Goal: Task Accomplishment & Management: Manage account settings

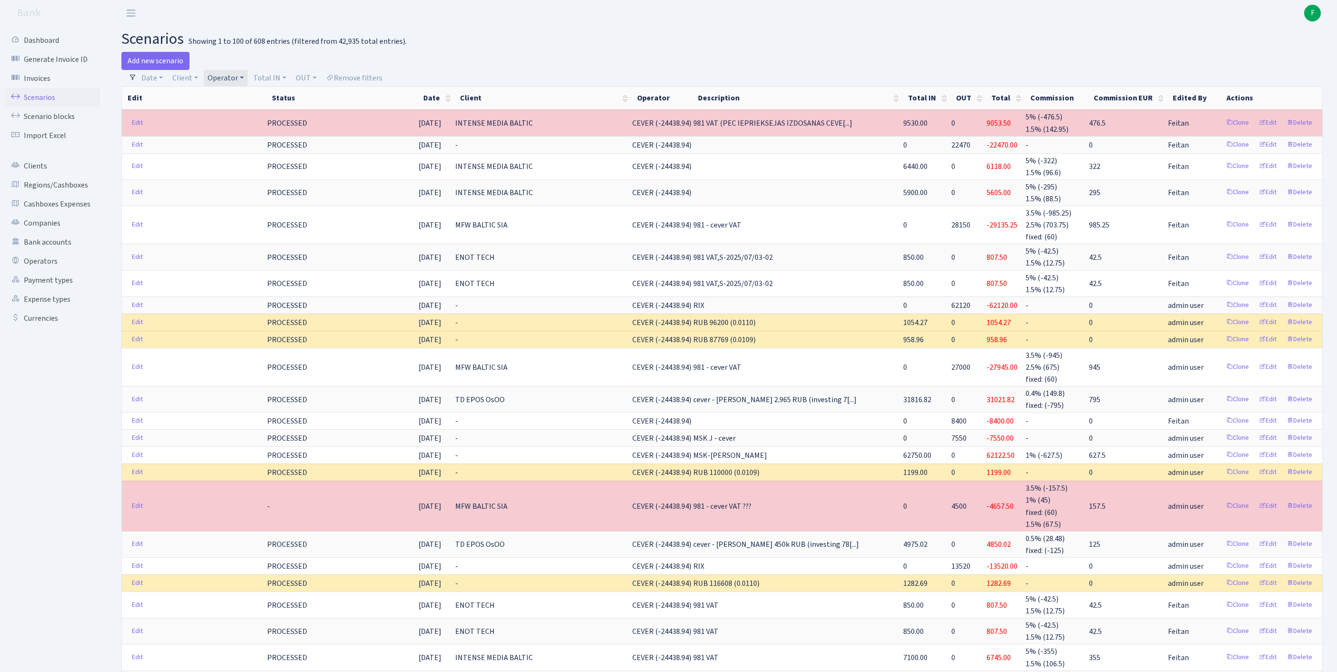
select select "100"
click at [51, 103] on link "Scenarios" at bounding box center [52, 97] width 95 height 19
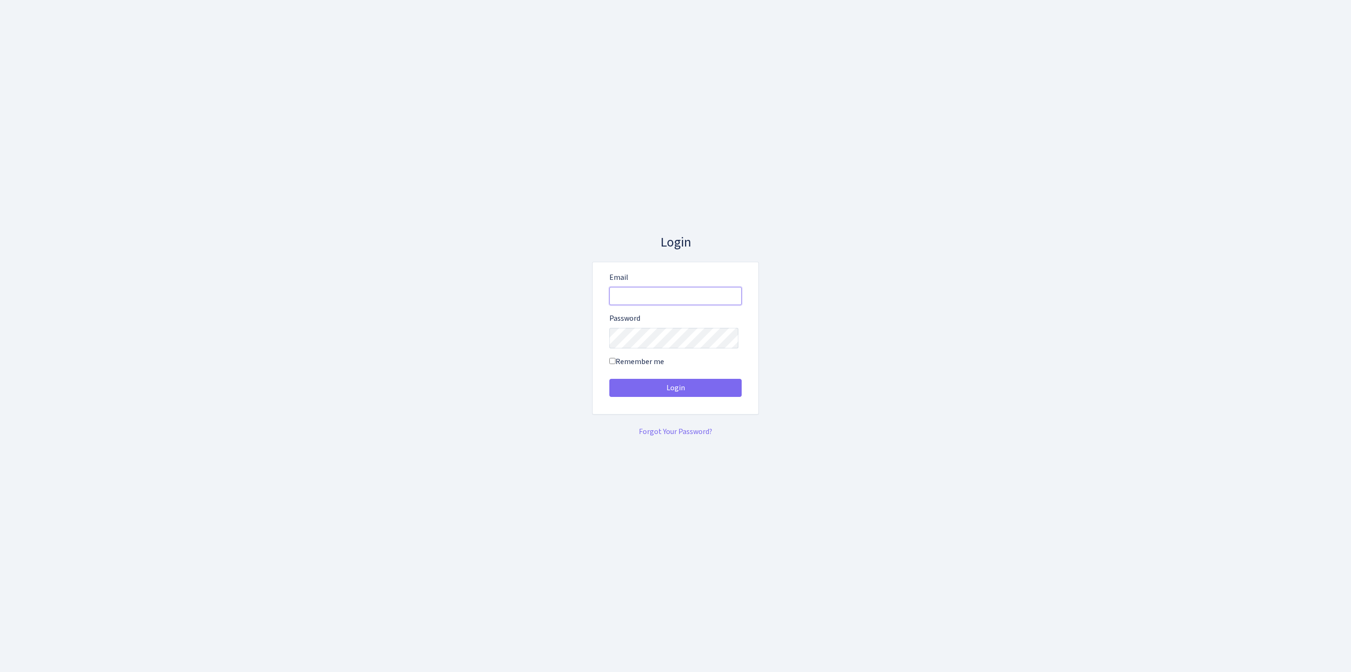
type input "feitan@bank.com"
click at [676, 391] on button "Login" at bounding box center [675, 388] width 132 height 18
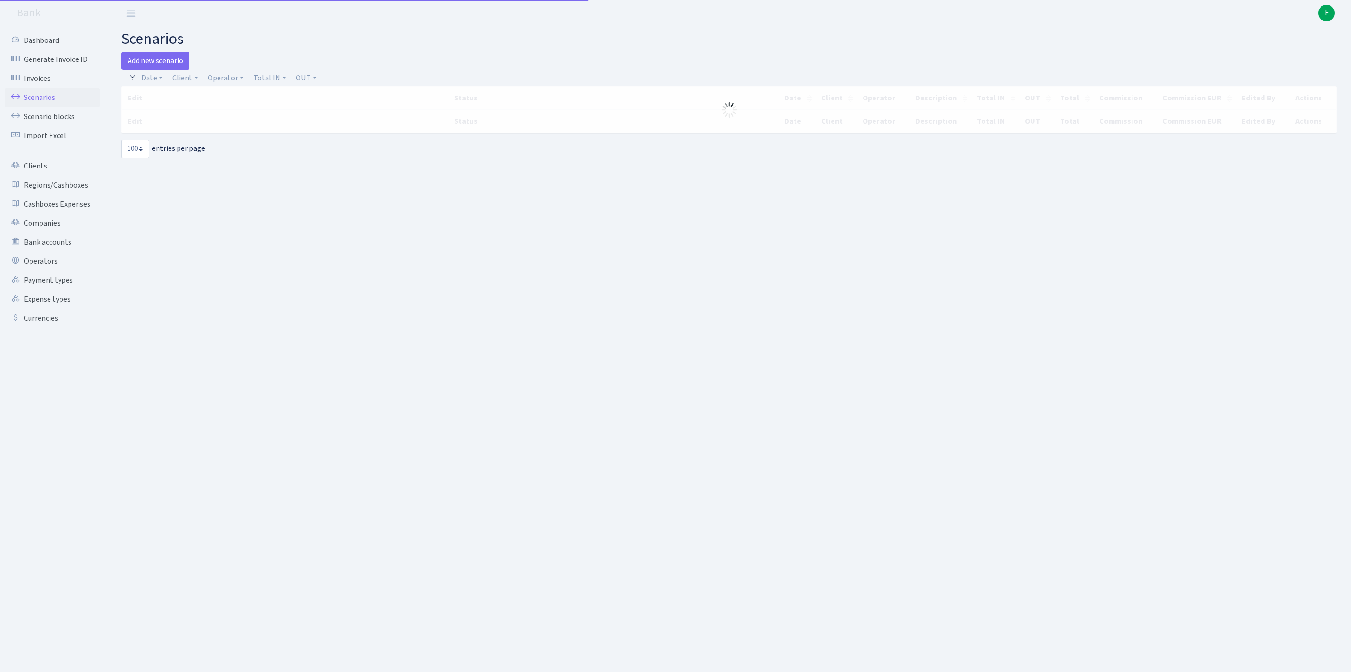
select select "100"
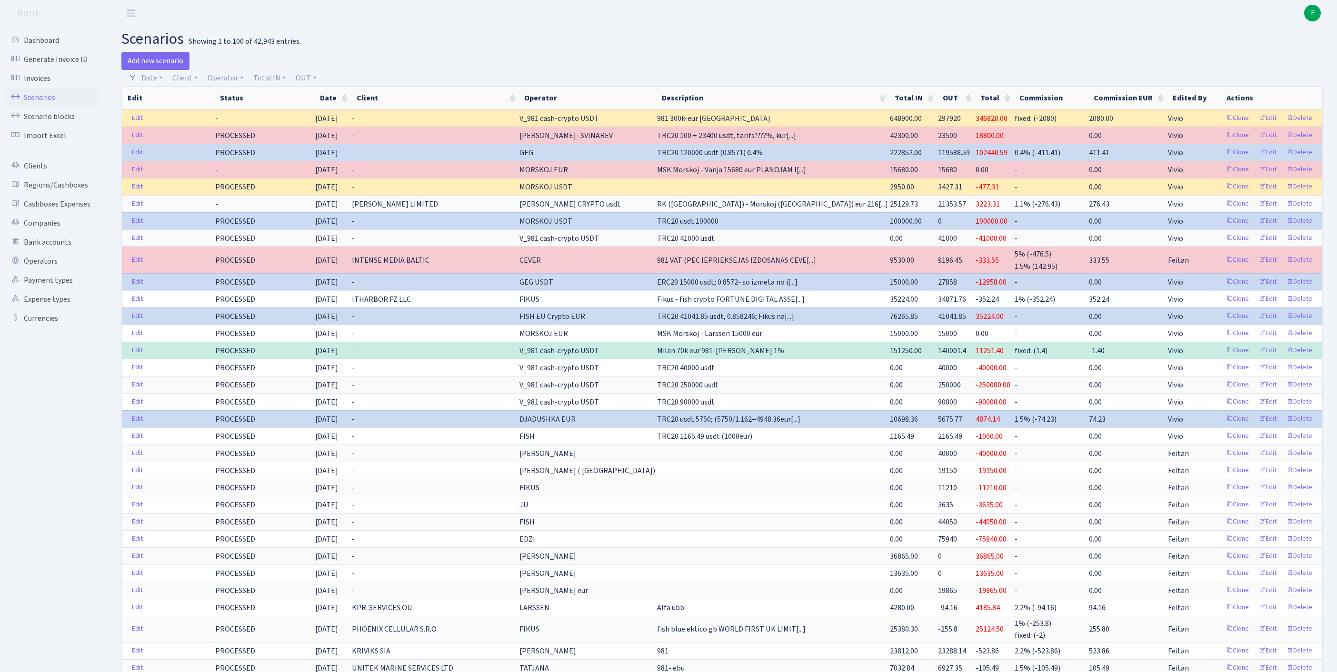
click at [724, 45] on h2 "scenarios Showing 1 to 100 of 42,943 entries." at bounding box center [721, 39] width 1201 height 18
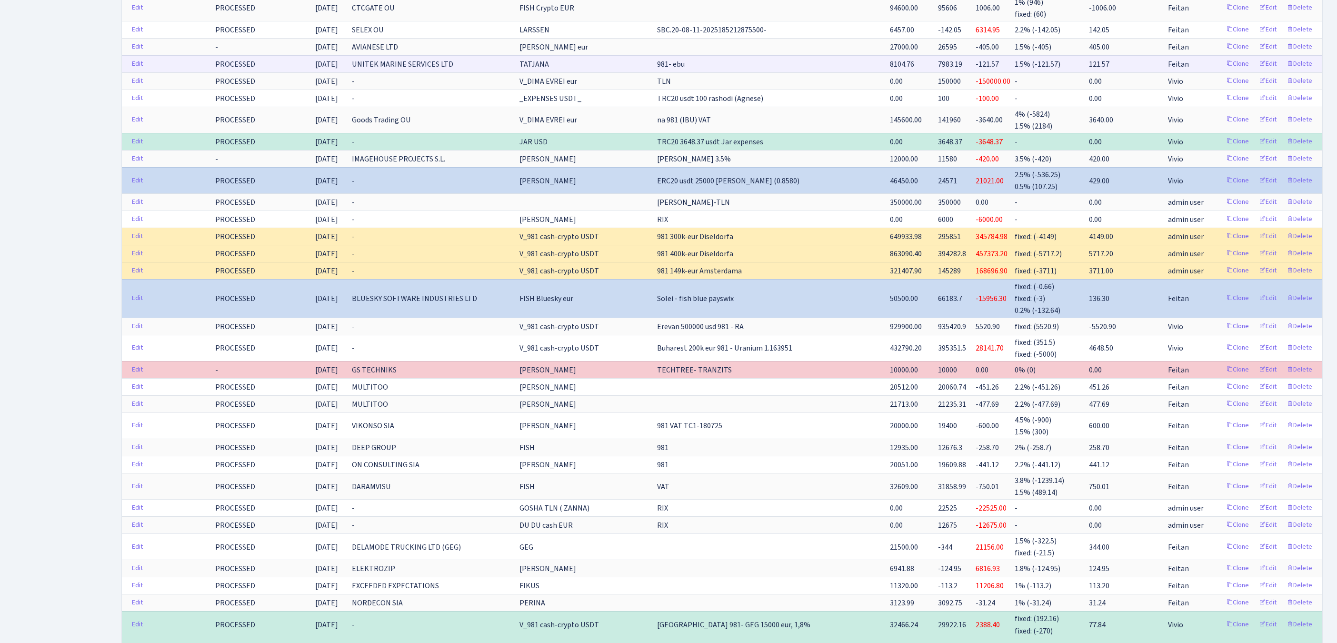
scroll to position [1599, 0]
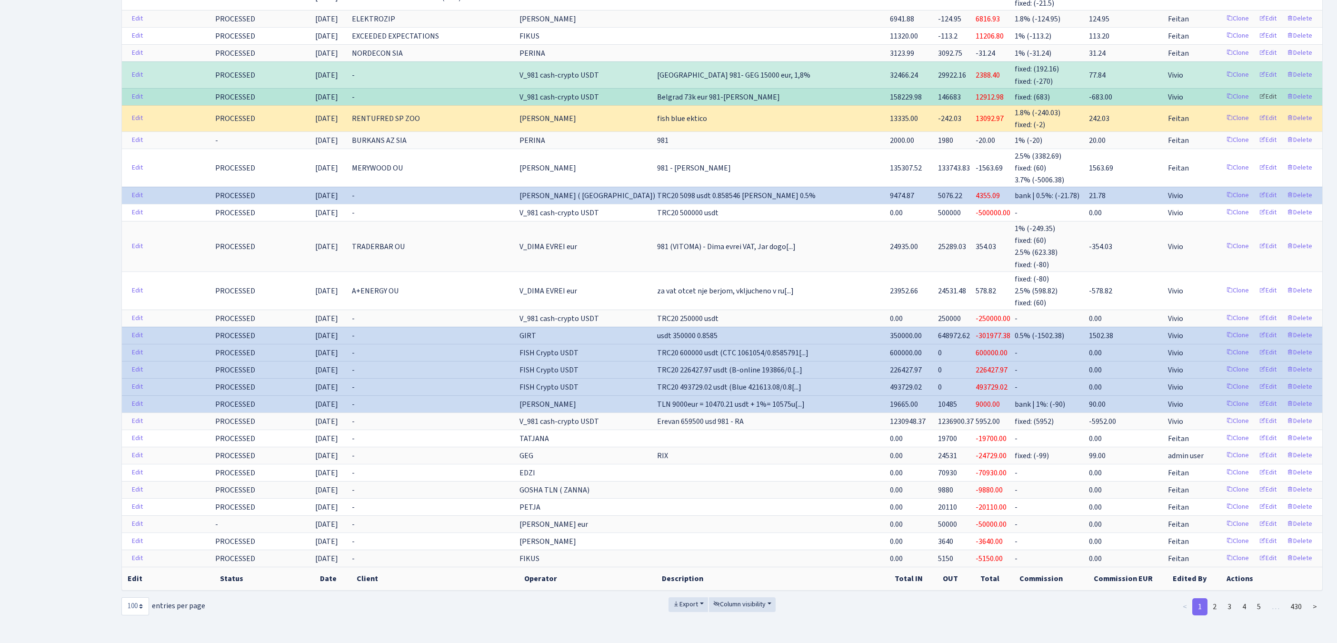
click at [1258, 104] on link "Edit" at bounding box center [1268, 97] width 26 height 15
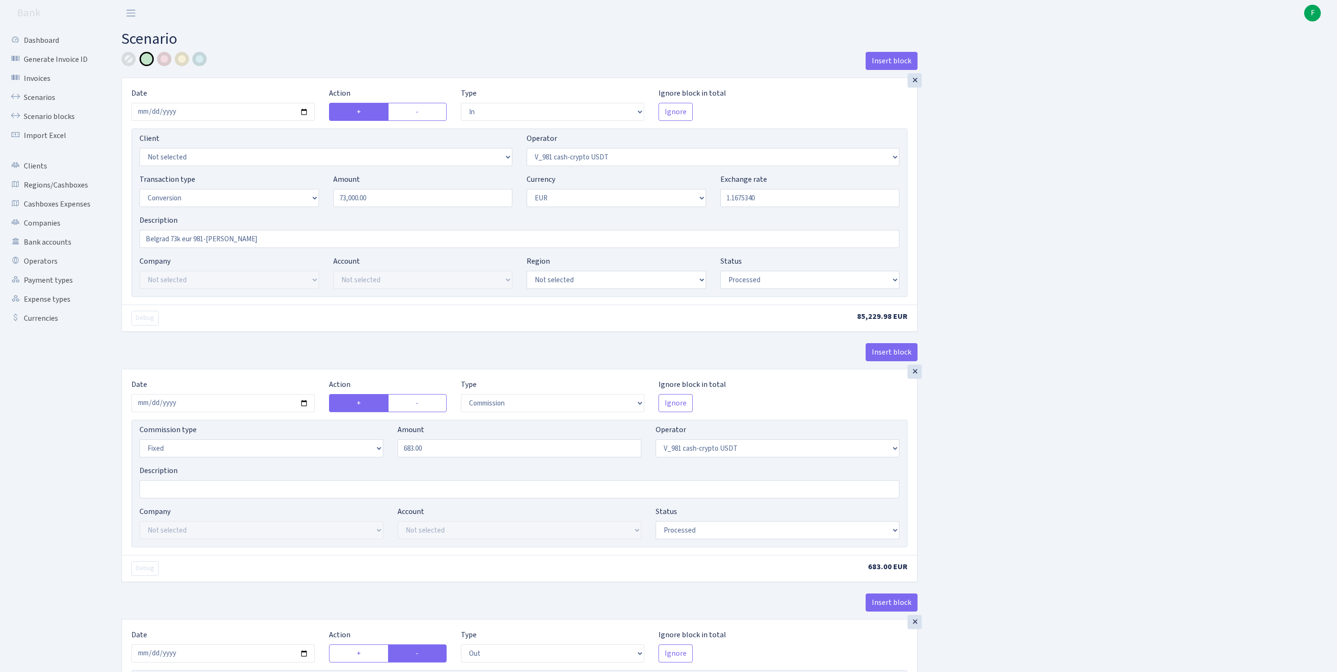
select select "in"
select select "435"
select select "15"
select select "1"
select select "processed"
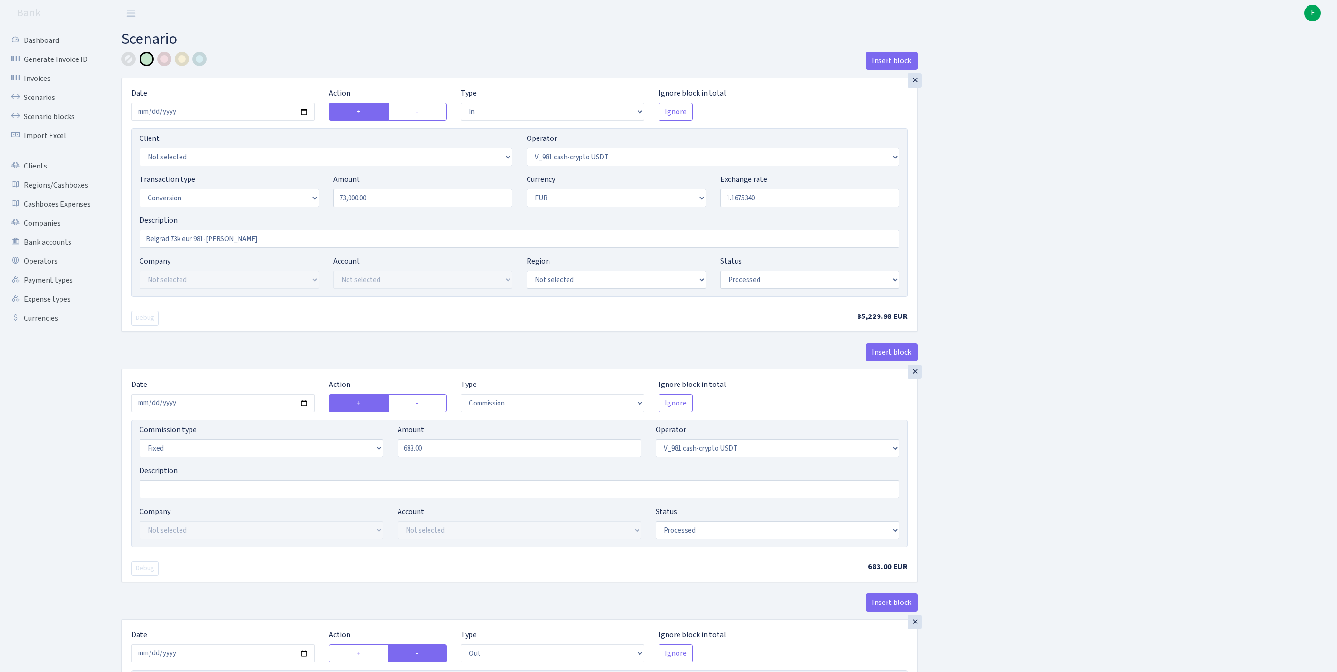
select select "commission"
select select "fixed"
select select "435"
select select "processed"
select select "out"
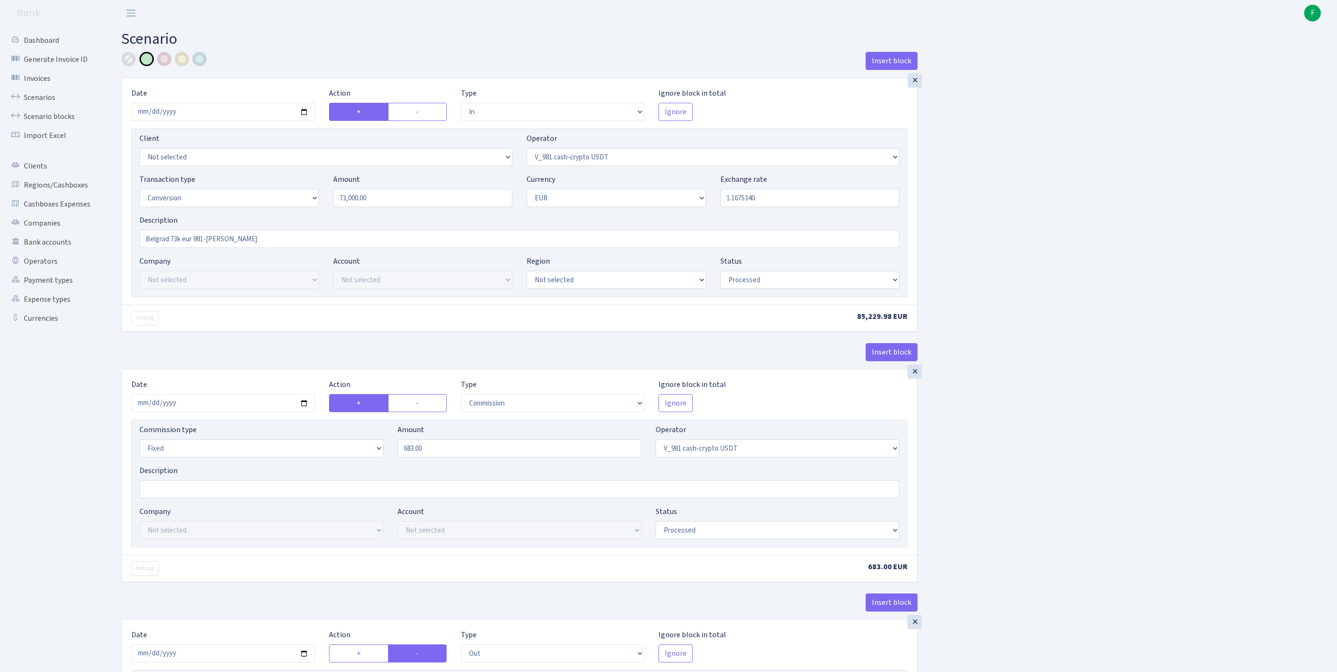
select select "434"
select select "15"
select select "1"
select select "processed"
select select "in"
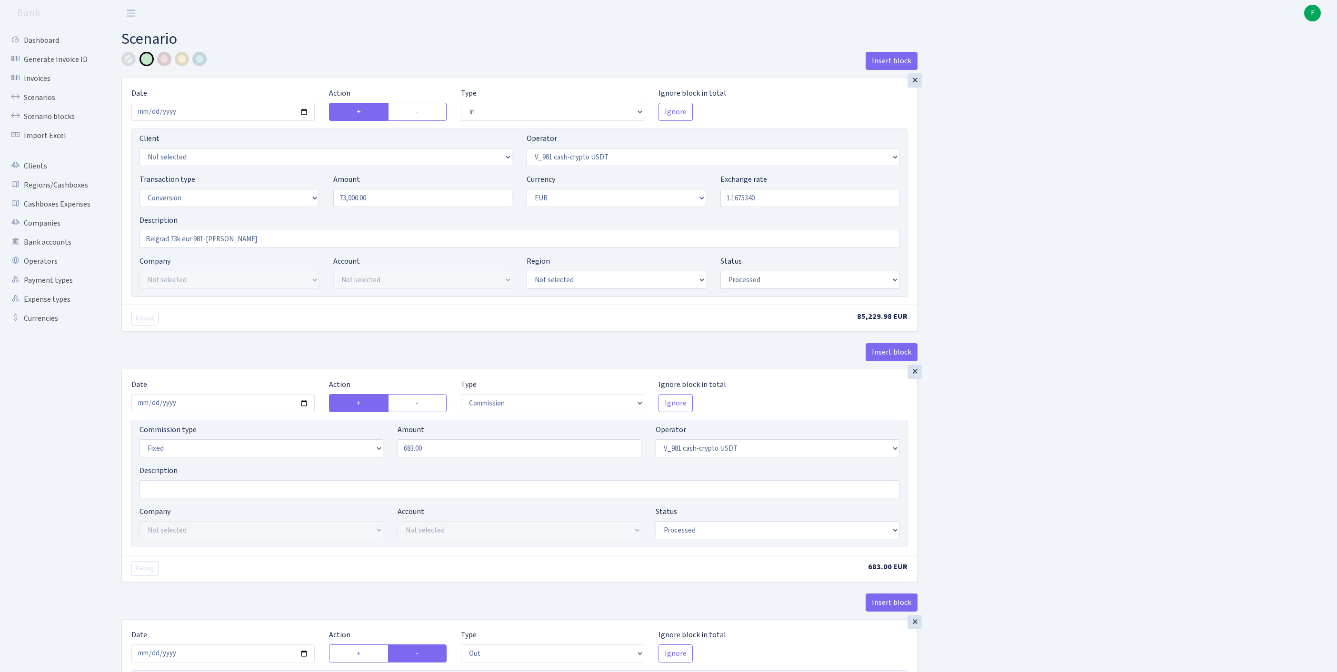
select select "434"
select select "1"
select select "22"
select select "processed"
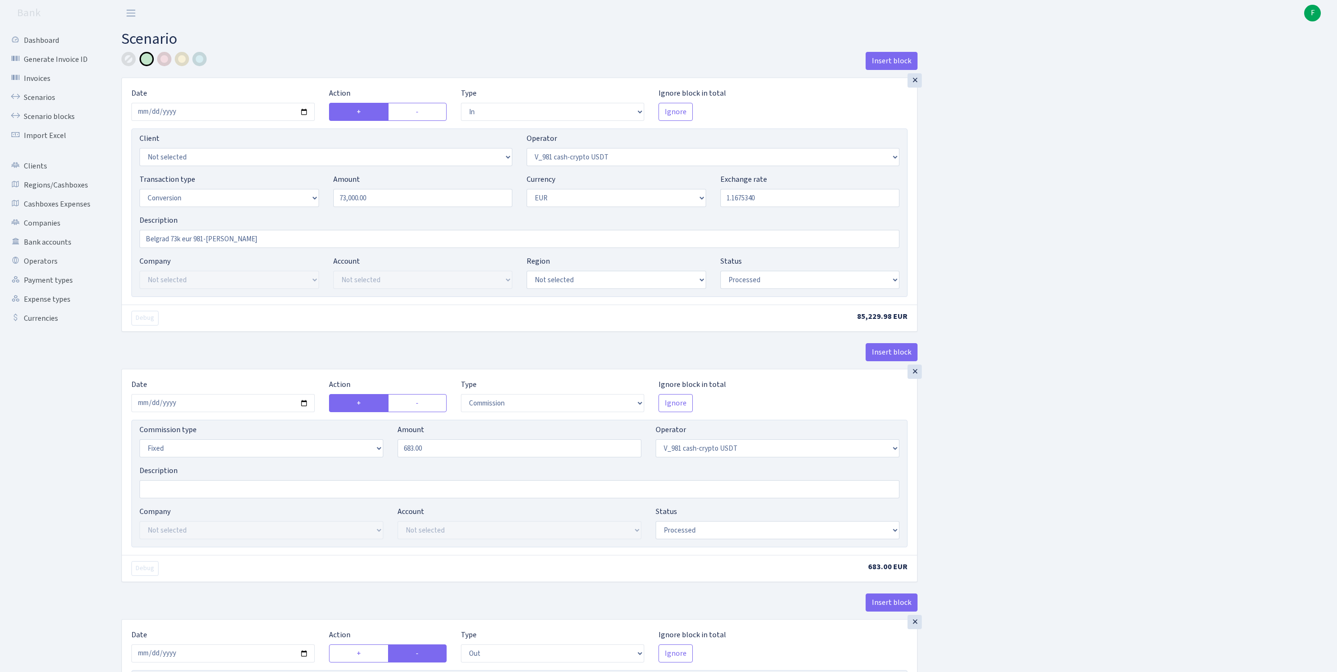
select select "out"
select select "104"
select select "1"
select select "22"
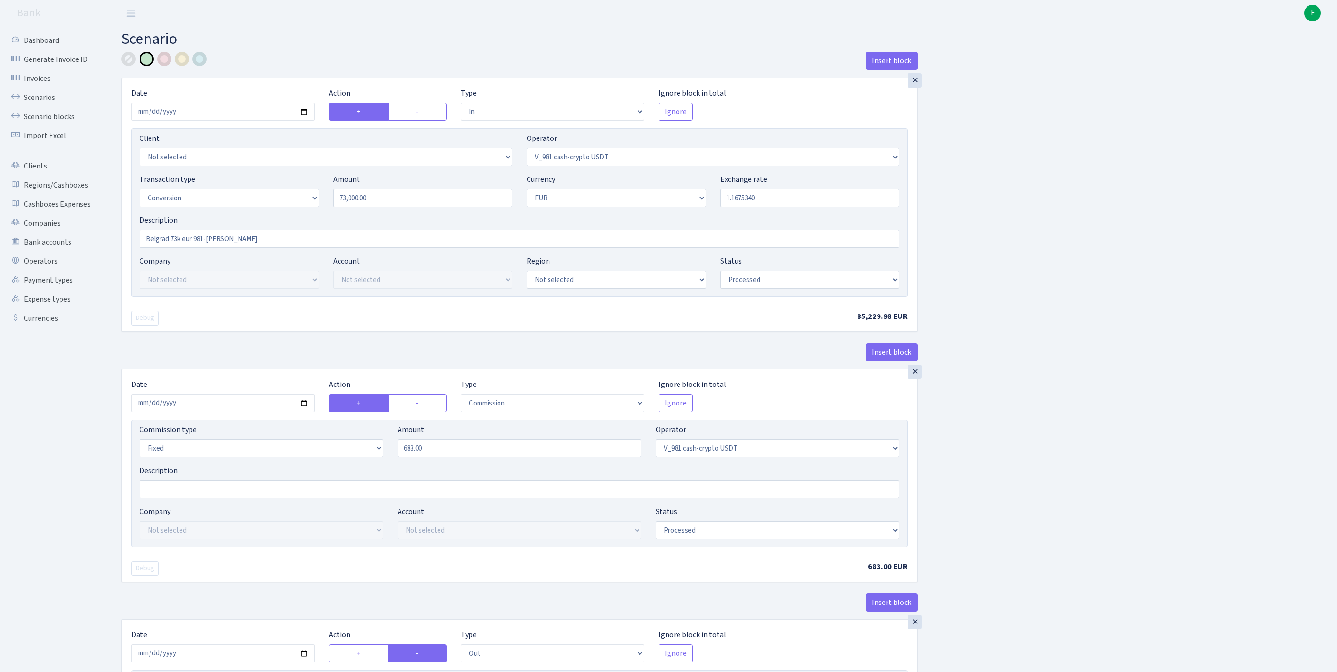
select select "processed"
click at [42, 103] on link "Scenarios" at bounding box center [52, 97] width 95 height 19
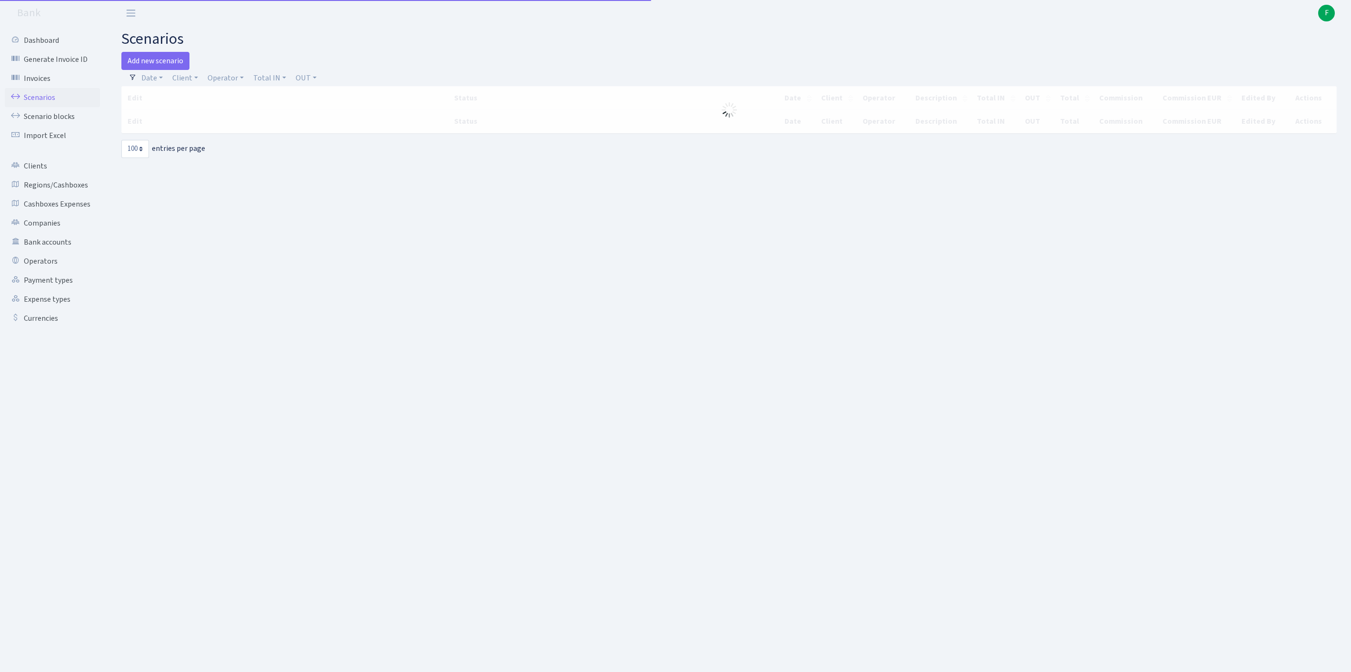
select select "100"
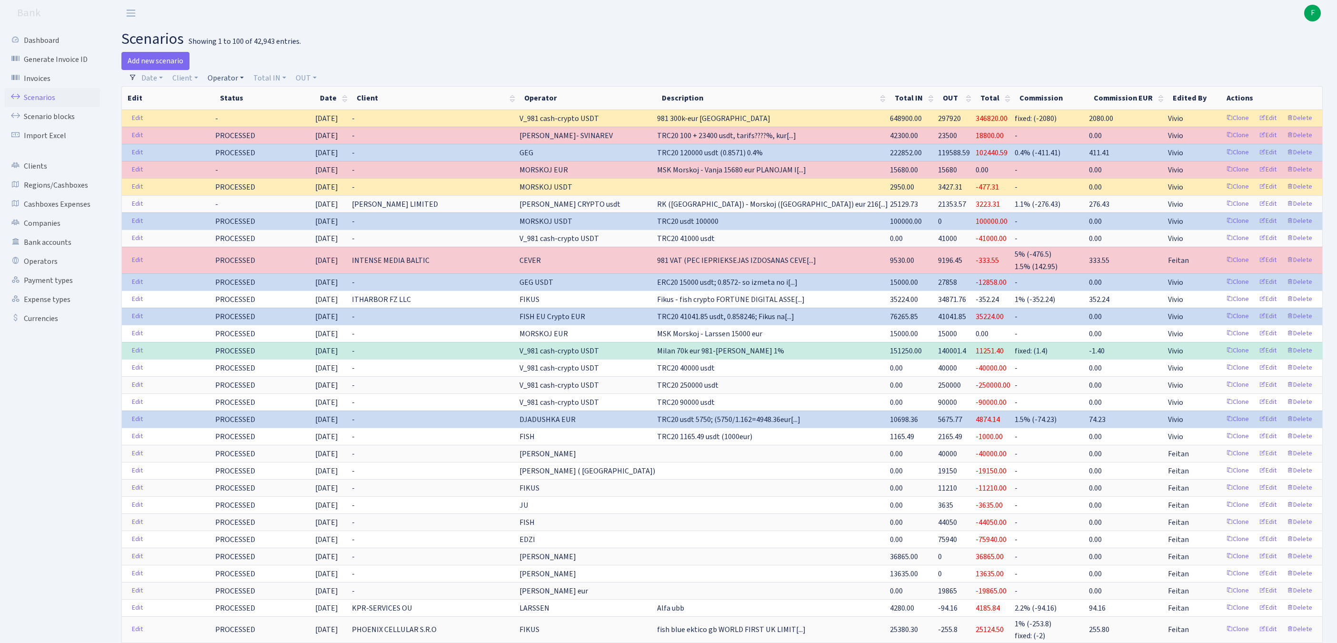
click at [240, 83] on link "Operator" at bounding box center [226, 78] width 44 height 16
click at [241, 119] on input "search" at bounding box center [246, 112] width 79 height 15
type input "OZOL"
click at [260, 138] on li "OZOLS" at bounding box center [246, 129] width 81 height 17
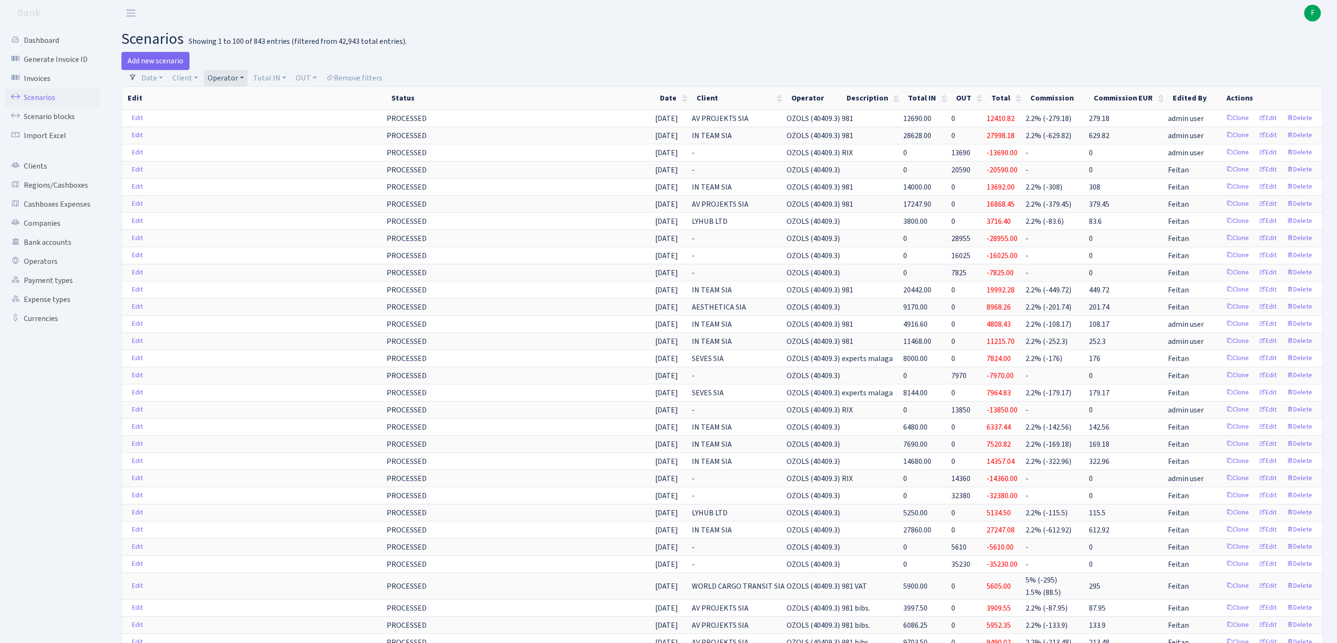
click at [248, 77] on link "Operator" at bounding box center [226, 78] width 44 height 16
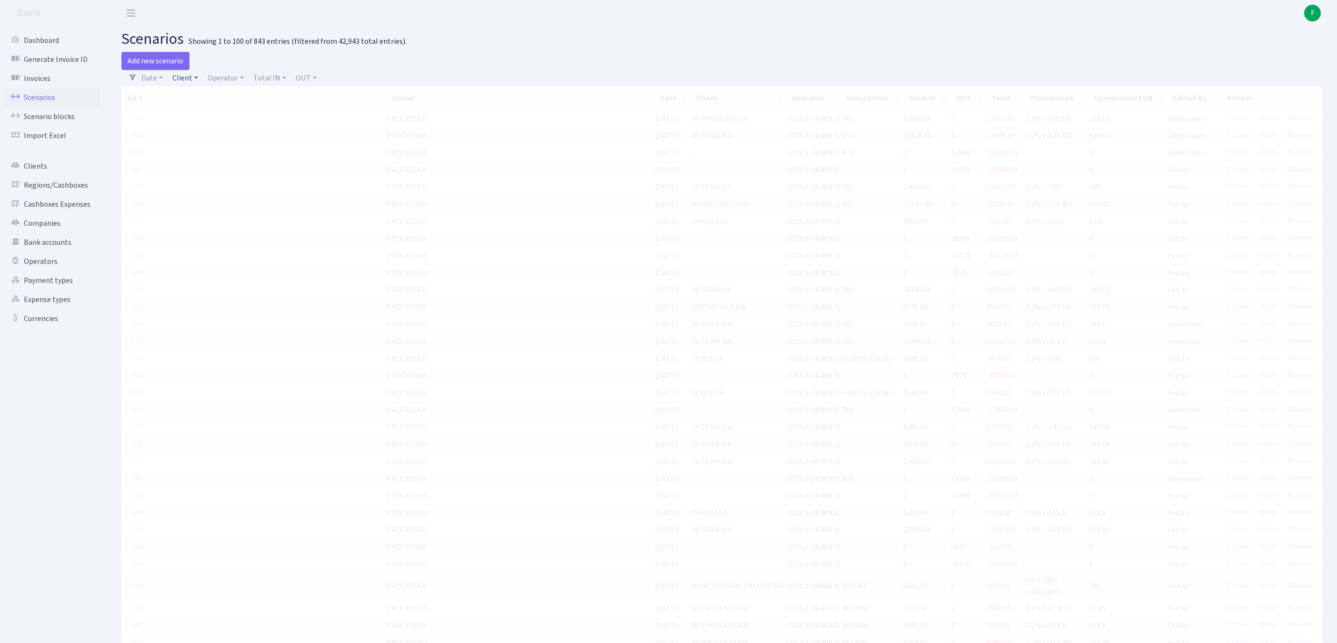
click at [190, 80] on link "Client" at bounding box center [185, 78] width 33 height 16
click at [201, 114] on input "search" at bounding box center [211, 112] width 79 height 15
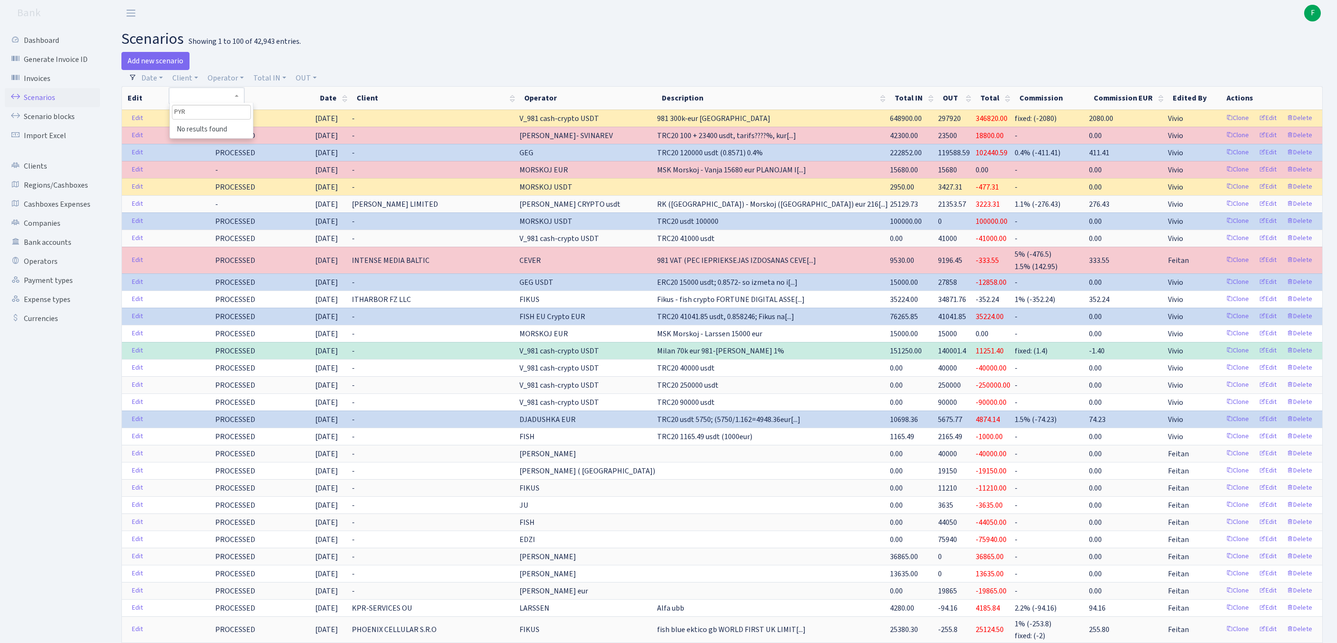
type input "PYRO"
click at [38, 176] on link "Clients" at bounding box center [52, 166] width 95 height 19
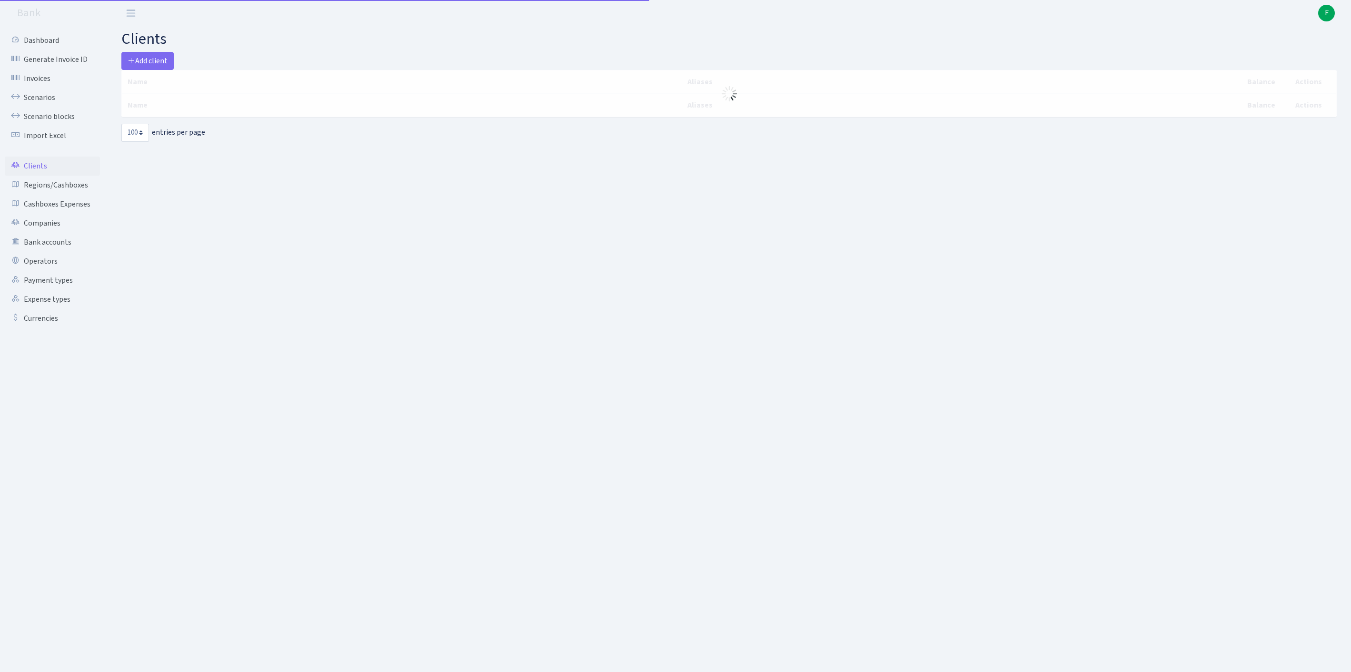
select select "100"
click at [159, 63] on span "Add client" at bounding box center [148, 61] width 40 height 10
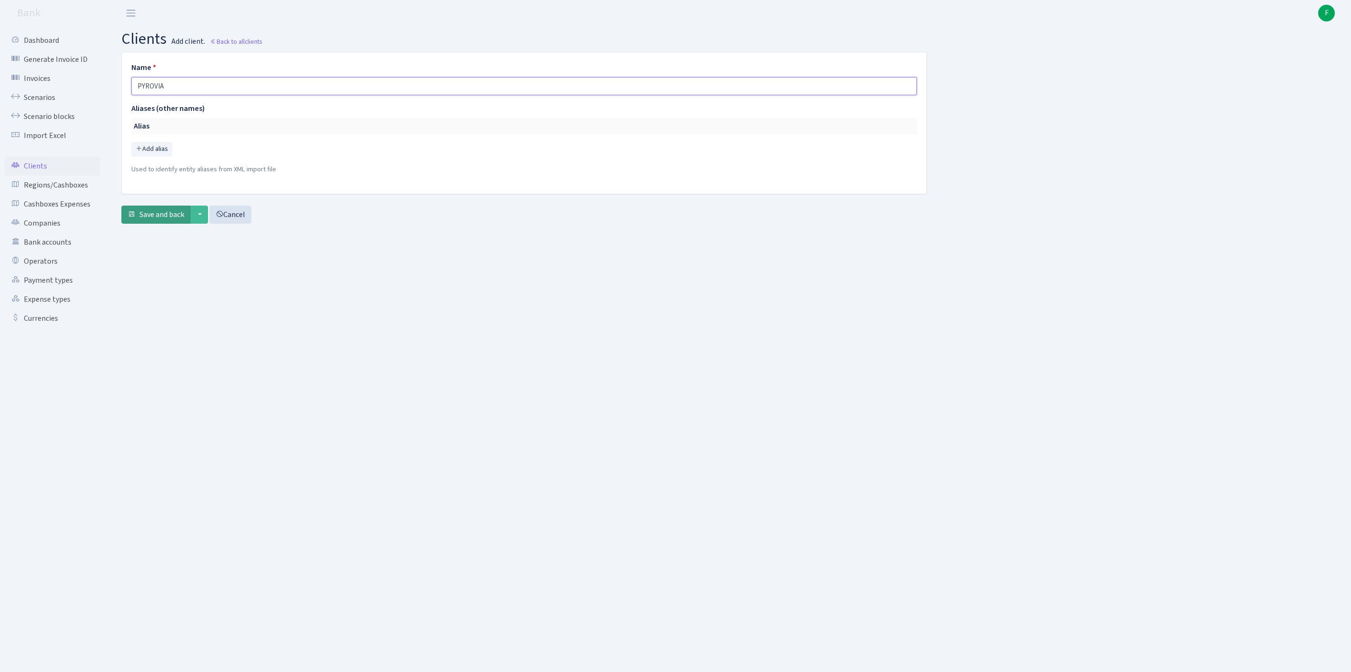
type input "PYROVIA"
click at [173, 220] on span "Save and back" at bounding box center [162, 215] width 45 height 10
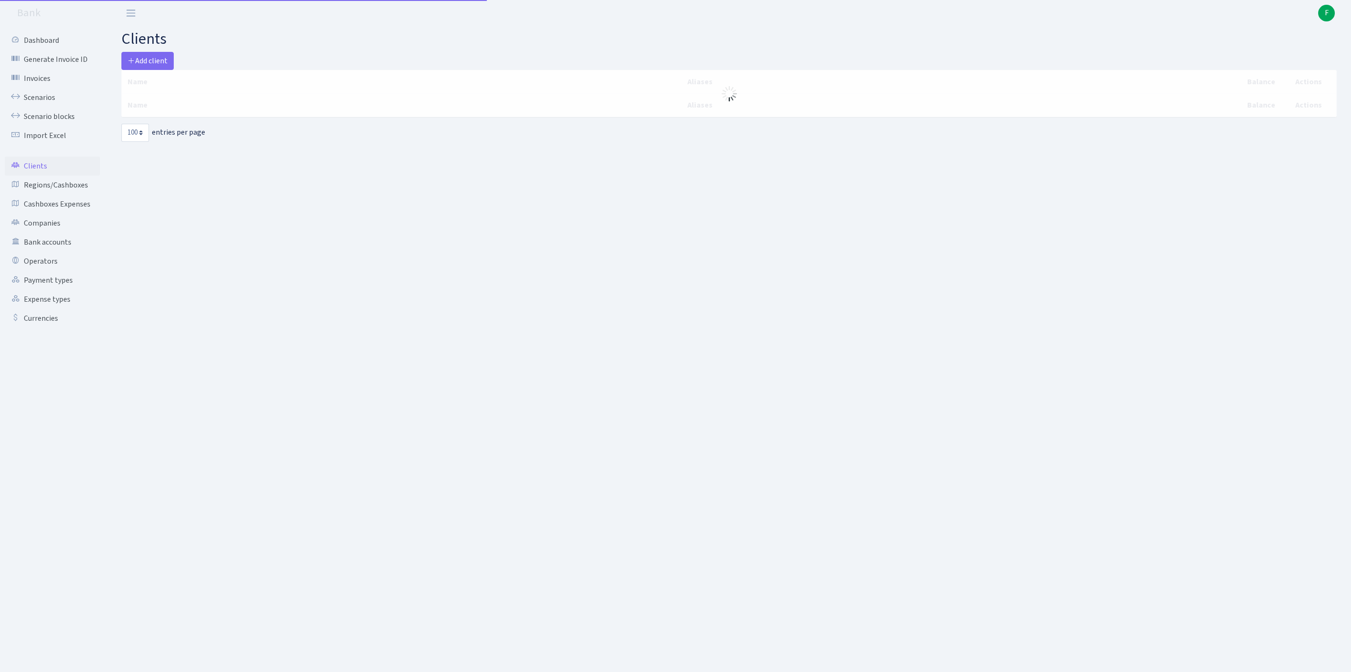
select select "100"
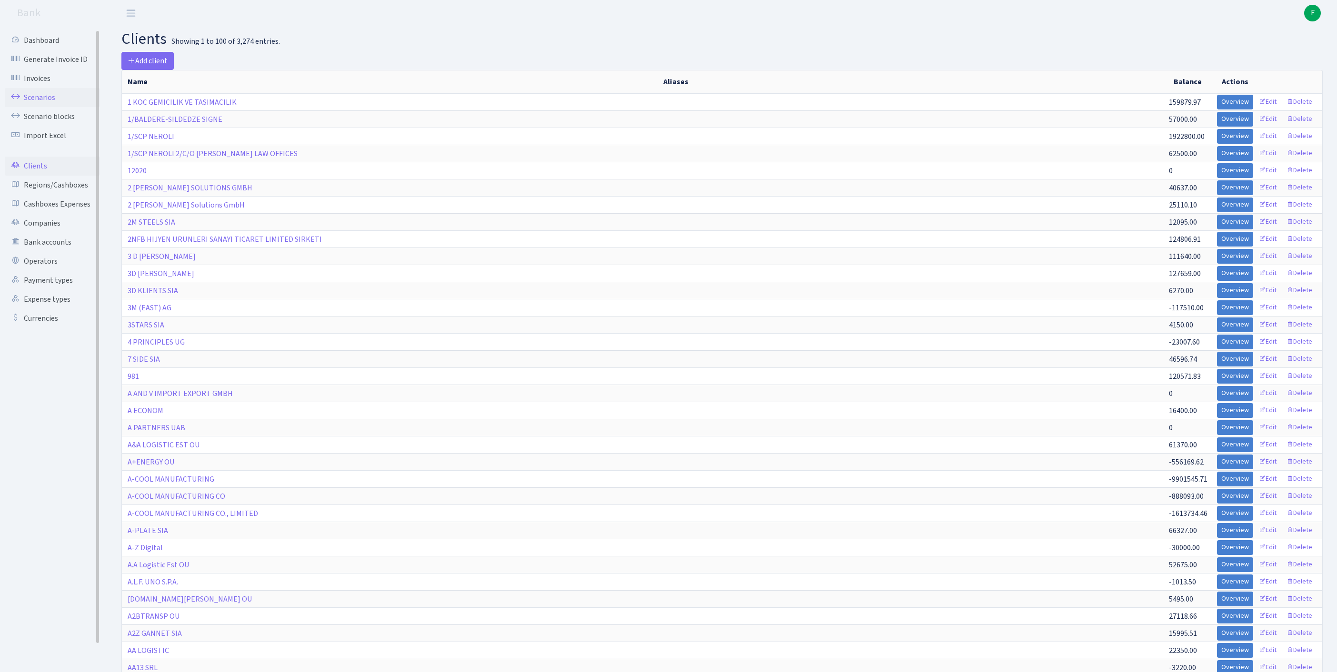
click at [42, 104] on link "Scenarios" at bounding box center [52, 97] width 95 height 19
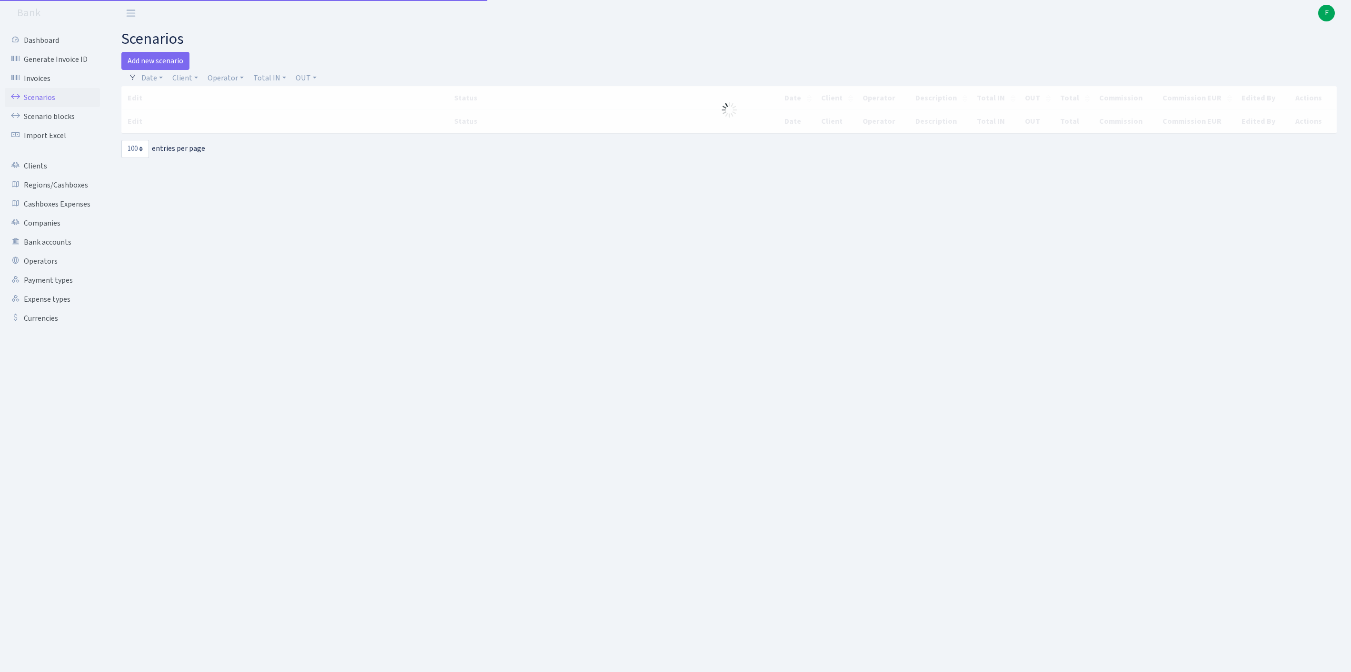
select select "100"
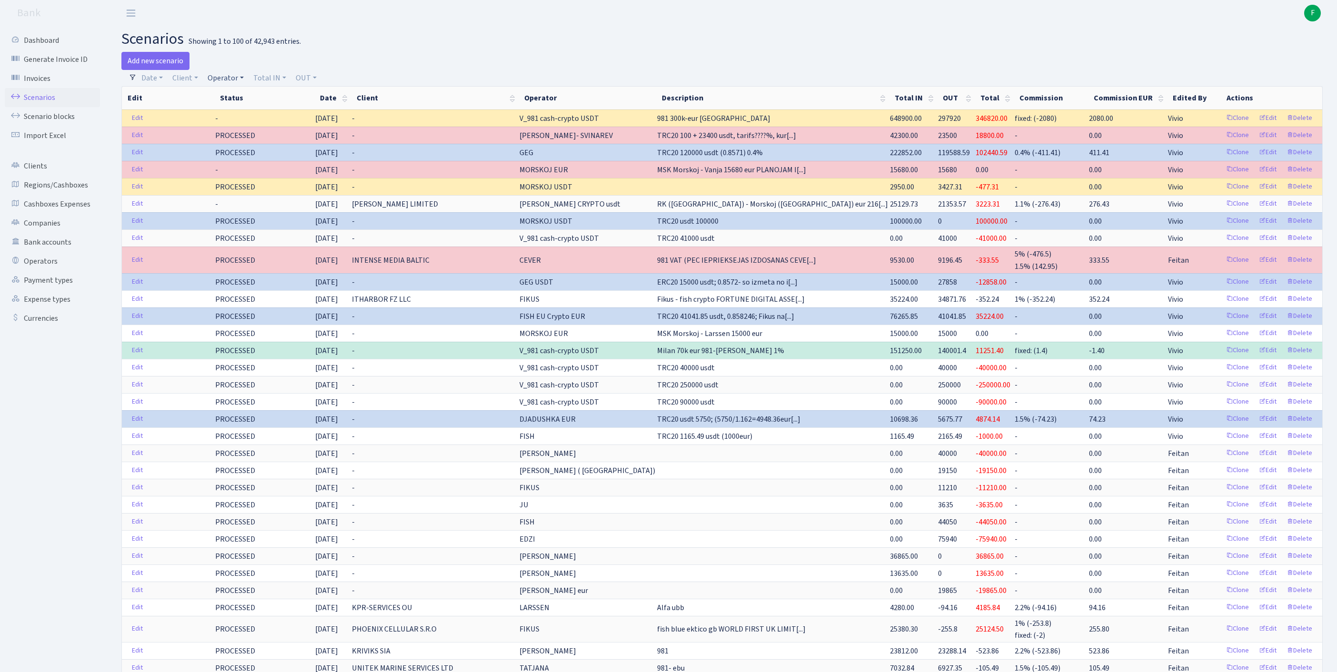
click at [243, 76] on link "Operator" at bounding box center [226, 78] width 44 height 16
click at [246, 117] on input "search" at bounding box center [246, 112] width 79 height 15
type input "VANJA"
click at [279, 135] on li "VANJA" at bounding box center [246, 129] width 81 height 17
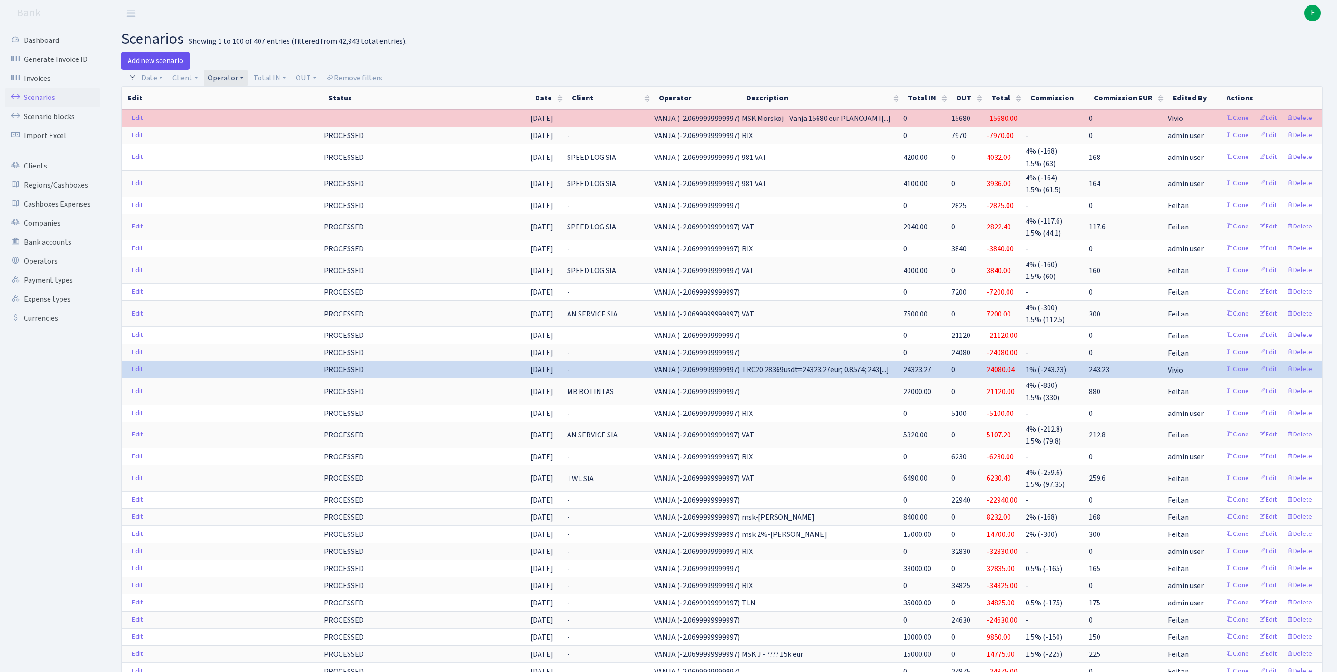
click at [166, 64] on link "Add new scenario" at bounding box center [155, 61] width 68 height 18
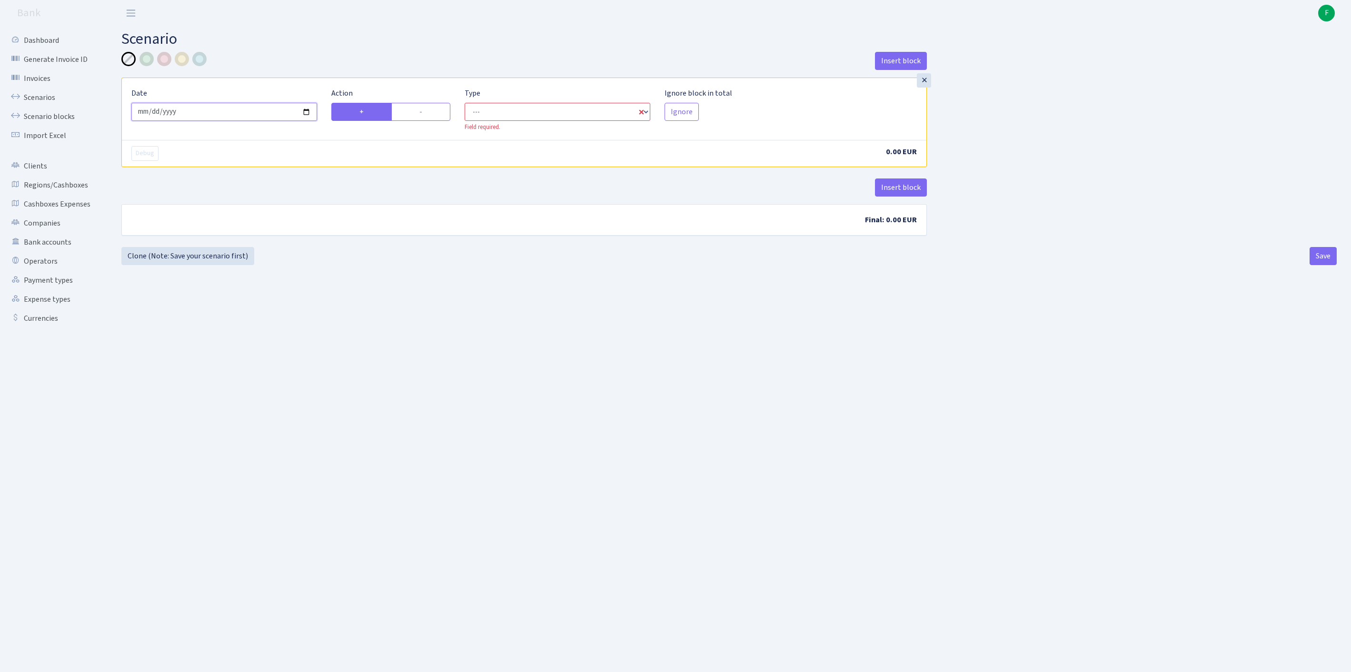
click at [236, 115] on input "[DATE]" at bounding box center [224, 112] width 186 height 18
type input "[DATE]"
select select "in"
select select "1"
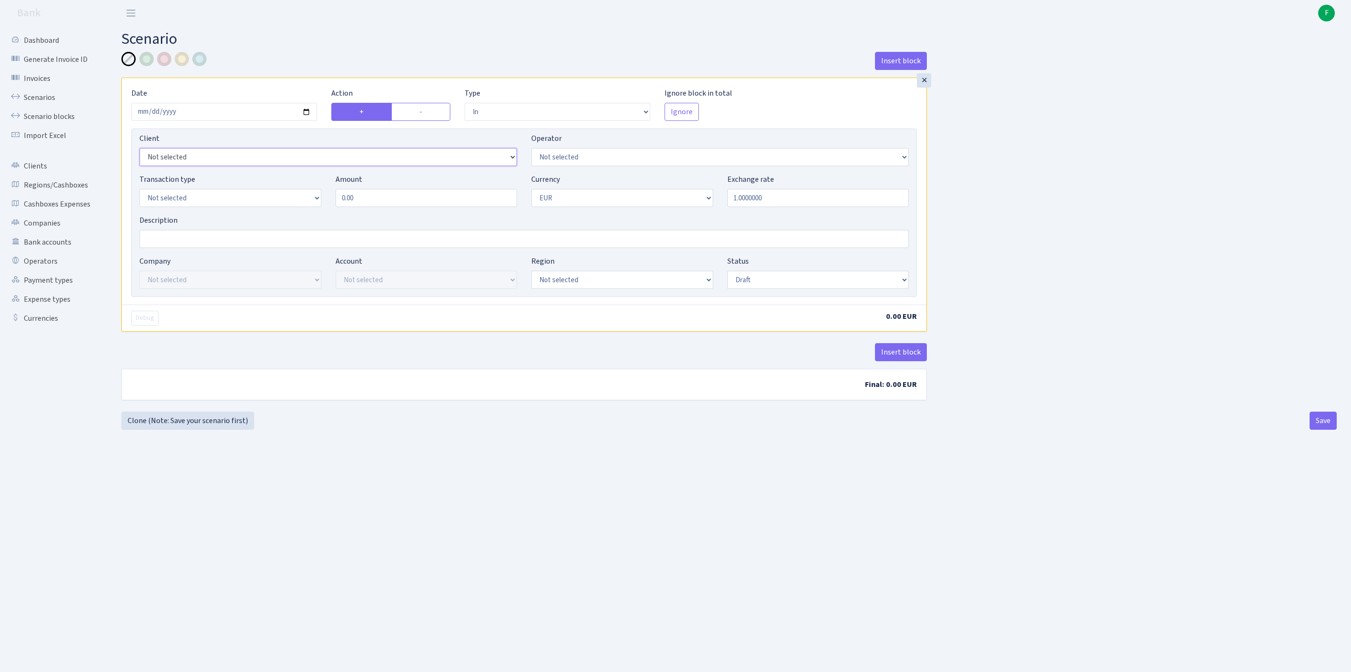
click at [229, 166] on select "Not selected 1 KOC GEMICILIK VE TASIMACILIK 1/BALDERE-SILDEDZE SIGNE 1/SCP NERO…" at bounding box center [329, 157] width 378 height 18
select select "3299"
select select "3"
select select "8"
drag, startPoint x: 323, startPoint y: 211, endPoint x: 245, endPoint y: 207, distance: 78.2
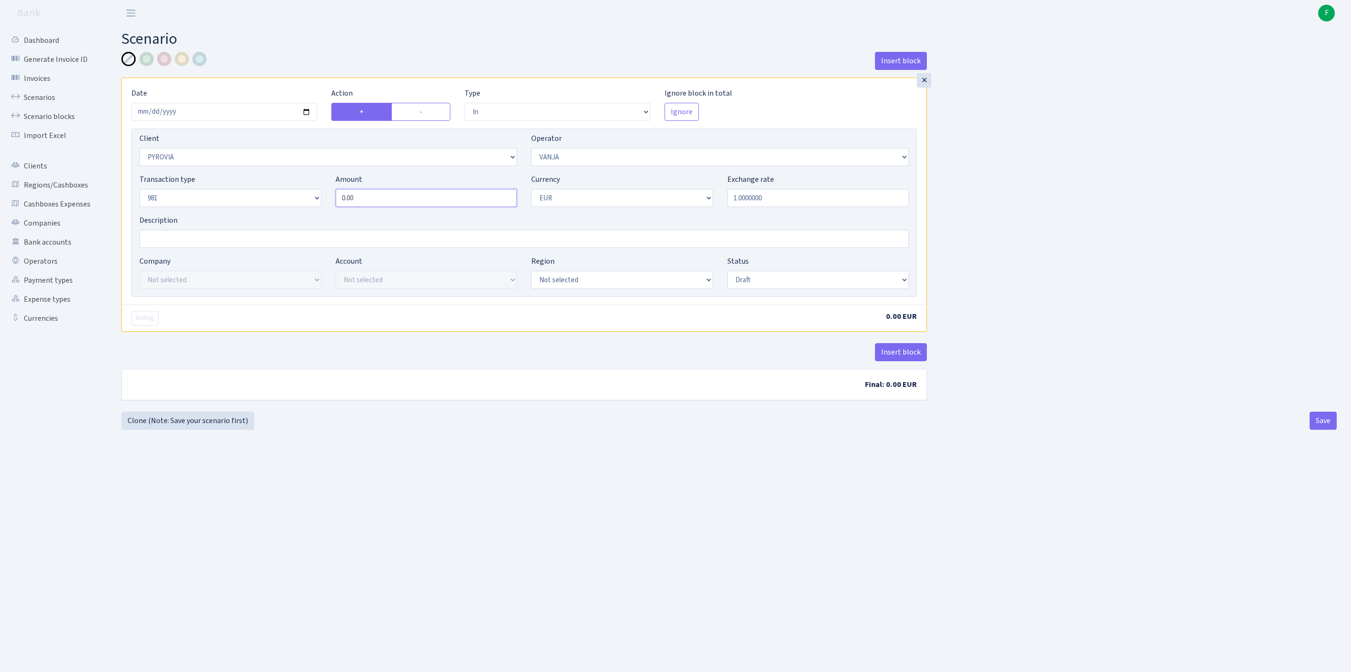
click at [245, 207] on div "Transaction type Not selected 981 ELF FISH crypto [PERSON_NAME] MM-BALTIC eur U…" at bounding box center [524, 194] width 784 height 41
type input "6,800.00"
select select "processed"
click at [901, 361] on button "Insert block" at bounding box center [901, 352] width 52 height 18
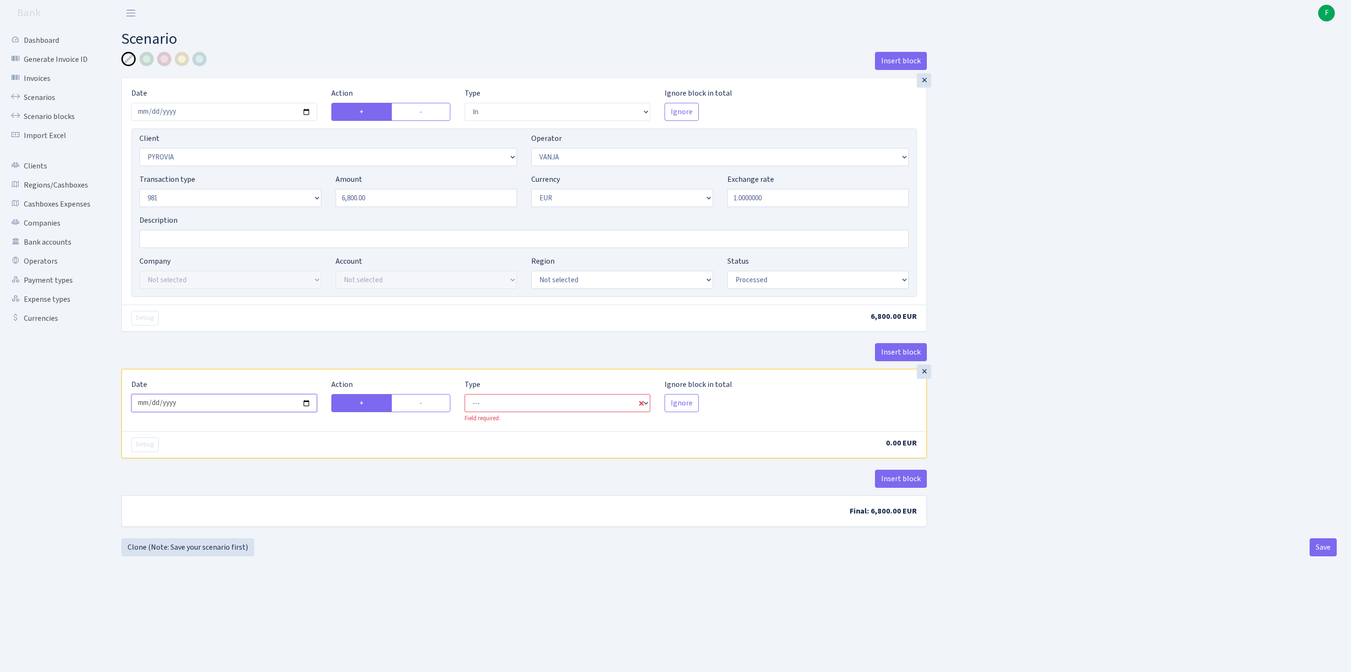
drag, startPoint x: 269, startPoint y: 446, endPoint x: 266, endPoint y: 452, distance: 7.7
click at [269, 412] on input "[DATE]" at bounding box center [224, 403] width 186 height 18
type input "[DATE]"
click at [429, 412] on label "-" at bounding box center [420, 403] width 59 height 18
click at [426, 404] on input "-" at bounding box center [422, 401] width 6 height 6
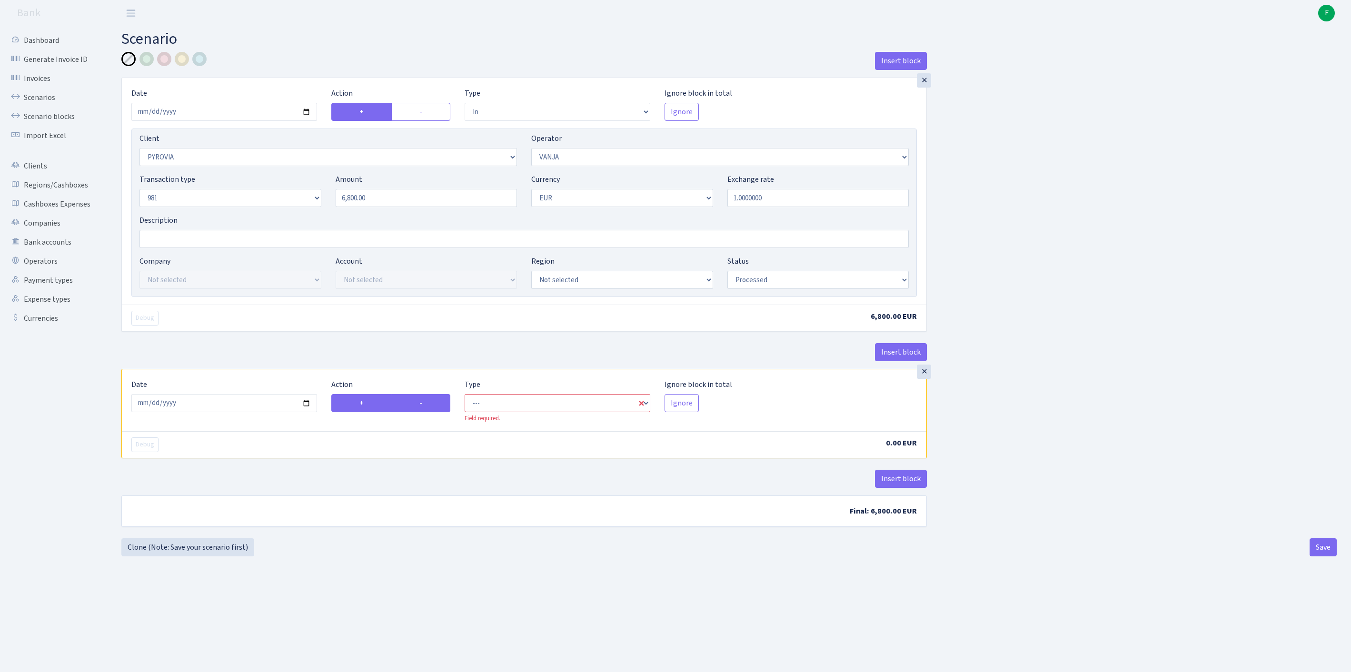
radio input "true"
radio input "false"
select select "commission"
select select "3"
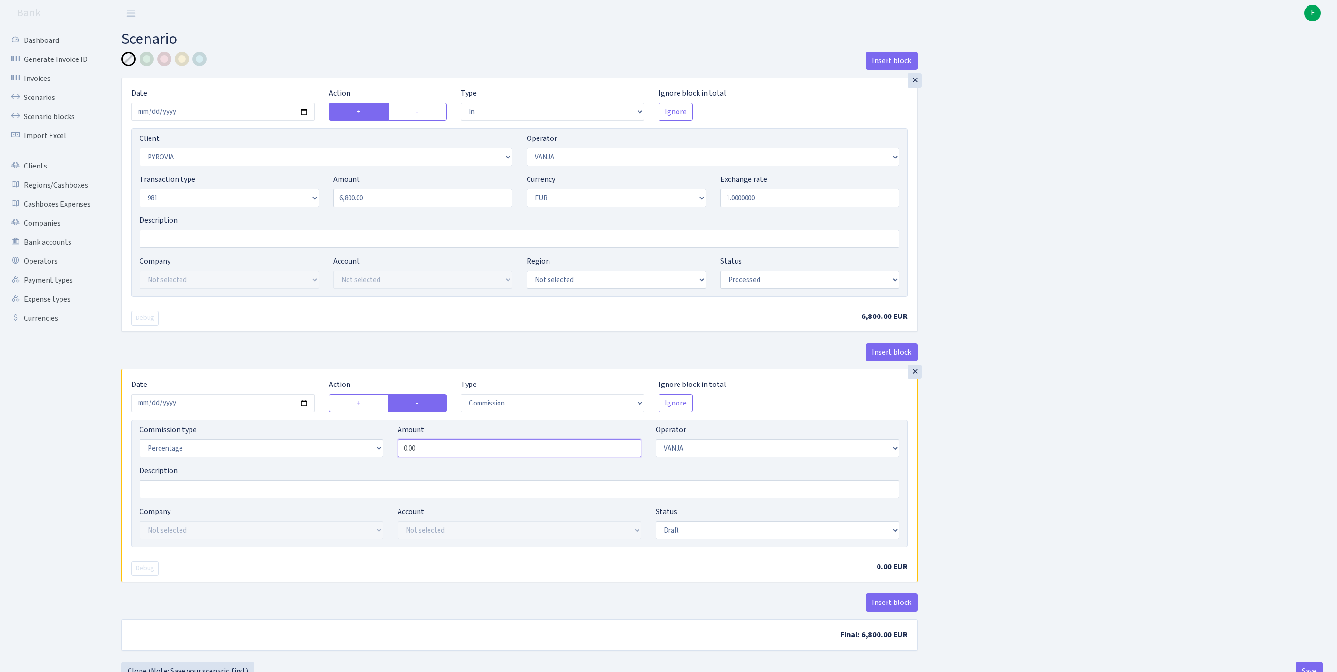
drag, startPoint x: 470, startPoint y: 501, endPoint x: 305, endPoint y: 497, distance: 165.7
click at [305, 465] on div "Commission type Percentage Fixed Bank Amount 0.00 Operator Not selected 981 981…" at bounding box center [519, 444] width 774 height 41
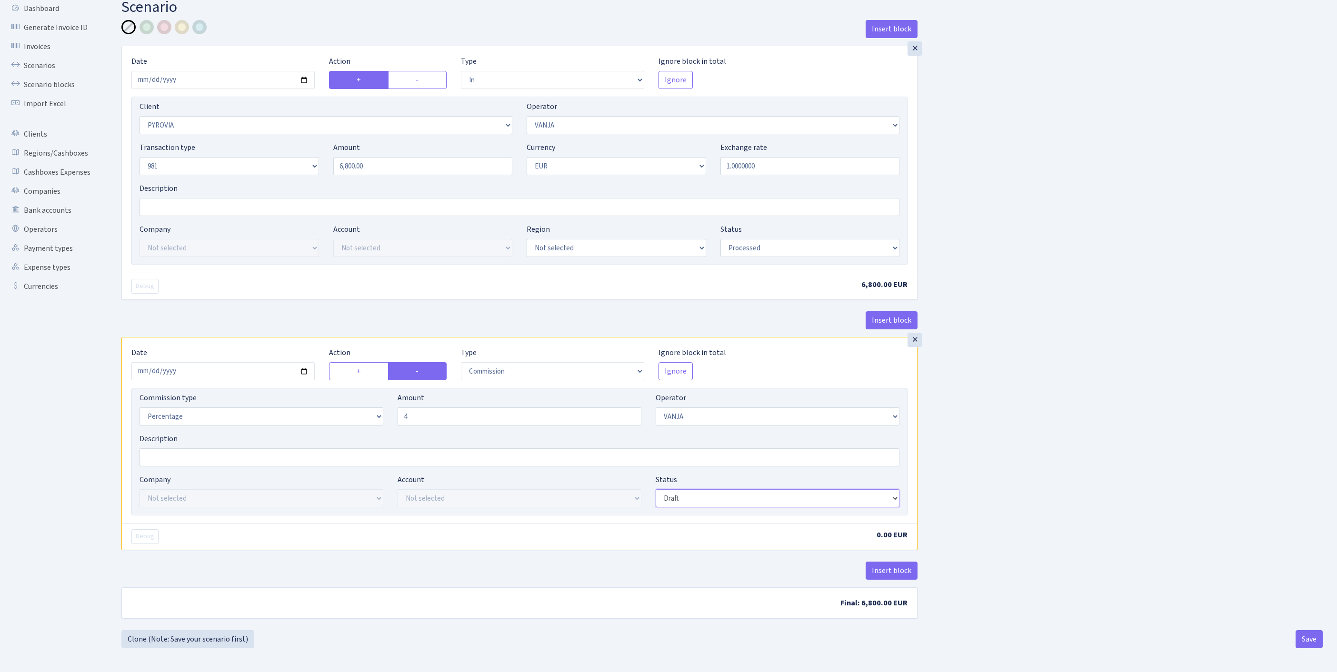
type input "4.00"
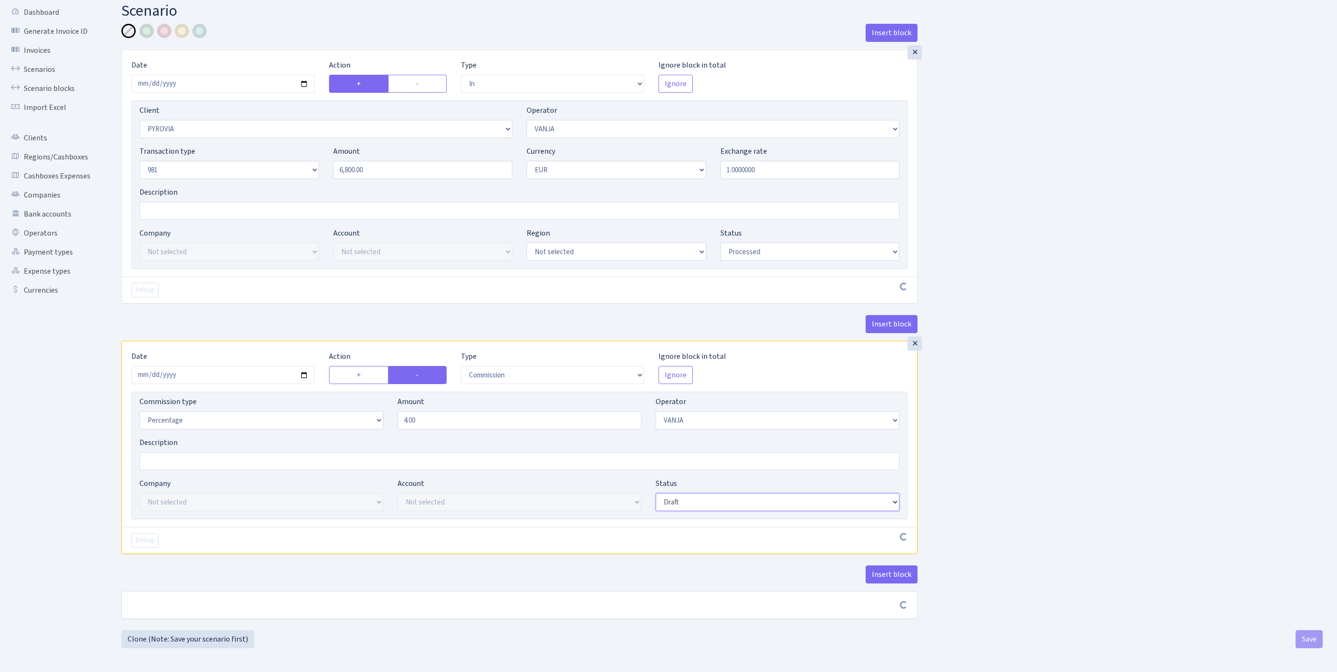
scroll to position [114, 0]
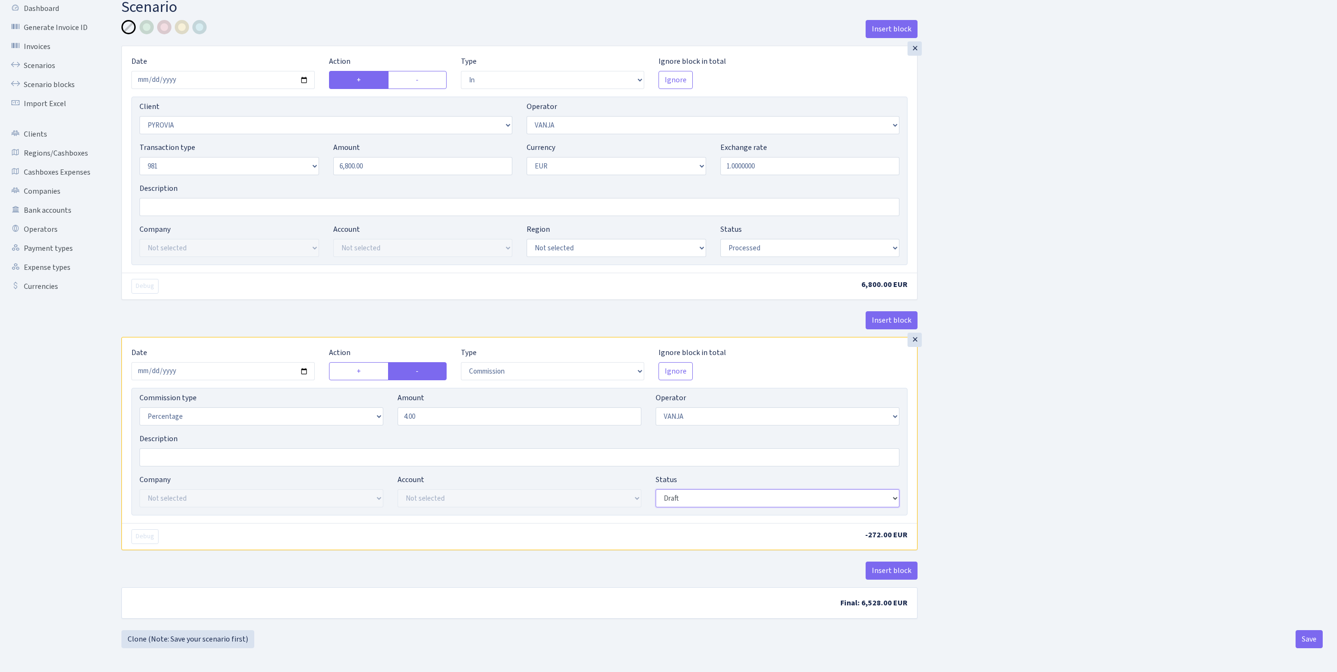
select select "processed"
click at [903, 566] on button "Insert block" at bounding box center [892, 571] width 52 height 18
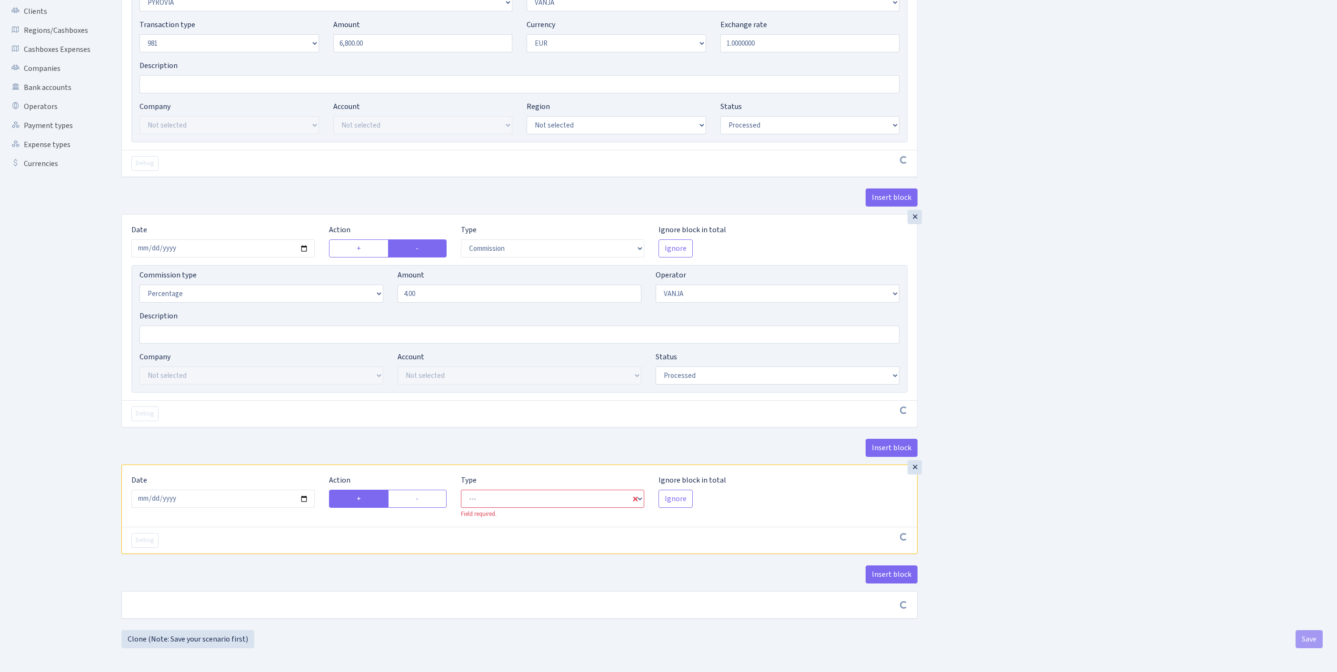
scroll to position [265, 0]
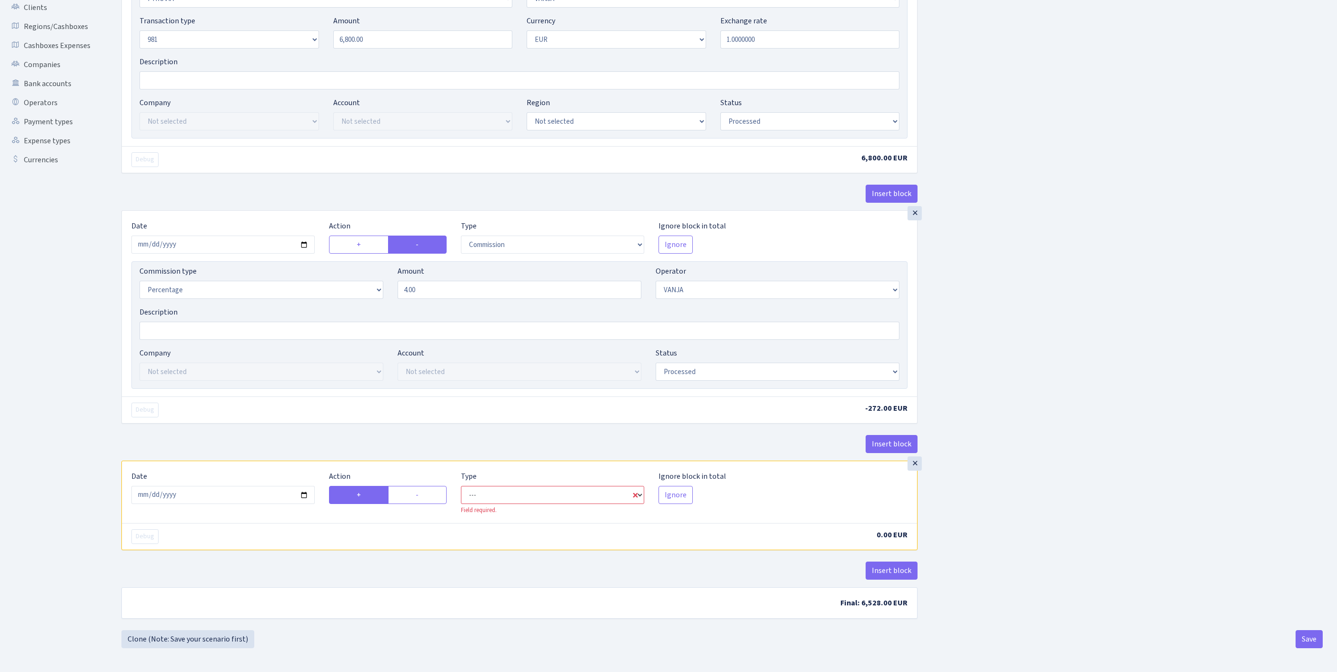
select select "commission"
select select "3"
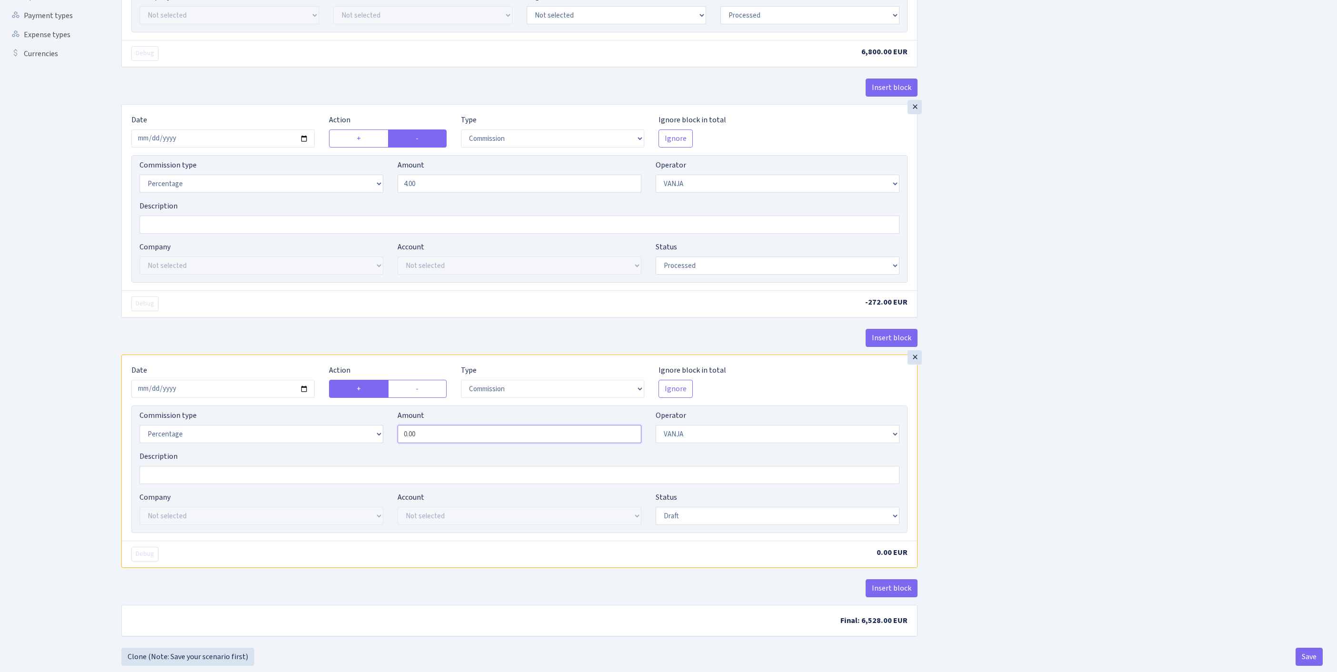
drag, startPoint x: 360, startPoint y: 514, endPoint x: 327, endPoint y: 514, distance: 33.3
click at [329, 451] on div "Commission type Percentage Fixed Bank Amount 0.00 Operator Not selected 981 981…" at bounding box center [519, 430] width 774 height 41
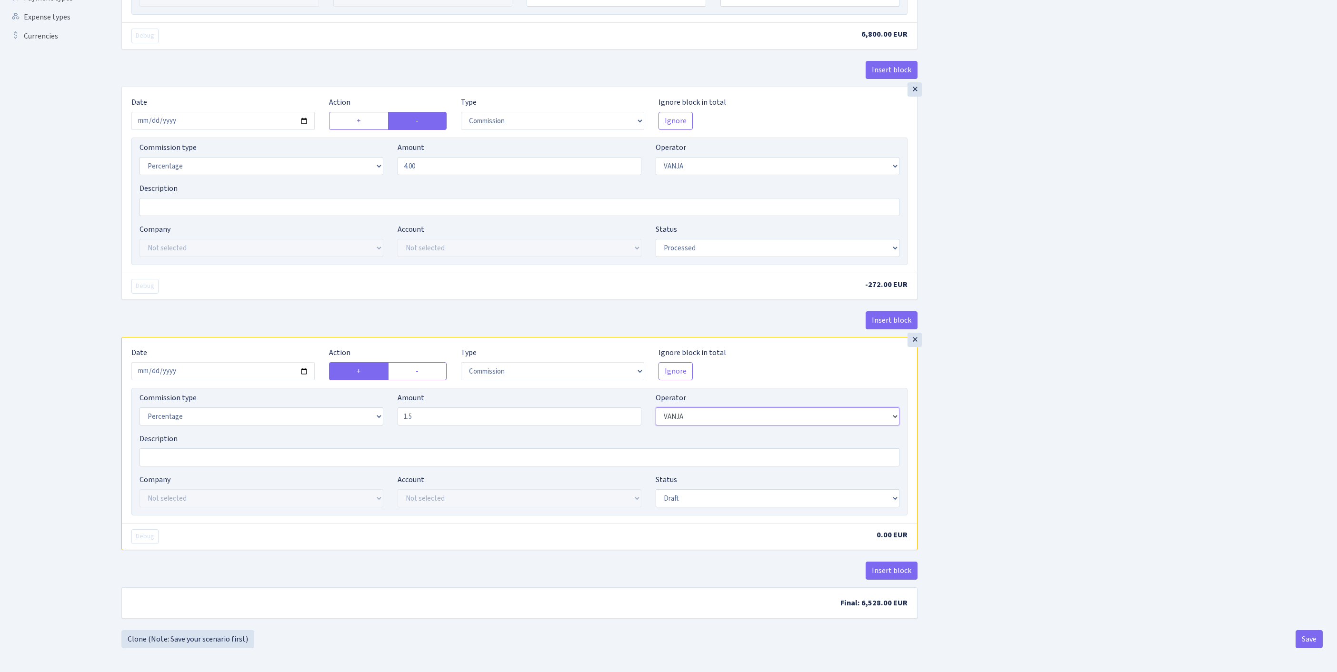
type input "1.50"
select select "61"
select select "processed"
click at [900, 565] on button "Insert block" at bounding box center [892, 571] width 52 height 18
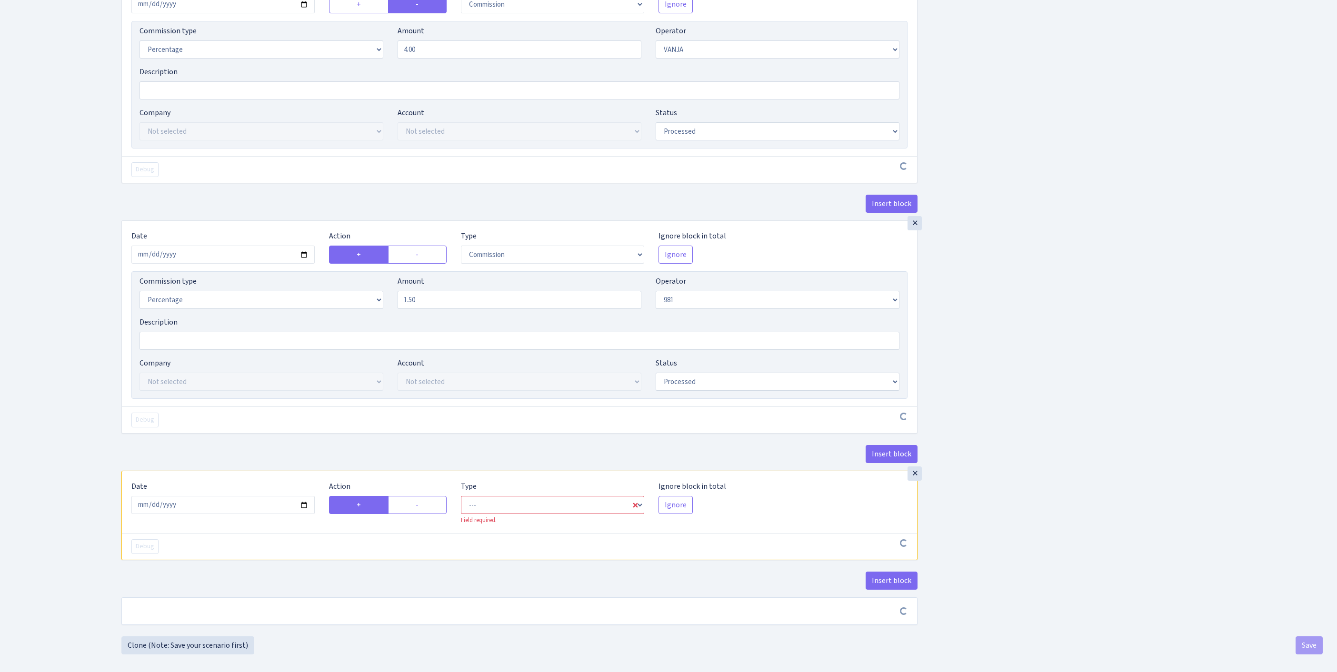
scroll to position [546, 0]
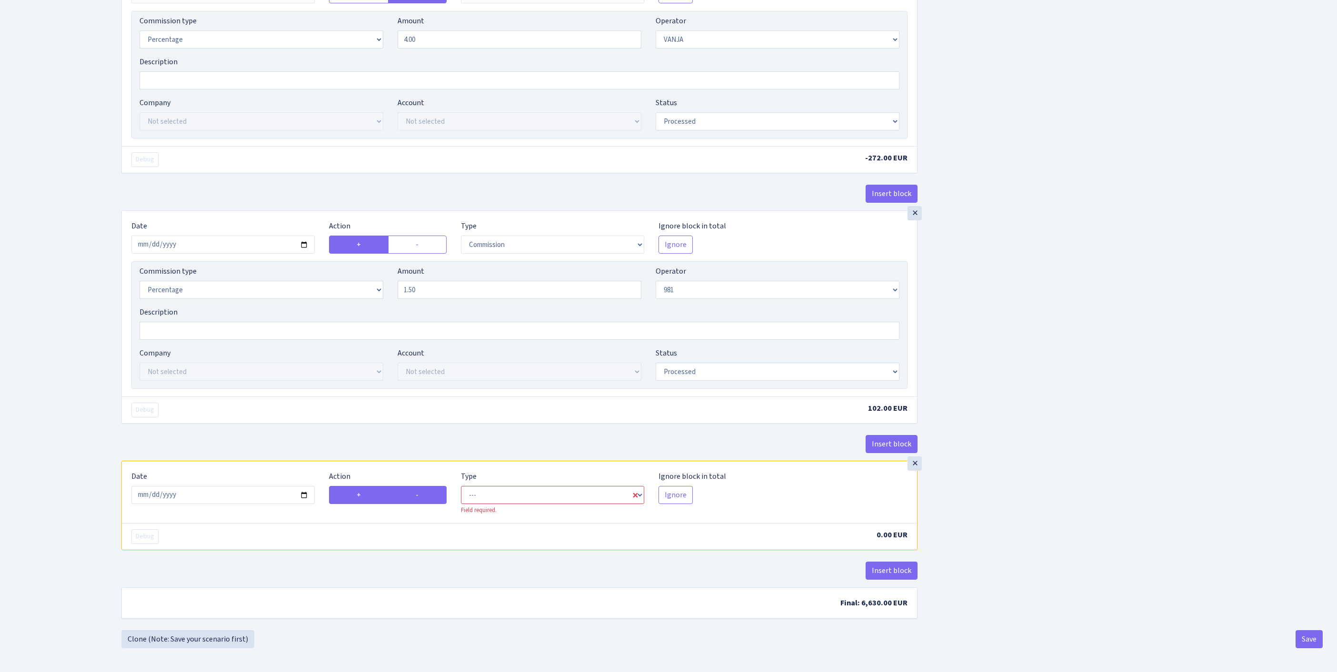
click at [429, 486] on label "-" at bounding box center [417, 495] width 58 height 18
click at [422, 489] on input "-" at bounding box center [419, 492] width 6 height 6
radio input "true"
radio input "false"
select select "out"
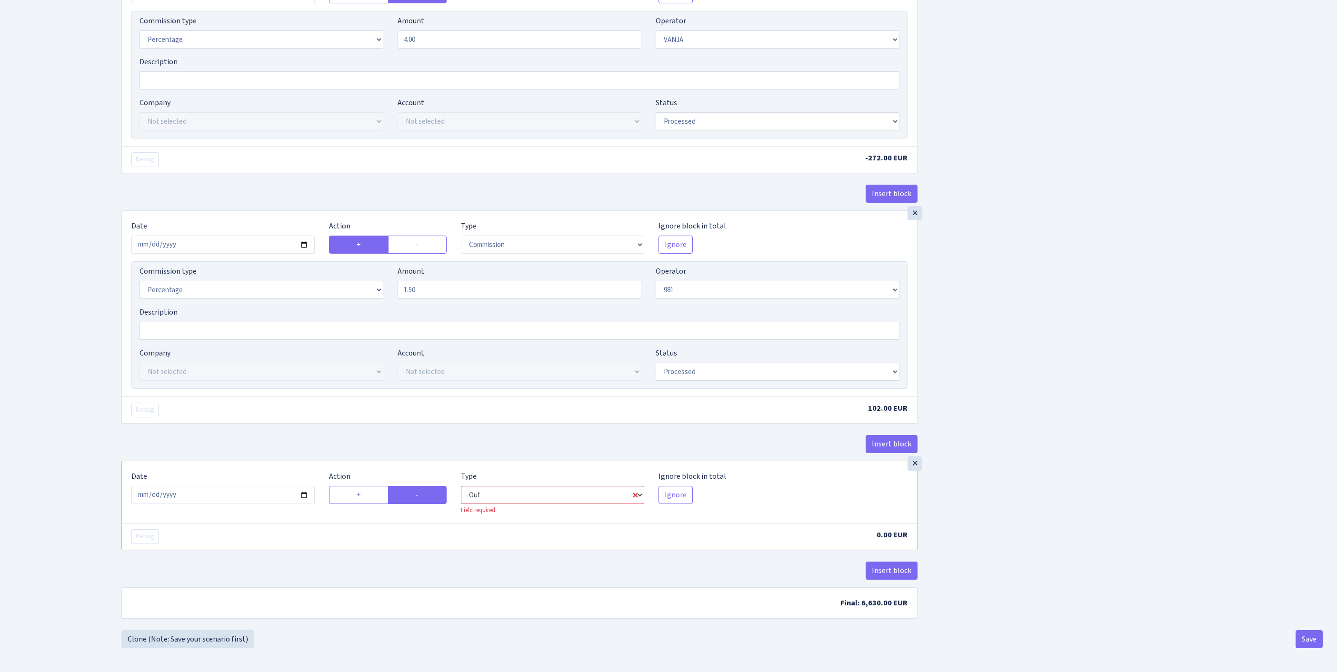
select select "61"
select select "1"
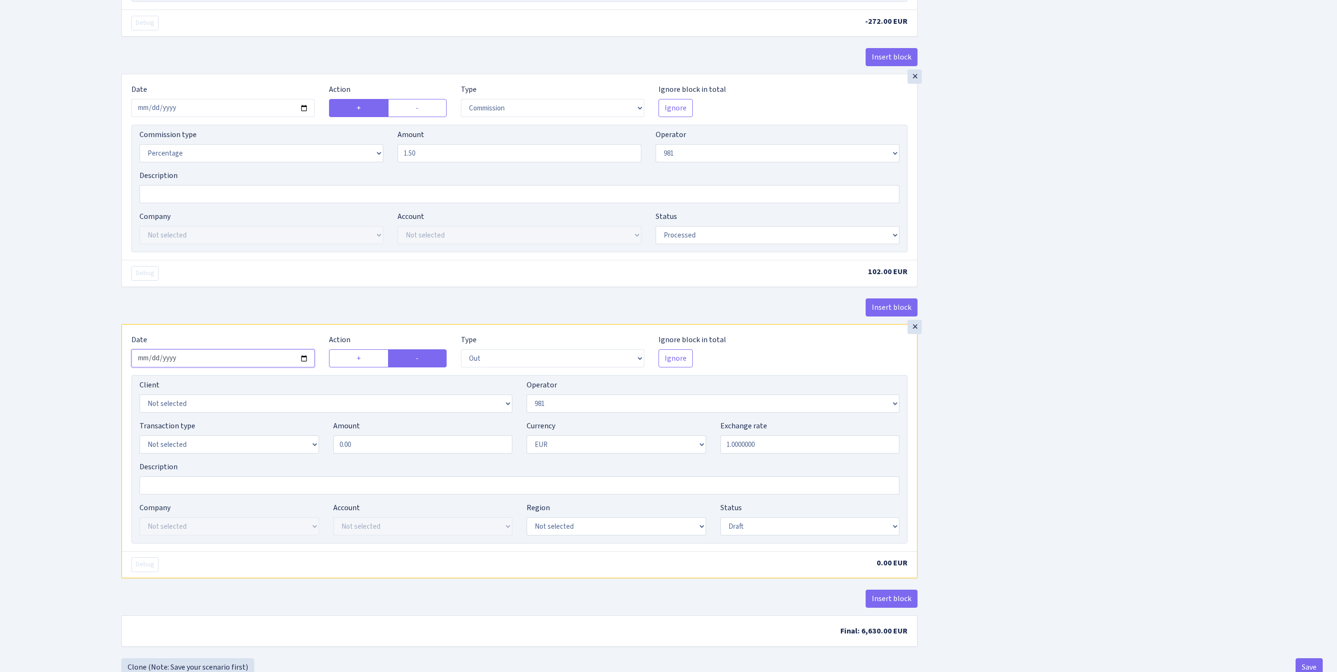
drag, startPoint x: 245, startPoint y: 470, endPoint x: 237, endPoint y: 479, distance: 11.5
click at [245, 368] on input "2025-08-13" at bounding box center [222, 358] width 183 height 18
type input "[DATE]"
click at [217, 117] on input "2025-08-13" at bounding box center [222, 108] width 183 height 18
type input "[DATE]"
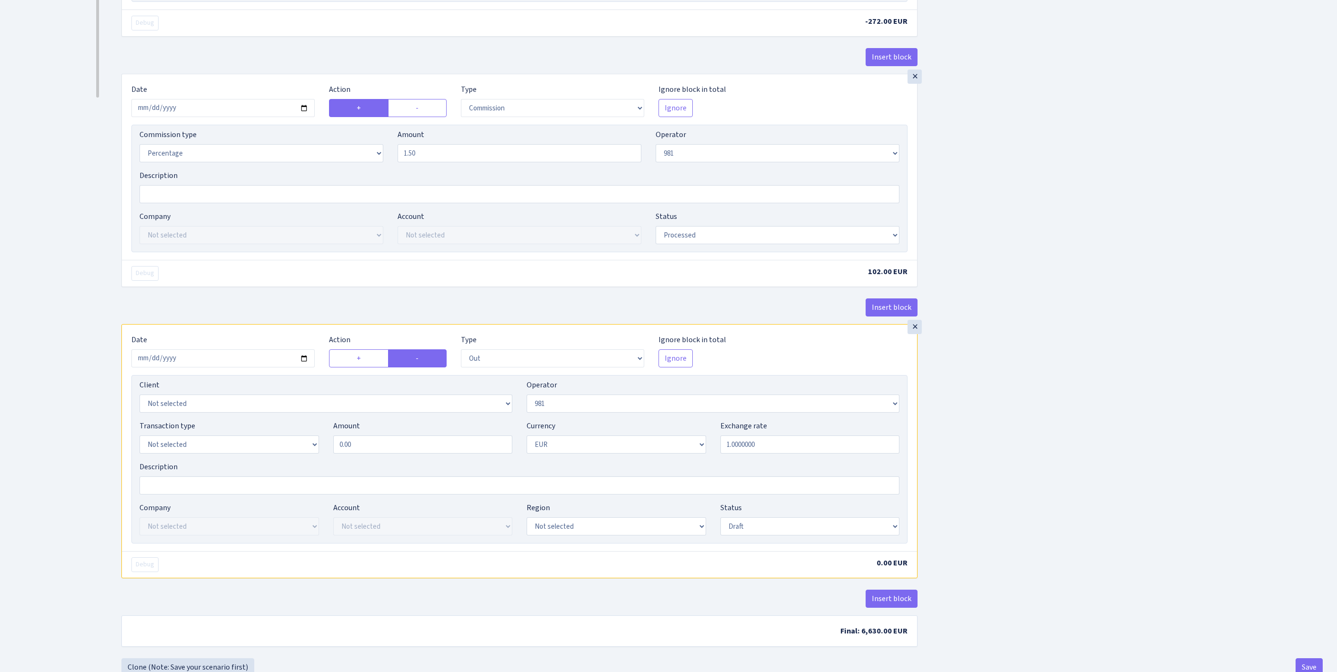
click at [22, 428] on ul "Dashboard Generate Invoice ID Invoices Scenarios Scenario blocks Import Excel C…" at bounding box center [52, 78] width 95 height 1187
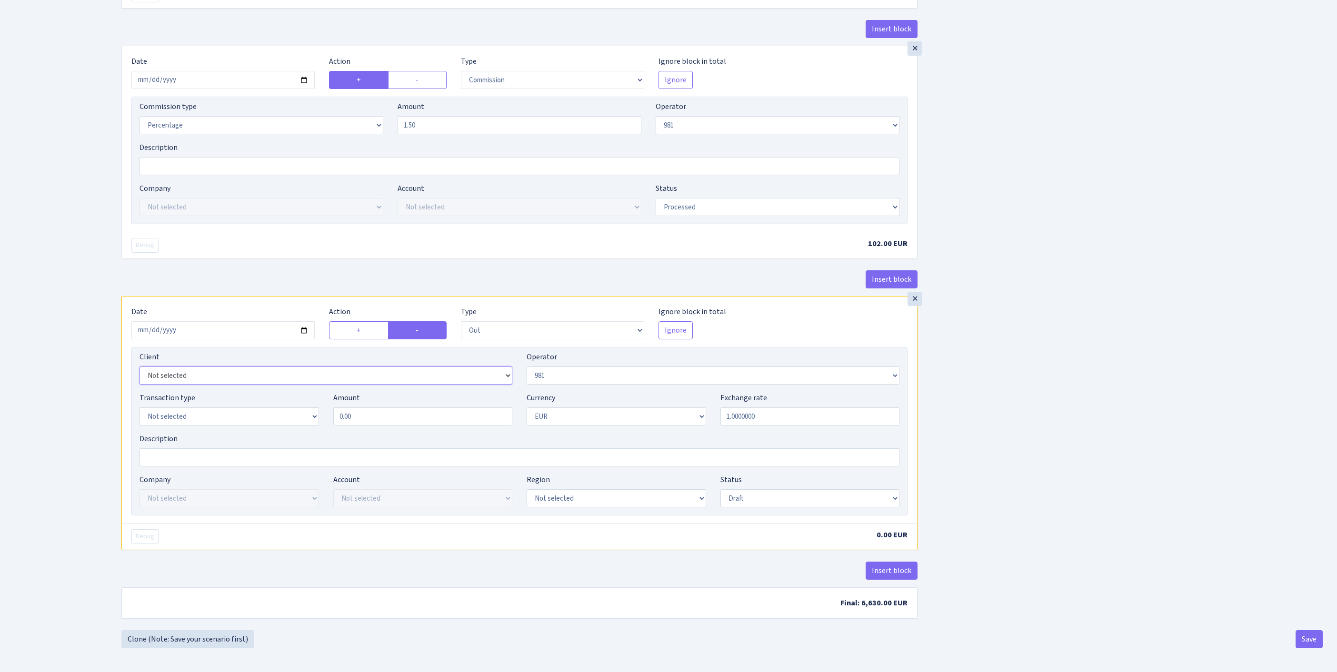
click at [198, 367] on select "Not selected 1 KOC GEMICILIK VE TASIMACILIK 1/BALDERE-SILDEDZE SIGNE 1/SCP NERO…" at bounding box center [326, 376] width 373 height 18
select select "279"
select select "8"
drag, startPoint x: 382, startPoint y: 387, endPoint x: 221, endPoint y: 379, distance: 161.1
click at [221, 392] on div "Transaction type Not selected 981 ELF FISH crypto GIRT IVO dekl MM-BALTIC eur U…" at bounding box center [519, 412] width 774 height 41
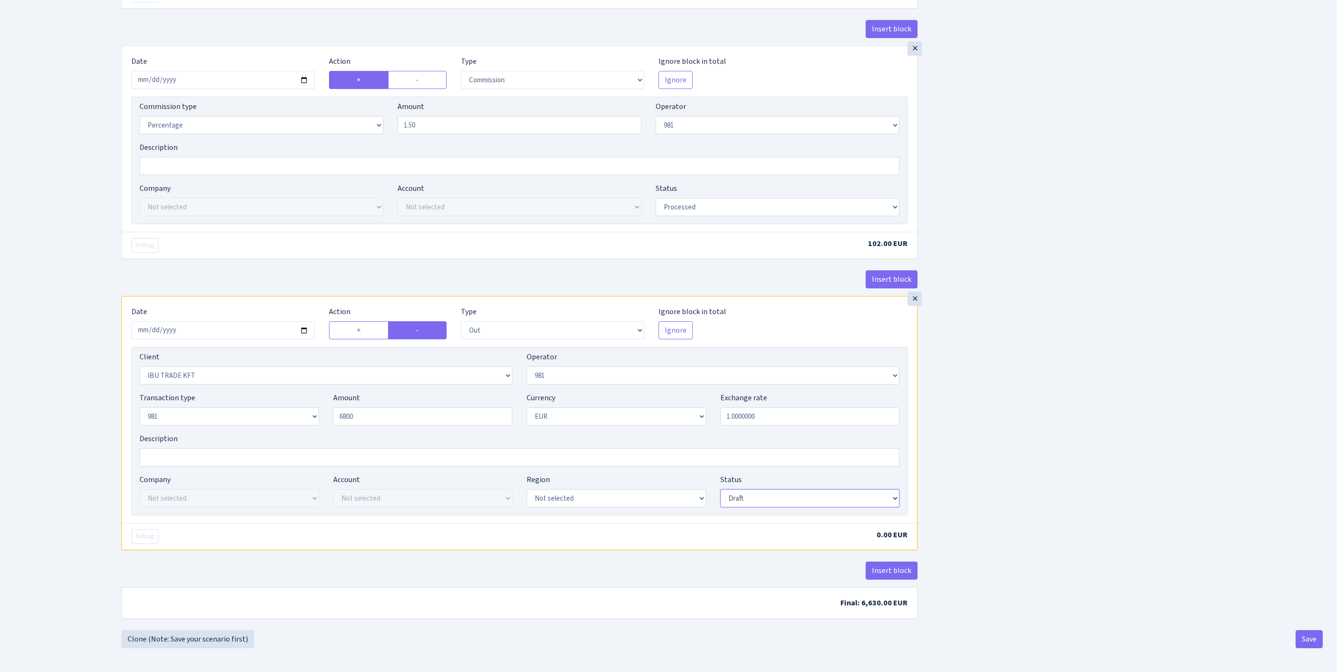
type input "6,800.00"
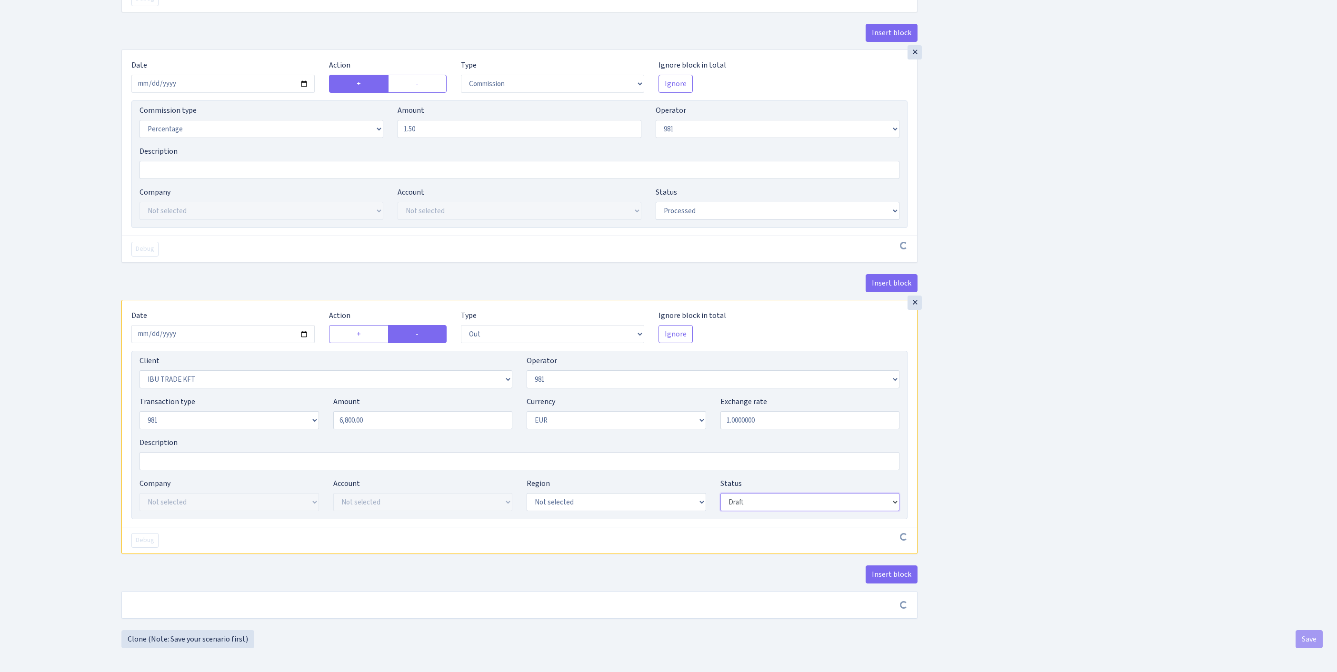
scroll to position [729, 0]
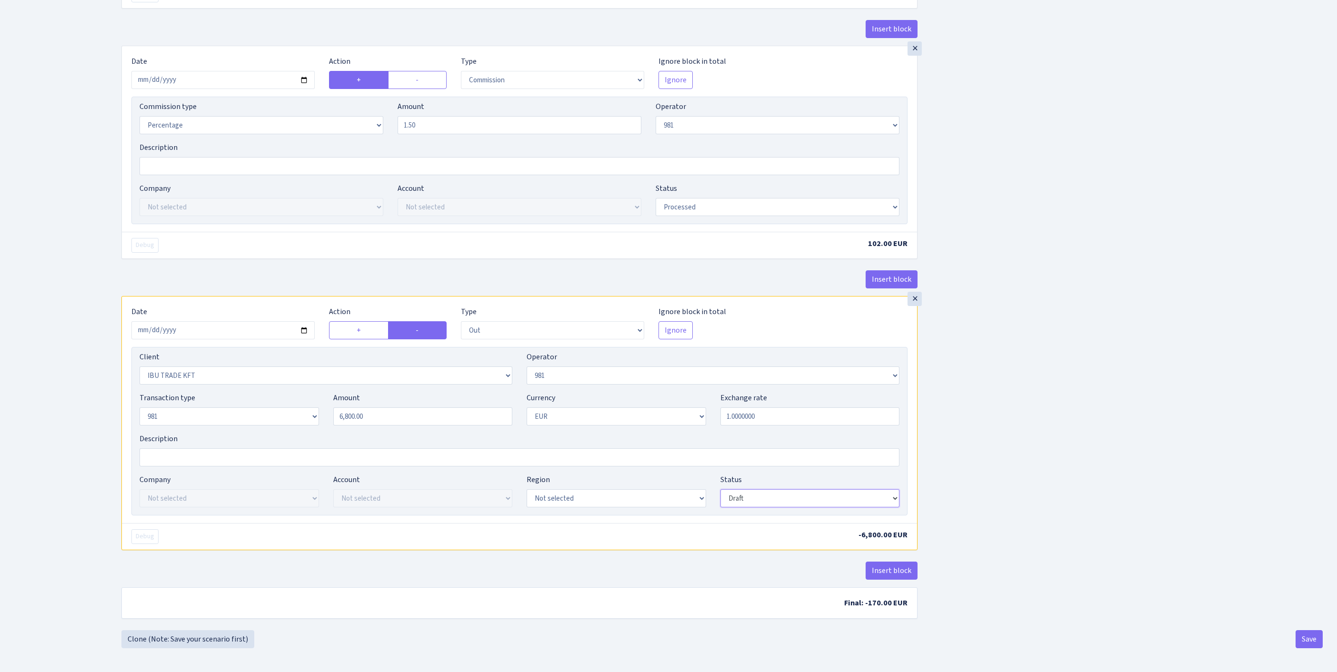
select select "processed"
click at [1307, 648] on button "Save" at bounding box center [1309, 639] width 27 height 18
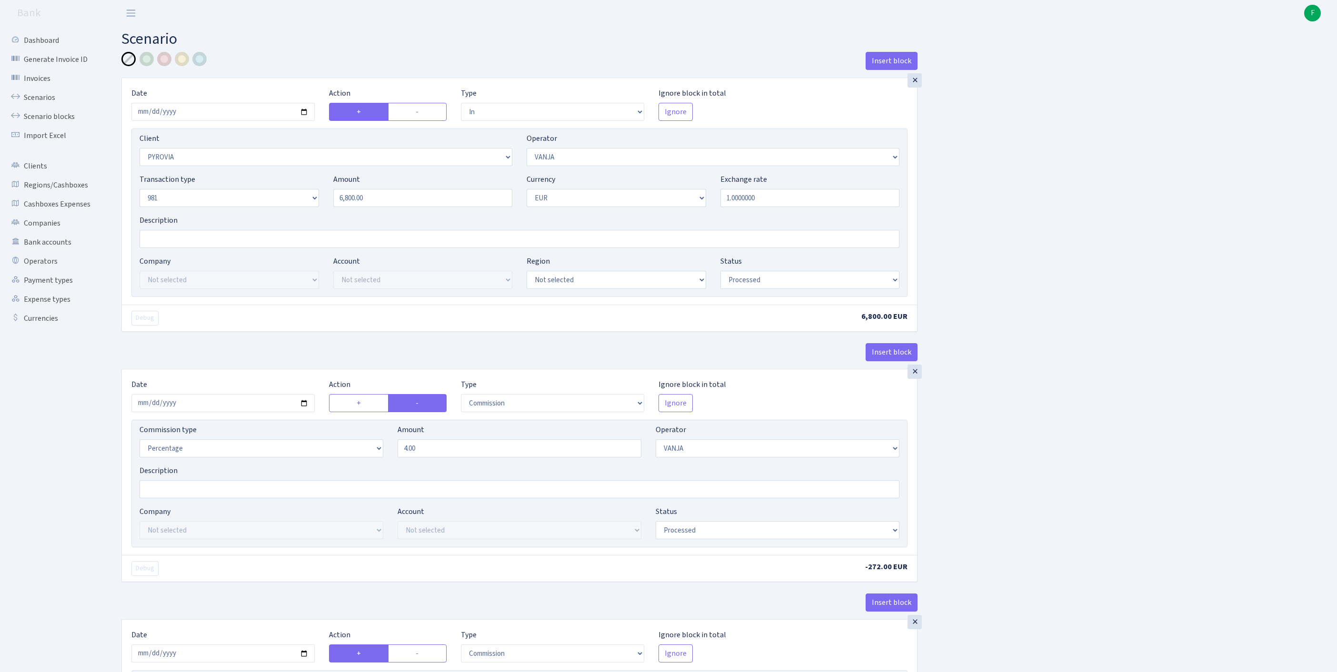
select select "in"
select select "3299"
select select "3"
select select "8"
select select "1"
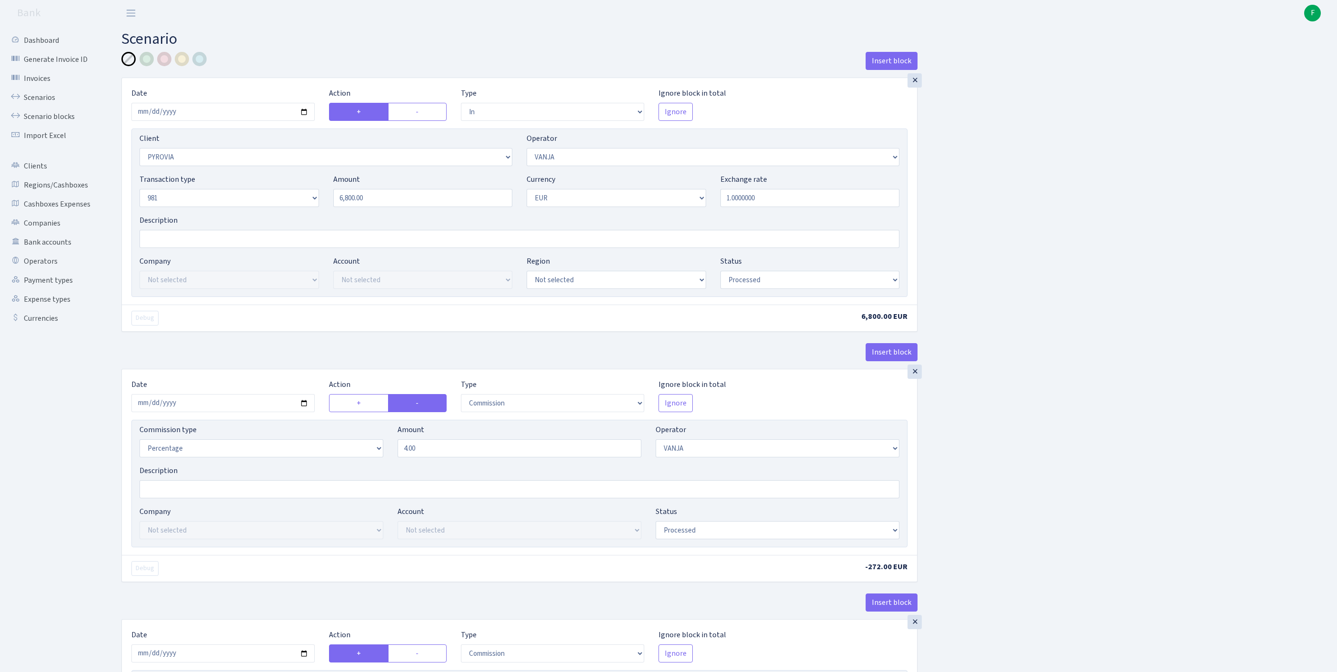
select select "processed"
select select "commission"
select select "3"
select select "processed"
select select "commission"
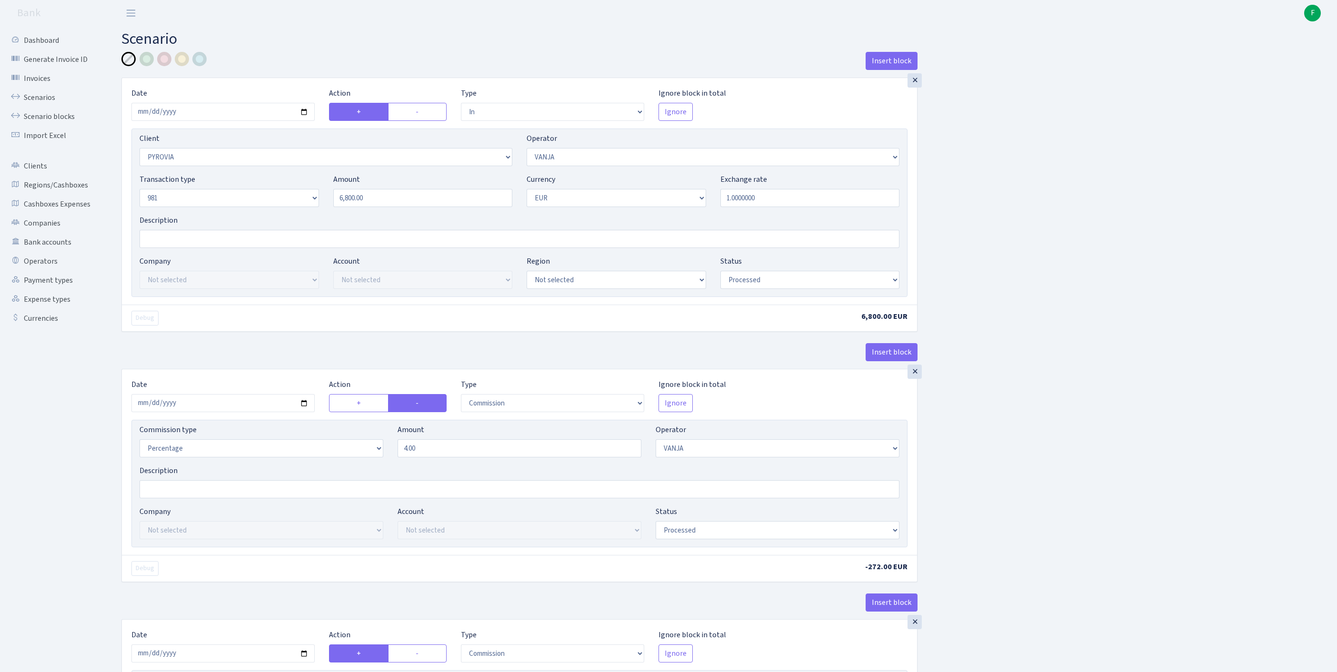
select select "61"
select select "processed"
select select "out"
select select "279"
select select "61"
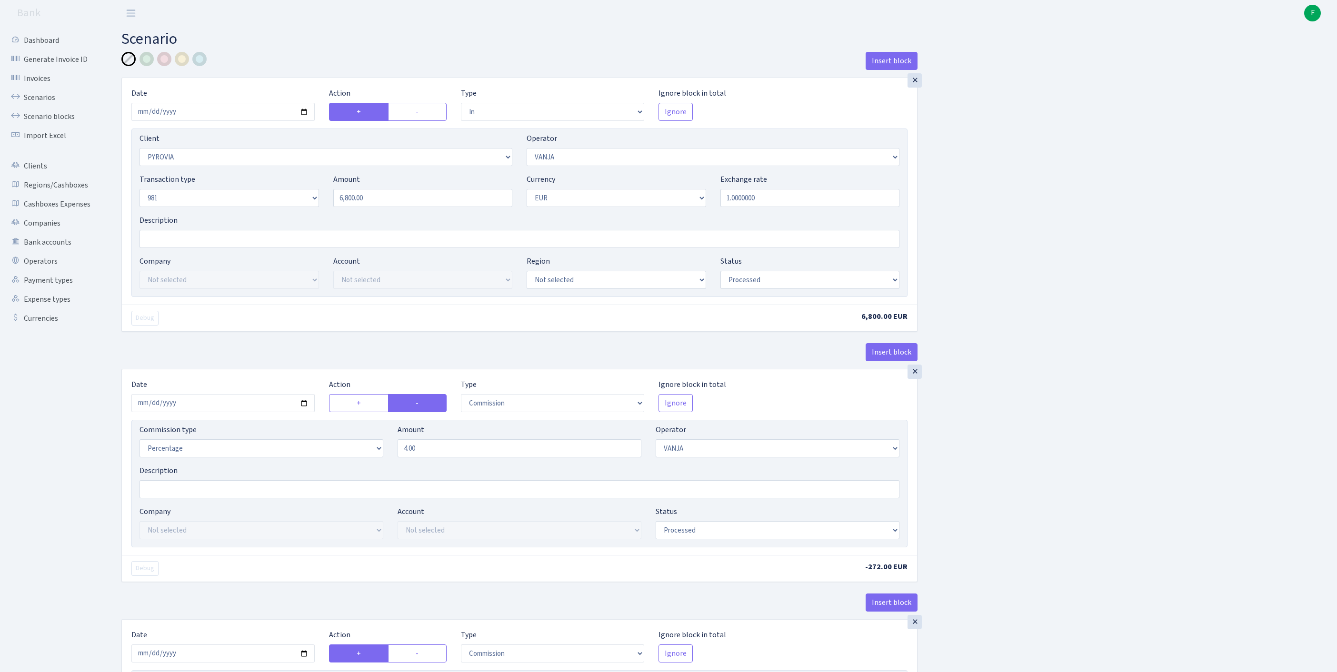
select select "8"
select select "1"
select select "processed"
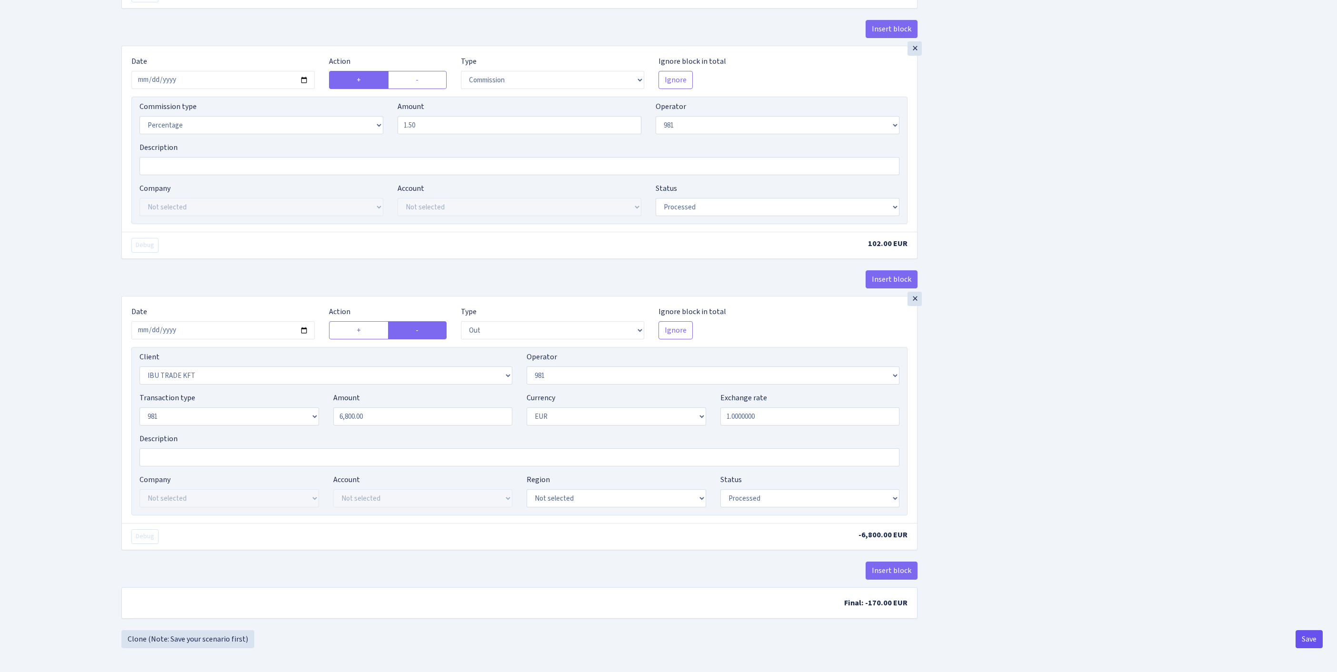
click at [1309, 637] on button "Save" at bounding box center [1309, 639] width 27 height 18
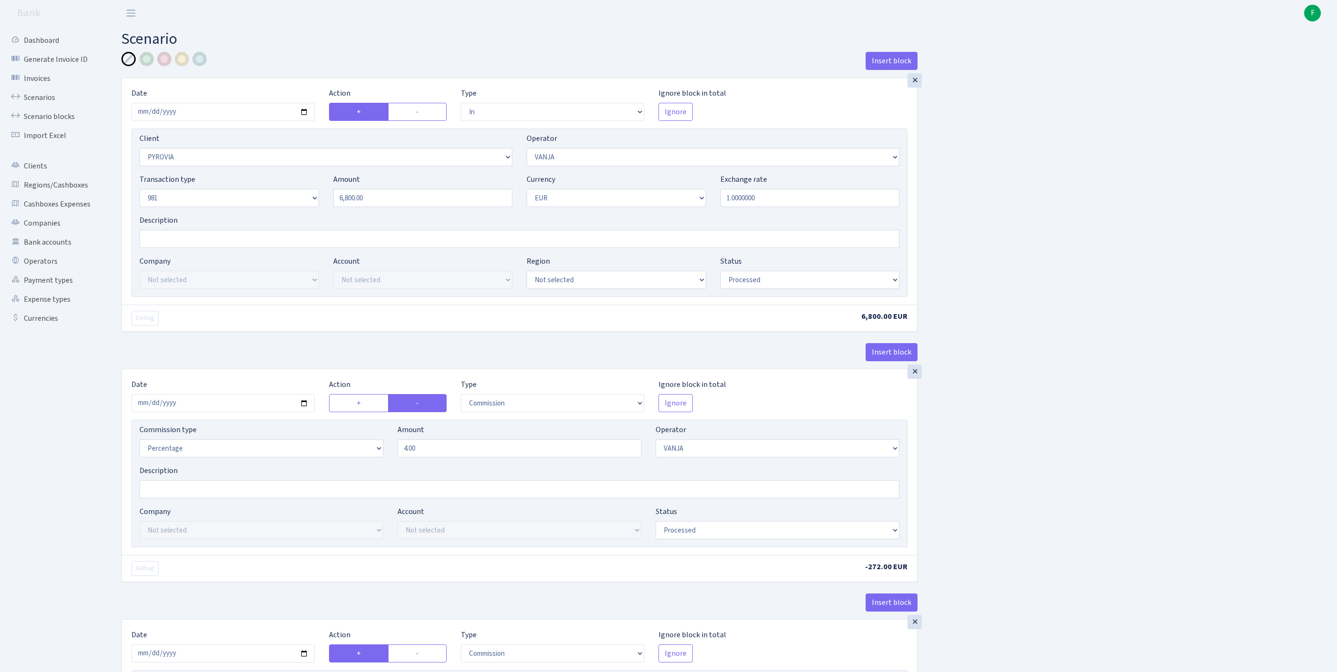
select select "in"
select select "3299"
select select "3"
select select "8"
select select "1"
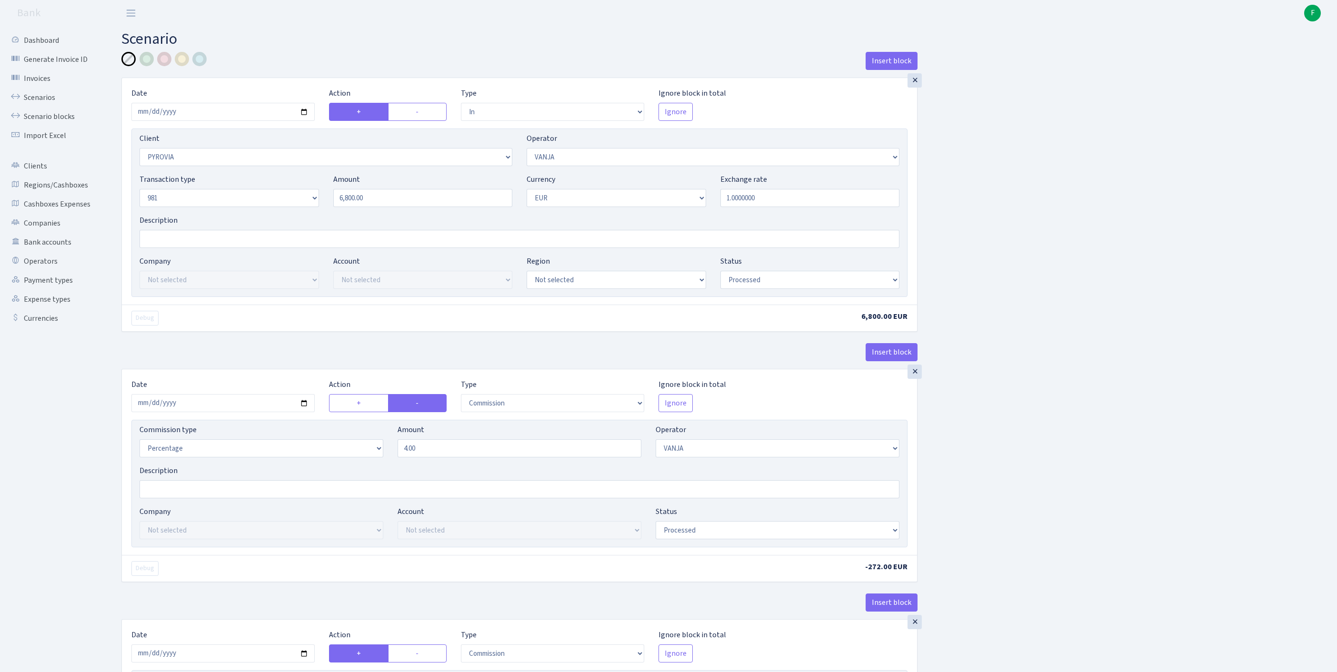
select select "processed"
select select "commission"
select select "3"
select select "processed"
select select "commission"
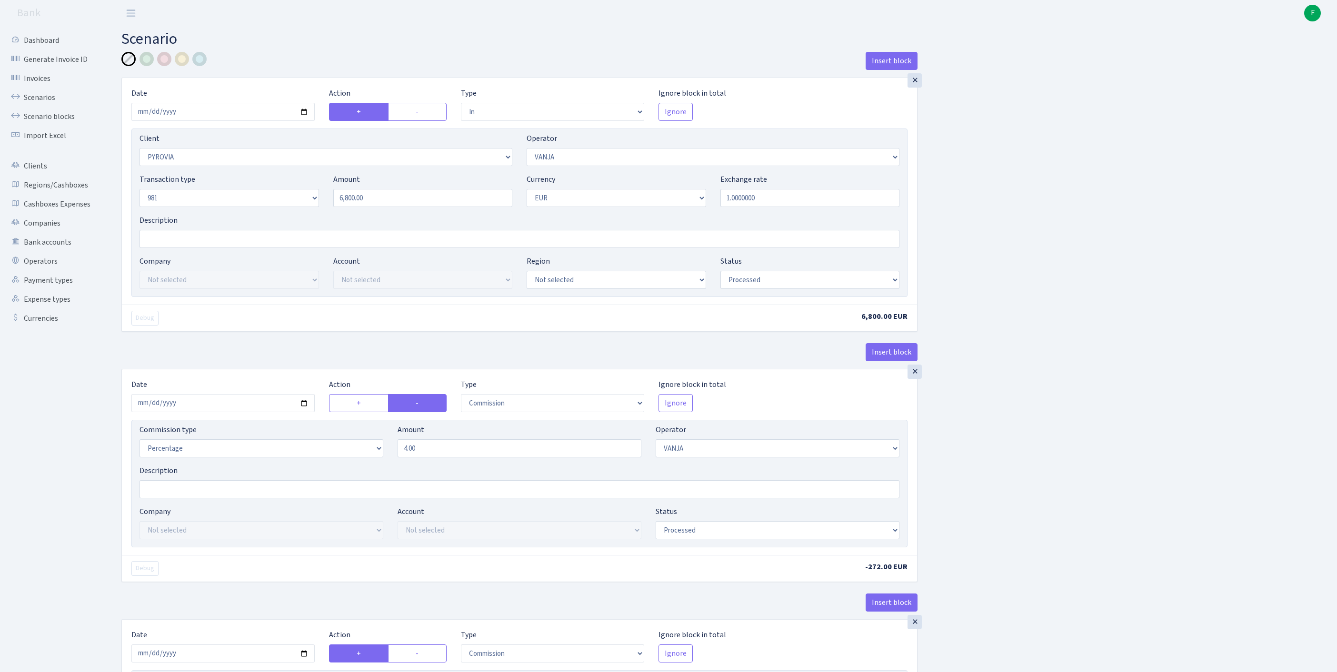
select select "61"
select select "processed"
select select "out"
select select "279"
select select "61"
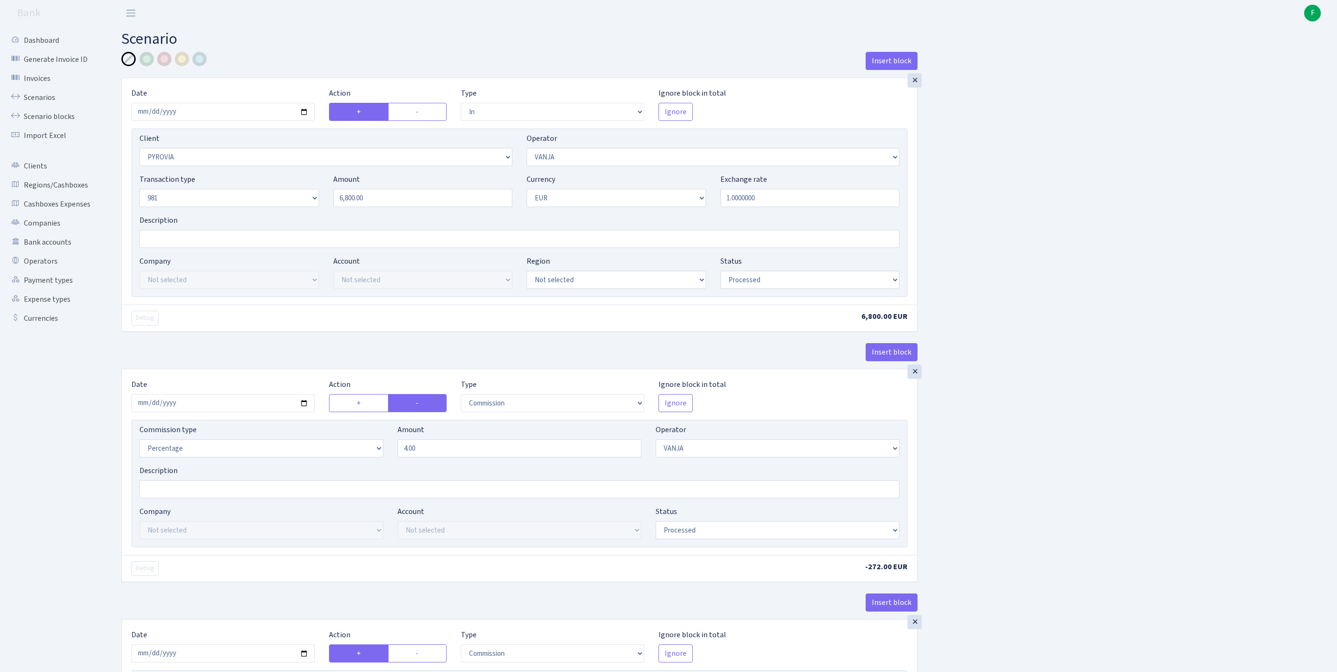
select select "8"
select select "1"
select select "processed"
click at [53, 106] on link "Scenarios" at bounding box center [52, 97] width 95 height 19
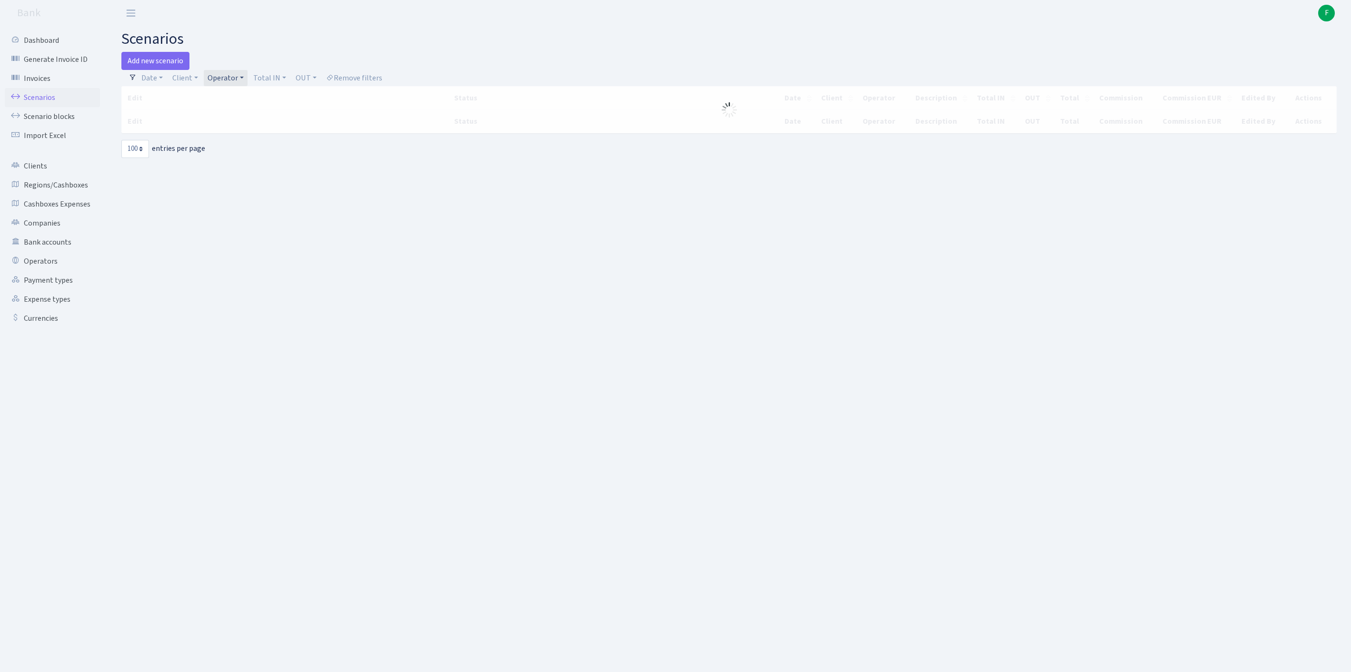
select select "100"
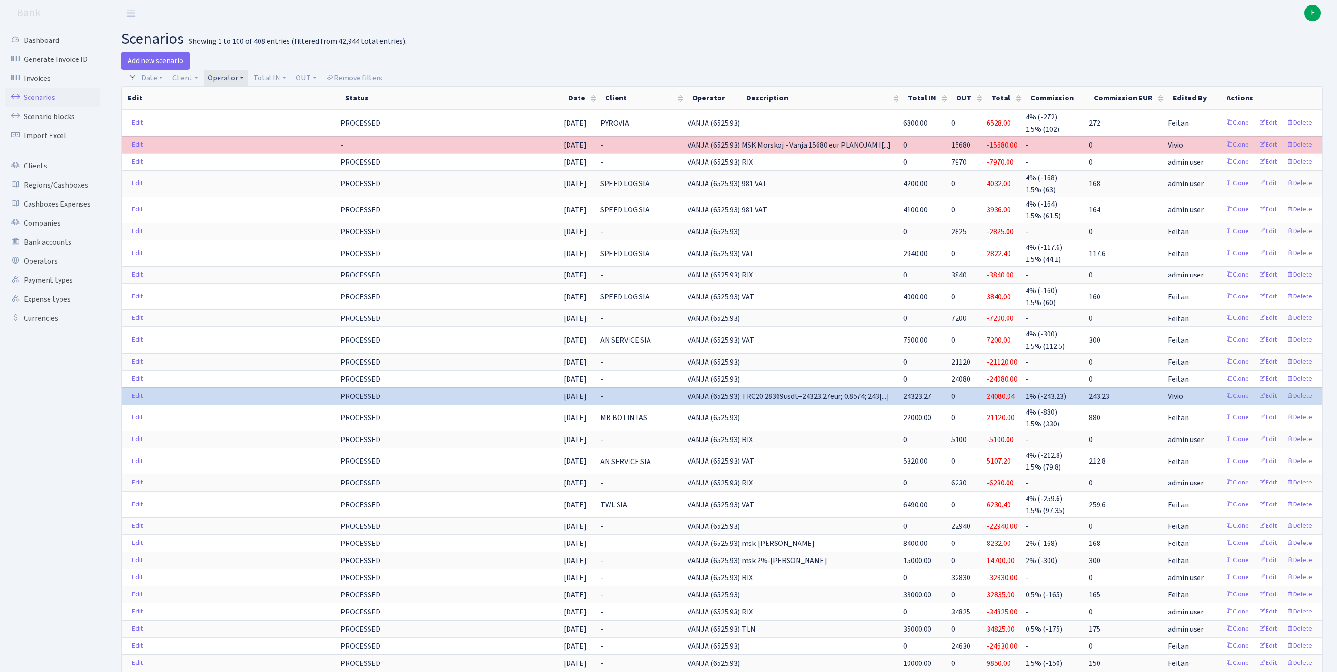
click at [248, 81] on link "Operator" at bounding box center [226, 78] width 44 height 16
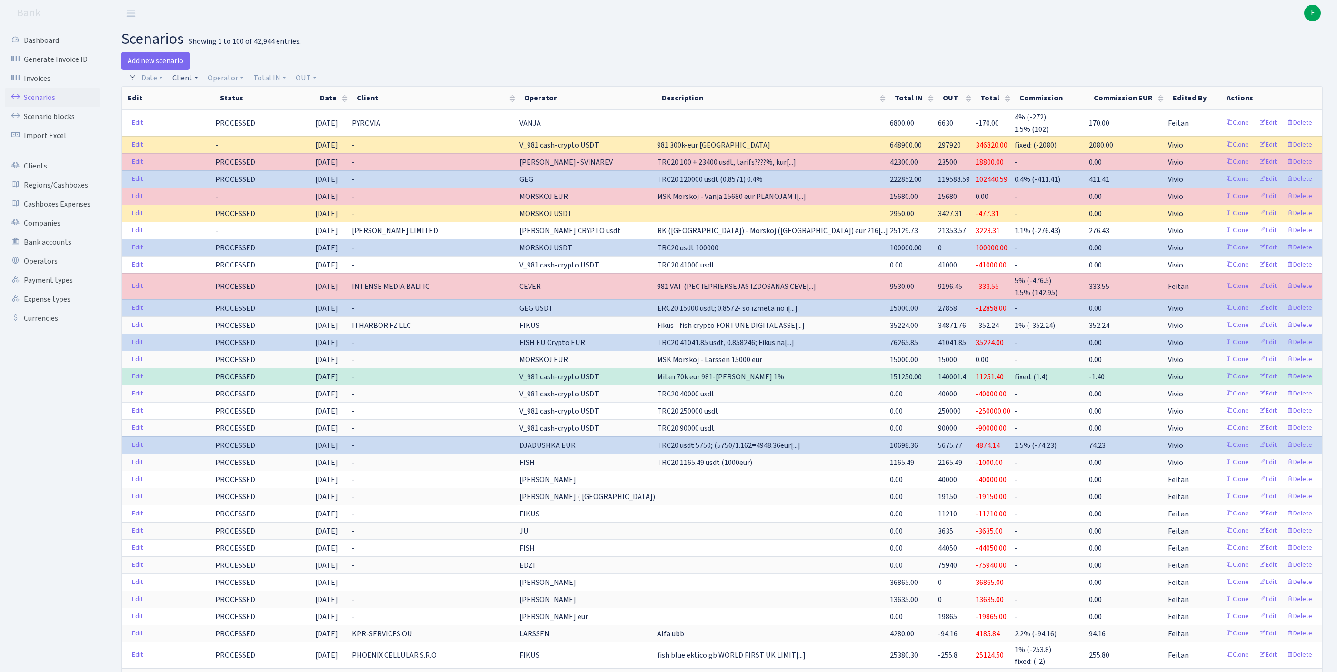
click at [194, 81] on link "Client" at bounding box center [185, 78] width 33 height 16
click at [208, 120] on input "search" at bounding box center [211, 112] width 79 height 15
type input "ORIGANI"
click at [236, 151] on li "ORIGANIC KOOPERATIVA SABIEDRIBA" at bounding box center [211, 140] width 81 height 38
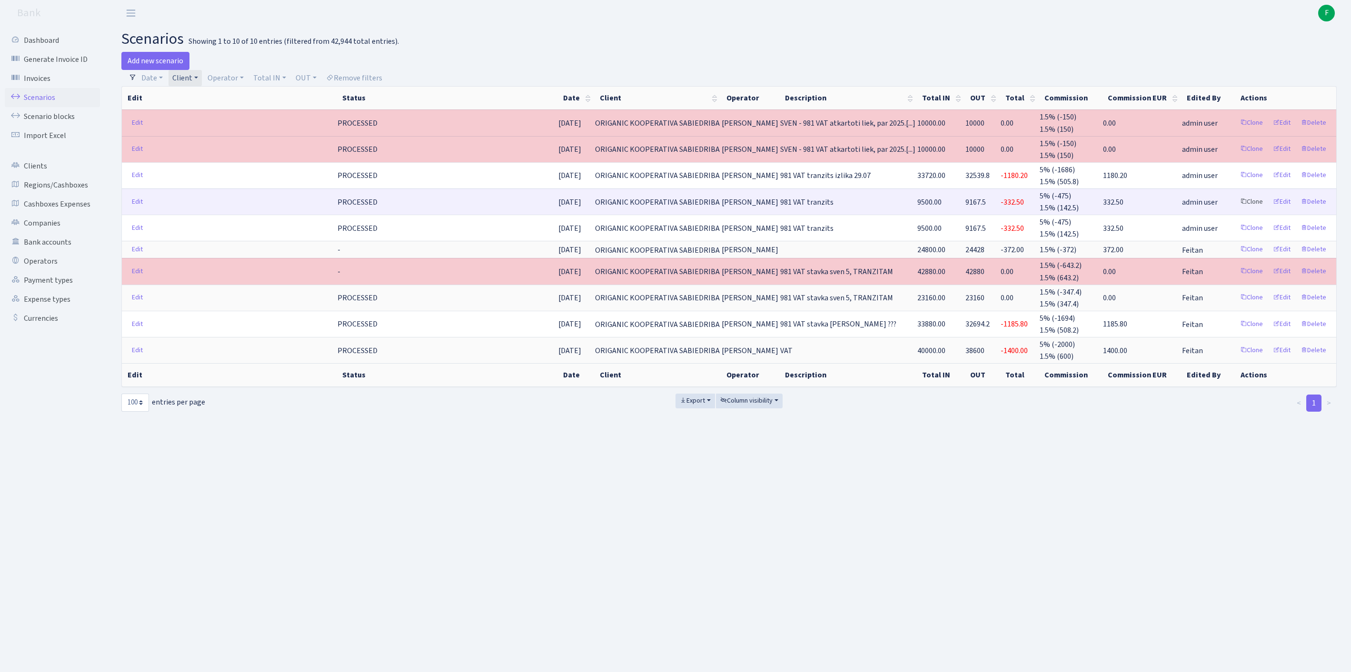
click at [1236, 210] on link "Clone" at bounding box center [1251, 202] width 31 height 15
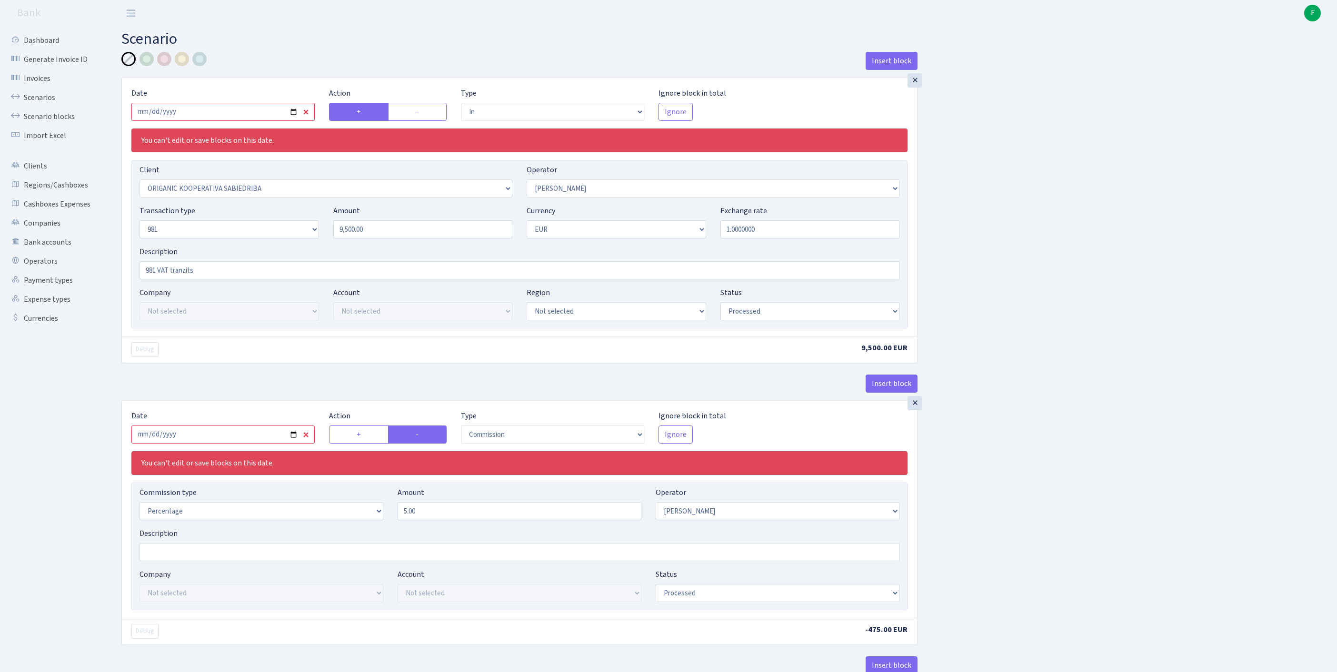
select select "in"
select select "3075"
select select "2"
select select "8"
select select "1"
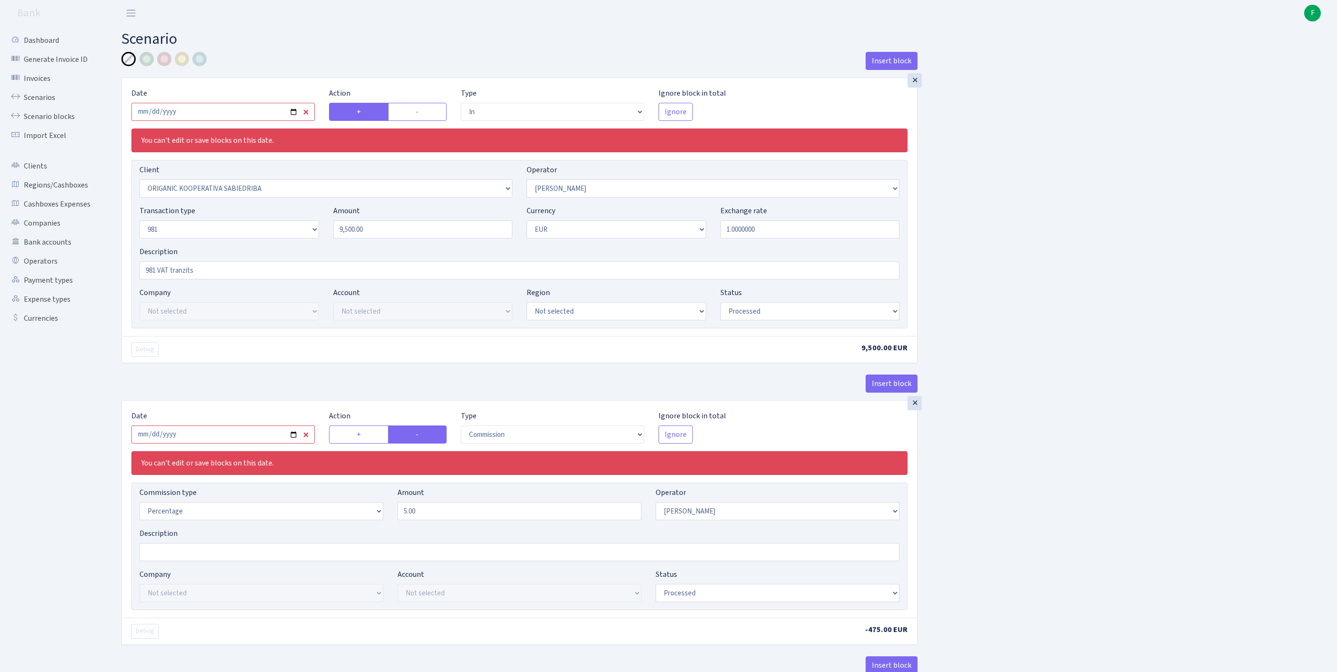
select select "processed"
select select "commission"
select select "2"
select select "processed"
select select "out"
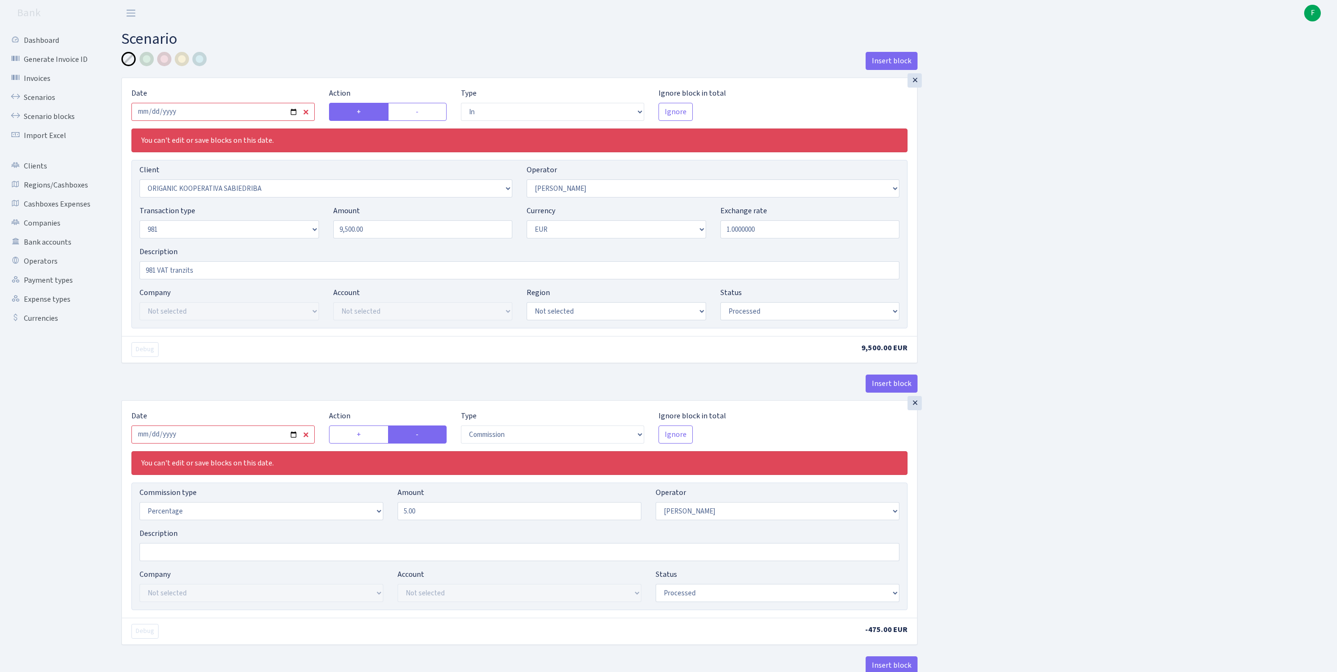
select select "2448"
select select "61"
select select "8"
select select "1"
select select "processed"
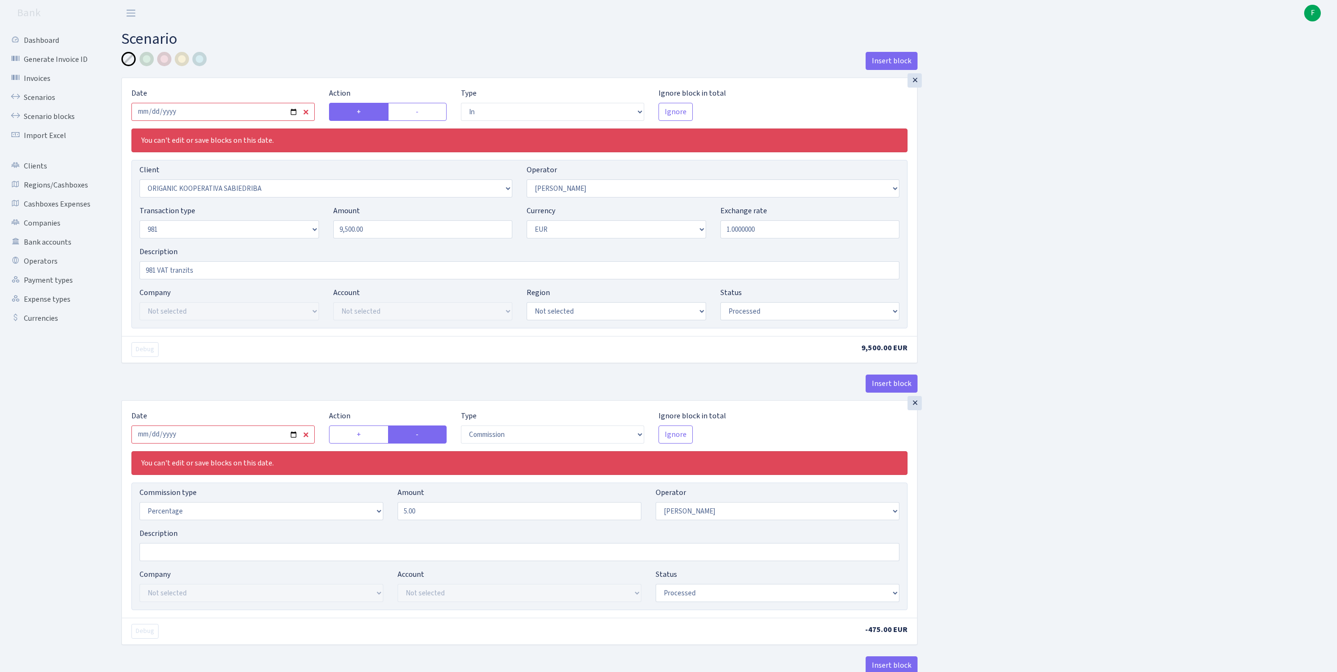
select select "commission"
select select "61"
select select "processed"
click at [238, 116] on input "2025-07-22" at bounding box center [222, 112] width 183 height 18
type input "[DATE]"
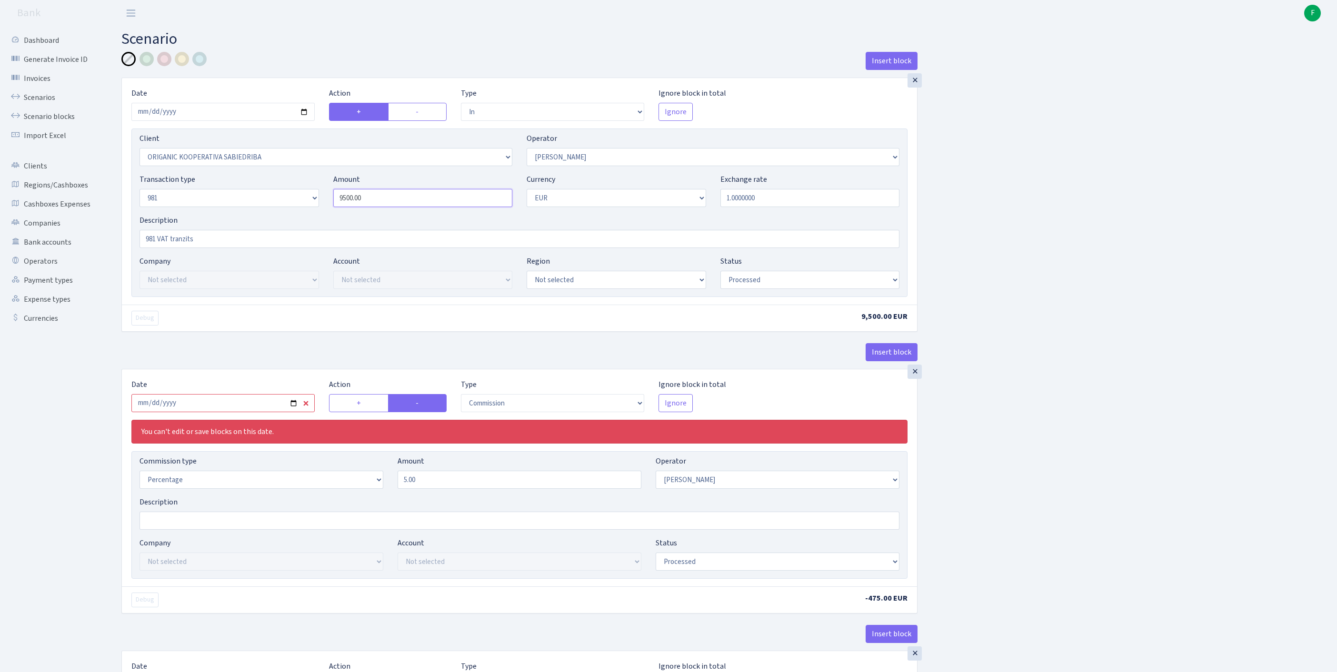
drag, startPoint x: 381, startPoint y: 218, endPoint x: 182, endPoint y: 212, distance: 199.1
click at [182, 212] on div "Transaction type Not selected 981 ELF FISH crypto GIRT IVO dekl MM-BALTIC eur U…" at bounding box center [519, 194] width 774 height 41
type input "5,800.00"
select select "pending"
click at [166, 61] on div at bounding box center [164, 59] width 14 height 14
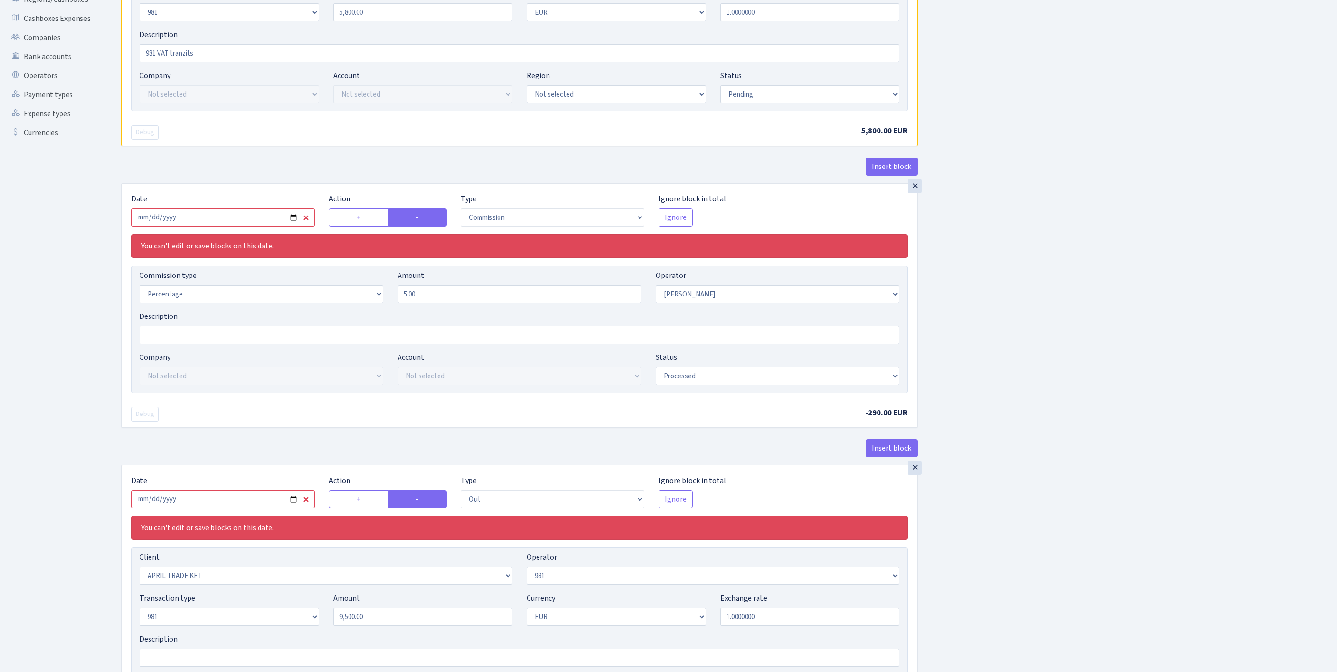
scroll to position [151, 0]
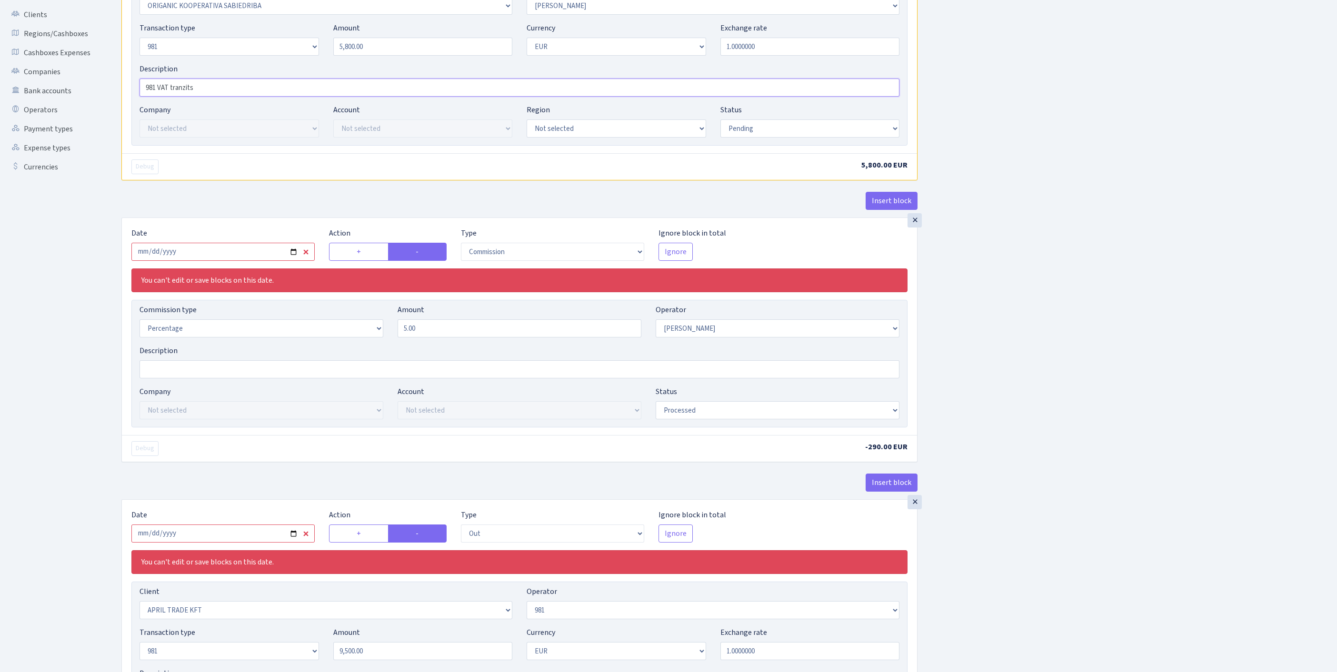
click at [220, 97] on input "981 VAT tranzits" at bounding box center [520, 88] width 760 height 18
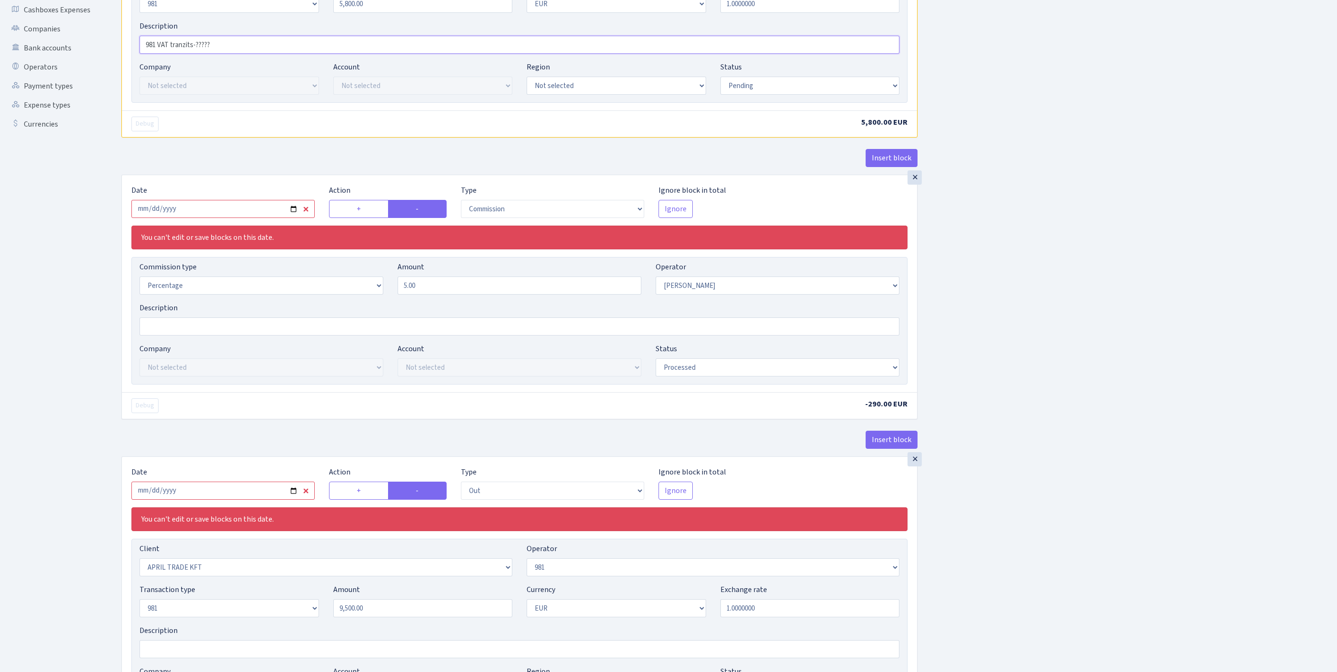
type input "981 VAT tranzits-?????"
click at [218, 218] on input "2025-07-22" at bounding box center [222, 209] width 183 height 18
type input "2025-08-12"
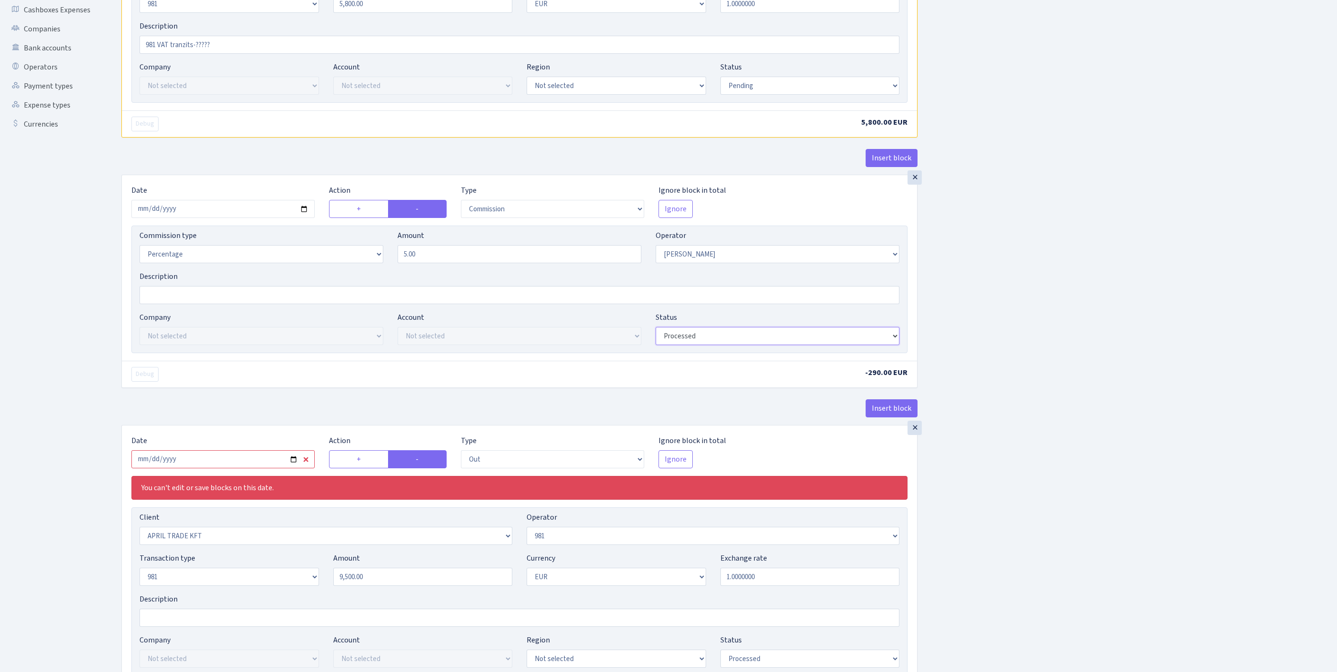
select select "pending"
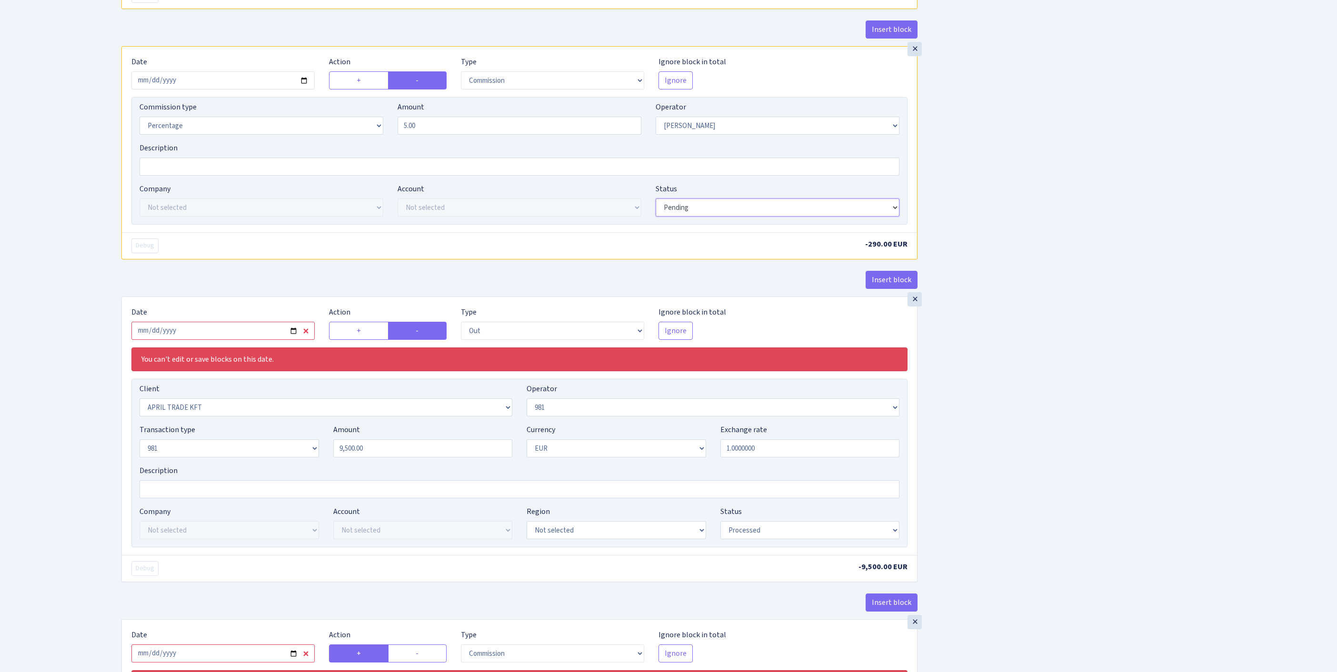
scroll to position [488, 0]
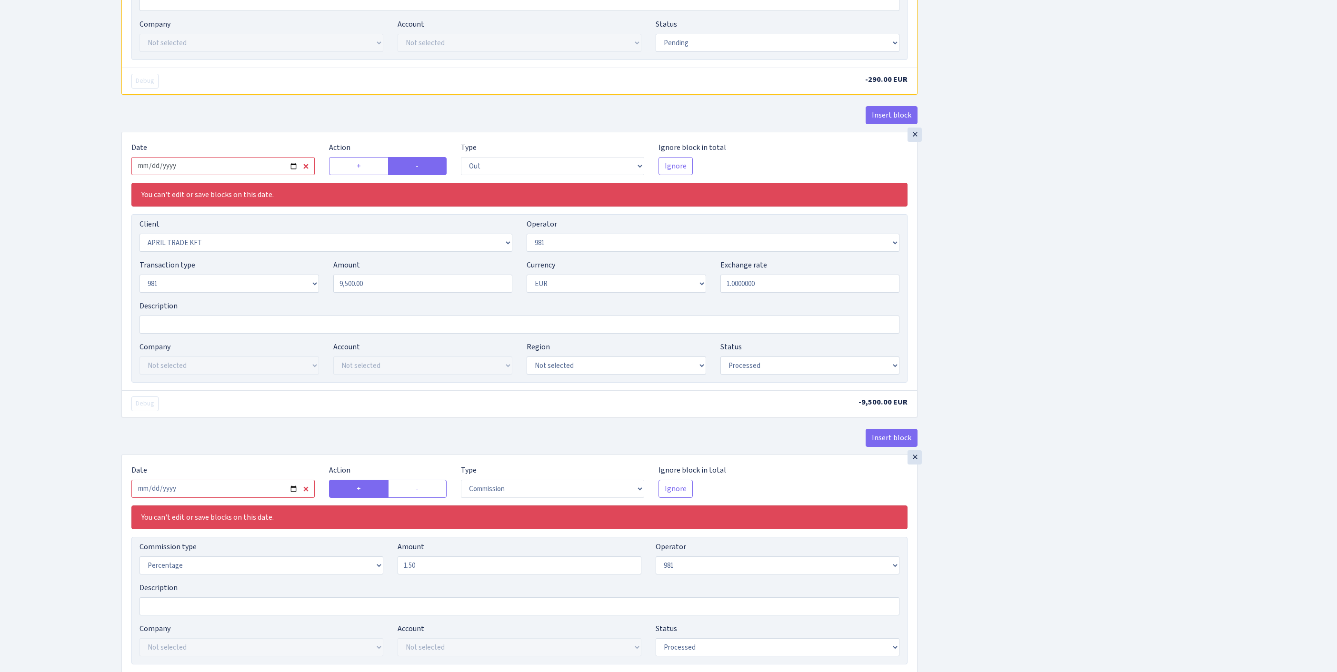
click at [241, 175] on input "2025-07-22" at bounding box center [222, 166] width 183 height 18
type input "2025-08-12"
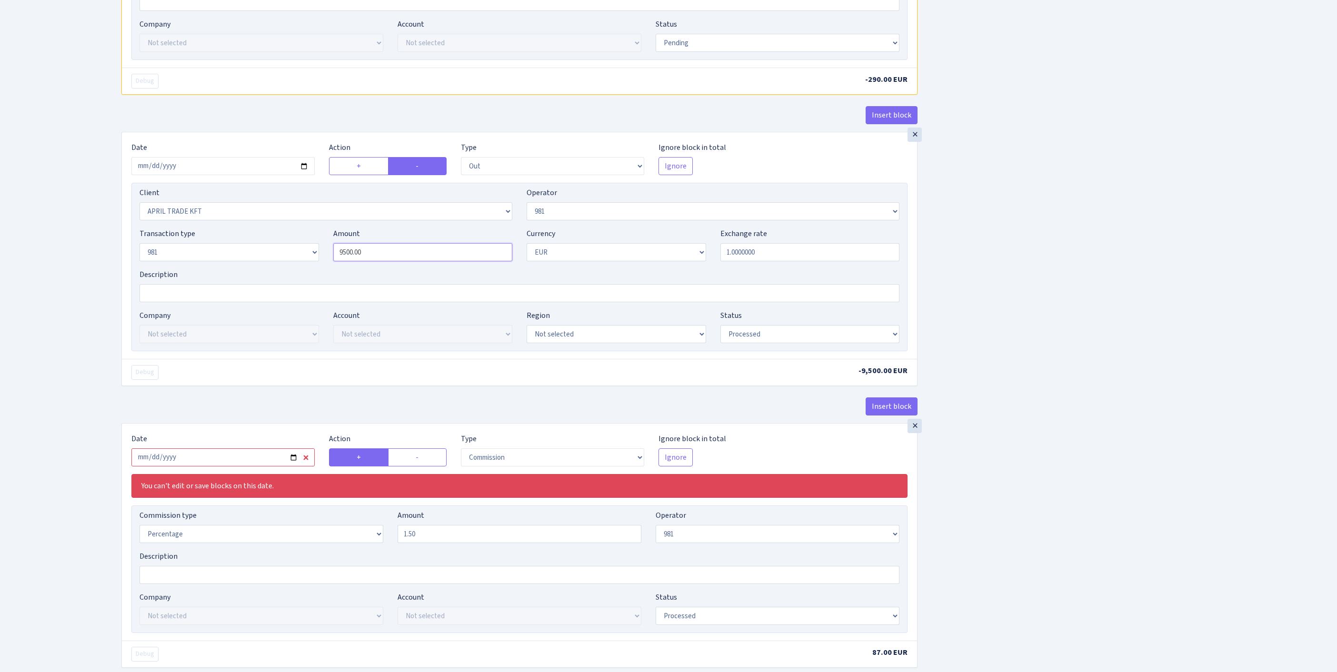
drag, startPoint x: 239, startPoint y: 319, endPoint x: 201, endPoint y: 307, distance: 40.1
click at [201, 306] on div "Client Not selected 1 KOC GEMICILIK VE TASIMACILIK 1/BALDERE-SILDEDZE SIGNE 1/S…" at bounding box center [519, 267] width 776 height 169
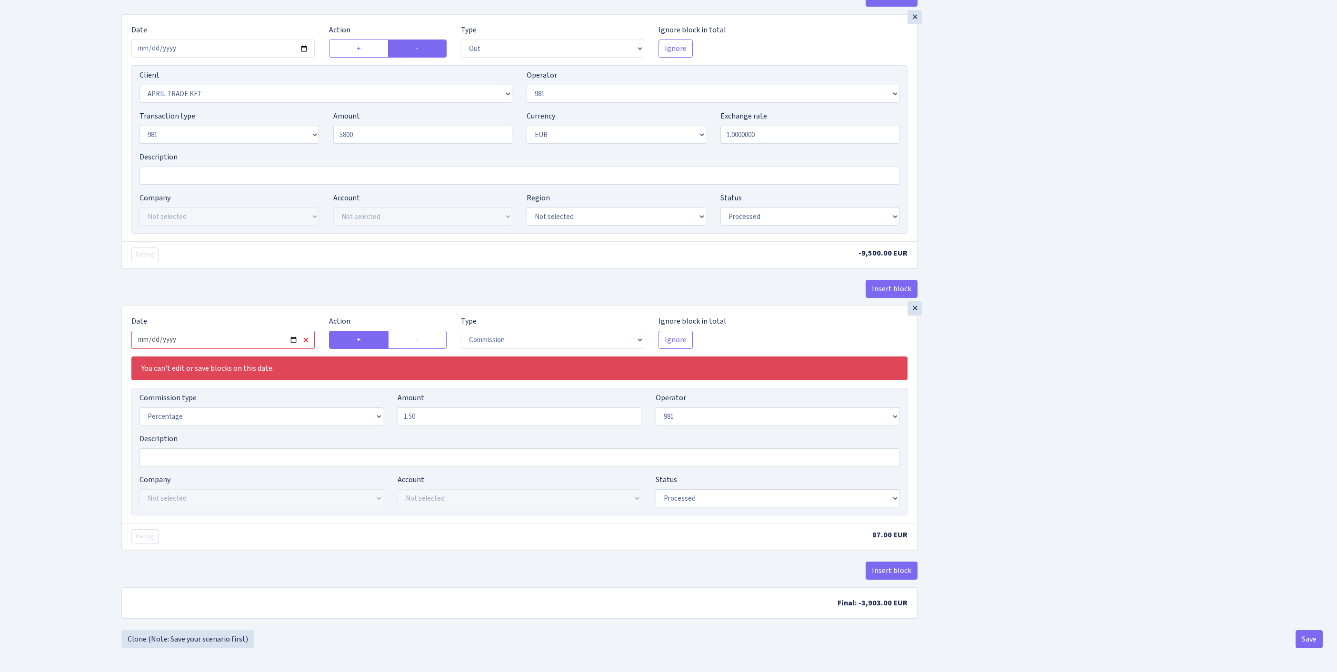
type input "5,800.00"
click at [236, 331] on input "2025-07-22" at bounding box center [222, 340] width 183 height 18
type input "2025-08-12"
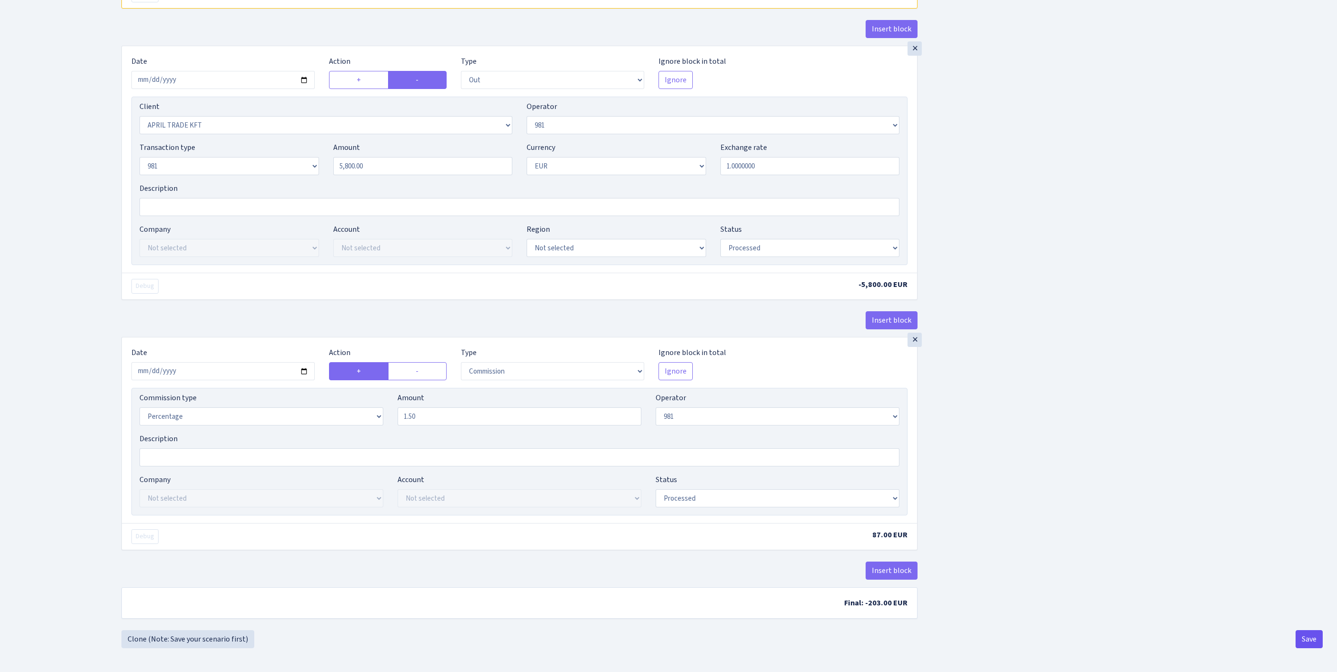
click at [1309, 637] on button "Save" at bounding box center [1309, 639] width 27 height 18
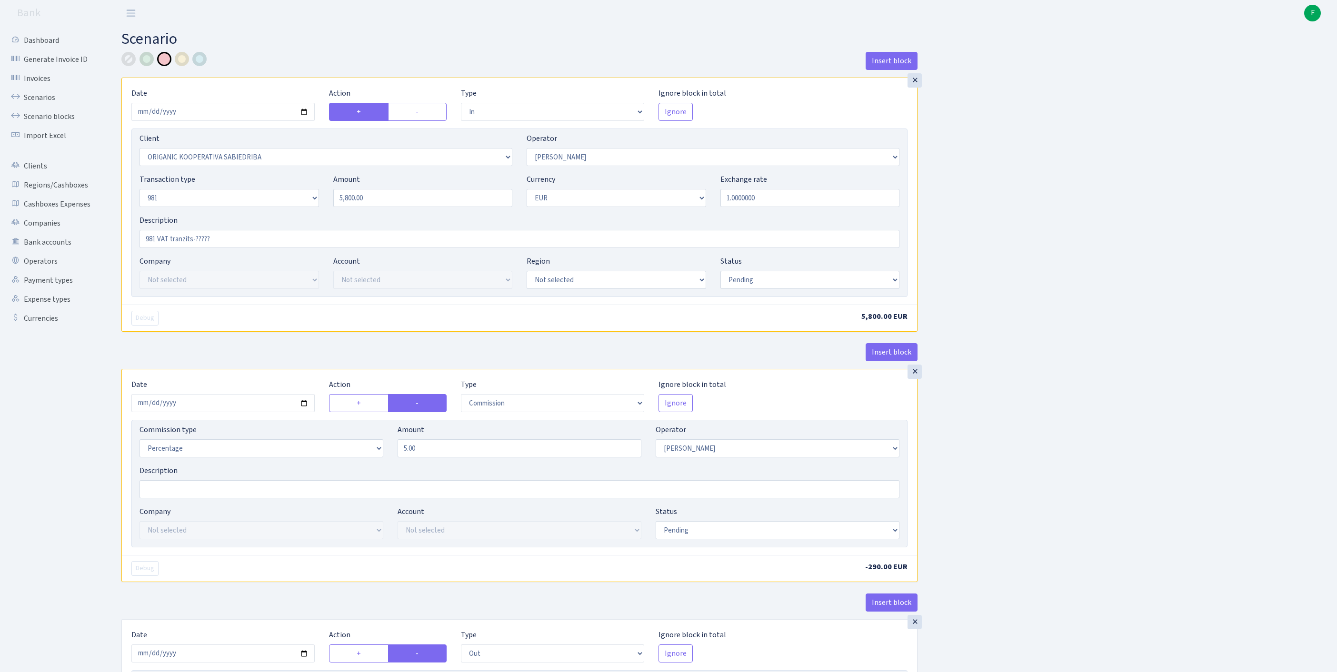
select select "in"
select select "3075"
select select "2"
select select "8"
select select "1"
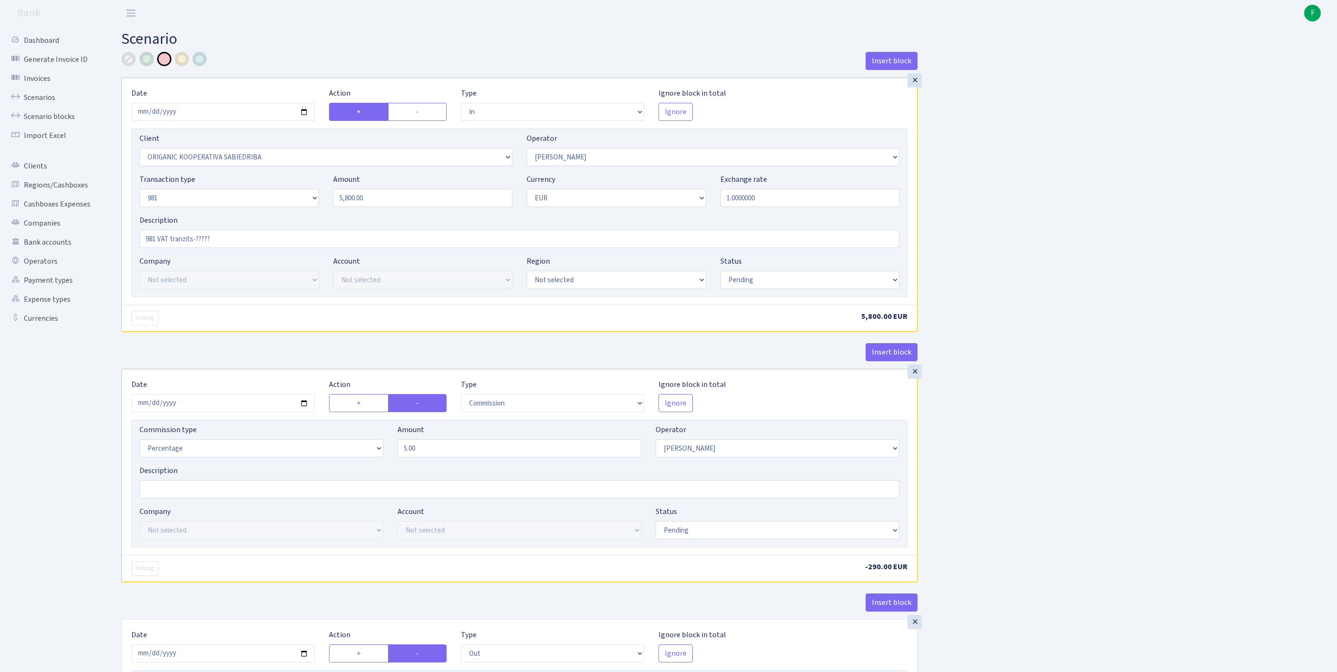
select select "pending"
select select "commission"
select select "2"
select select "pending"
select select "out"
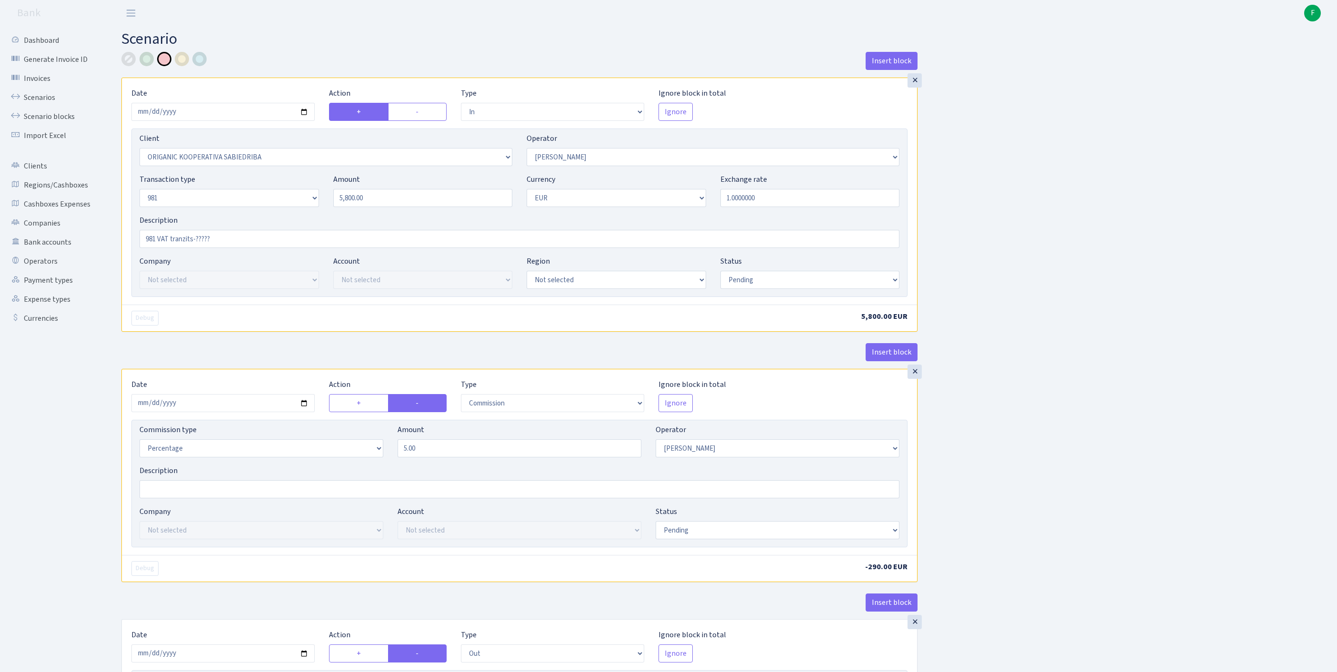
select select "2448"
select select "61"
select select "8"
select select "1"
select select "processed"
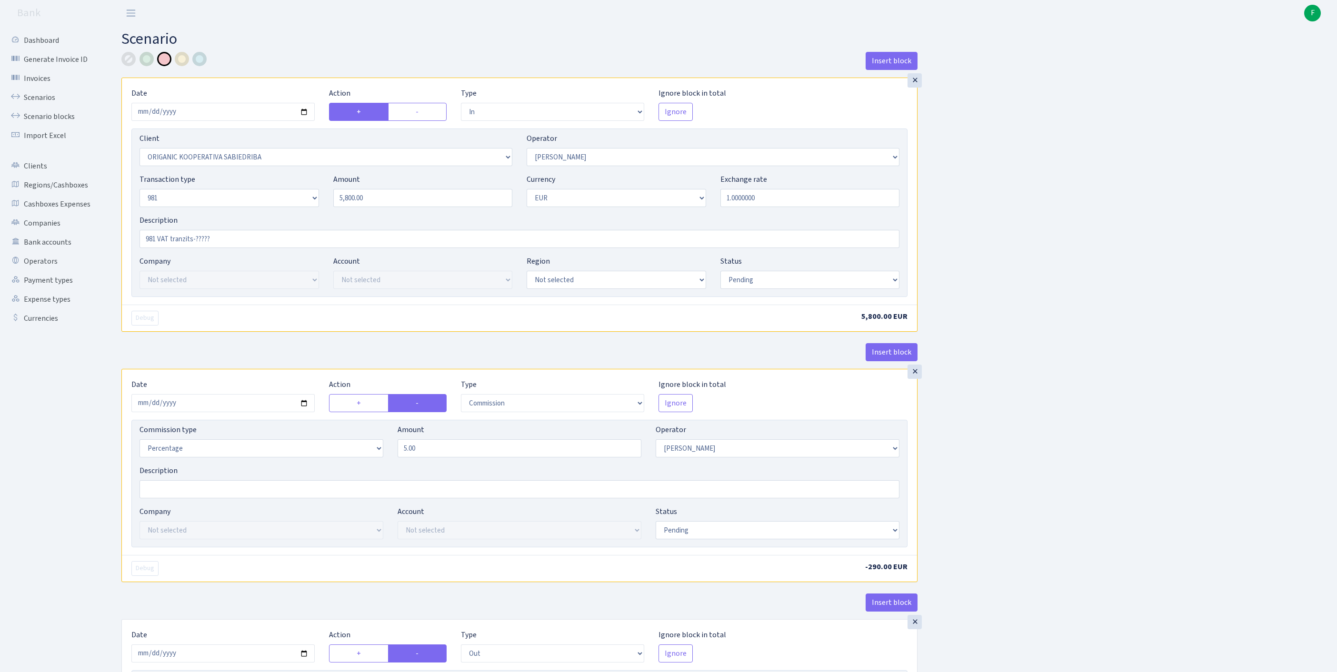
select select "commission"
select select "61"
select select "processed"
click at [40, 105] on link "Scenarios" at bounding box center [52, 97] width 95 height 19
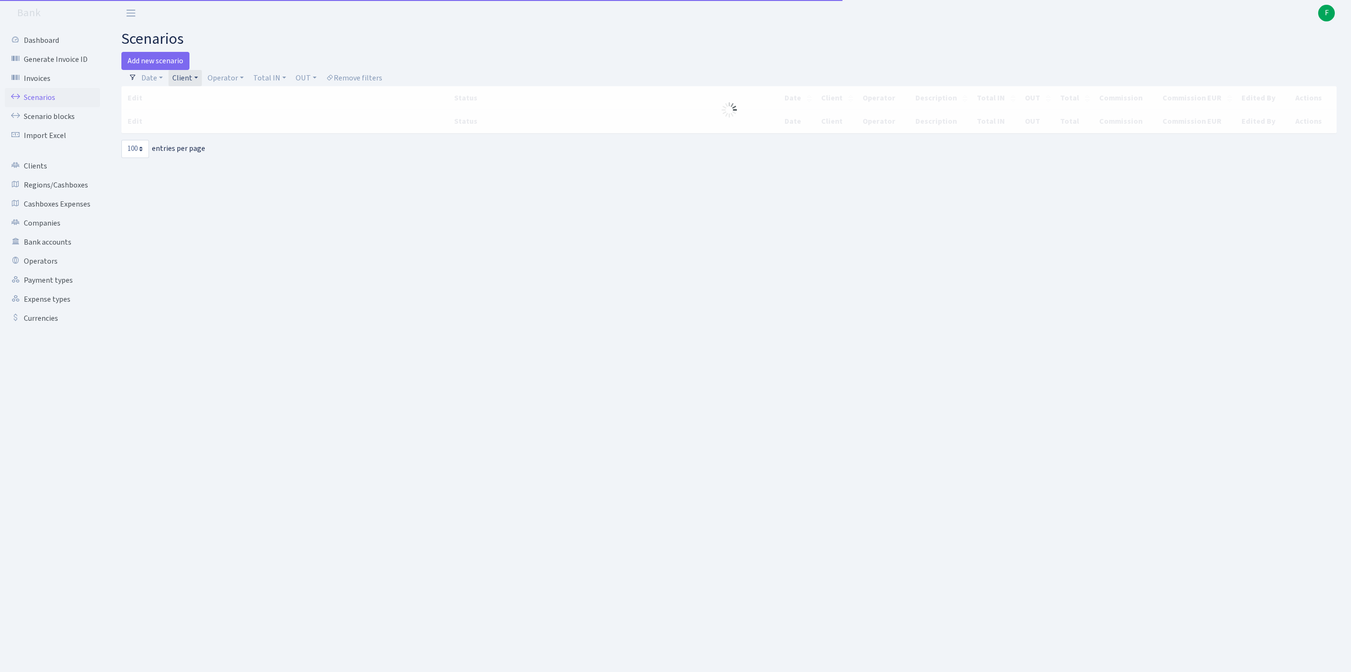
select select "100"
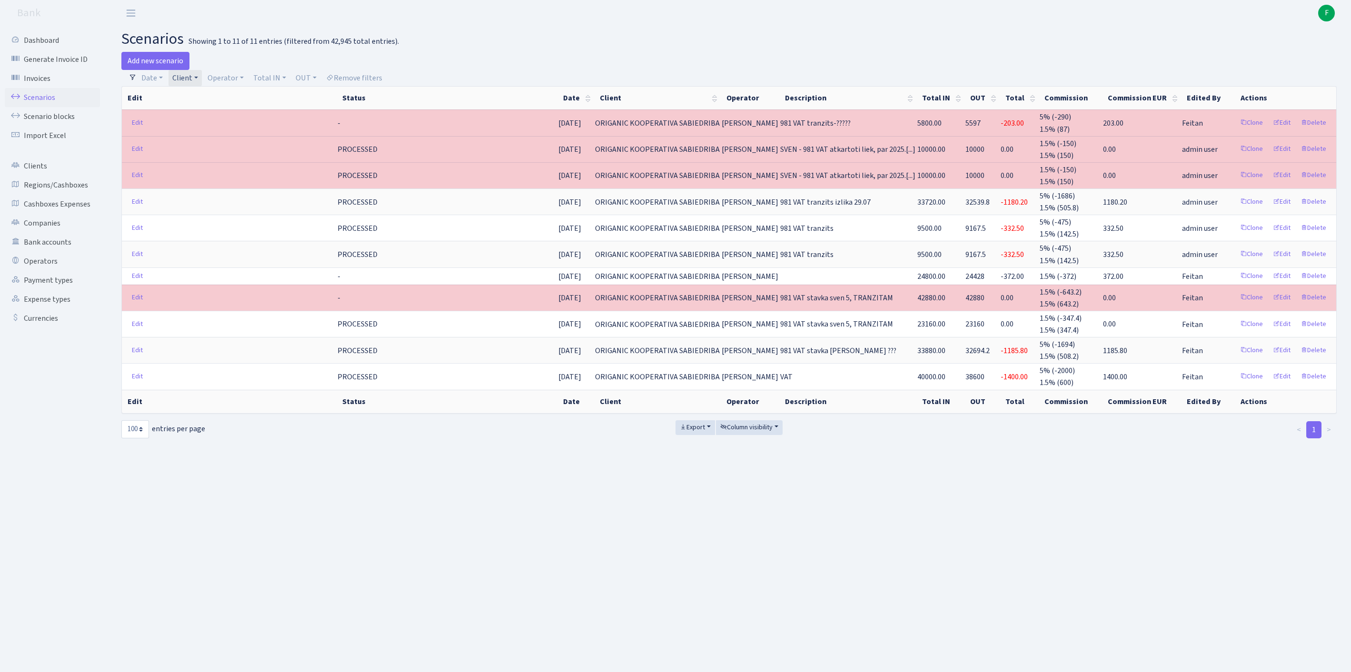
click at [202, 83] on link "Client" at bounding box center [185, 78] width 33 height 16
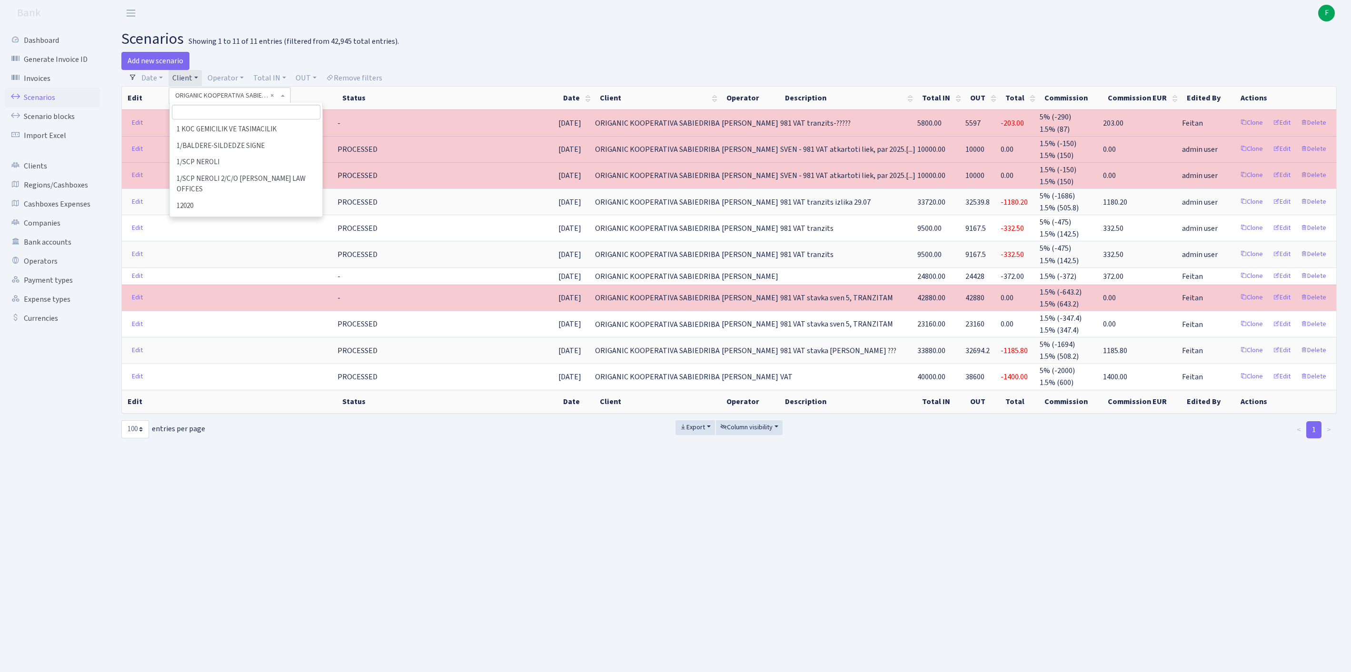
scroll to position [40915, 0]
click at [279, 100] on span "× ORIGANIC KOOPERATIVA SABIEDRIBA" at bounding box center [226, 96] width 103 height 10
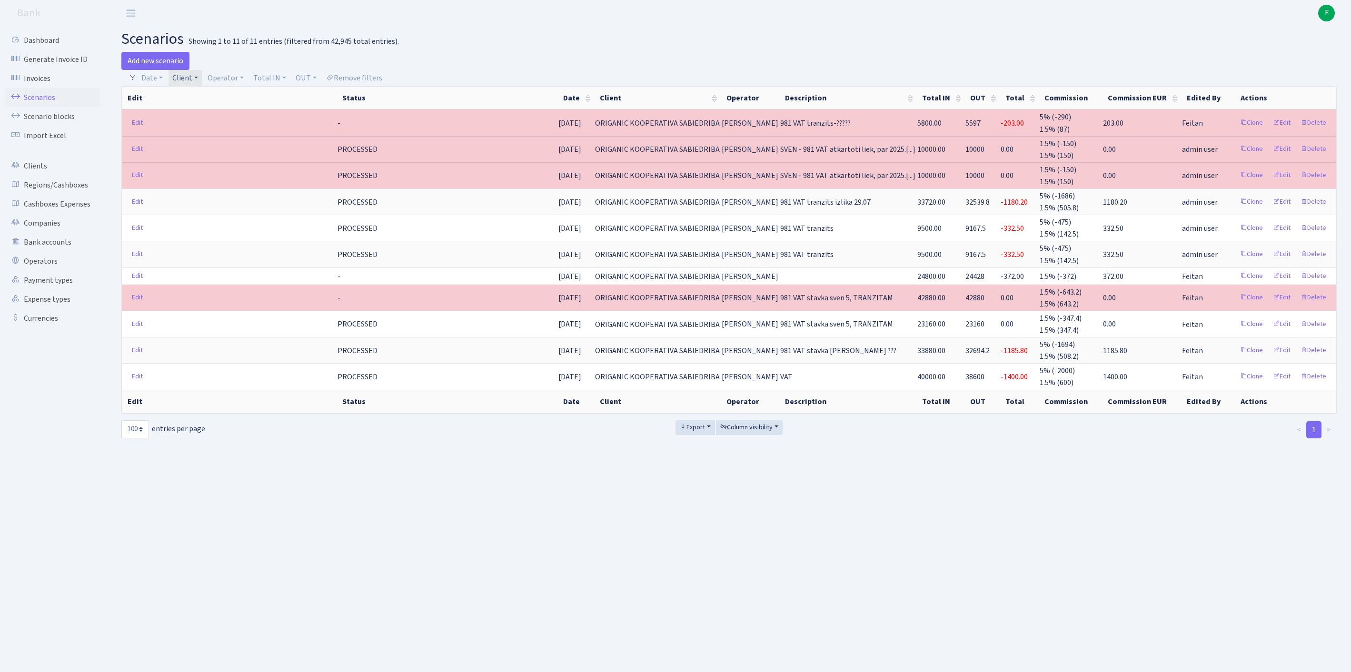
click at [202, 78] on link "Client" at bounding box center [185, 78] width 33 height 16
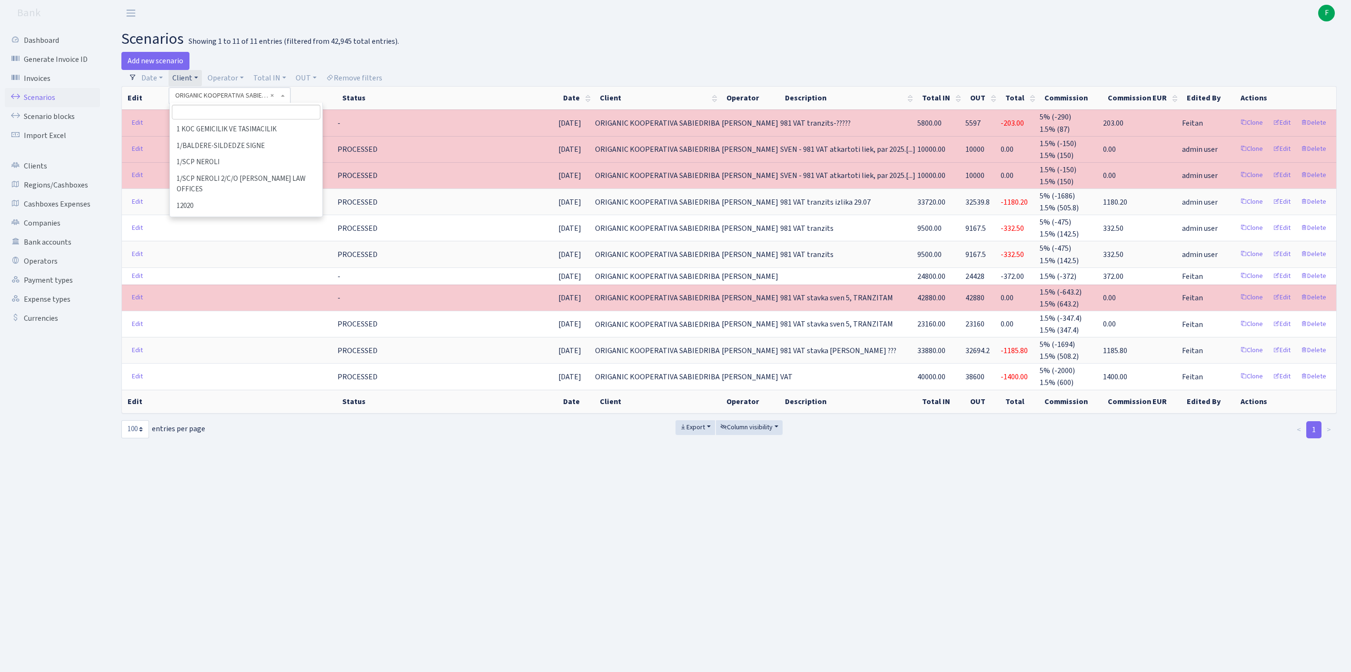
scroll to position [40933, 0]
click at [212, 120] on input "search" at bounding box center [246, 112] width 149 height 15
type input "IN TEAM"
click at [244, 138] on li "IN TEAM SIA" at bounding box center [246, 129] width 150 height 17
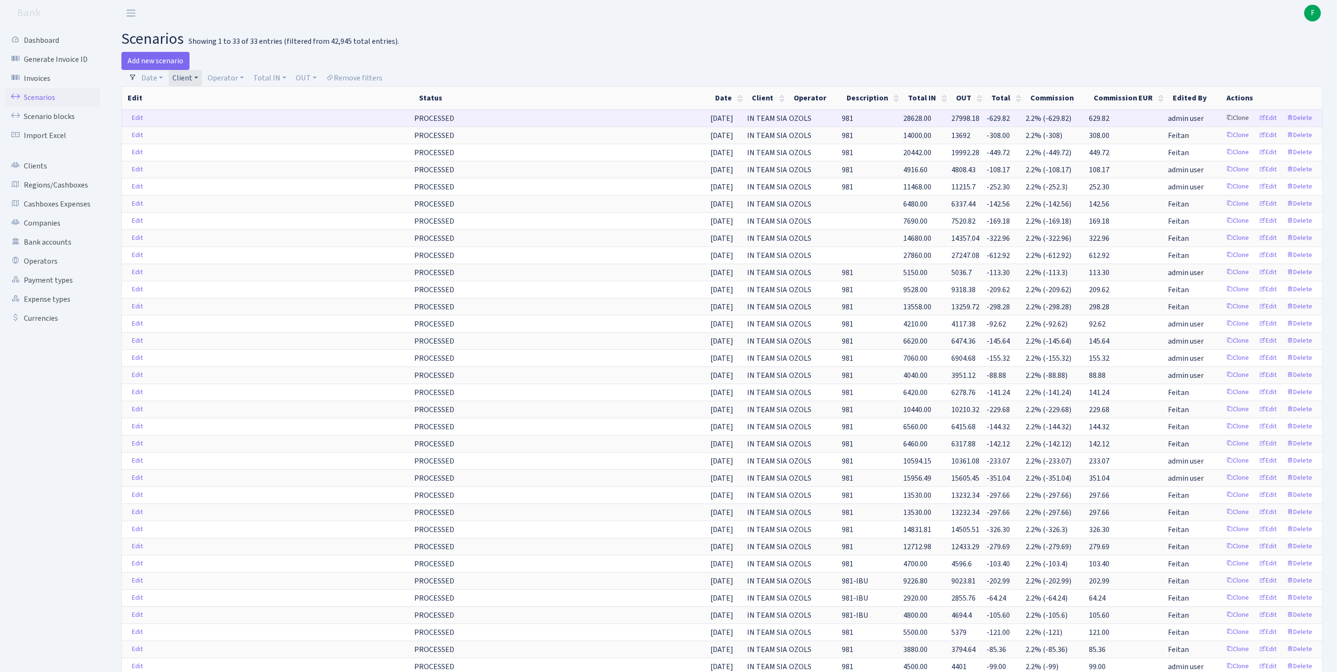
click at [1222, 126] on link "Clone" at bounding box center [1237, 118] width 31 height 15
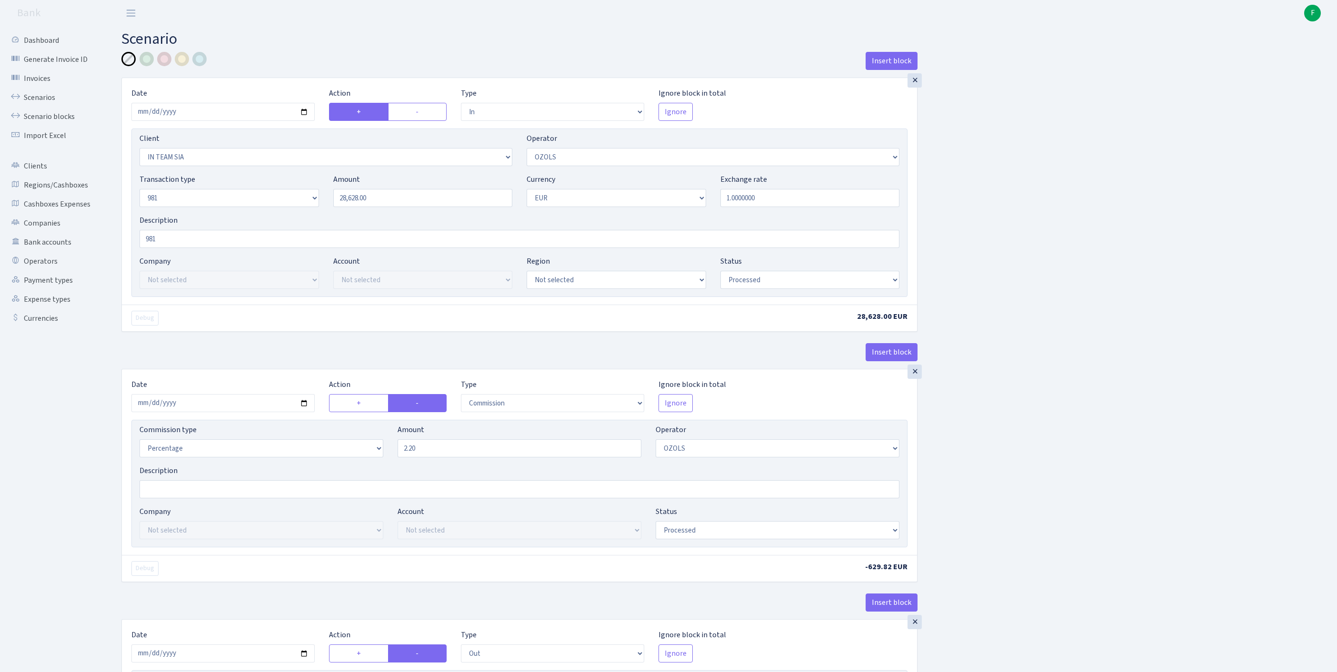
select select "in"
select select "3020"
select select "23"
select select "8"
select select "1"
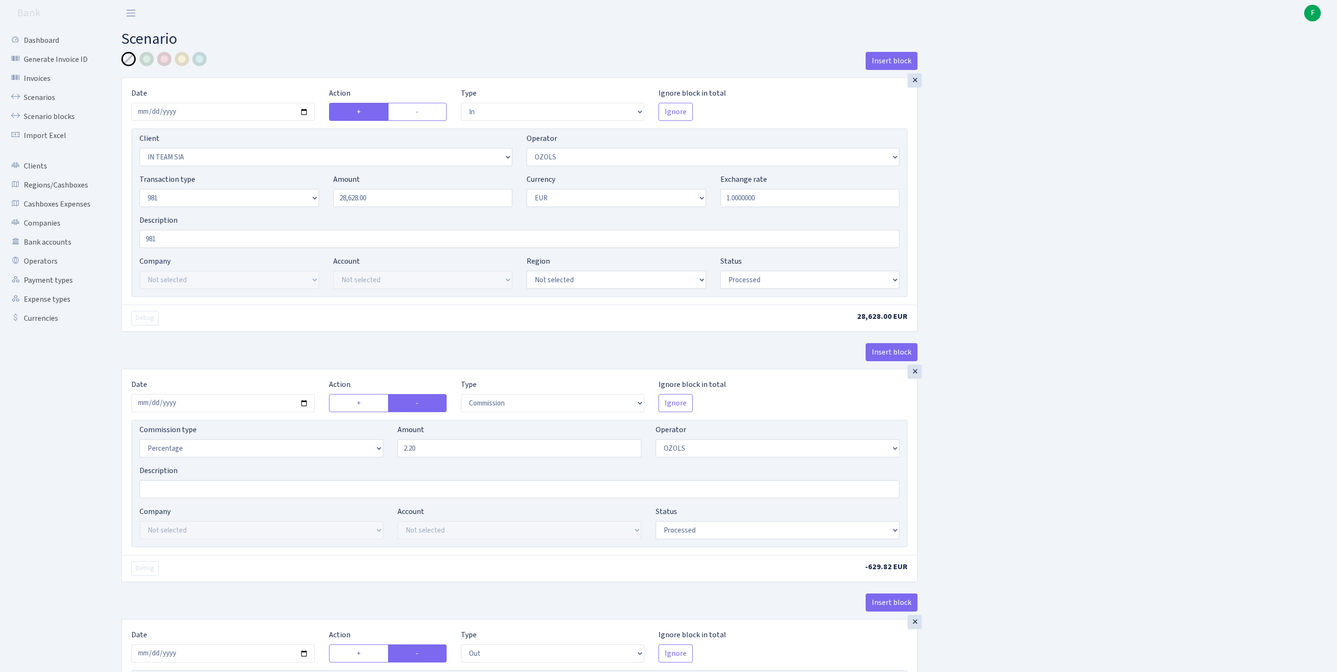
select select "processed"
select select "commission"
select select "23"
select select "processed"
select select "out"
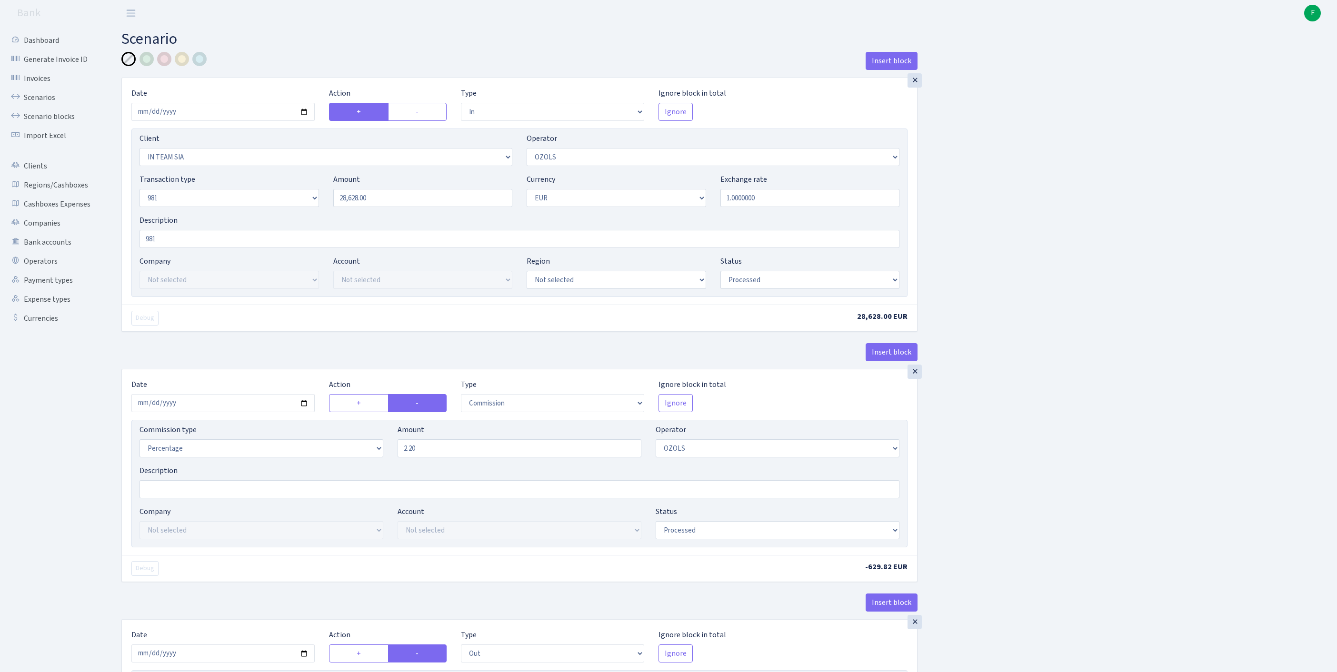
select select "2442"
select select "61"
select select "8"
select select "1"
select select "processed"
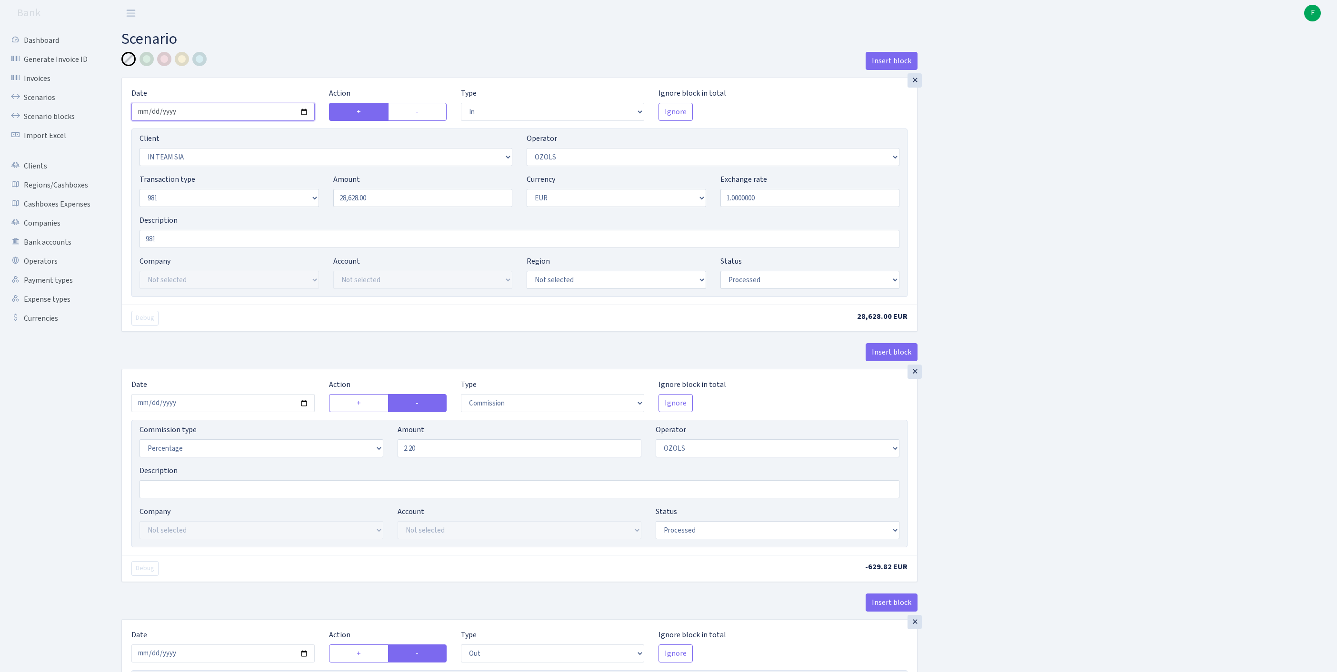
click at [231, 119] on input "2025-08-07" at bounding box center [222, 112] width 183 height 18
type input "2025-08-12"
drag, startPoint x: 413, startPoint y: 220, endPoint x: 203, endPoint y: 194, distance: 212.0
click at [210, 190] on div "Transaction type Not selected 981 ELF FISH crypto GIRT IVO dekl MM-BALTIC eur U…" at bounding box center [519, 194] width 774 height 41
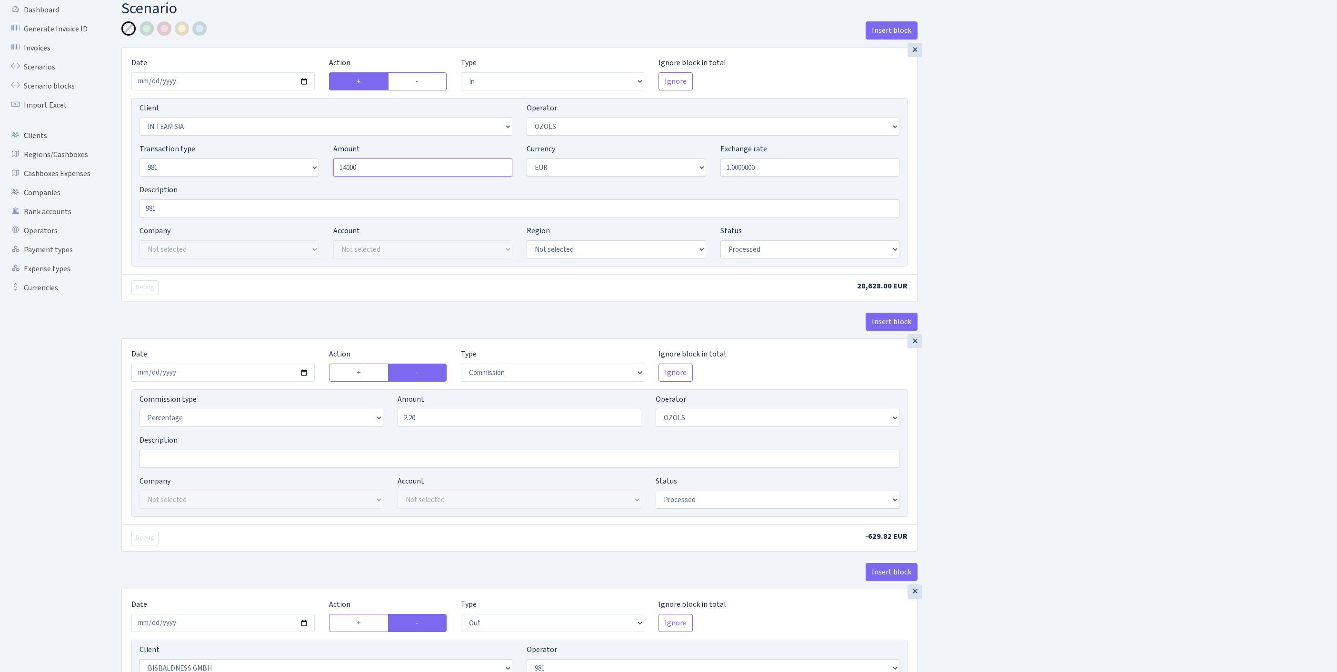
scroll to position [110, 0]
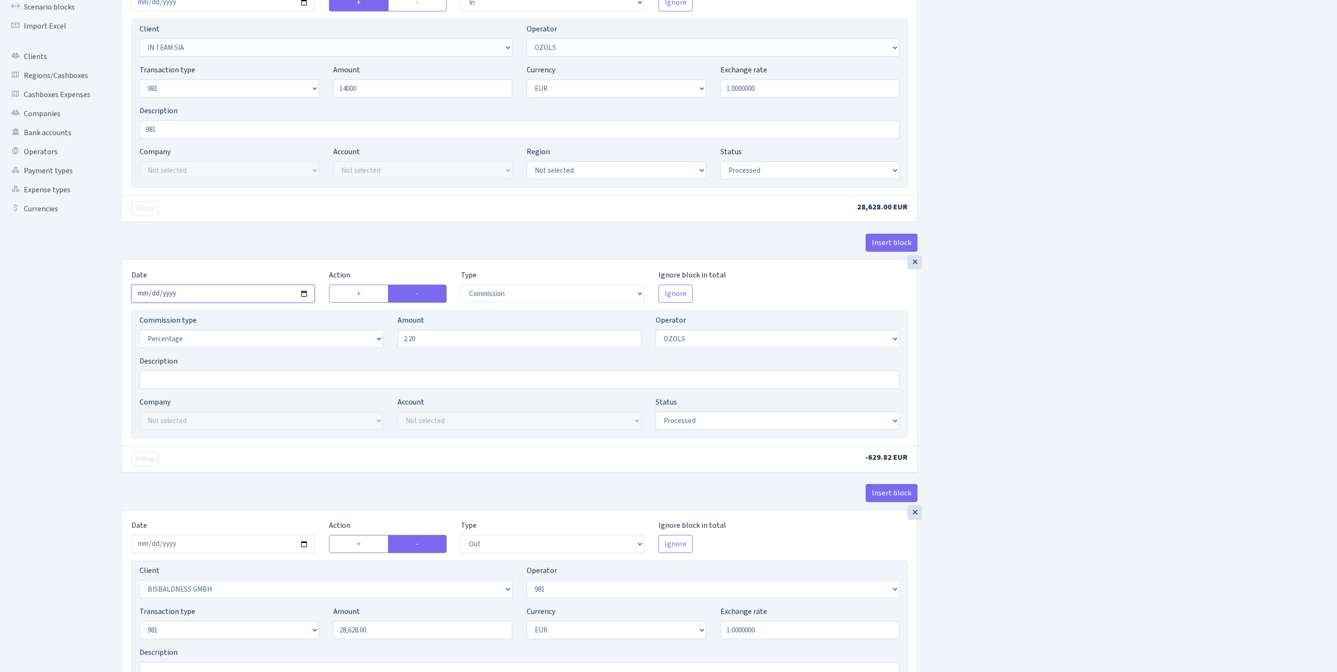
type input "14,000.00"
click at [222, 303] on input "2025-08-07" at bounding box center [222, 294] width 183 height 18
type input "2025-08-12"
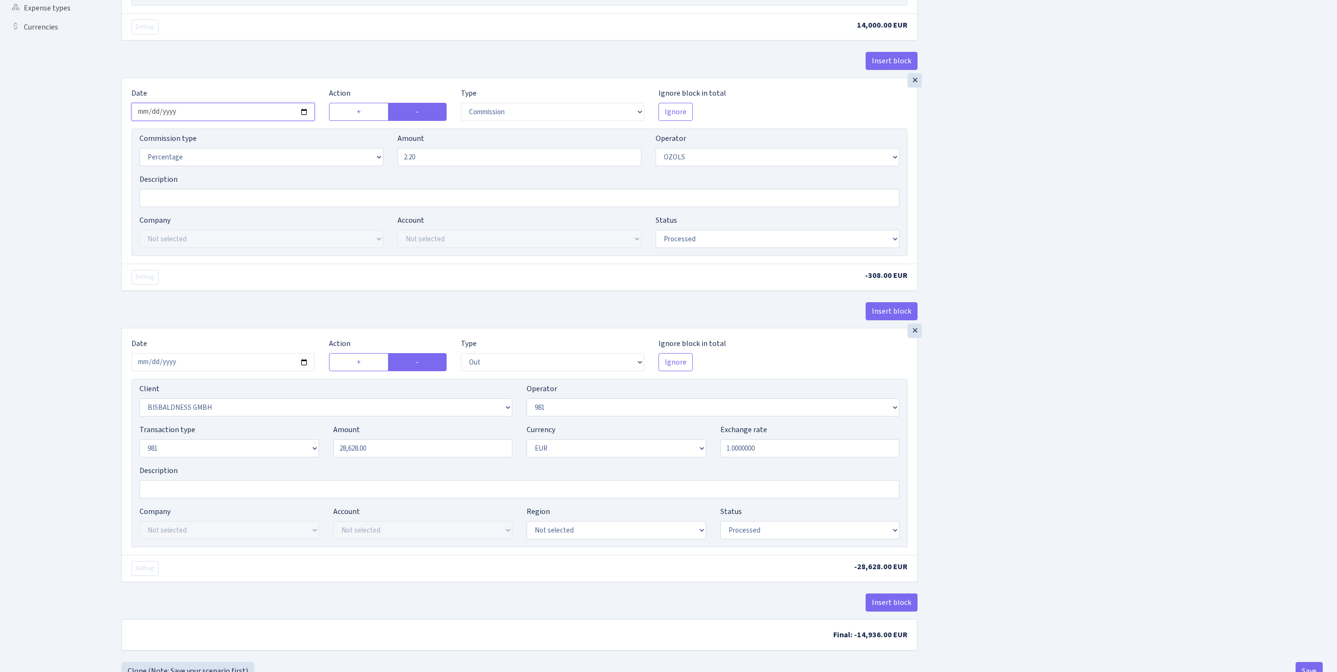
scroll to position [448, 0]
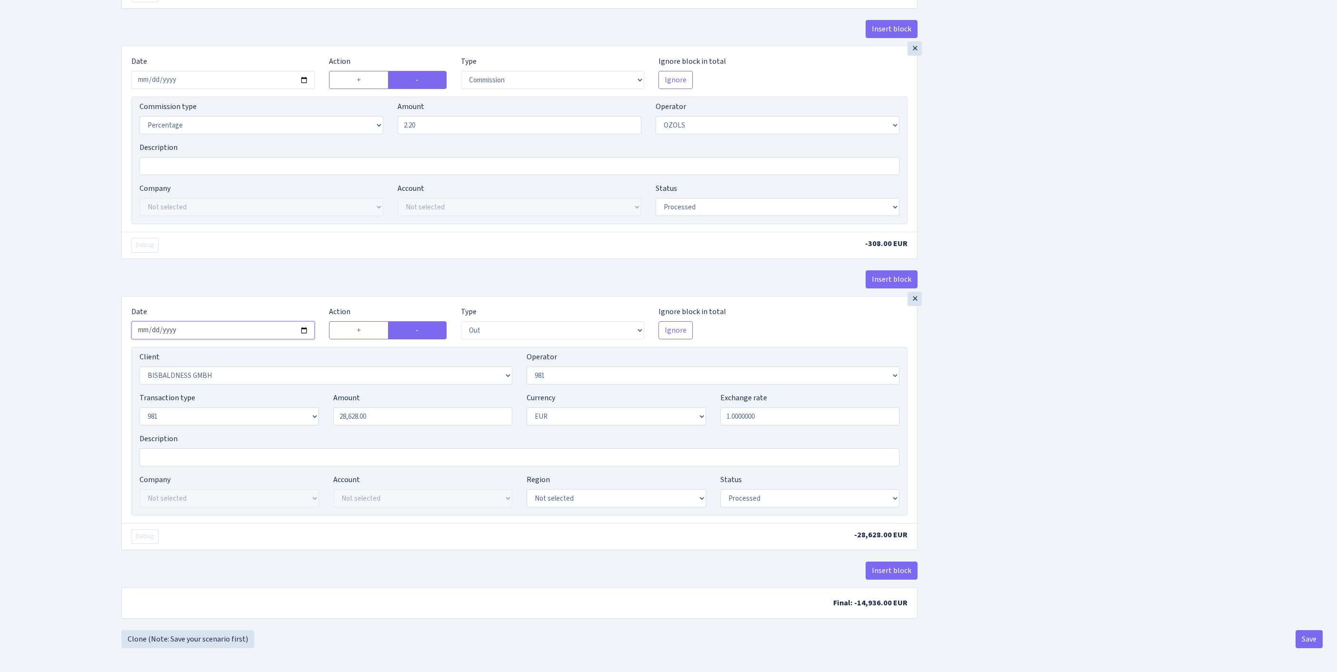
click at [213, 321] on input "2025-08-07" at bounding box center [222, 330] width 183 height 18
type input "2025-08-12"
drag, startPoint x: 399, startPoint y: 384, endPoint x: 232, endPoint y: 377, distance: 166.8
click at [235, 392] on div "Transaction type Not selected 981 ELF FISH crypto GIRT IVO dekl MM-BALTIC eur U…" at bounding box center [519, 412] width 774 height 41
type input "14,000.00"
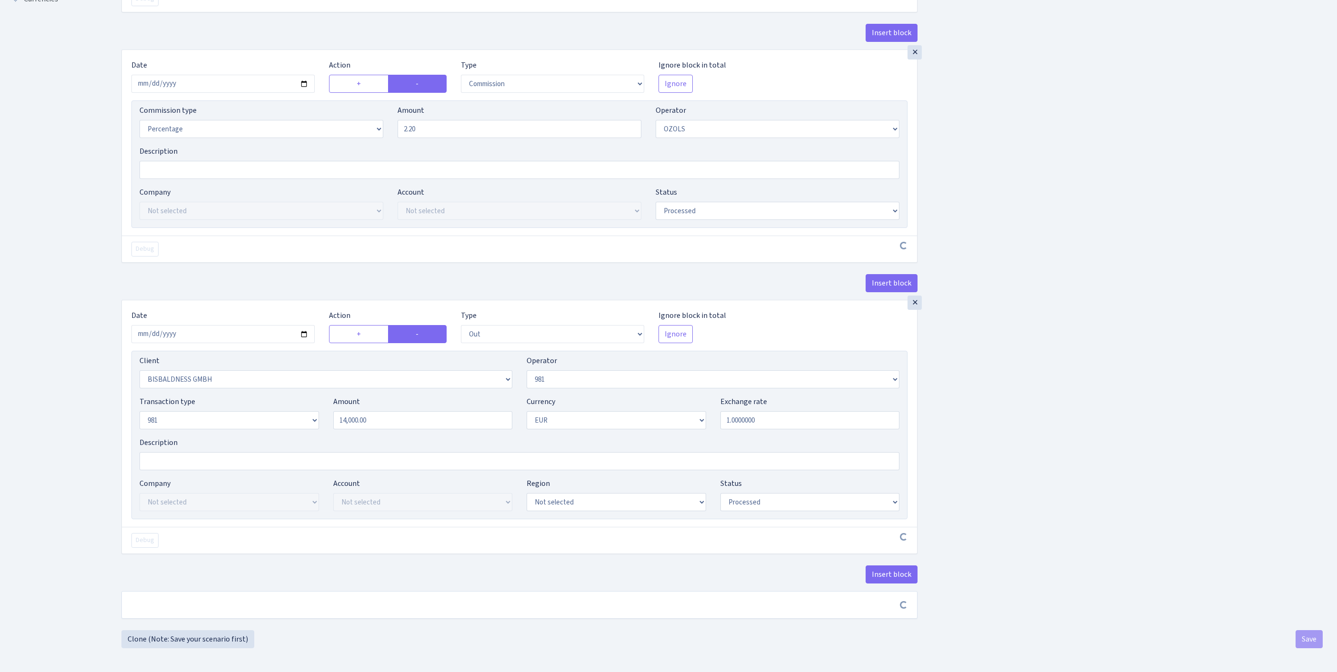
scroll to position [444, 0]
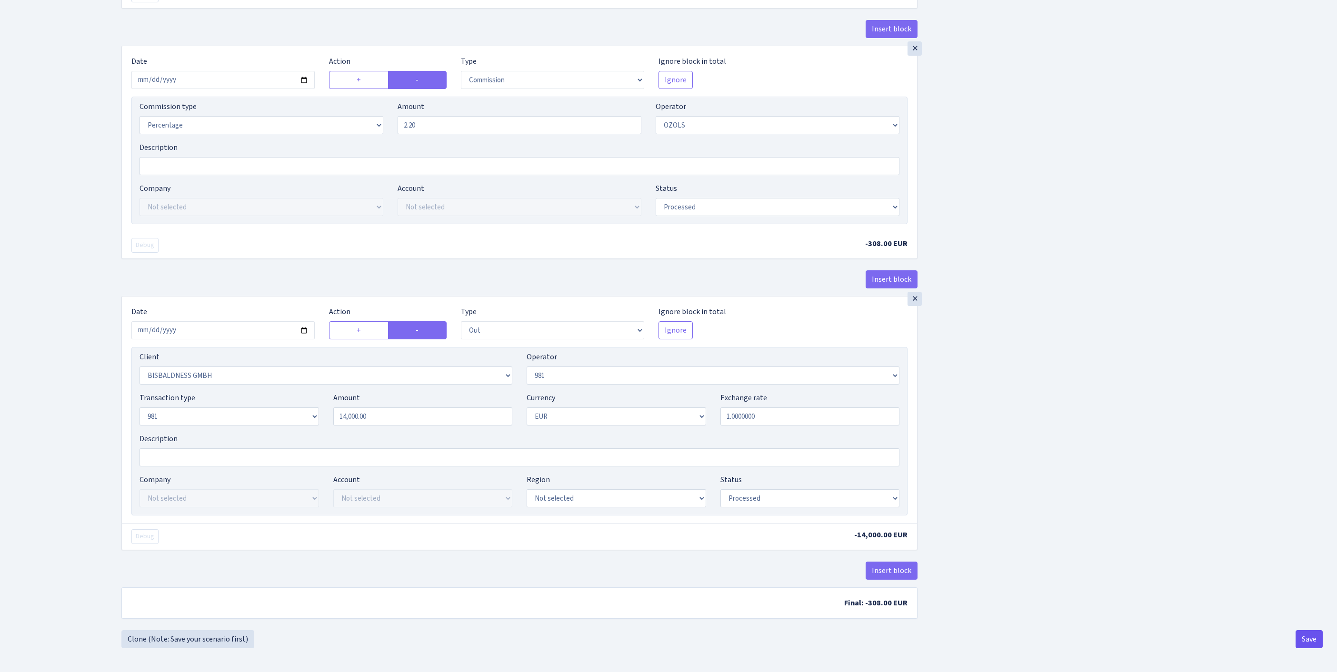
click at [1310, 640] on button "Save" at bounding box center [1309, 639] width 27 height 18
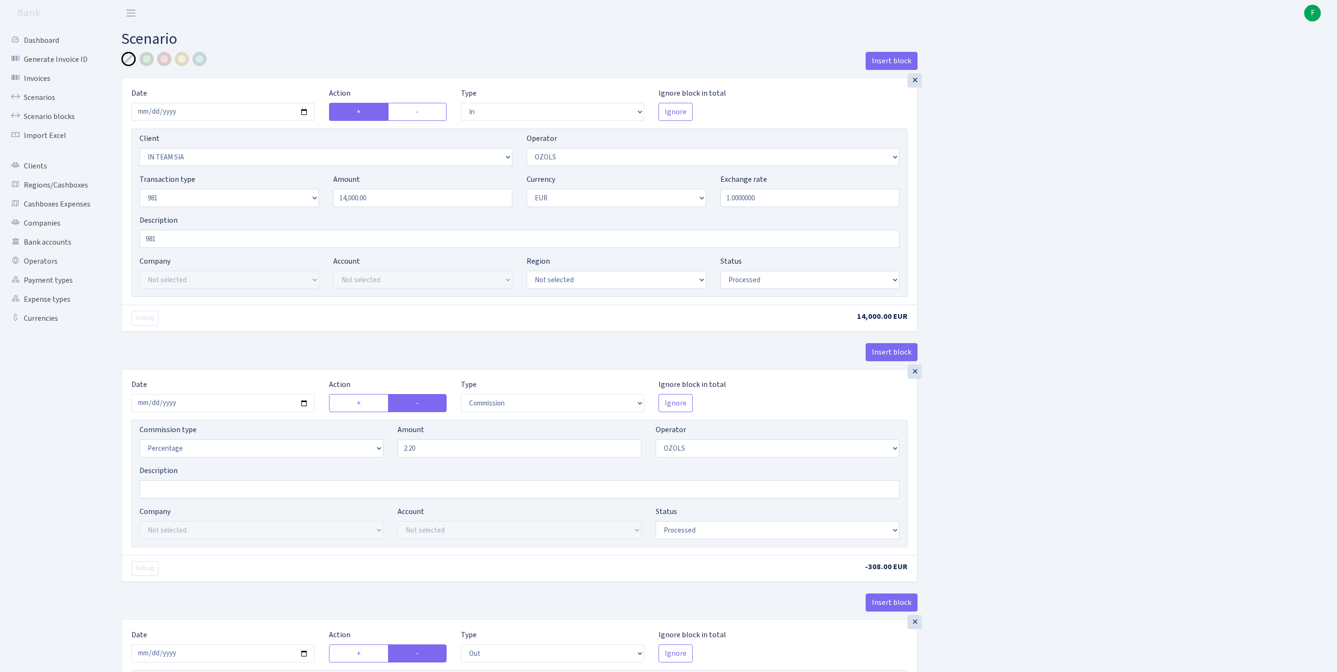
select select "in"
select select "3020"
select select "23"
select select "8"
select select "1"
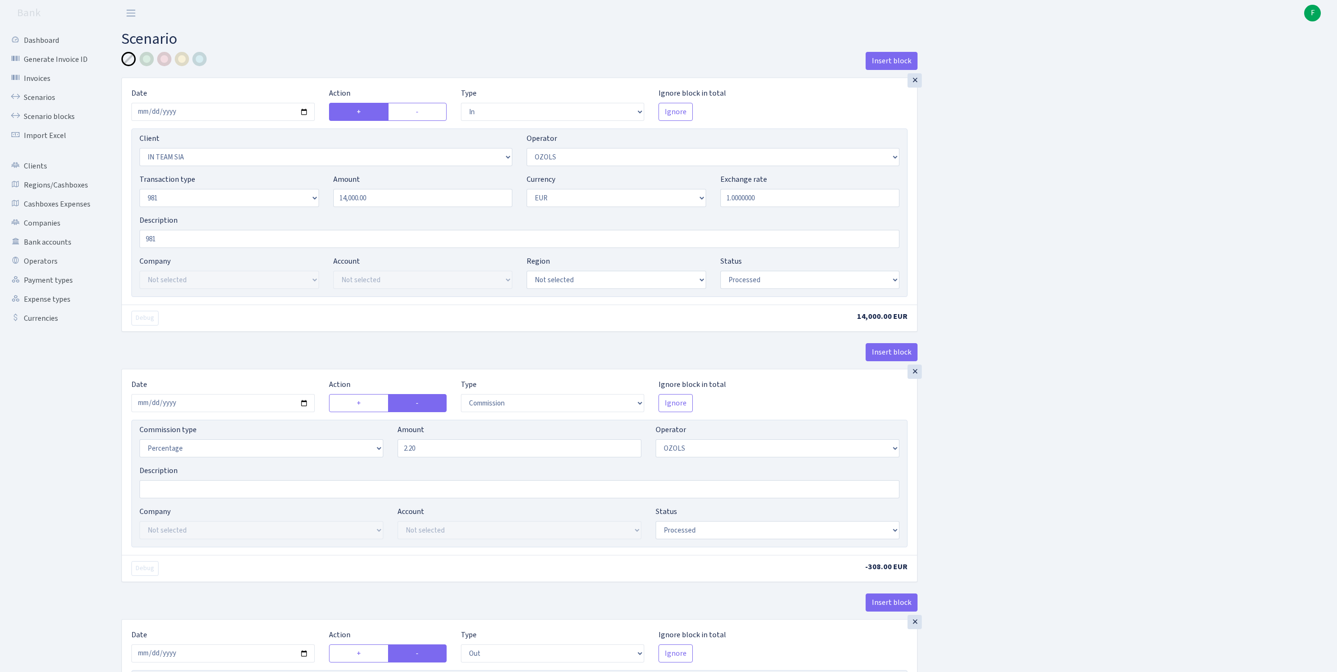
select select "processed"
select select "commission"
select select "23"
select select "processed"
select select "out"
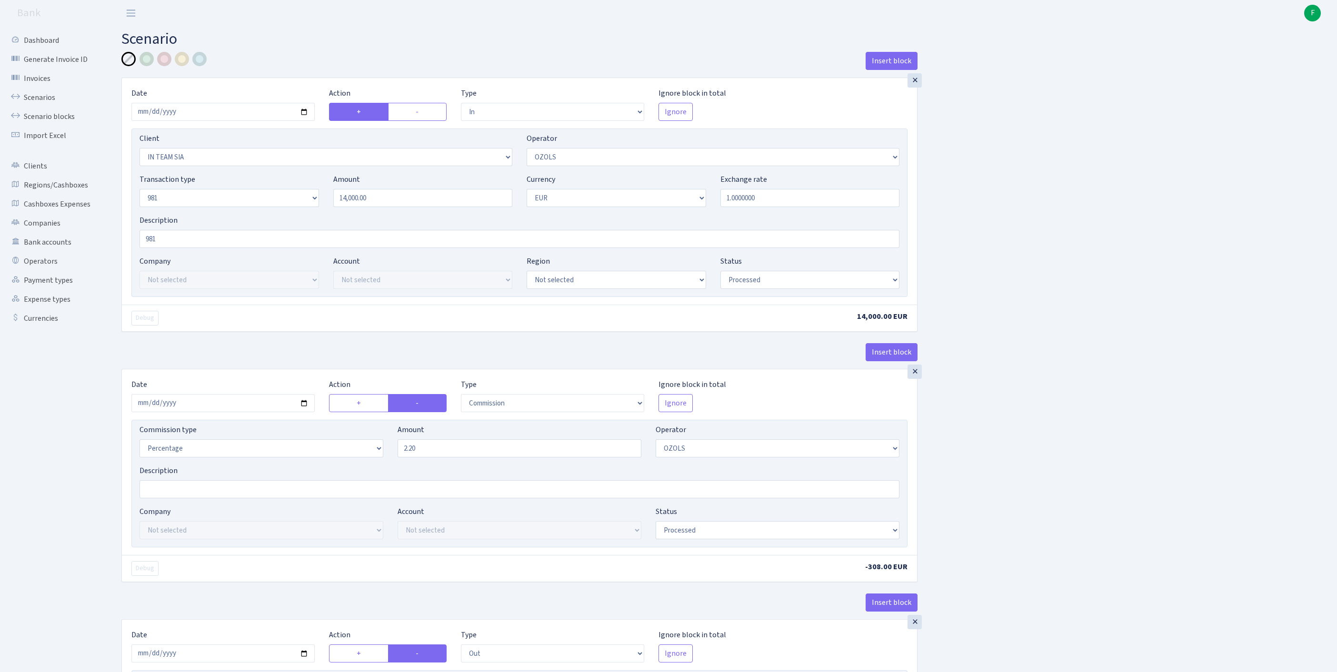
select select "2442"
select select "61"
select select "8"
select select "1"
select select "processed"
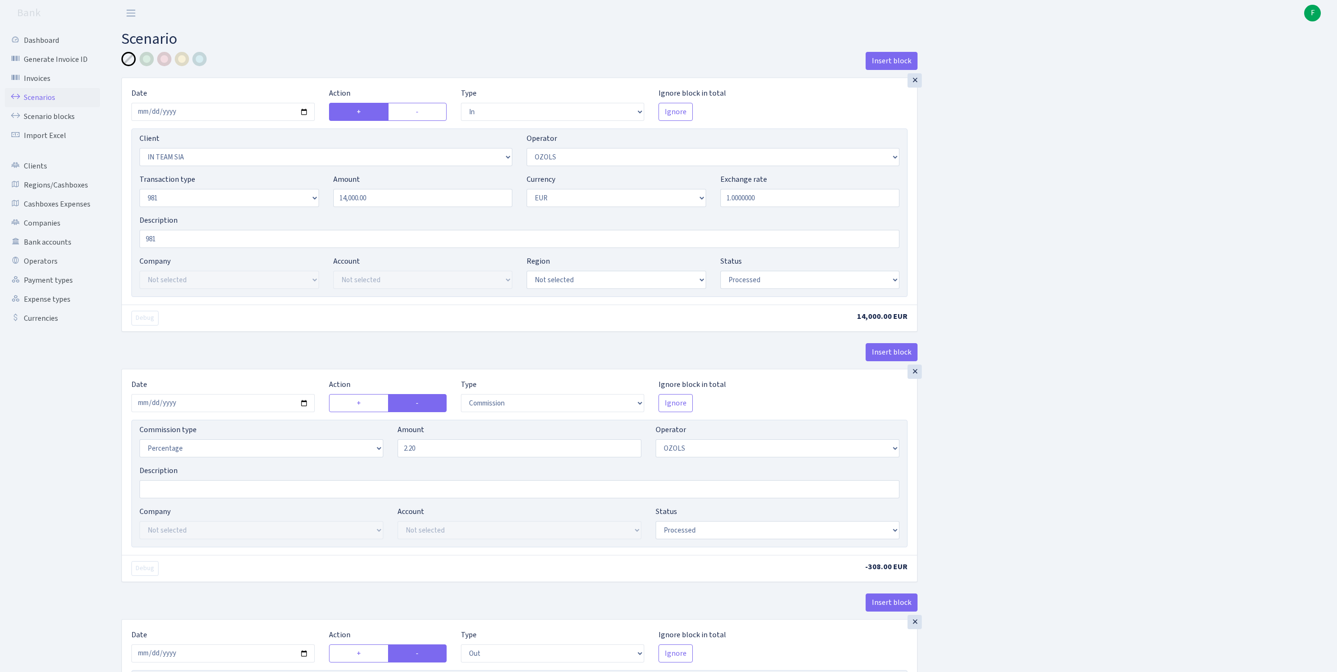
click at [45, 103] on link "Scenarios" at bounding box center [52, 97] width 95 height 19
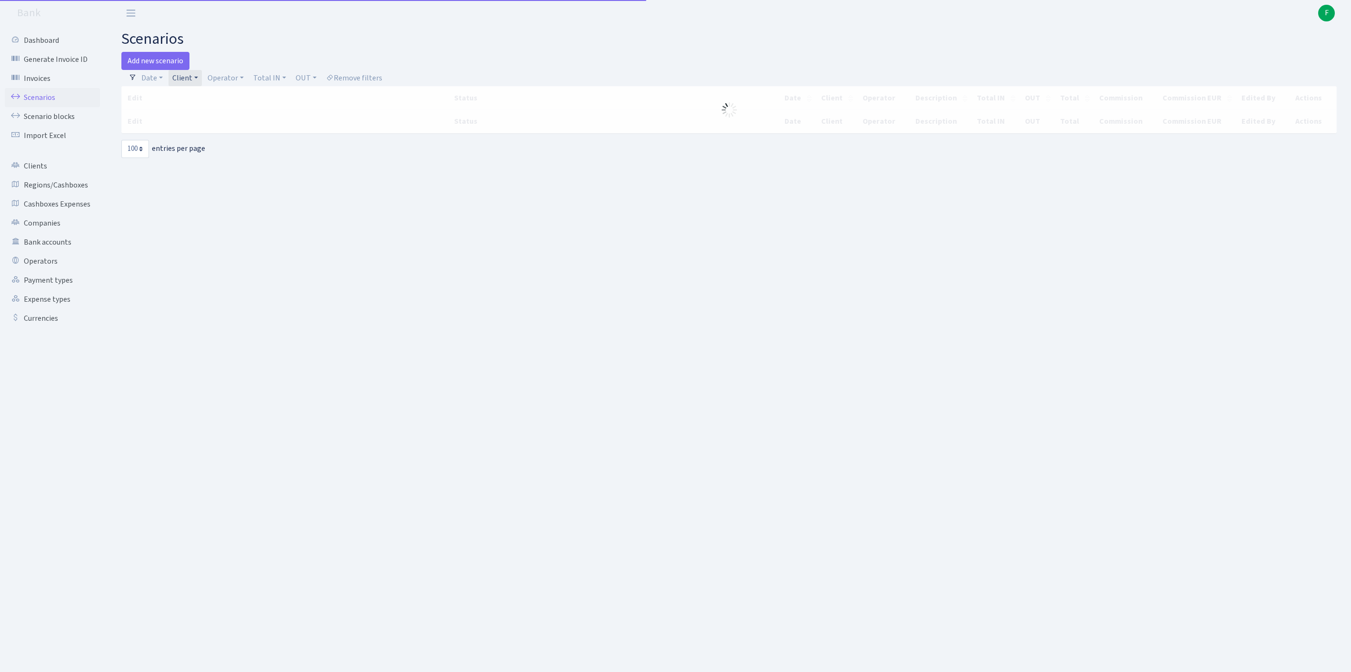
select select "100"
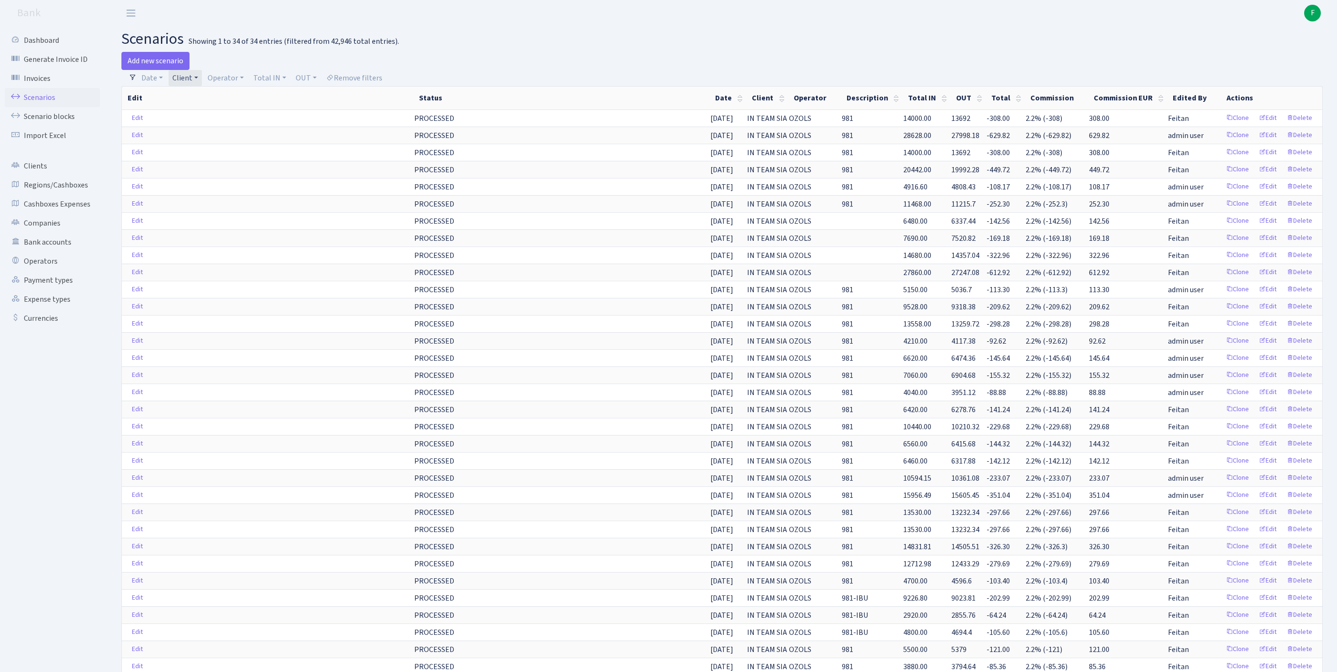
click at [202, 81] on link "Client" at bounding box center [185, 78] width 33 height 16
click at [205, 120] on input "search" at bounding box center [211, 112] width 79 height 15
type input "STRATEN"
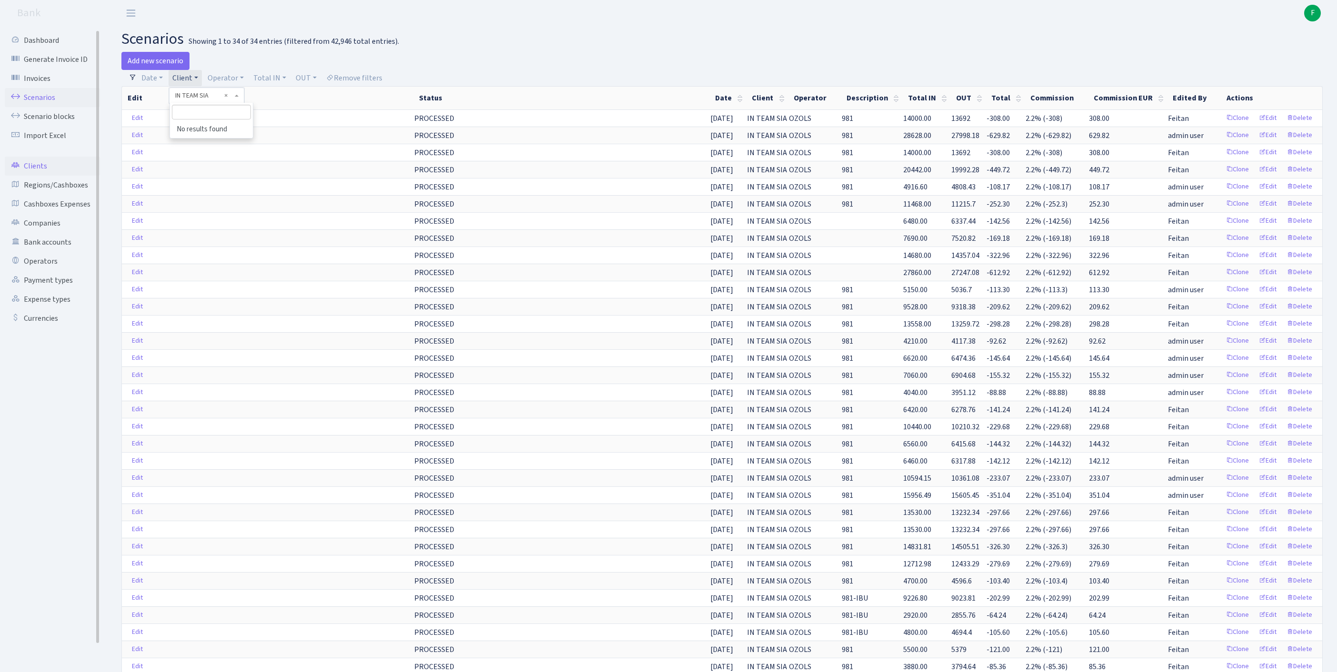
click at [45, 174] on link "Clients" at bounding box center [52, 166] width 95 height 19
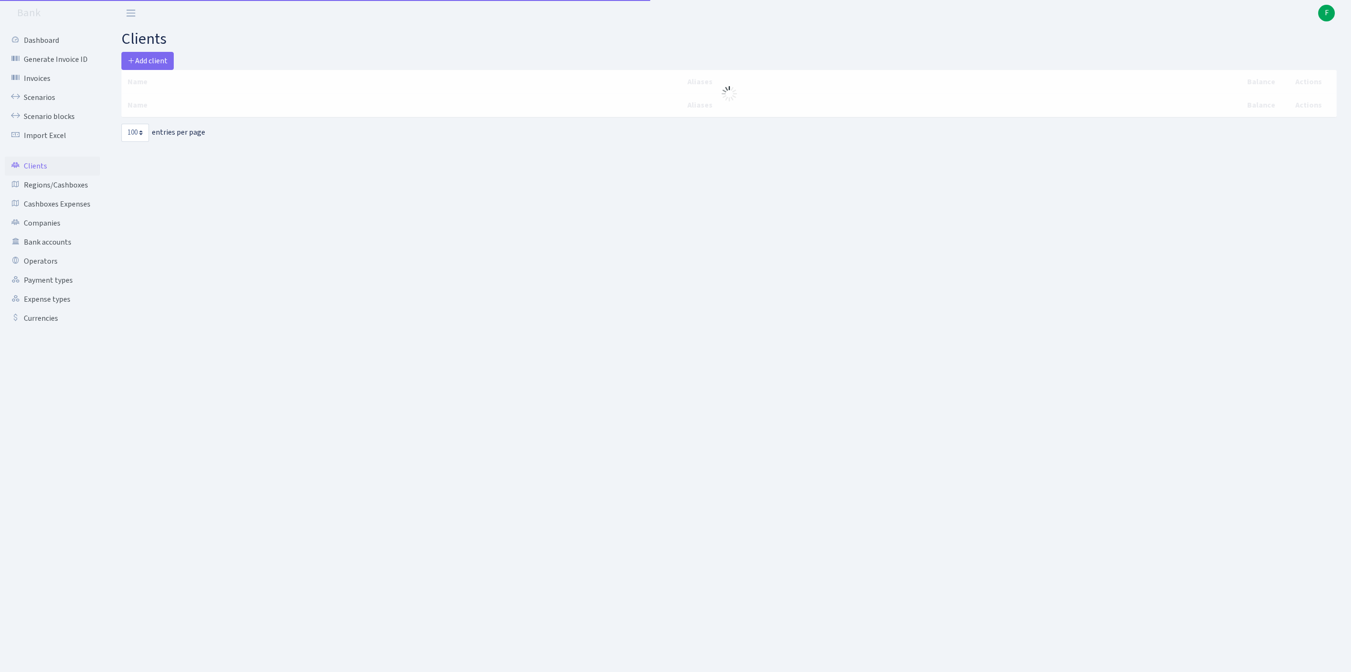
select select "100"
click at [152, 60] on span "Add client" at bounding box center [148, 61] width 40 height 10
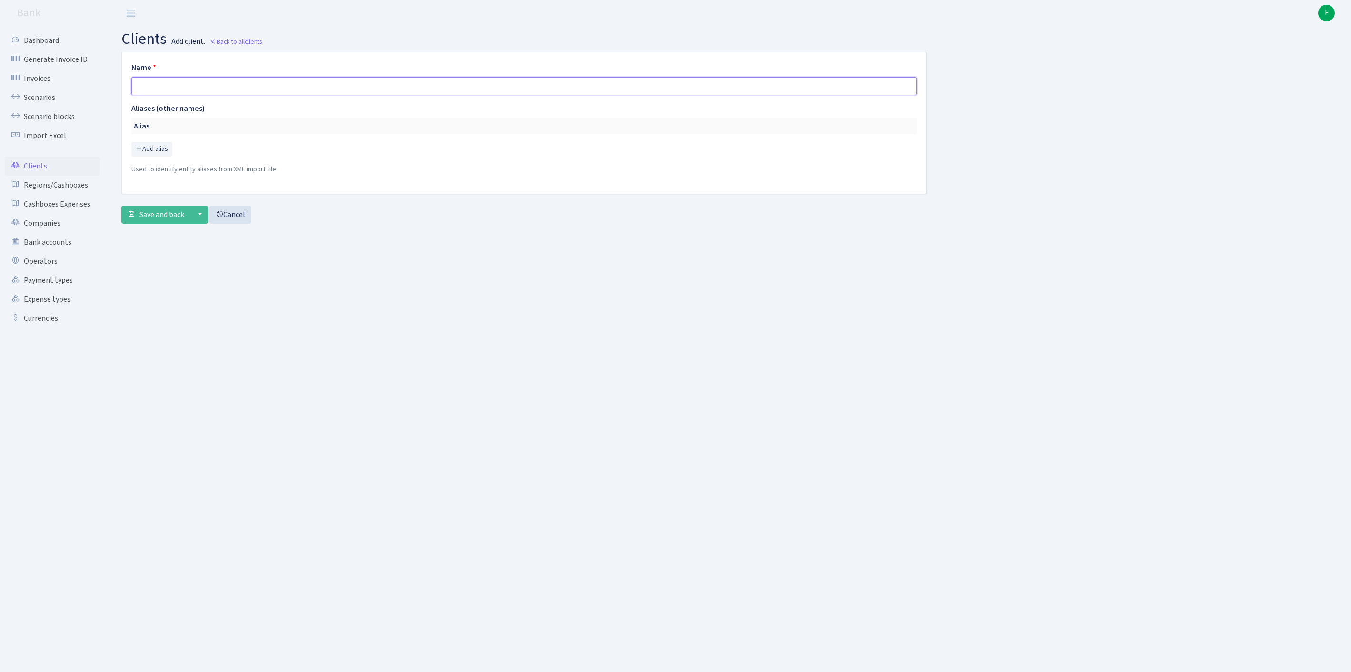
paste input "STRATENA SPOLKA Z OGRANICZONA ODPOWIEDZIALNOSCIA"
type input "STRATENA SPOLKA Z OGRANICZONA ODPOWIEDZIALNOSCIA"
click at [173, 220] on span "Save and back" at bounding box center [162, 215] width 45 height 10
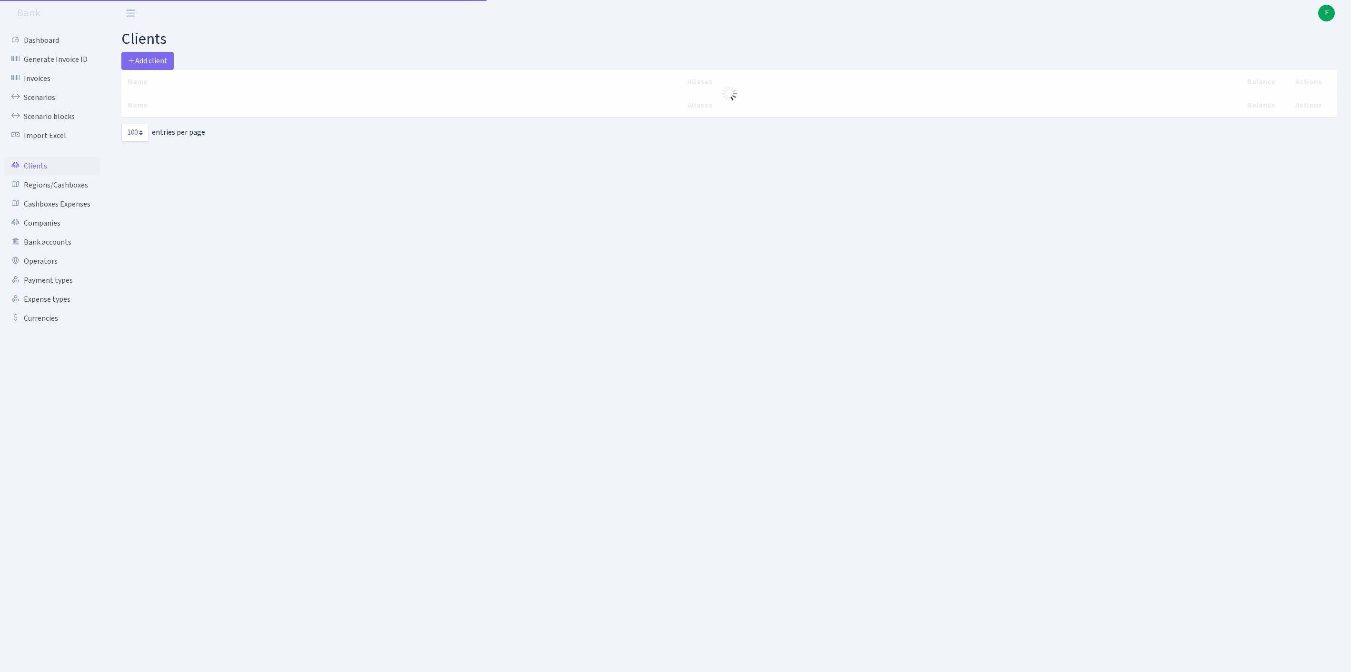
select select "100"
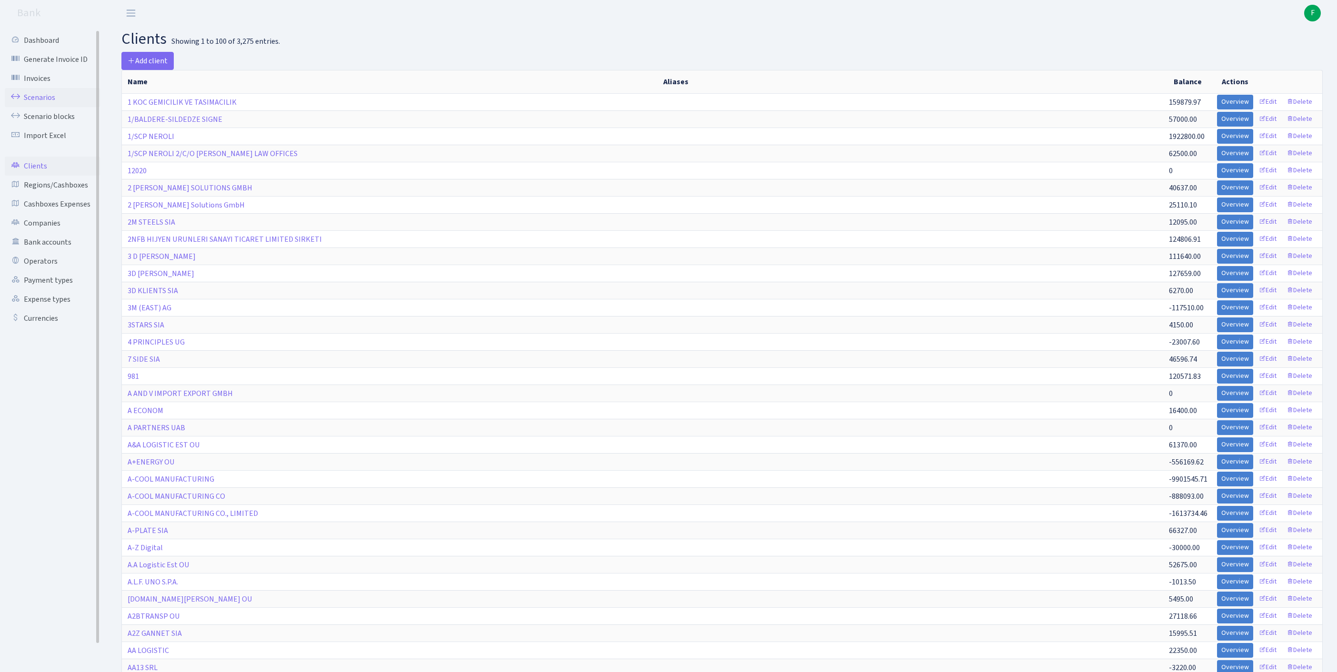
click at [46, 104] on link "Scenarios" at bounding box center [52, 97] width 95 height 19
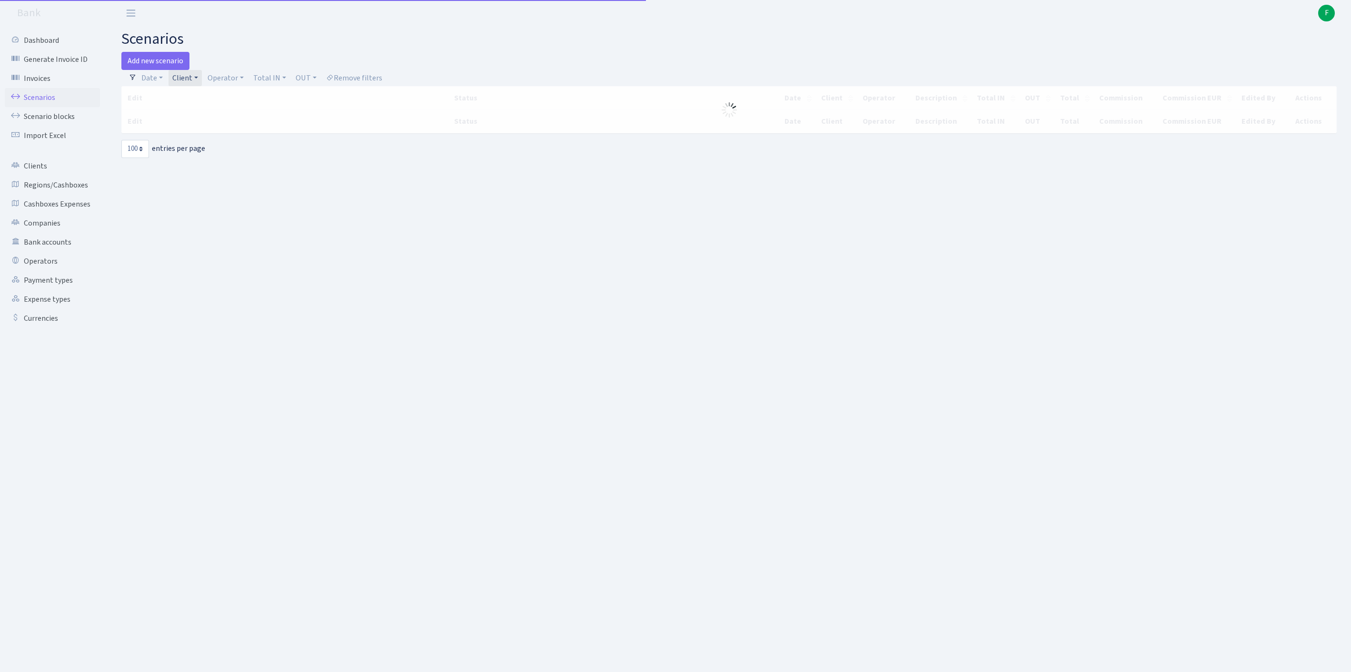
select select "100"
click at [248, 78] on link "Operator" at bounding box center [226, 78] width 44 height 16
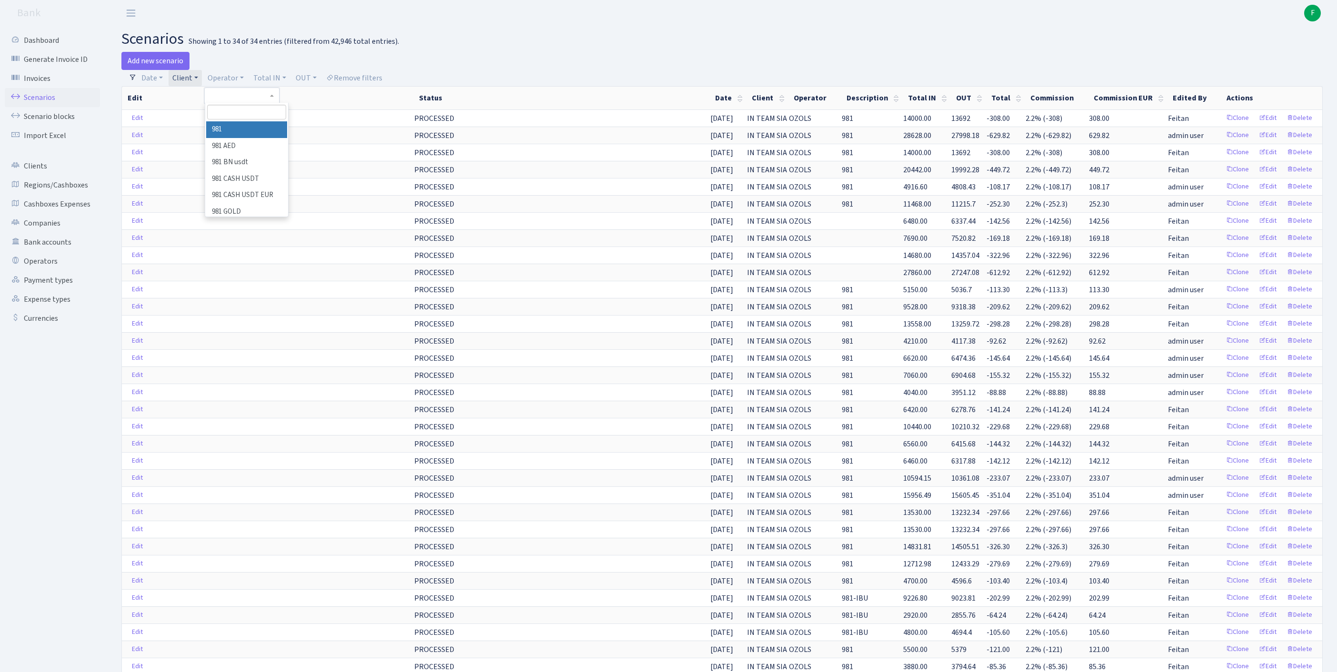
click at [246, 120] on input "search" at bounding box center [246, 112] width 79 height 15
type input "[PERSON_NAME]"
click at [266, 133] on li "[PERSON_NAME] (erast)" at bounding box center [246, 134] width 81 height 27
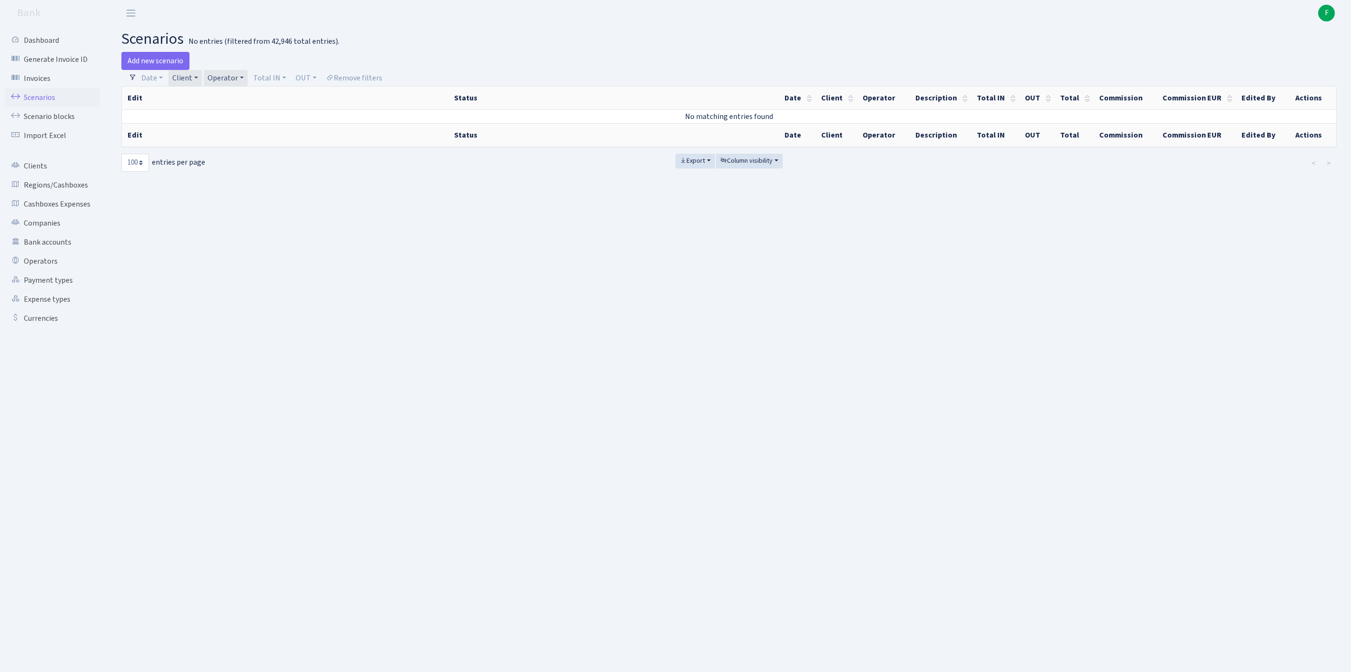
click at [202, 81] on link "Client" at bounding box center [185, 78] width 33 height 16
click at [232, 100] on span "× IN TEAM SIA" at bounding box center [203, 96] width 57 height 10
click at [202, 83] on link "Client" at bounding box center [185, 78] width 33 height 16
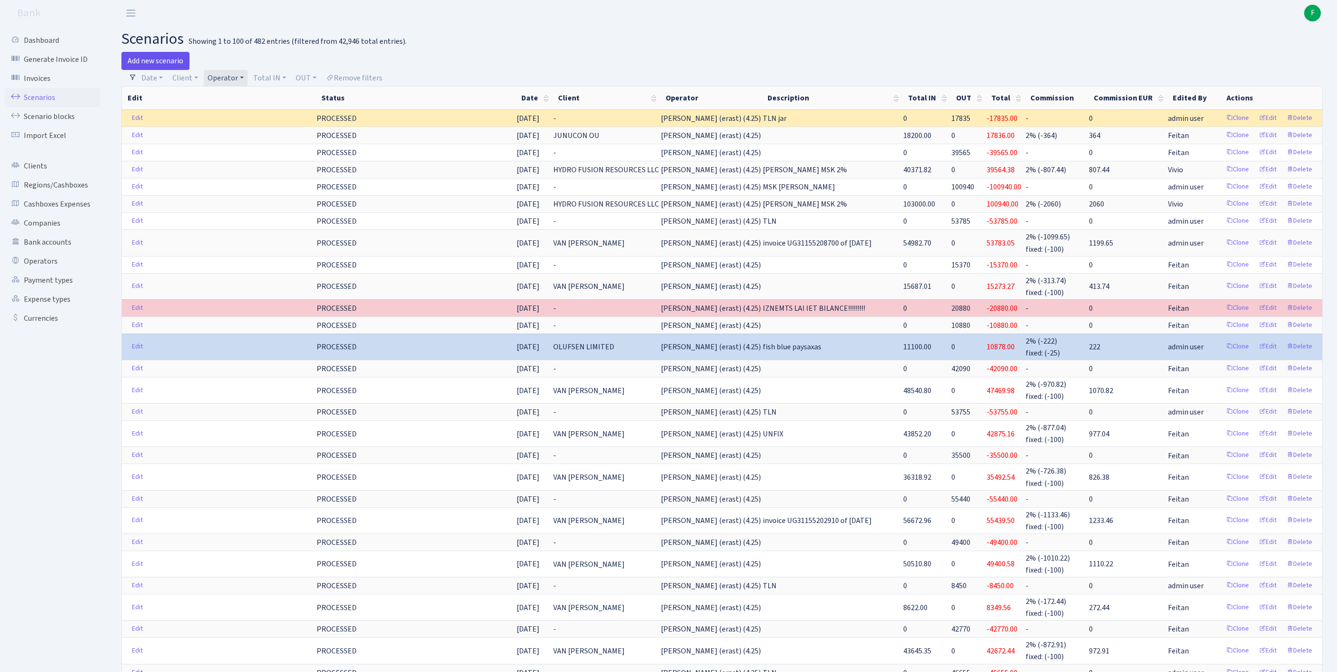
click at [162, 62] on link "Add new scenario" at bounding box center [155, 61] width 68 height 18
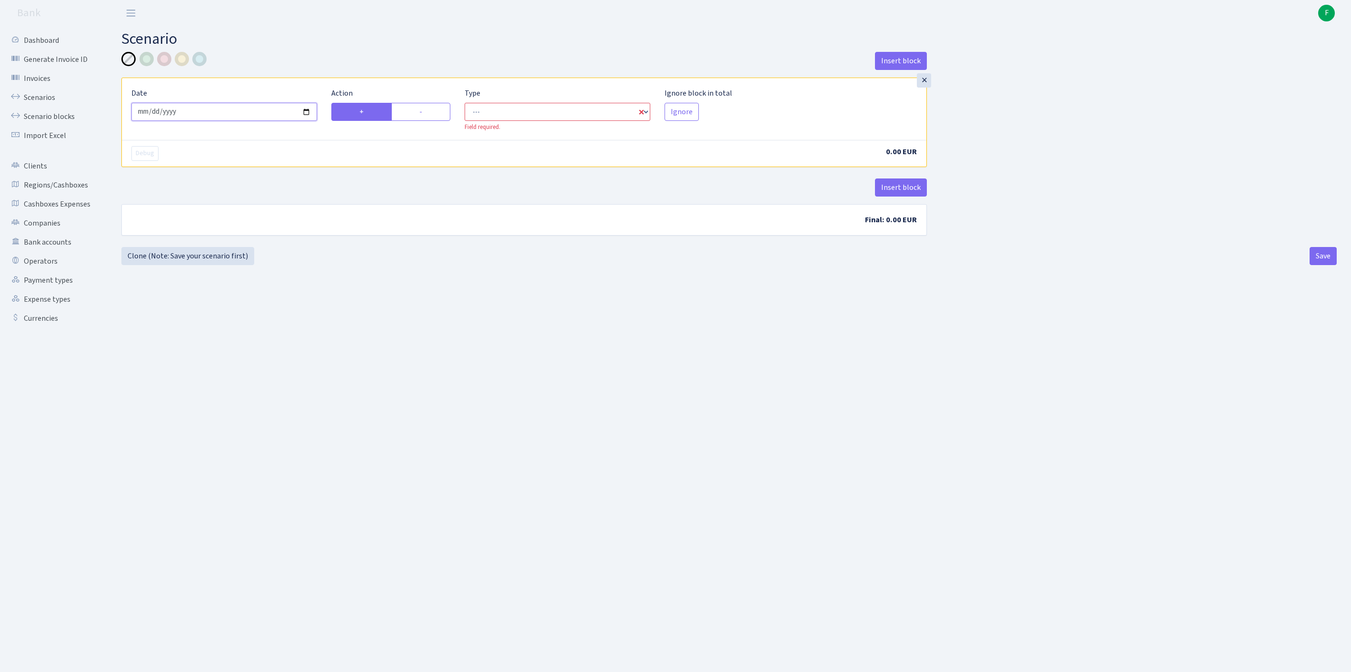
click at [267, 121] on input "[DATE]" at bounding box center [224, 112] width 186 height 18
type input "[DATE]"
select select "in"
select select "1"
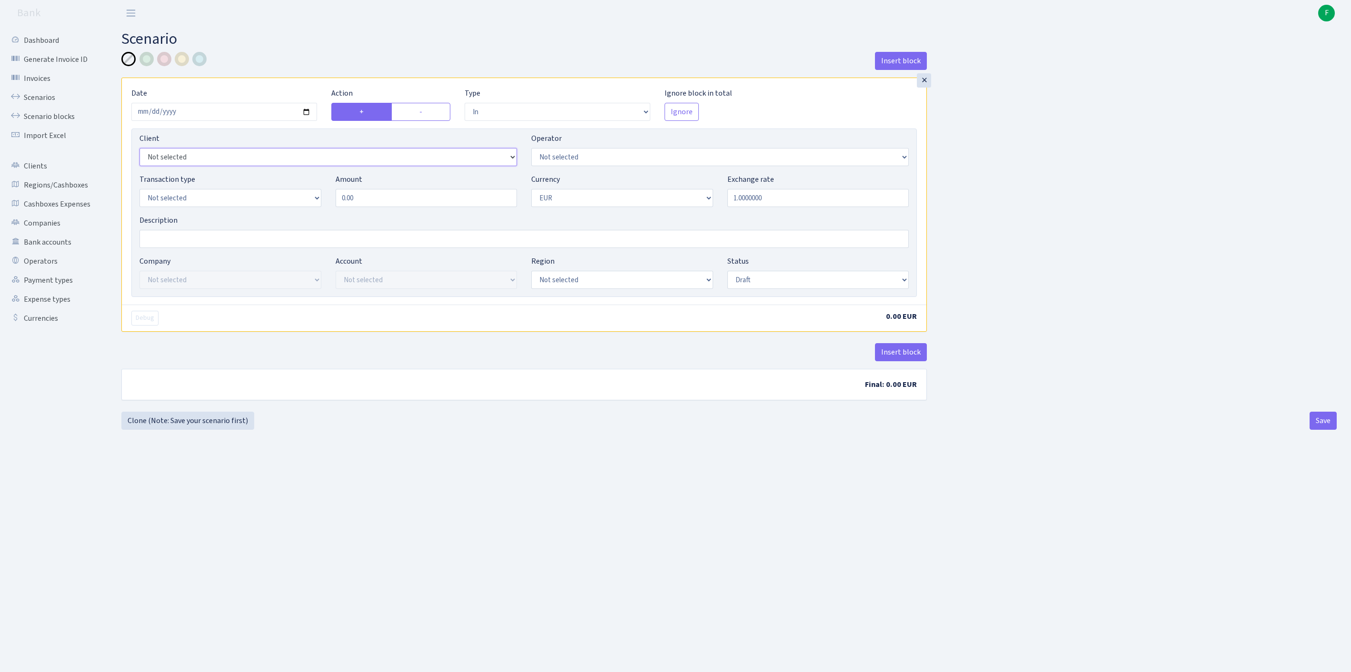
click at [238, 166] on select "Not selected 1 KOC GEMICILIK VE TASIMACILIK 1/BALDERE-SILDEDZE SIGNE 1/SCP NERO…" at bounding box center [329, 157] width 378 height 18
select select "3300"
select select "155"
select select "8"
drag, startPoint x: 399, startPoint y: 220, endPoint x: 326, endPoint y: 219, distance: 73.3
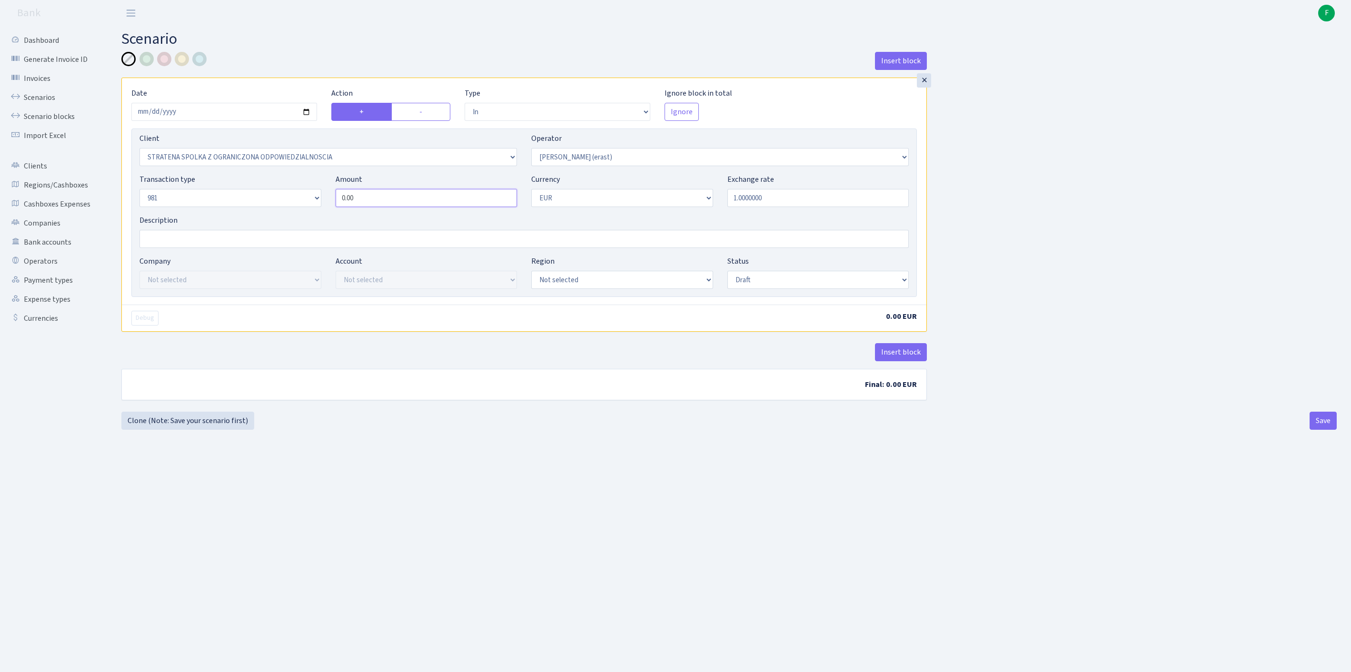
click at [277, 215] on div "Transaction type Not selected 981 ELF FISH crypto [PERSON_NAME] MM-BALTIC eur U…" at bounding box center [524, 194] width 784 height 41
paste input "5645.4"
type input "5,645.40"
select select "processed"
click at [910, 361] on button "Insert block" at bounding box center [901, 352] width 52 height 18
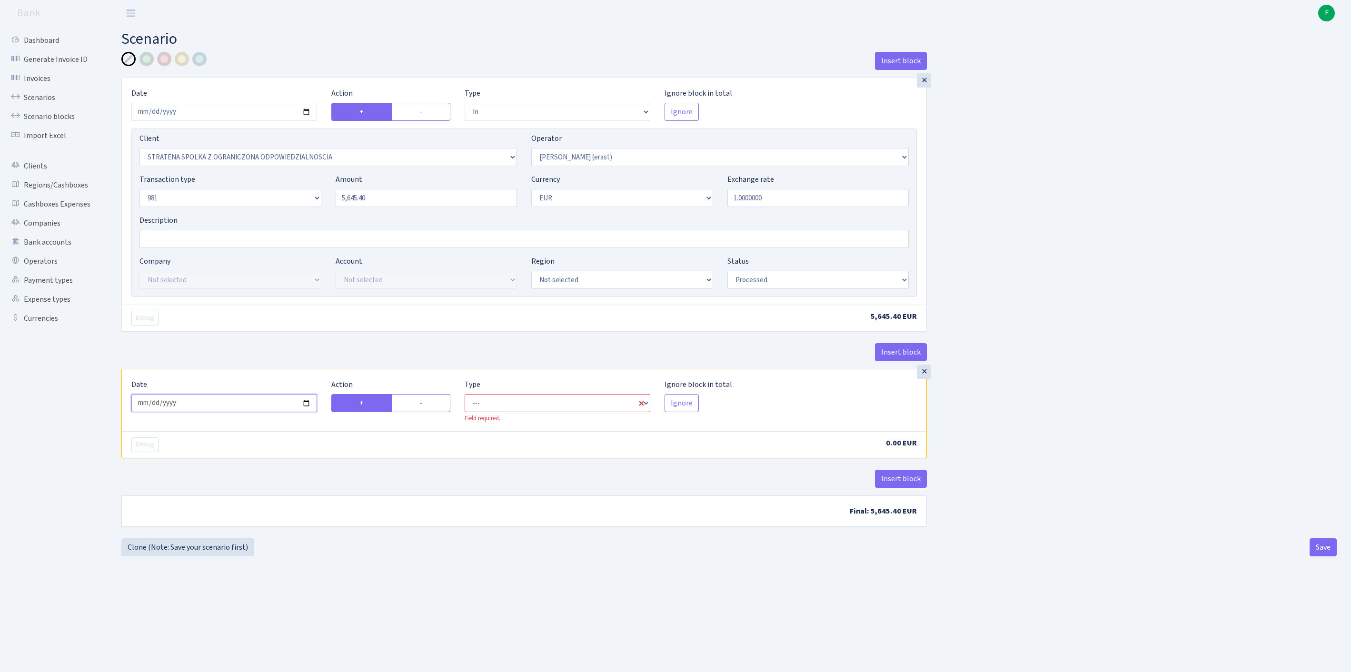
click at [236, 412] on input "[DATE]" at bounding box center [224, 403] width 186 height 18
type input "[DATE]"
click at [421, 412] on label "-" at bounding box center [420, 403] width 59 height 18
click at [421, 404] on input "-" at bounding box center [422, 401] width 6 height 6
radio input "true"
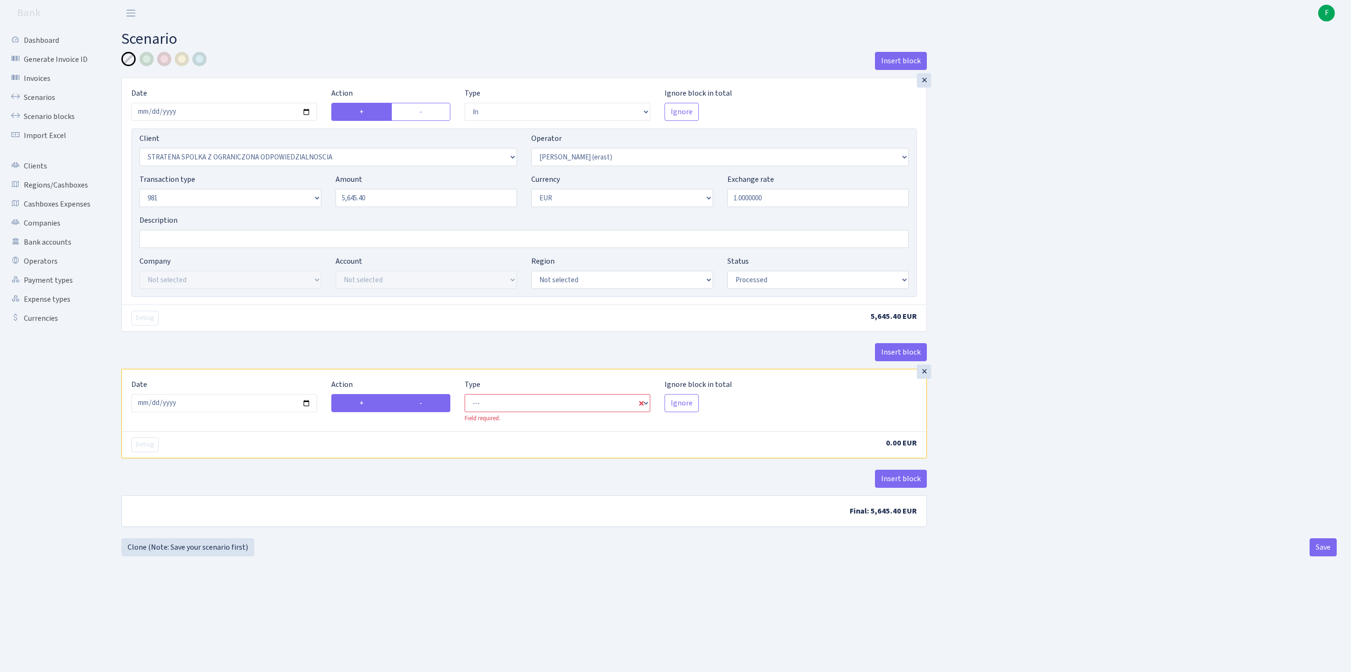
radio input "false"
select select "commission"
select select "155"
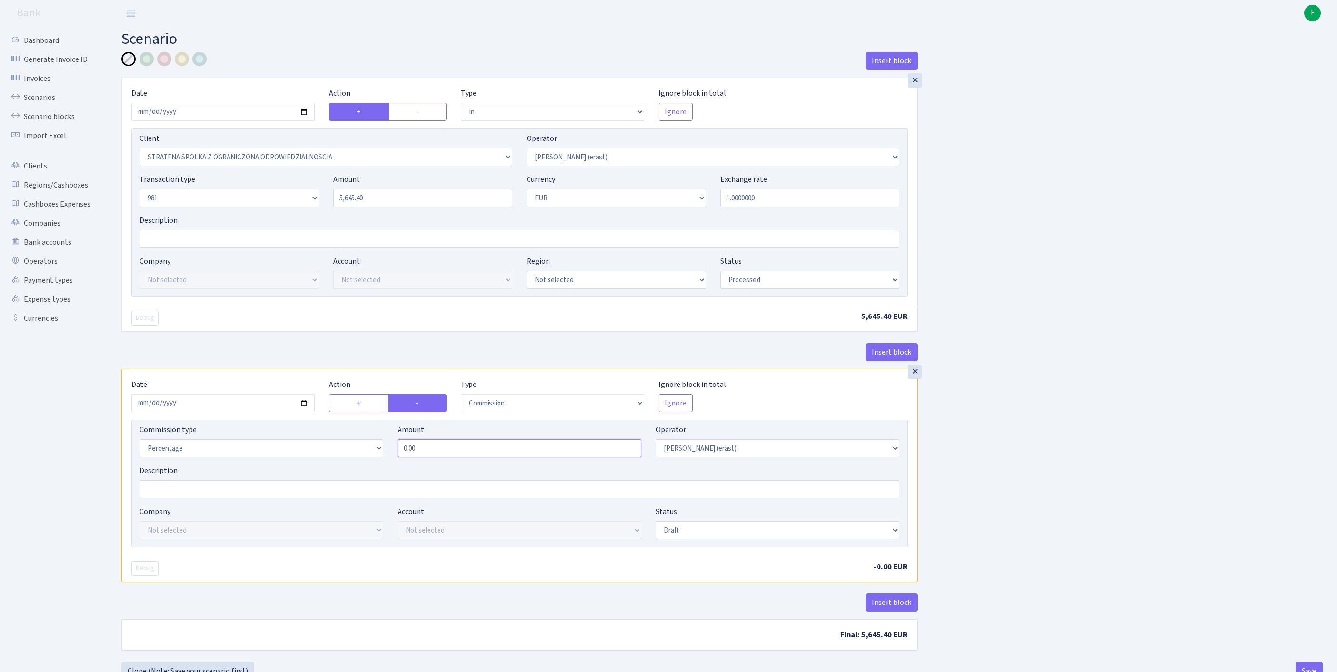
drag, startPoint x: 395, startPoint y: 499, endPoint x: 337, endPoint y: 492, distance: 58.5
click at [337, 465] on div "Commission type Percentage Fixed Bank Amount 0.00 Operator Not selected 981 981…" at bounding box center [519, 444] width 774 height 41
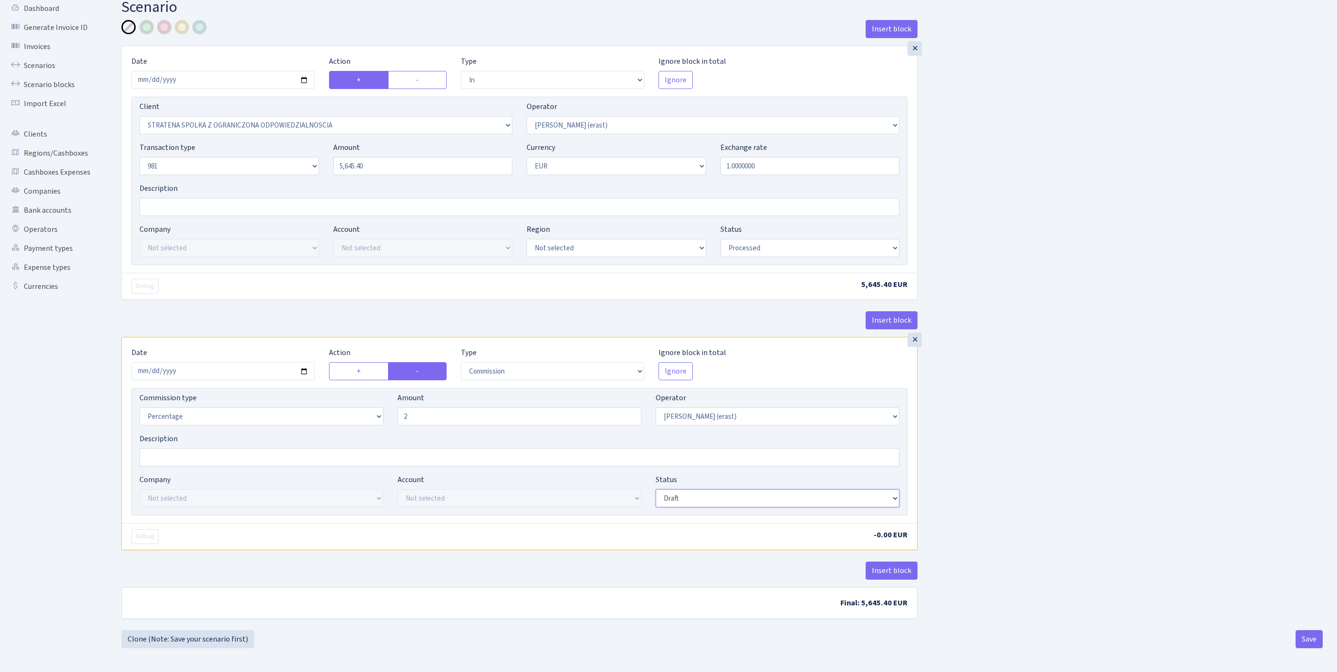
type input "2.00"
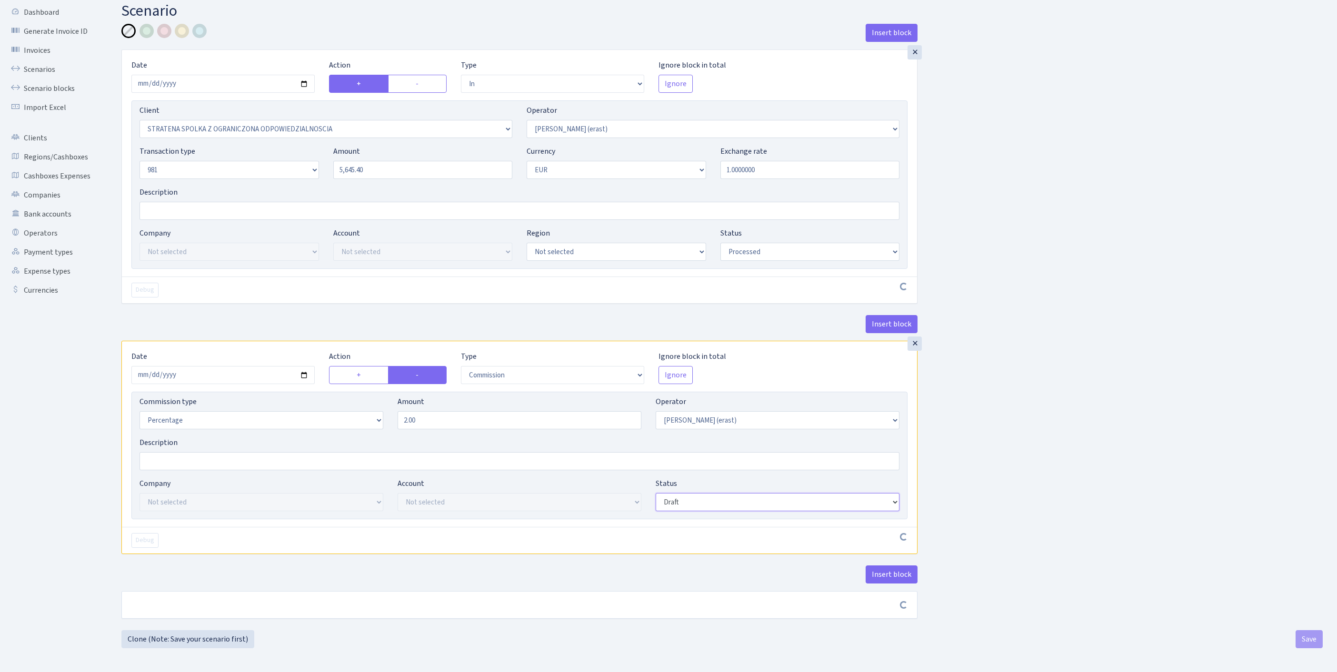
scroll to position [114, 0]
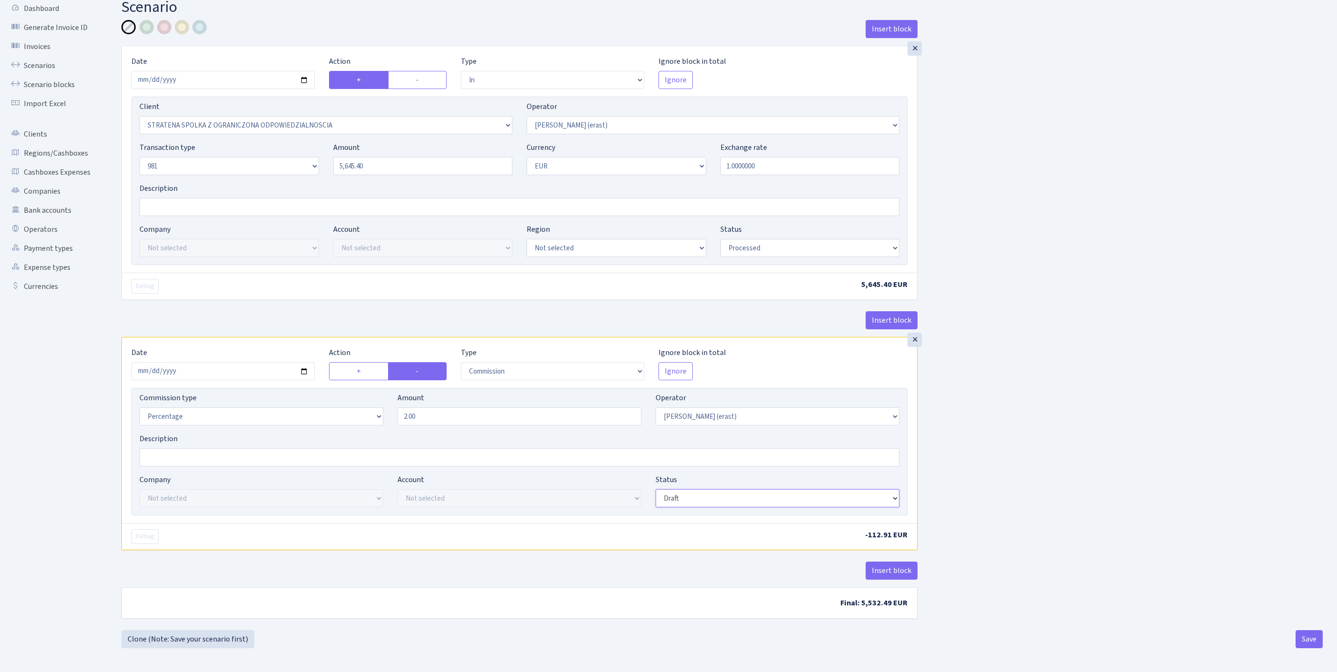
select select "processed"
click at [898, 566] on button "Insert block" at bounding box center [892, 571] width 52 height 18
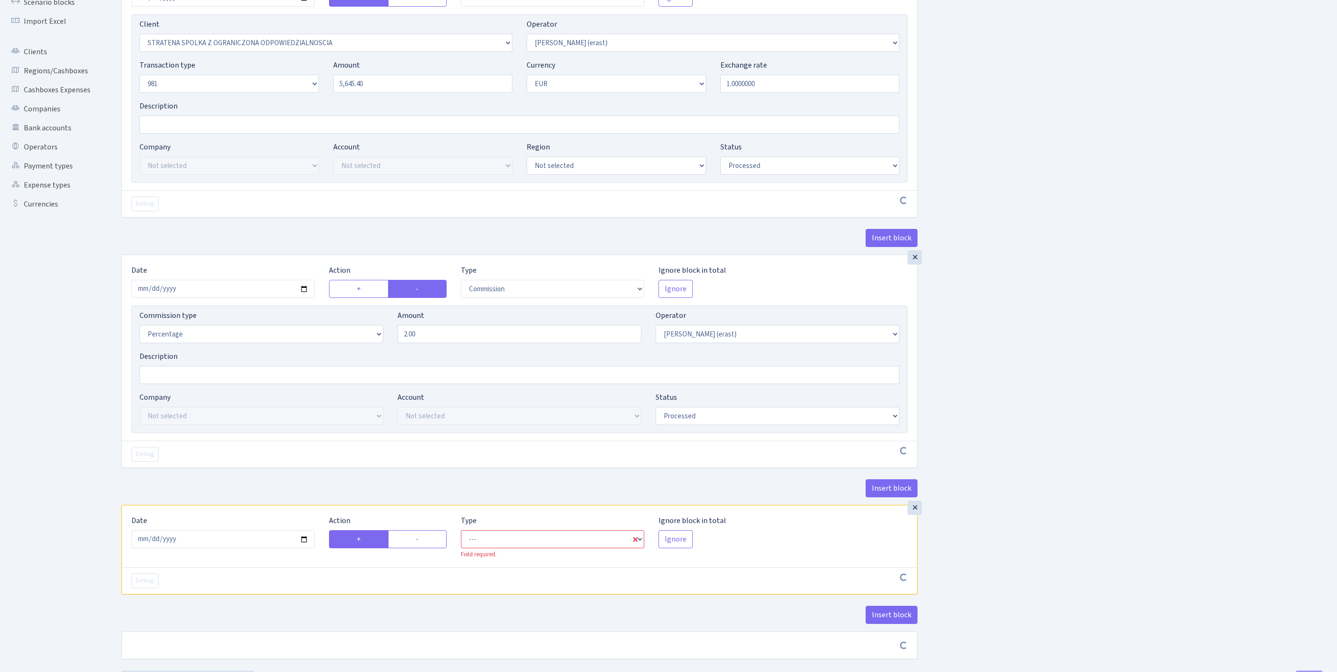
scroll to position [265, 0]
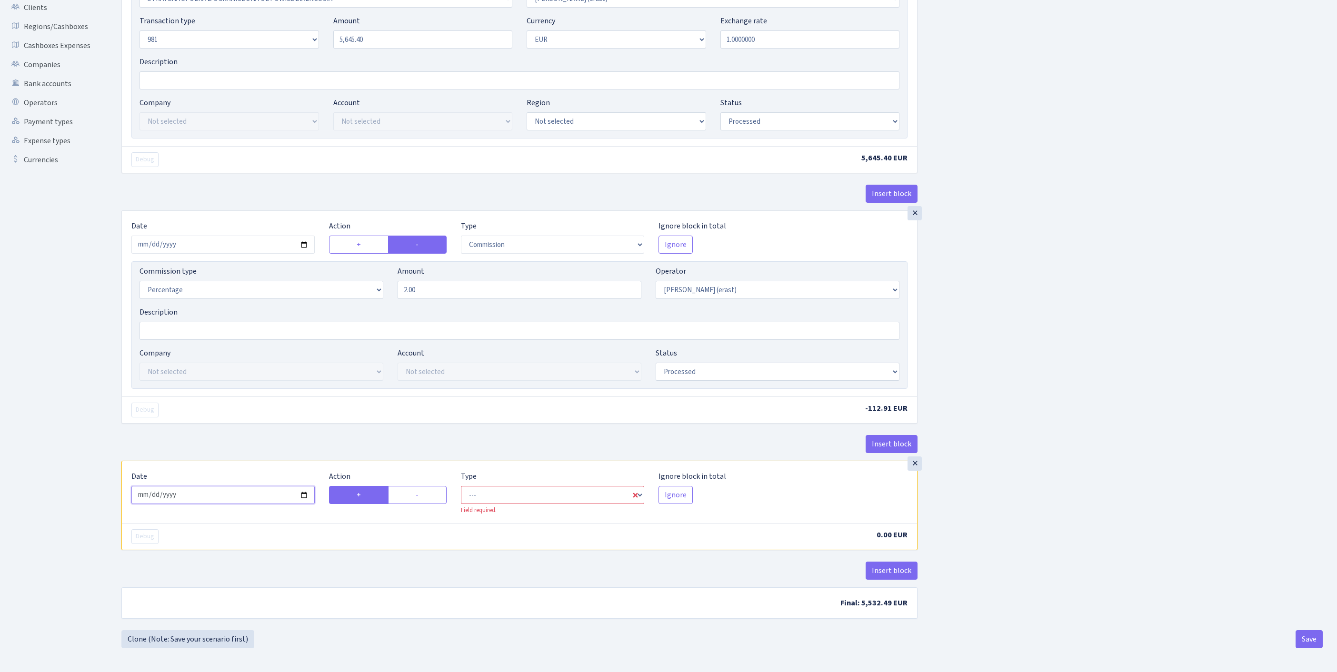
click at [260, 486] on input "2025-08-13" at bounding box center [222, 495] width 183 height 18
type input "[DATE]"
click at [431, 486] on label "-" at bounding box center [417, 495] width 58 height 18
click at [422, 489] on input "-" at bounding box center [419, 492] width 6 height 6
radio input "true"
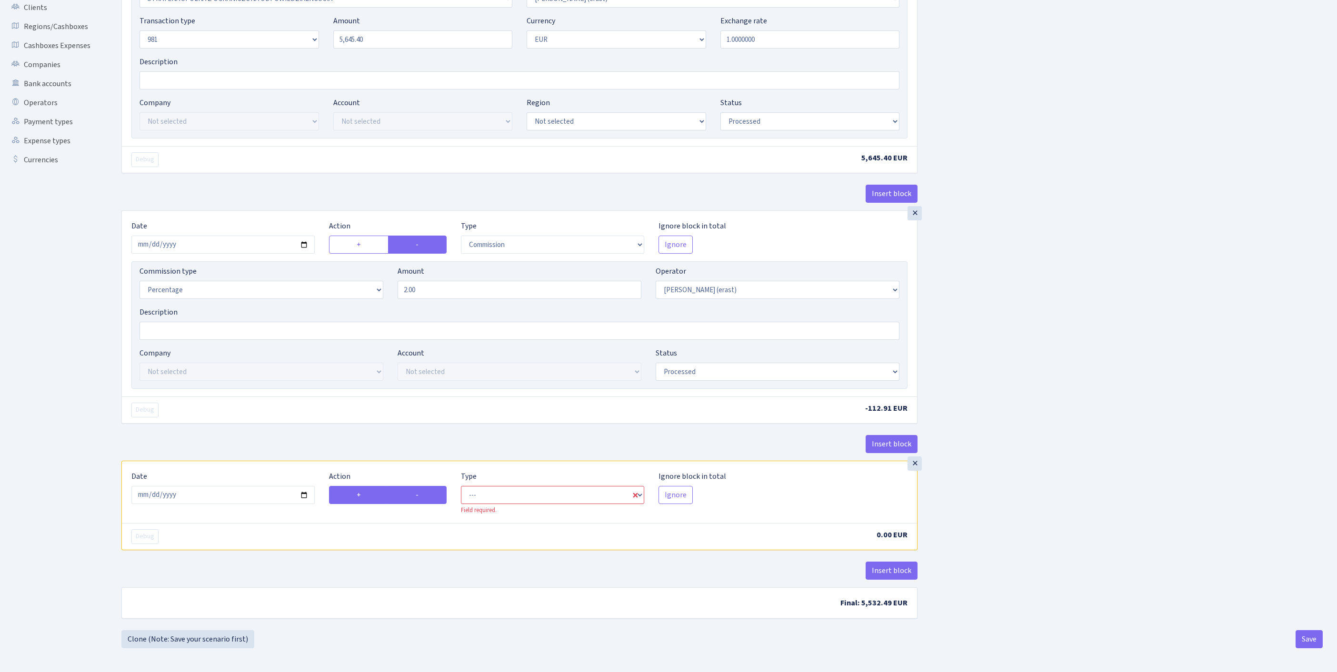
radio input "false"
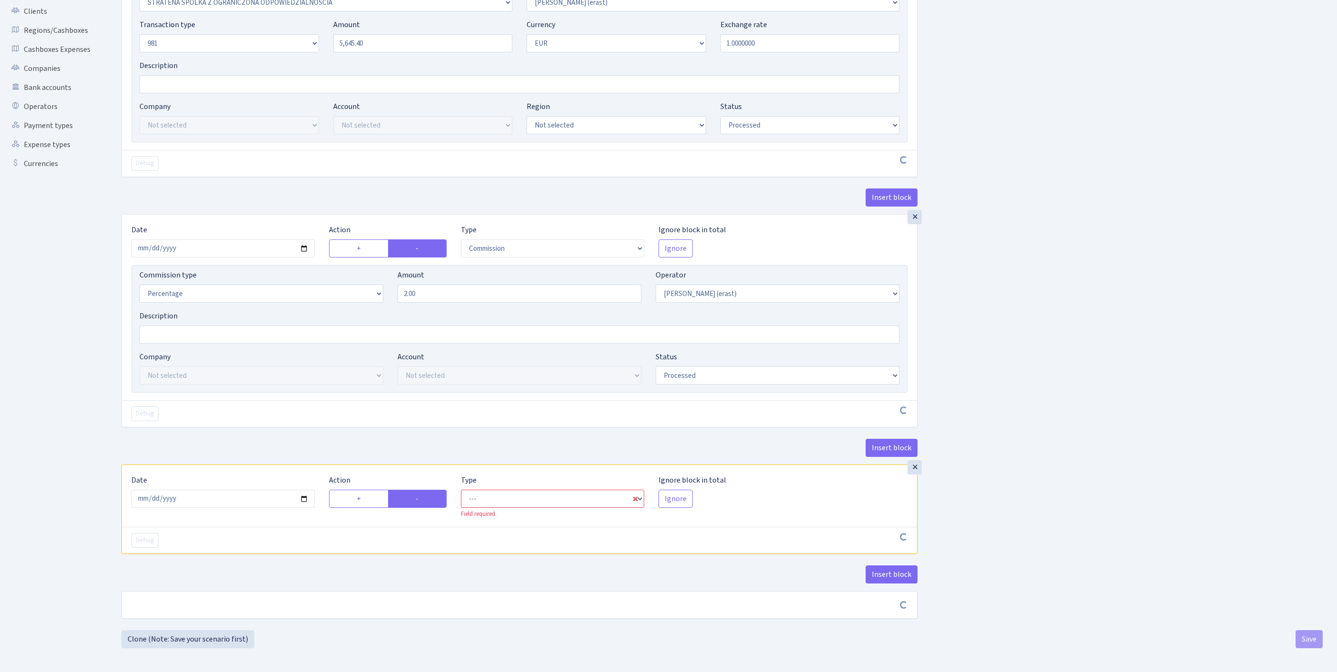
scroll to position [261, 0]
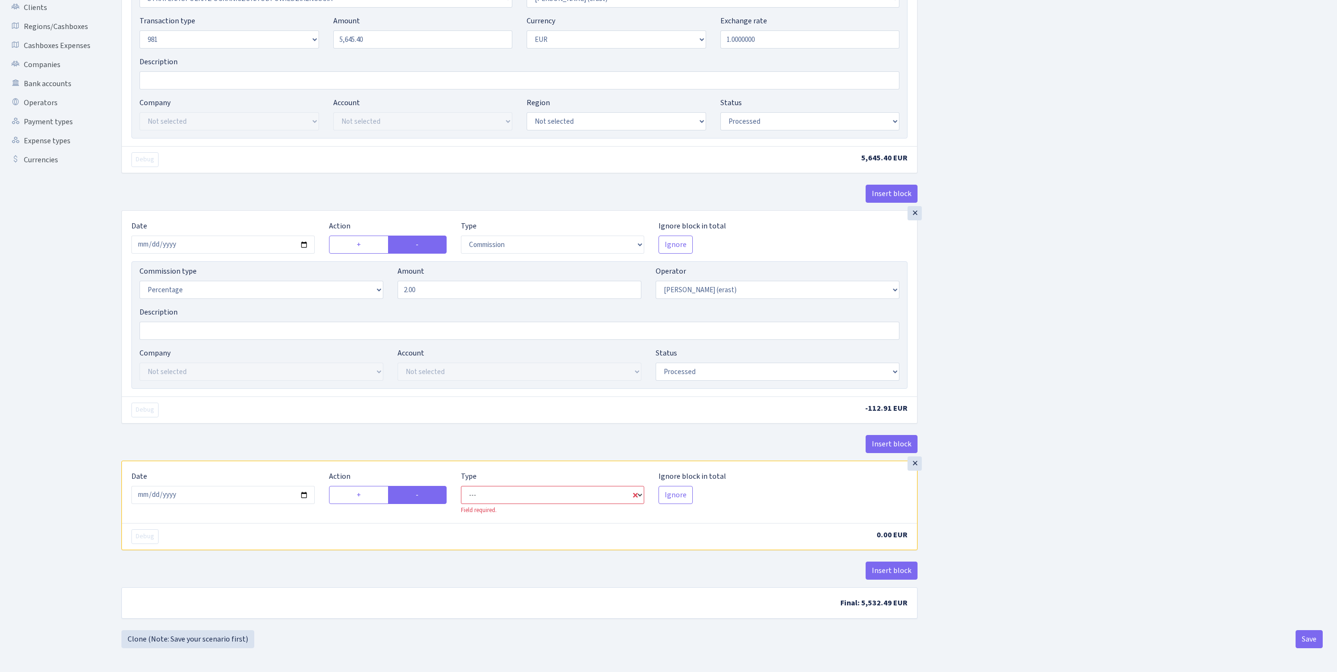
select select "out"
select select "155"
select select "1"
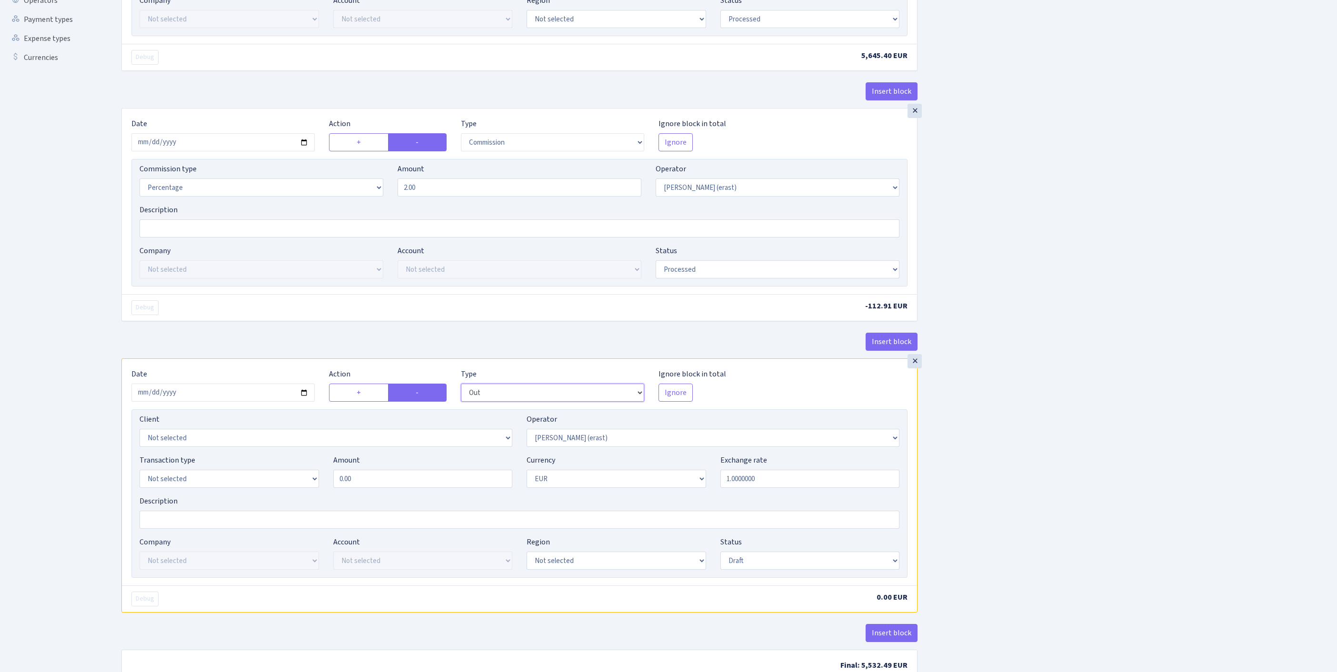
scroll to position [430, 0]
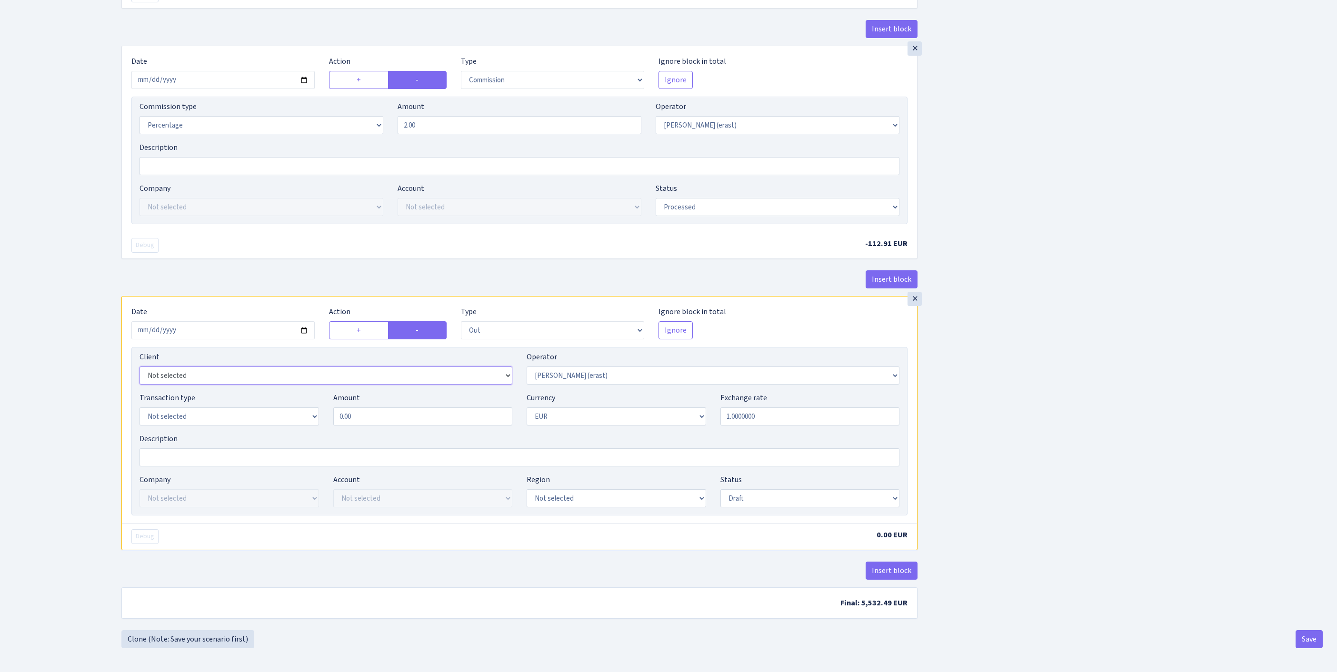
click at [204, 367] on select "Not selected 1 KOC GEMICILIK VE TASIMACILIK 1/BALDERE-SILDEDZE SIGNE 1/SCP NERO…" at bounding box center [326, 376] width 373 height 18
select select "2442"
select select "61"
select select "8"
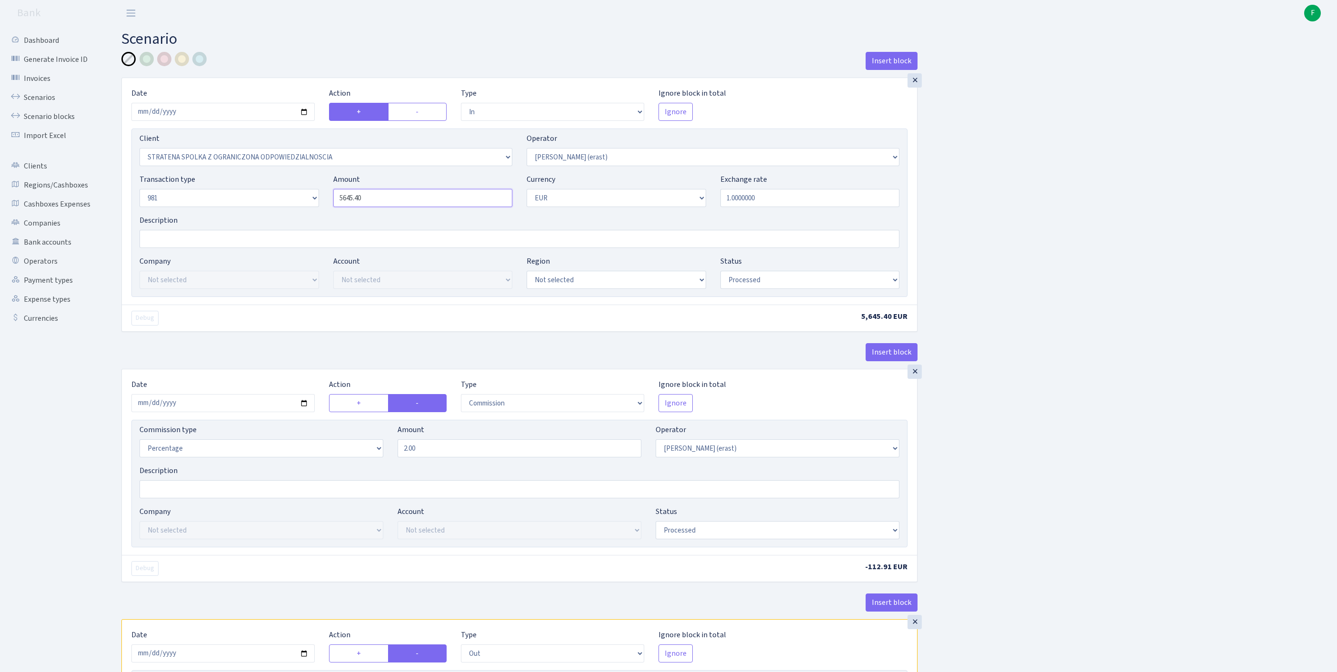
drag, startPoint x: 386, startPoint y: 215, endPoint x: 260, endPoint y: 210, distance: 125.8
click at [260, 210] on div "Transaction type Not selected 981 ELF FISH crypto GIRT IVO dekl MM-BALTIC eur U…" at bounding box center [519, 194] width 774 height 41
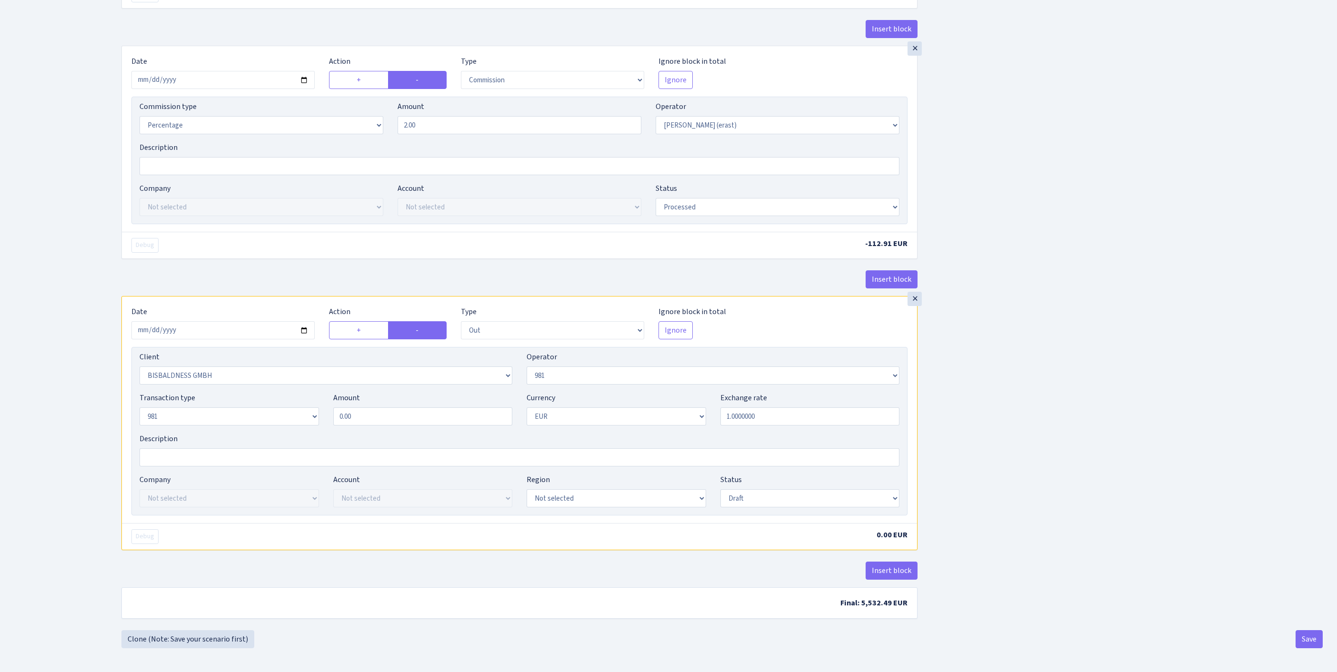
type input "5,645.40"
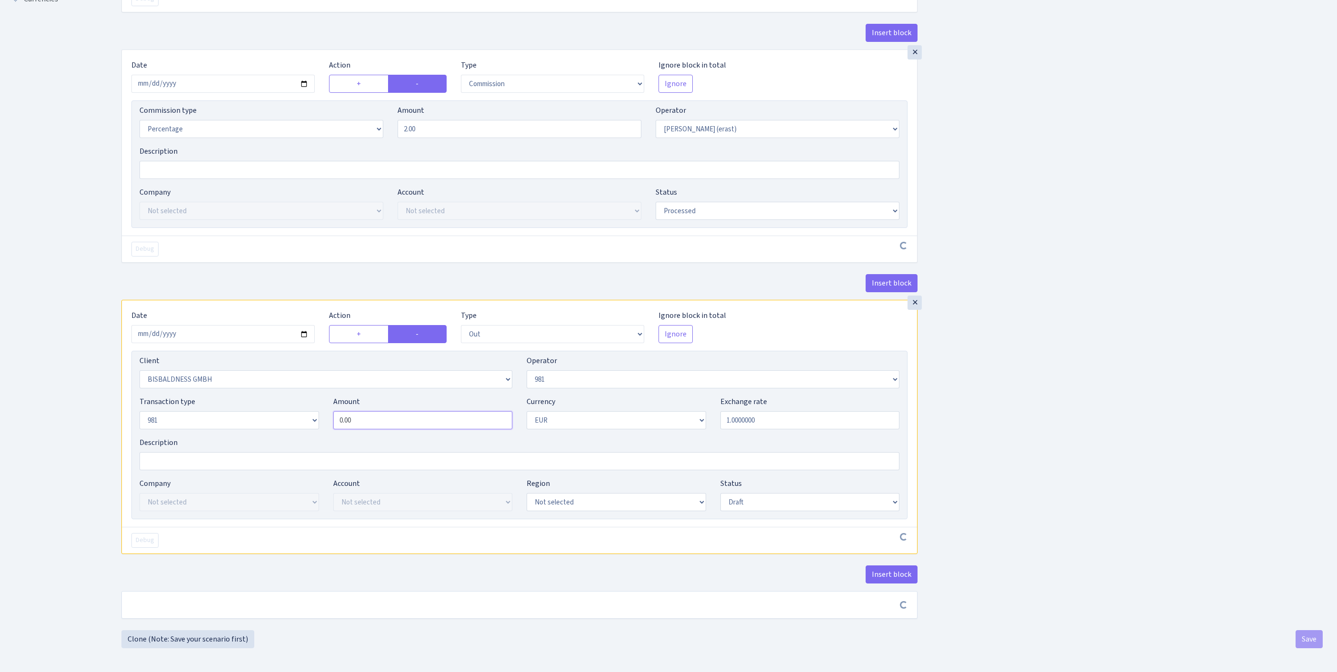
drag, startPoint x: 390, startPoint y: 387, endPoint x: 301, endPoint y: 388, distance: 89.5
click at [280, 396] on div "Transaction type Not selected 981 ELF FISH crypto GIRT IVO dekl MM-BALTIC eur U…" at bounding box center [519, 416] width 774 height 41
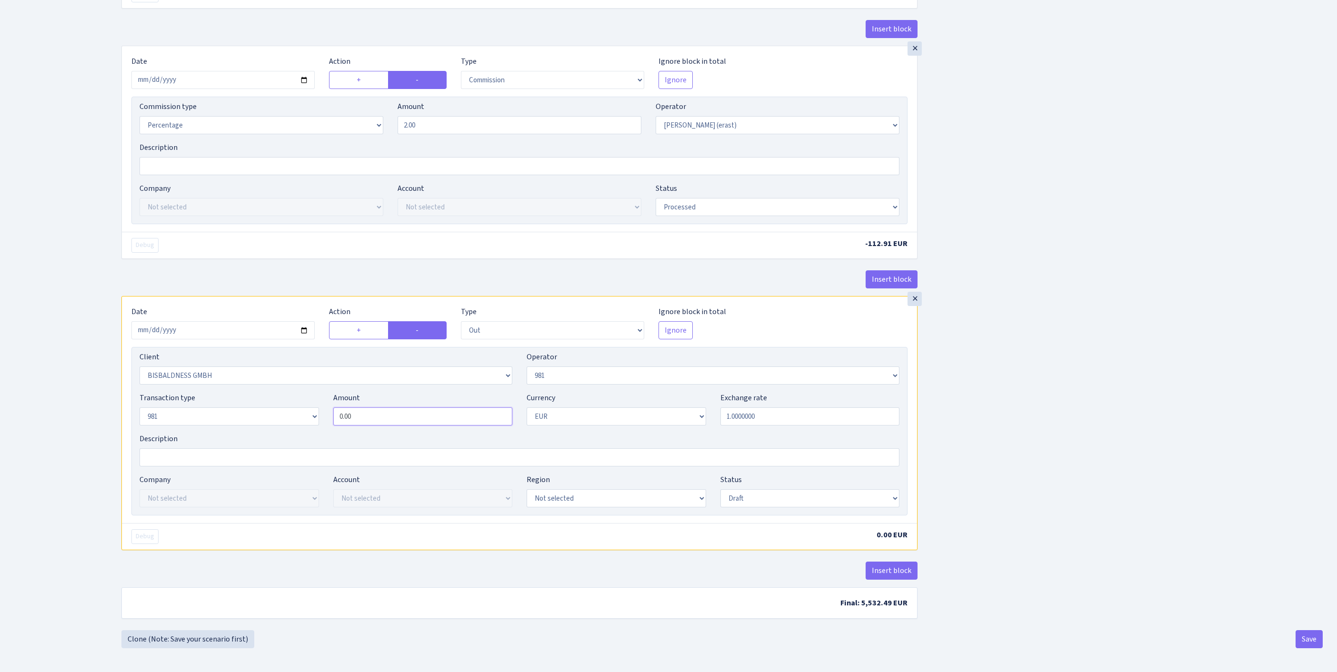
paste input "5645.4"
type input "5,645.40"
select select "processed"
click at [1303, 638] on button "Save" at bounding box center [1309, 639] width 27 height 18
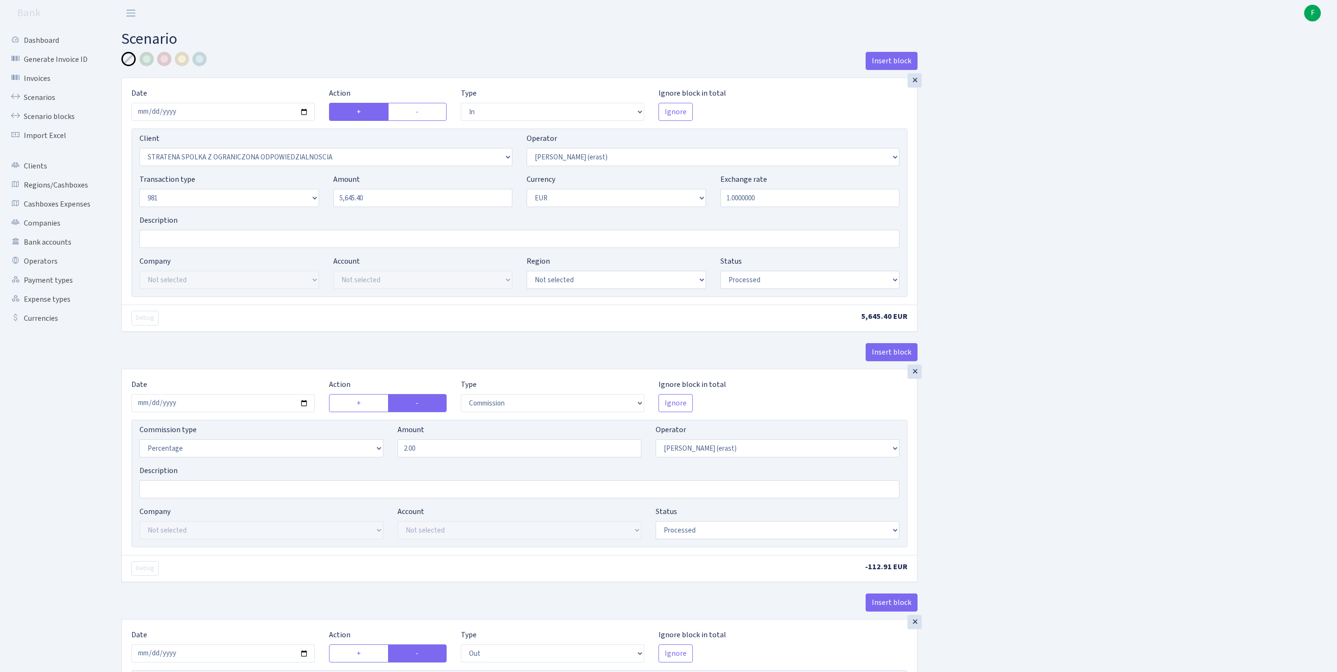
select select "in"
select select "3300"
select select "155"
select select "8"
select select "1"
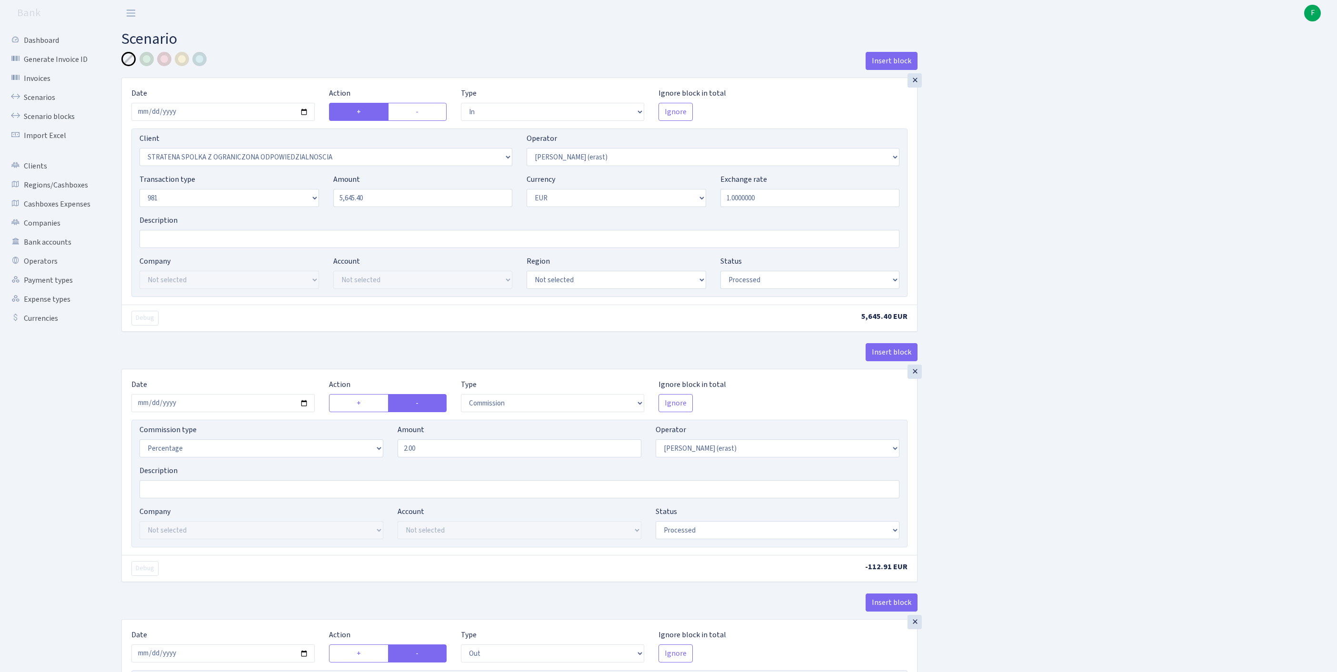
select select "processed"
select select "commission"
select select "155"
select select "processed"
select select "out"
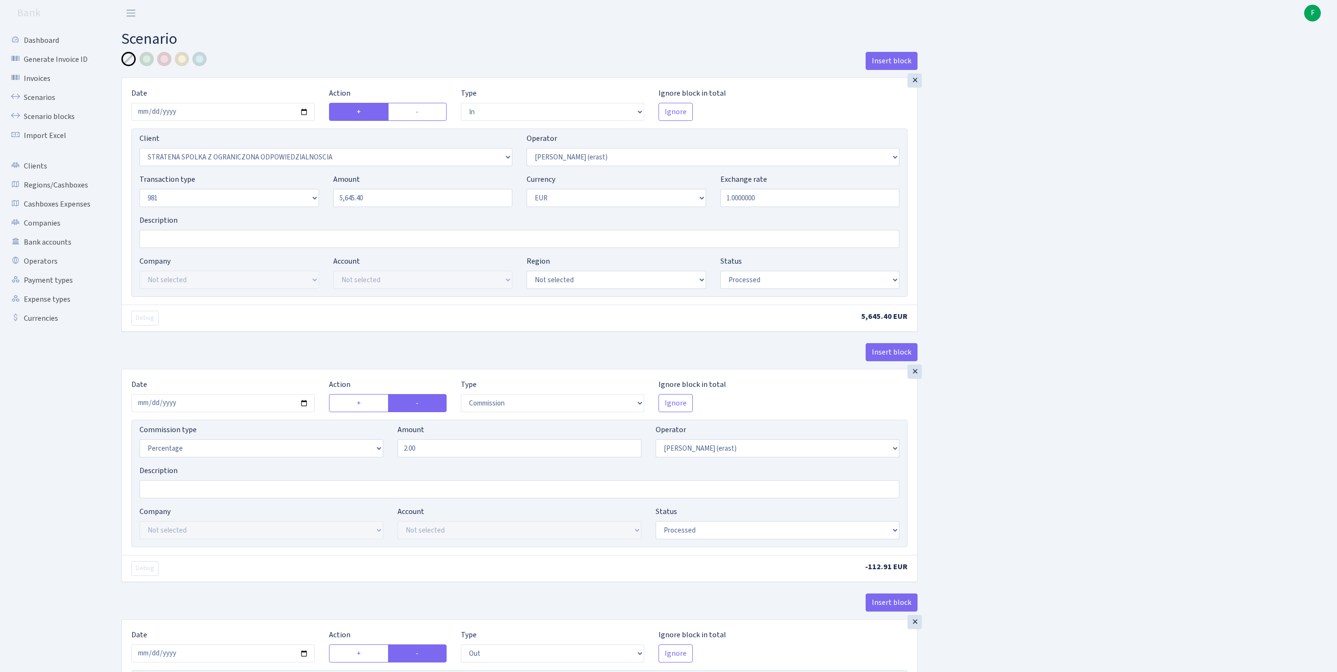
select select "2442"
select select "61"
select select "8"
select select "1"
select select "processed"
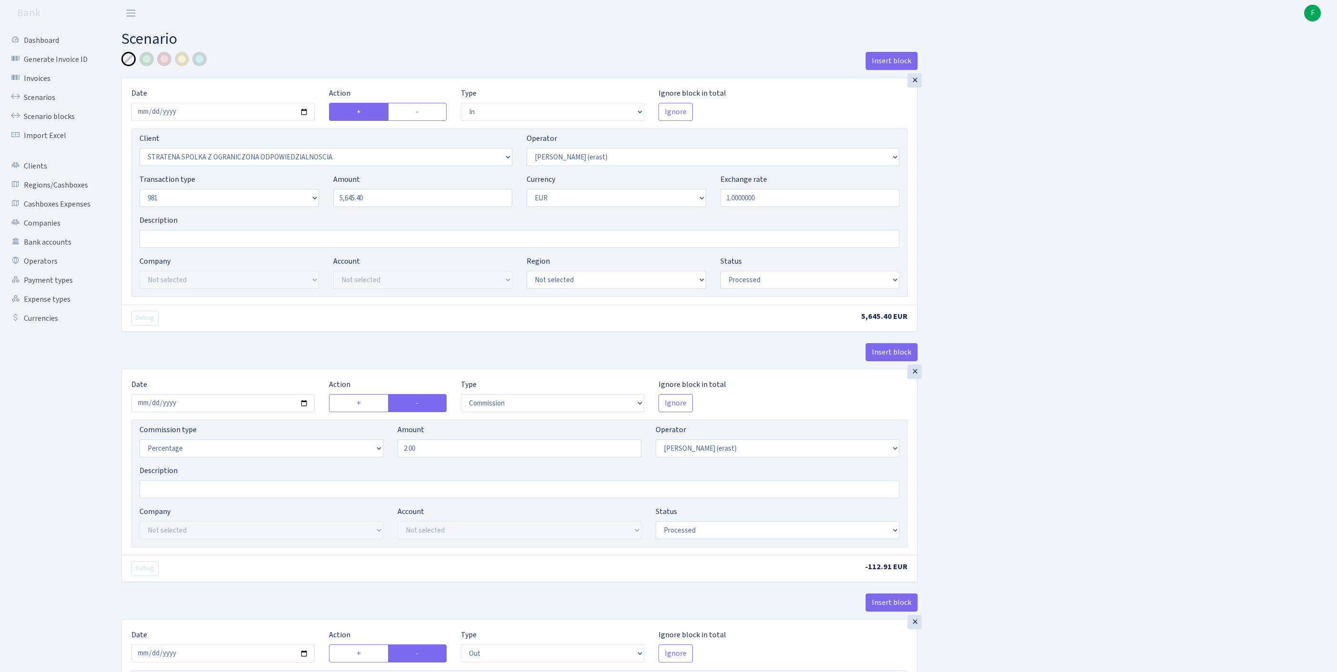
scroll to position [448, 0]
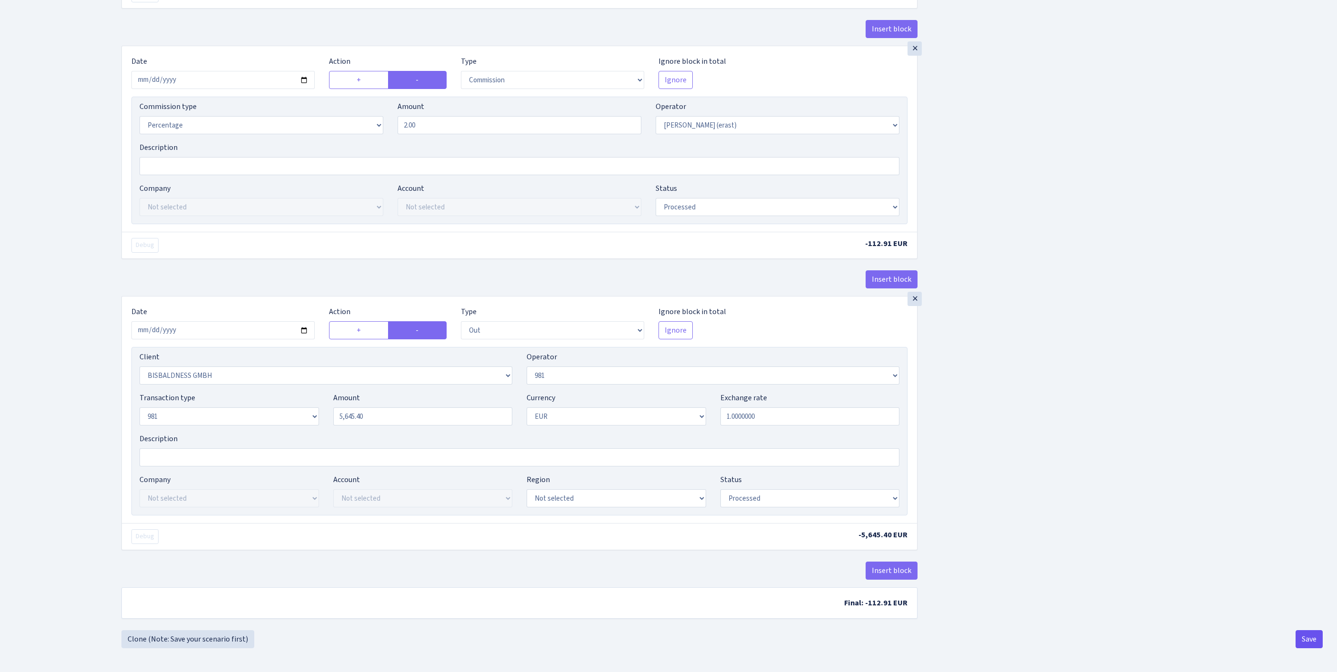
click at [1305, 639] on button "Save" at bounding box center [1309, 639] width 27 height 18
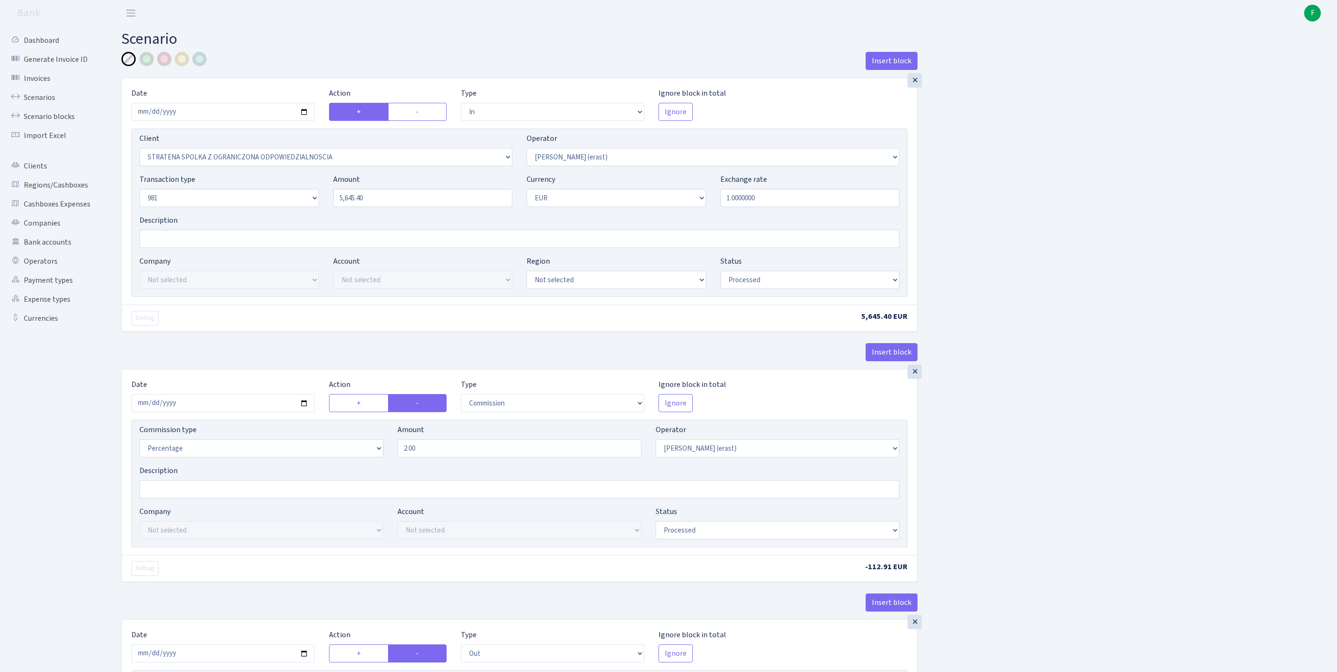
select select "in"
select select "3300"
select select "155"
select select "8"
select select "1"
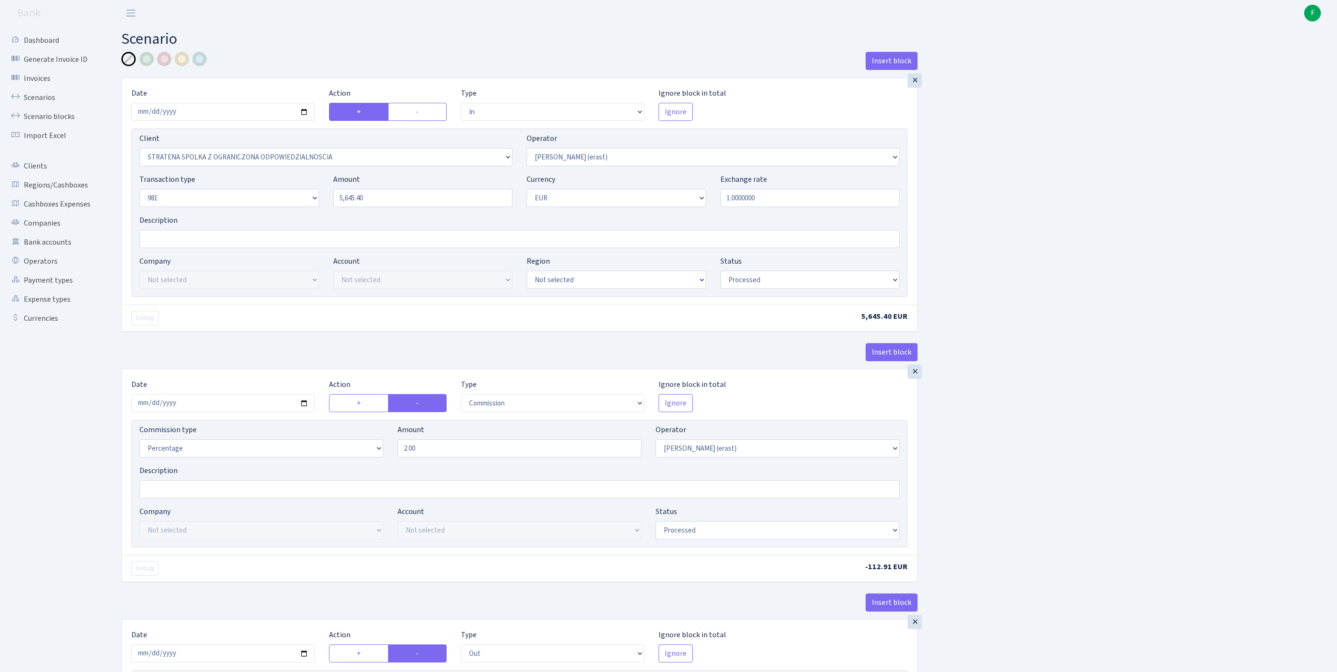
select select "processed"
select select "commission"
select select "155"
select select "processed"
select select "out"
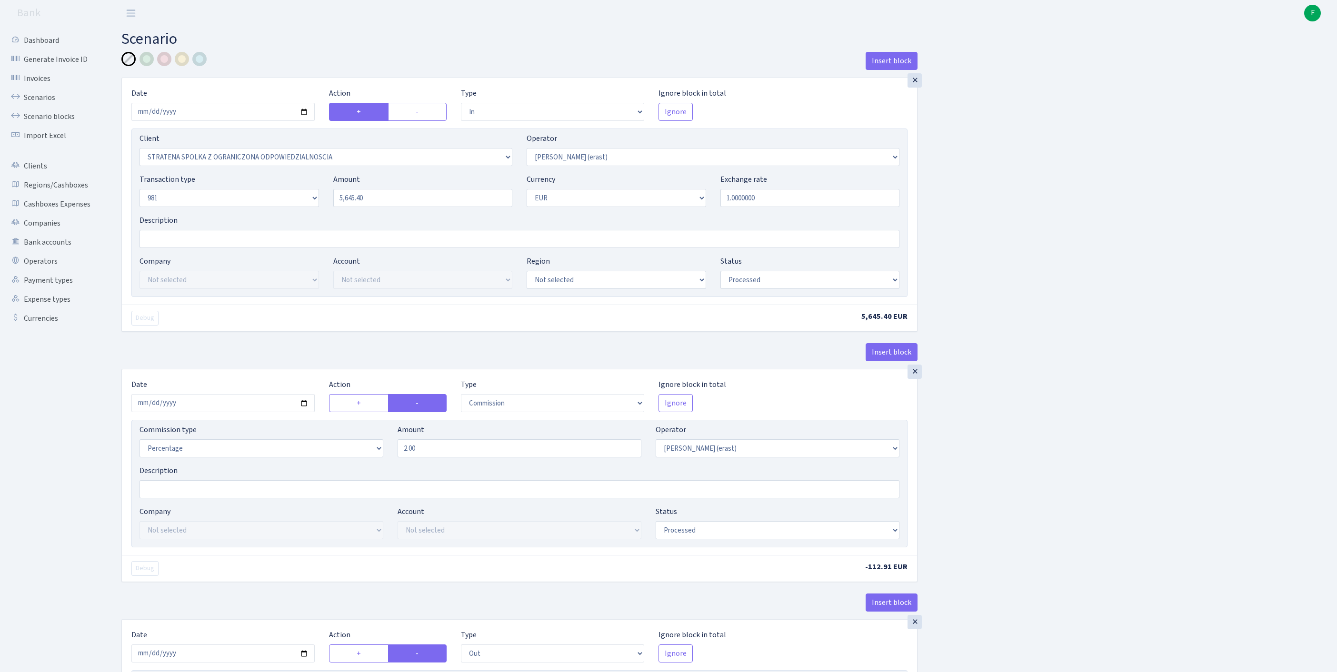
select select "2442"
select select "61"
select select "8"
select select "1"
select select "processed"
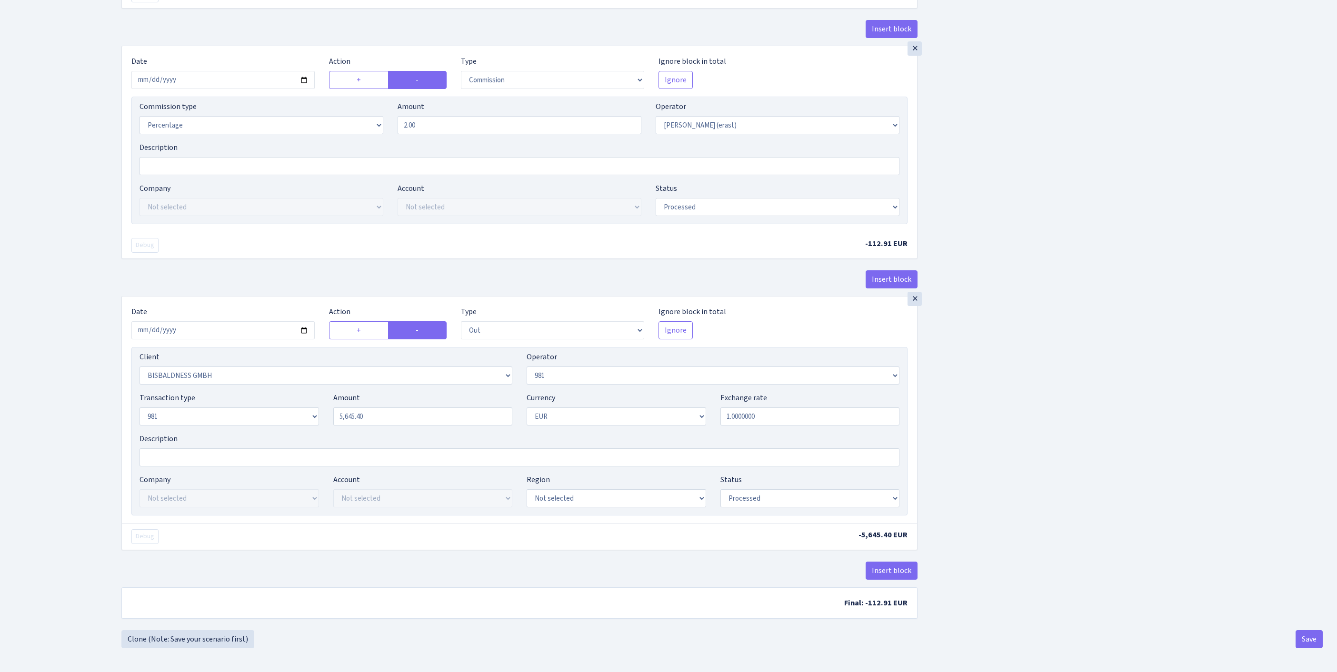
scroll to position [448, 0]
click at [1306, 651] on footer at bounding box center [668, 661] width 1337 height 24
click at [1305, 641] on button "Save" at bounding box center [1309, 639] width 27 height 18
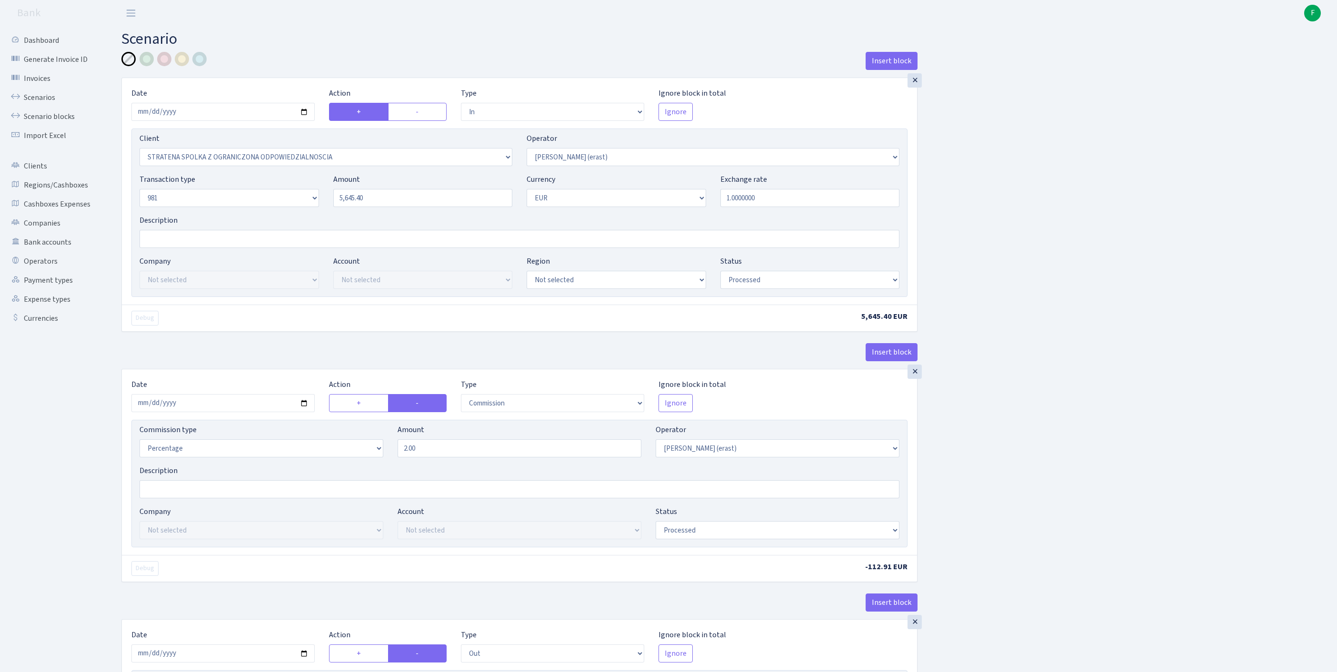
select select "in"
select select "3300"
select select "155"
select select "8"
select select "1"
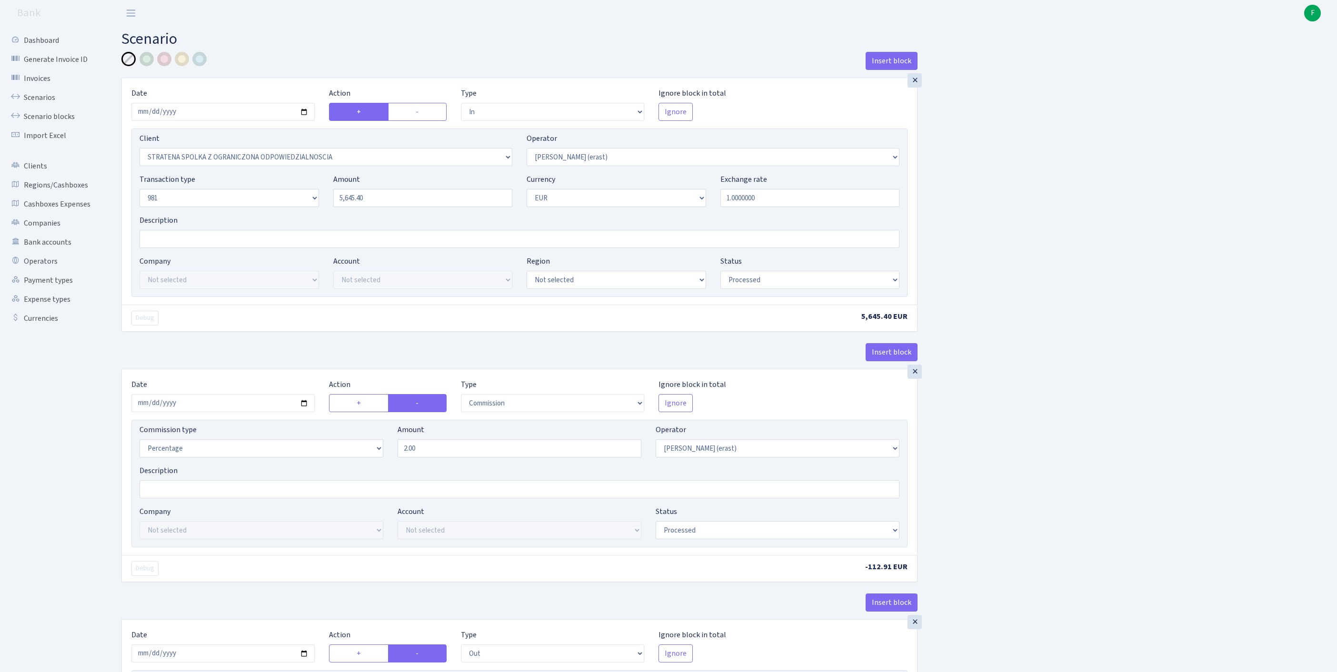
select select "processed"
select select "commission"
select select "155"
select select "processed"
select select "out"
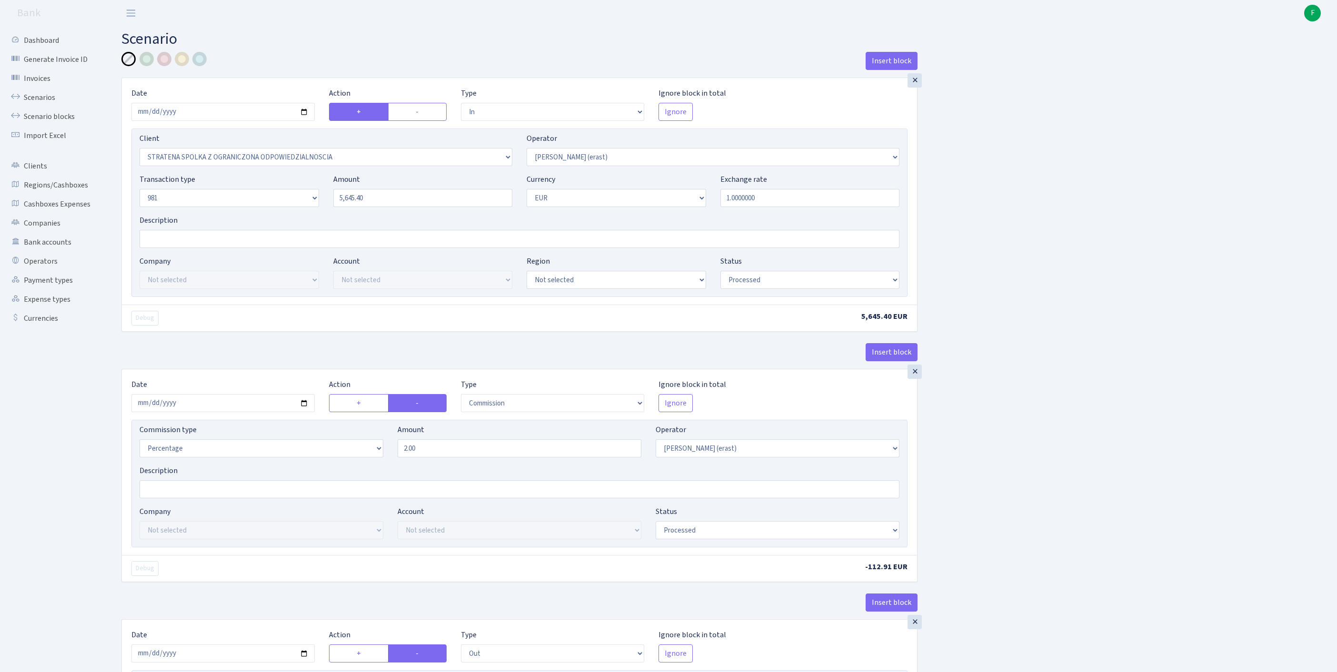
select select "2442"
select select "61"
select select "8"
select select "1"
select select "processed"
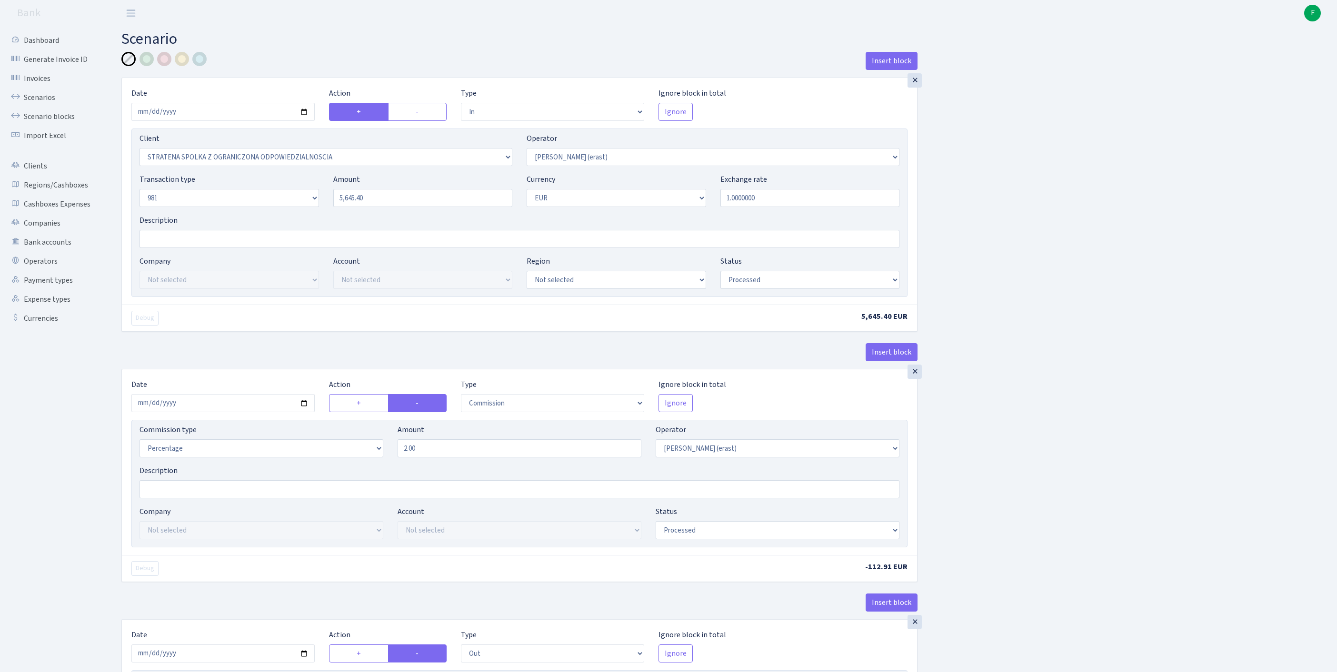
scroll to position [448, 0]
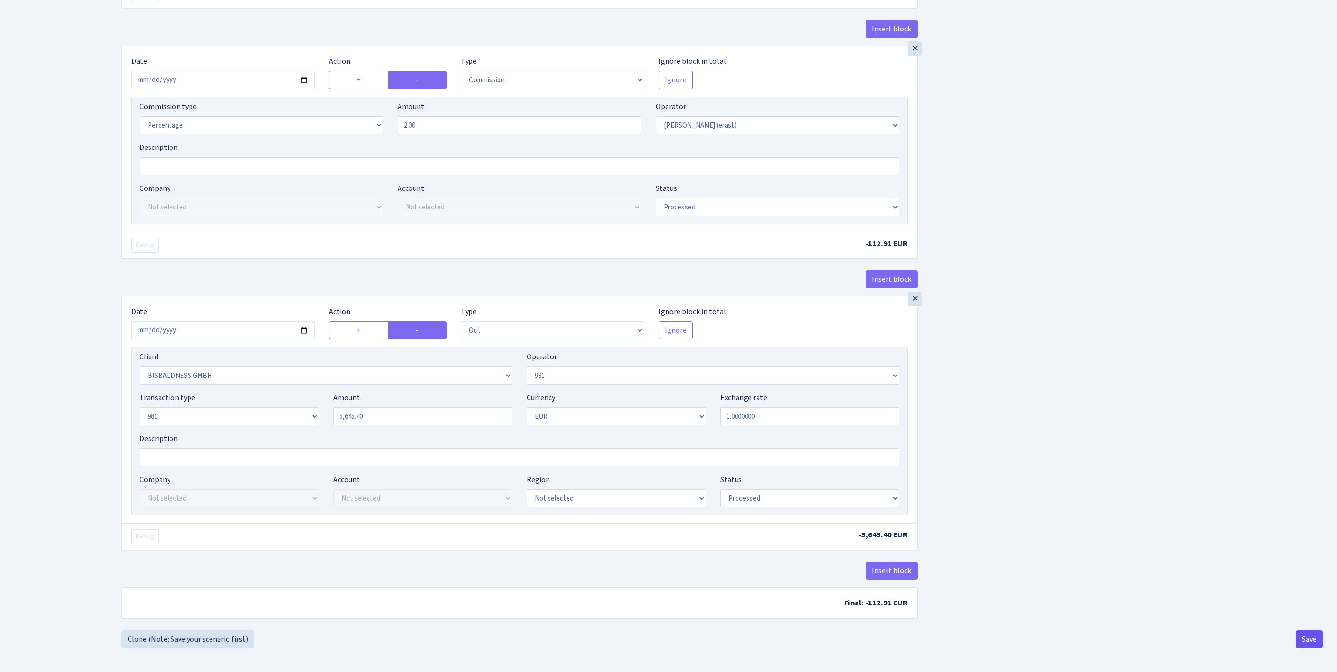
click at [1309, 632] on button "Save" at bounding box center [1309, 639] width 27 height 18
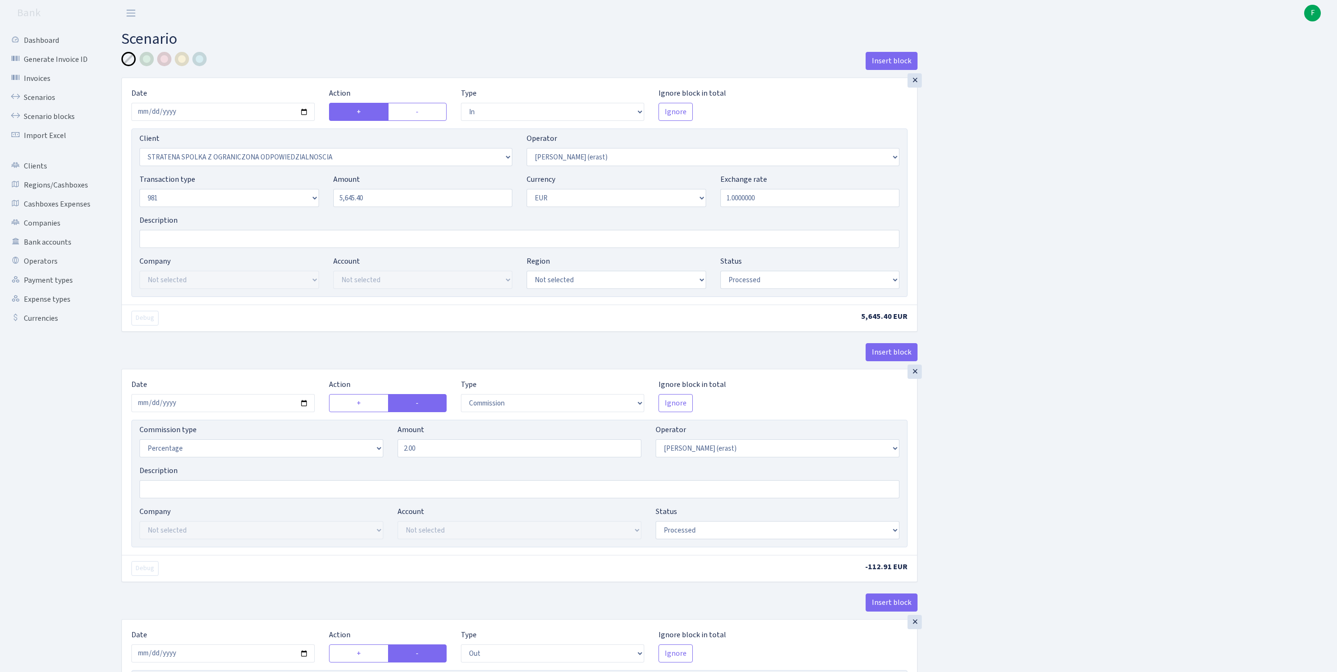
select select "in"
select select "3300"
select select "155"
select select "8"
select select "1"
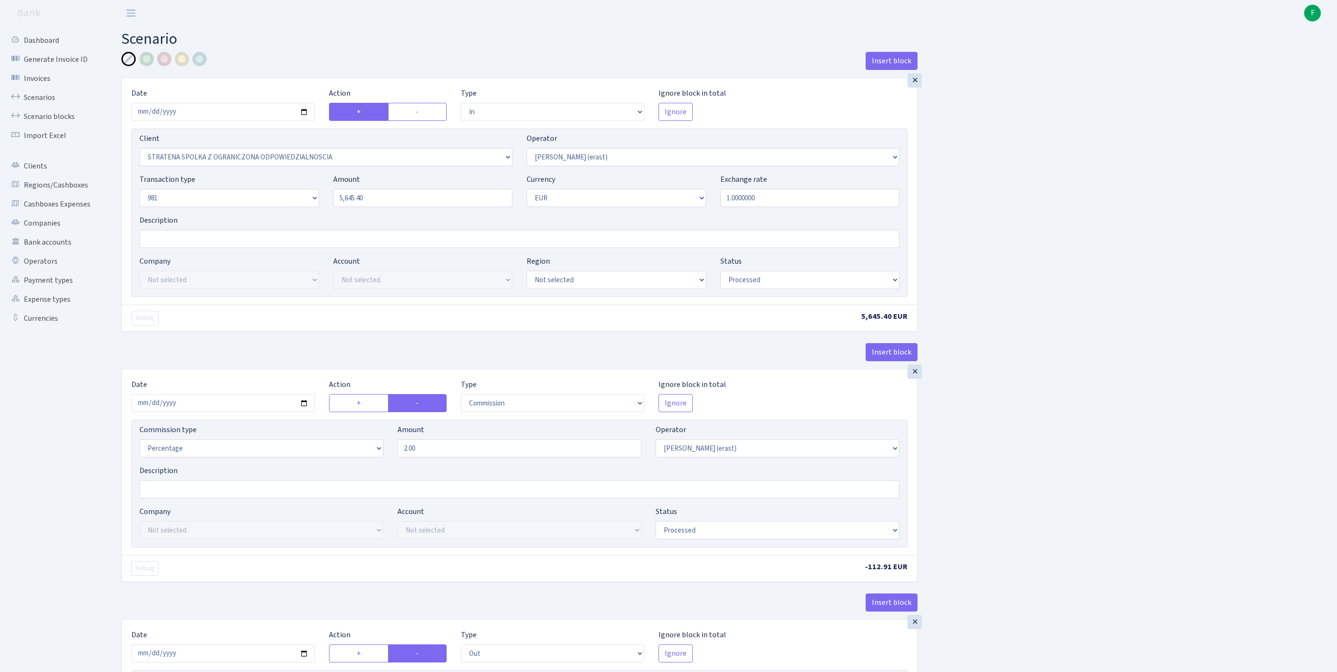
select select "processed"
select select "commission"
select select "155"
select select "processed"
select select "out"
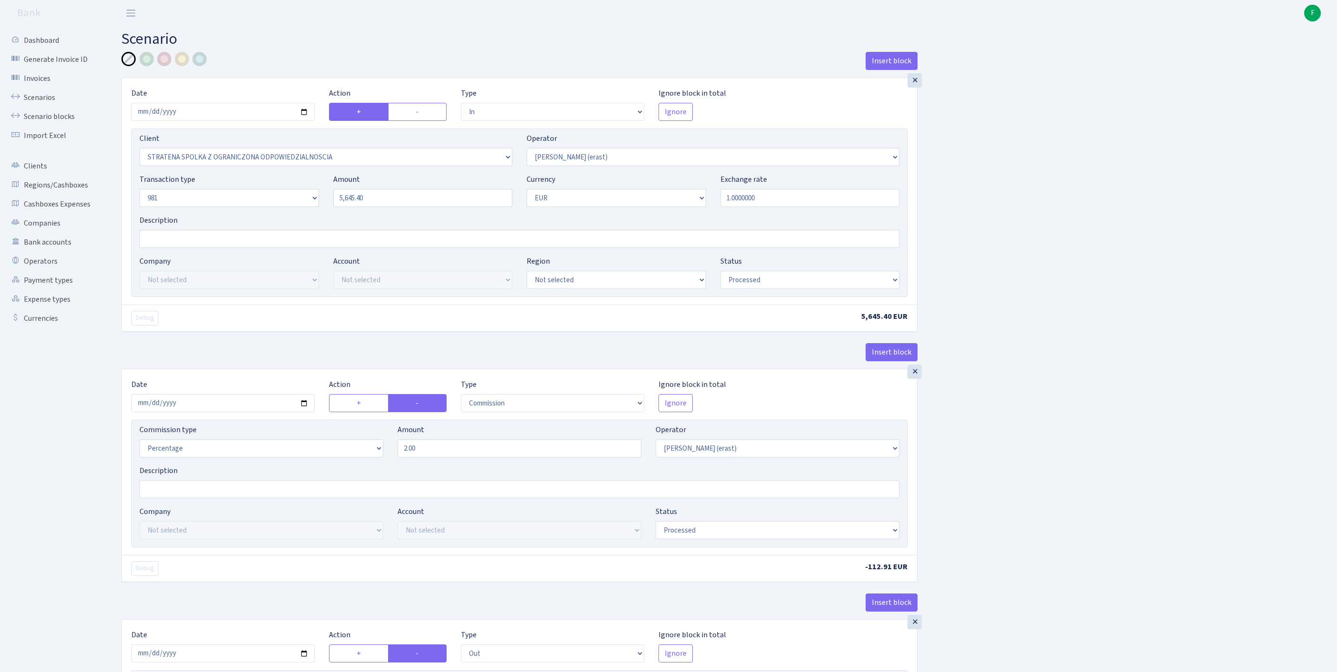
select select "2442"
select select "61"
select select "8"
select select "1"
select select "processed"
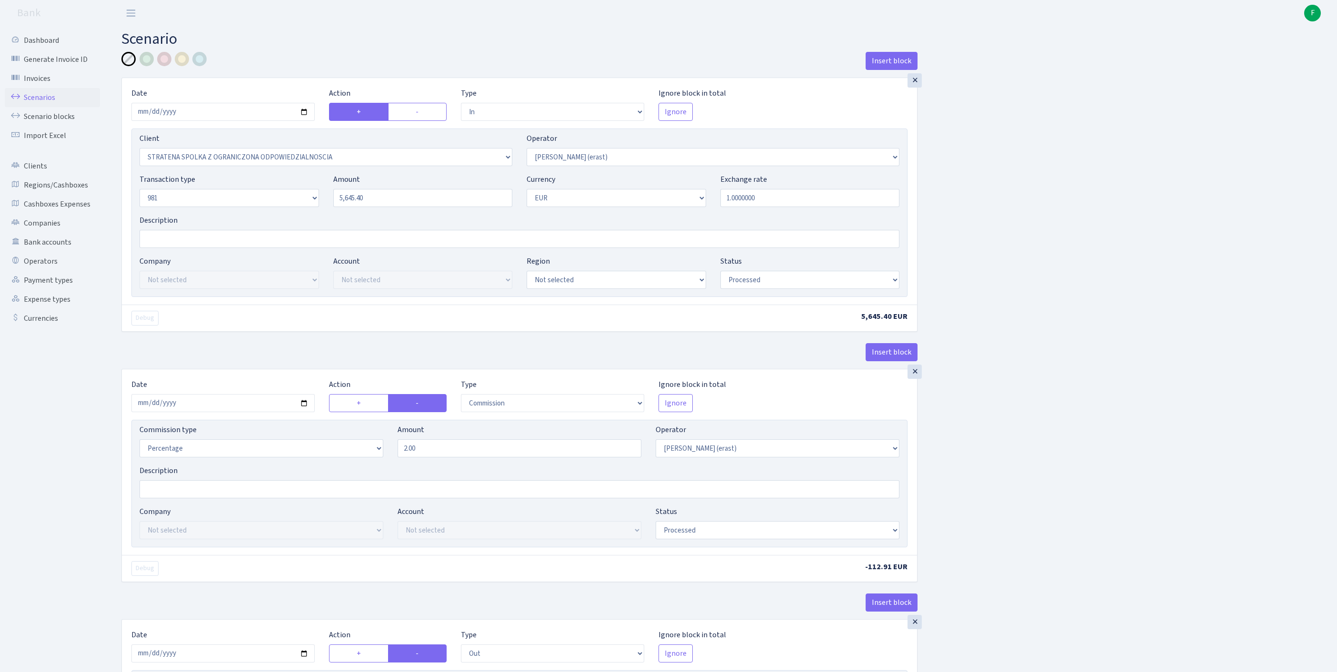
click at [50, 97] on link "Scenarios" at bounding box center [52, 97] width 95 height 19
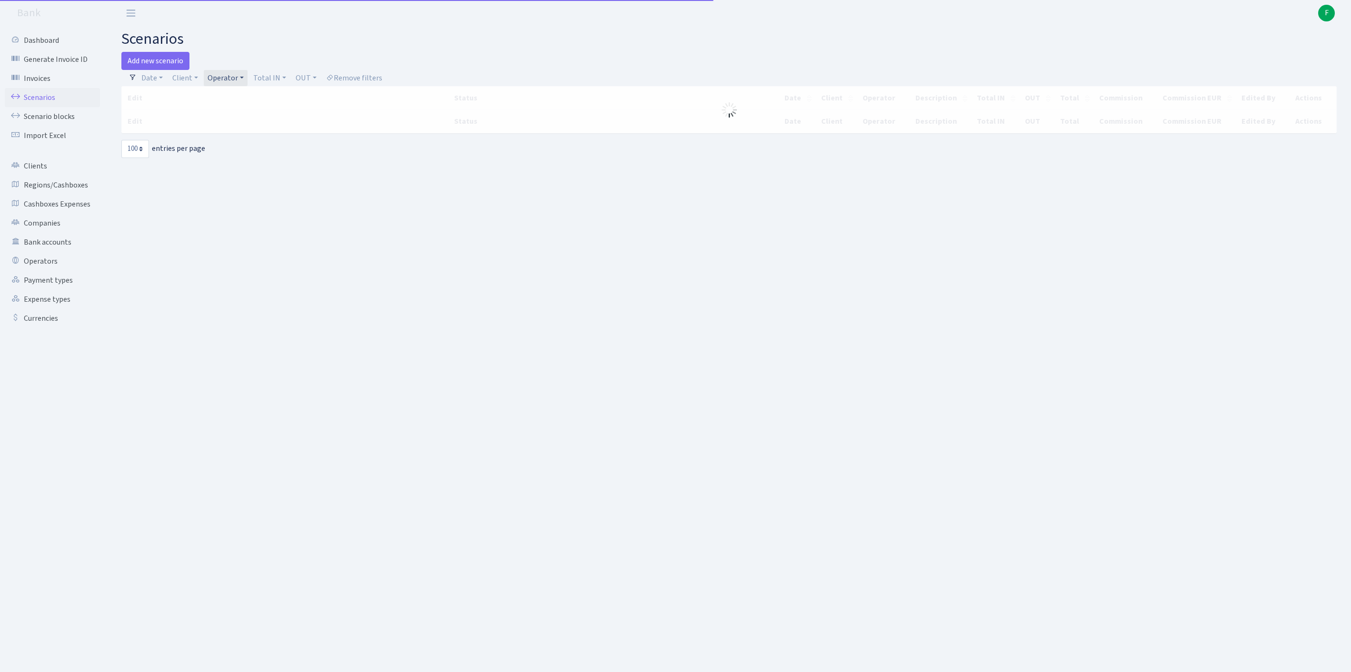
select select "100"
click at [187, 80] on link "Client" at bounding box center [185, 78] width 33 height 16
click at [190, 115] on input "search" at bounding box center [211, 112] width 79 height 15
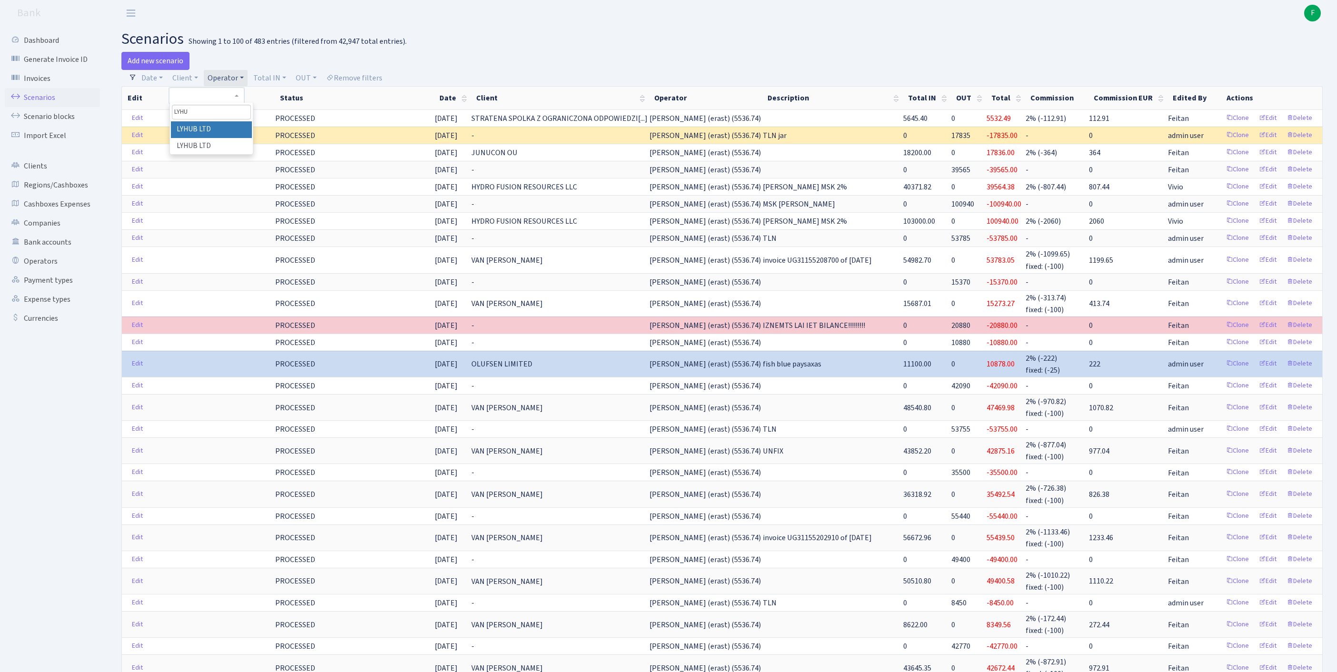
type input "LYHU"
click at [226, 138] on li "LYHUB LTD" at bounding box center [211, 129] width 81 height 17
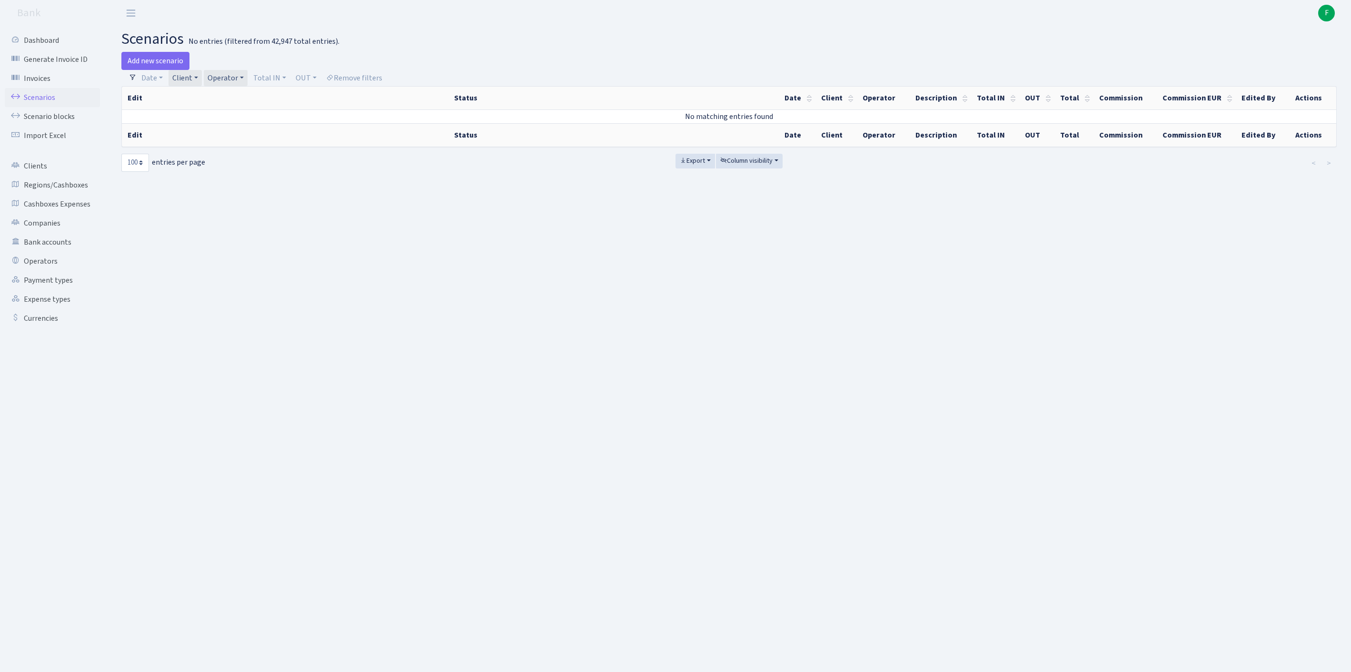
click at [248, 80] on link "Operator" at bounding box center [226, 78] width 44 height 16
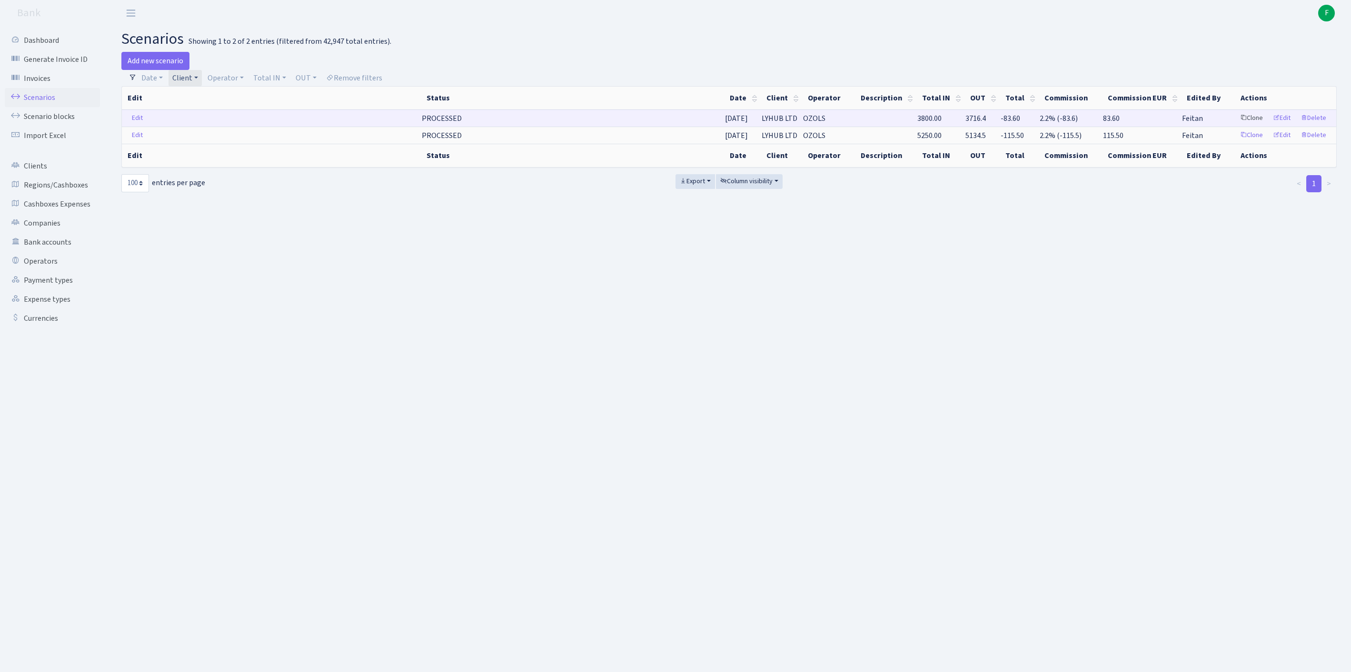
click at [1236, 126] on link "Clone" at bounding box center [1251, 118] width 31 height 15
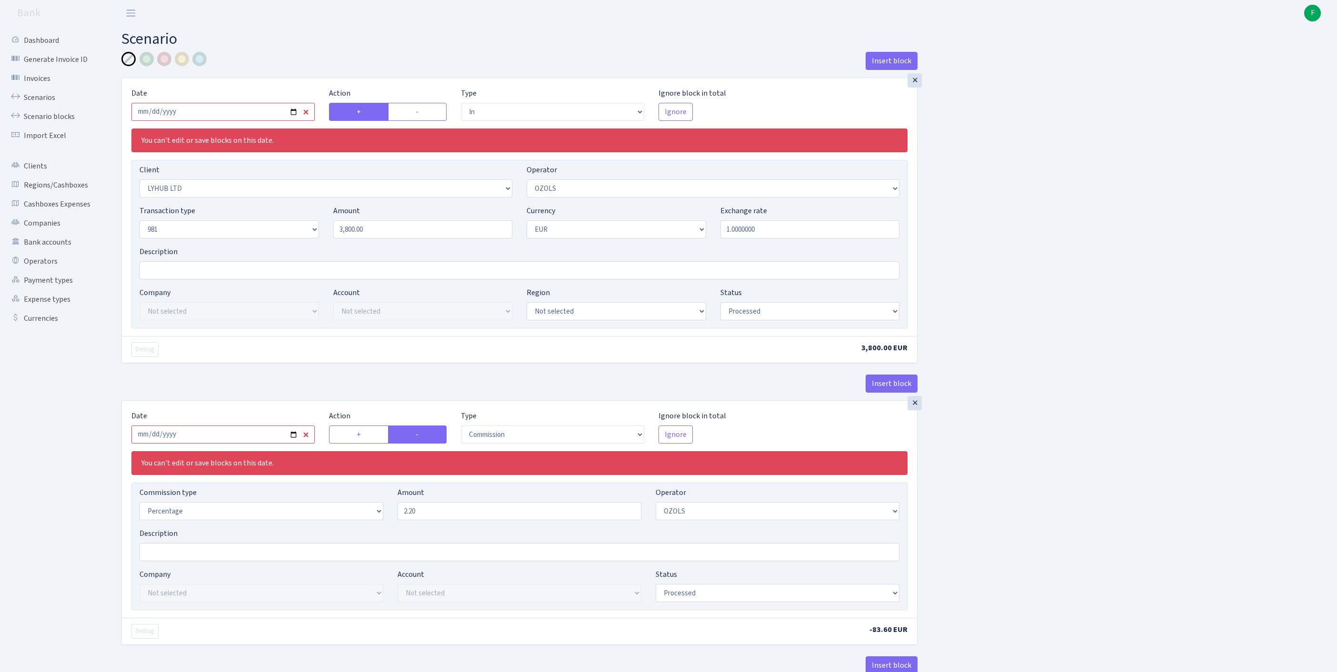
select select "in"
select select "3195"
select select "23"
select select "8"
select select "1"
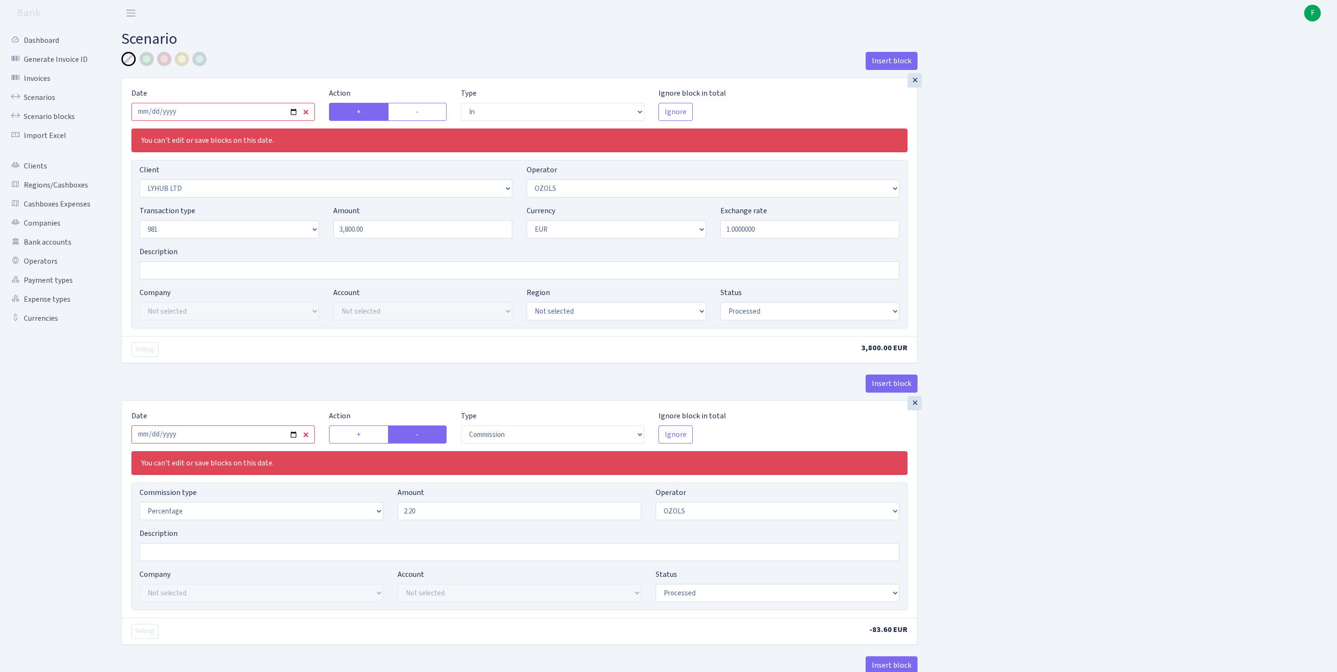
select select "processed"
select select "commission"
select select "23"
select select "processed"
select select "out"
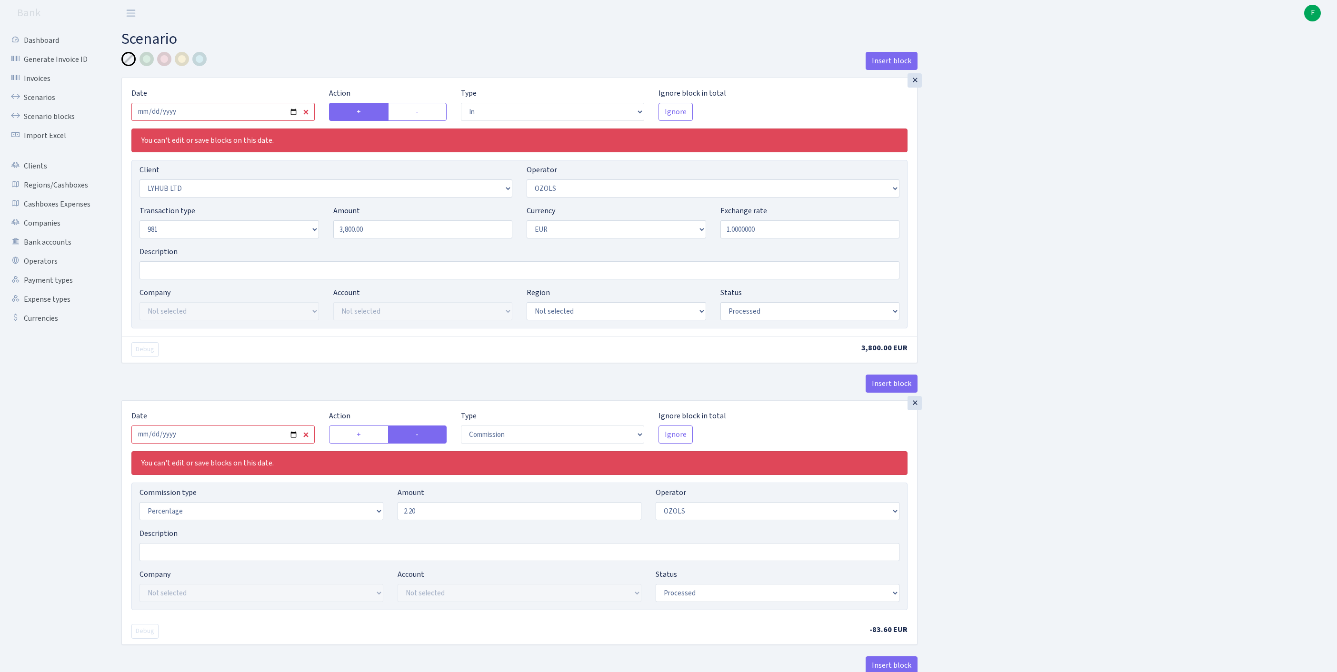
select select "342"
select select "61"
select select "8"
select select "1"
select select "processed"
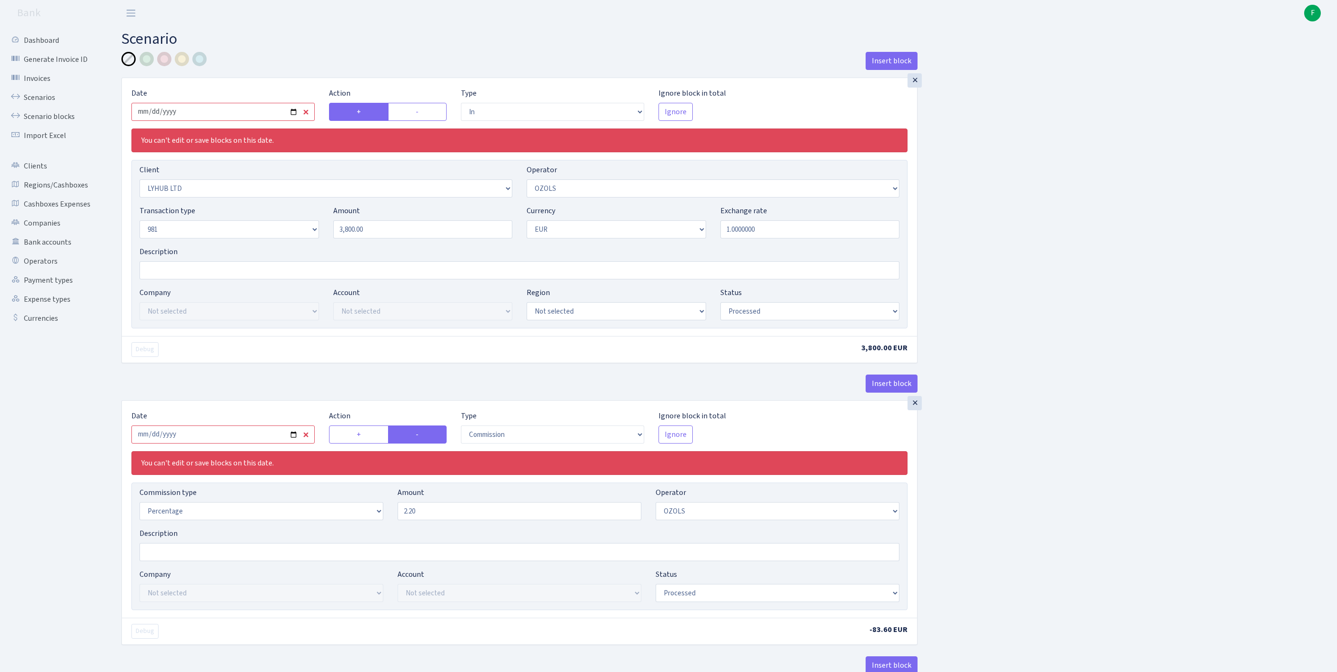
click input "2025-07-29"
type input "[DATE]"
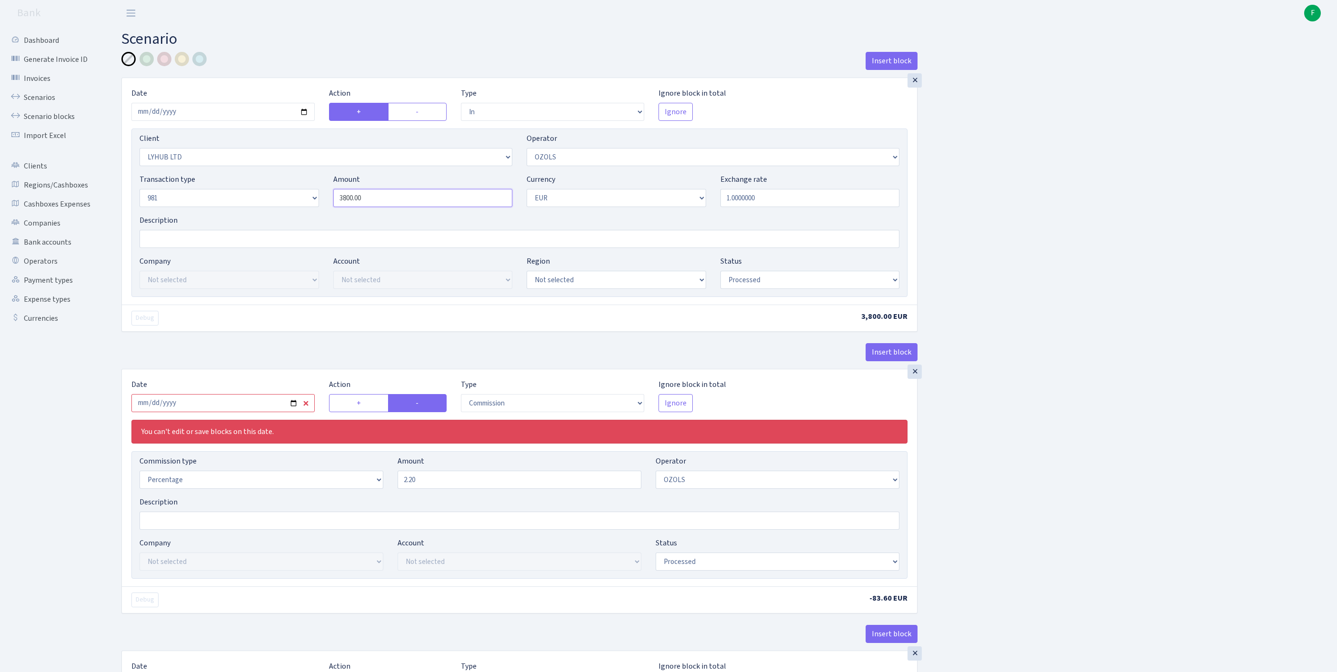
drag, startPoint x: 398, startPoint y: 221, endPoint x: 213, endPoint y: 214, distance: 184.9
click div "Transaction type Not selected 981 ELF FISH crypto GIRT IVO dekl MM-BALTIC eur U…"
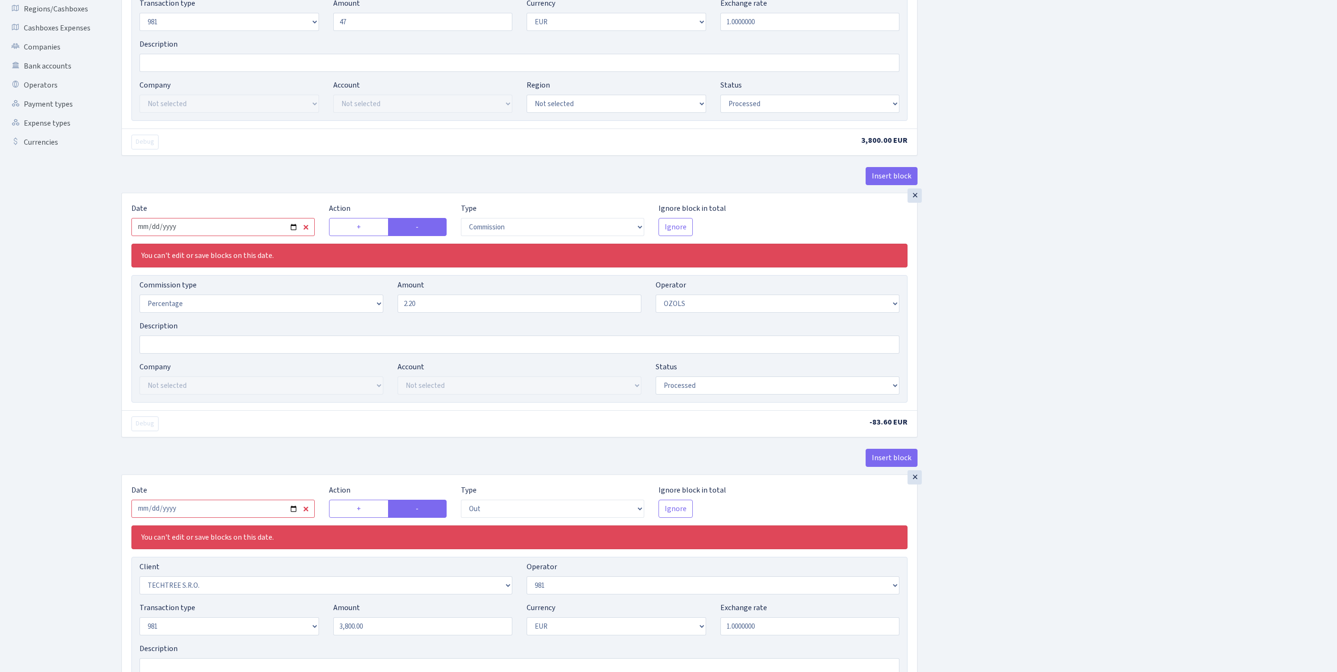
type input "47.00"
click input "2025-07-29"
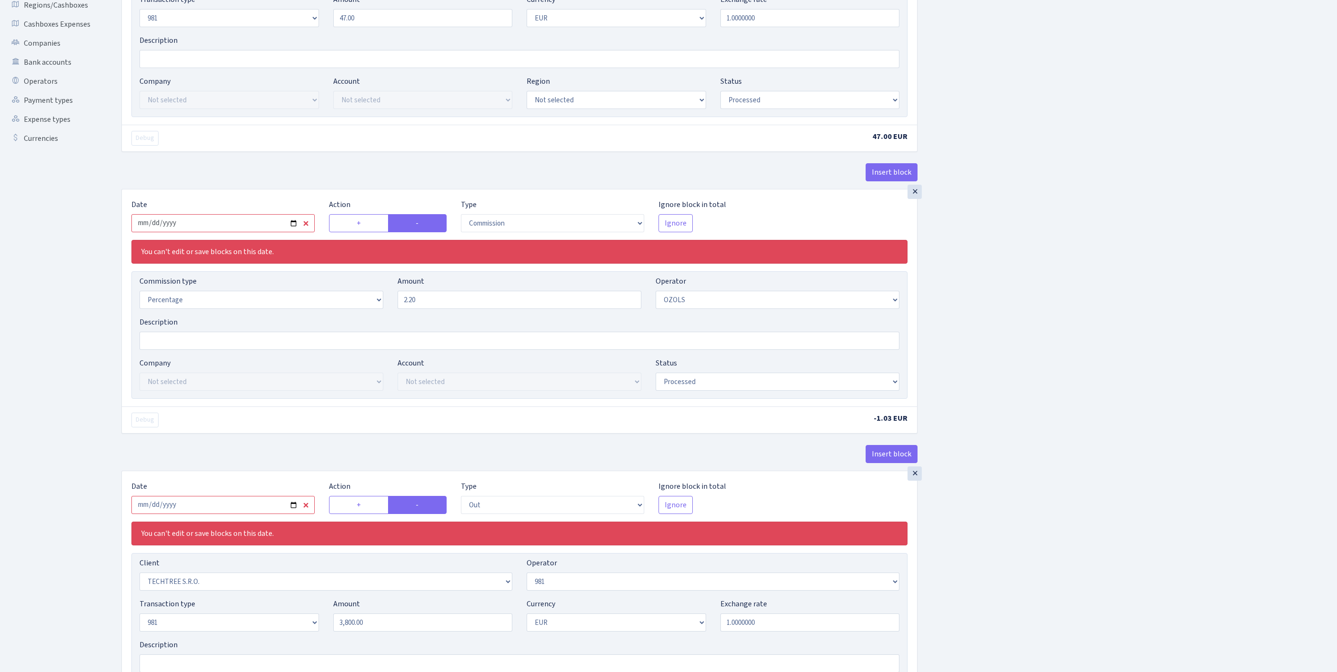
click input "2025-07-29"
type input "[DATE]"
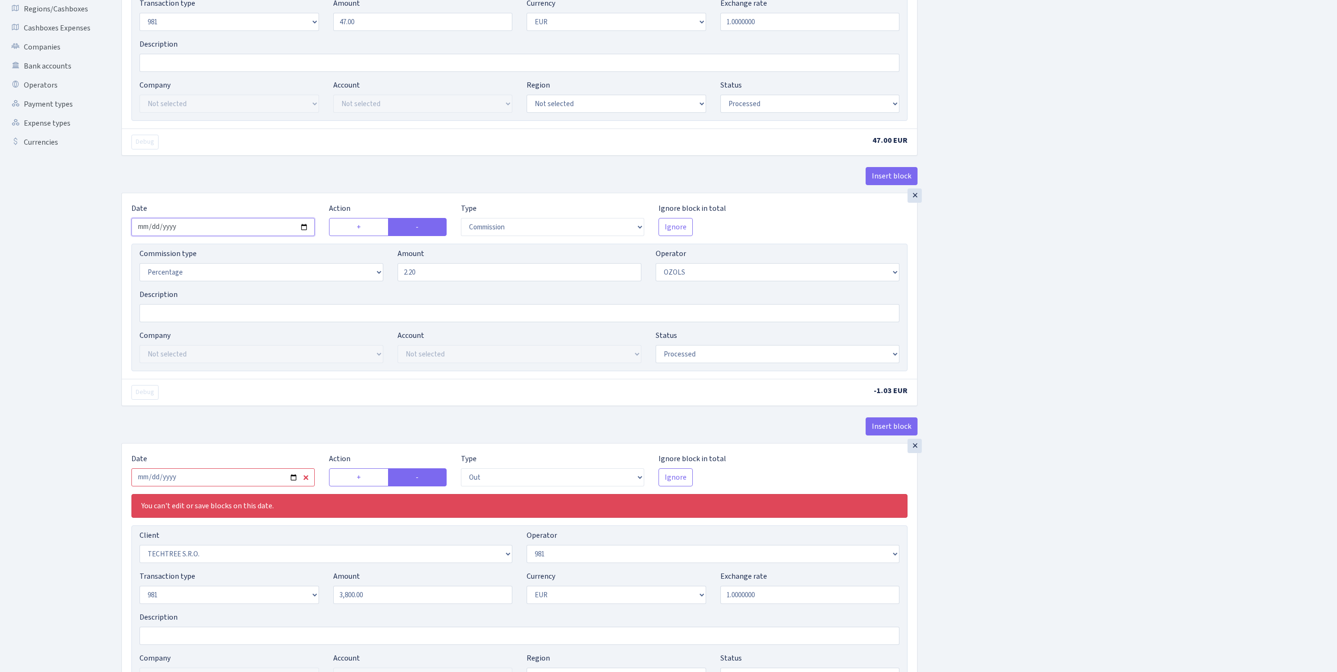
scroll to position [484, 0]
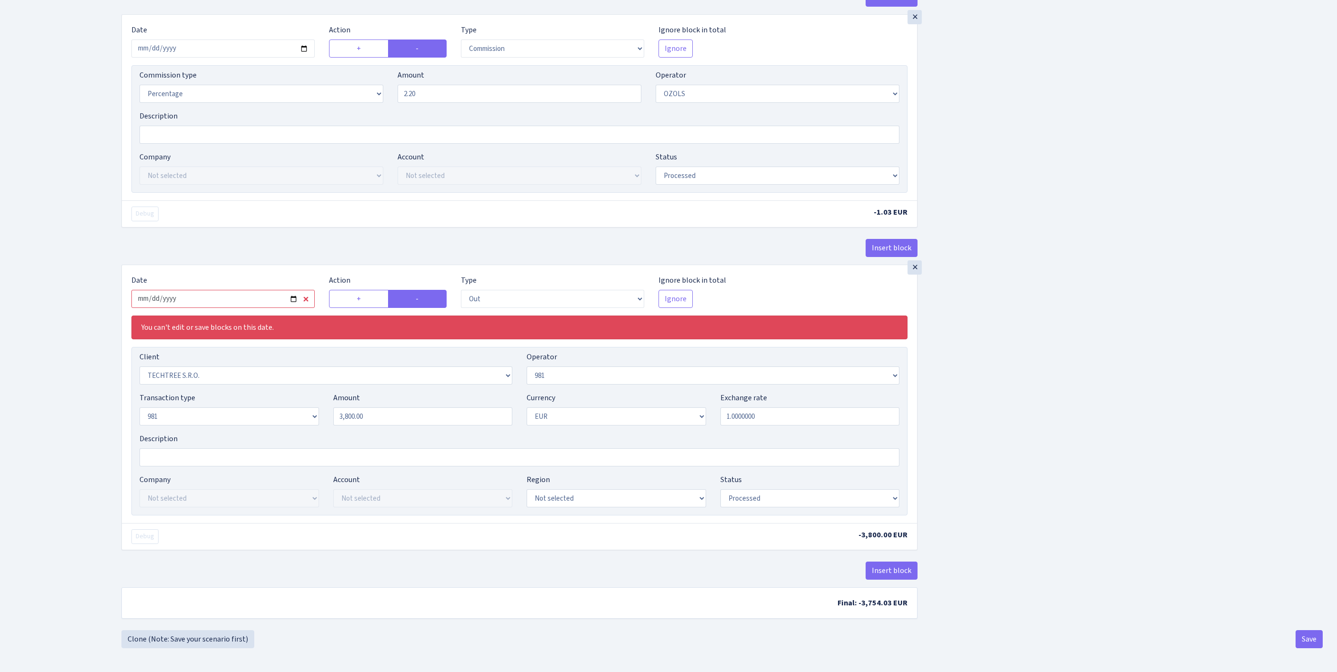
click input "2025-07-29"
type input "[DATE]"
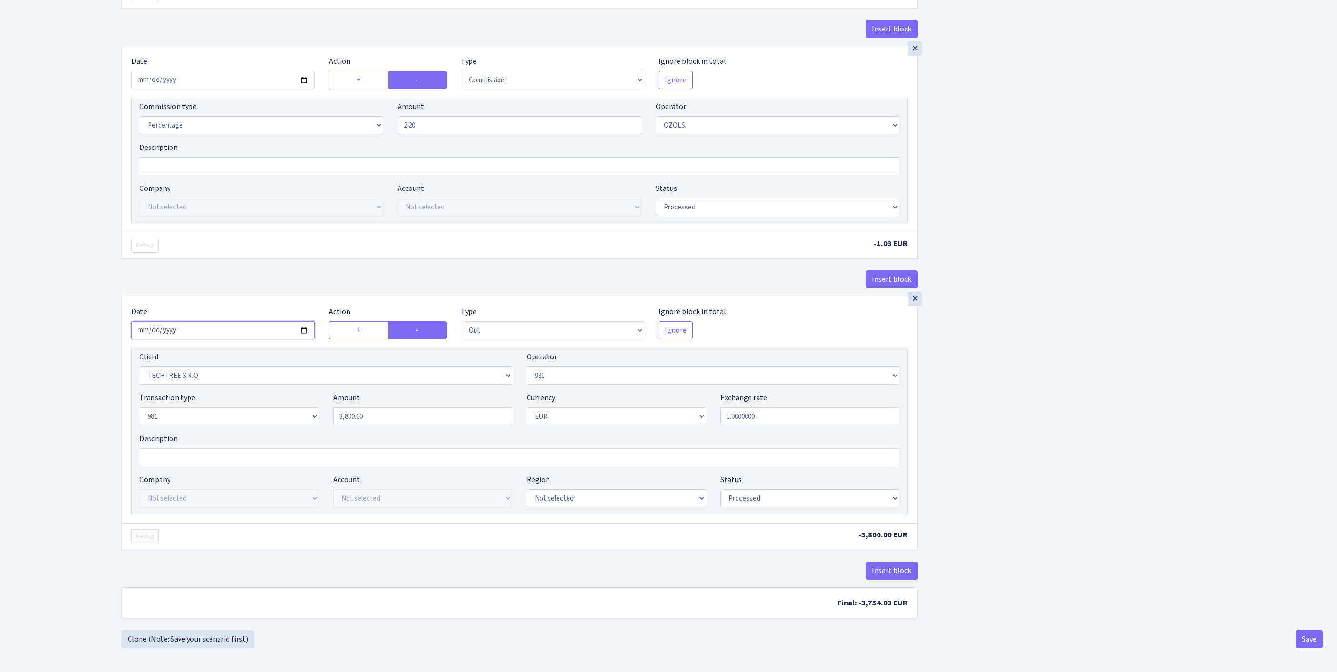
scroll to position [448, 0]
drag, startPoint x: 404, startPoint y: 389, endPoint x: 142, endPoint y: 360, distance: 263.5
click div "Transaction type Not selected 981 ELF FISH crypto GIRT IVO dekl MM-BALTIC eur U…"
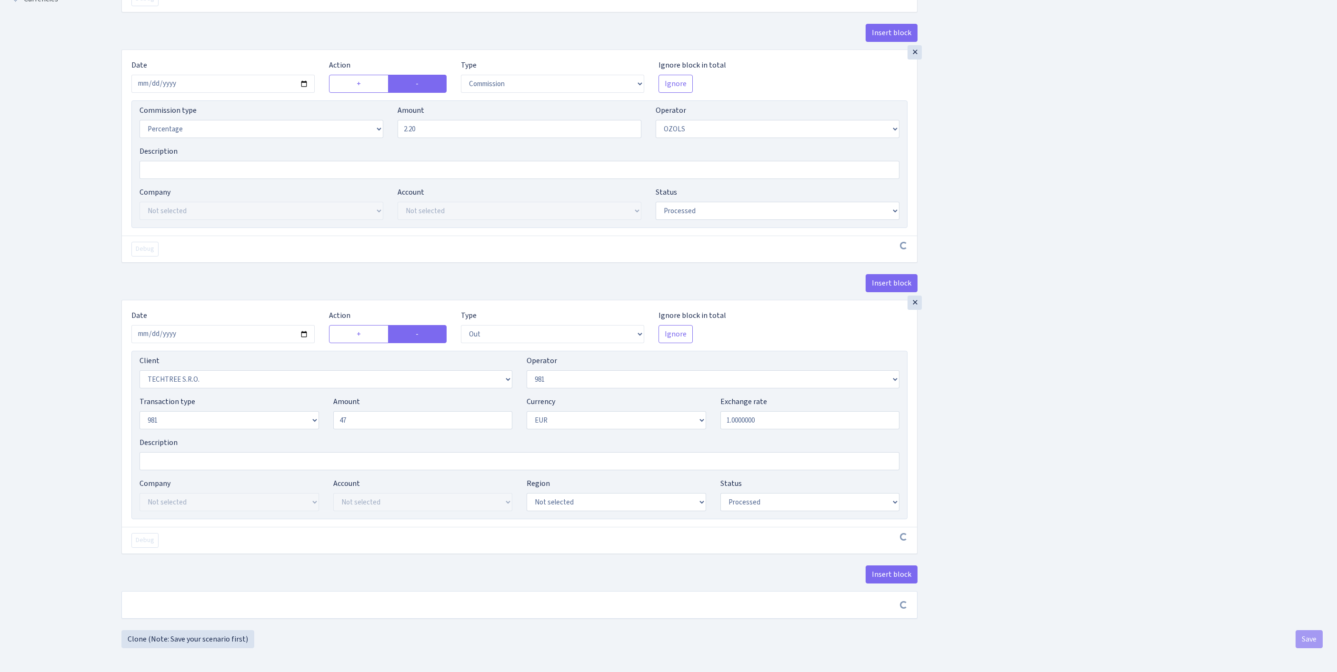
type input "47.00"
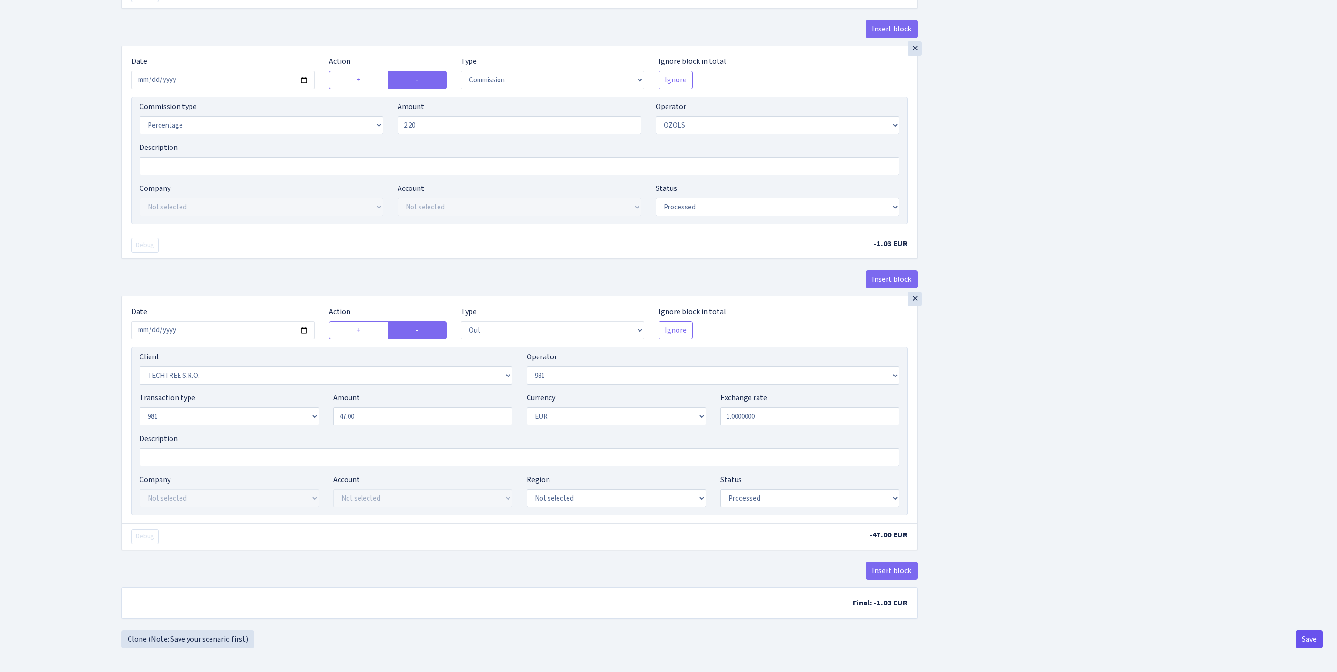
scroll to position [444, 0]
click button "Save"
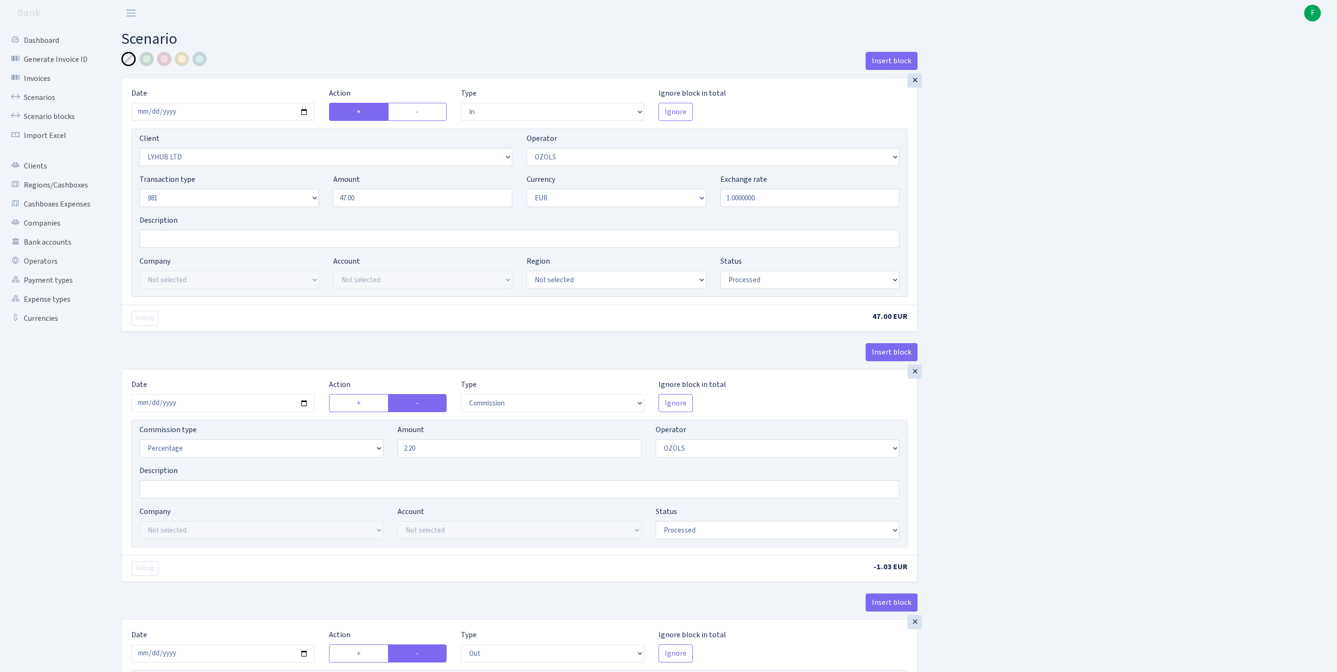
select select "in"
select select "3195"
select select "23"
select select "8"
select select "1"
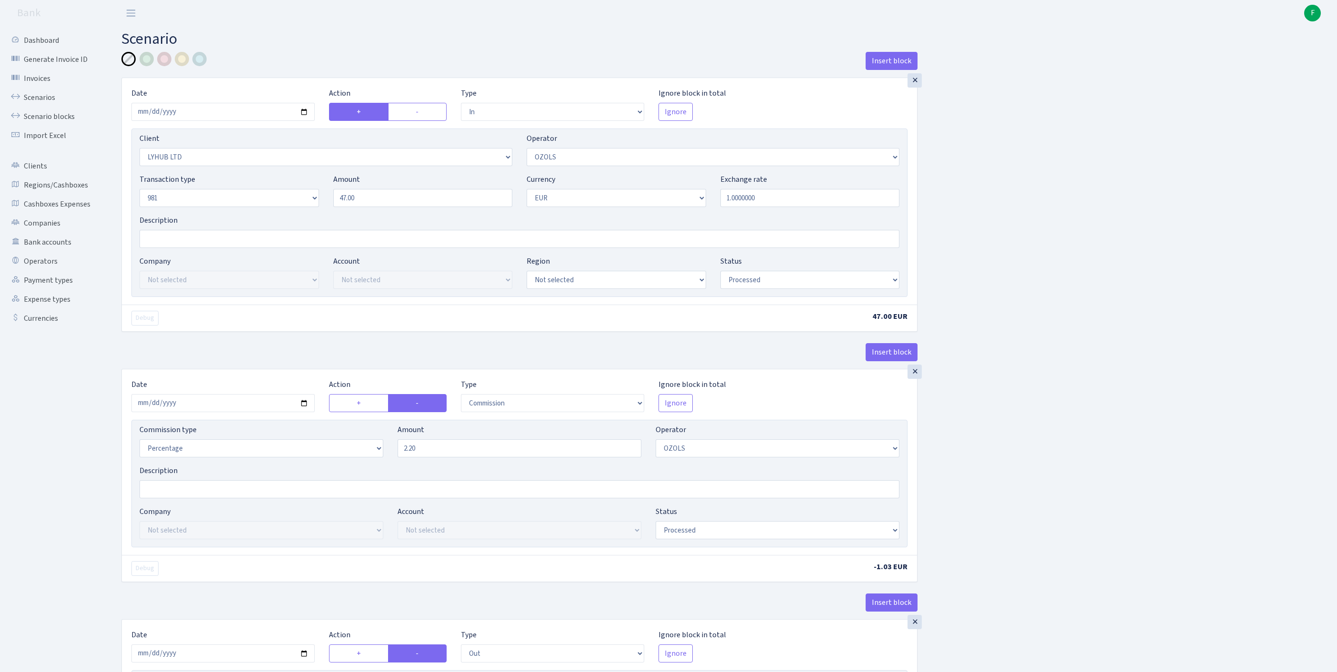
select select "processed"
select select "commission"
select select "23"
select select "processed"
select select "out"
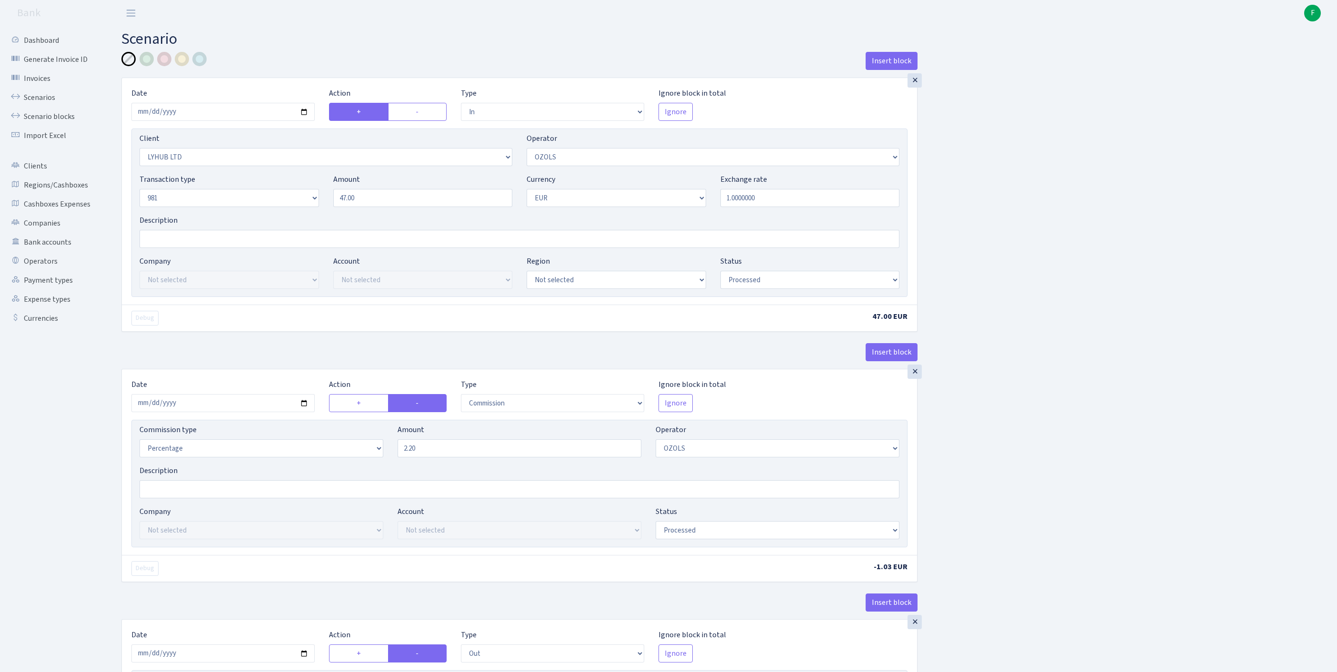
select select "342"
select select "61"
select select "8"
select select "1"
select select "processed"
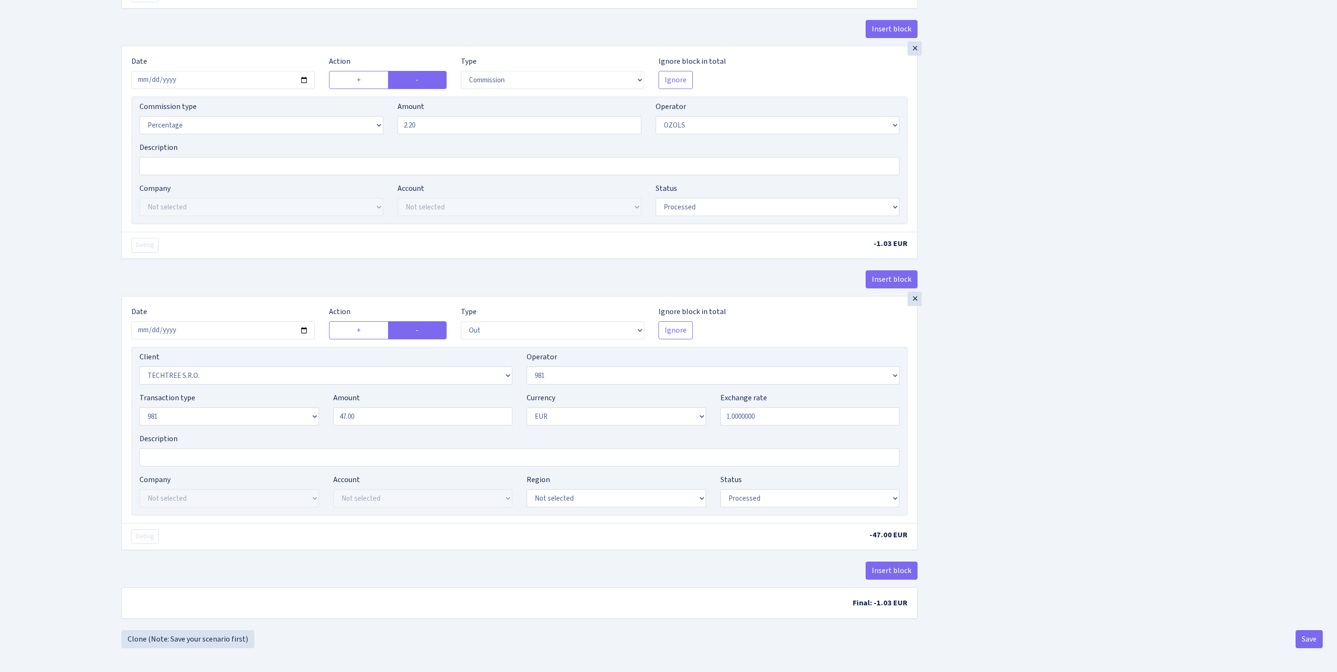
scroll to position [448, 0]
click at [1307, 636] on button "Save" at bounding box center [1309, 639] width 27 height 18
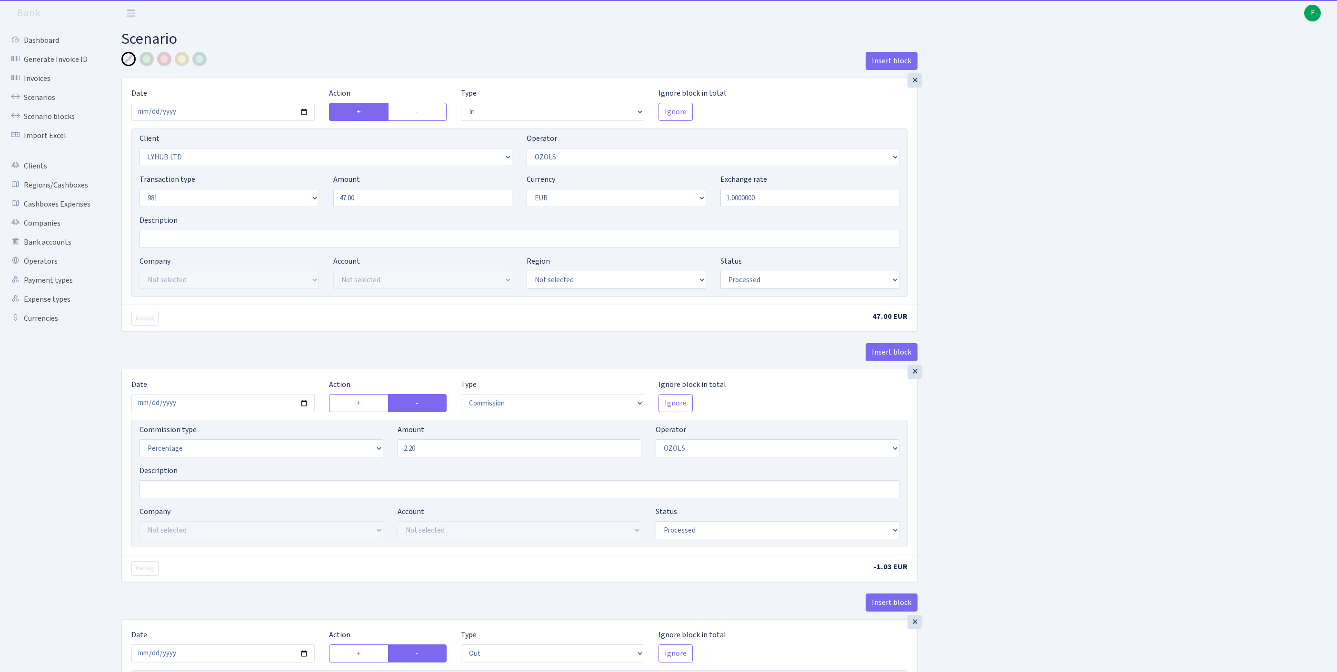
select select "in"
select select "3195"
select select "23"
select select "8"
select select "1"
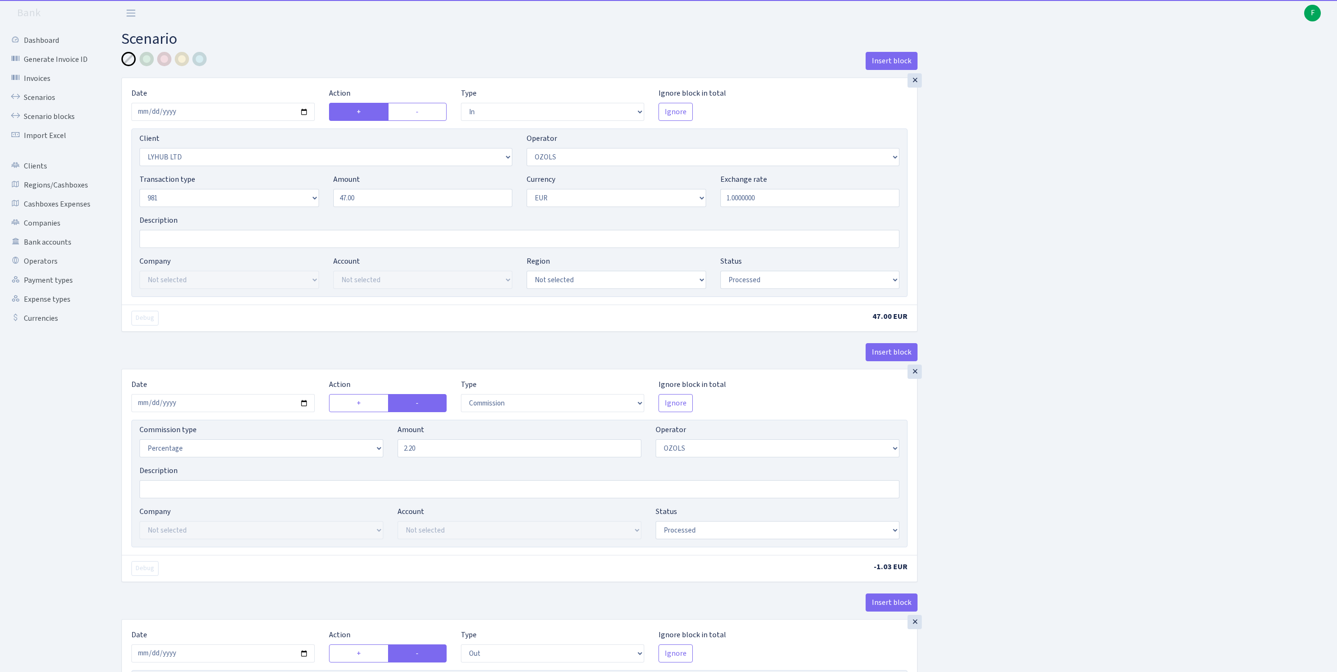
select select "processed"
select select "commission"
select select "23"
select select "processed"
select select "out"
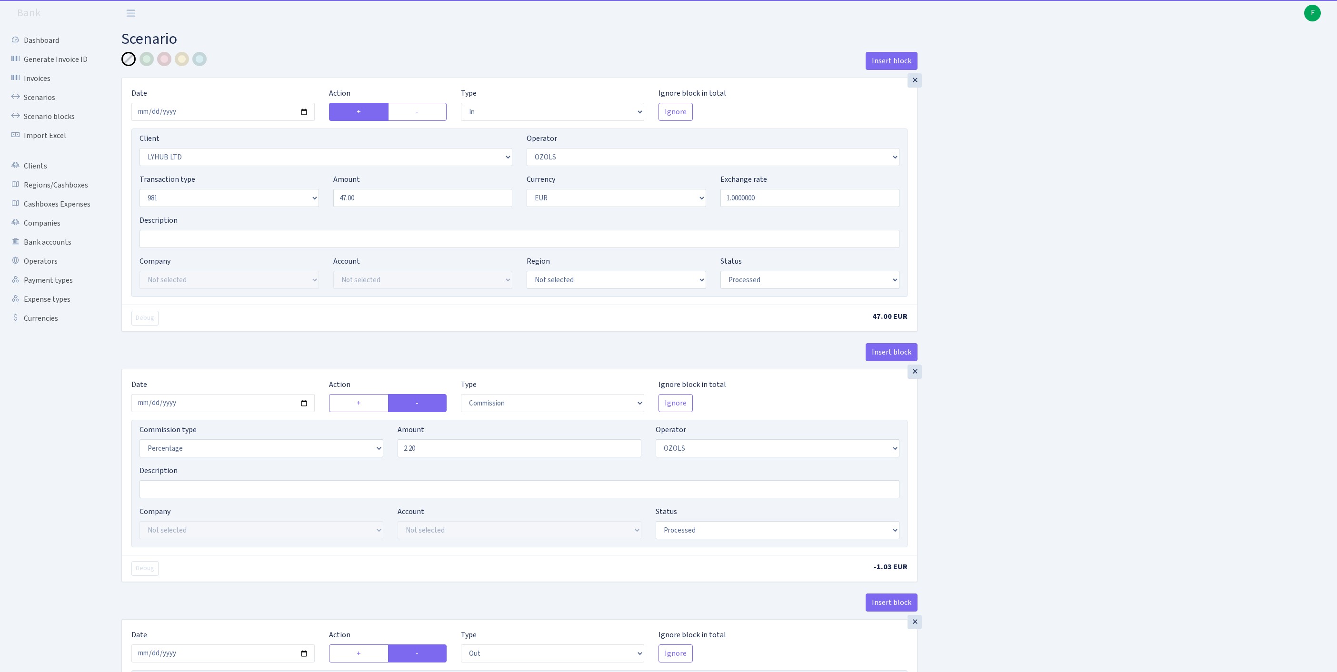
select select "342"
select select "61"
select select "8"
select select "1"
select select "processed"
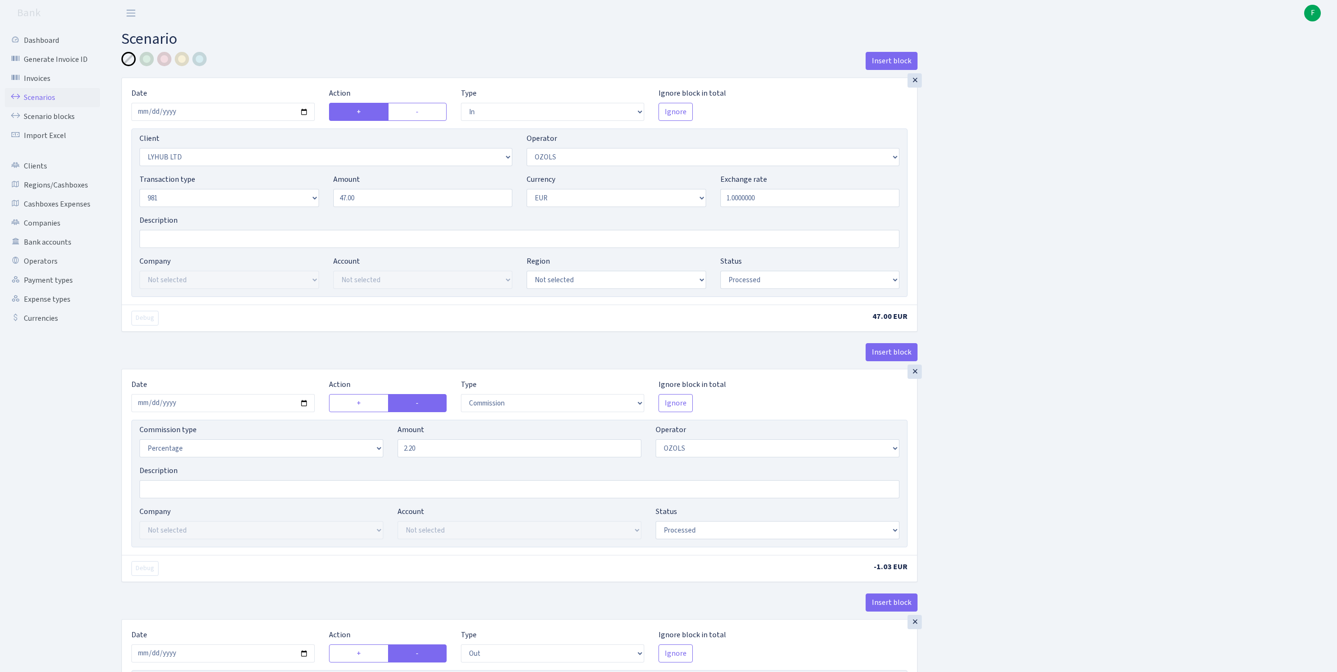
click at [44, 107] on link "Scenarios" at bounding box center [52, 97] width 95 height 19
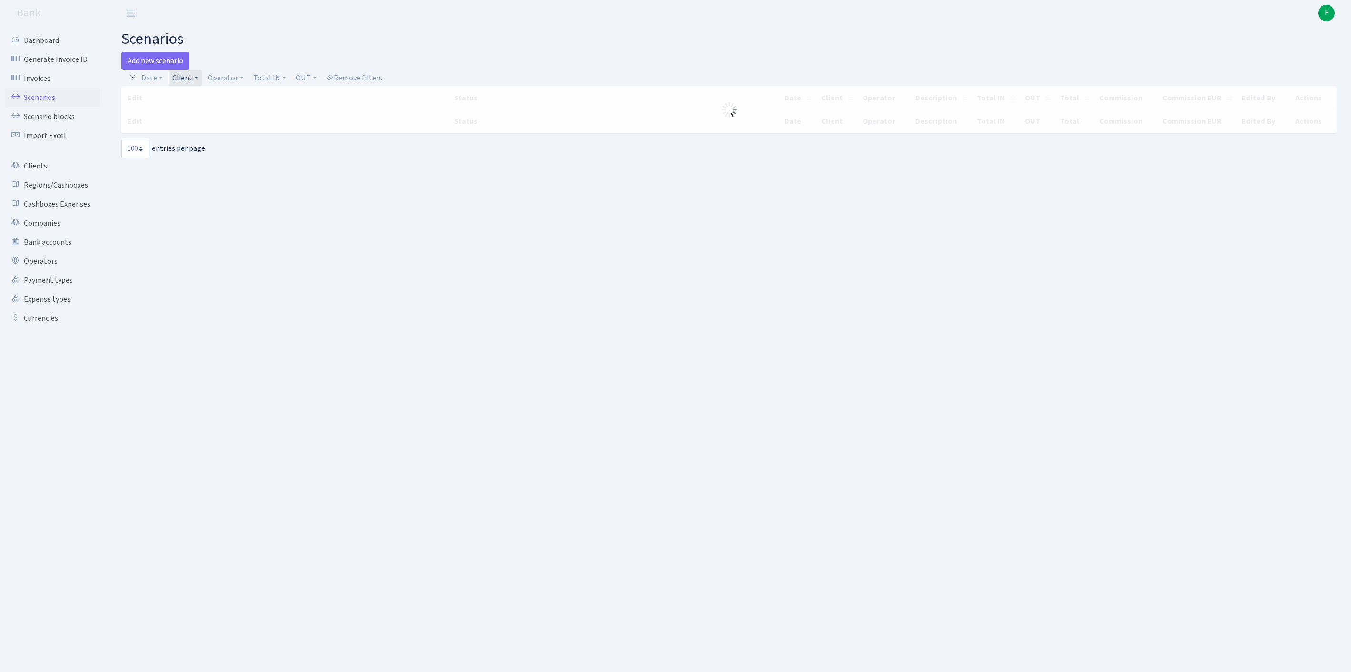
select select "100"
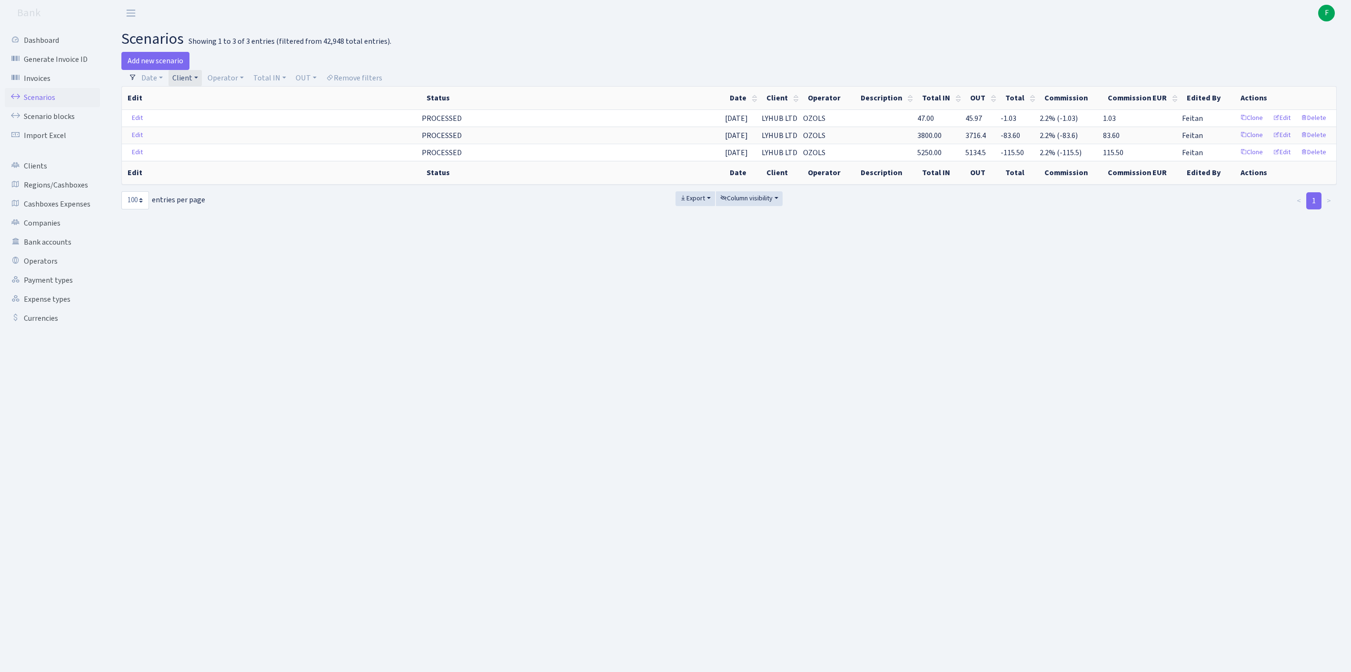
click at [202, 80] on link "Client" at bounding box center [185, 78] width 33 height 16
click at [200, 113] on input "search" at bounding box center [211, 112] width 79 height 15
type input "PROSPER"
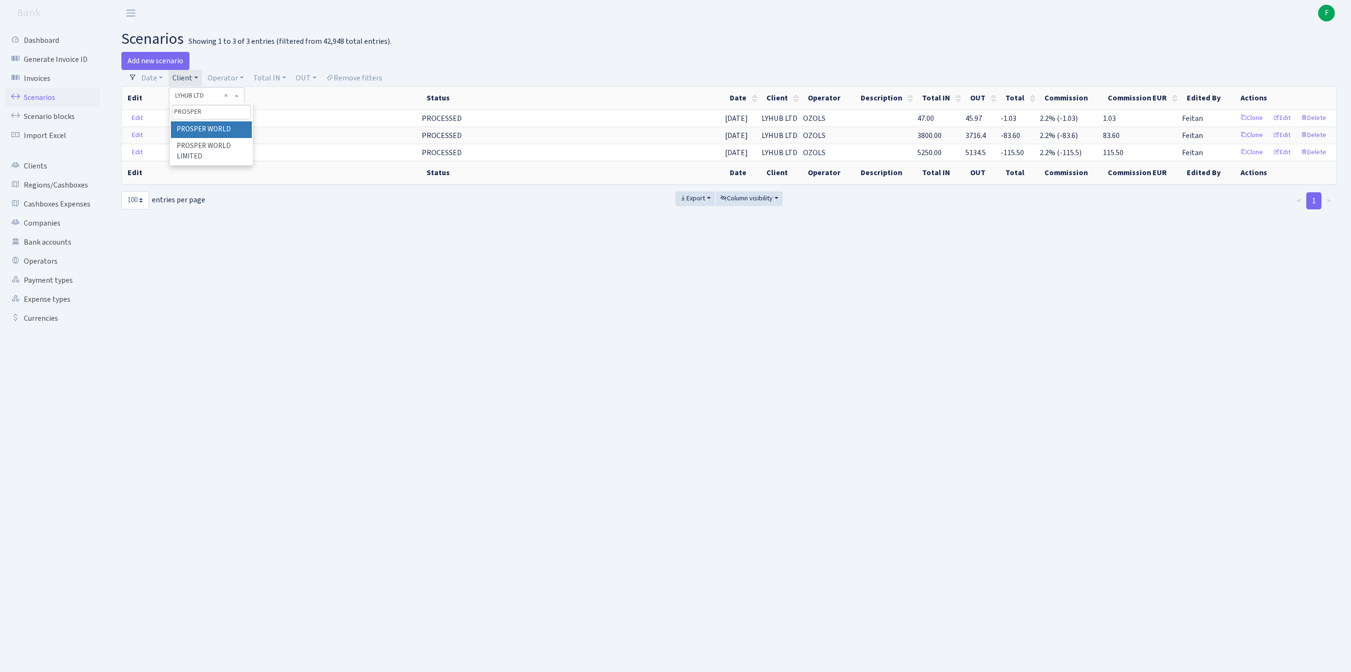
click at [246, 135] on li "PROSPER WORLD" at bounding box center [211, 129] width 81 height 17
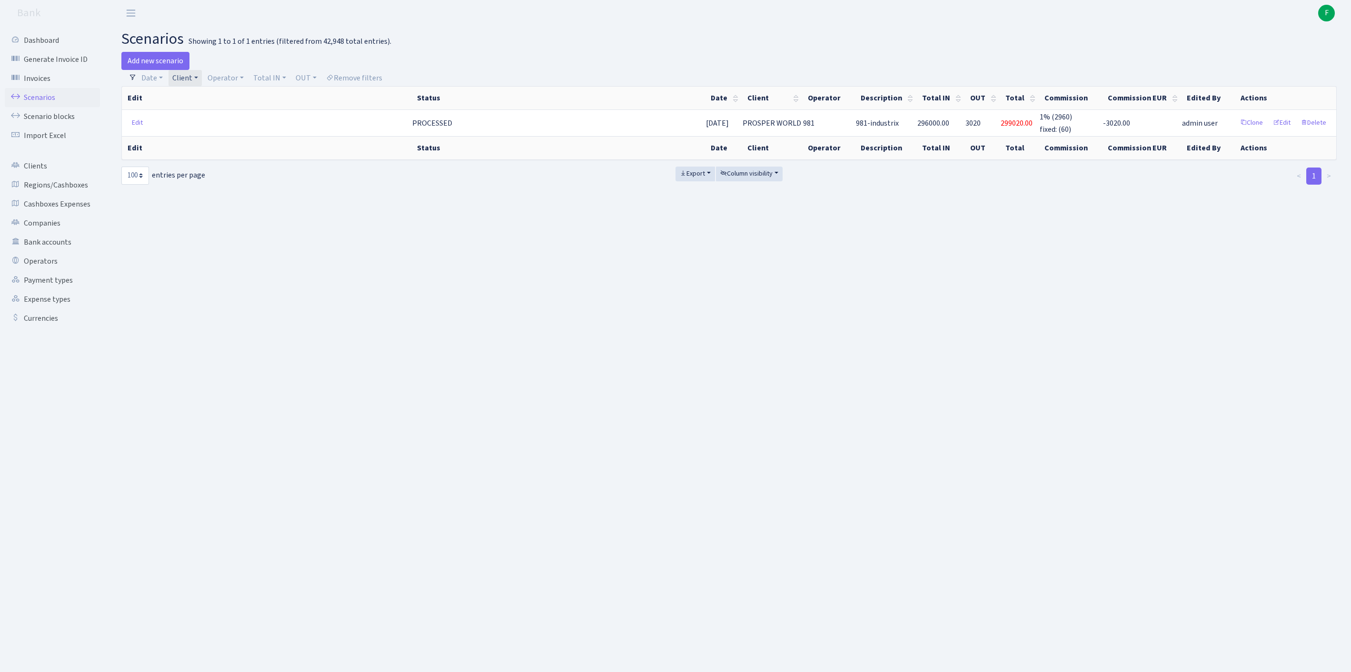
click at [202, 80] on link "Client" at bounding box center [185, 78] width 33 height 16
click at [206, 117] on input "search" at bounding box center [211, 112] width 79 height 15
type input "MIKATALO"
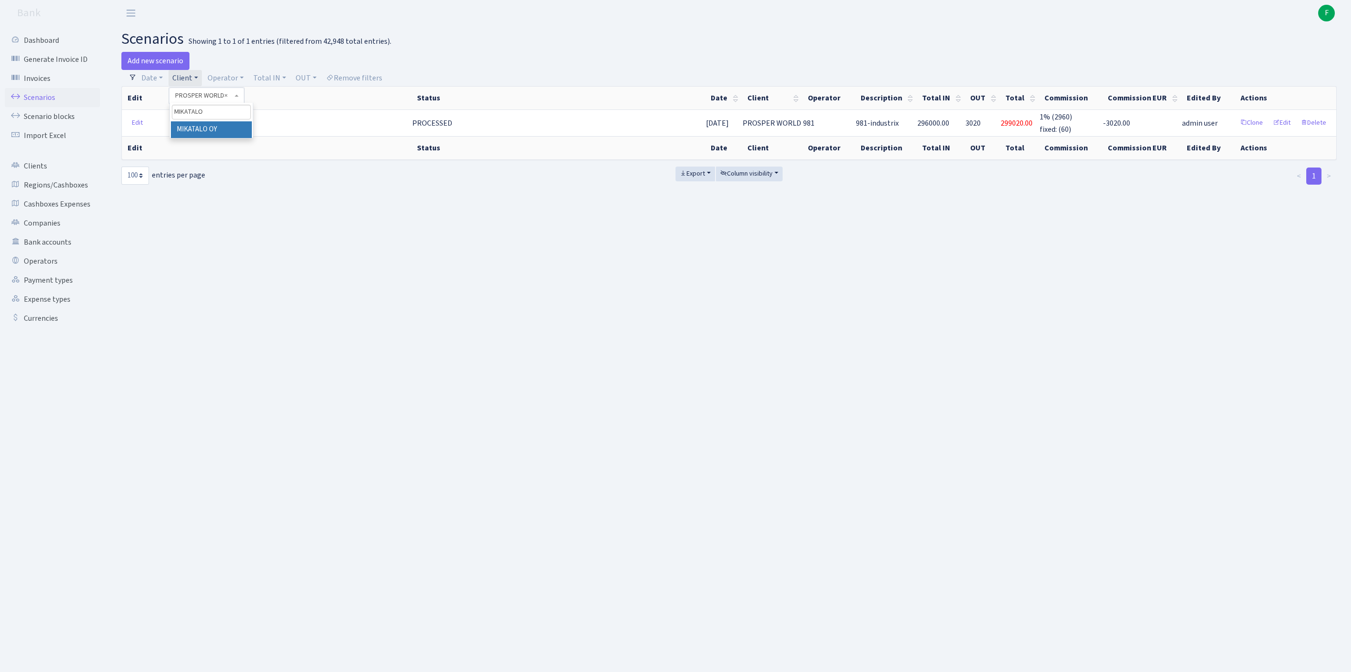
click at [242, 138] on li "MIKATALO OY" at bounding box center [211, 129] width 81 height 17
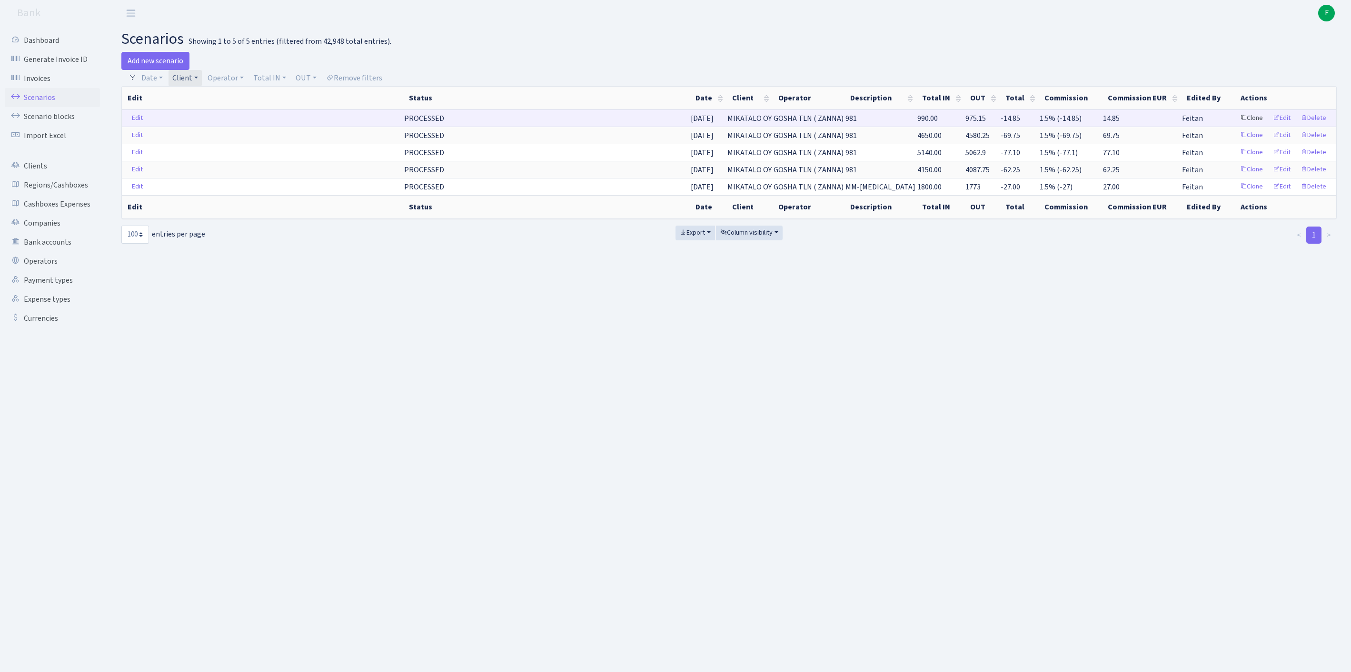
click at [1236, 126] on link "Clone" at bounding box center [1251, 118] width 31 height 15
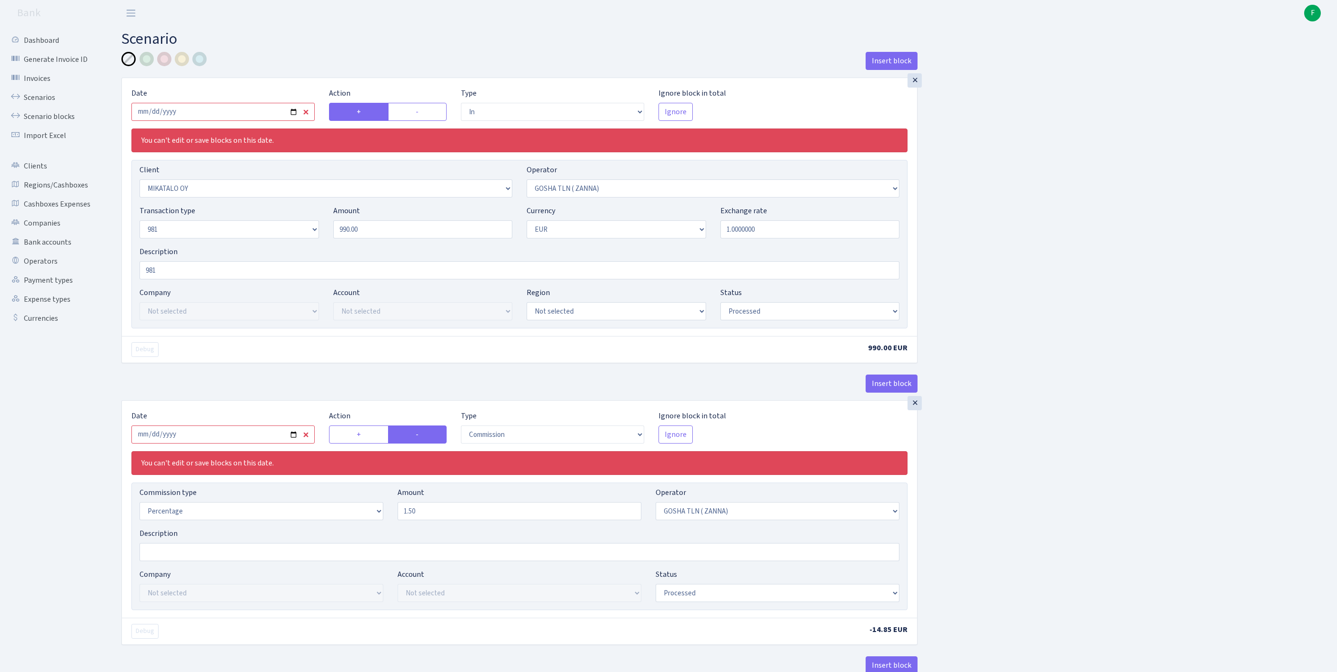
select select "in"
select select "3056"
select select "134"
select select "8"
select select "1"
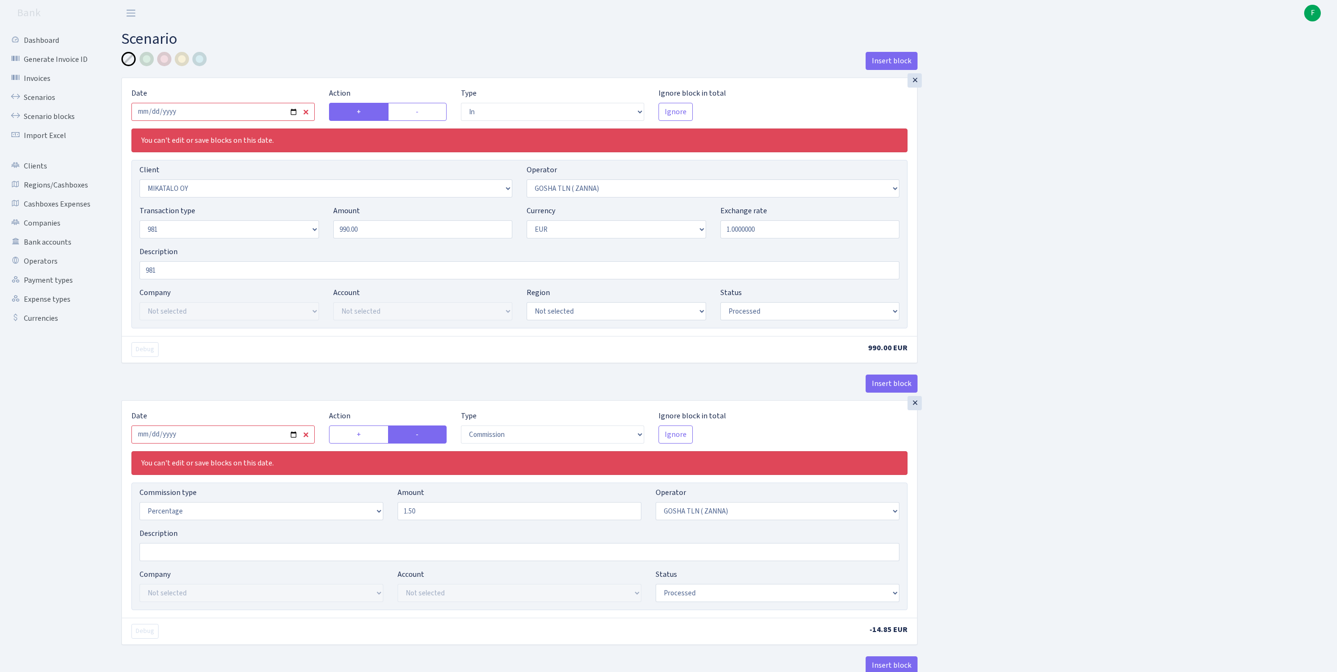
select select "processed"
select select "commission"
select select "134"
select select "processed"
select select "out"
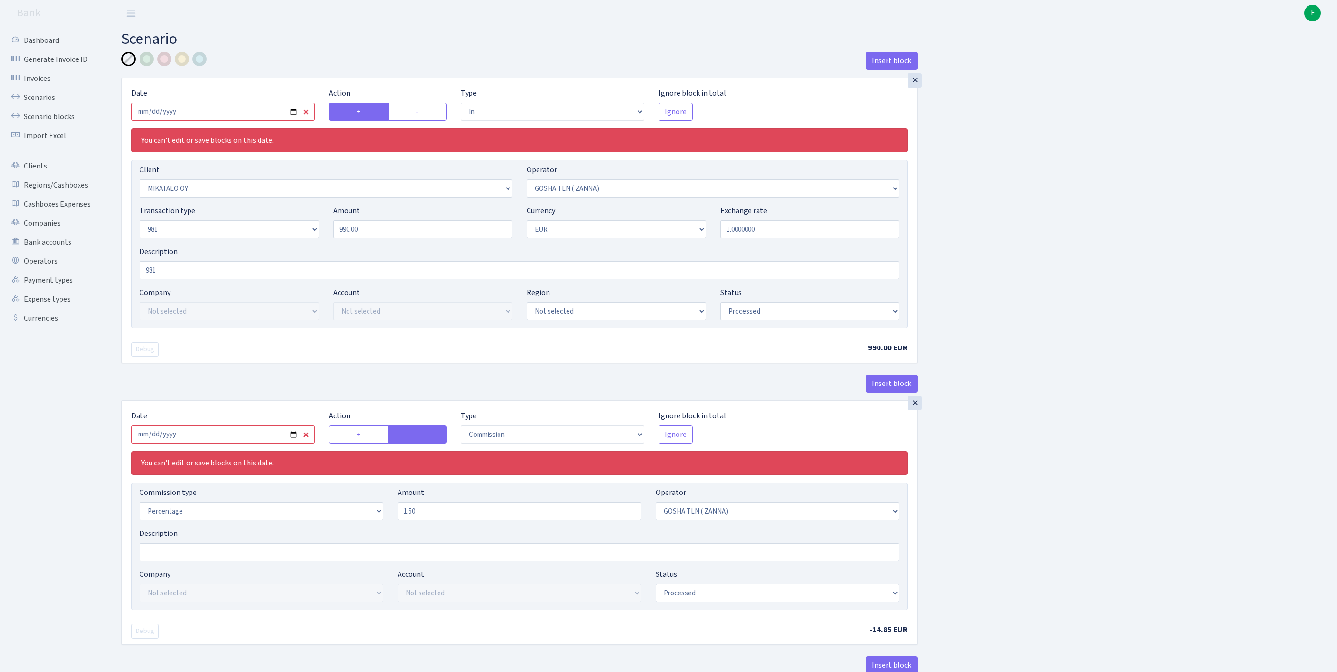
select select "2911"
select select "61"
select select "8"
select select "1"
select select "processed"
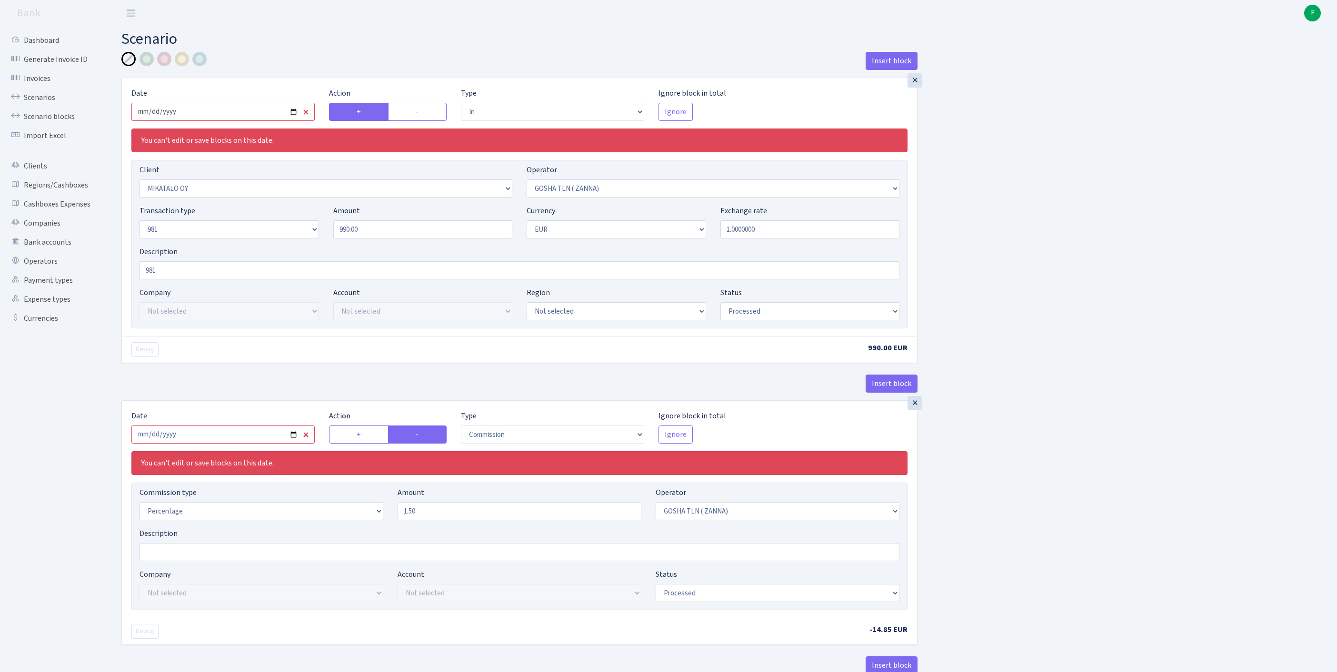
click at [237, 121] on input "2025-06-06" at bounding box center [222, 112] width 183 height 18
type input "[DATE]"
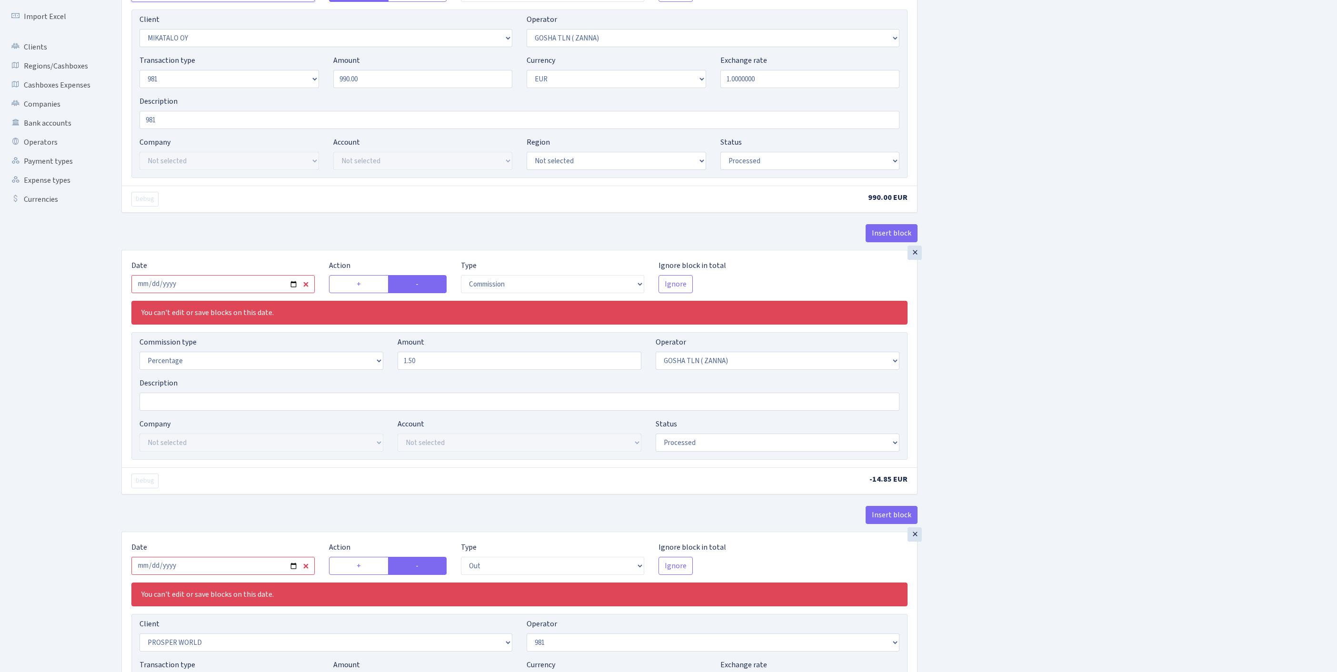
scroll to position [210, 0]
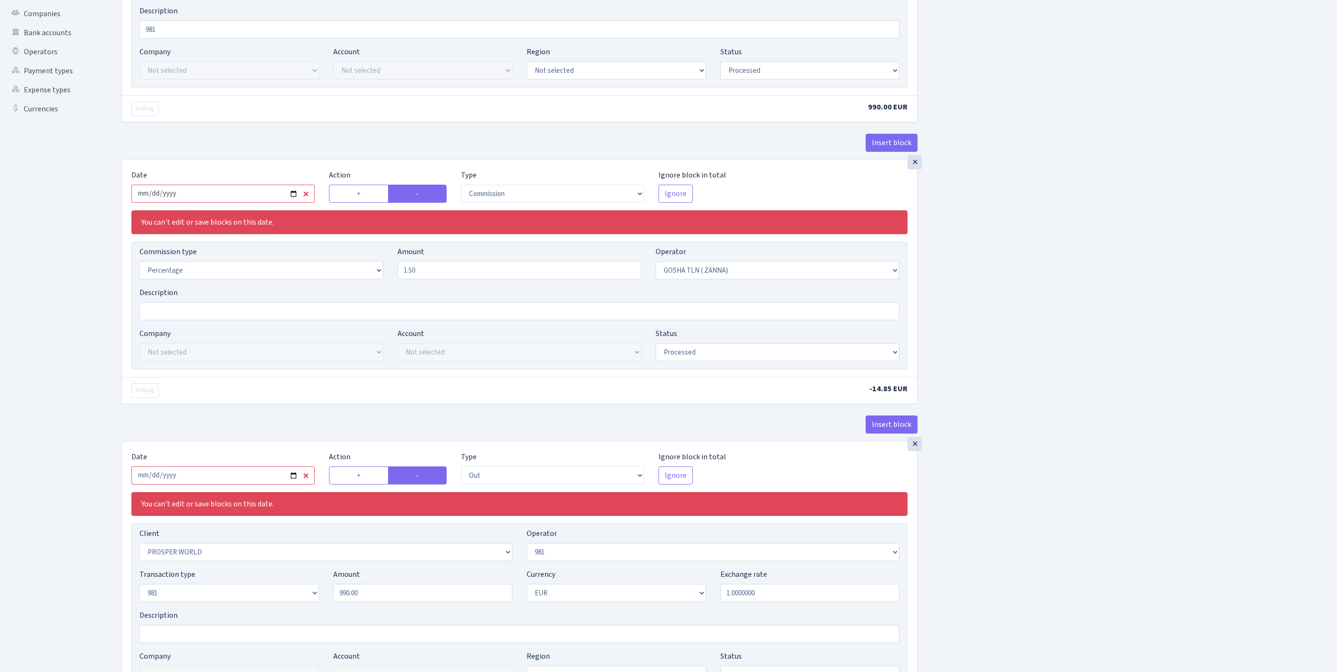
click at [221, 203] on input "2025-06-06" at bounding box center [222, 194] width 183 height 18
type input "2025-08-12"
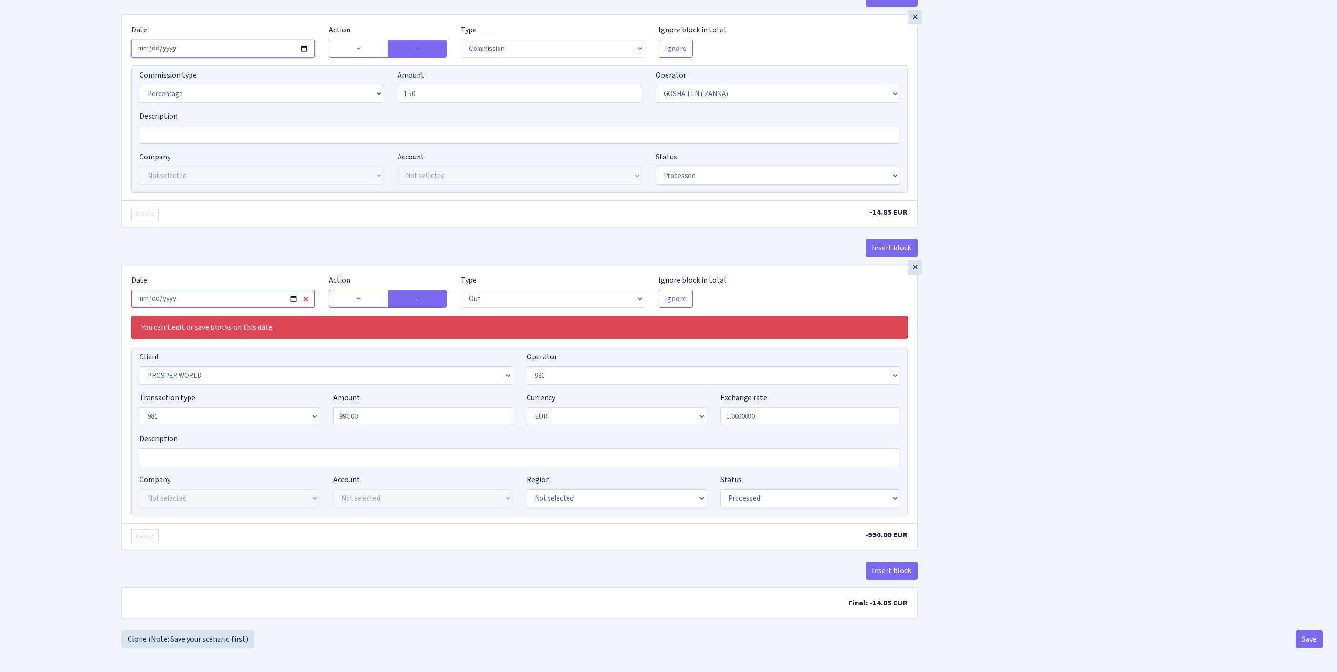
scroll to position [399, 0]
click at [252, 308] on input "2025-06-06" at bounding box center [222, 299] width 183 height 18
type input "[DATE]"
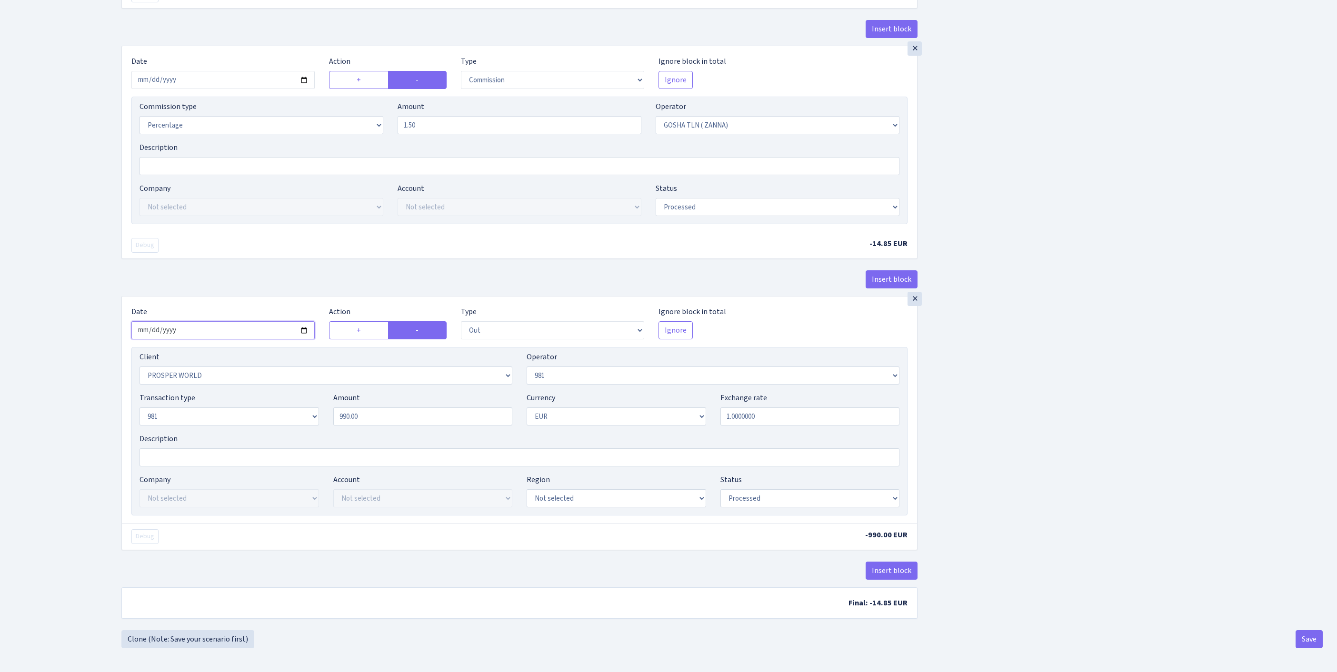
scroll to position [448, 0]
click at [1307, 641] on button "Save" at bounding box center [1309, 639] width 27 height 18
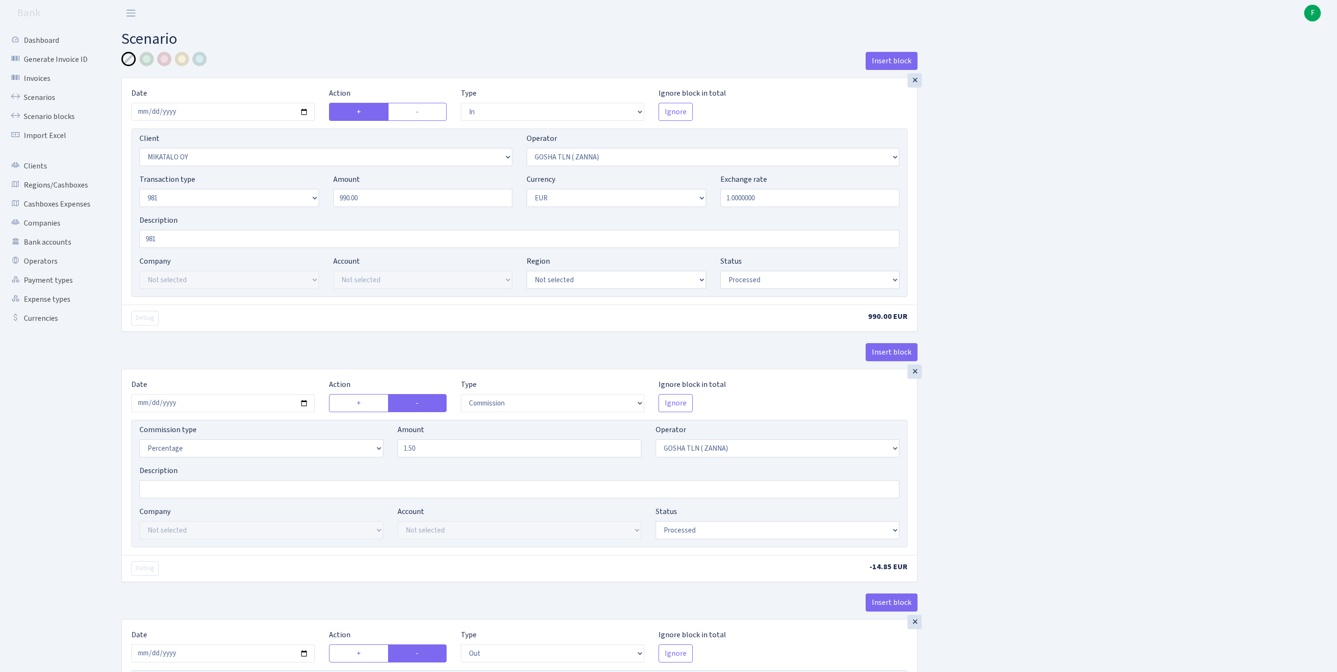
select select "in"
select select "3056"
select select "134"
select select "8"
select select "1"
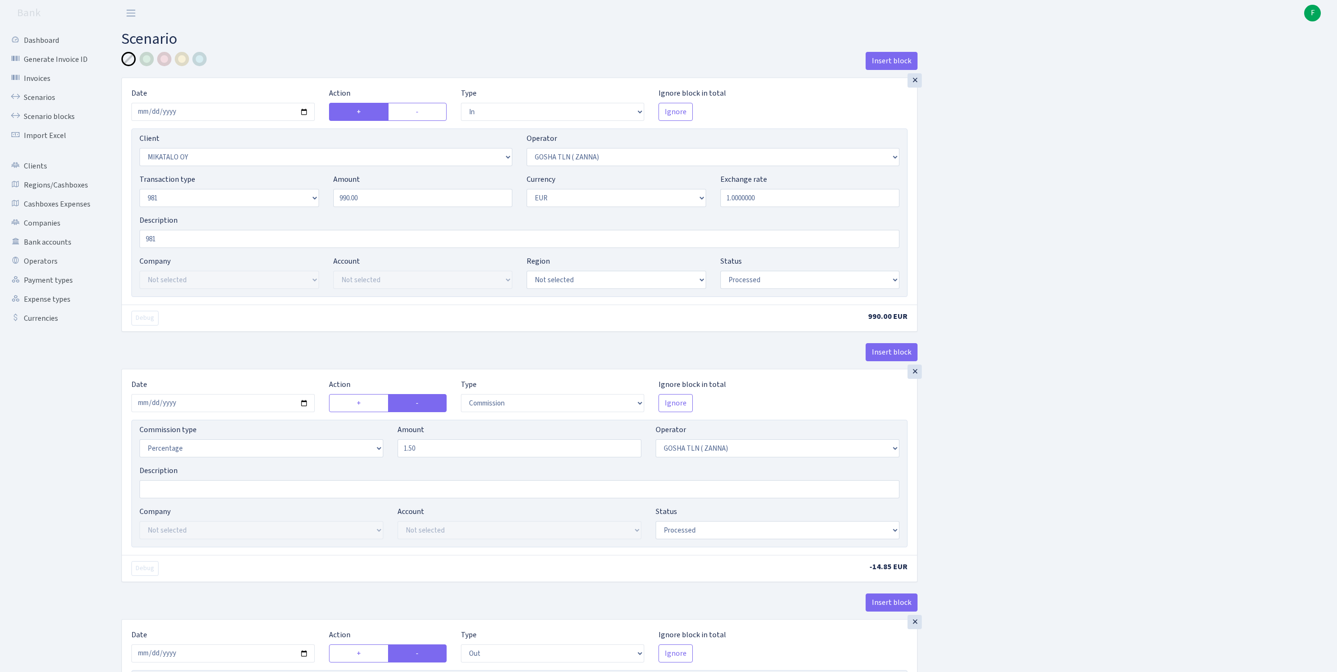
select select "processed"
select select "commission"
select select "134"
select select "processed"
select select "out"
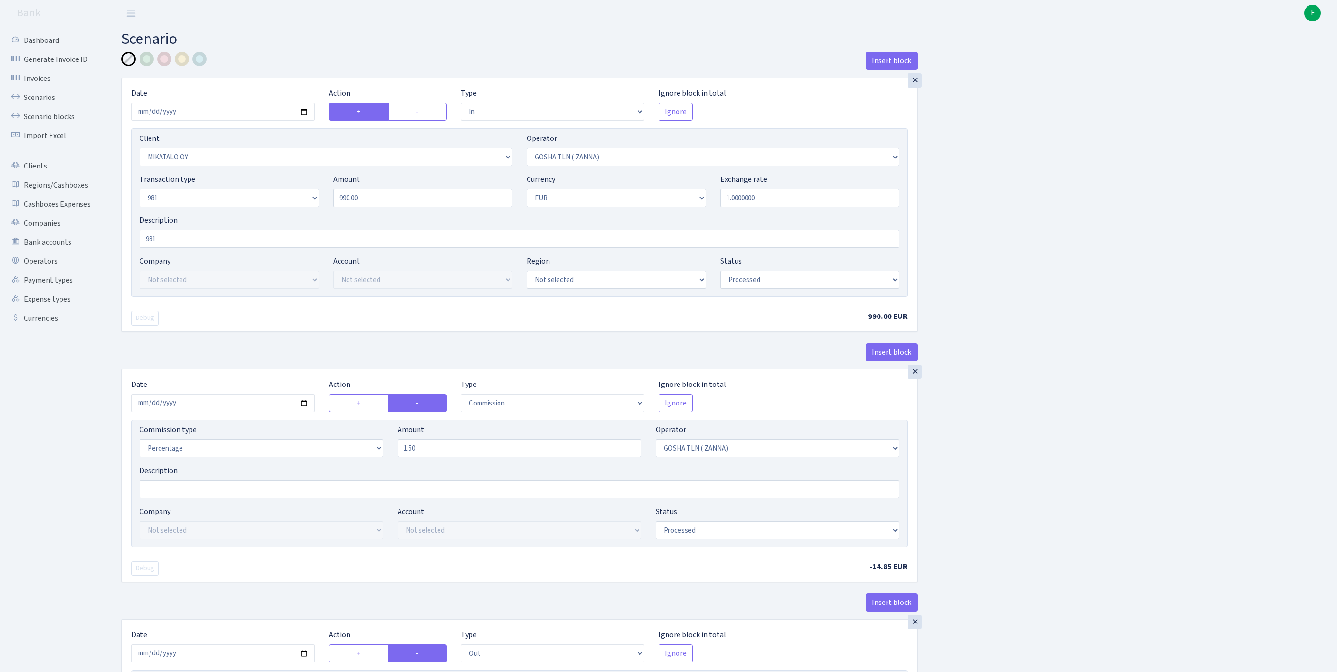
select select "2911"
select select "61"
select select "8"
select select "1"
select select "processed"
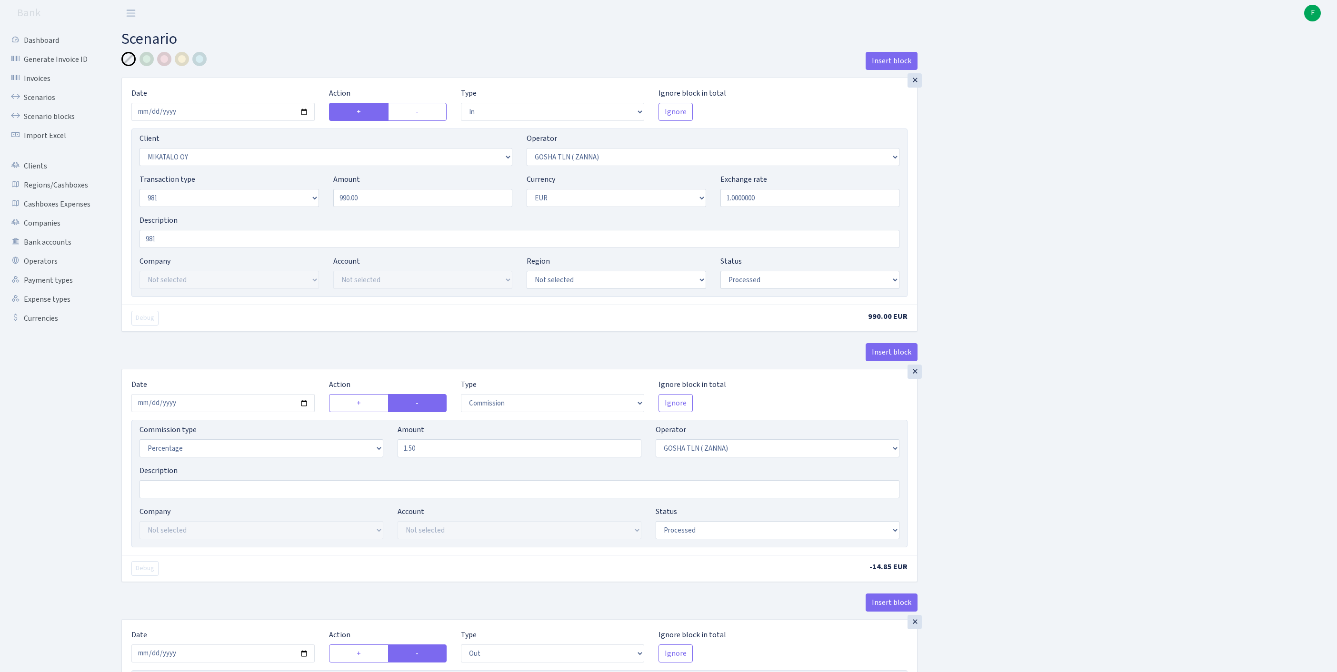
scroll to position [448, 0]
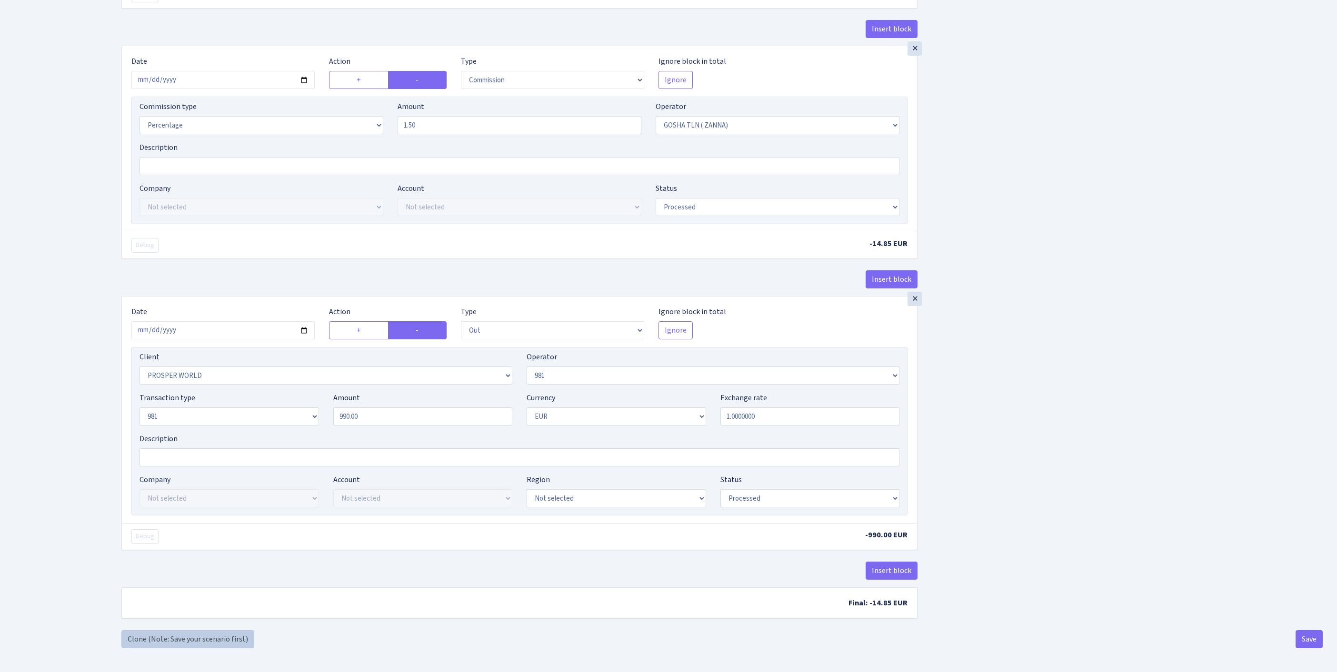
click at [135, 636] on link "Clone (Note: Save your scenario first)" at bounding box center [187, 639] width 133 height 18
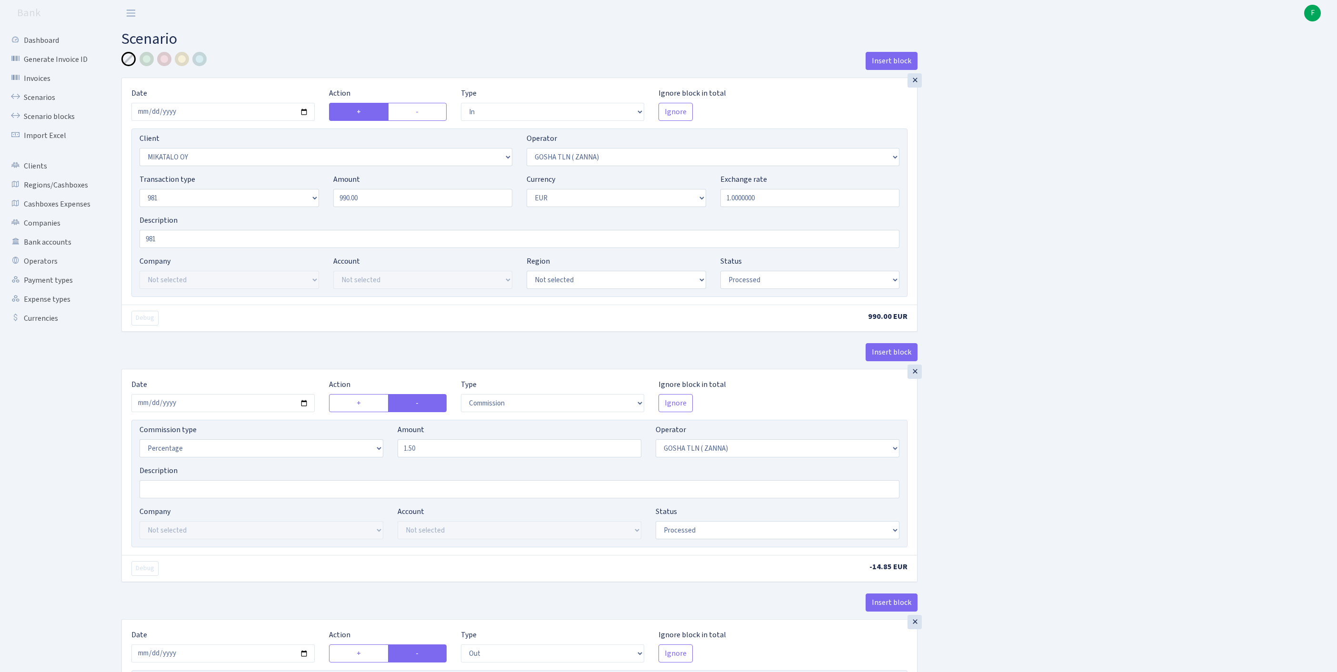
select select "in"
select select "3056"
select select "134"
select select "8"
select select "1"
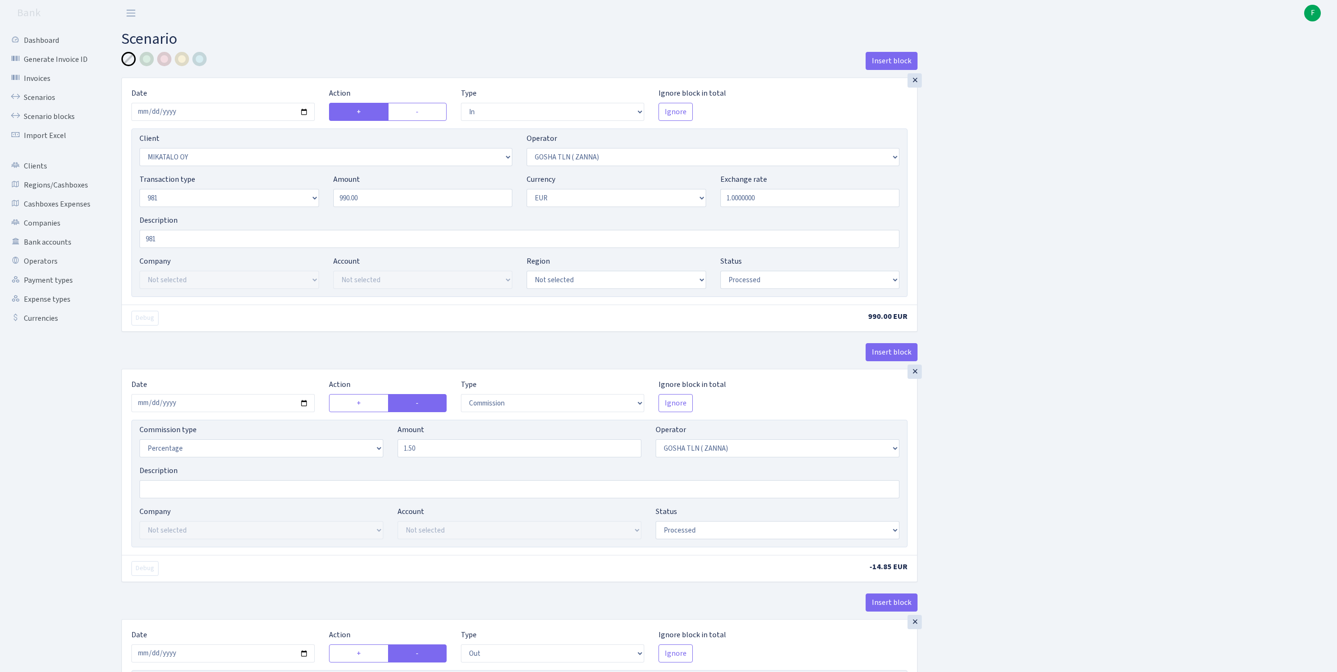
select select "processed"
select select "commission"
select select "134"
select select "processed"
select select "out"
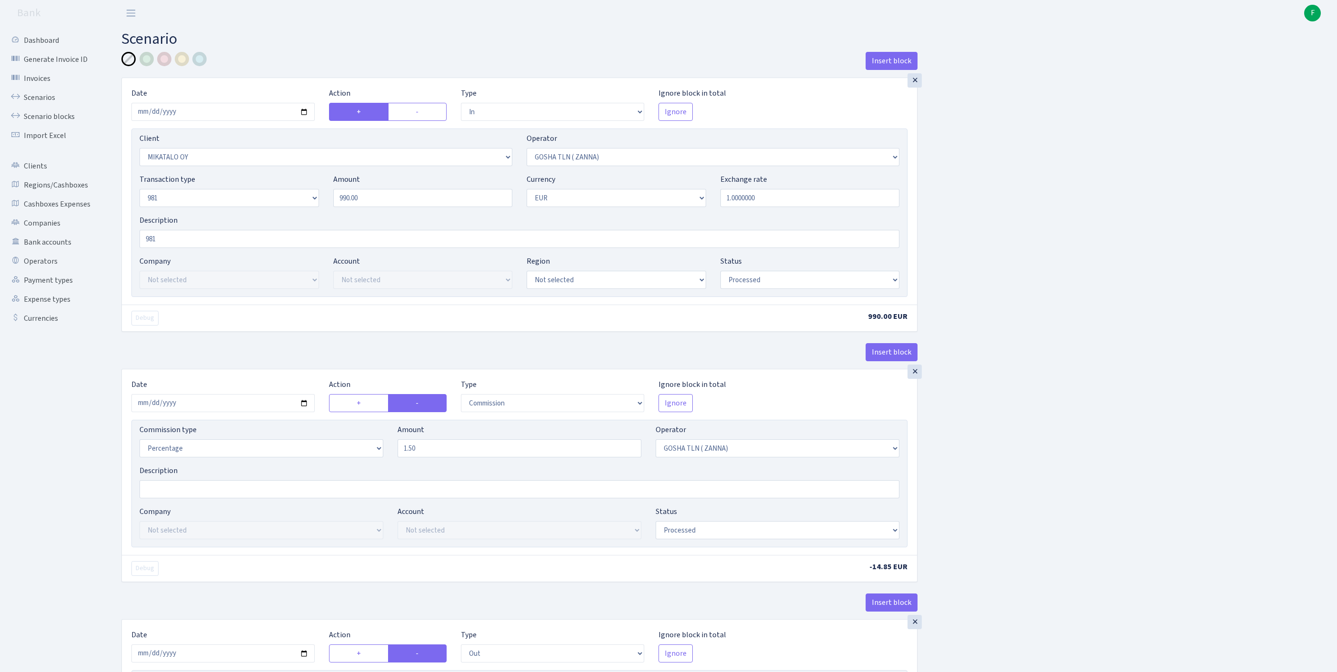
select select "2911"
select select "61"
select select "8"
select select "1"
select select "processed"
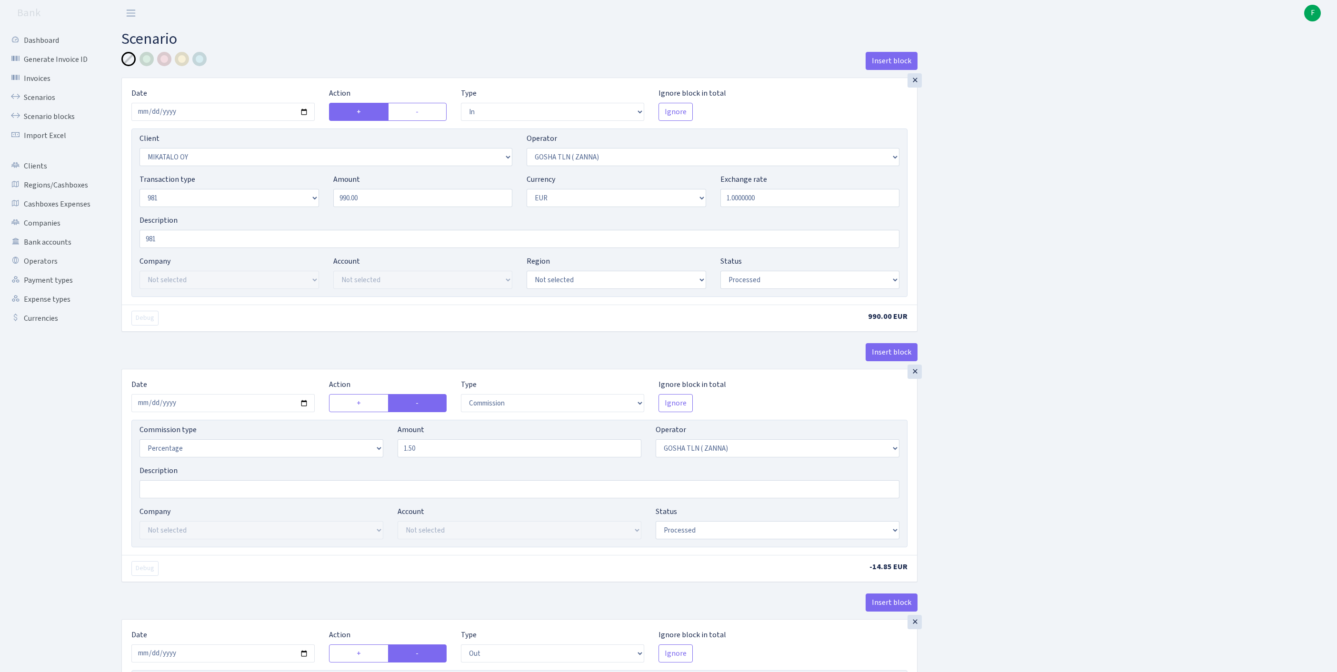
scroll to position [448, 0]
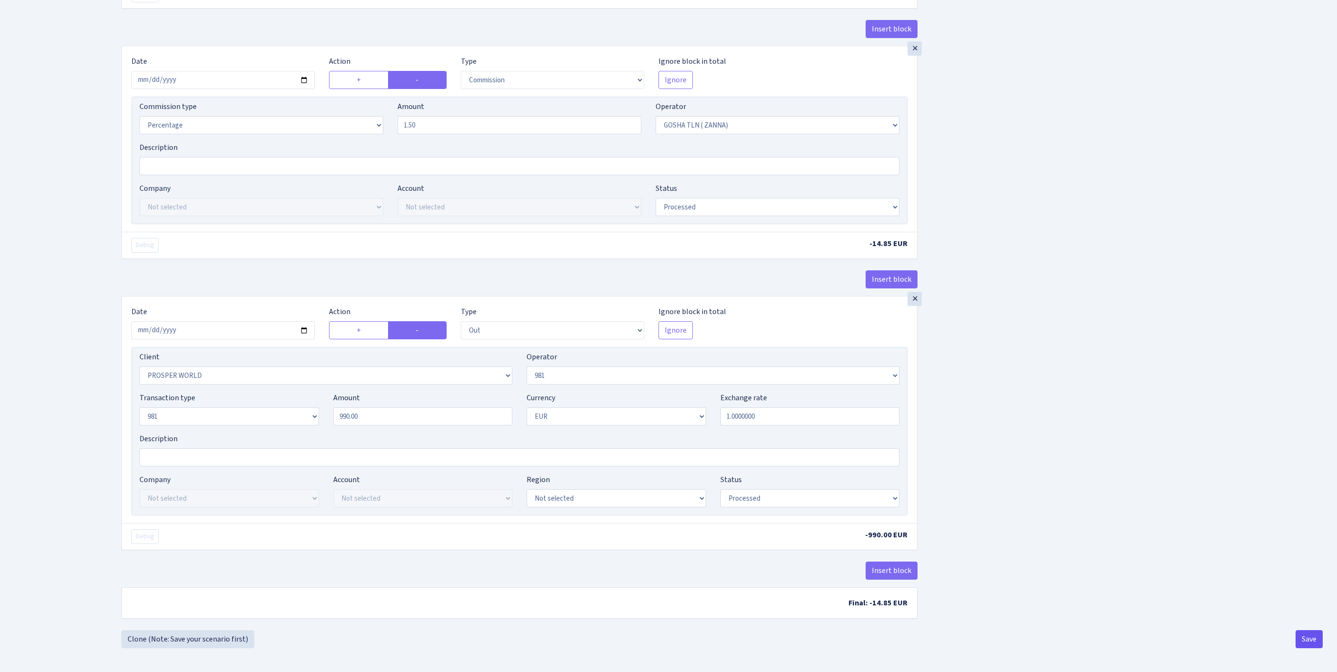
click at [1306, 639] on button "Save" at bounding box center [1309, 639] width 27 height 18
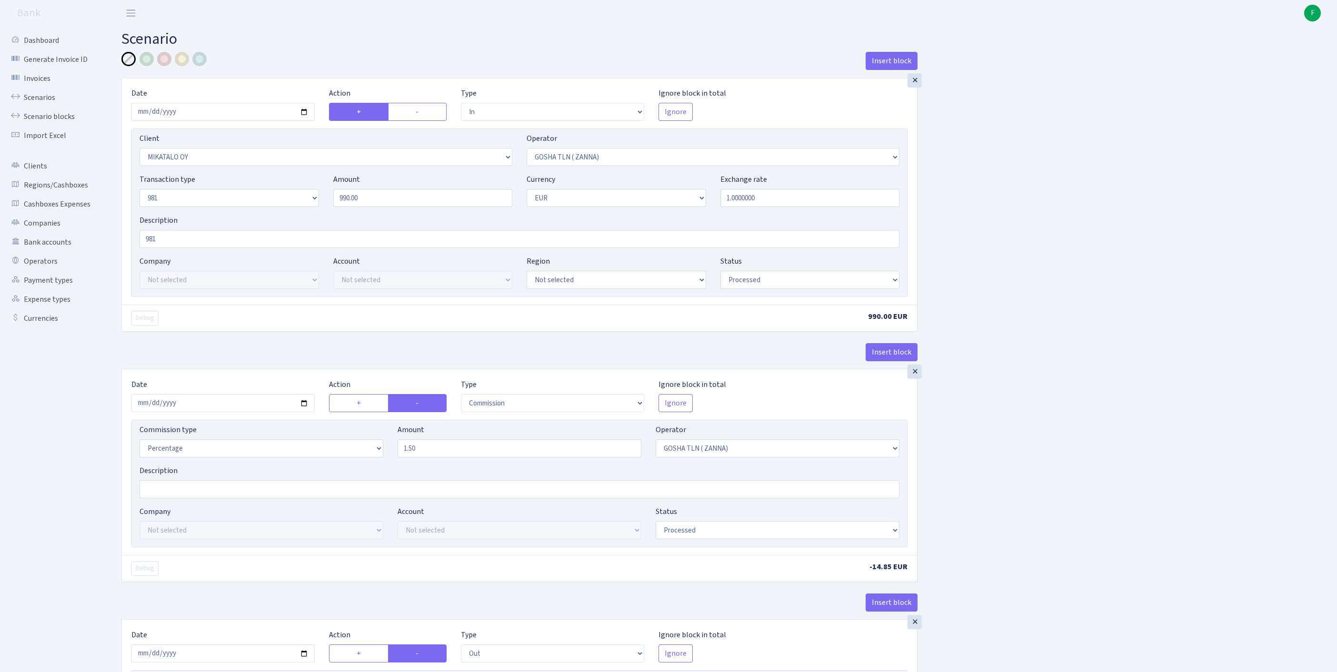
select select "in"
select select "3056"
select select "134"
select select "8"
select select "1"
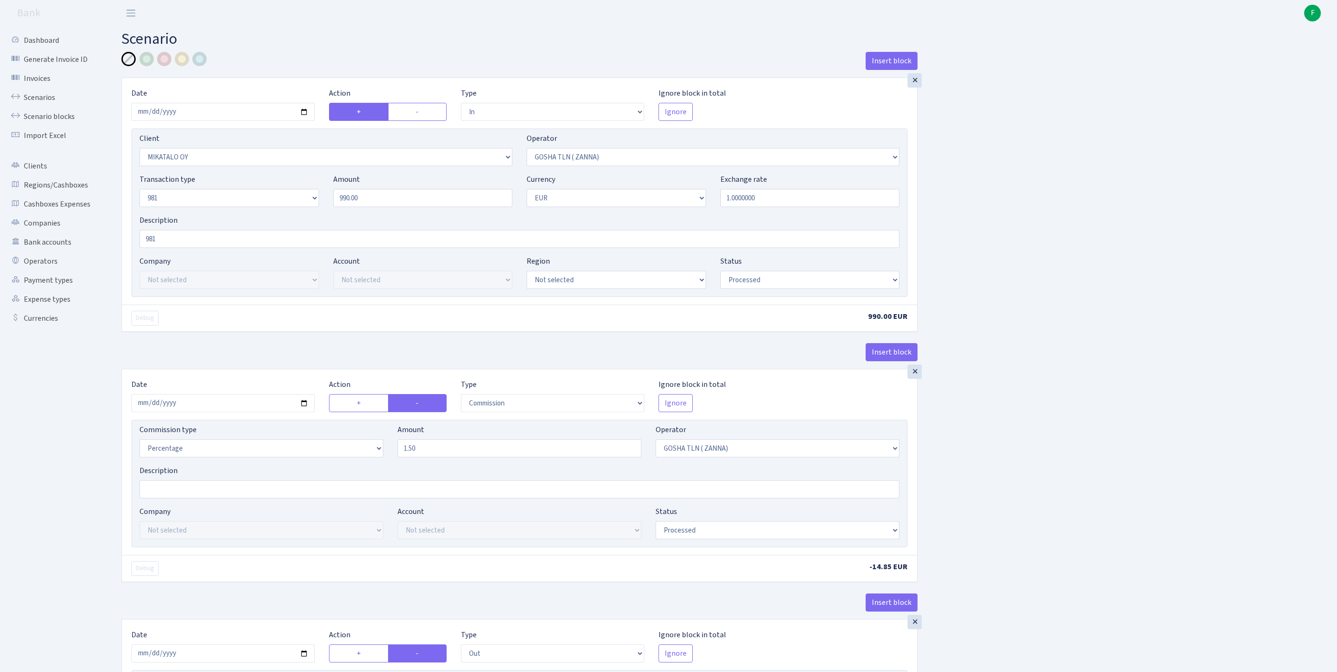
select select "processed"
select select "commission"
select select "134"
select select "processed"
select select "out"
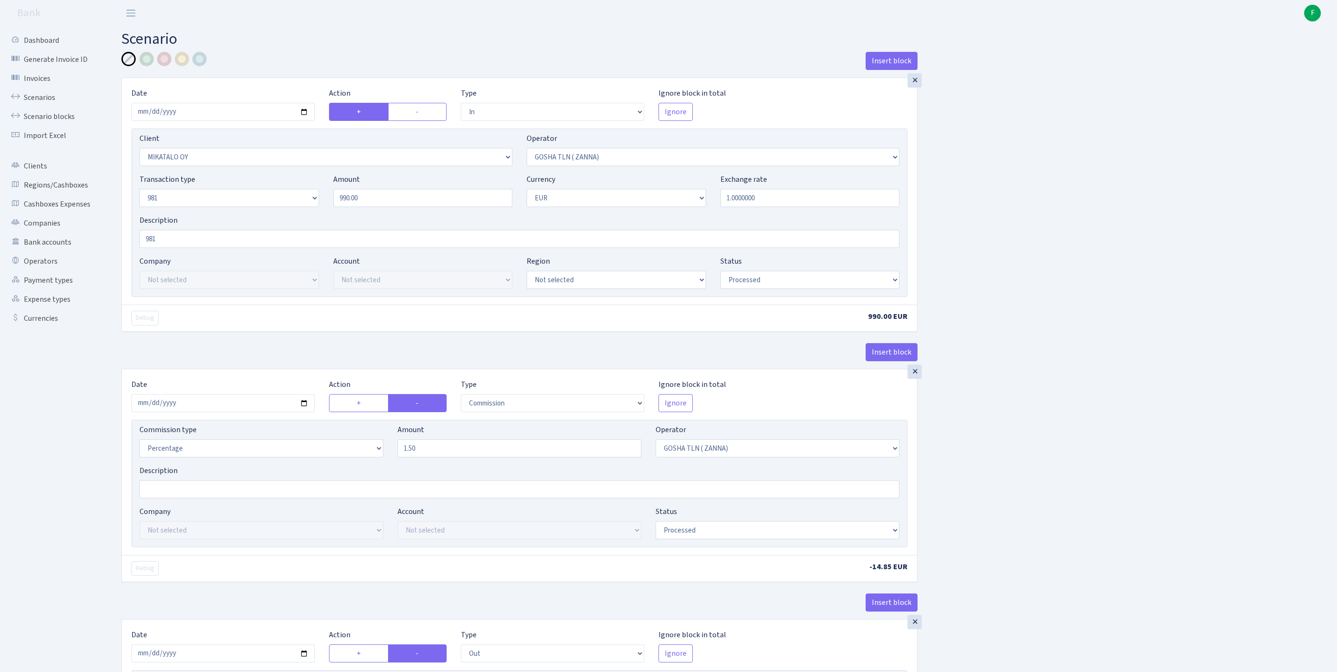
select select "2911"
select select "61"
select select "8"
select select "1"
select select "processed"
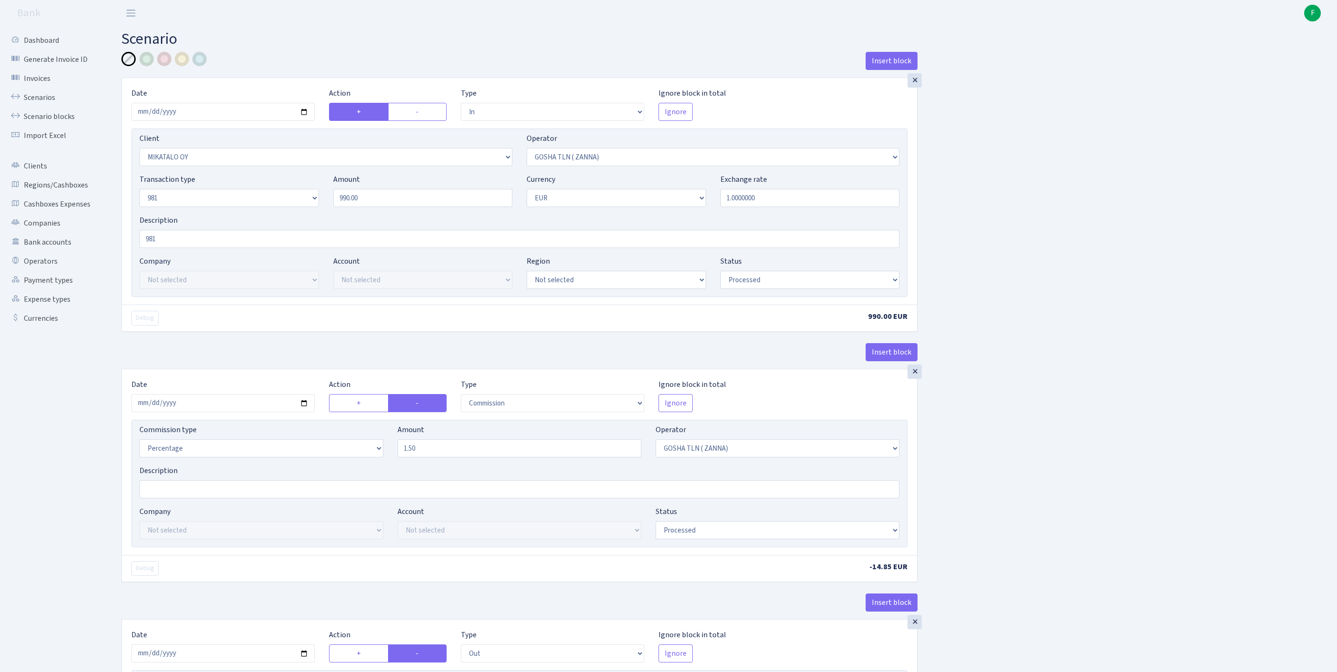
scroll to position [448, 0]
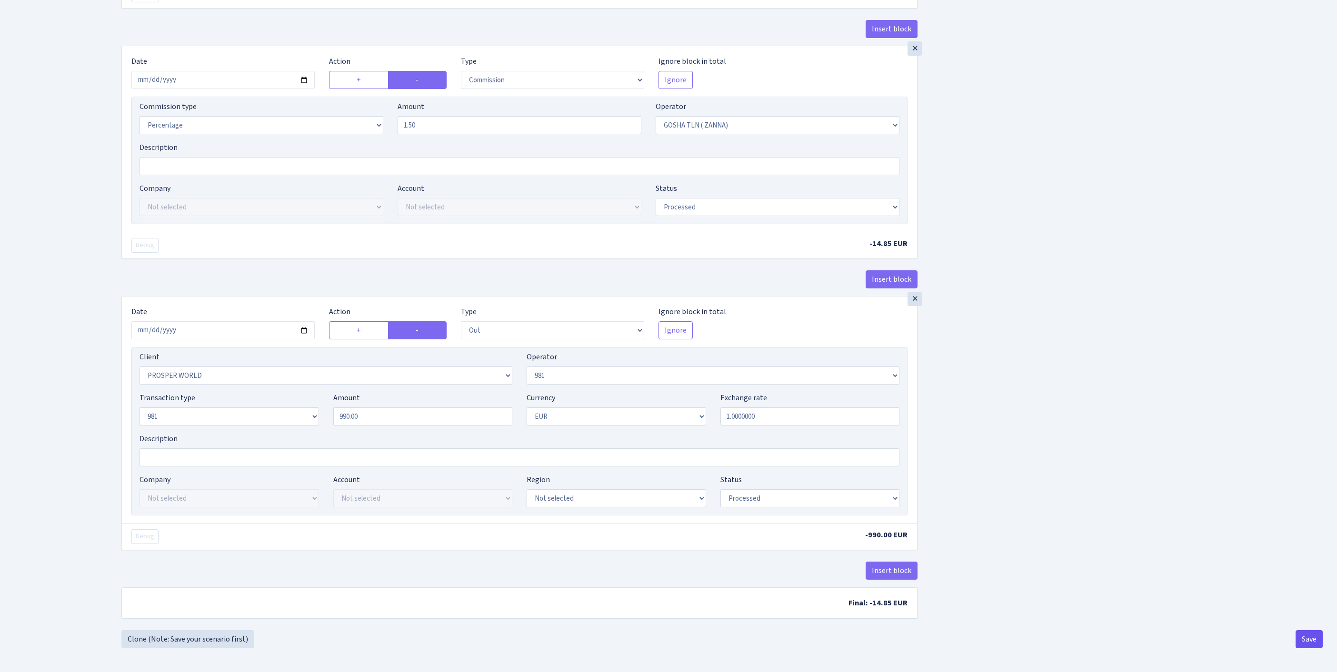
click at [1312, 648] on button "Save" at bounding box center [1309, 639] width 27 height 18
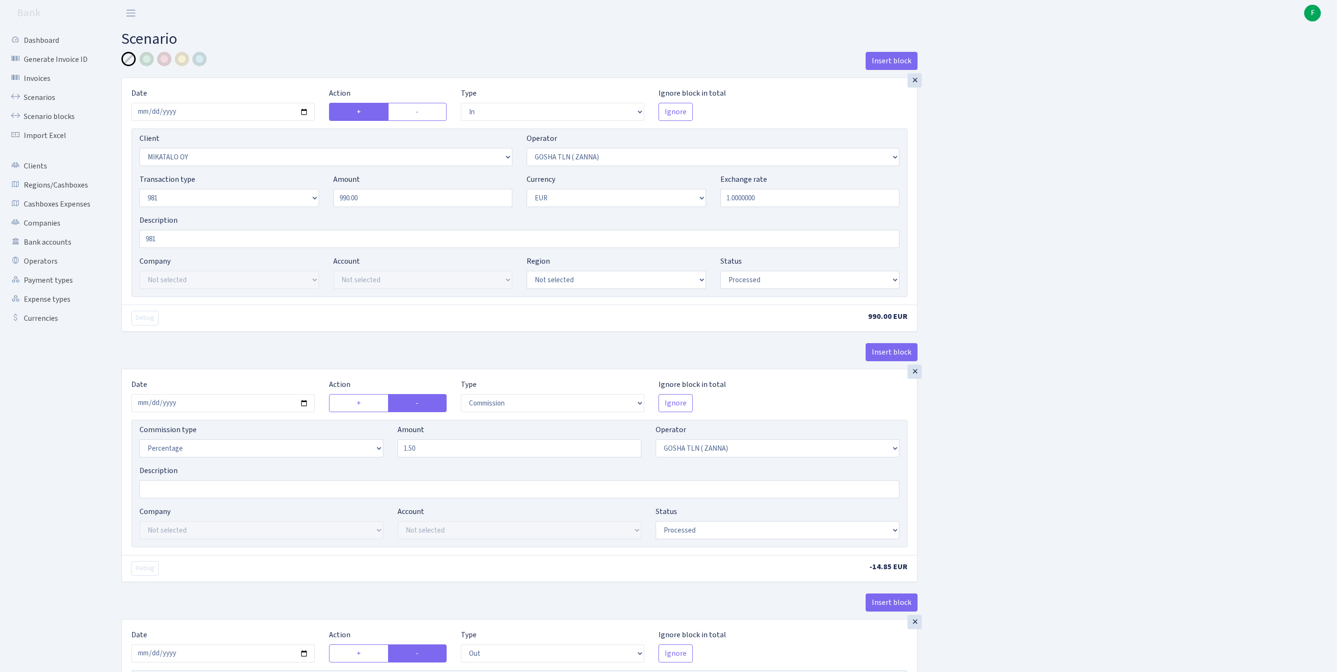
select select "in"
select select "3056"
select select "134"
select select "8"
select select "1"
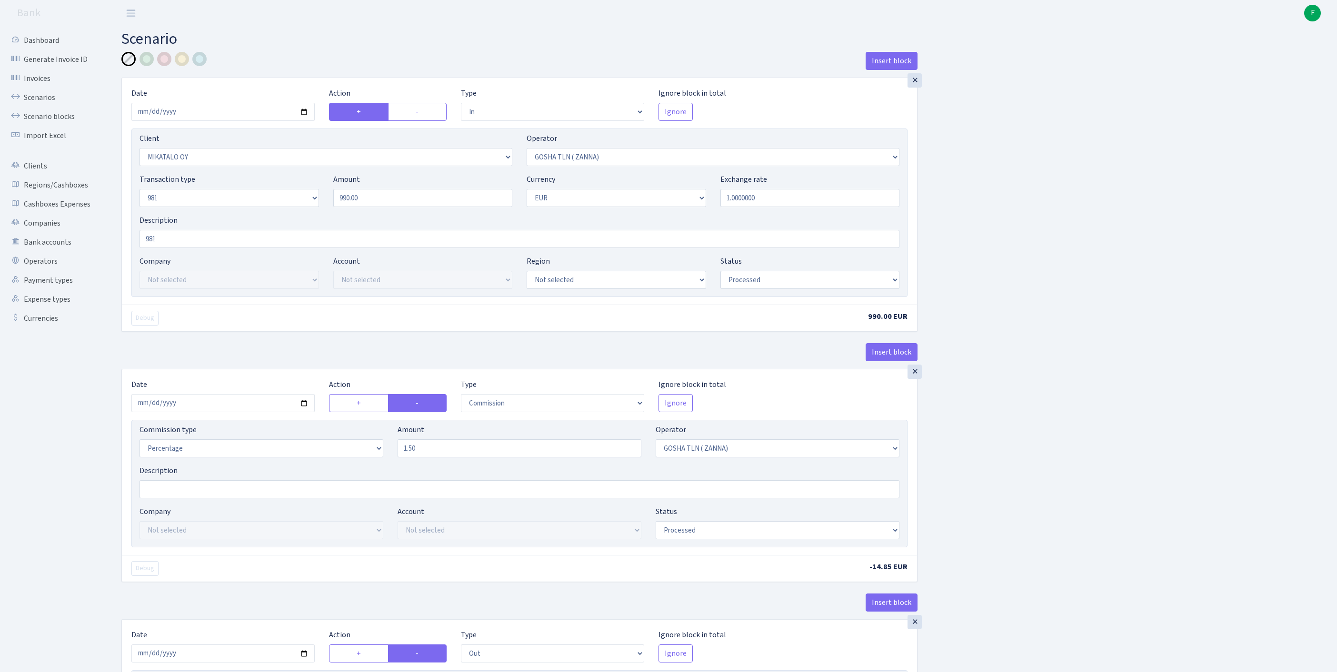
select select "processed"
select select "commission"
select select "134"
select select "processed"
select select "out"
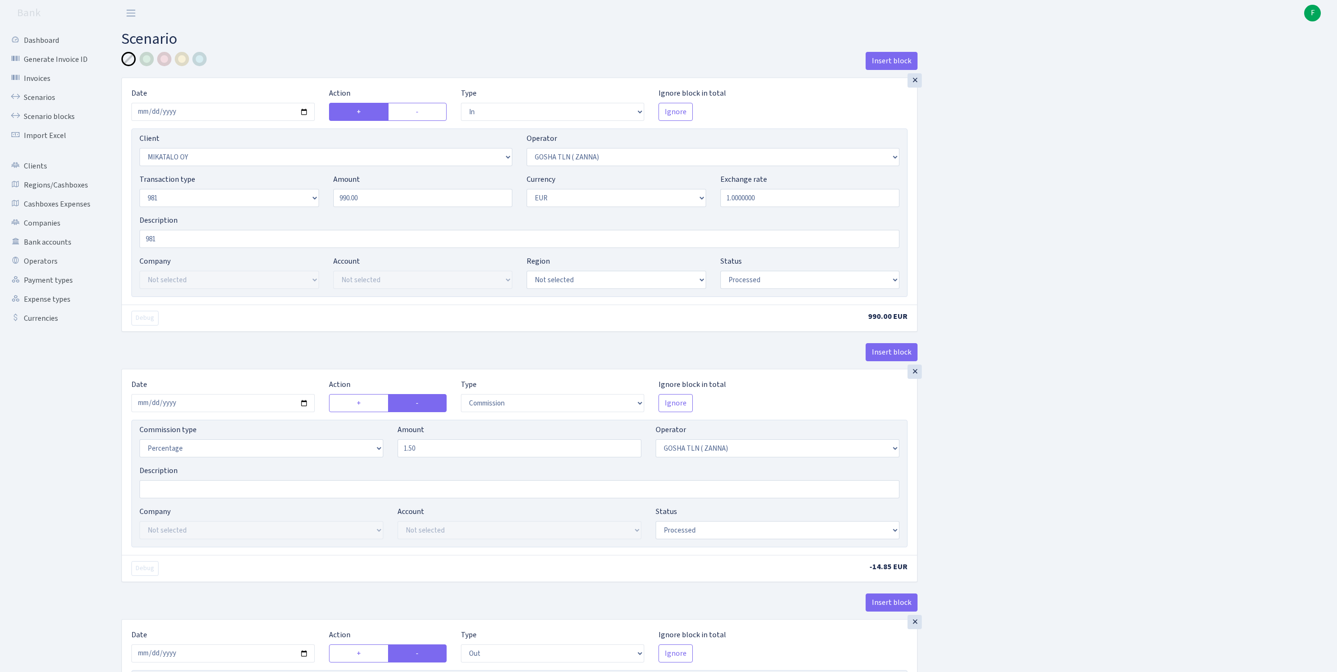
select select "2911"
select select "61"
select select "8"
select select "1"
select select "processed"
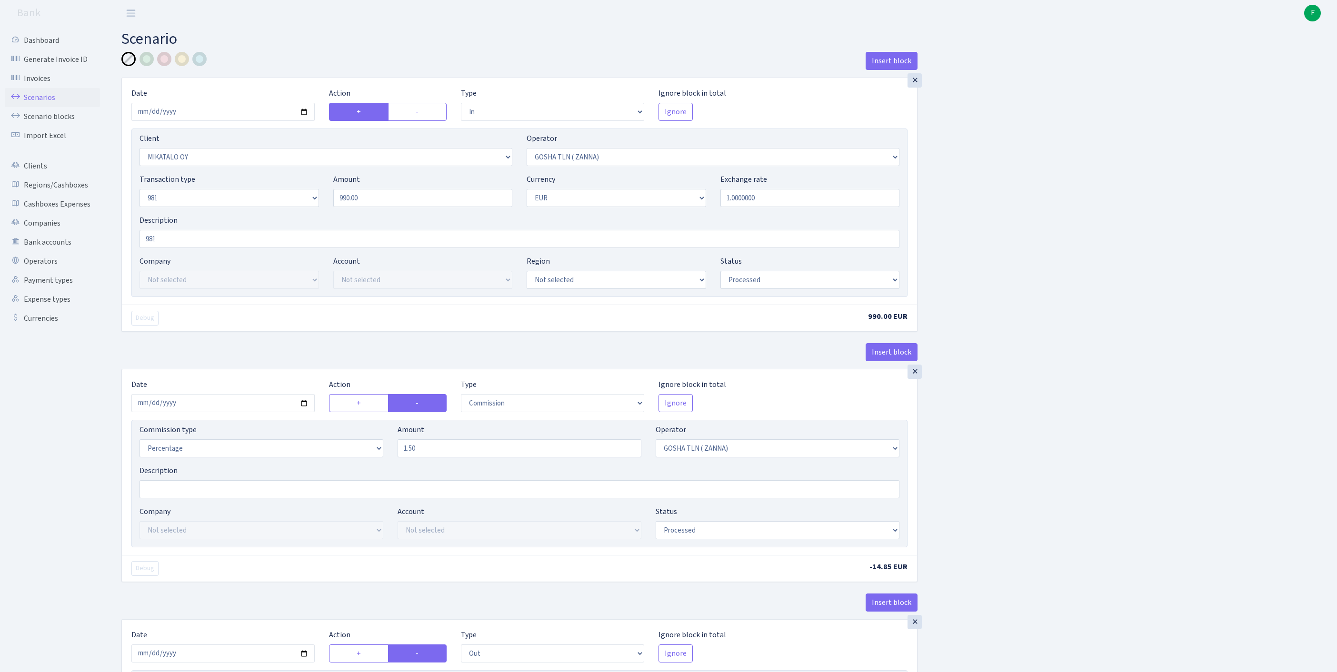
click at [46, 101] on link "Scenarios" at bounding box center [52, 97] width 95 height 19
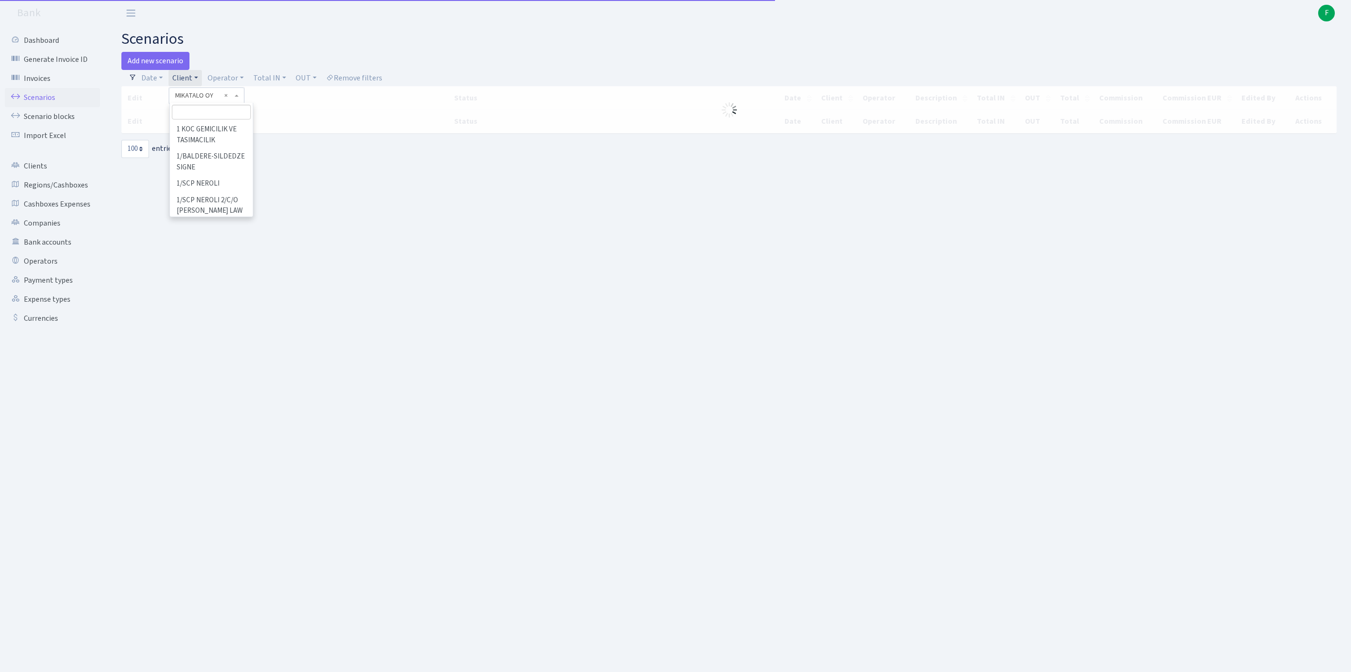
select select "100"
click at [201, 119] on input "search" at bounding box center [211, 112] width 79 height 15
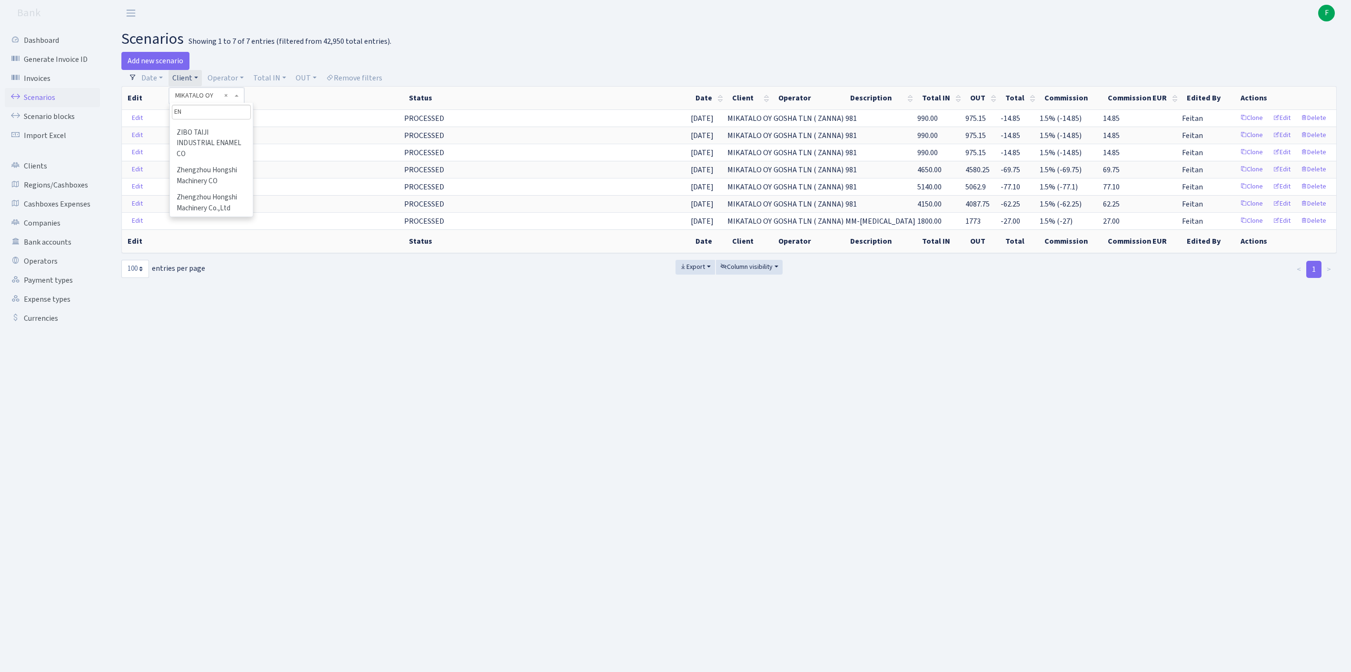
scroll to position [0, 0]
type input "ENSOLUZ"
select select "2692"
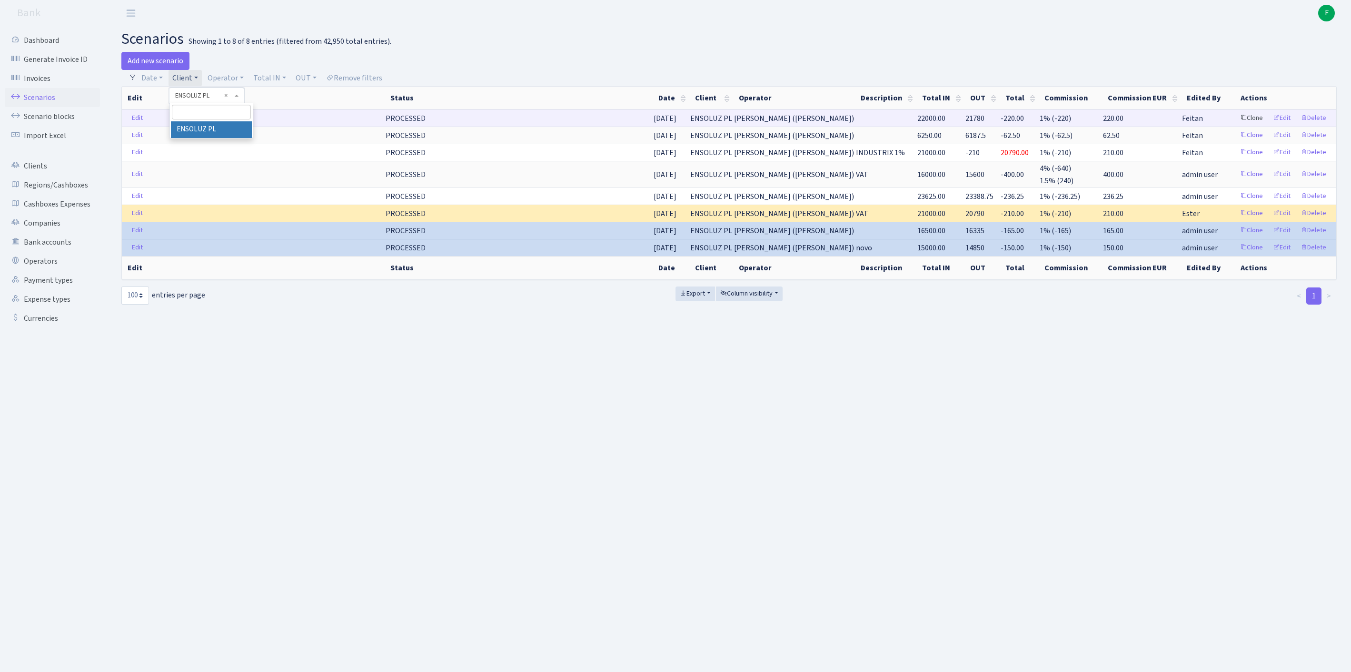
click at [1236, 126] on link "Clone" at bounding box center [1251, 118] width 31 height 15
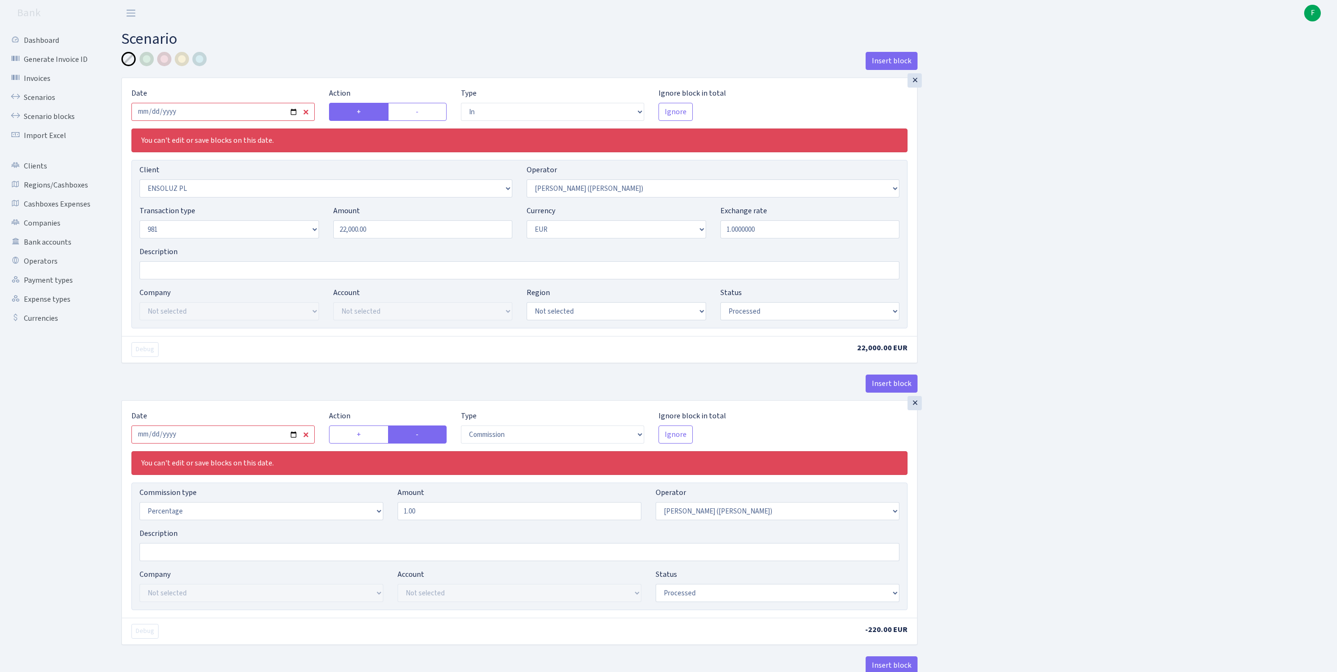
select select "in"
select select "2692"
select select "395"
select select "8"
select select "1"
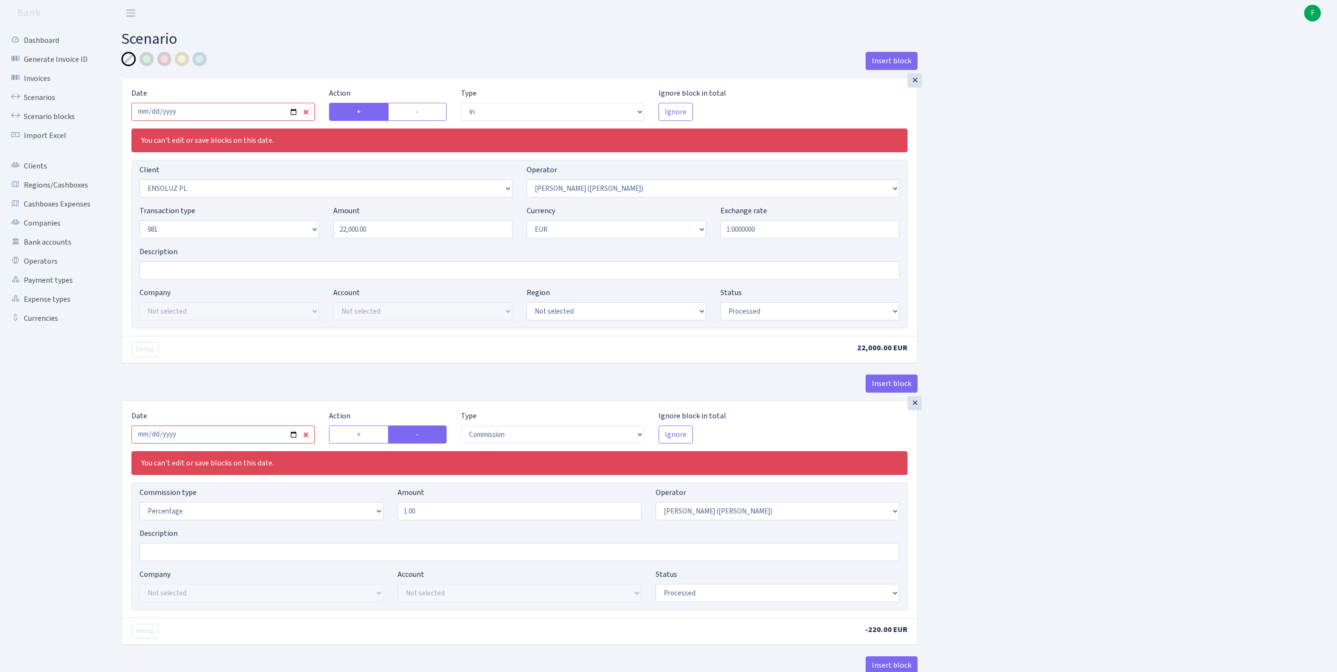
select select "processed"
select select "commission"
select select "395"
select select "processed"
select select "out"
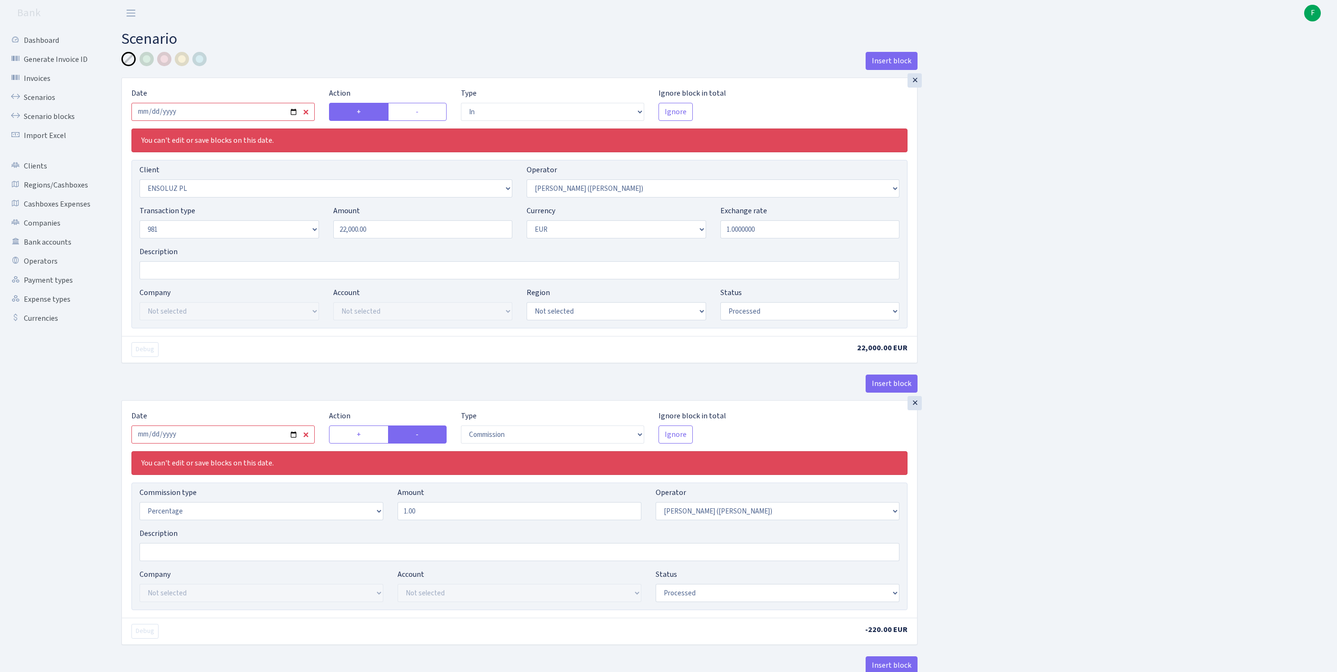
select select "2129"
select select "61"
select select "8"
select select "1"
select select "processed"
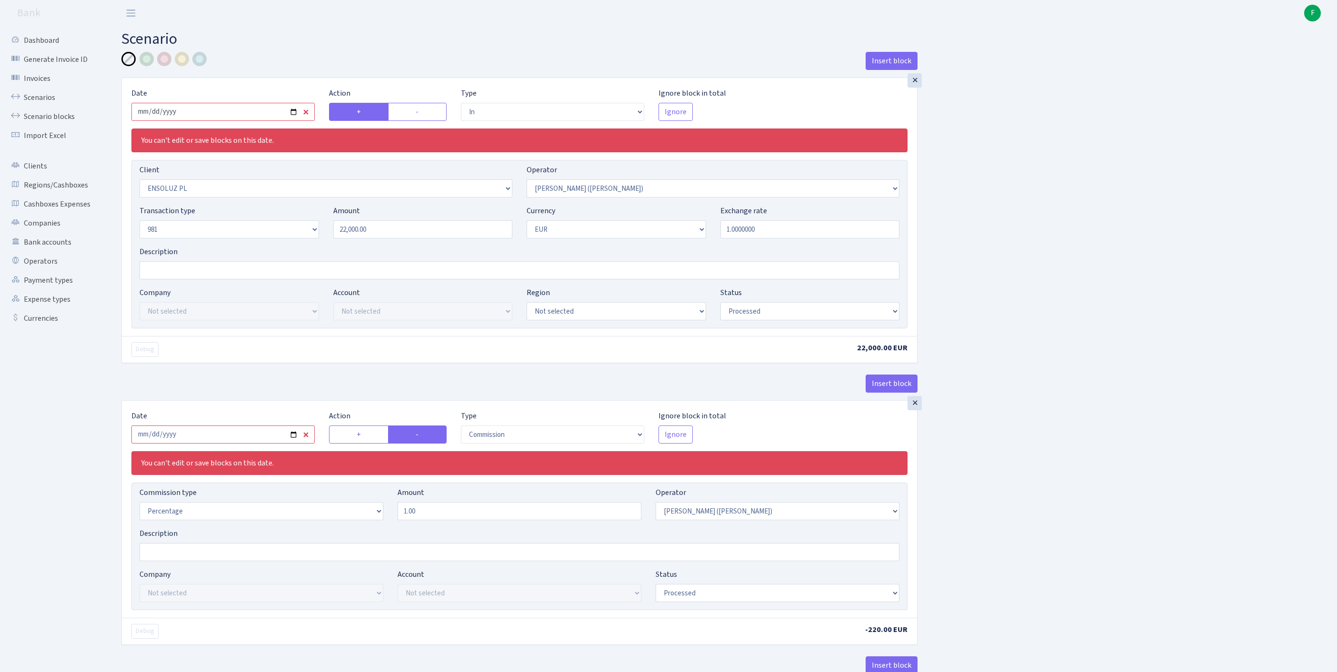
click at [224, 121] on input "[DATE]" at bounding box center [222, 112] width 183 height 18
type input "[DATE]"
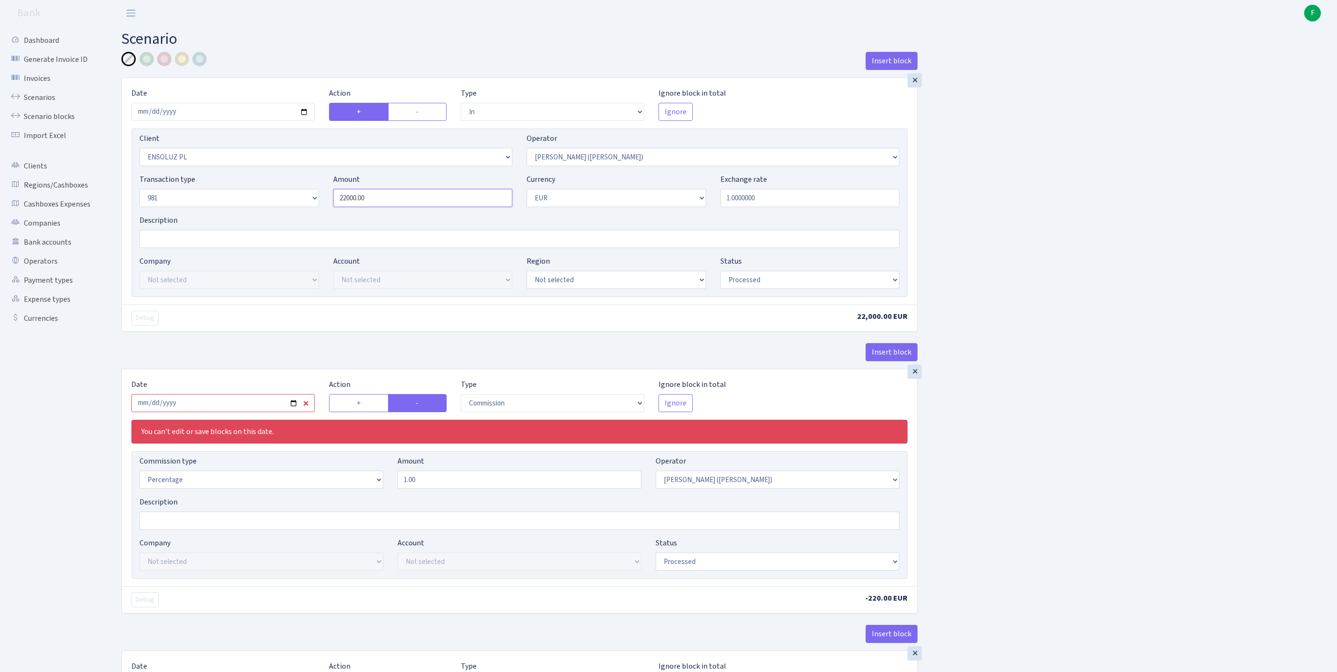
drag, startPoint x: 392, startPoint y: 219, endPoint x: 257, endPoint y: 210, distance: 135.6
click at [257, 210] on div "Transaction type Not selected 981 ELF FISH crypto GIRT IVO dekl MM-BALTIC eur U…" at bounding box center [519, 194] width 774 height 41
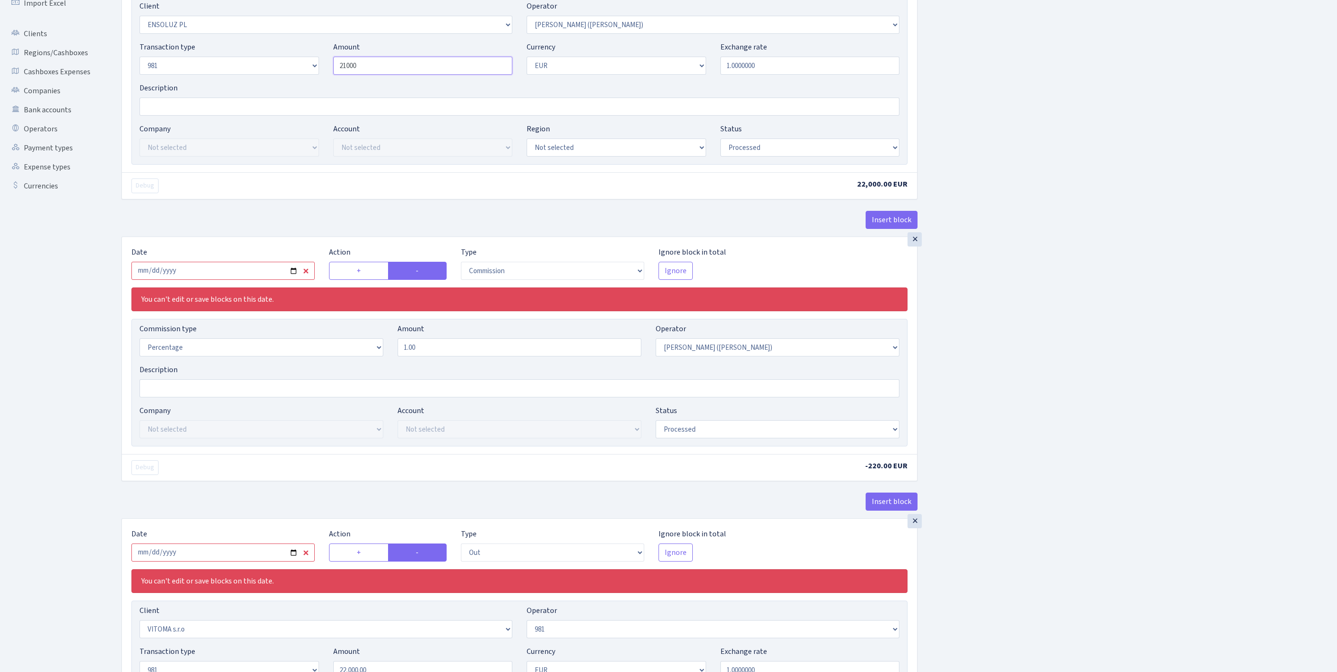
scroll to position [167, 0]
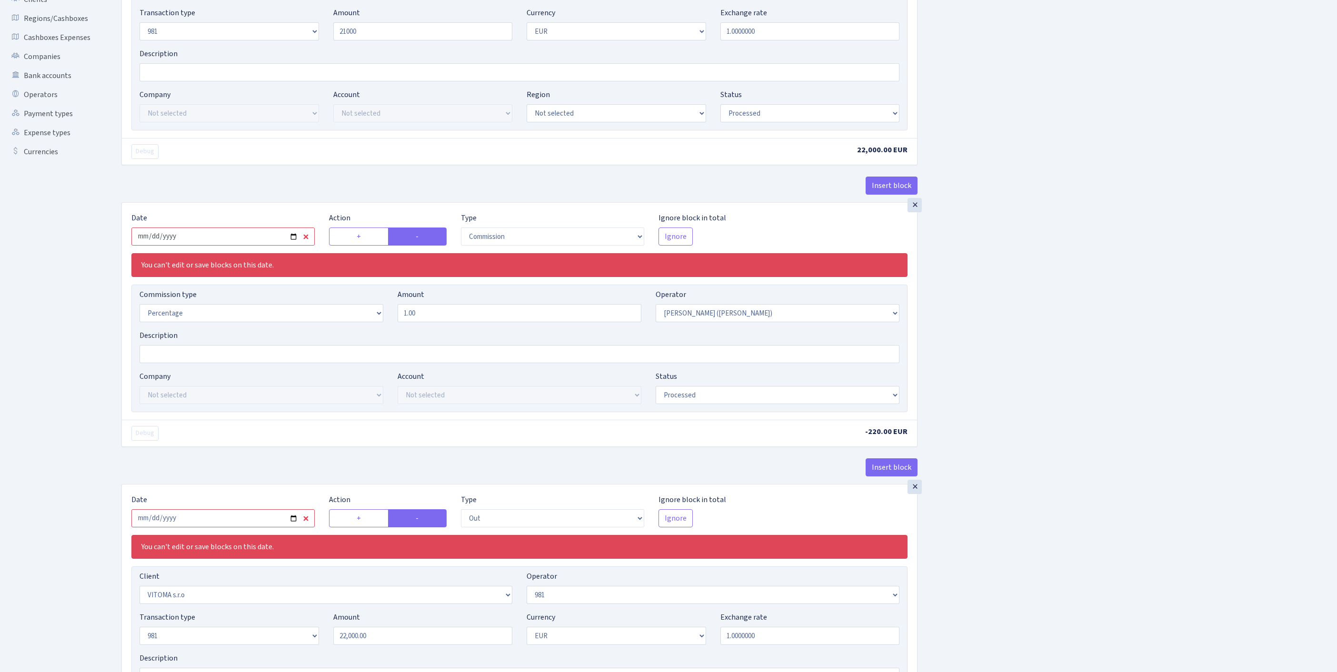
type input "21,000.00"
click at [251, 246] on input "2025-07-24" at bounding box center [222, 237] width 183 height 18
type input "[DATE]"
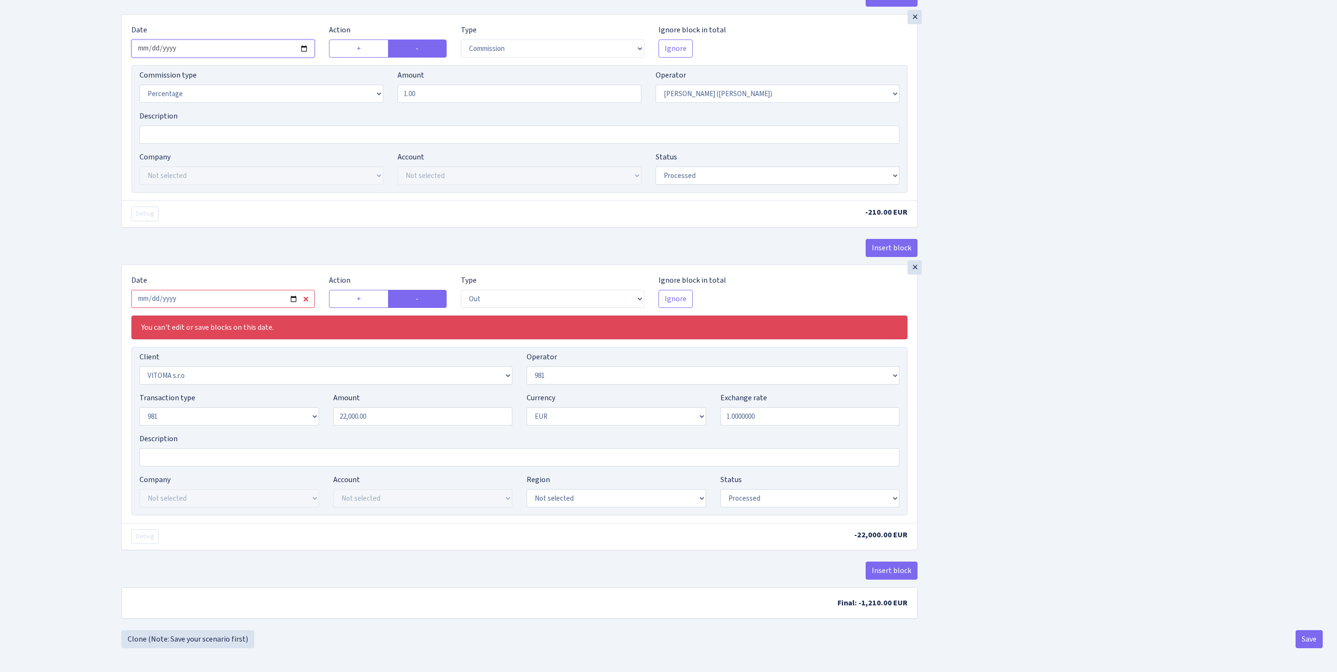
scroll to position [484, 0]
click at [258, 290] on input "2025-07-24" at bounding box center [222, 299] width 183 height 18
type input "[DATE]"
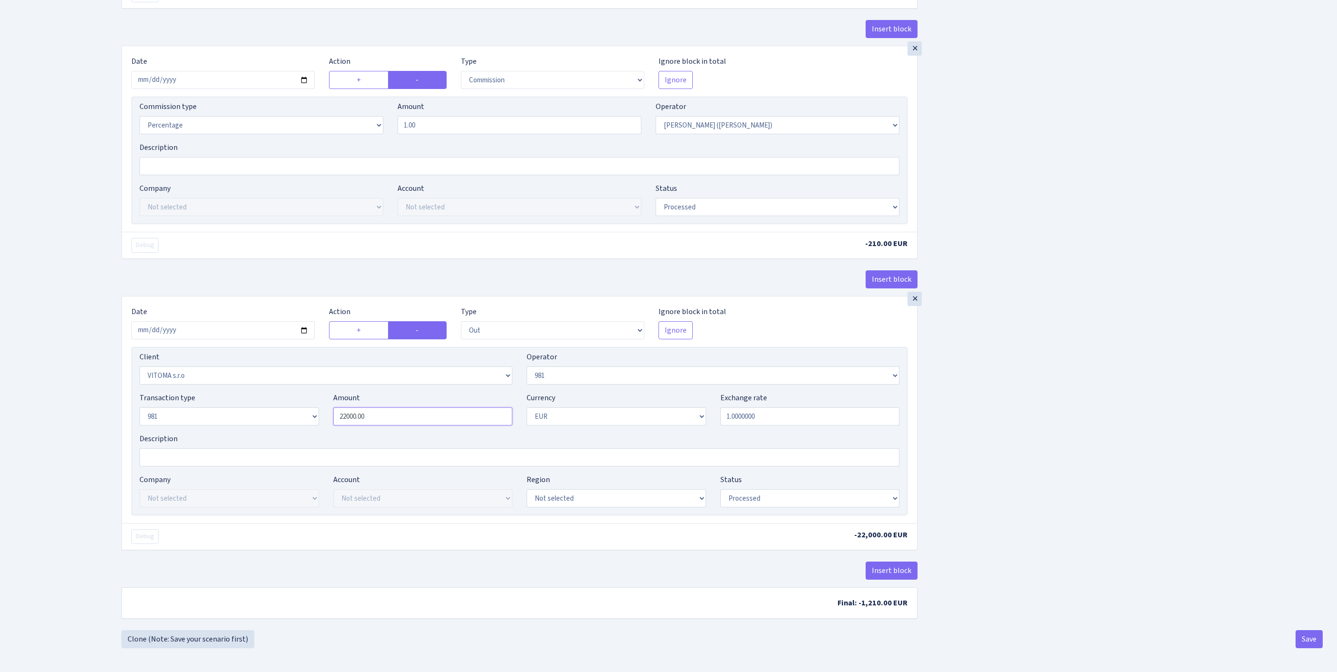
drag, startPoint x: 332, startPoint y: 379, endPoint x: 246, endPoint y: 362, distance: 88.3
click at [246, 392] on div "Transaction type Not selected 981 ELF FISH crypto GIRT IVO dekl MM-BALTIC eur U…" at bounding box center [519, 412] width 774 height 41
type input "21,000.00"
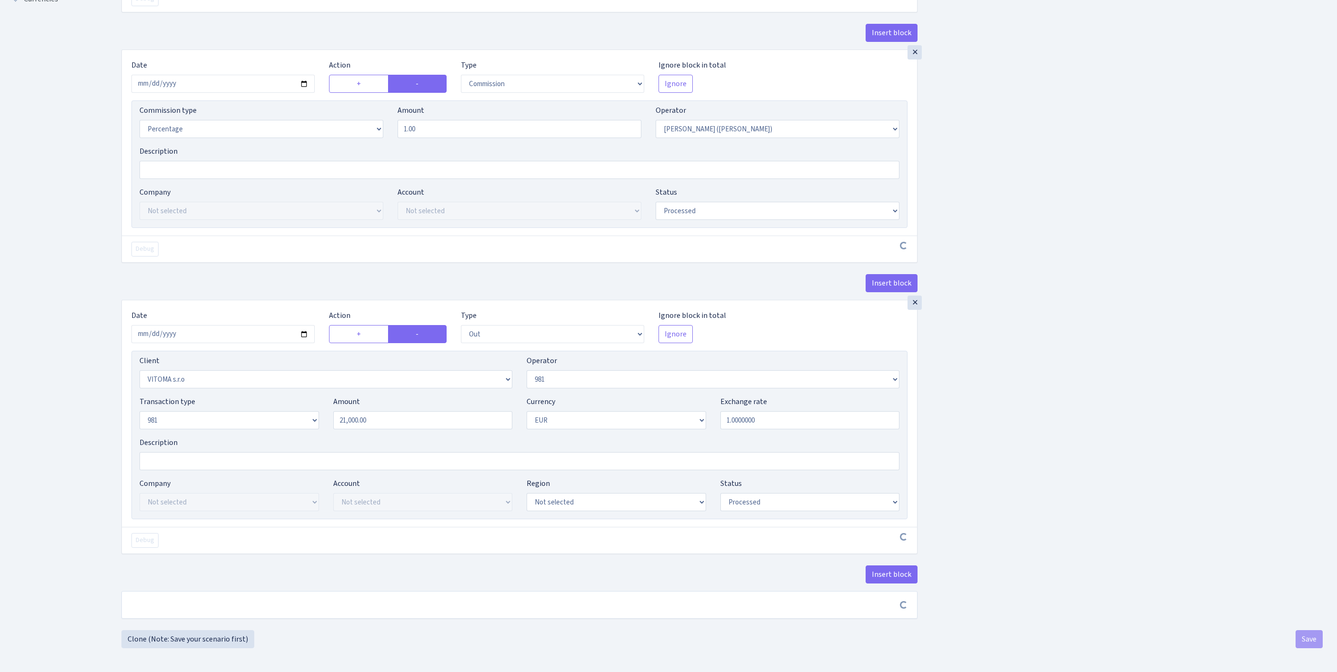
scroll to position [444, 0]
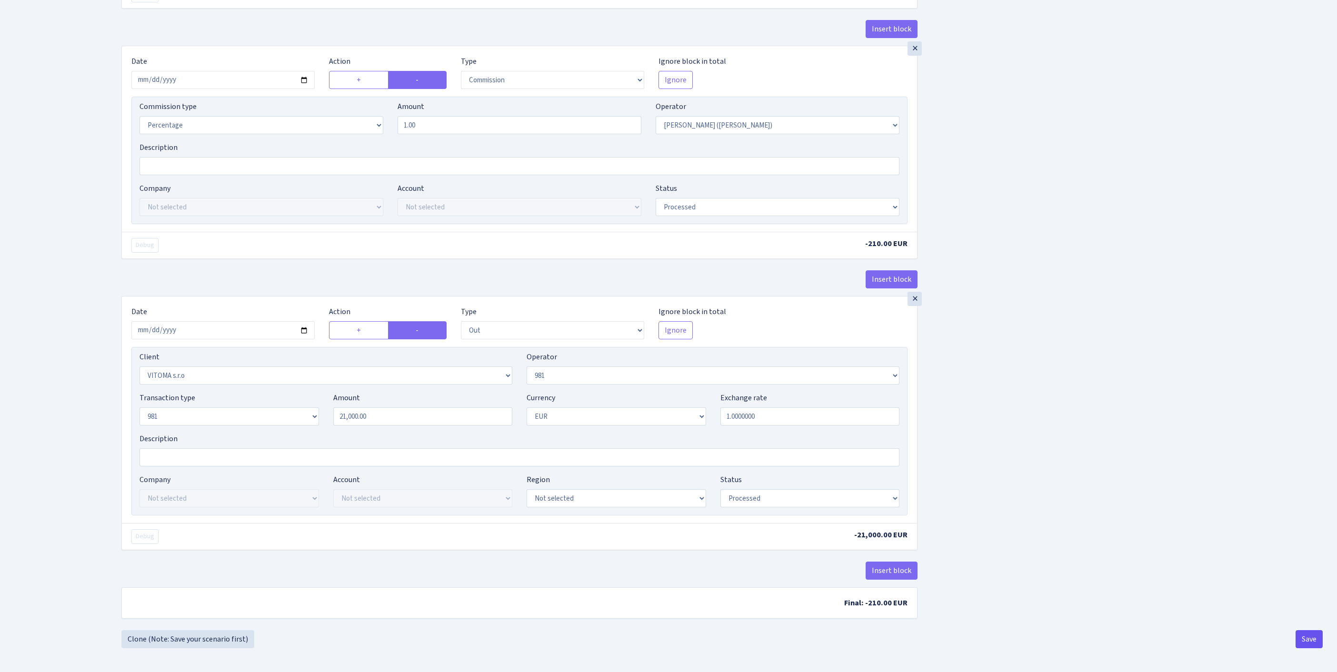
click at [1307, 640] on button "Save" at bounding box center [1309, 639] width 27 height 18
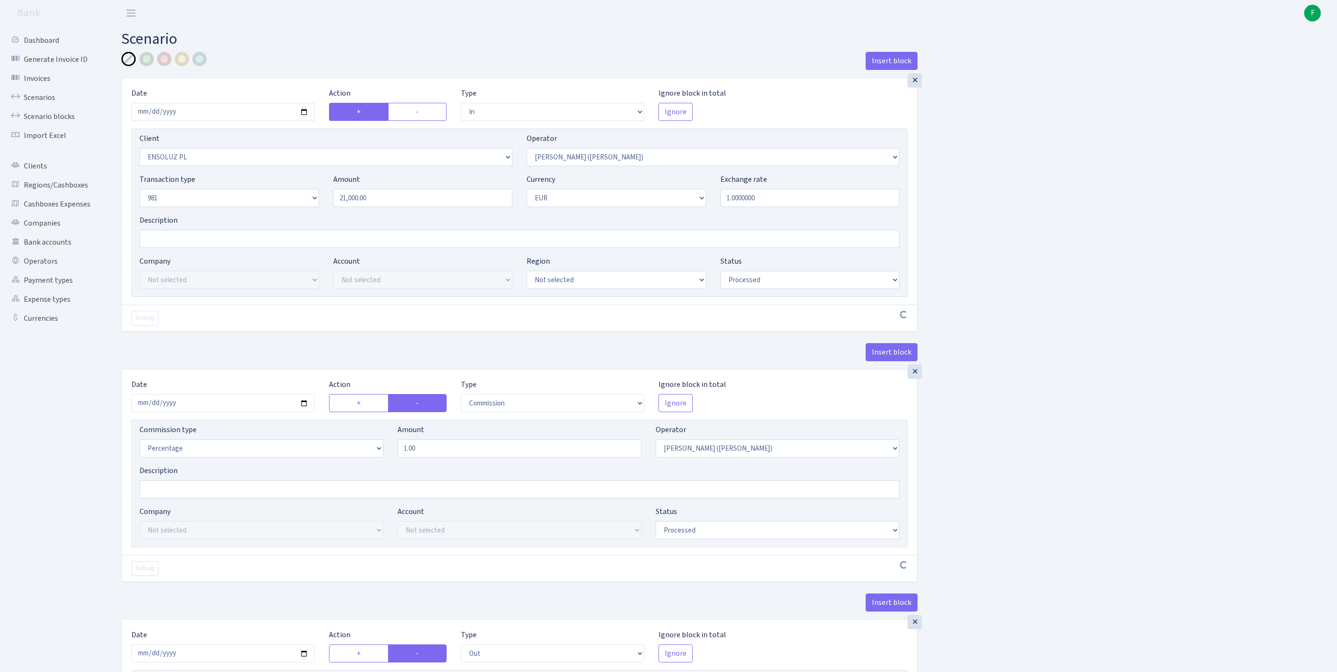
select select "in"
select select "2692"
select select "395"
select select "8"
select select "1"
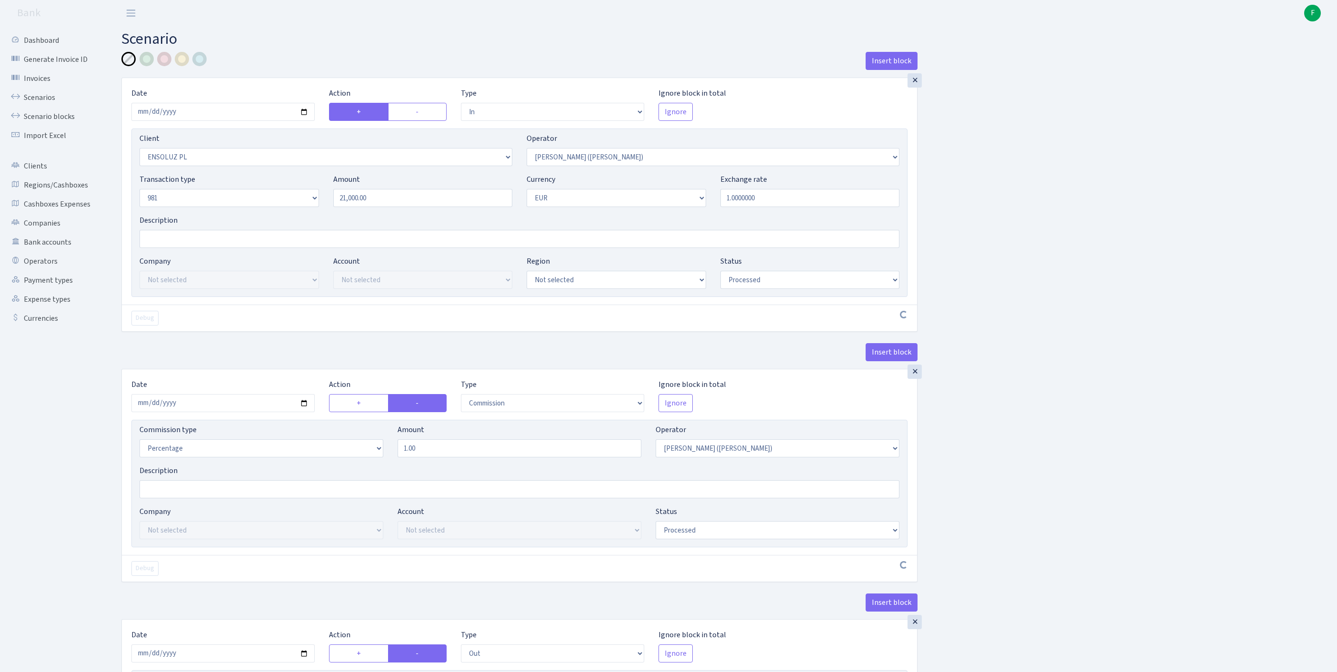
select select "processed"
select select "commission"
select select "395"
select select "processed"
select select "out"
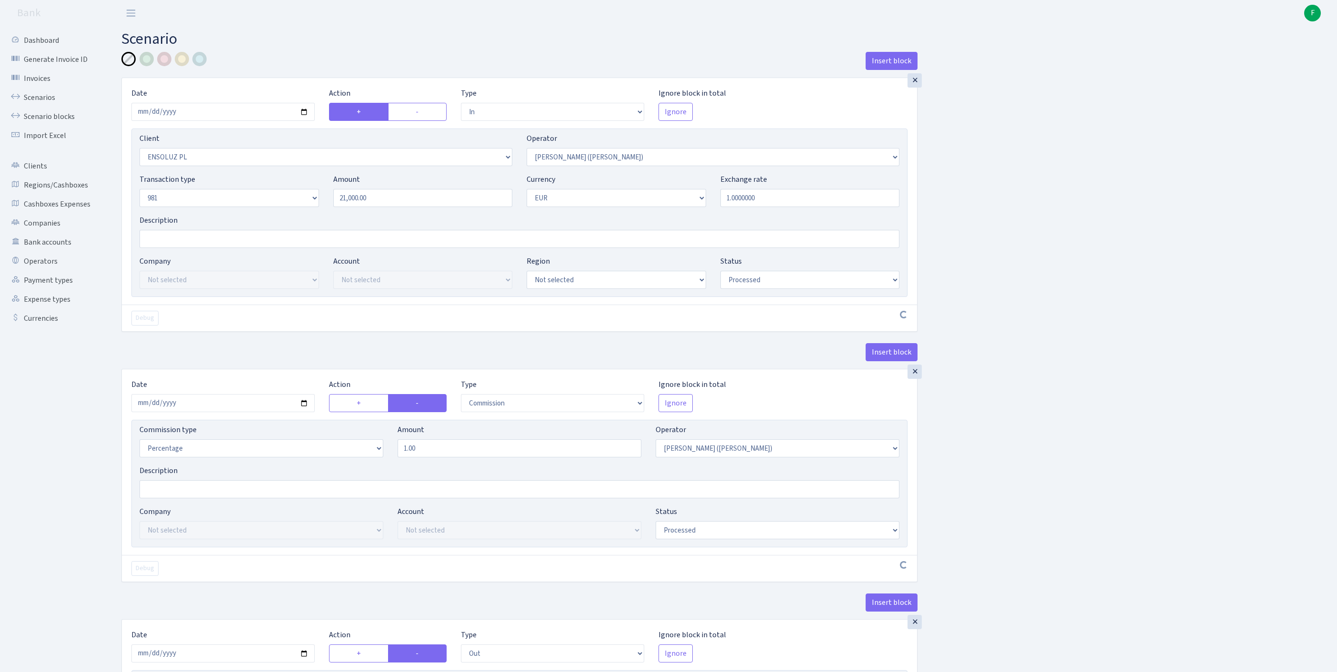
select select "2129"
select select "61"
select select "8"
select select "1"
select select "processed"
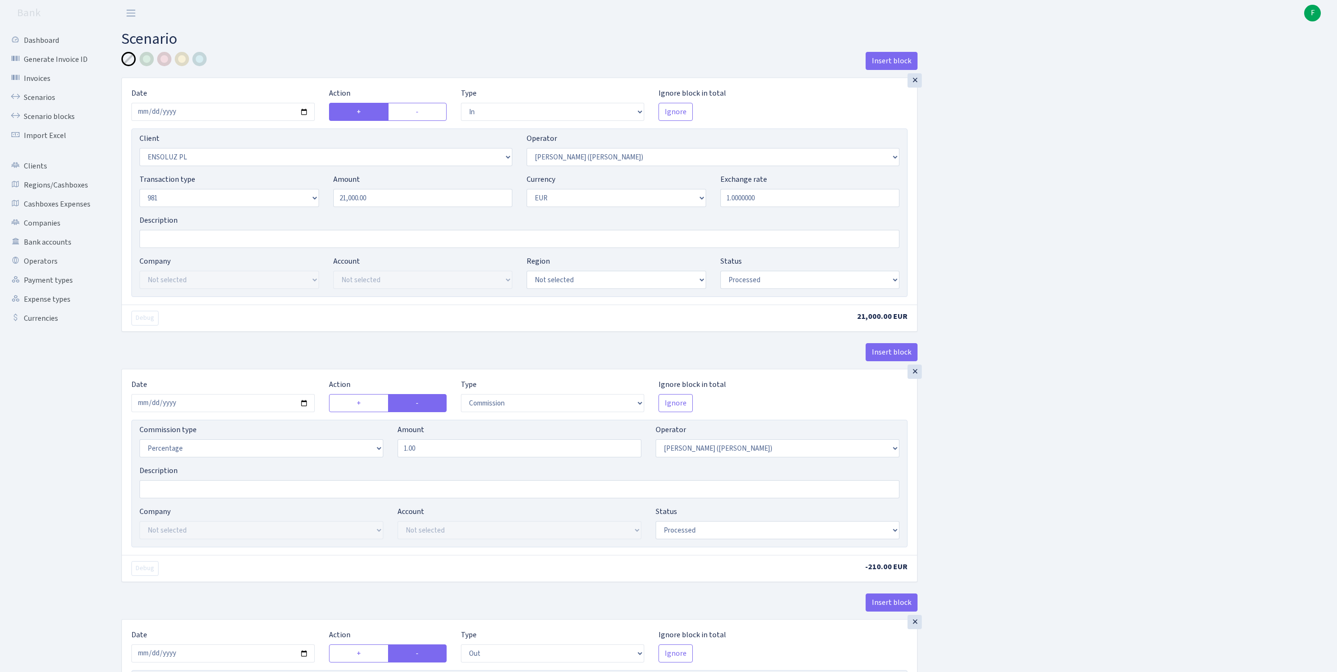
scroll to position [448, 0]
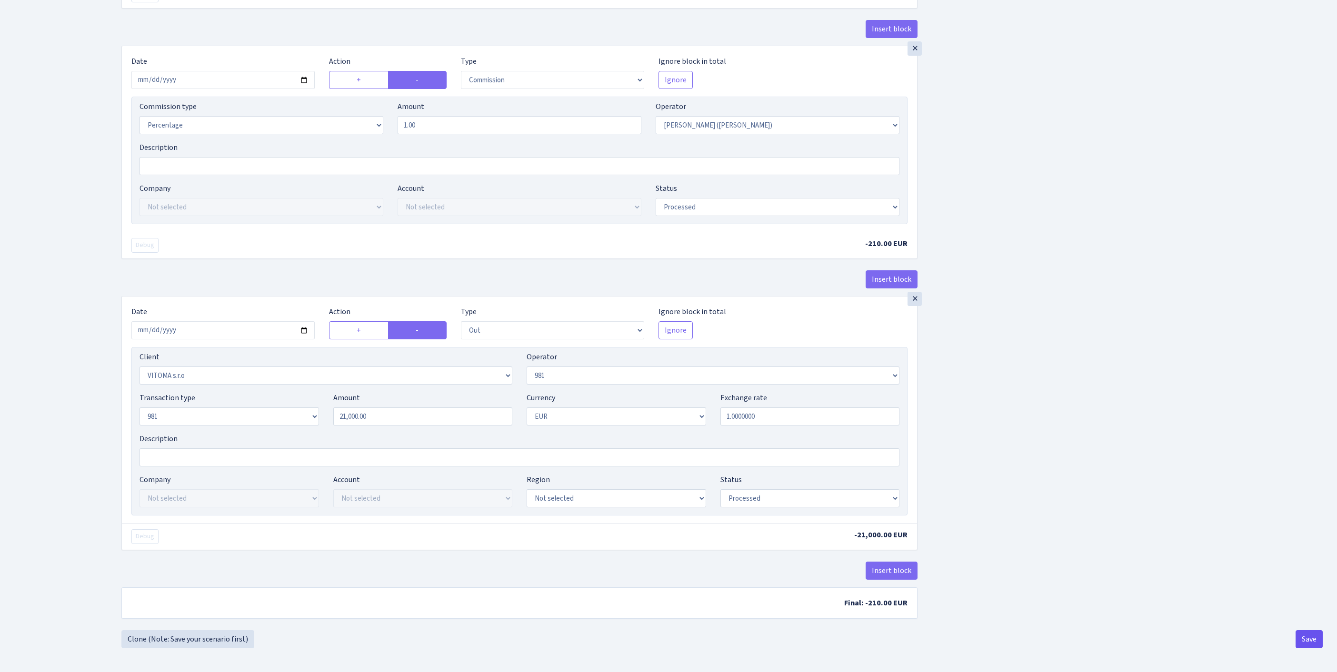
click at [1302, 638] on button "Save" at bounding box center [1309, 639] width 27 height 18
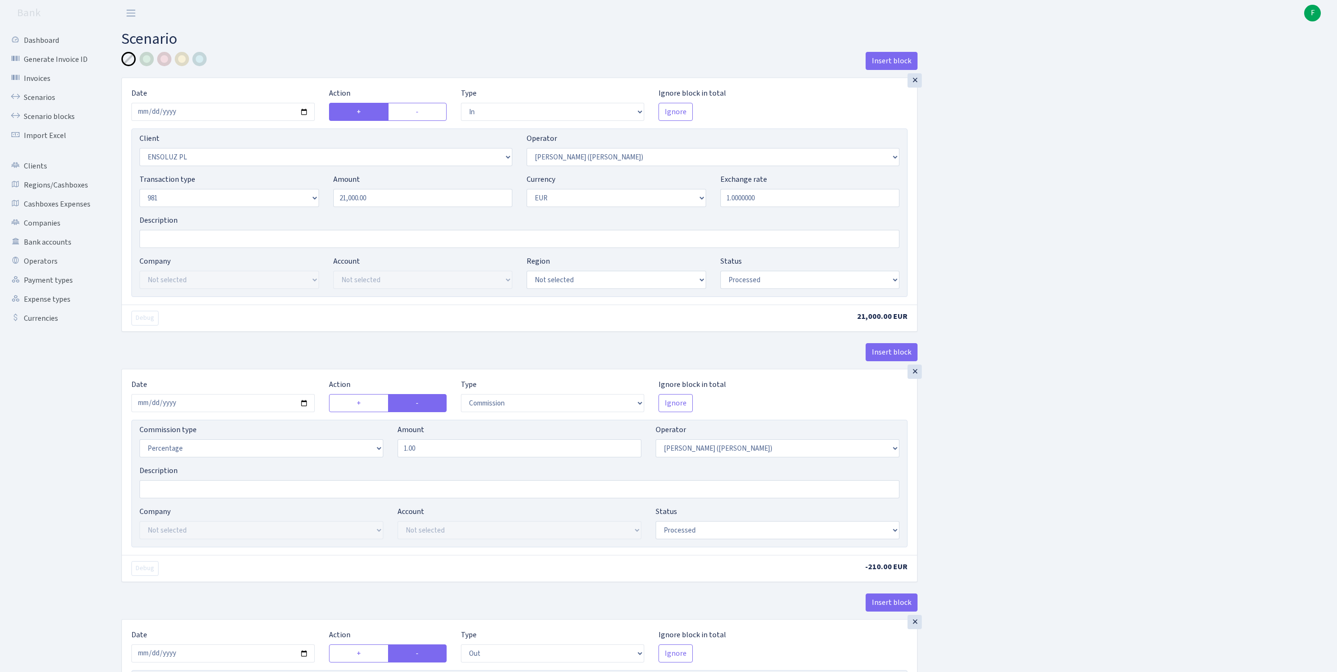
select select "in"
select select "2692"
select select "395"
select select "8"
select select "1"
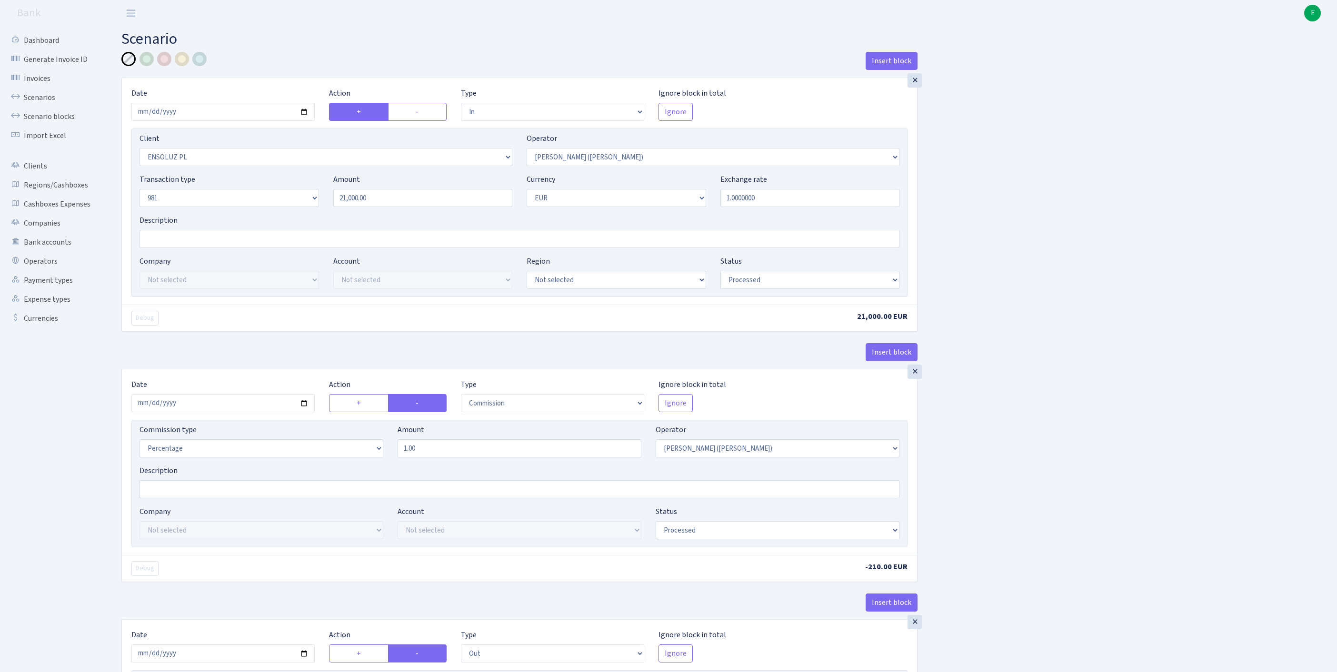
select select "processed"
select select "commission"
select select "395"
select select "processed"
select select "out"
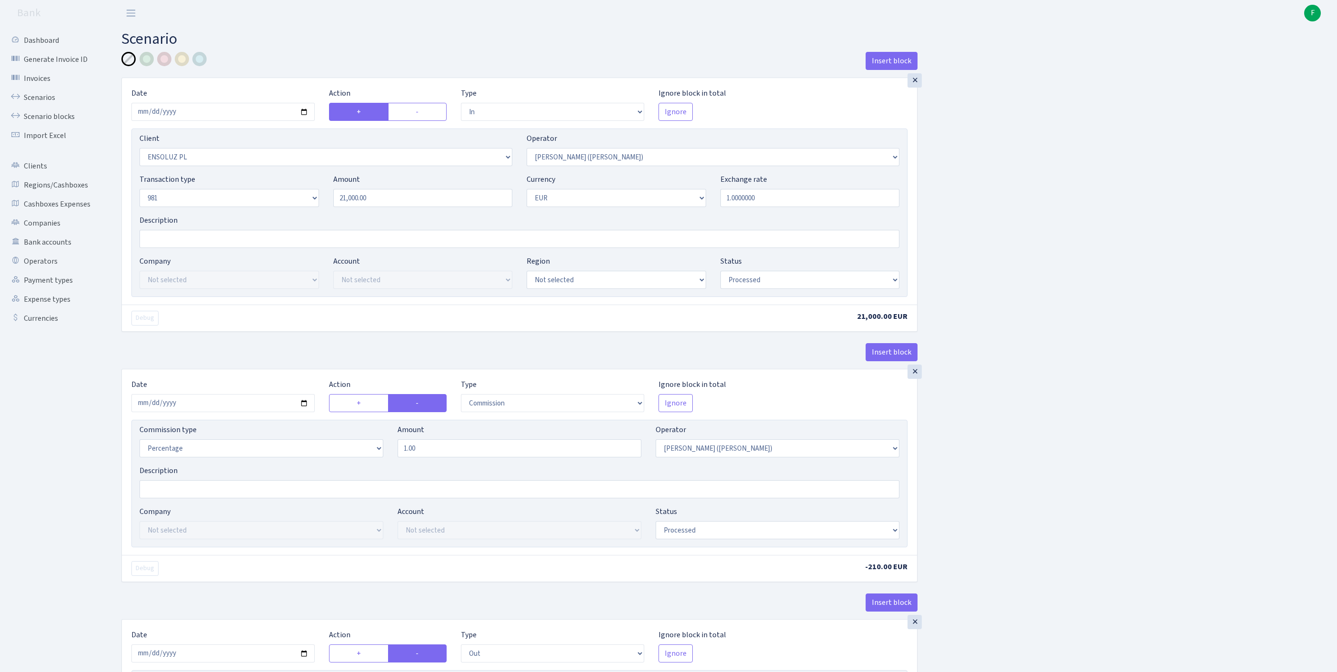
select select "2129"
select select "61"
select select "8"
select select "1"
select select "processed"
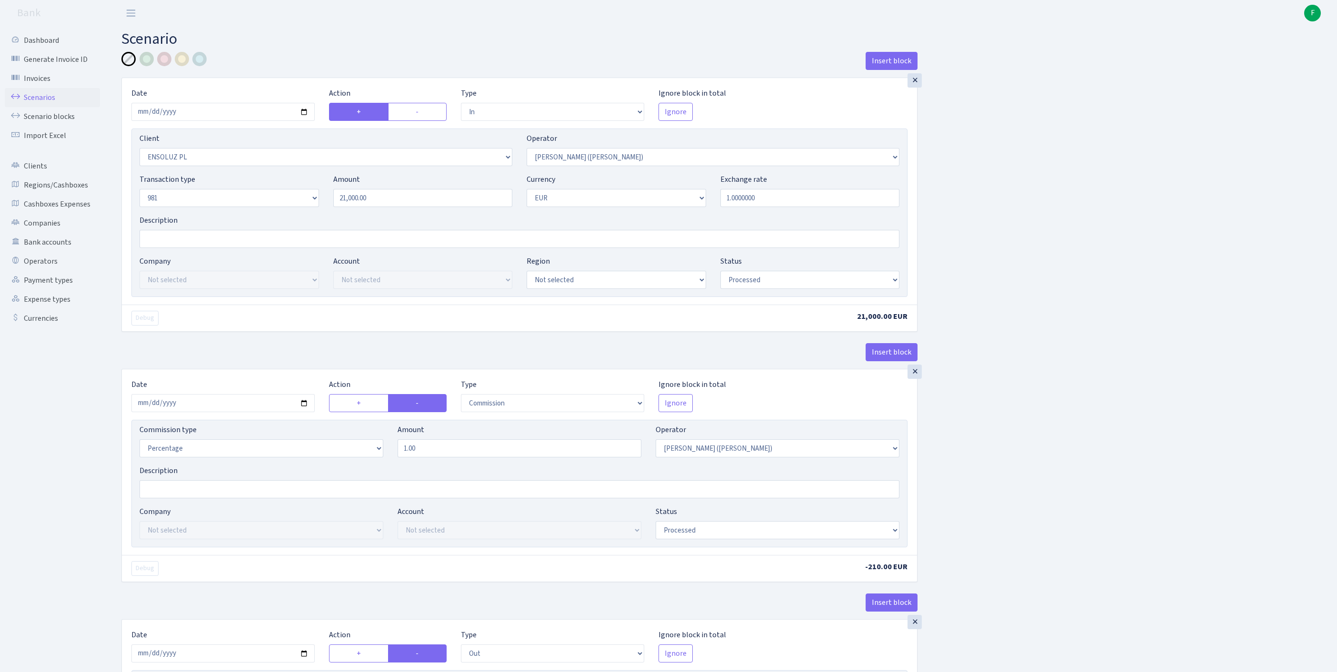
click at [51, 103] on link "Scenarios" at bounding box center [52, 97] width 95 height 19
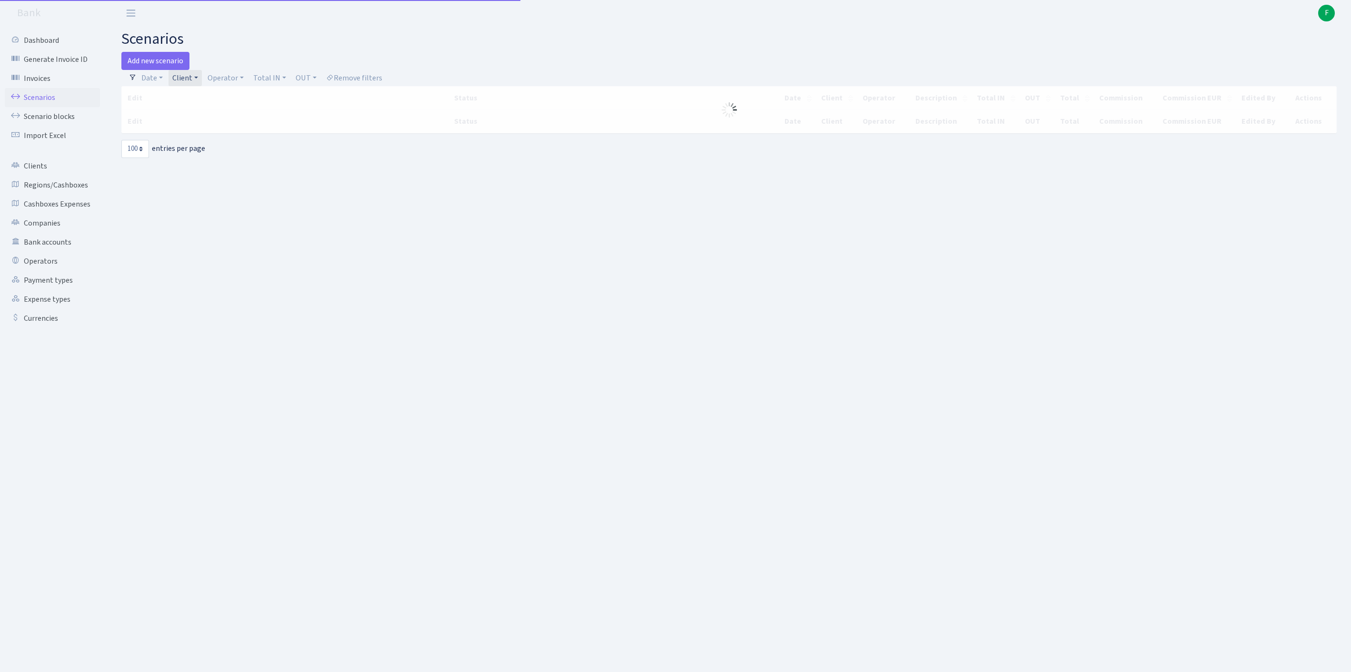
select select "100"
click at [202, 81] on link "Client" at bounding box center [185, 78] width 33 height 16
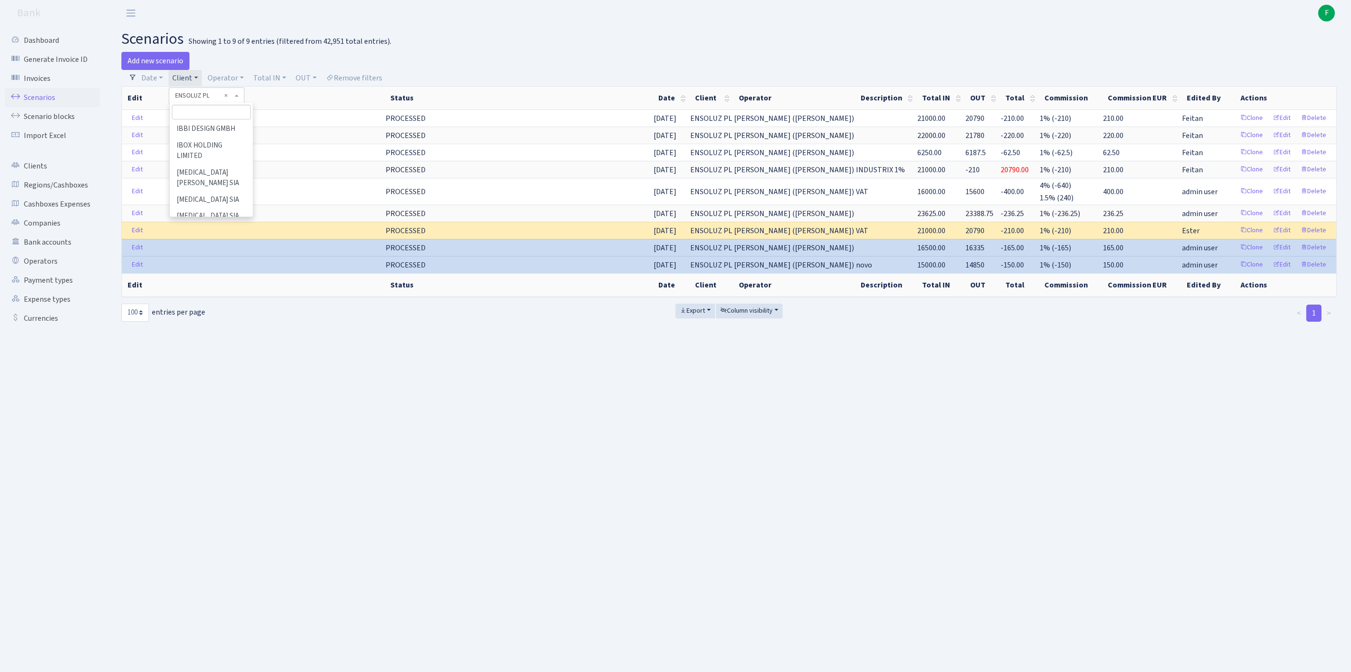
click at [207, 111] on input "search" at bounding box center [211, 112] width 79 height 15
type input "LYHU"
click at [233, 136] on li "LYHUB LTD" at bounding box center [211, 129] width 81 height 17
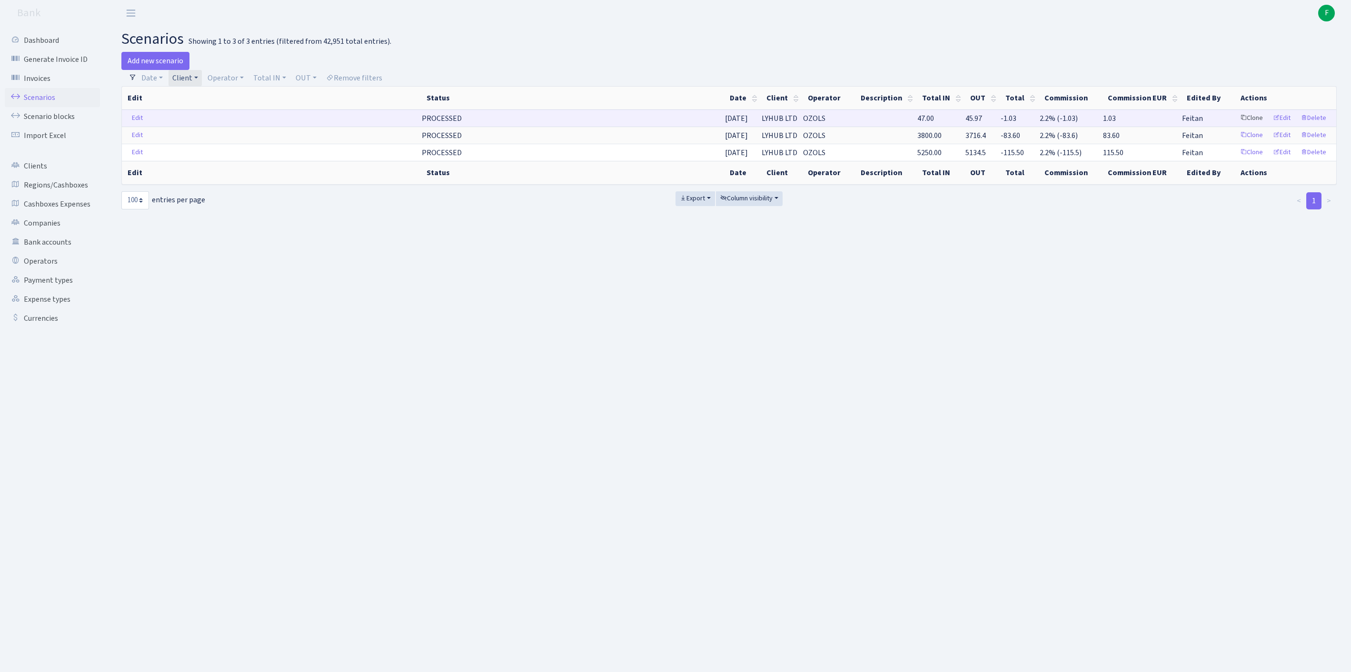
click at [1236, 126] on link "Clone" at bounding box center [1251, 118] width 31 height 15
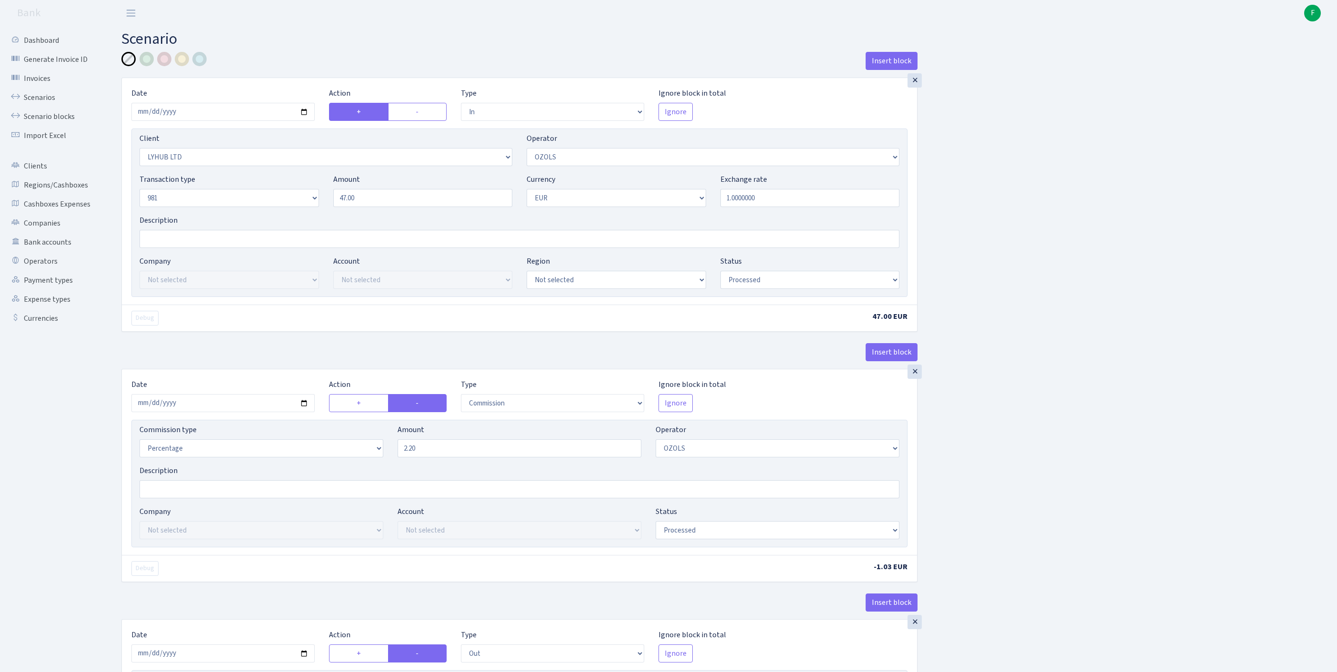
select select "in"
select select "3195"
select select "23"
select select "8"
select select "1"
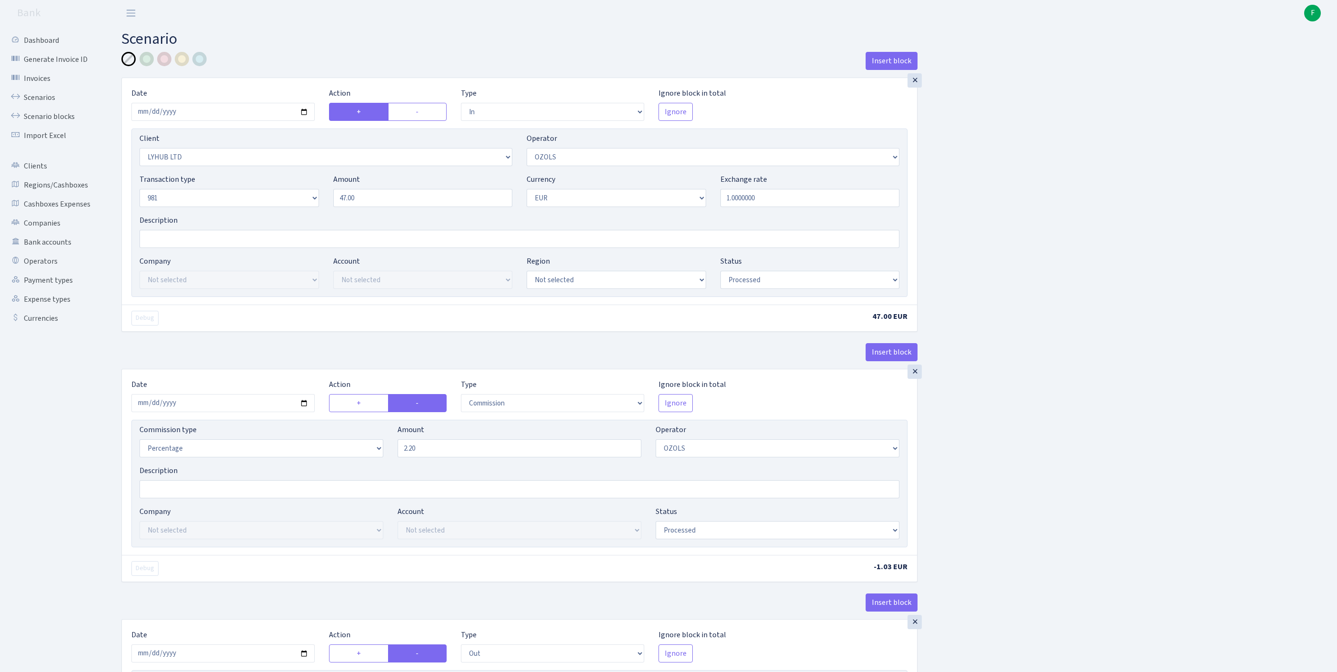
select select "processed"
select select "commission"
select select "23"
select select "processed"
select select "out"
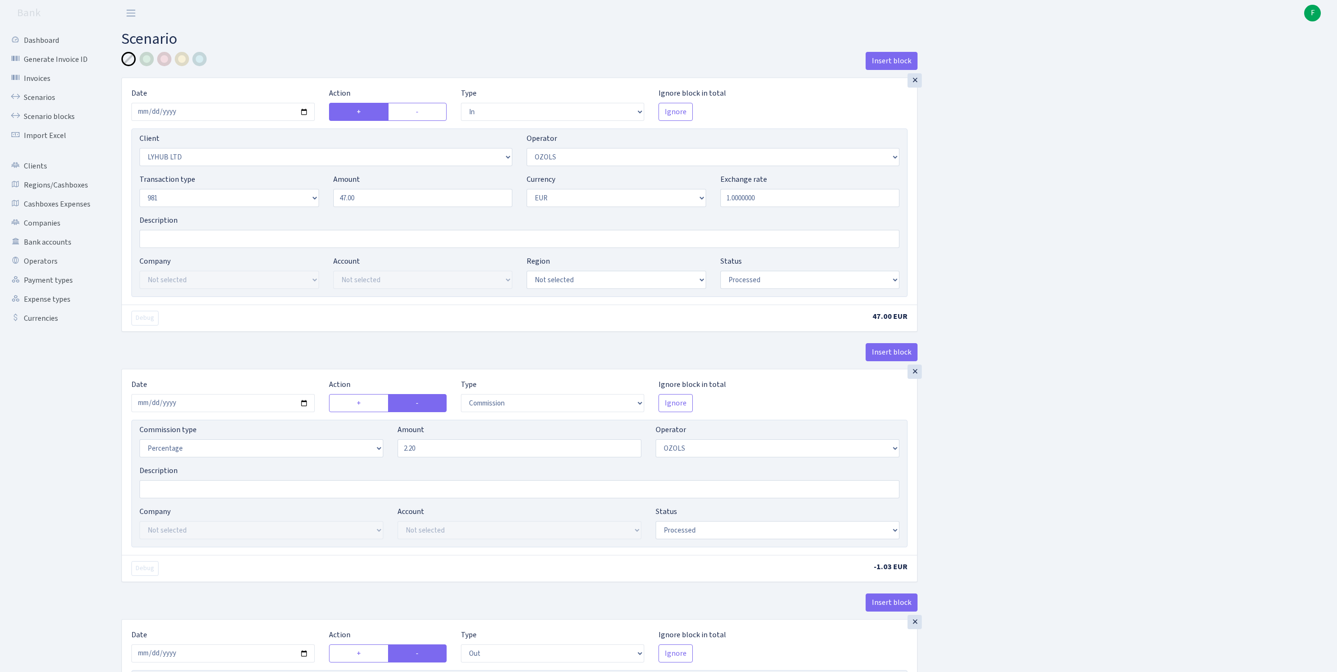
select select "342"
select select "61"
select select "8"
select select "1"
select select "processed"
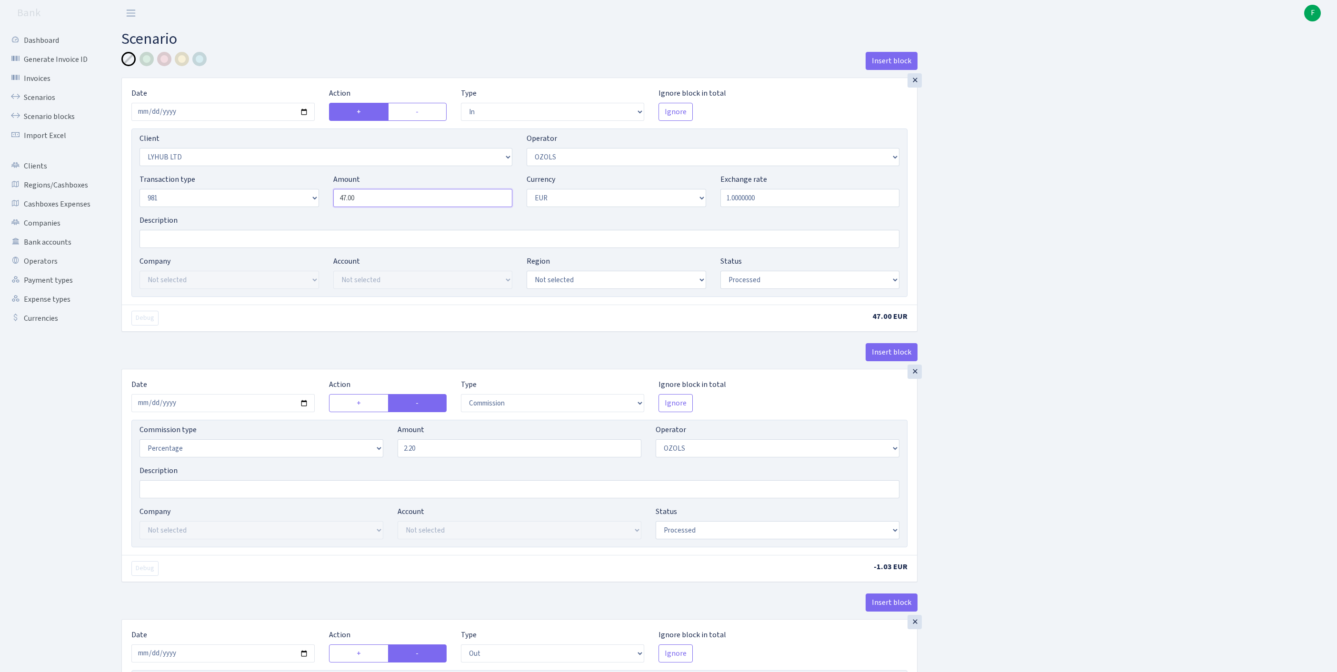
drag, startPoint x: 319, startPoint y: 213, endPoint x: 261, endPoint y: 208, distance: 58.4
click at [261, 208] on div "Transaction type Not selected 981 ELF FISH crypto GIRT IVO dekl MM-BALTIC eur U…" at bounding box center [519, 194] width 774 height 41
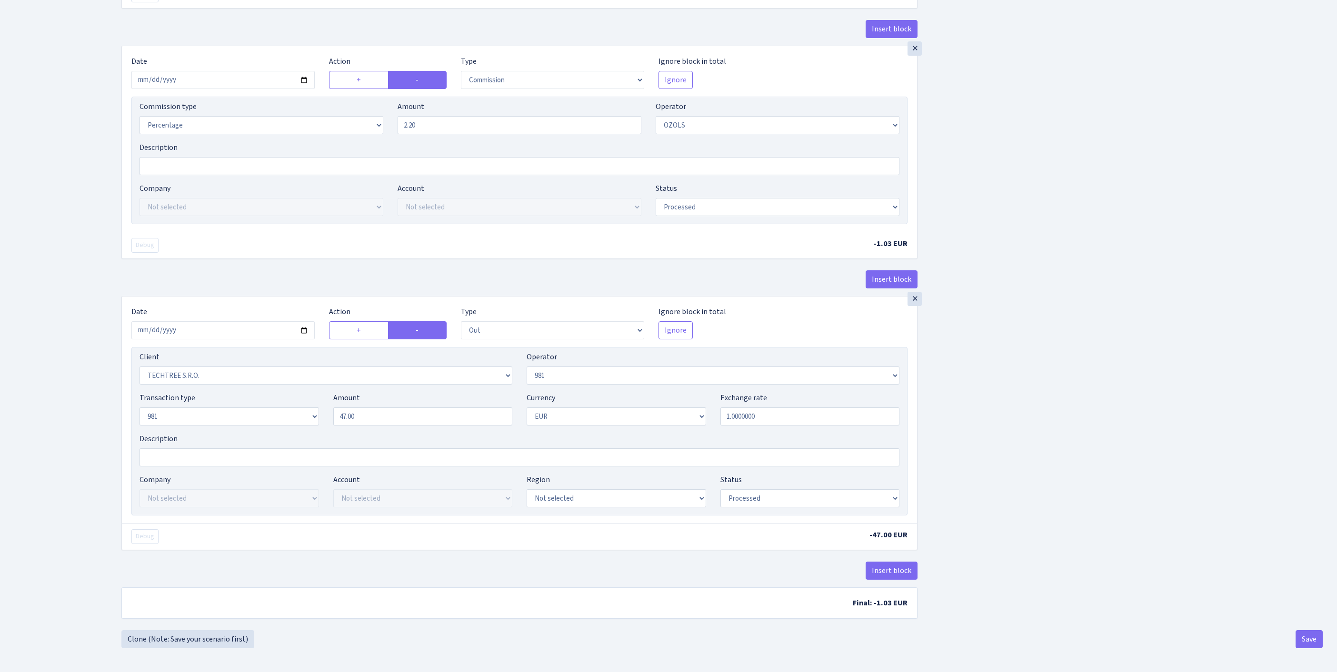
scroll to position [391, 0]
type input "2,680.00"
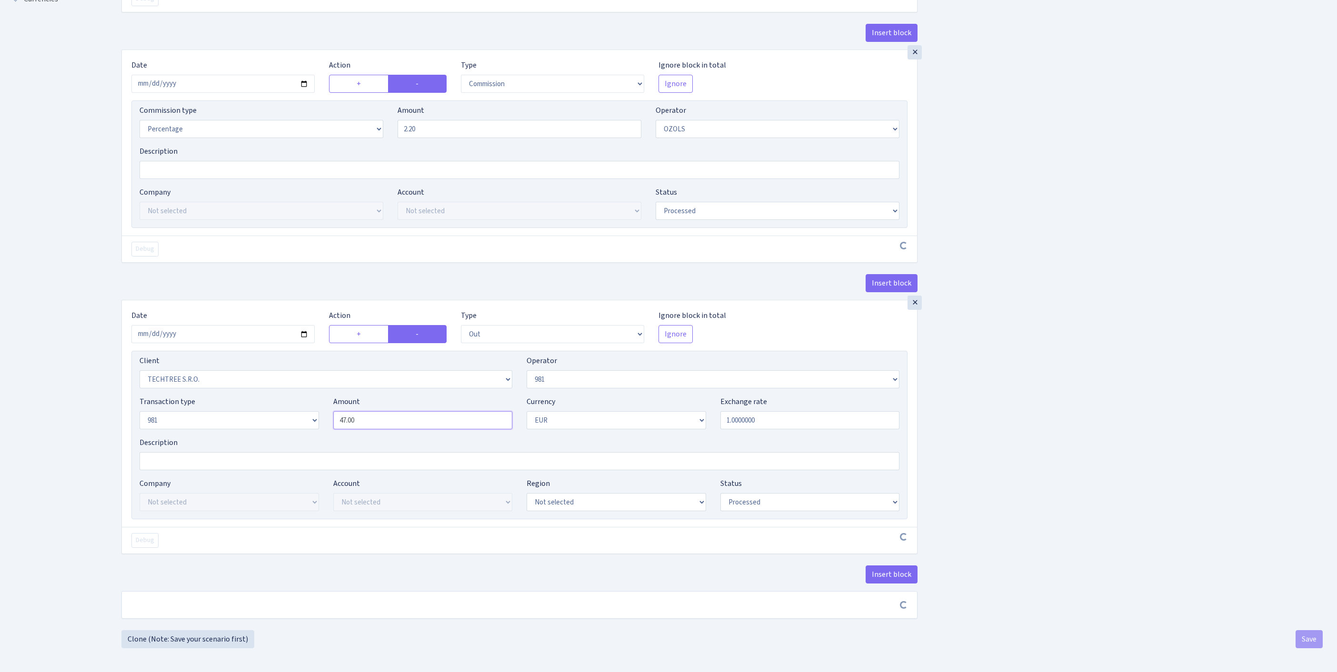
drag, startPoint x: 392, startPoint y: 442, endPoint x: 309, endPoint y: 434, distance: 84.1
click at [309, 434] on div "Transaction type Not selected 981 ELF FISH crypto GIRT IVO dekl MM-BALTIC eur U…" at bounding box center [519, 416] width 774 height 41
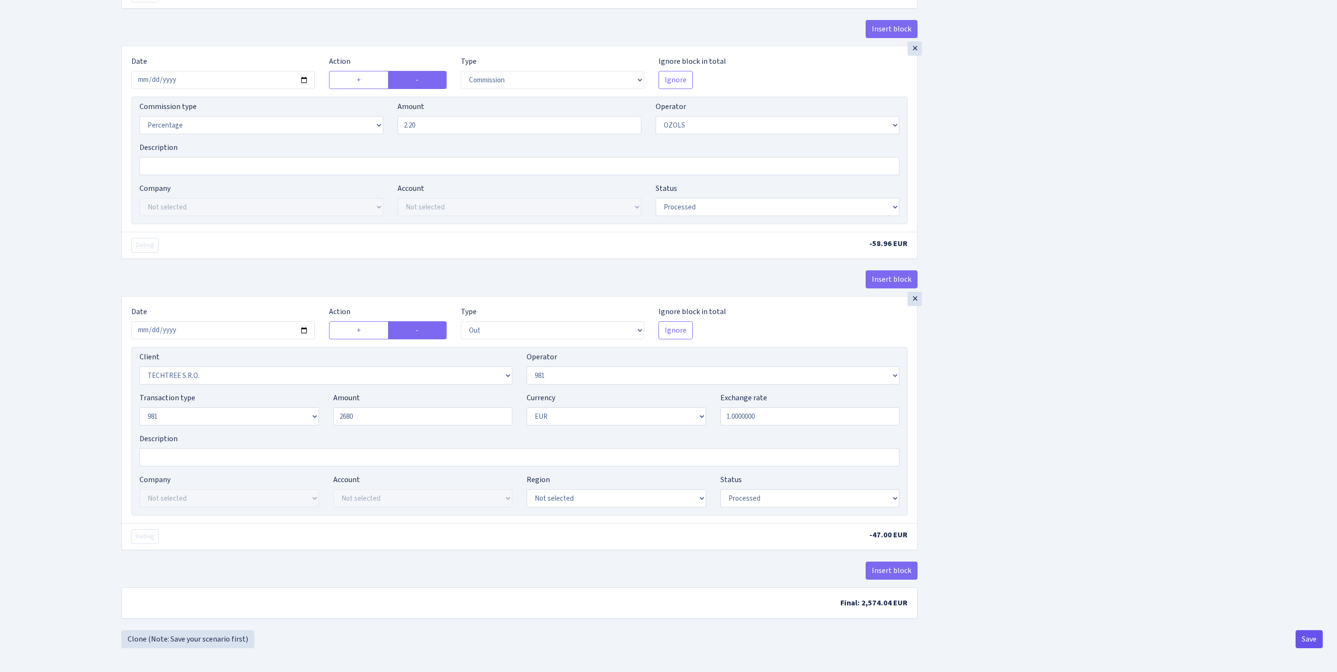
type input "2,680.00"
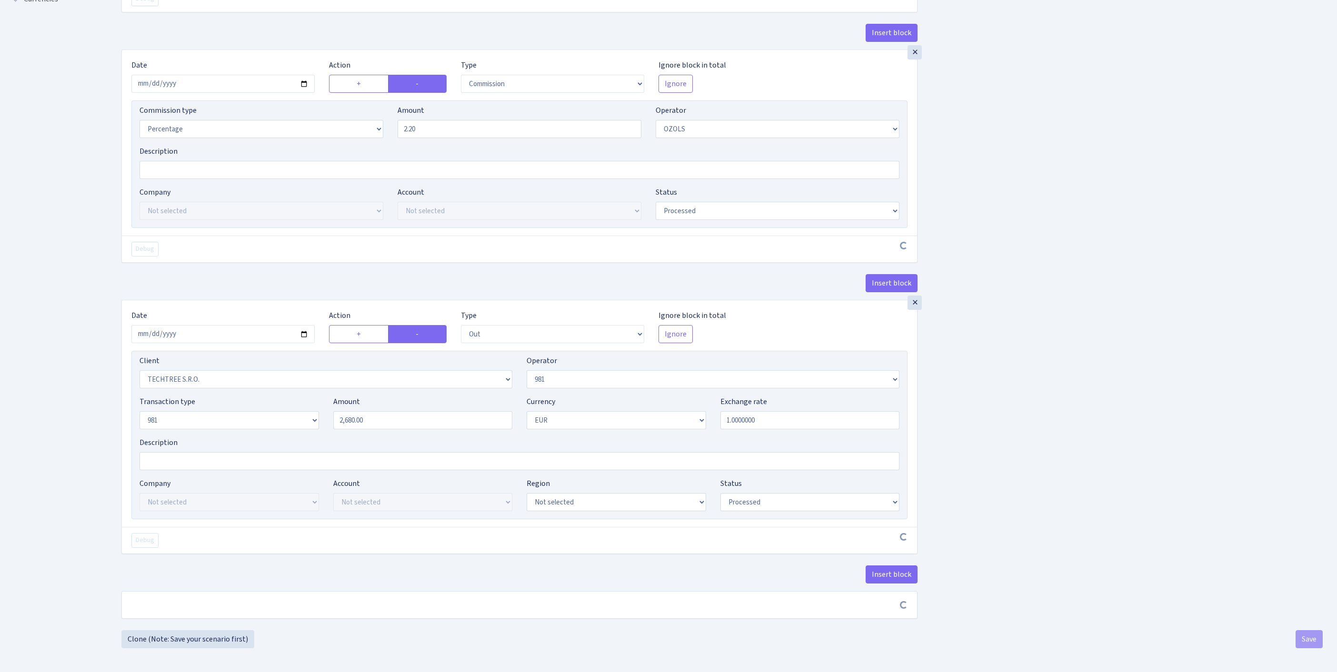
scroll to position [444, 0]
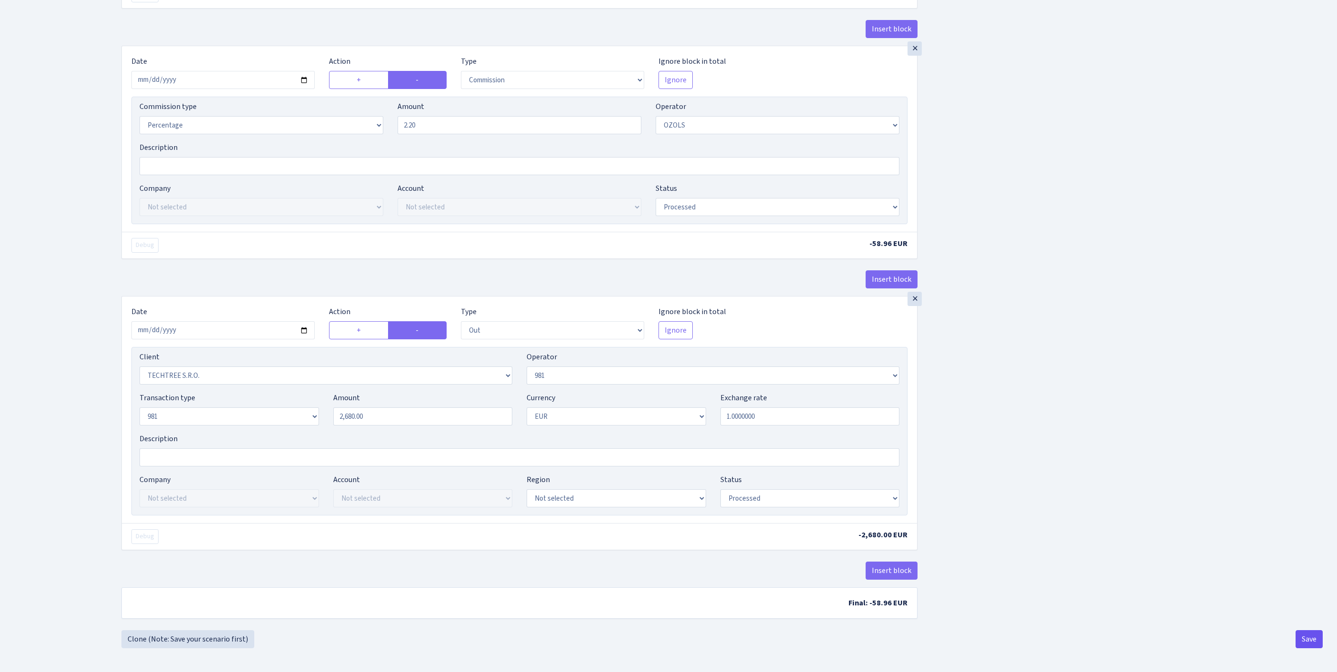
click at [1311, 641] on button "Save" at bounding box center [1309, 639] width 27 height 18
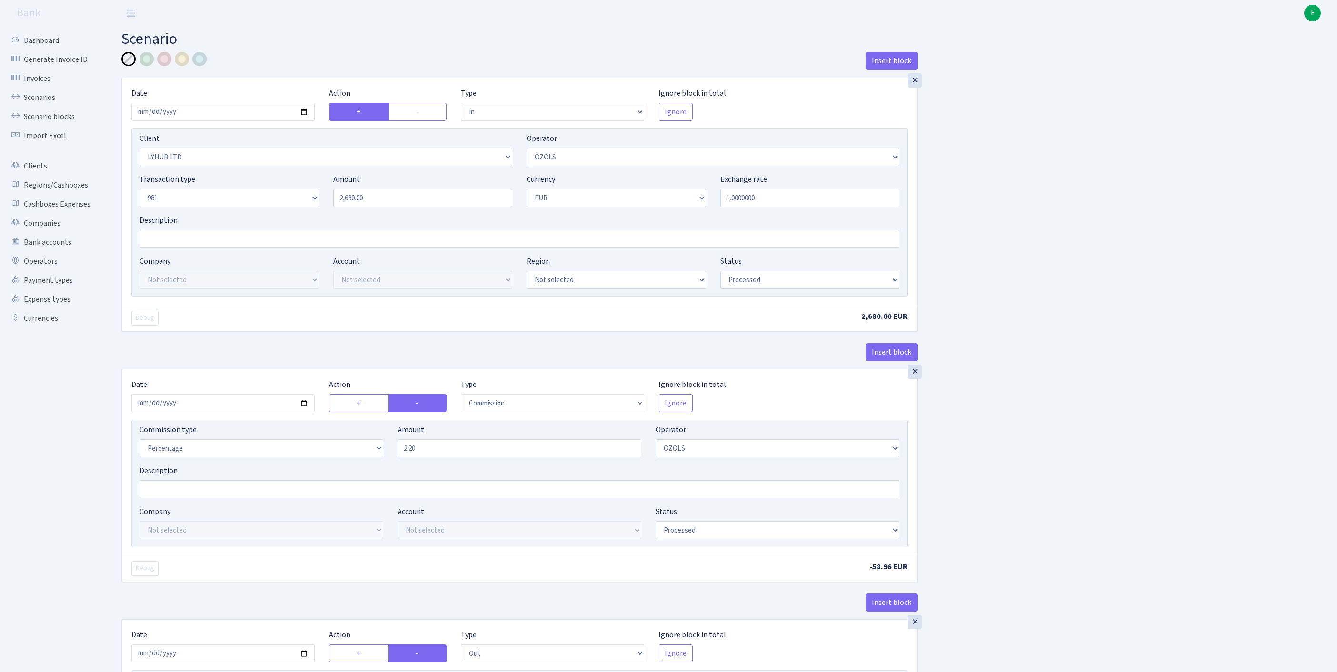
select select "in"
select select "3195"
select select "23"
select select "8"
select select "1"
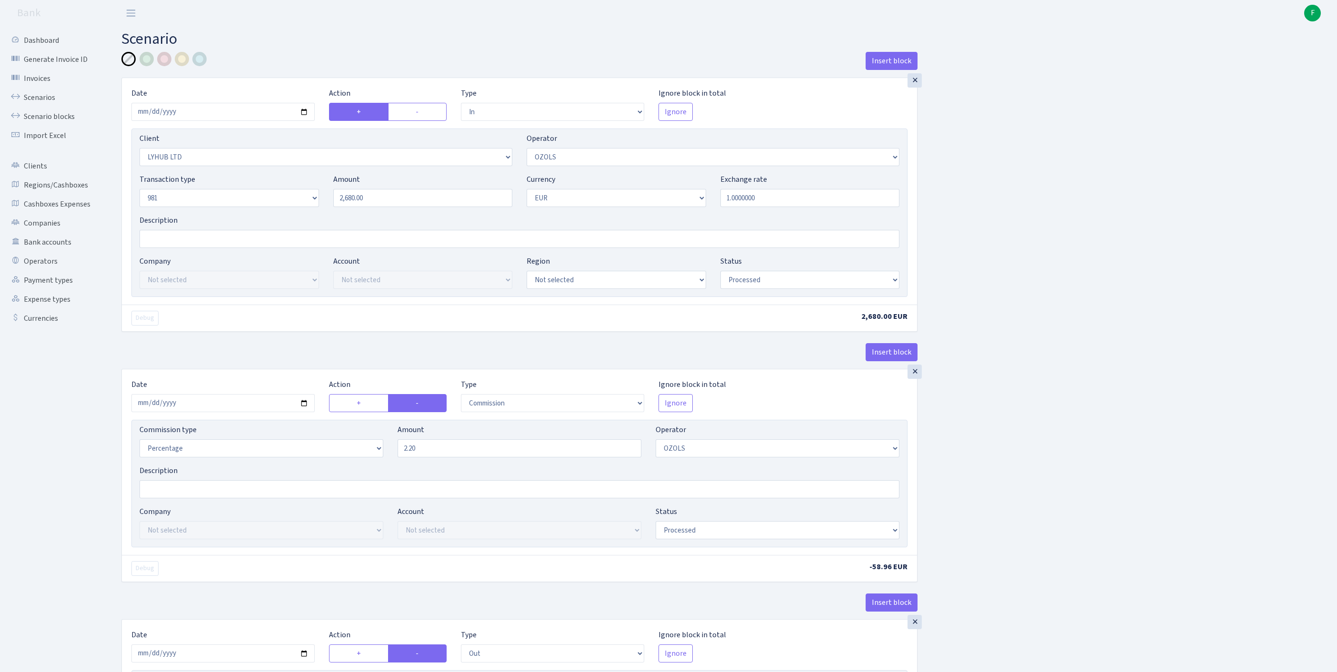
select select "processed"
select select "commission"
select select "23"
select select "processed"
select select "out"
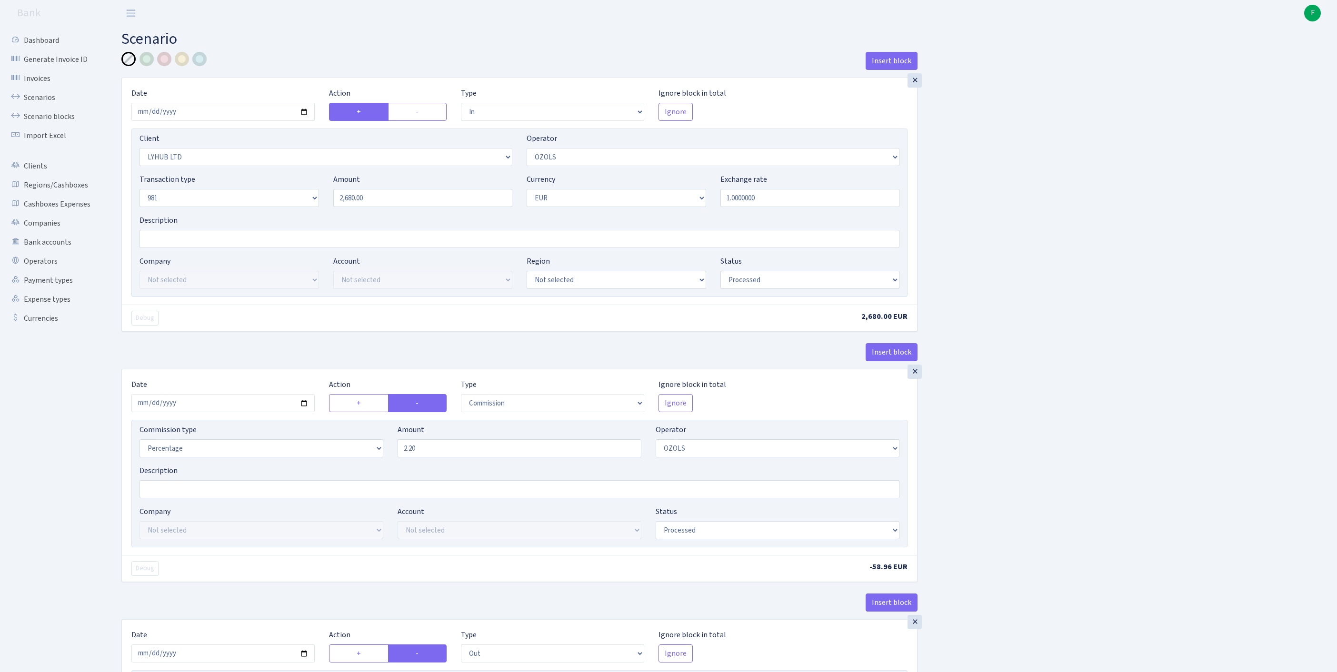
select select "342"
select select "61"
select select "8"
select select "1"
select select "processed"
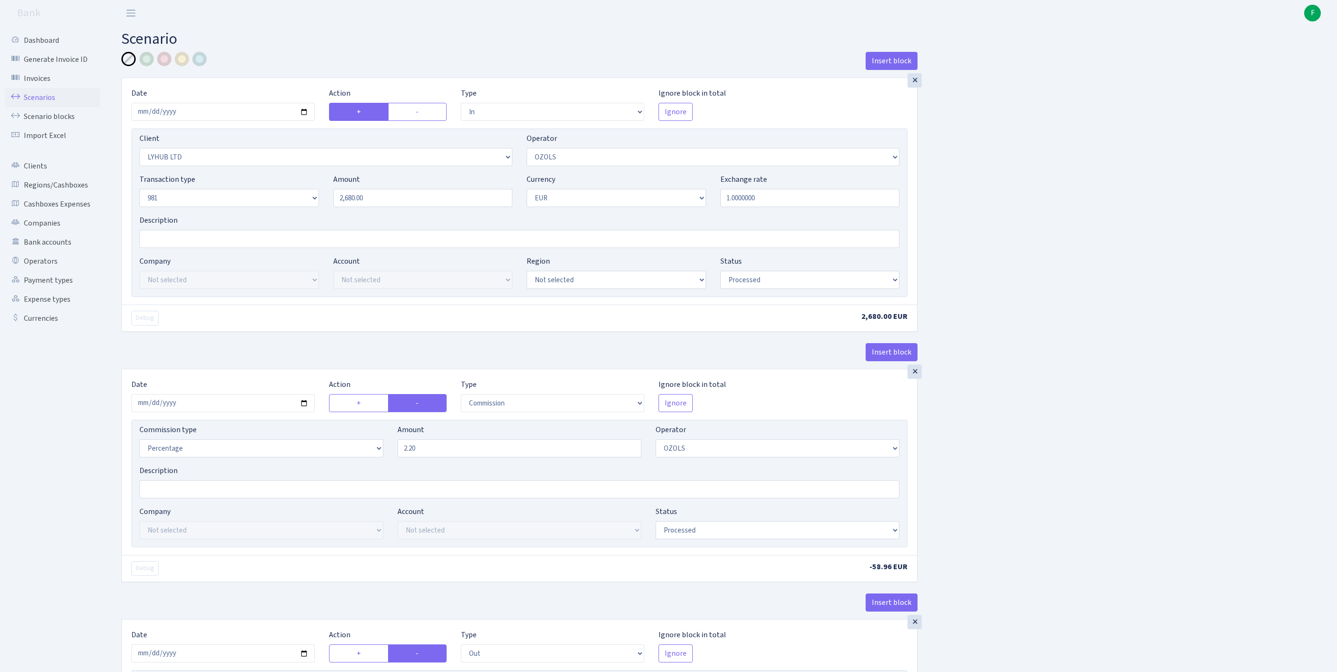
click at [42, 105] on link "Scenarios" at bounding box center [52, 97] width 95 height 19
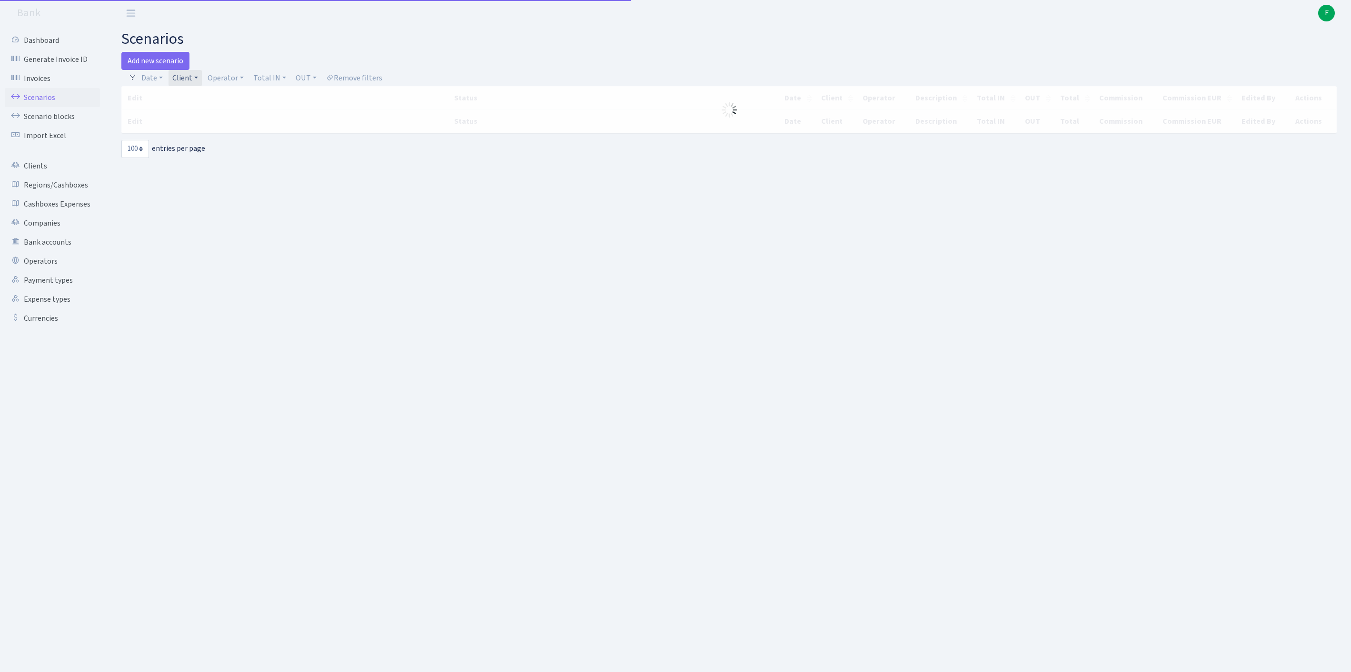
select select "100"
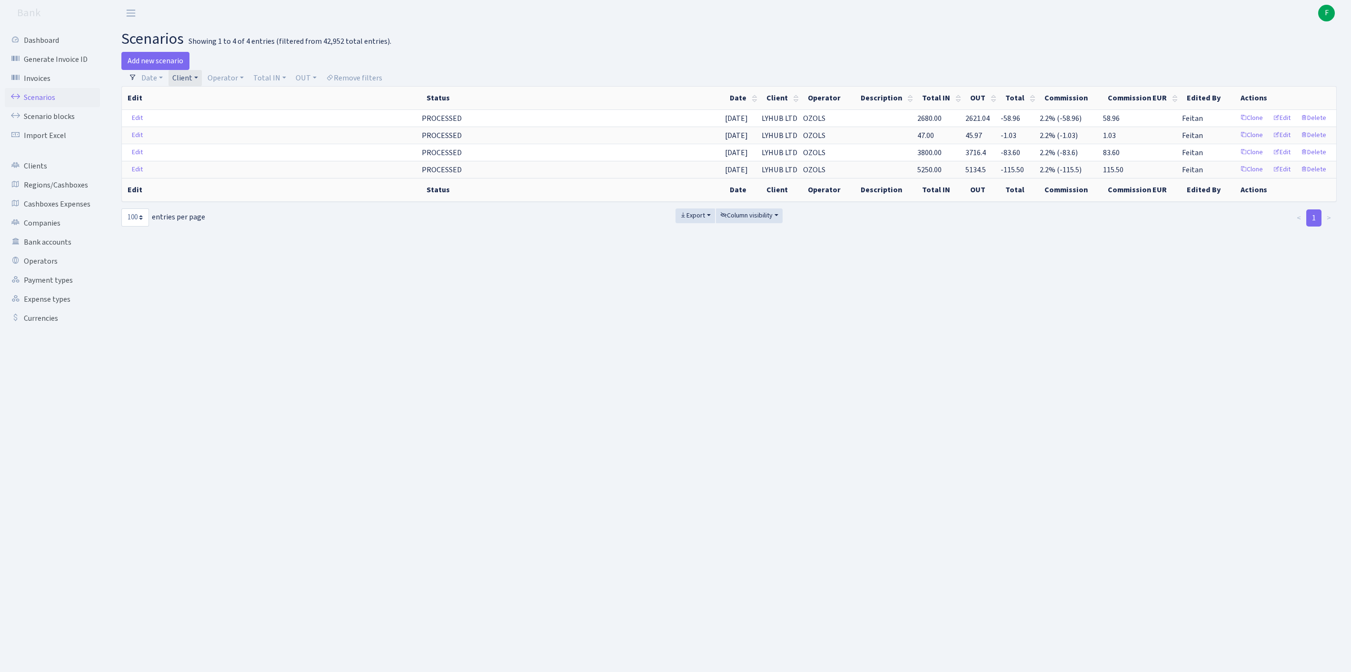
click at [202, 78] on link "Client" at bounding box center [185, 78] width 33 height 16
click at [219, 119] on input "search" at bounding box center [211, 112] width 79 height 15
type input "AVIANESE"
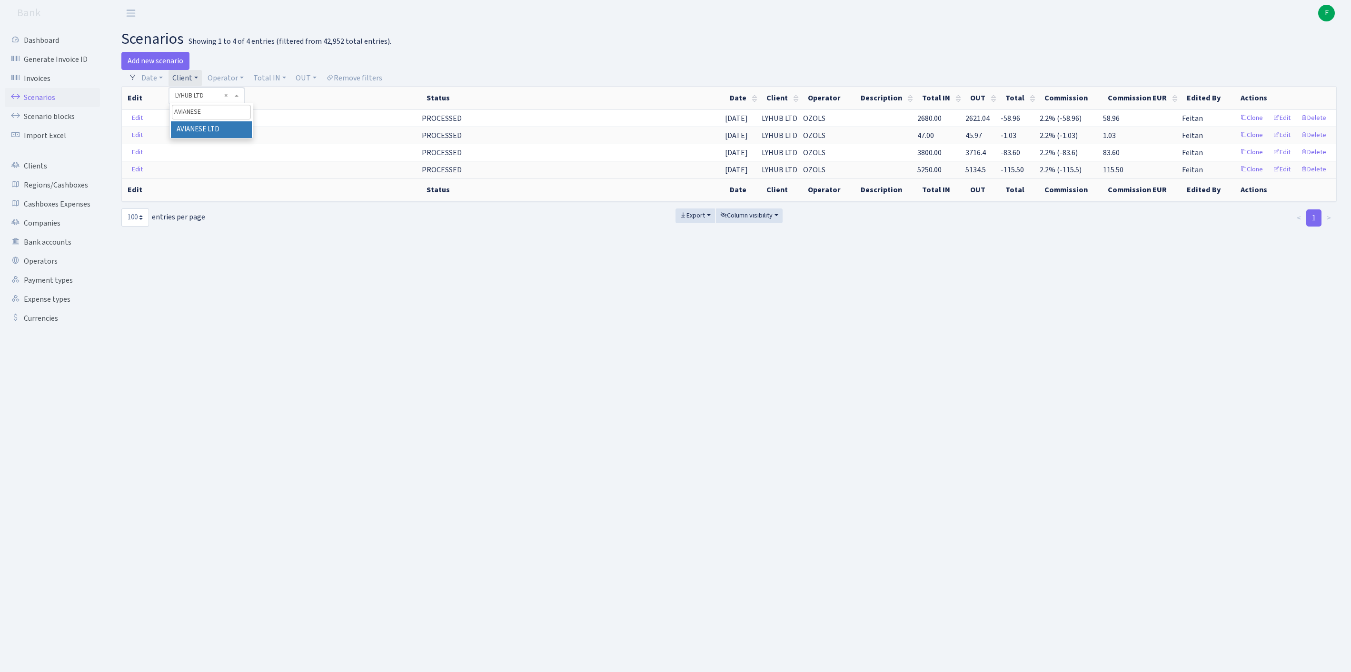
click at [241, 138] on li "AVIANESE LTD" at bounding box center [211, 129] width 81 height 17
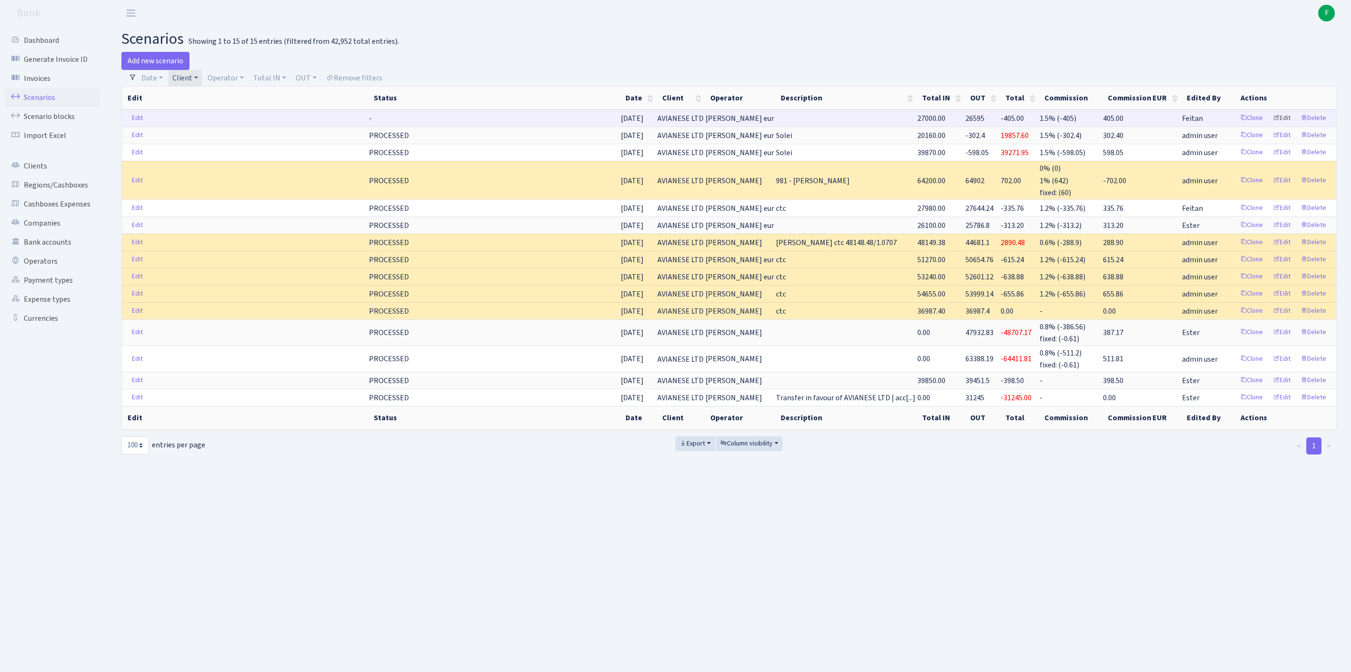
click at [1273, 126] on link "Edit" at bounding box center [1282, 118] width 26 height 15
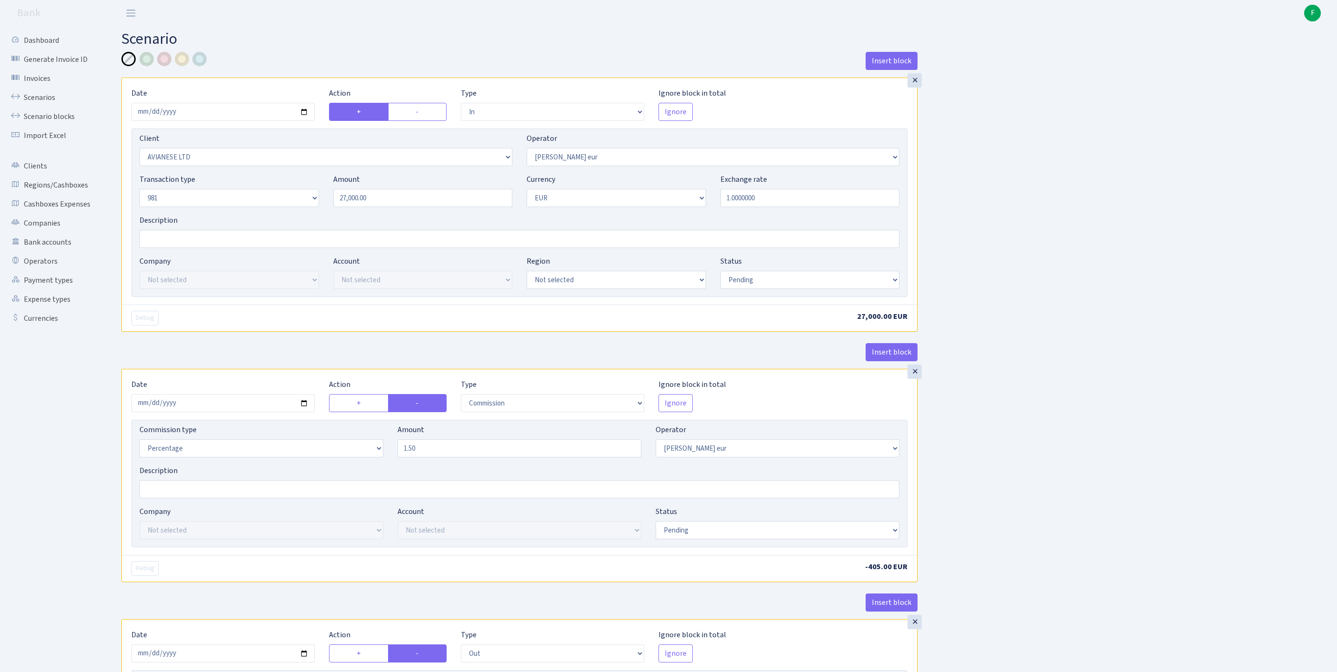
select select "in"
select select "2281"
select select "403"
select select "8"
select select "1"
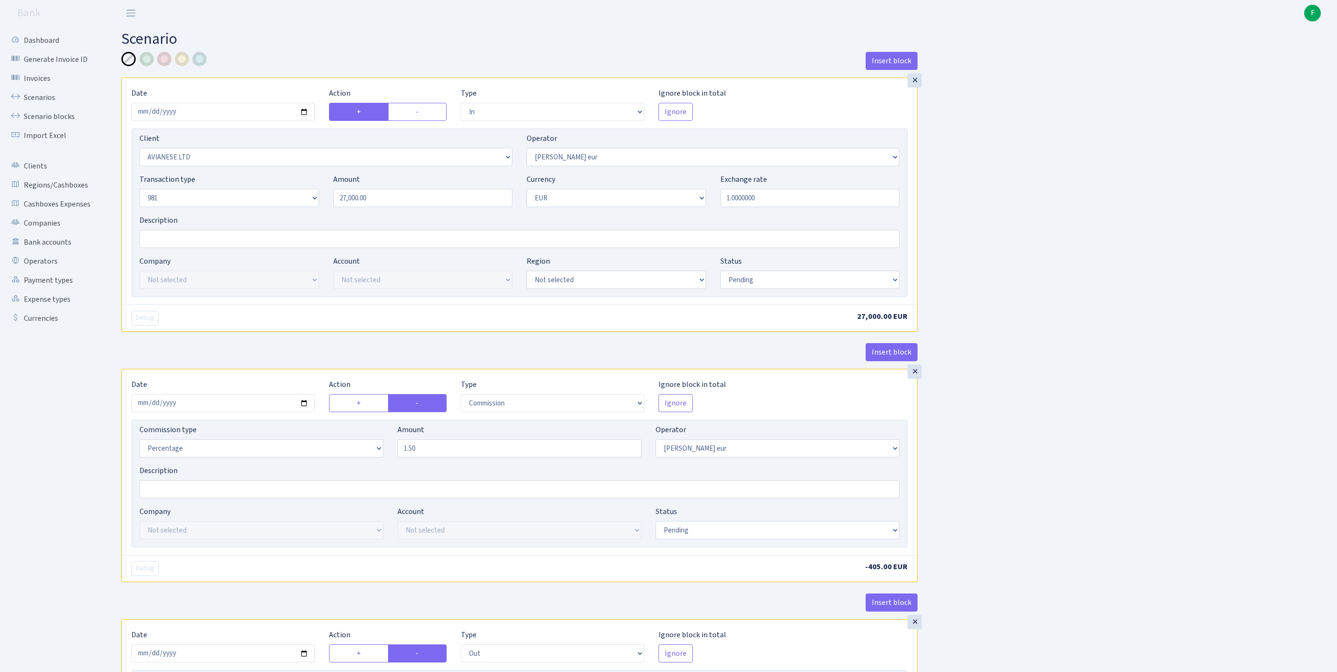
select select "pending"
select select "commission"
select select "403"
select select "pending"
select select "out"
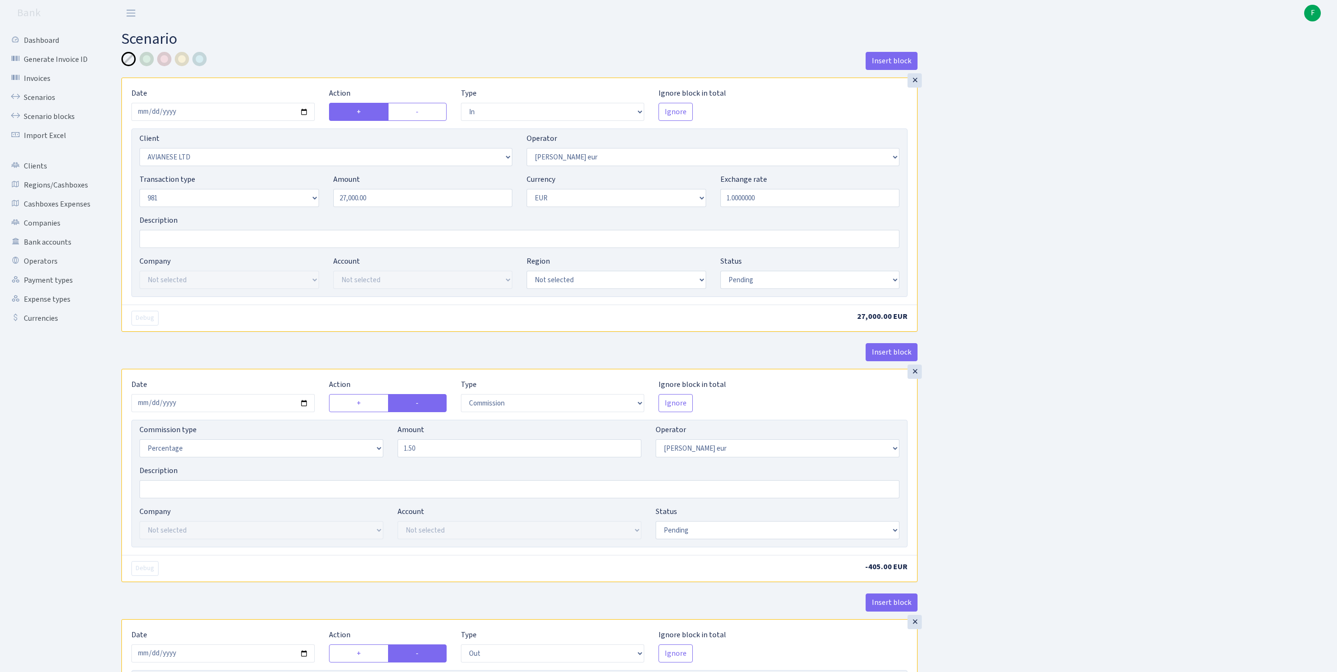
select select "2781"
select select "61"
select select "8"
select select "1"
select select "pending"
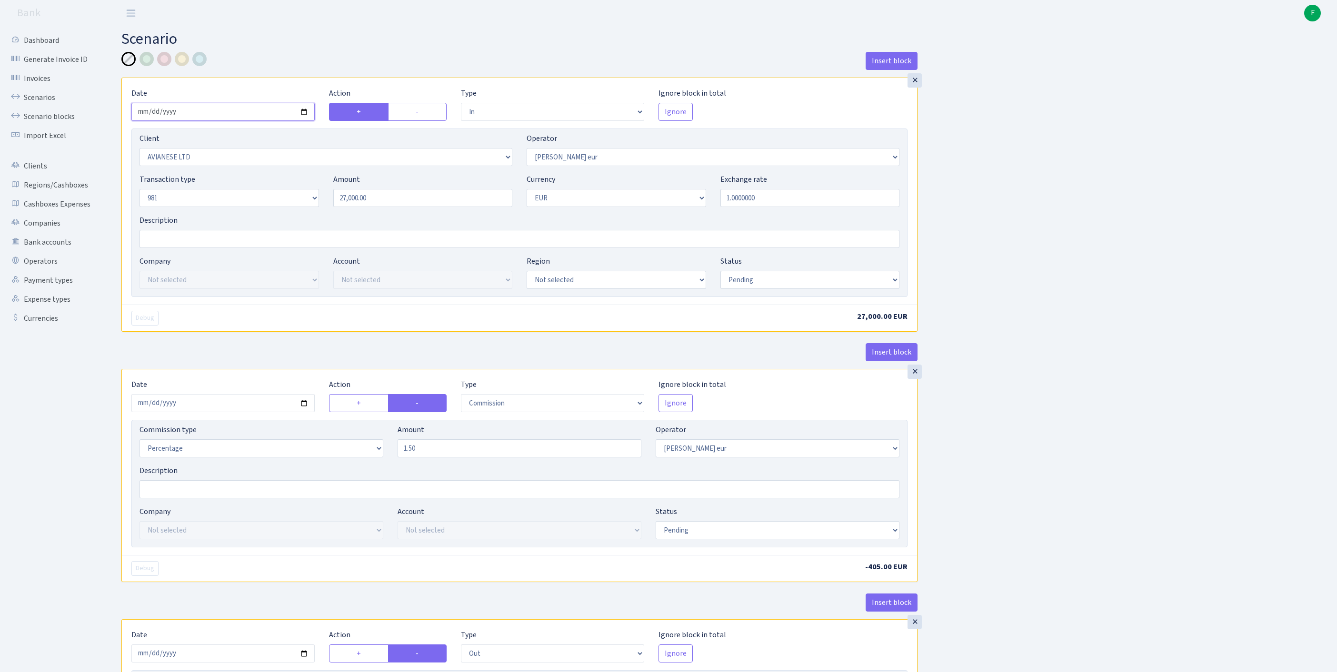
click at [206, 118] on input "[DATE]" at bounding box center [222, 112] width 183 height 18
click at [207, 118] on input "[DATE]" at bounding box center [222, 112] width 183 height 18
select select "processed"
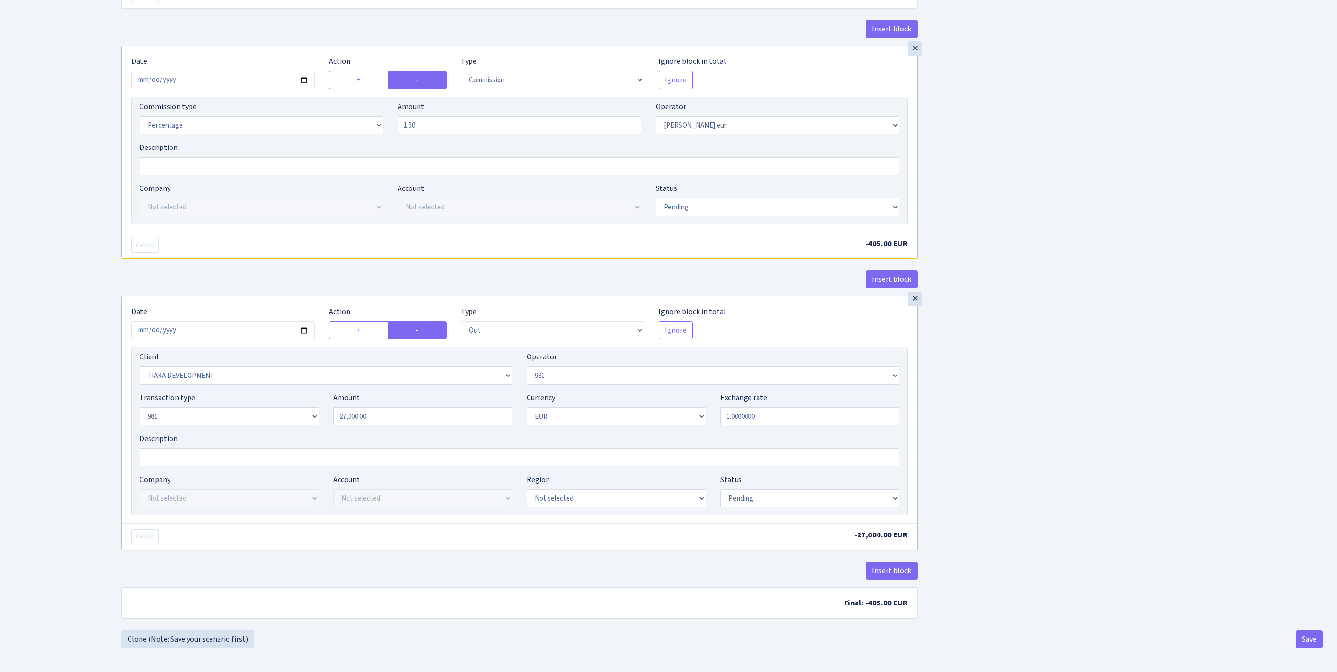
scroll to position [364, 0]
select select "processed"
click at [1307, 639] on button "Save" at bounding box center [1309, 639] width 27 height 18
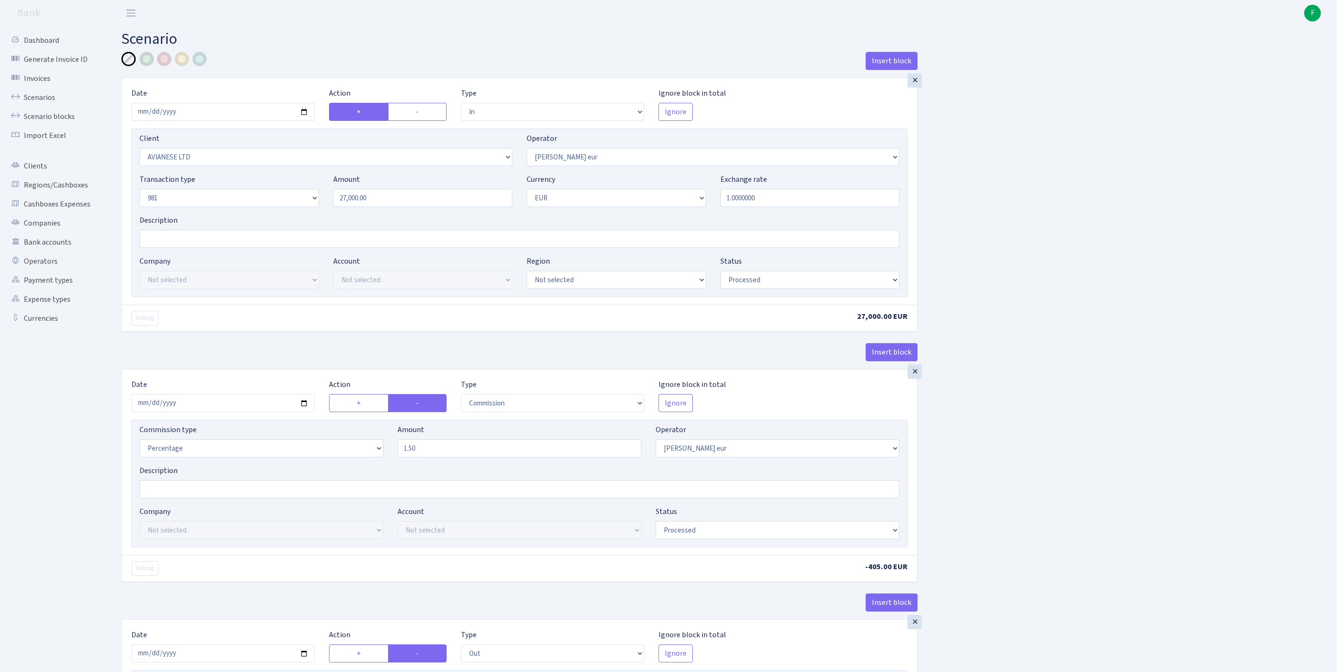
select select "in"
select select "2281"
select select "403"
select select "8"
select select "1"
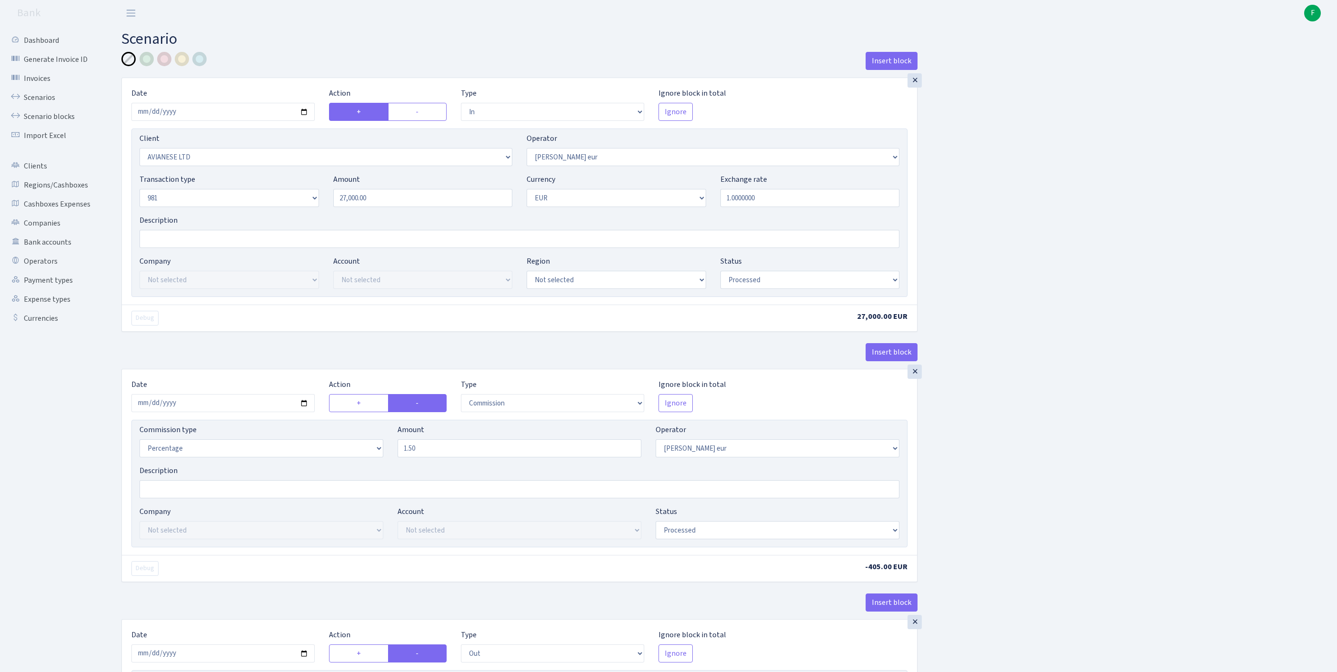
select select "processed"
select select "commission"
select select "403"
select select "processed"
select select "out"
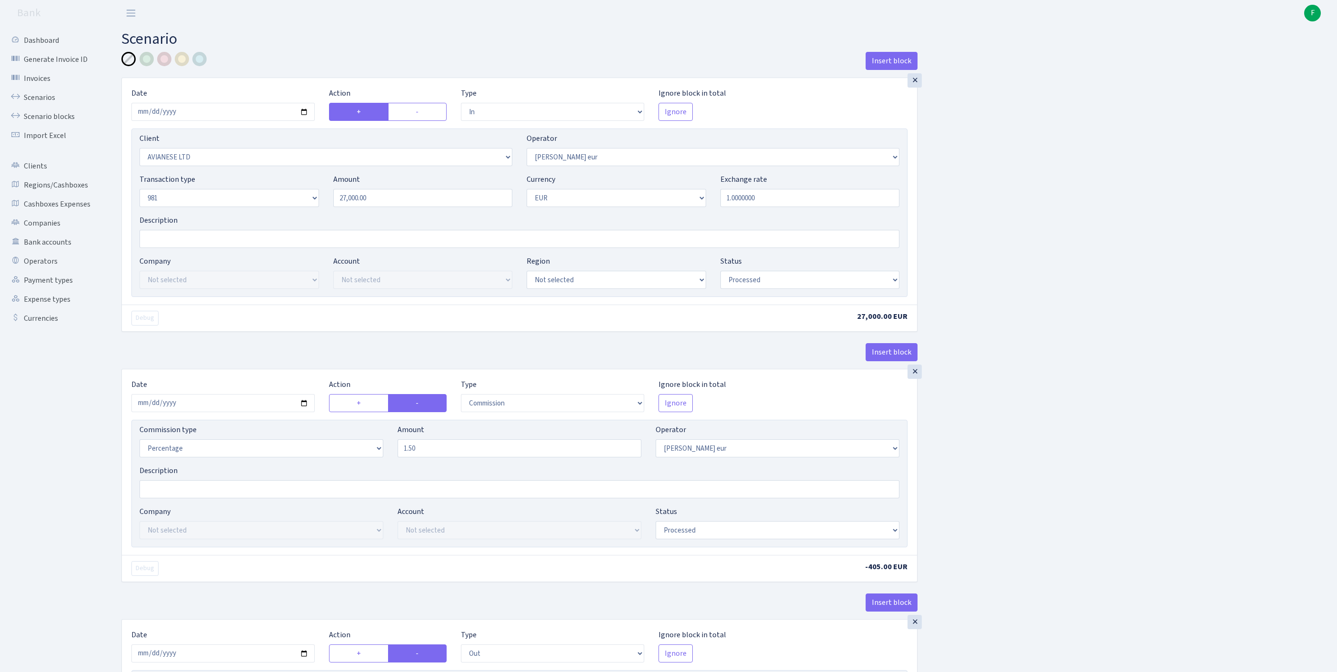
select select "2781"
select select "61"
select select "8"
select select "1"
select select "processed"
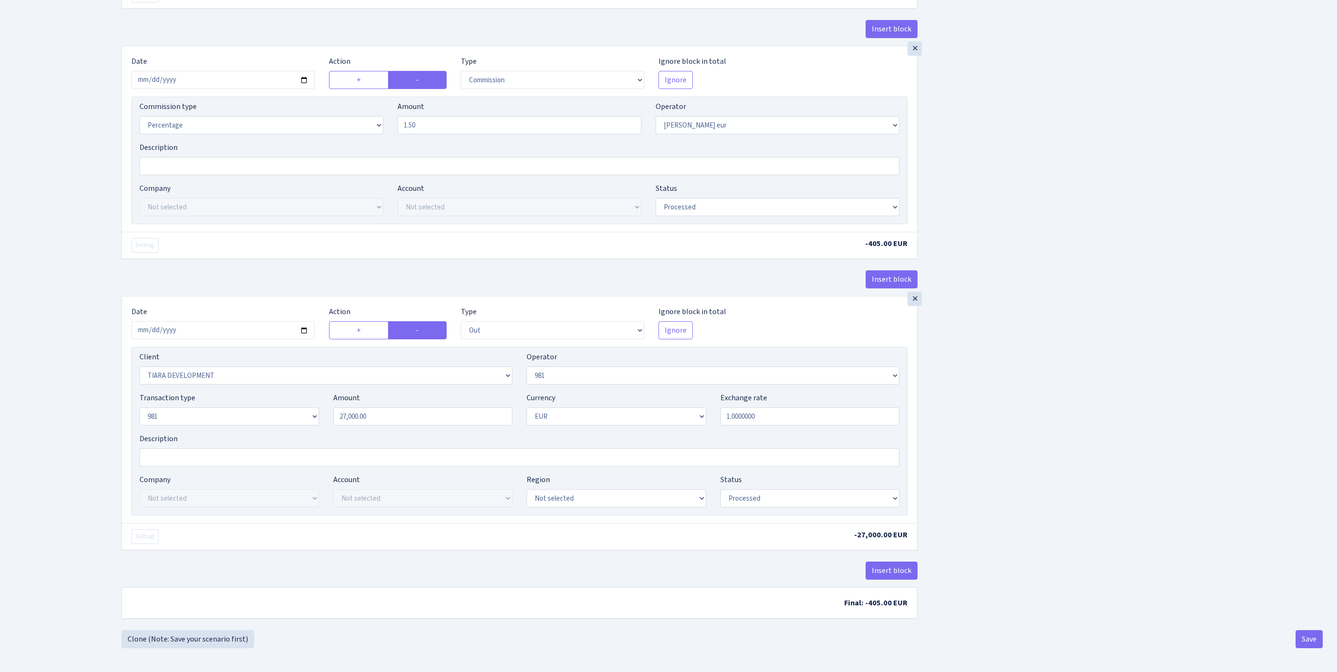
scroll to position [448, 0]
click at [1307, 640] on button "Save" at bounding box center [1309, 639] width 27 height 18
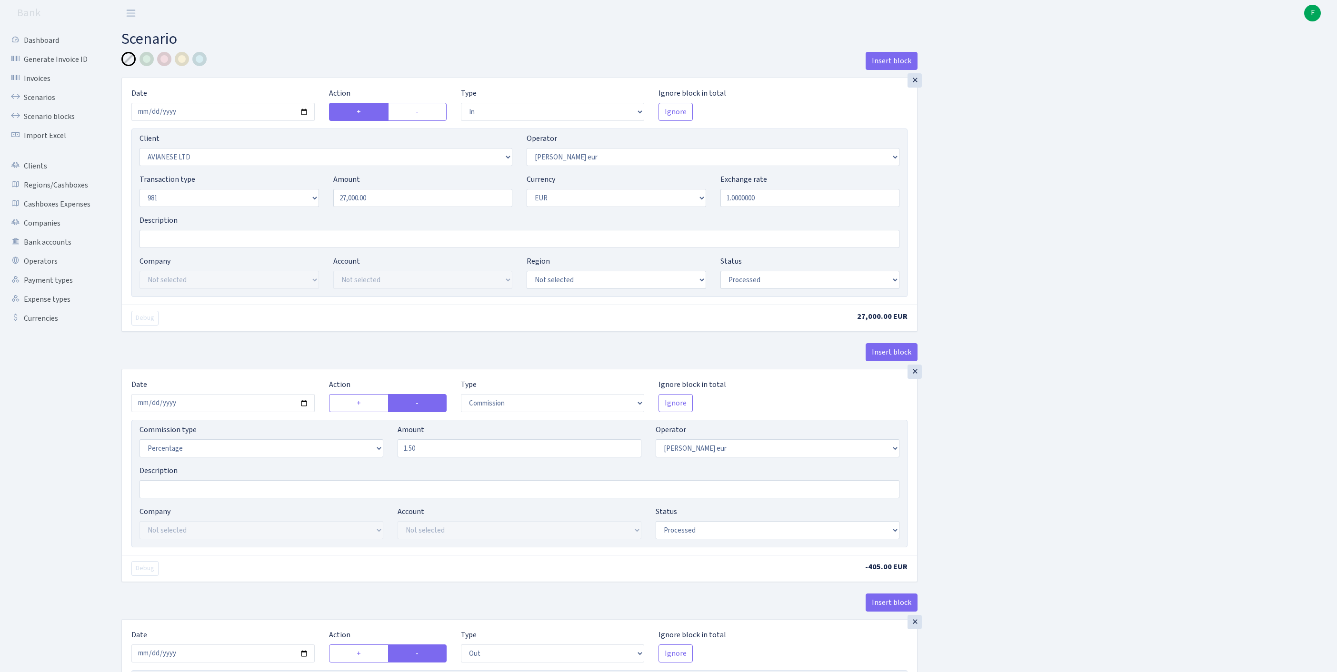
select select "in"
select select "2281"
select select "403"
select select "8"
select select "1"
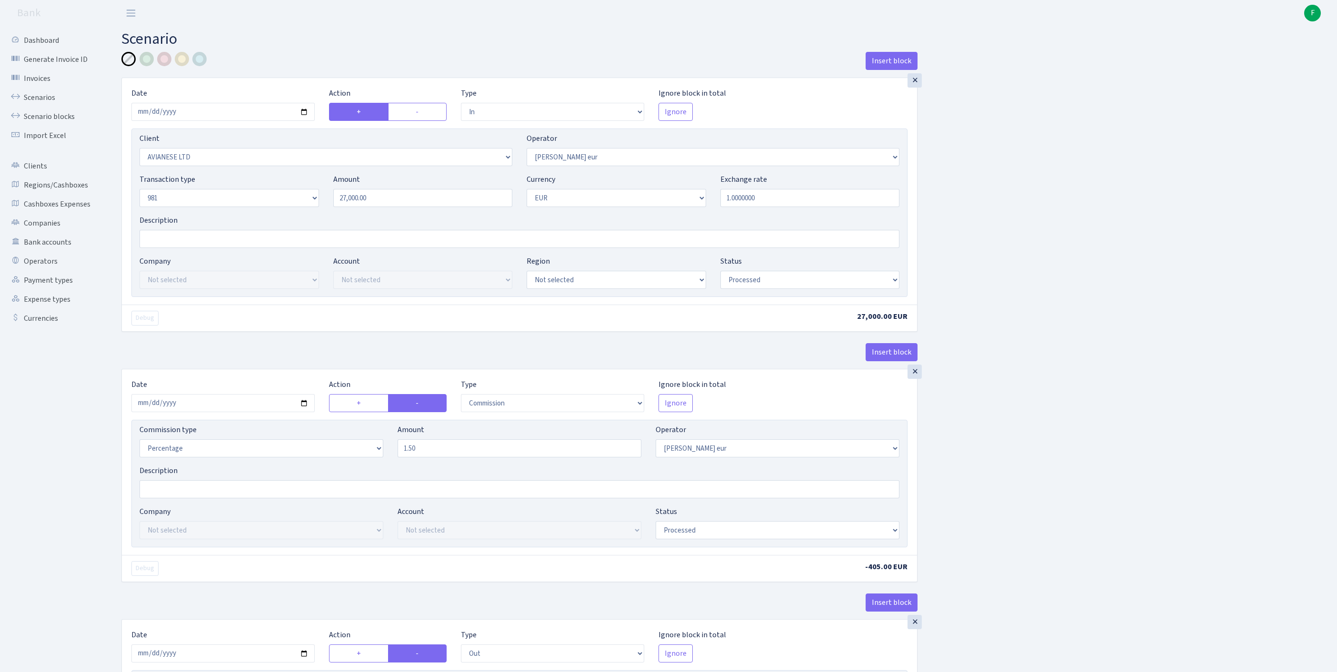
select select "processed"
select select "commission"
select select "403"
select select "processed"
select select "out"
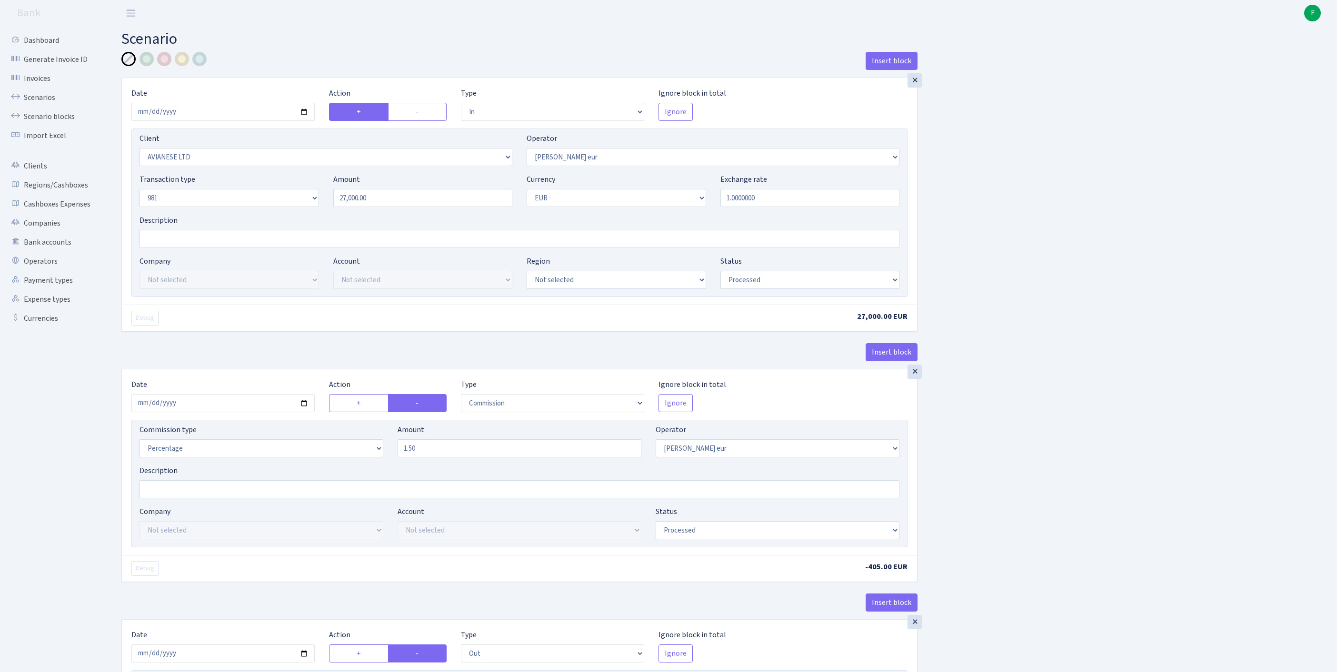
select select "2781"
select select "61"
select select "8"
select select "1"
select select "processed"
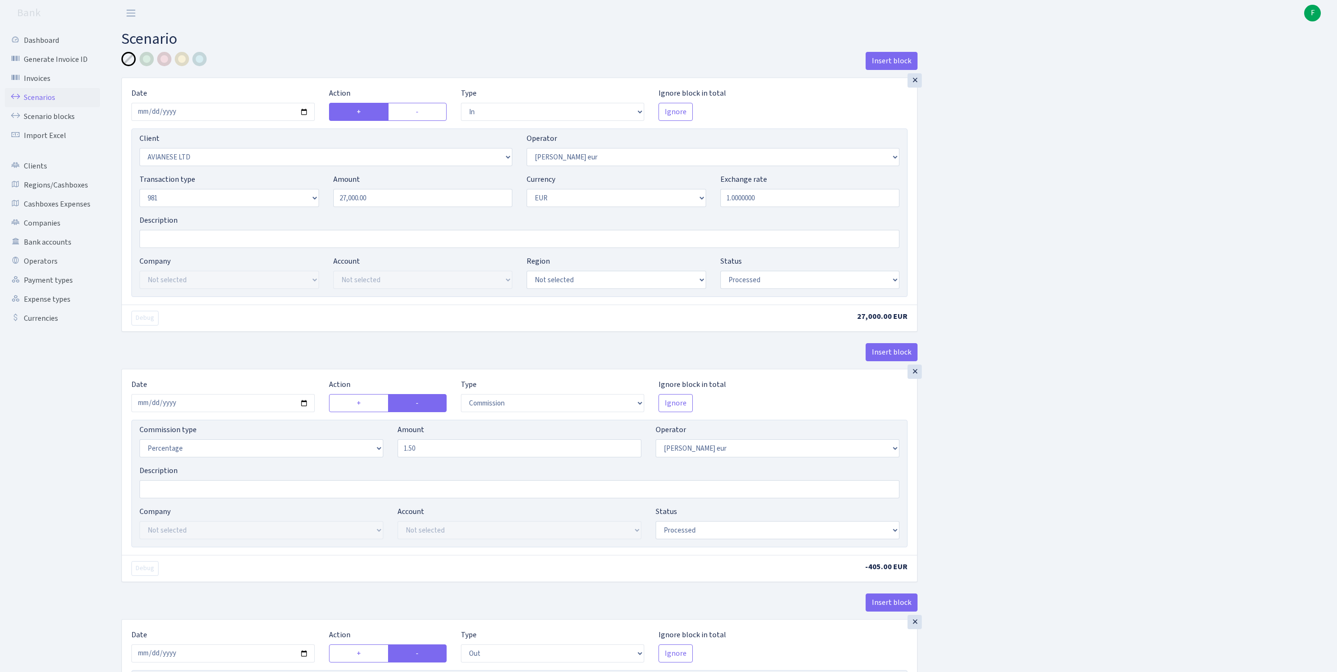
click at [43, 105] on link "Scenarios" at bounding box center [52, 97] width 95 height 19
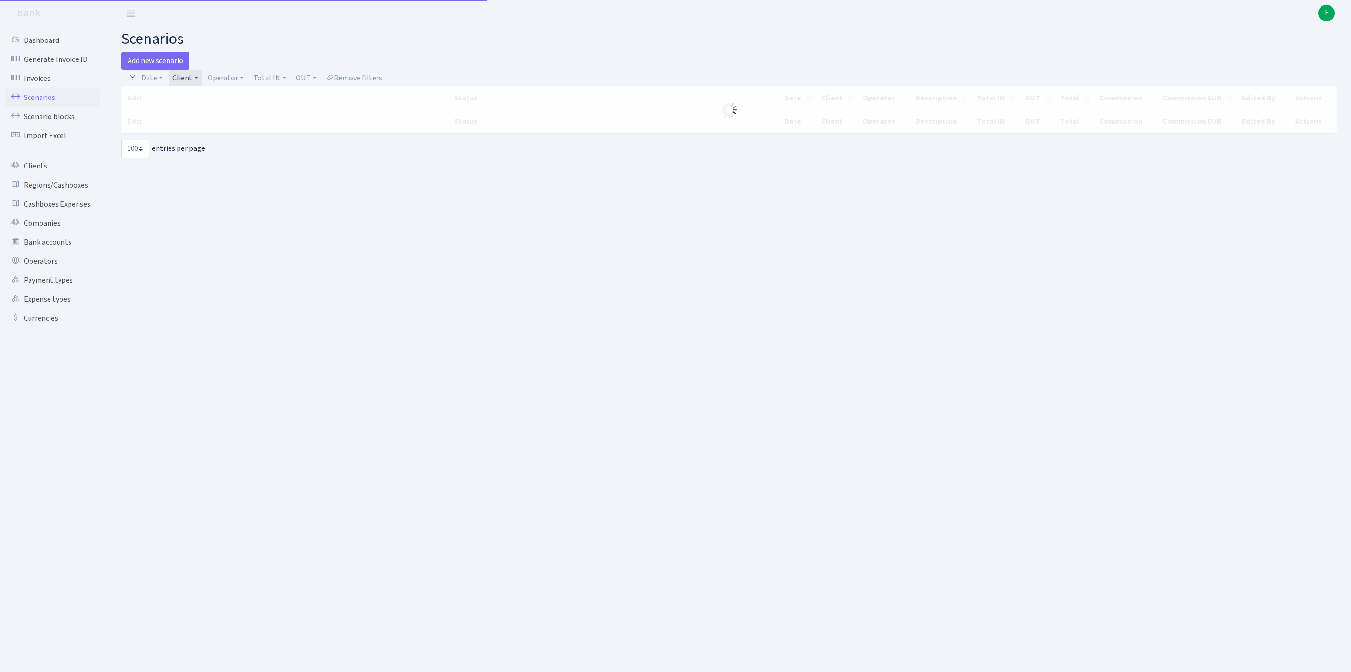
select select "100"
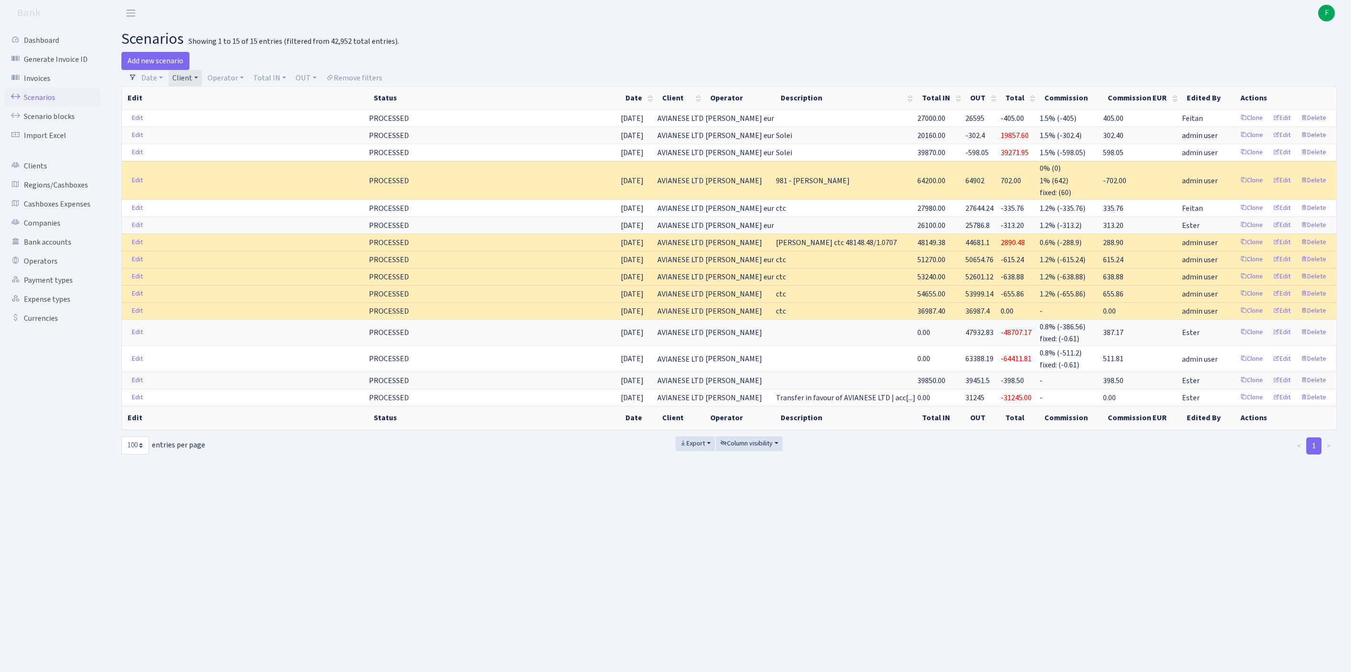
click at [202, 82] on link "Client" at bounding box center [185, 78] width 33 height 16
click at [210, 119] on input "search" at bounding box center [211, 112] width 79 height 15
type input "COOLAGE"
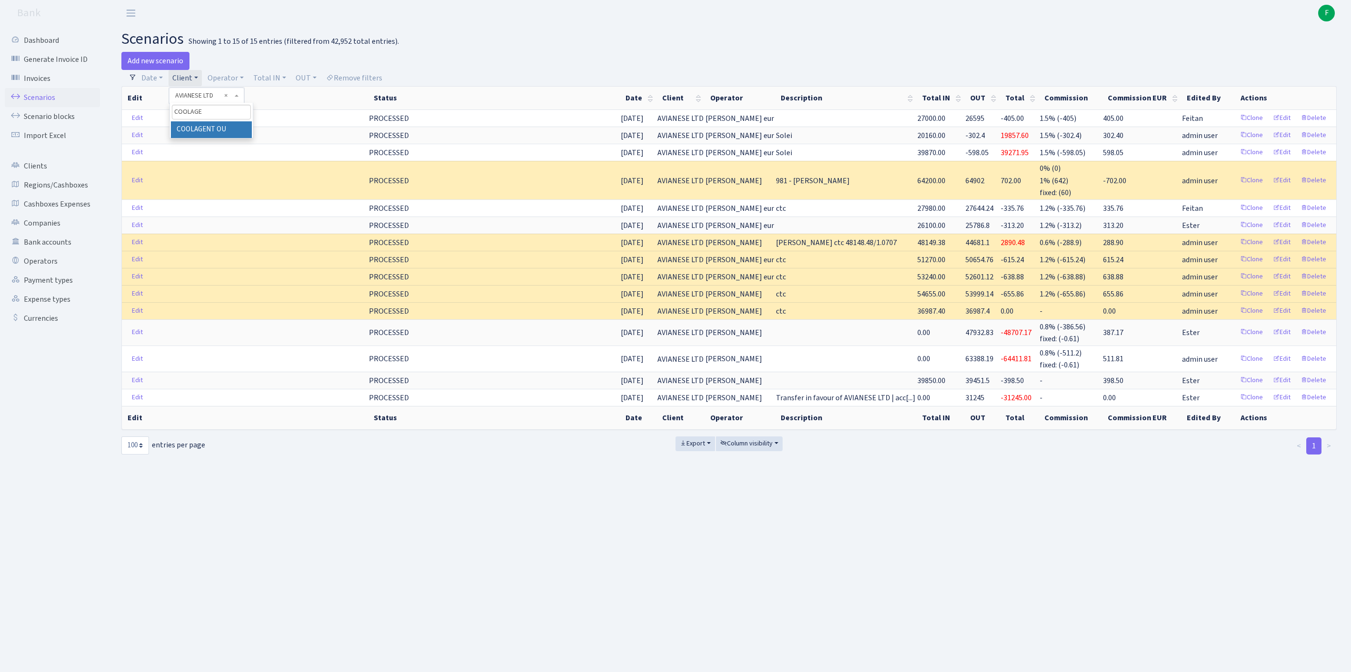
click at [239, 138] on li "COOLAGENT OU" at bounding box center [211, 129] width 81 height 17
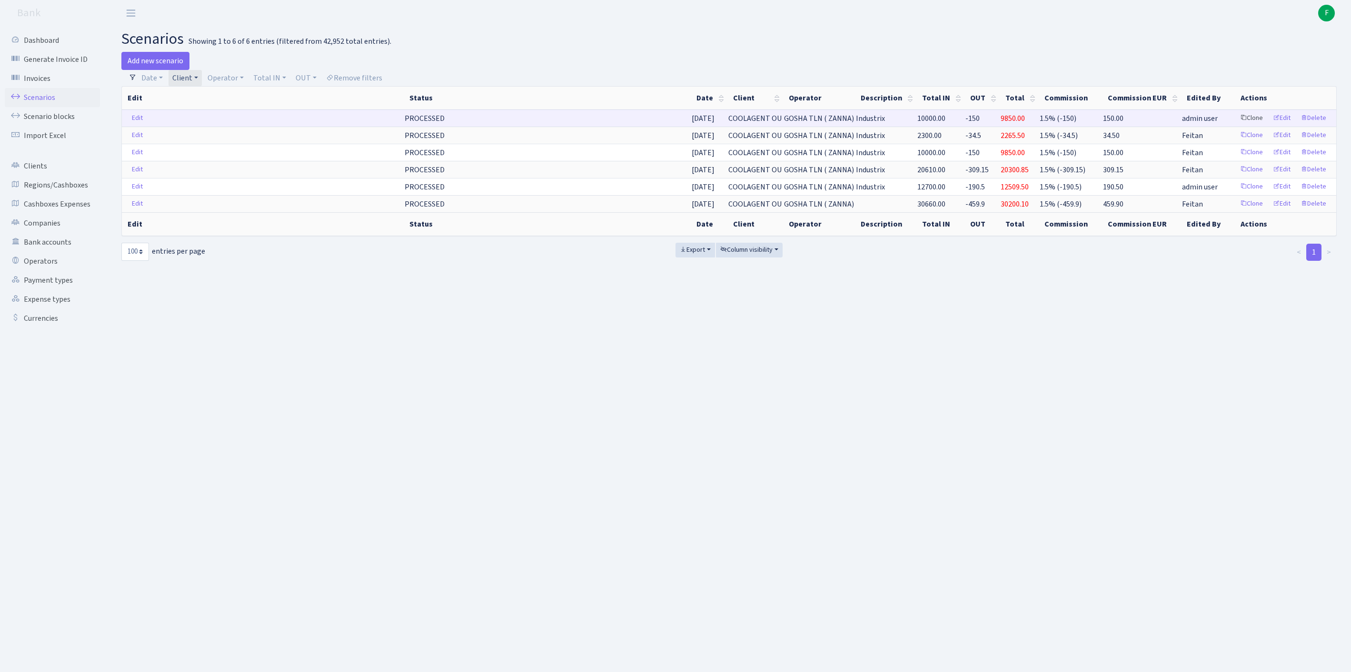
click at [1236, 126] on link "Clone" at bounding box center [1251, 118] width 31 height 15
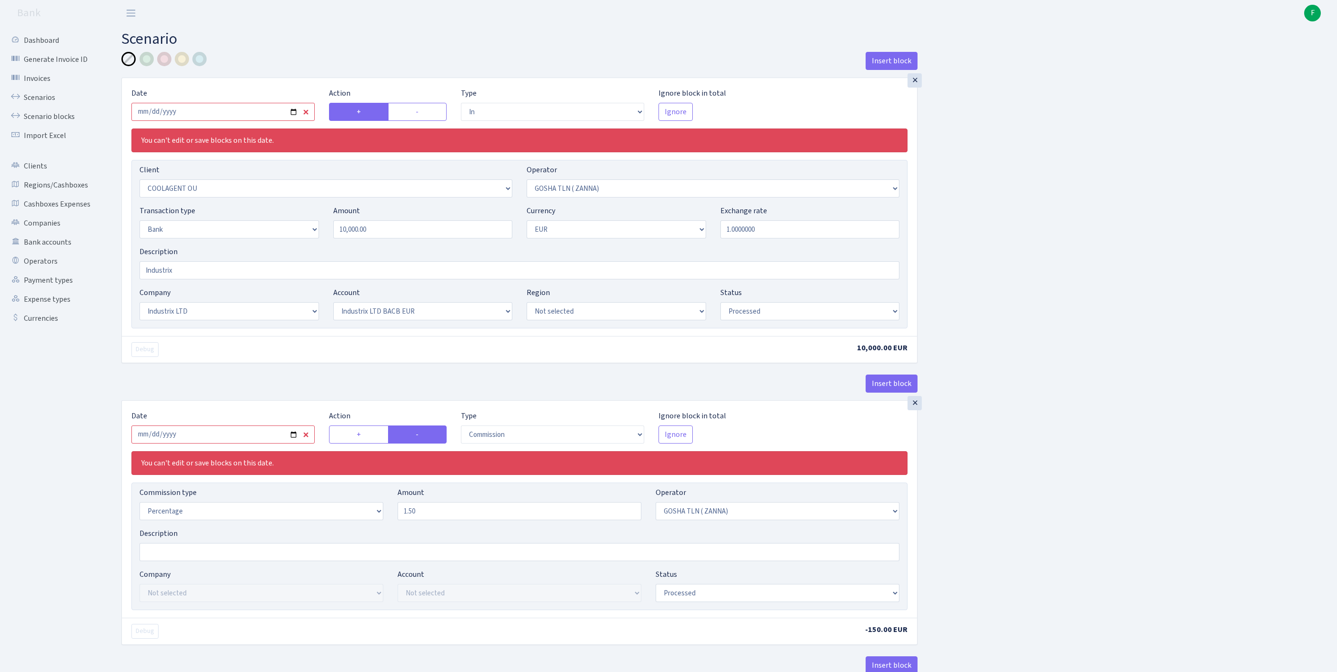
select select "in"
select select "3218"
select select "134"
select select "2"
select select "1"
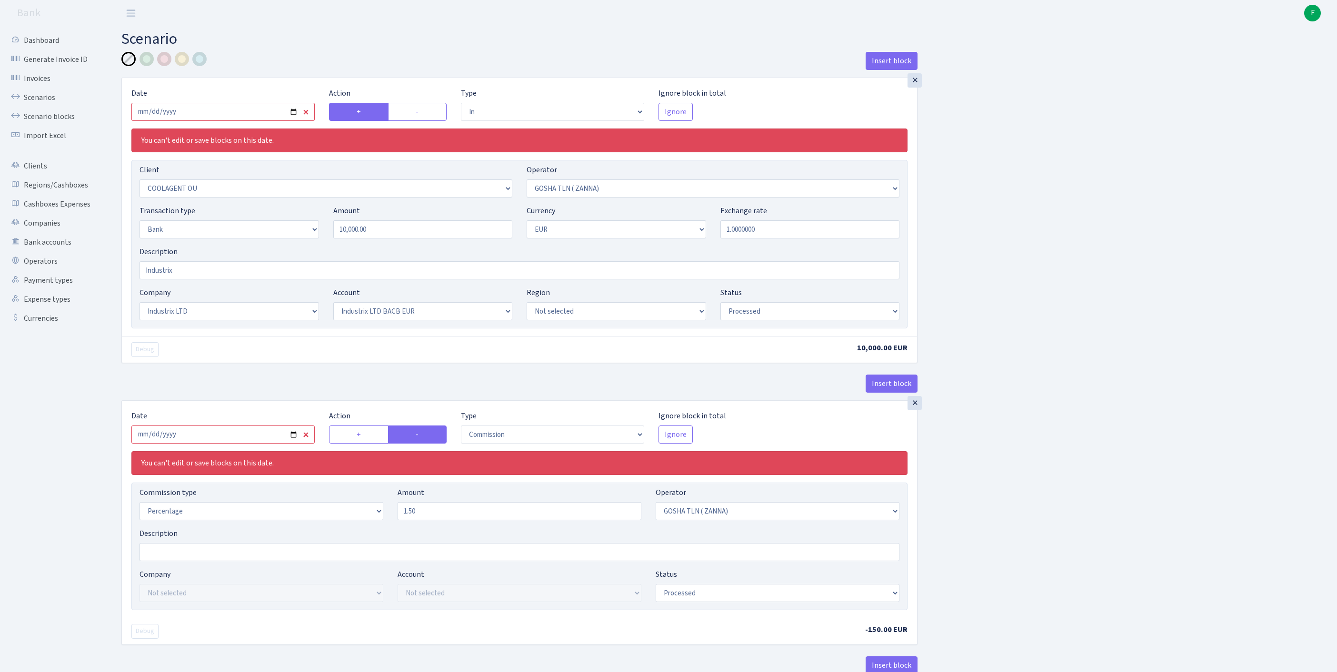
select select "17"
select select "41"
select select "processed"
select select "commission"
select select "134"
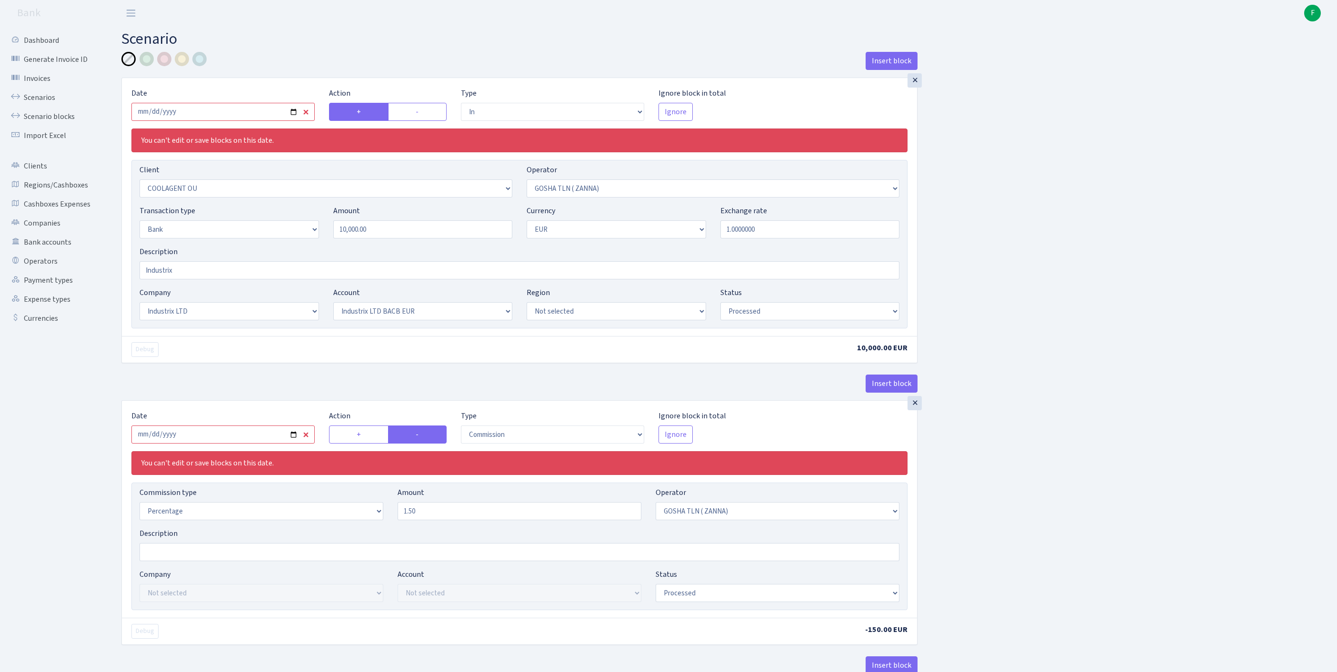
select select "processed"
click at [269, 117] on input "2025-08-05" at bounding box center [222, 112] width 183 height 18
type input "[DATE]"
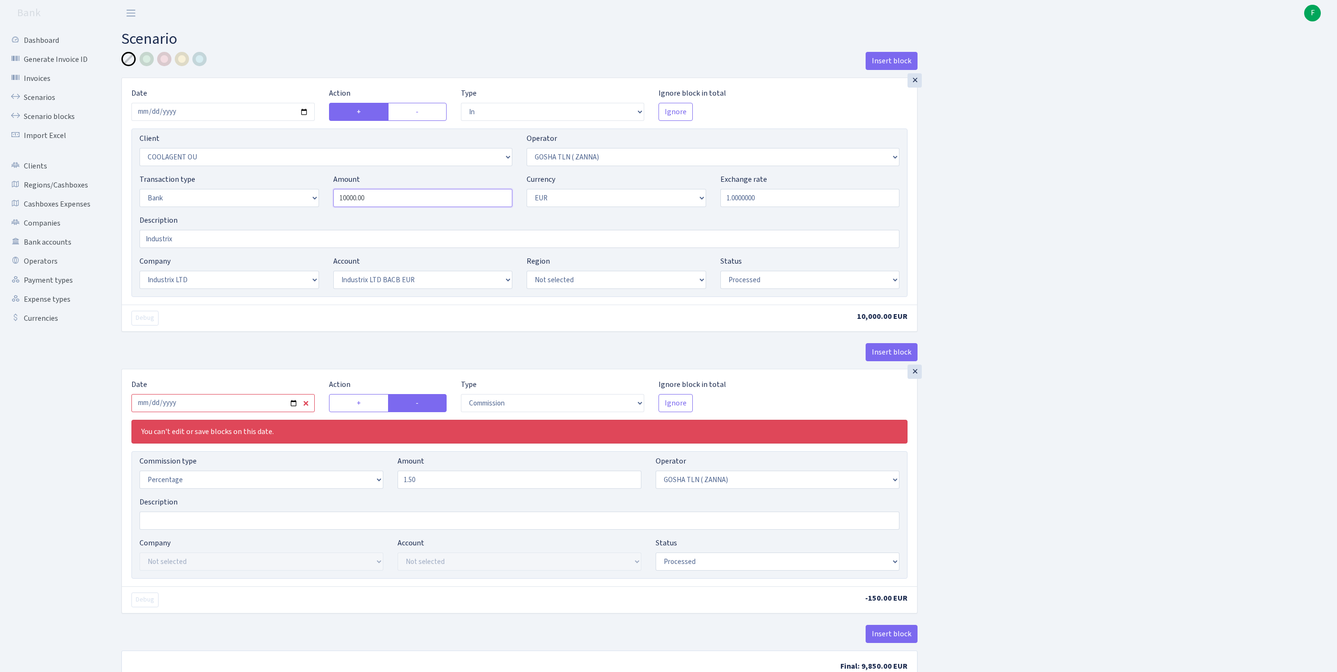
drag, startPoint x: 393, startPoint y: 218, endPoint x: 235, endPoint y: 213, distance: 158.2
click at [235, 213] on div "Transaction type Not selected 981 ELF FISH crypto GIRT IVO dekl MM-BALTIC eur U…" at bounding box center [519, 194] width 774 height 41
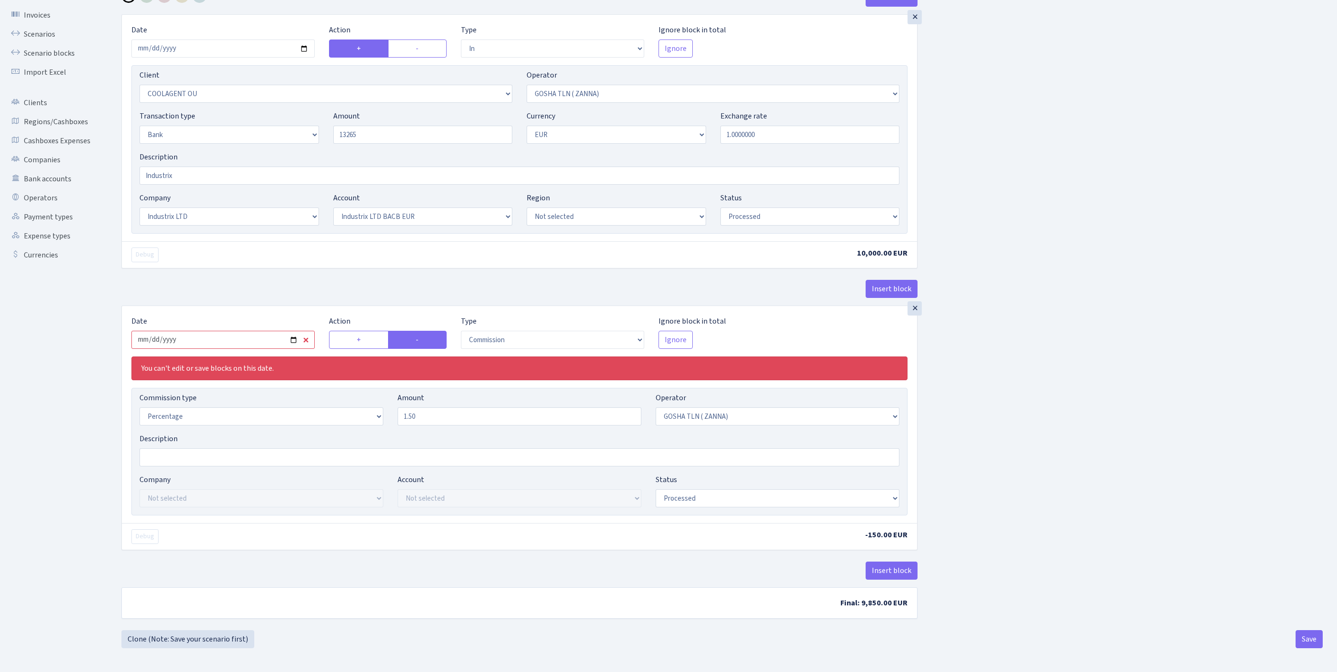
type input "13,265.00"
click at [231, 331] on input "2025-08-05" at bounding box center [222, 340] width 183 height 18
type input "2025-08-12"
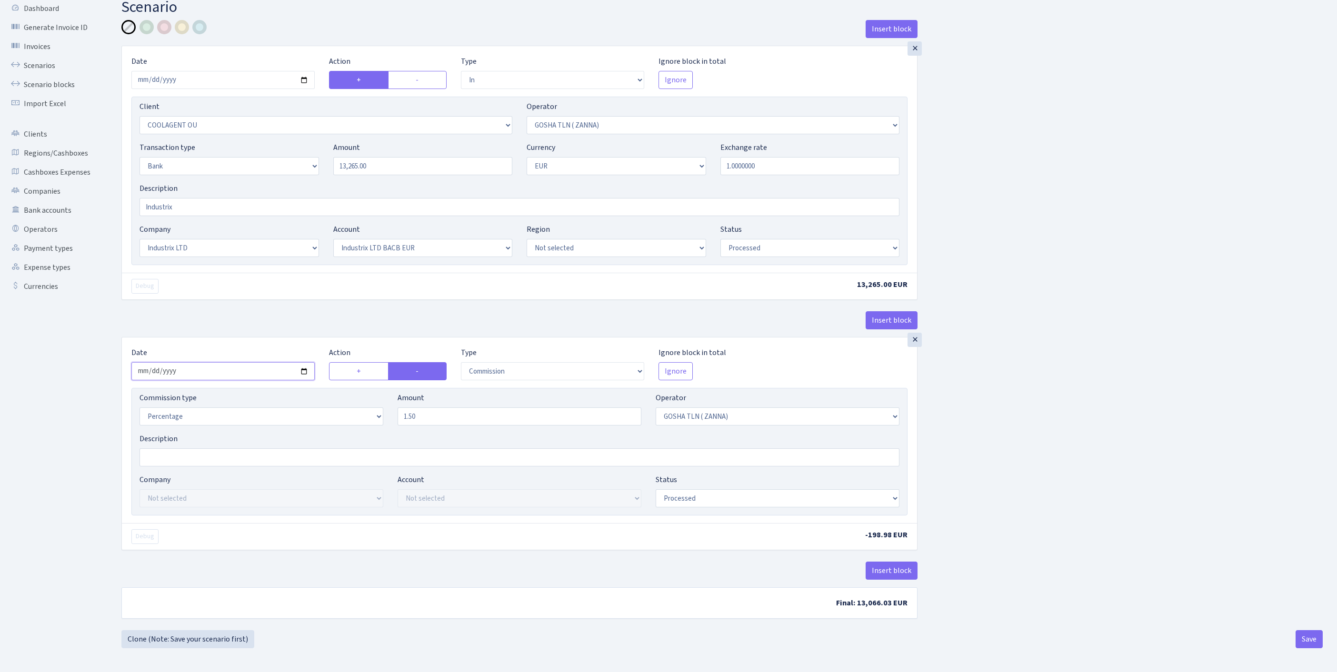
scroll to position [118, 0]
click at [1310, 640] on button "Save" at bounding box center [1309, 639] width 27 height 18
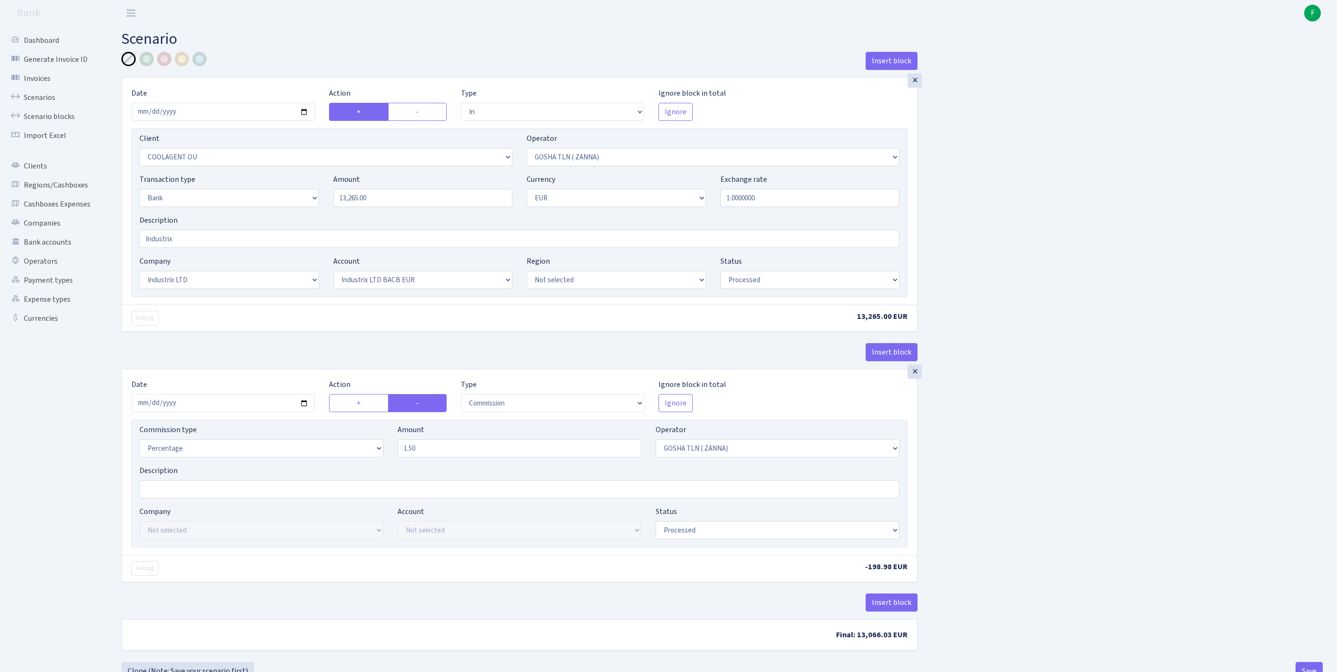
select select "in"
select select "3218"
select select "134"
select select "2"
select select "1"
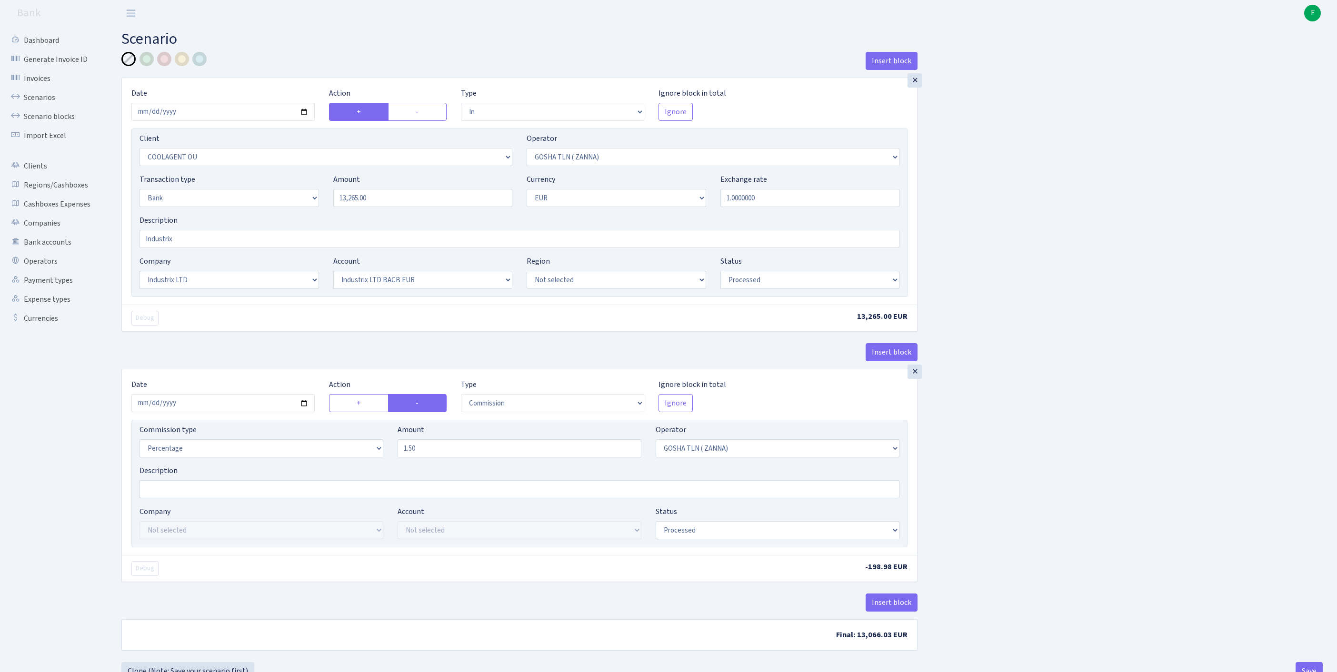
select select "17"
select select "41"
select select "processed"
select select "commission"
select select "134"
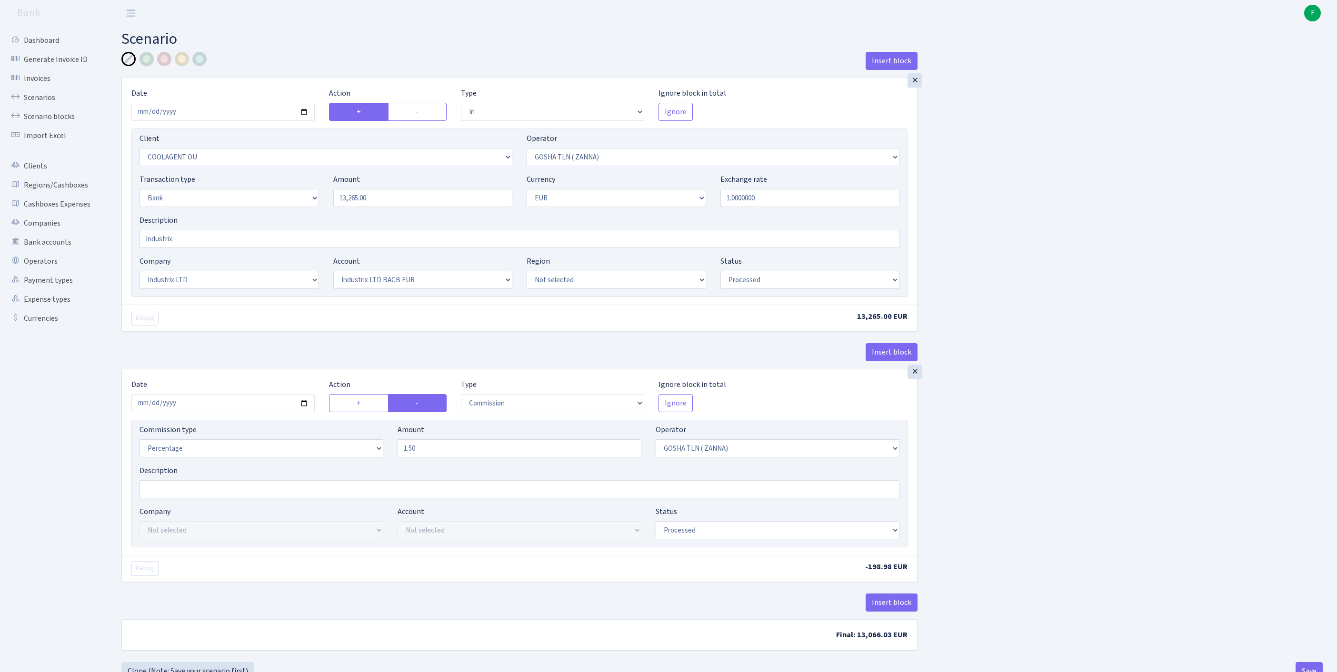
select select "processed"
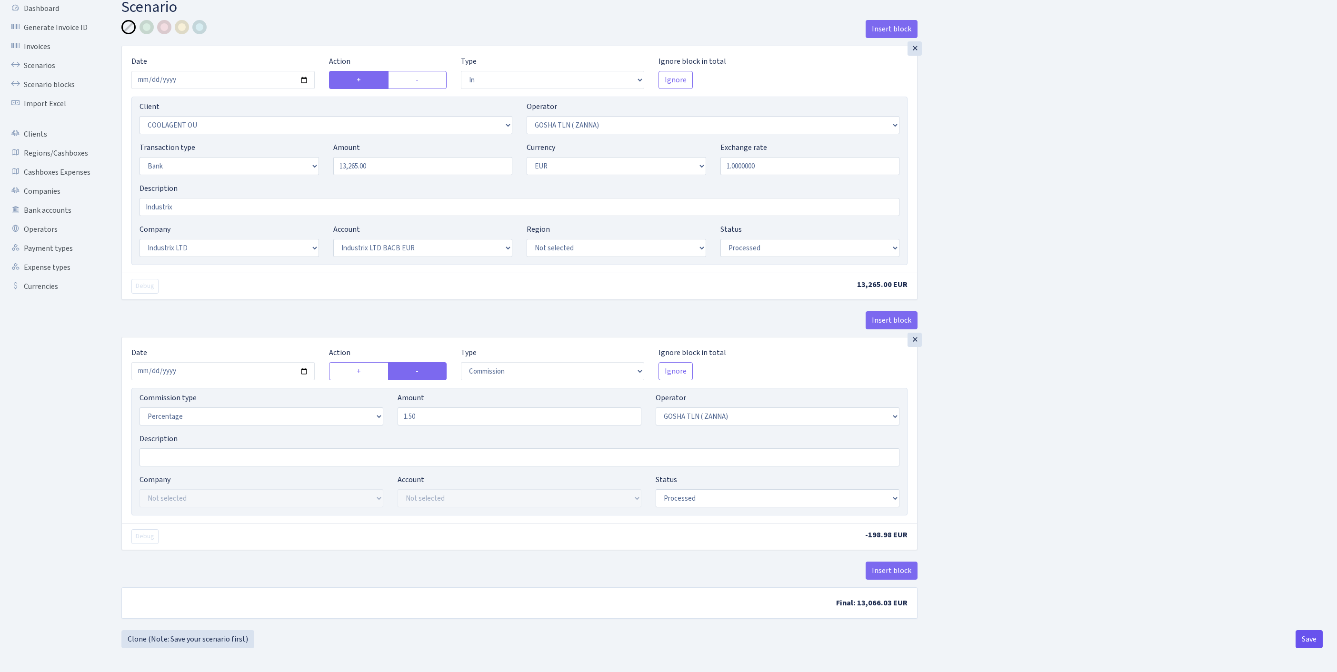
click at [1305, 637] on button "Save" at bounding box center [1309, 639] width 27 height 18
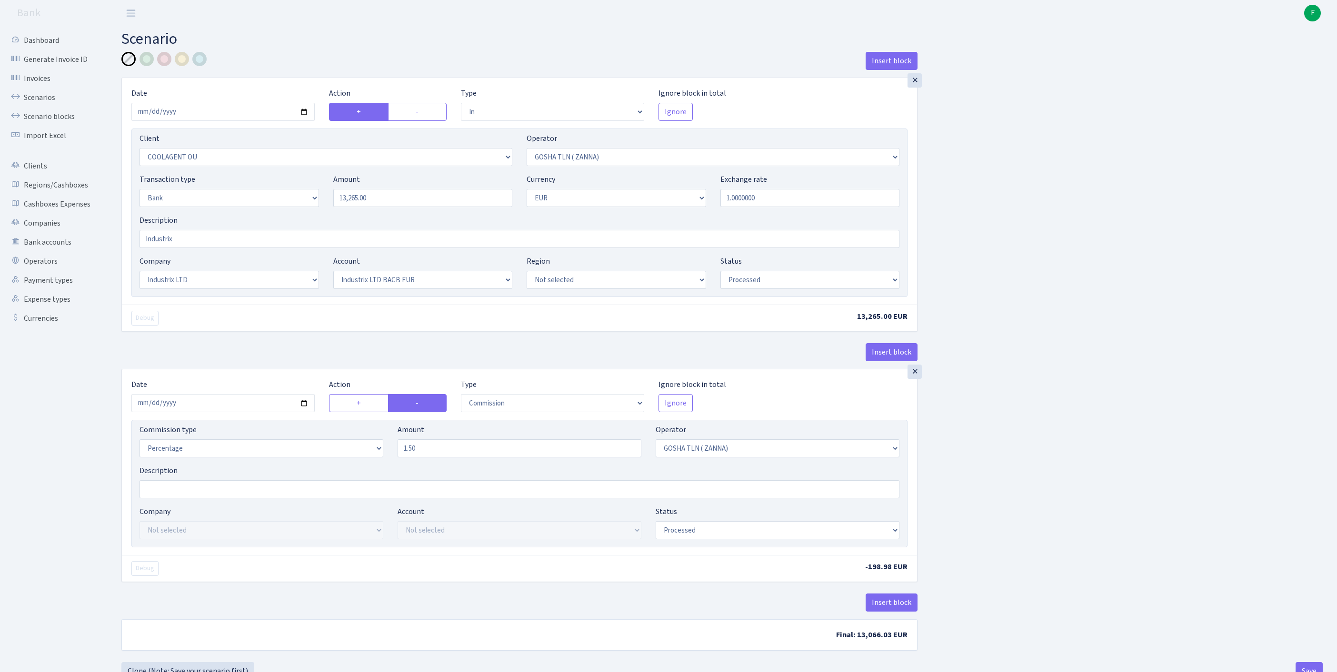
select select "in"
select select "3218"
select select "134"
select select "2"
select select "1"
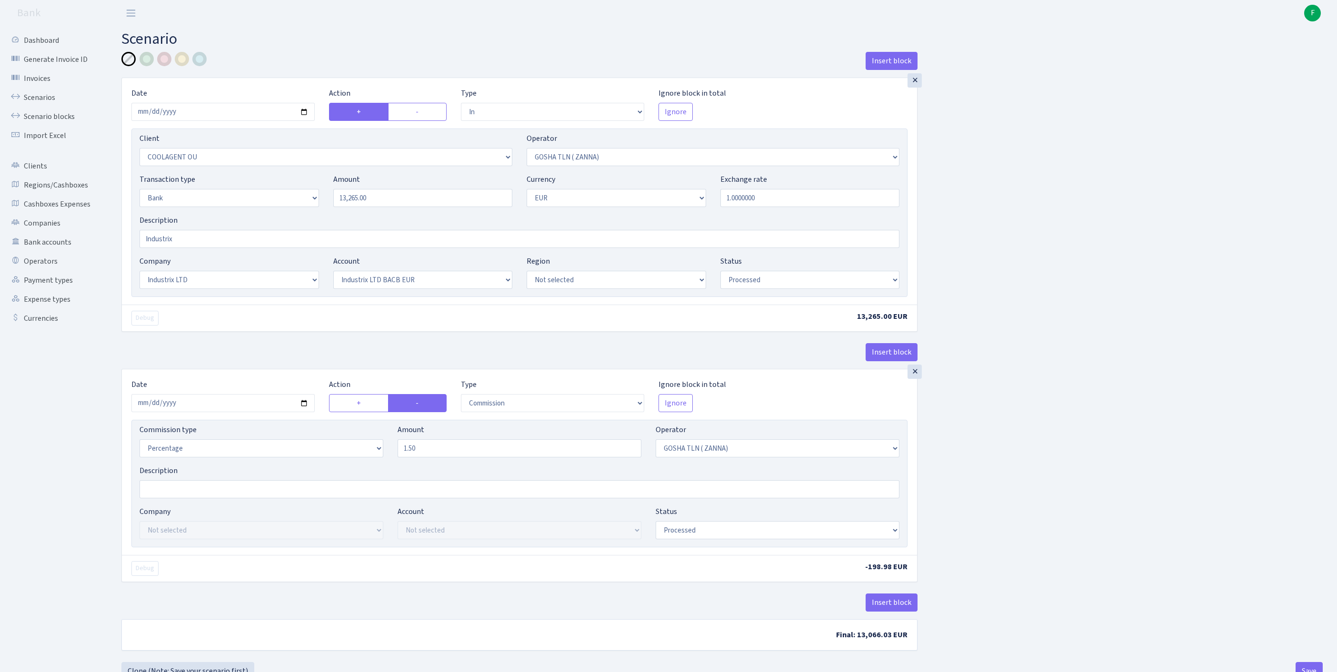
select select "17"
select select "41"
select select "processed"
select select "commission"
select select "134"
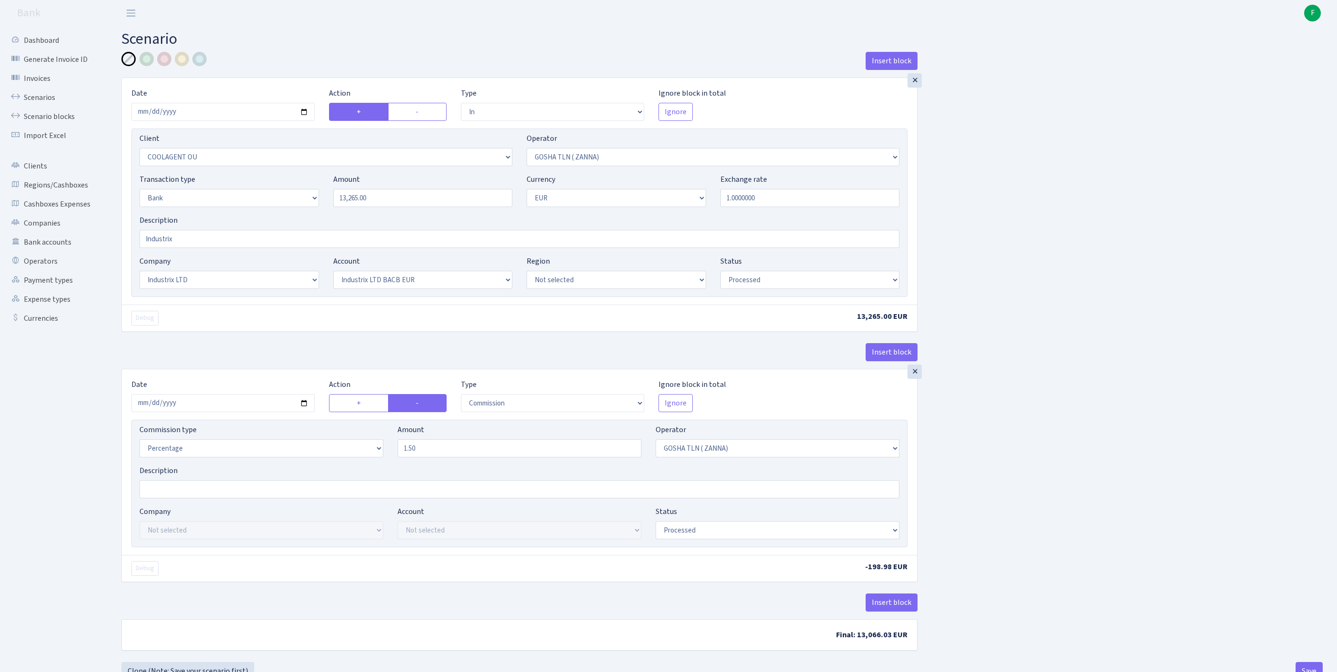
select select "processed"
click at [38, 103] on link "Scenarios" at bounding box center [52, 97] width 95 height 19
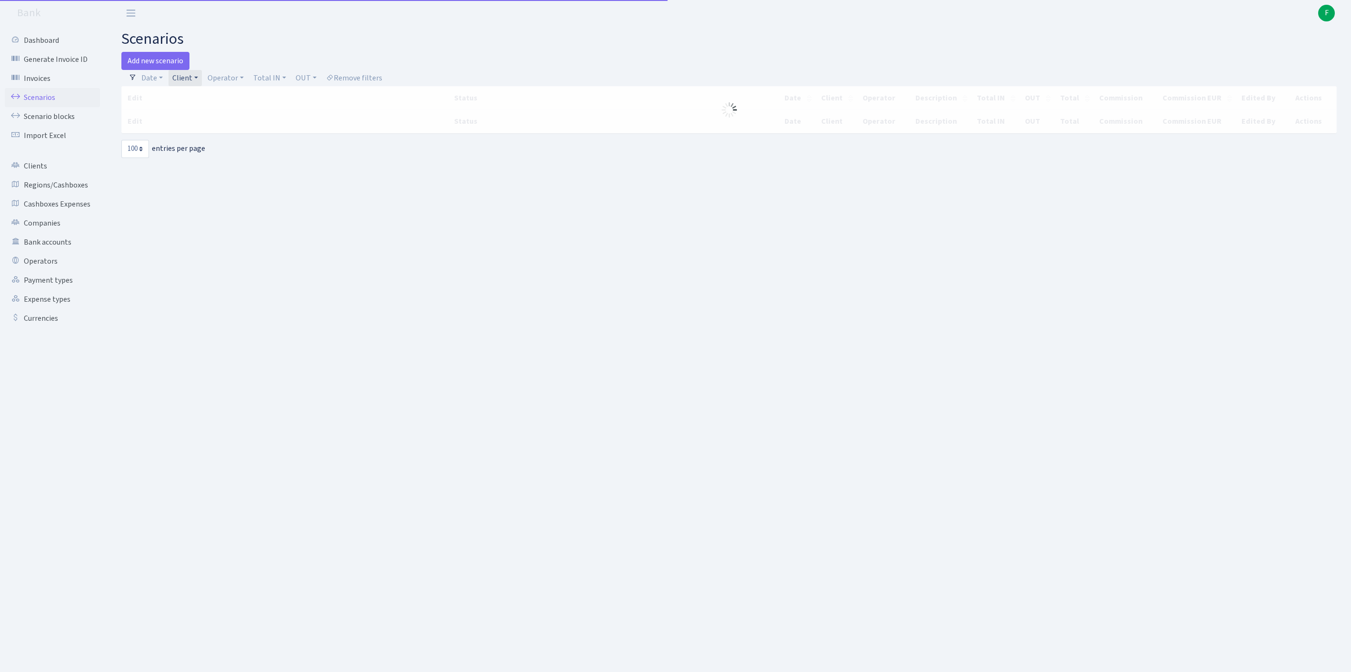
select select "100"
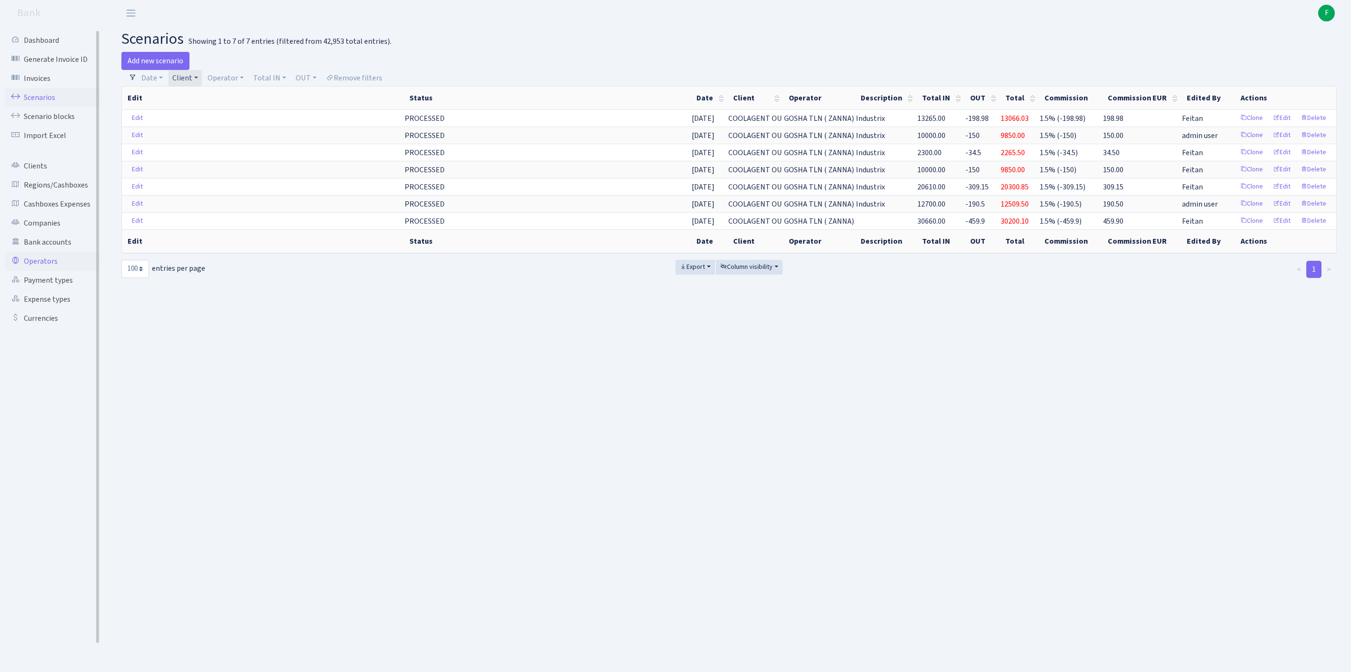
click at [53, 271] on link "Operators" at bounding box center [52, 261] width 95 height 19
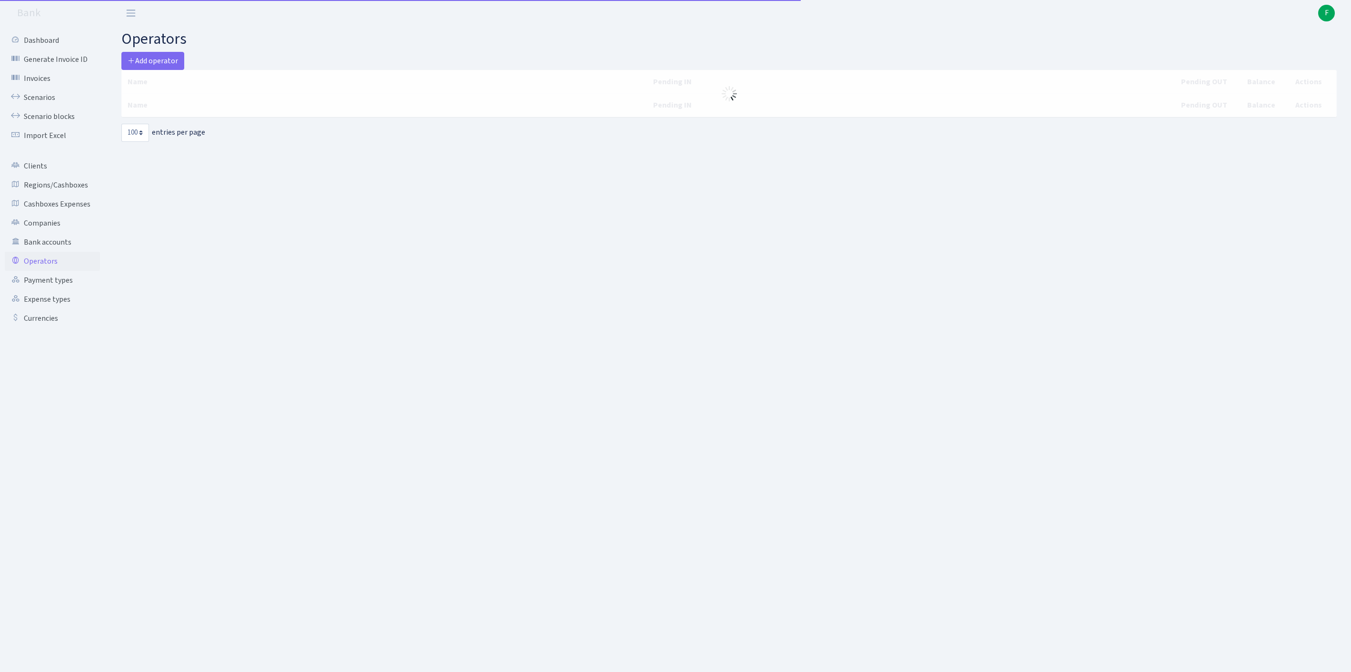
select select "100"
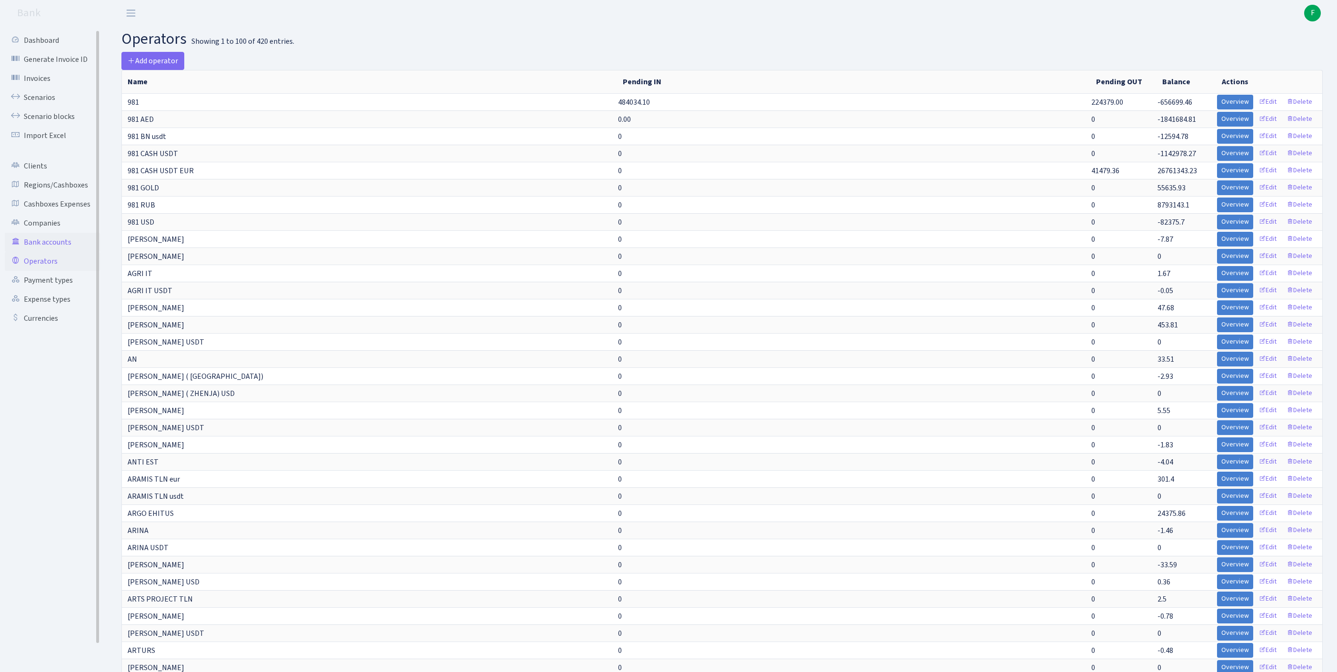
click at [42, 252] on link "Bank accounts" at bounding box center [52, 242] width 95 height 19
click at [60, 195] on link "Regions/Cashboxes" at bounding box center [52, 185] width 95 height 19
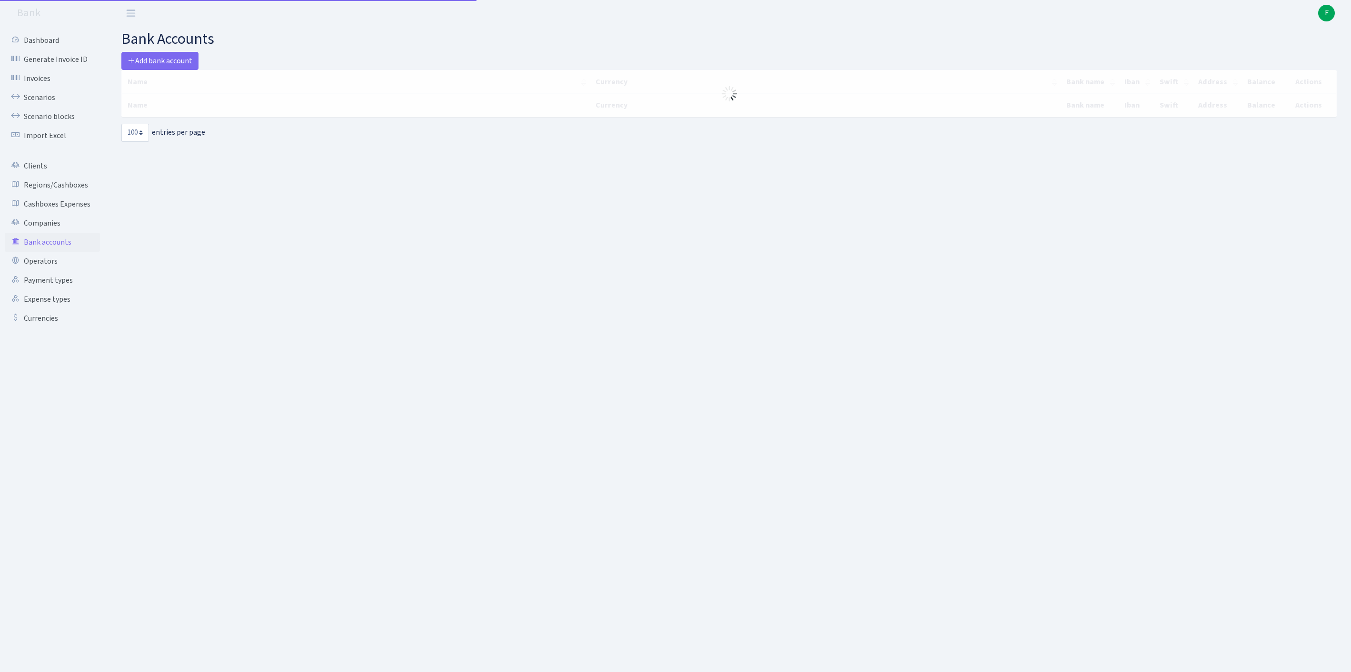
select select "100"
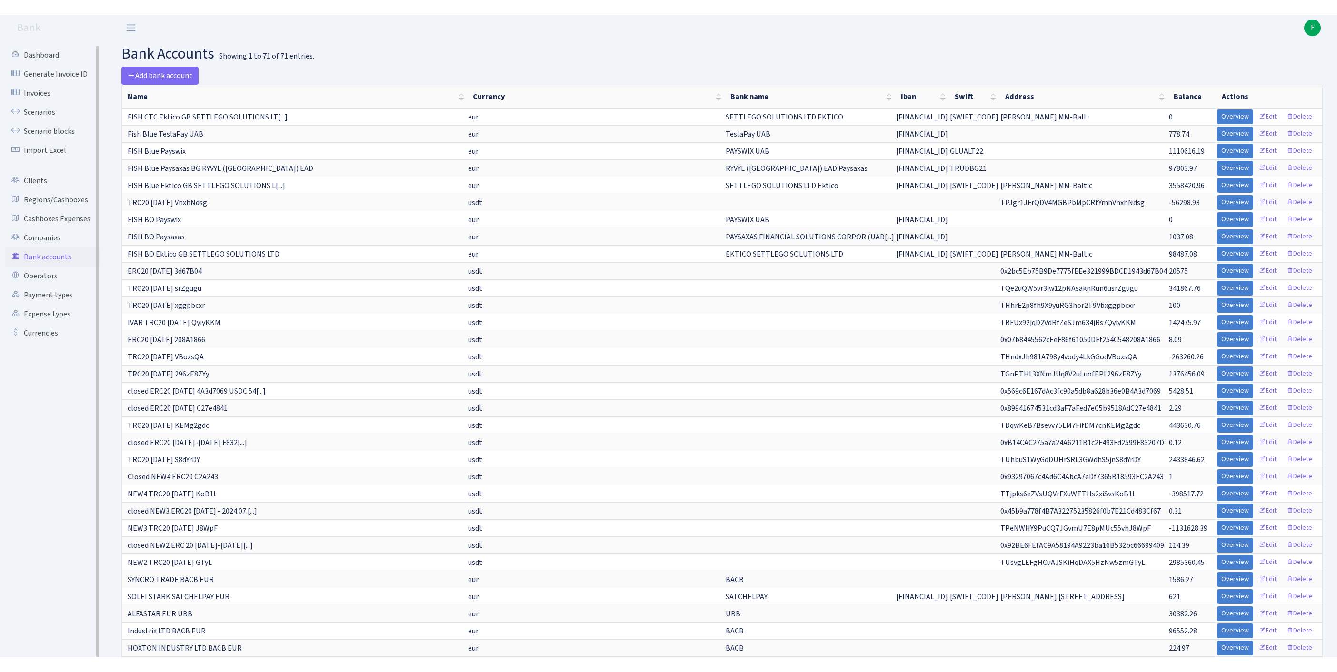
scroll to position [432, 0]
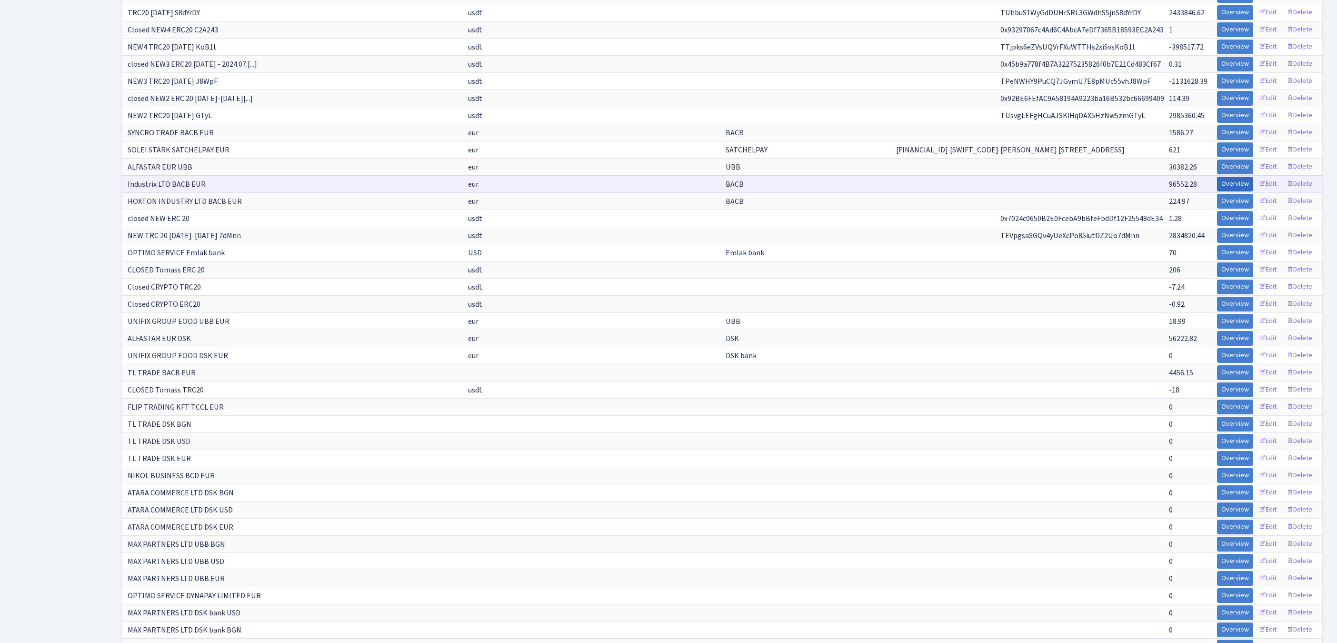
click at [1217, 191] on link "Overview" at bounding box center [1235, 184] width 36 height 15
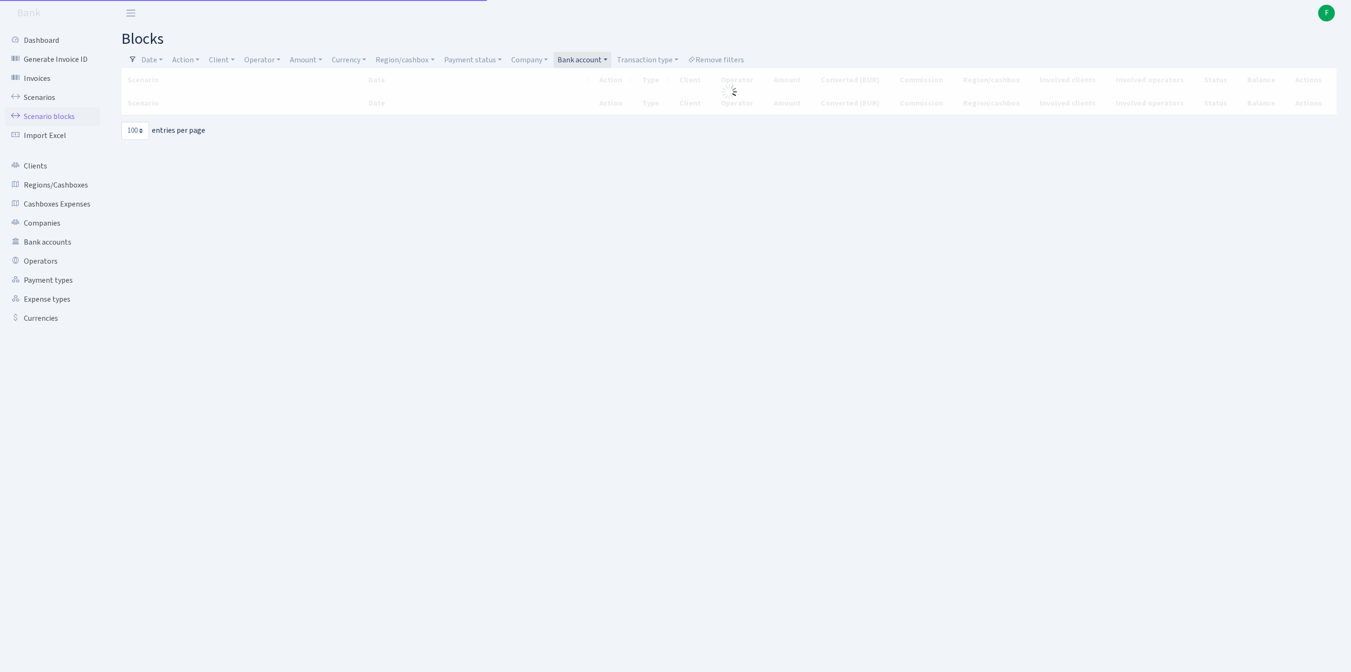
select select "100"
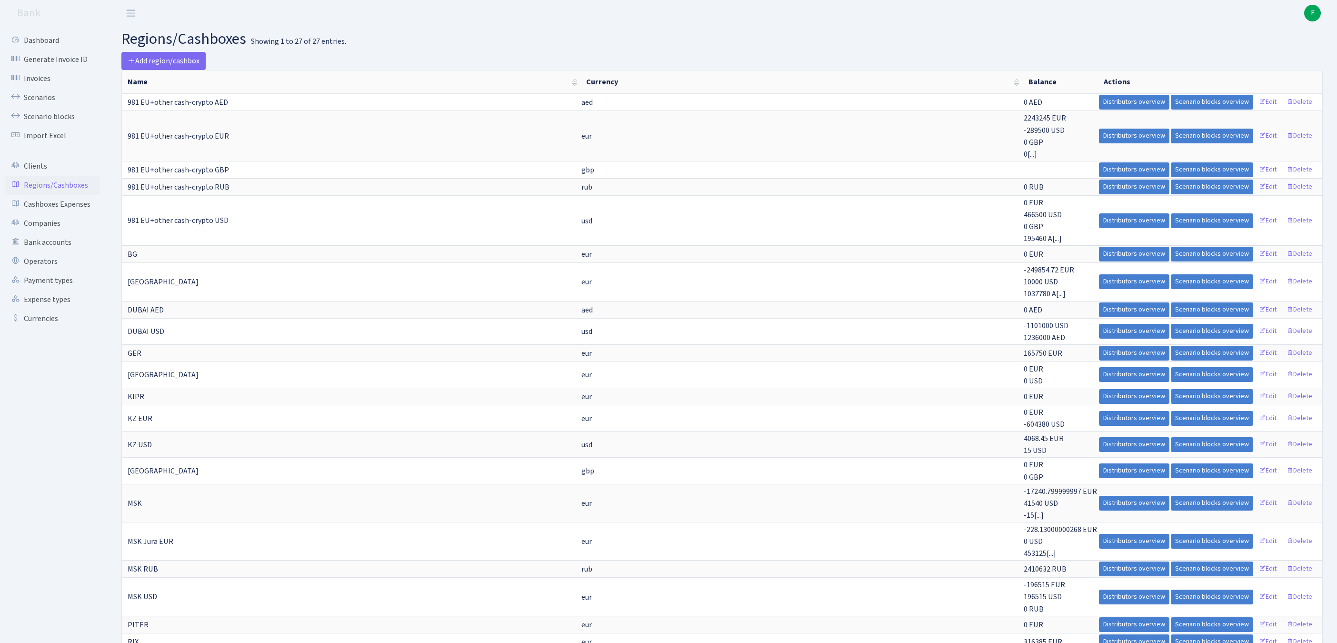
scroll to position [354, 0]
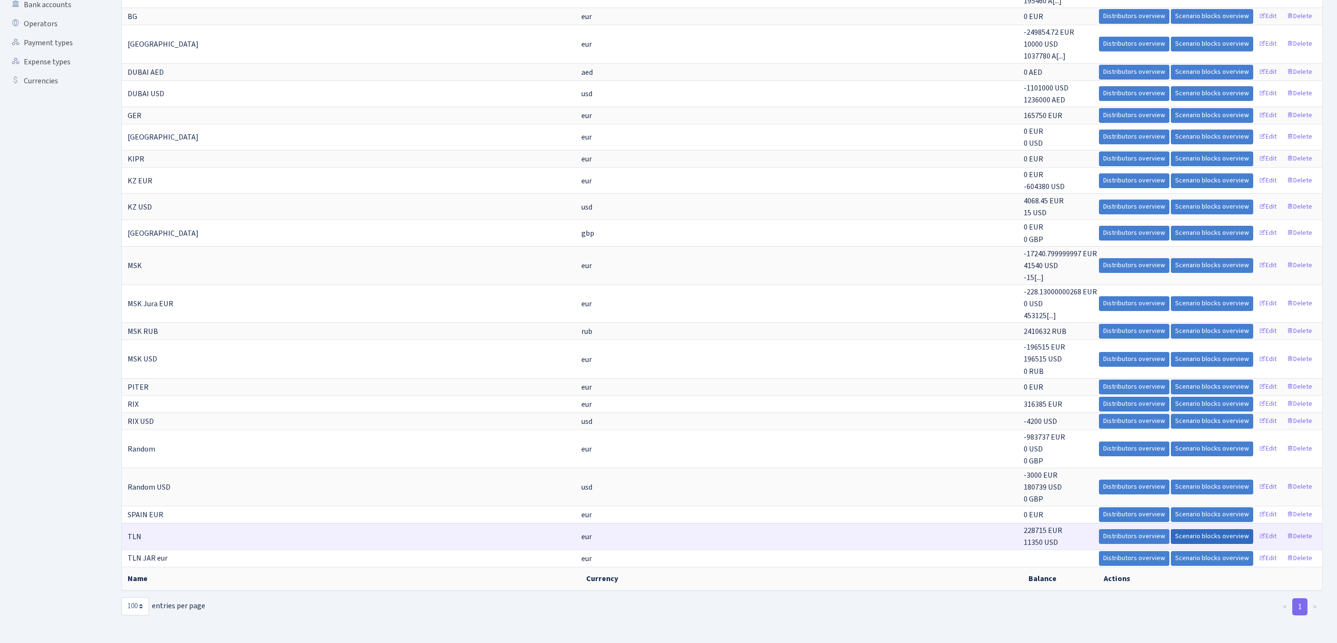
click at [1171, 529] on link "Scenario blocks overview" at bounding box center [1212, 536] width 82 height 15
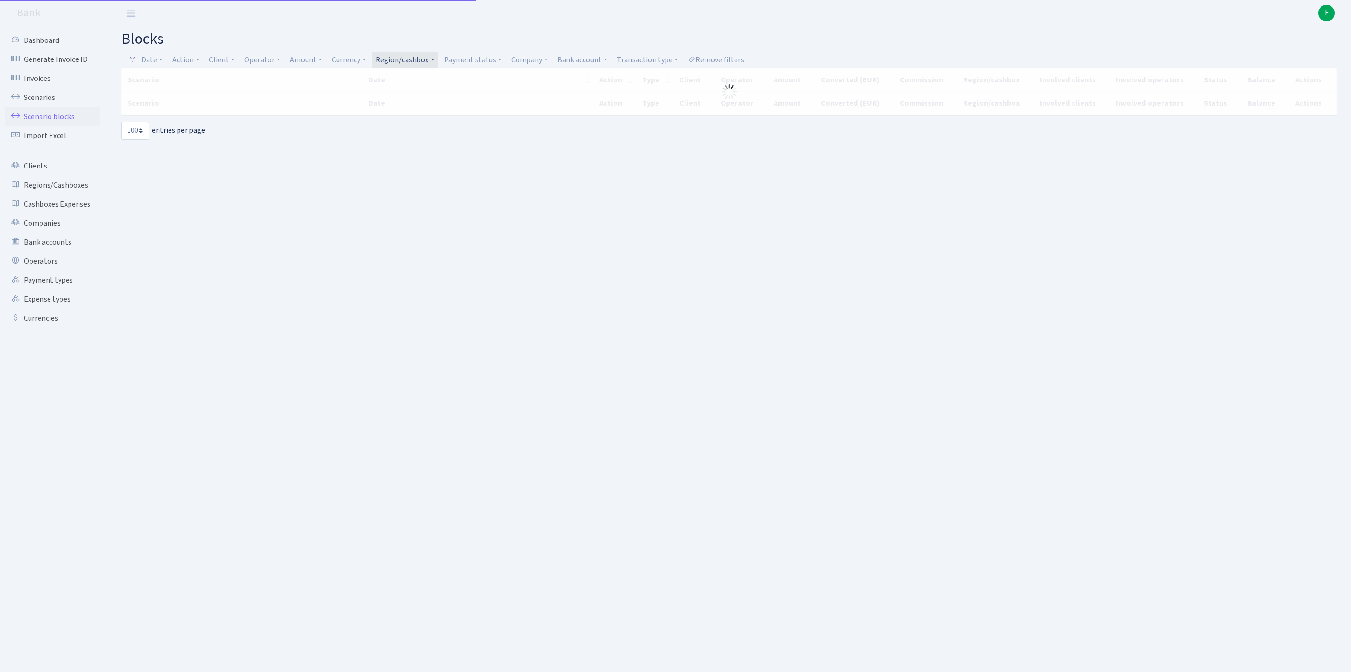
select select "100"
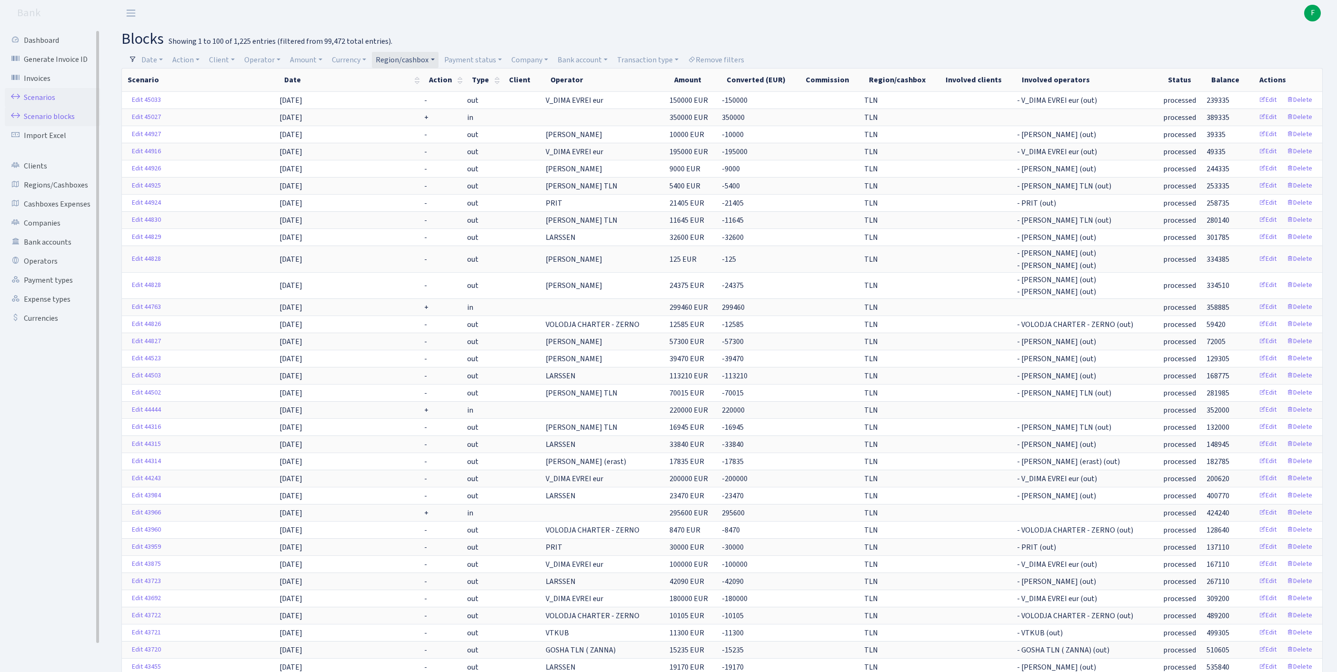
click at [47, 100] on link "Scenarios" at bounding box center [52, 97] width 95 height 19
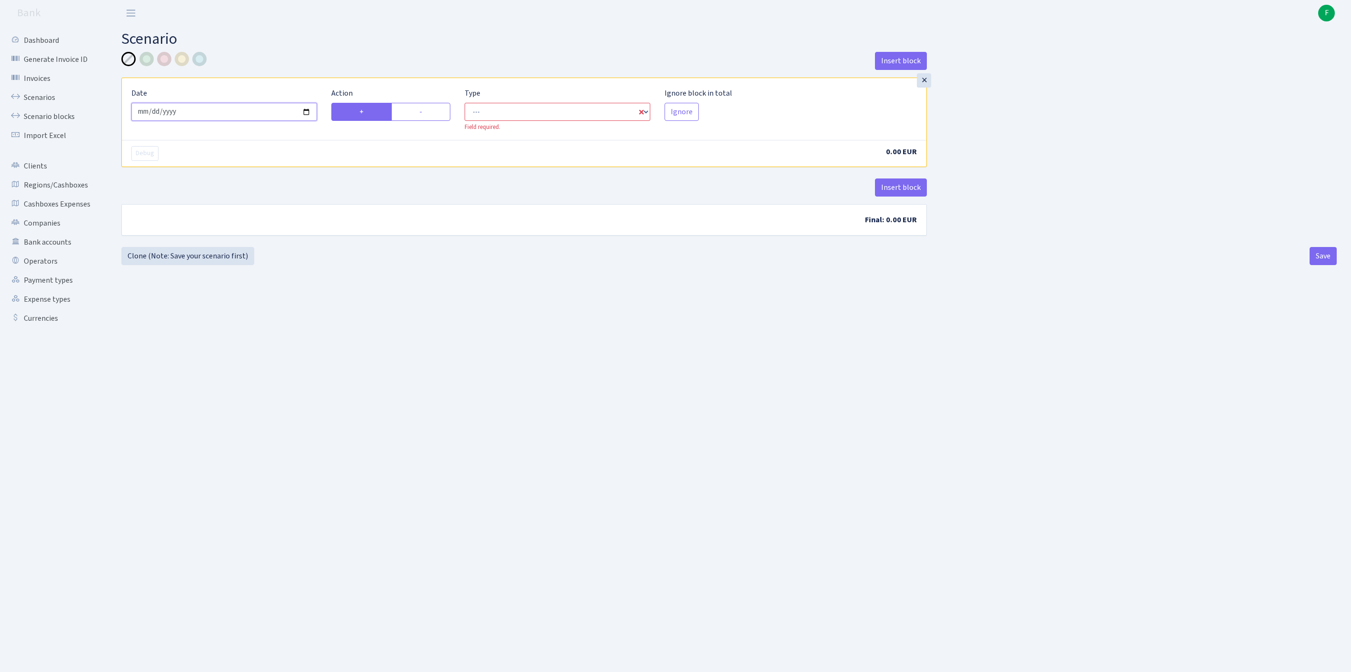
click at [245, 120] on input "2025-08-13" at bounding box center [224, 112] width 186 height 18
type input "2025-08-12"
click at [426, 118] on label "-" at bounding box center [420, 112] width 59 height 18
click at [426, 112] on input "-" at bounding box center [422, 109] width 6 height 6
radio input "true"
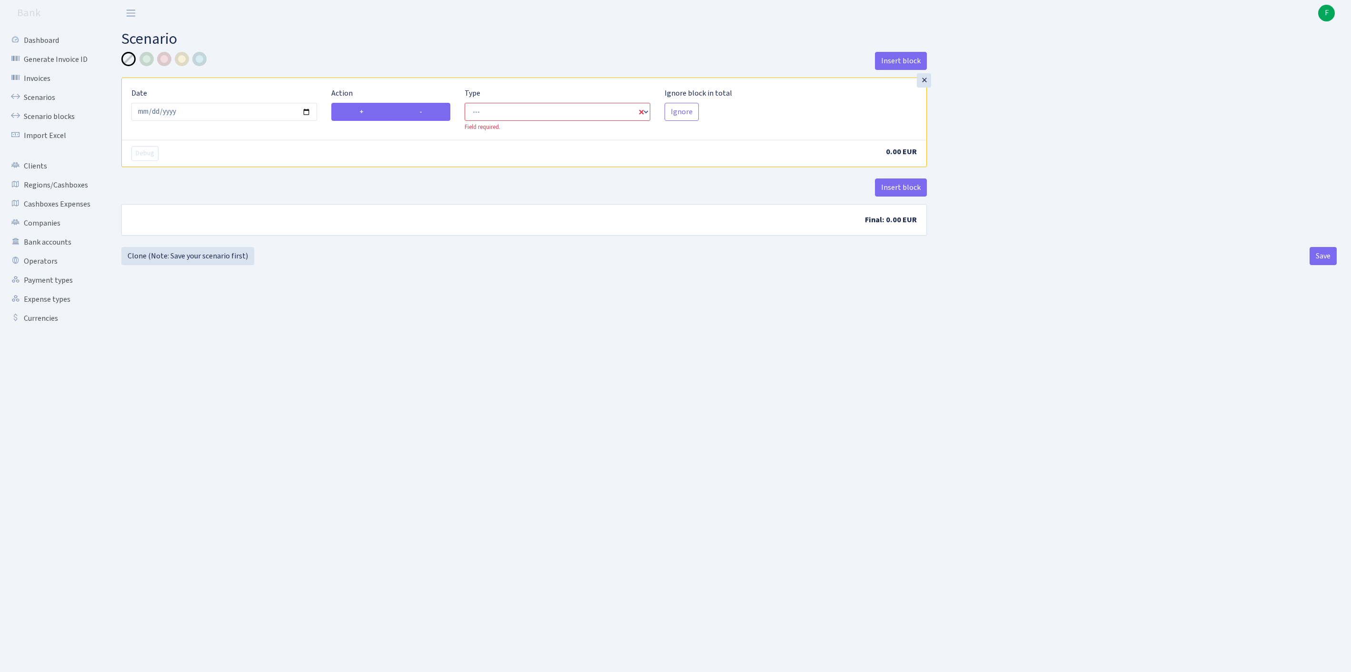
radio input "false"
select select "out"
select select "1"
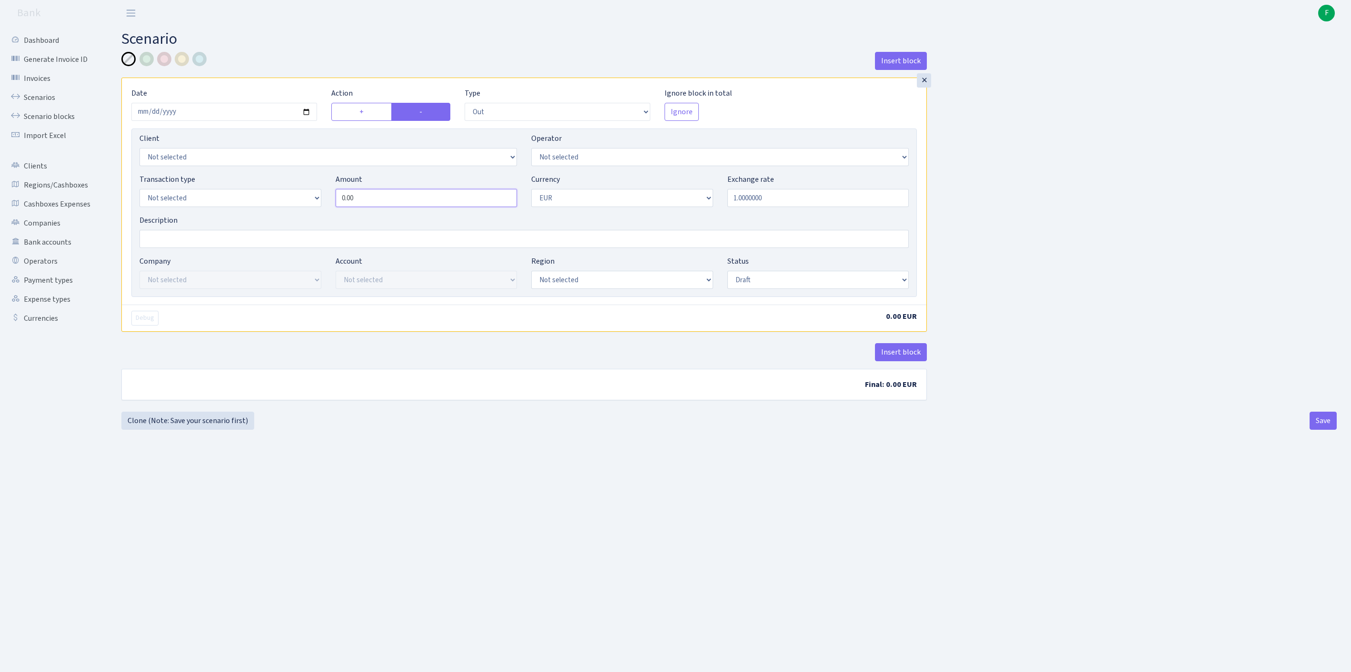
drag, startPoint x: 378, startPoint y: 216, endPoint x: 274, endPoint y: 217, distance: 103.8
click at [274, 215] on div "Transaction type Not selected 981 ELF FISH crypto GIRT IVO dekl MM-BALTIC eur U…" at bounding box center [524, 194] width 784 height 41
type input "37,640.00"
select select "36"
select select "1"
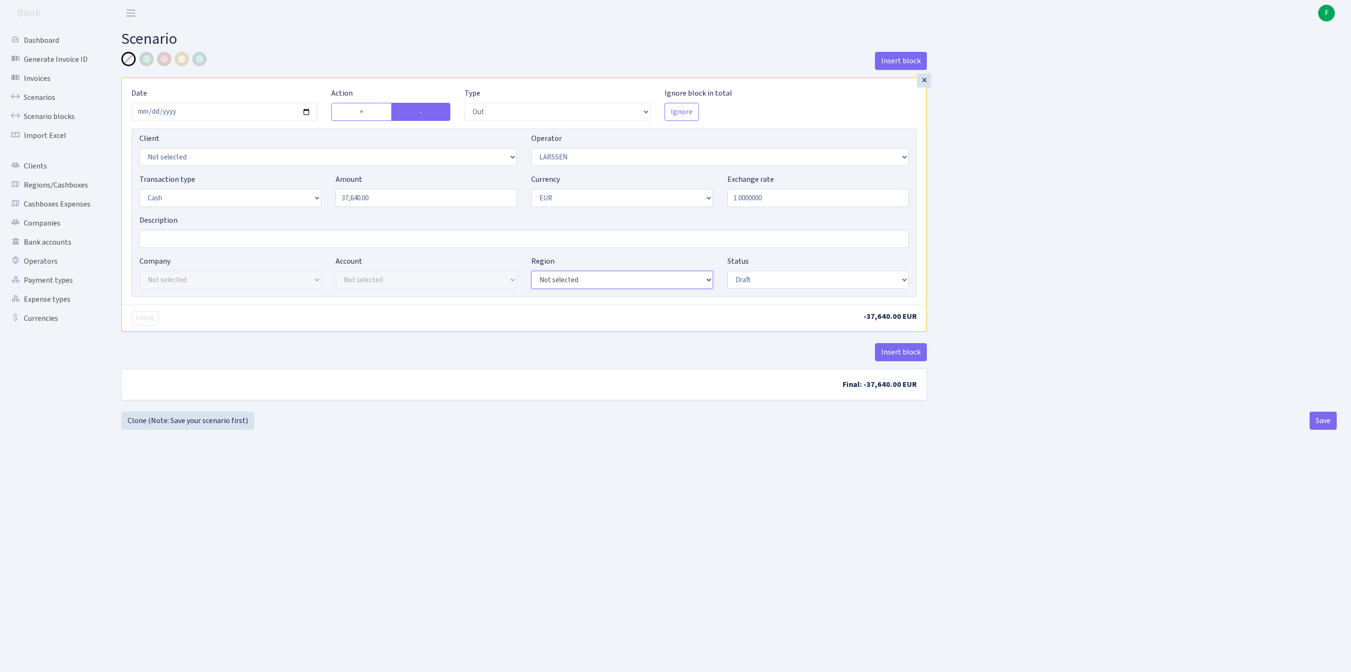
select select "2"
select select "processed"
click at [1316, 430] on button "Save" at bounding box center [1323, 421] width 27 height 18
select select "out"
select select "36"
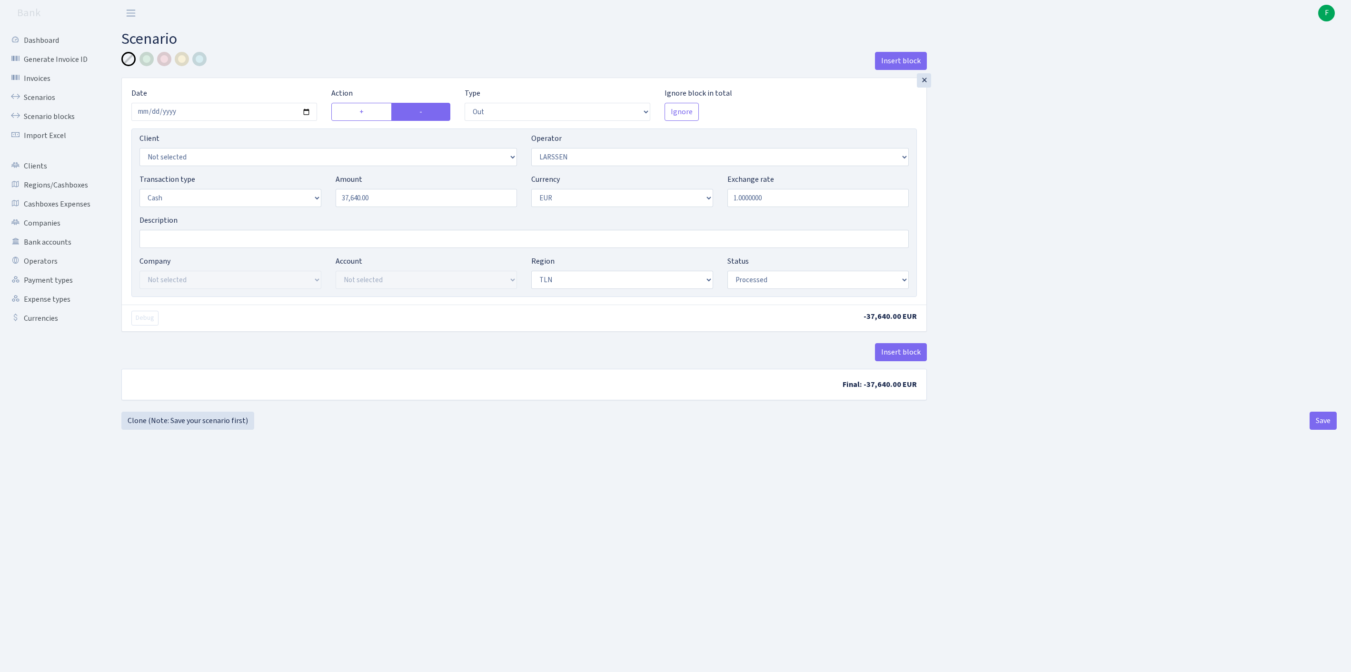
select select "1"
select select "2"
select select "processed"
click at [43, 101] on link "Scenarios" at bounding box center [52, 97] width 95 height 19
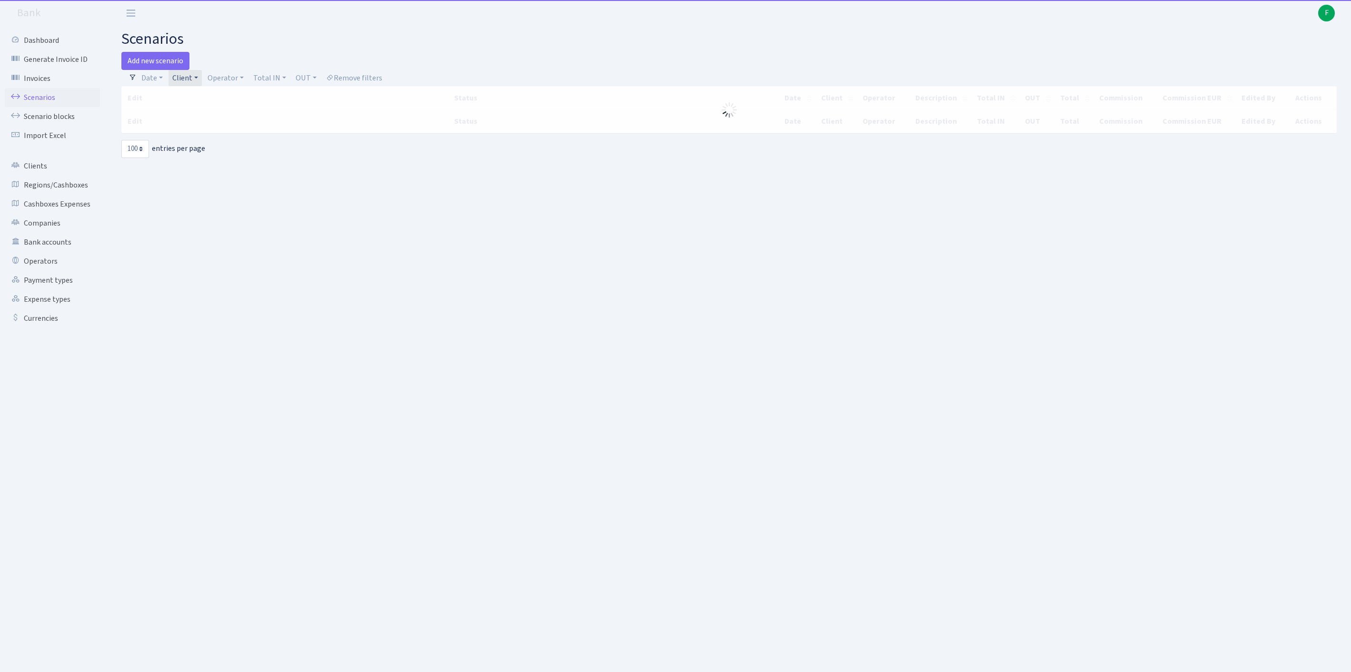
select select "100"
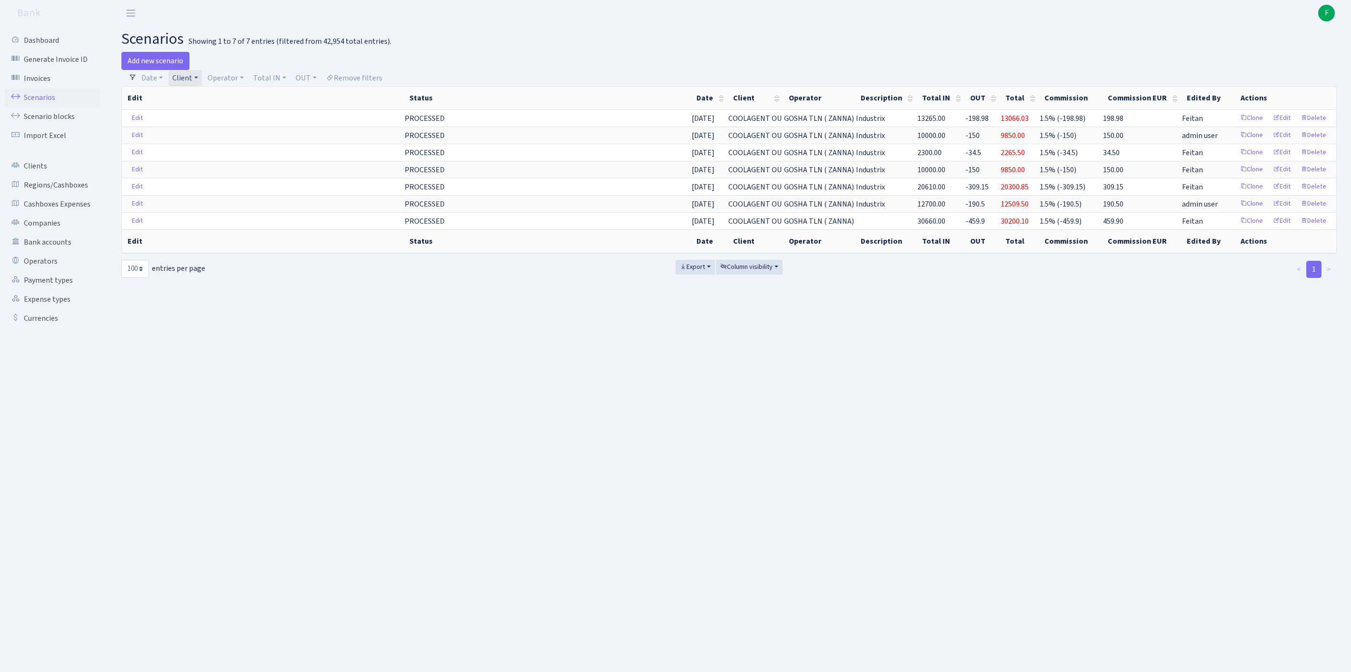
click at [202, 82] on link "Client" at bounding box center [185, 78] width 33 height 16
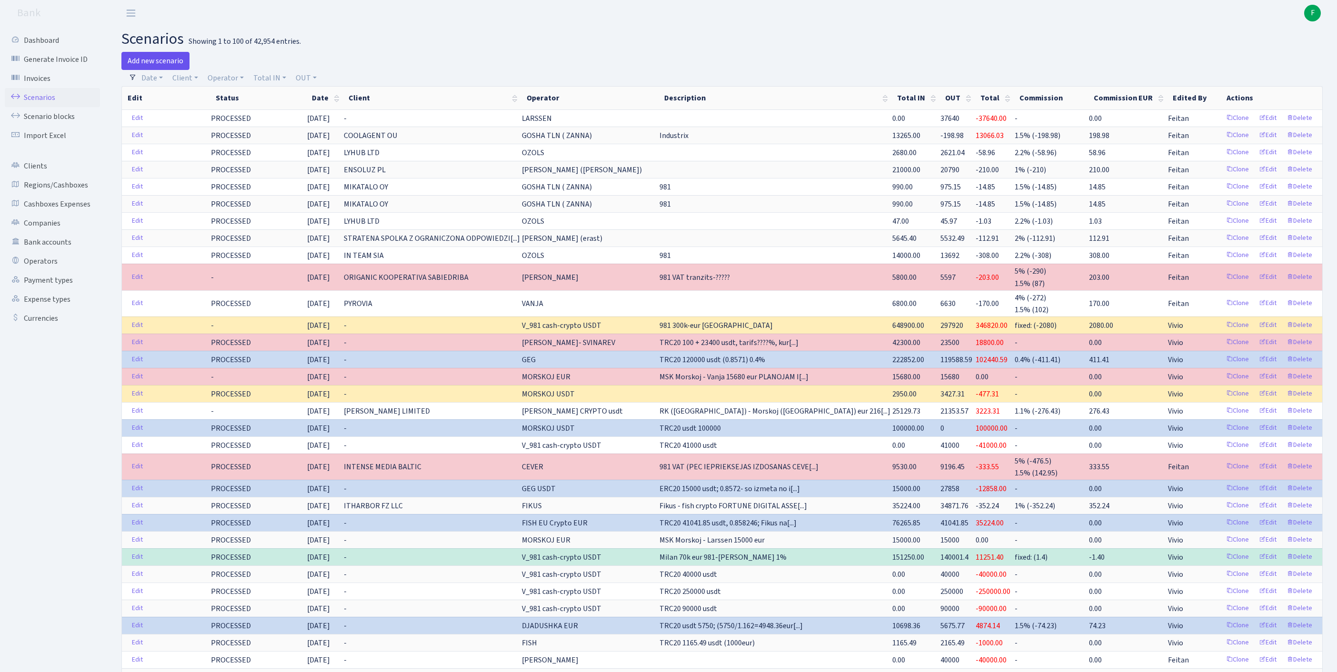
click at [170, 61] on link "Add new scenario" at bounding box center [155, 61] width 68 height 18
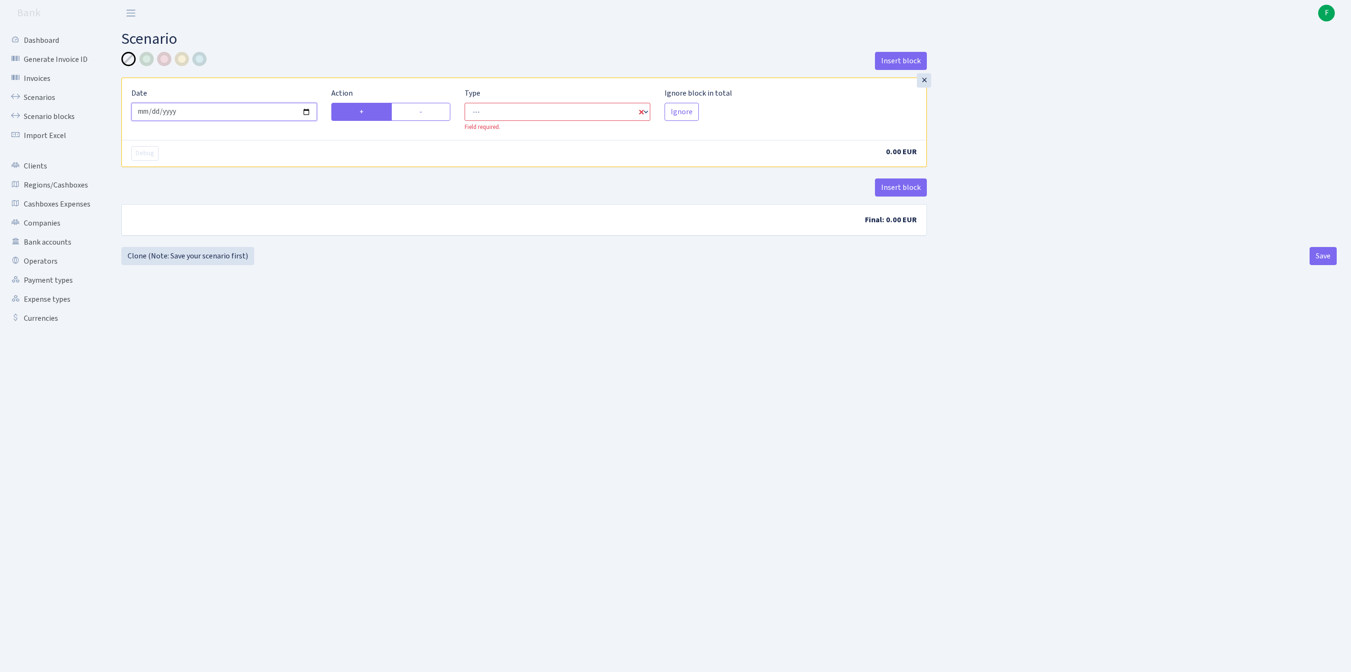
click at [241, 121] on input "2025-08-13" at bounding box center [224, 112] width 186 height 18
type input "2025-08-12"
click at [434, 117] on label "-" at bounding box center [420, 112] width 59 height 18
click at [426, 112] on input "-" at bounding box center [422, 109] width 6 height 6
radio input "true"
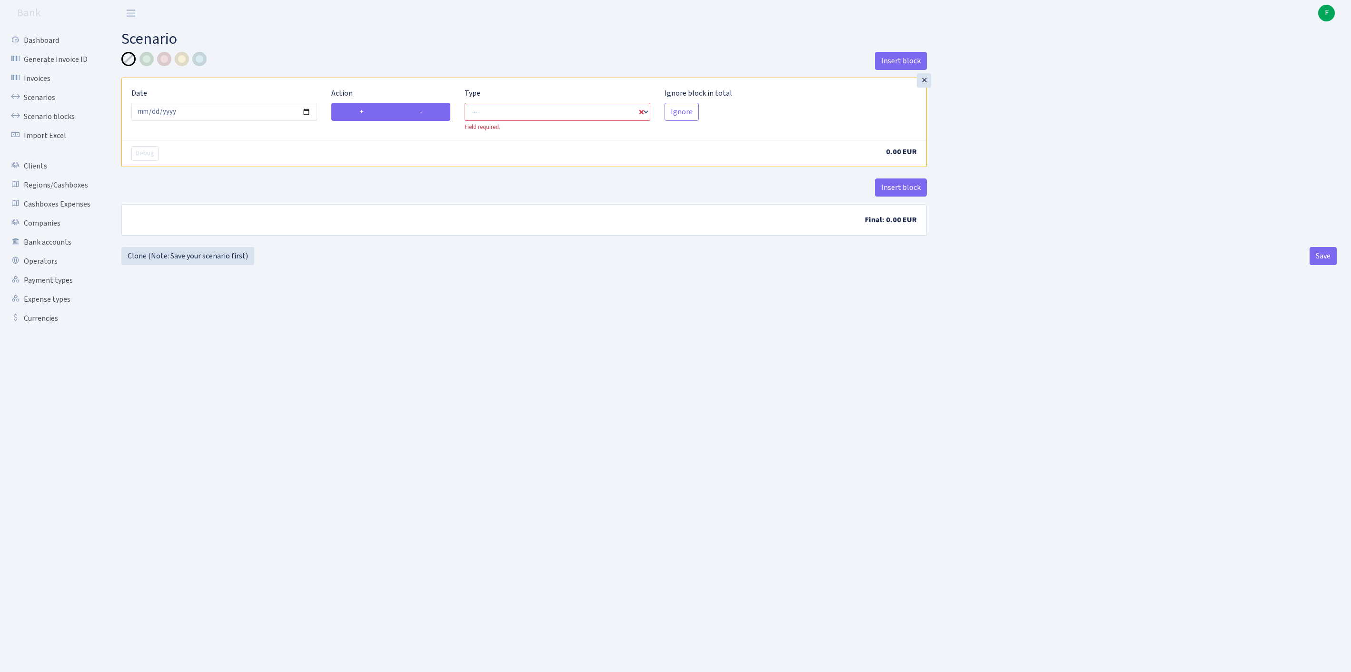
radio input "false"
select select "out"
select select "1"
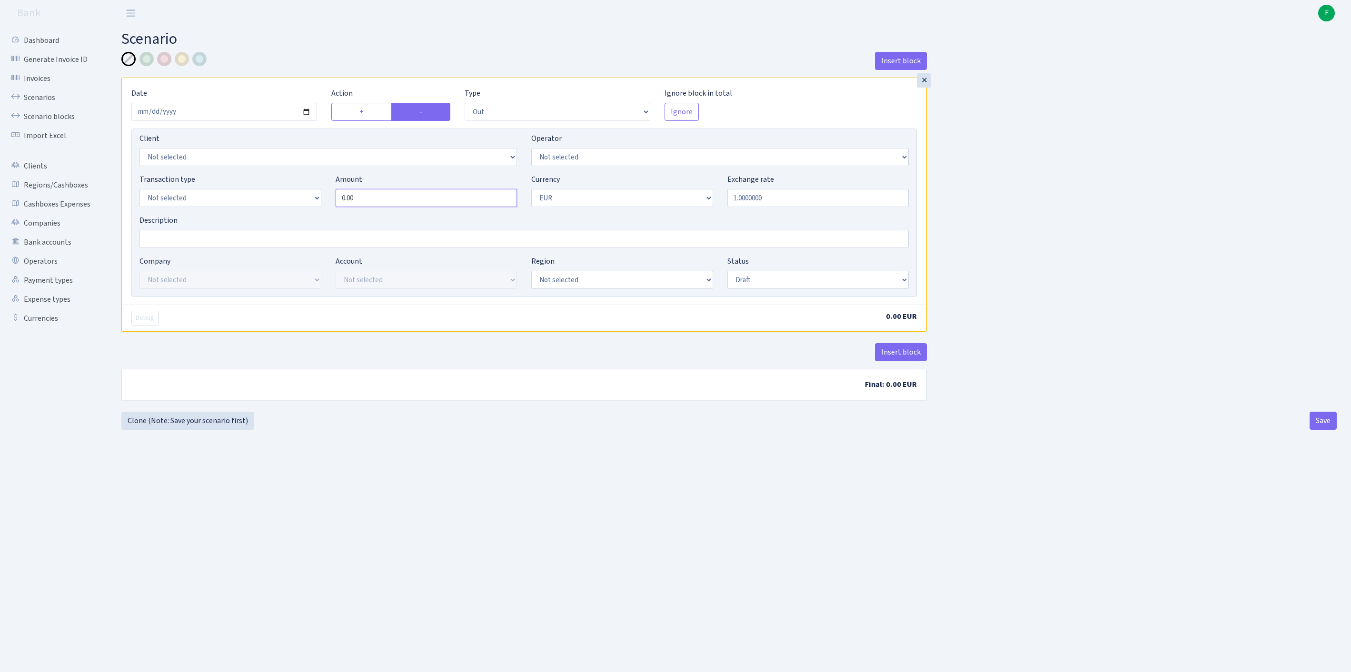
drag, startPoint x: 372, startPoint y: 221, endPoint x: 204, endPoint y: 204, distance: 169.4
click at [204, 204] on div "Transaction type Not selected 981 ELF FISH crypto GIRT IVO dekl MM-BALTIC eur U…" at bounding box center [524, 194] width 784 height 41
type input "19,100.00"
select select "1"
select select "2"
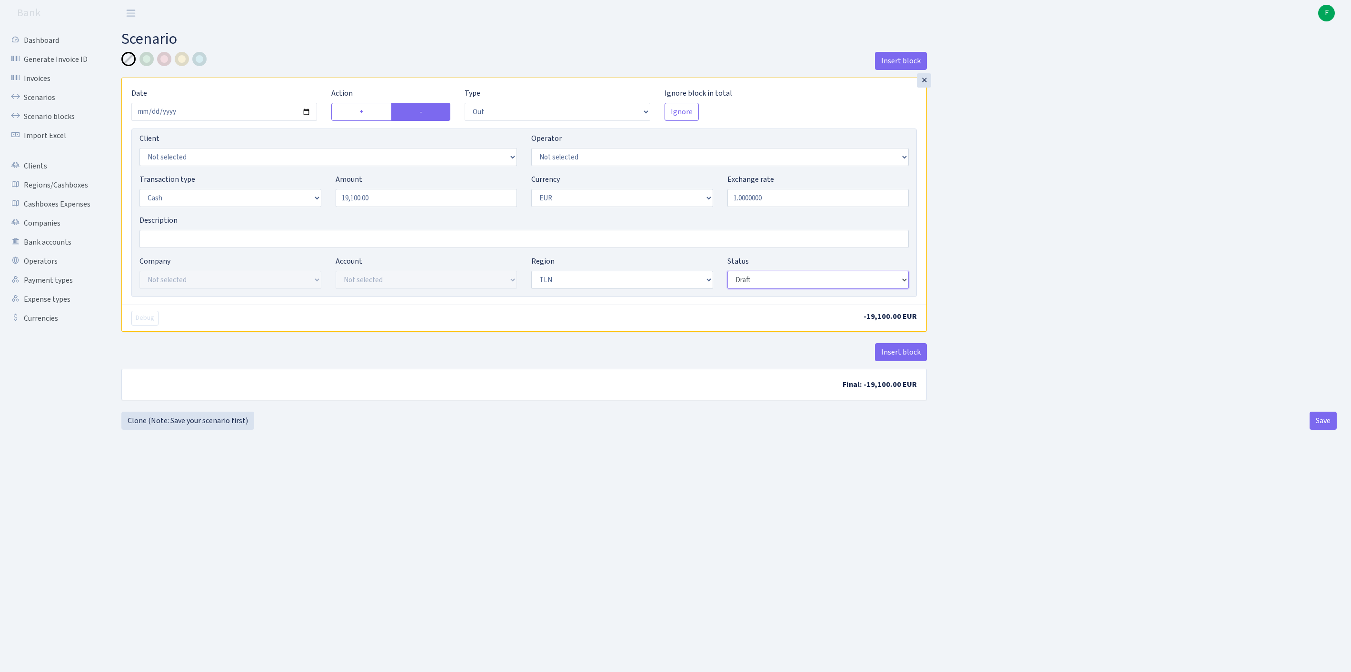
select select "processed"
click at [169, 248] on input "Description" at bounding box center [524, 239] width 769 height 18
paste input "Булк. Олег 19100"
type input "Булк. Олег 19100"
click at [1321, 430] on button "Save" at bounding box center [1323, 421] width 27 height 18
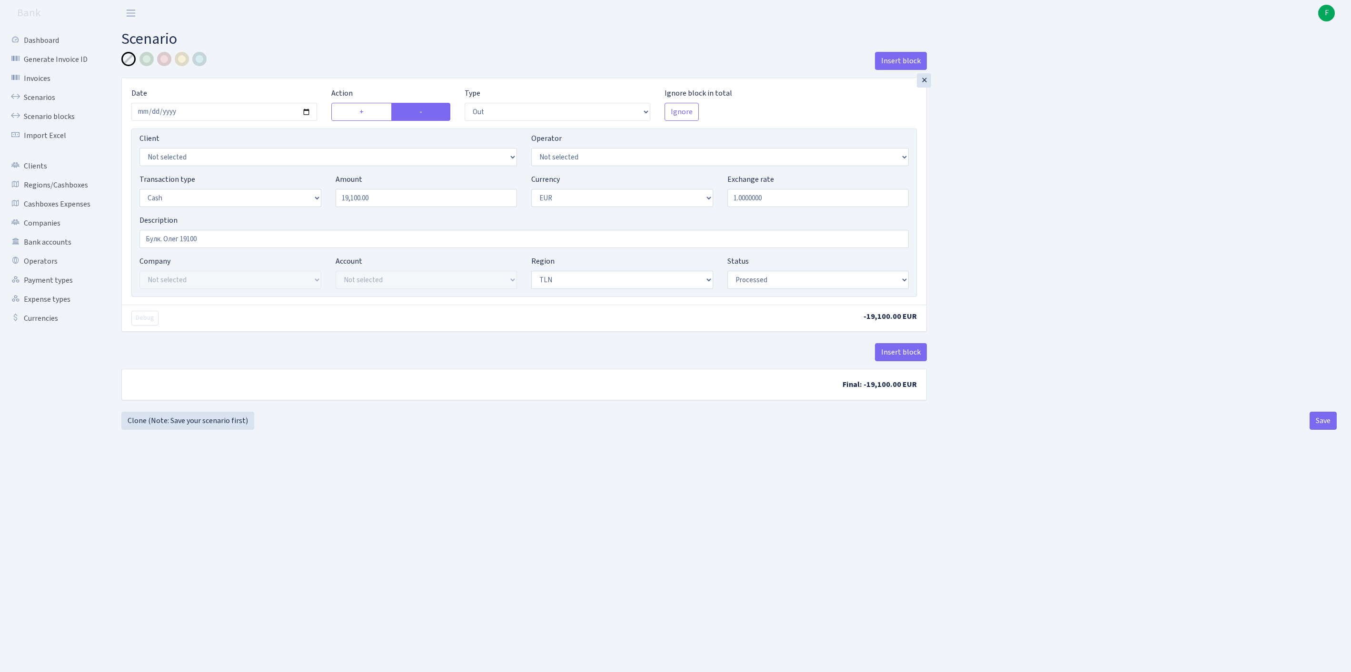
select select "out"
select select "1"
select select "2"
select select "processed"
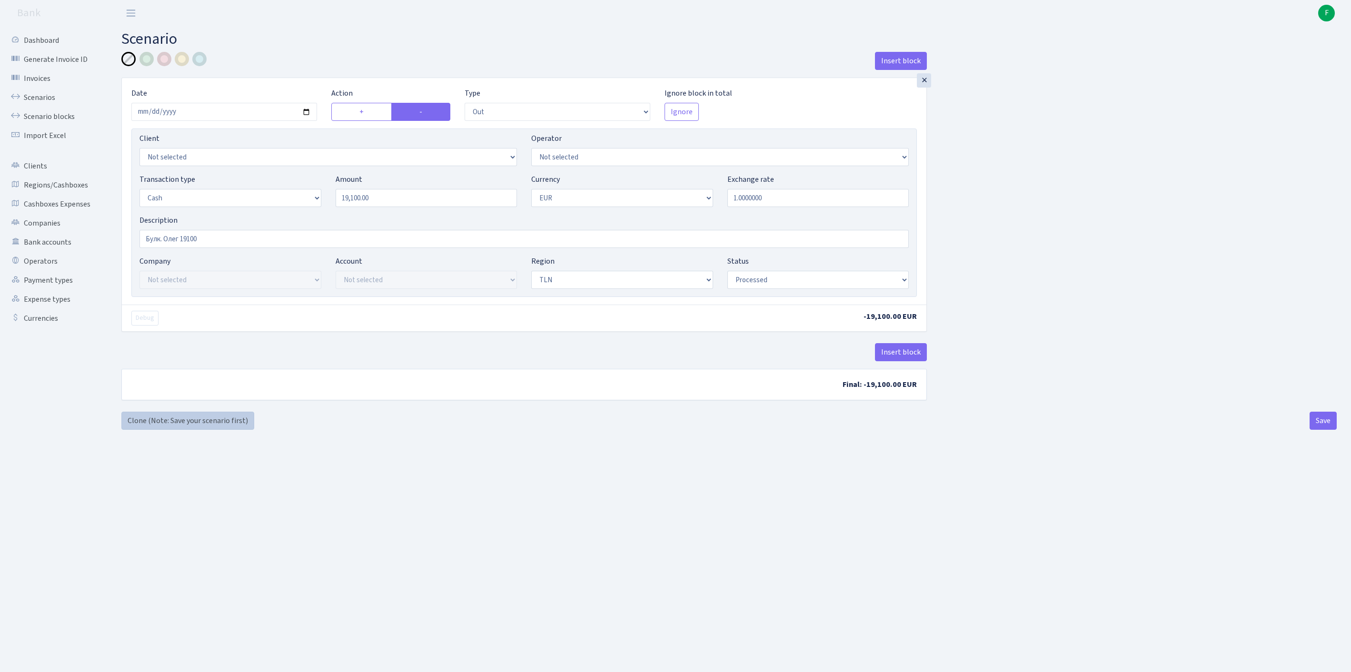
click at [167, 430] on link "Clone (Note: Save your scenario first)" at bounding box center [187, 421] width 133 height 18
select select "out"
select select "1"
select select "2"
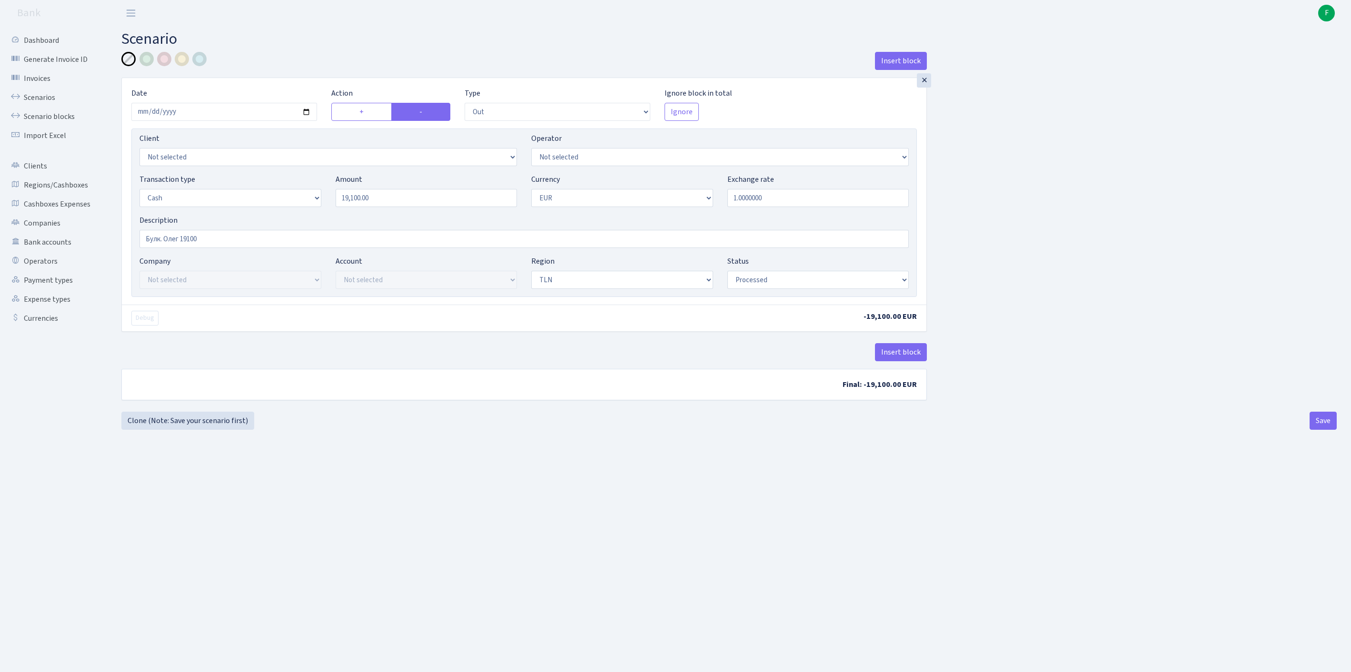
select select "processed"
select select "213"
drag, startPoint x: 392, startPoint y: 215, endPoint x: 141, endPoint y: 207, distance: 251.6
click at [144, 207] on div "Transaction type Not selected 981 ELF FISH crypto GIRT IVO dekl MM-BALTIC eur U…" at bounding box center [524, 194] width 784 height 41
type input "5,360.00"
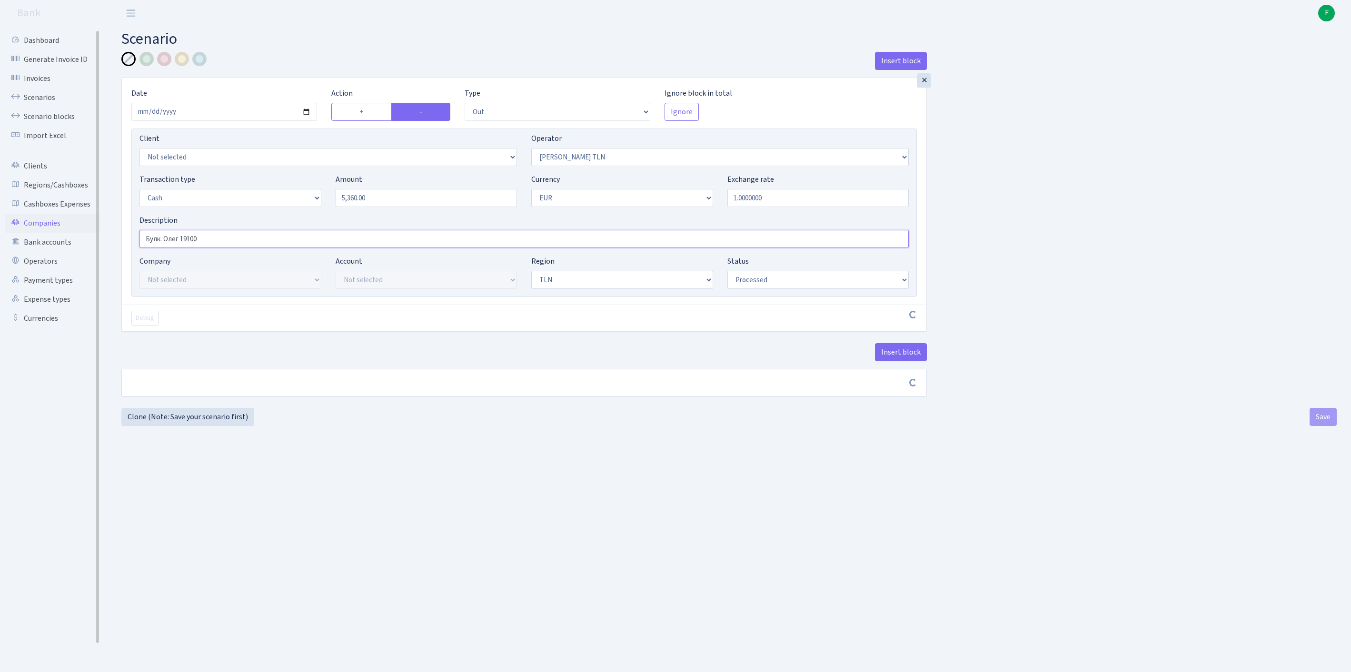
drag, startPoint x: 233, startPoint y: 257, endPoint x: 11, endPoint y: 259, distance: 221.9
click at [11, 259] on div "Dashboard Generate Invoice ID Invoices Scenarios Scenario blocks Import Excel C…" at bounding box center [675, 337] width 1351 height 622
click at [1316, 430] on button "Save" at bounding box center [1323, 421] width 27 height 18
select select "out"
select select "213"
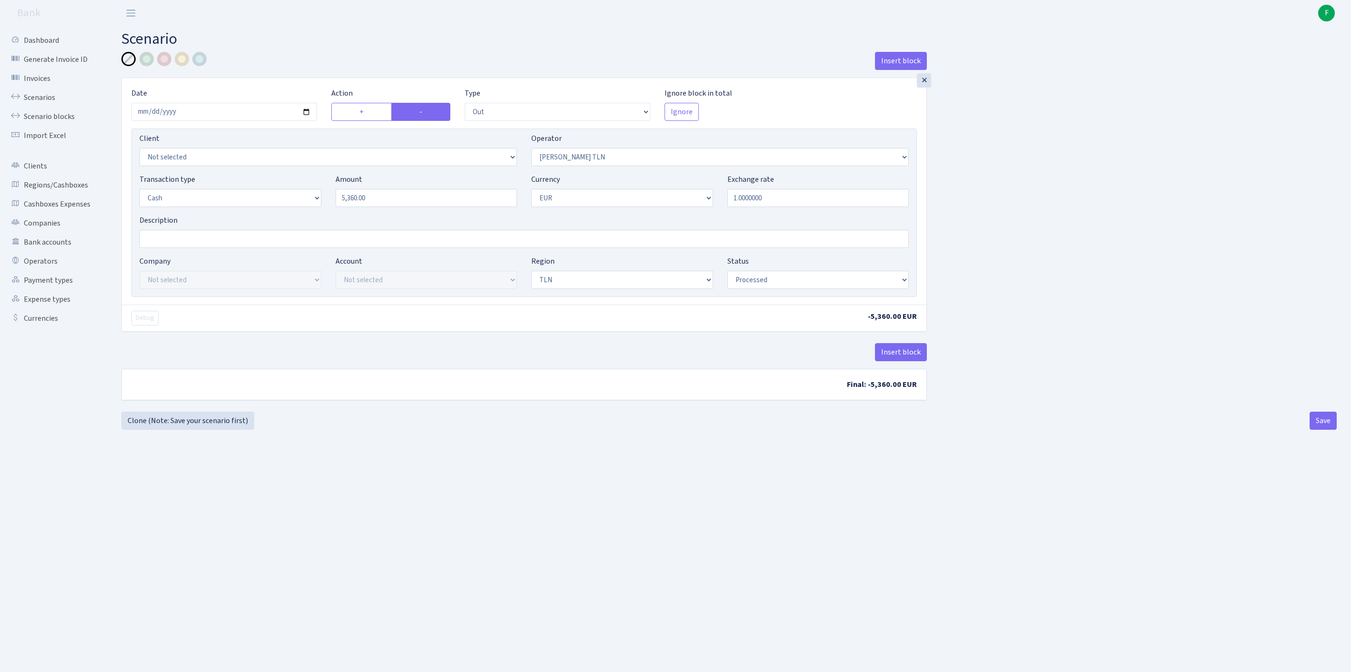
select select "1"
select select "2"
select select "processed"
click at [1326, 430] on button "Save" at bounding box center [1323, 421] width 27 height 18
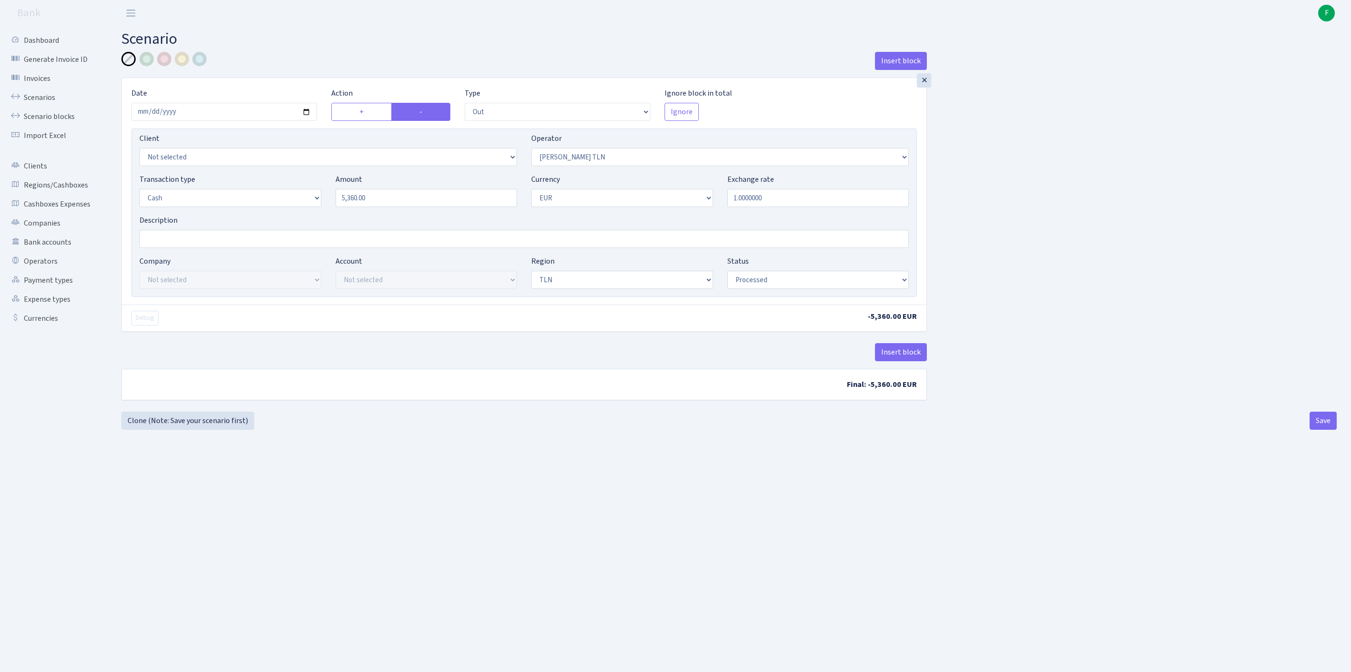
select select "out"
select select "213"
select select "1"
select select "2"
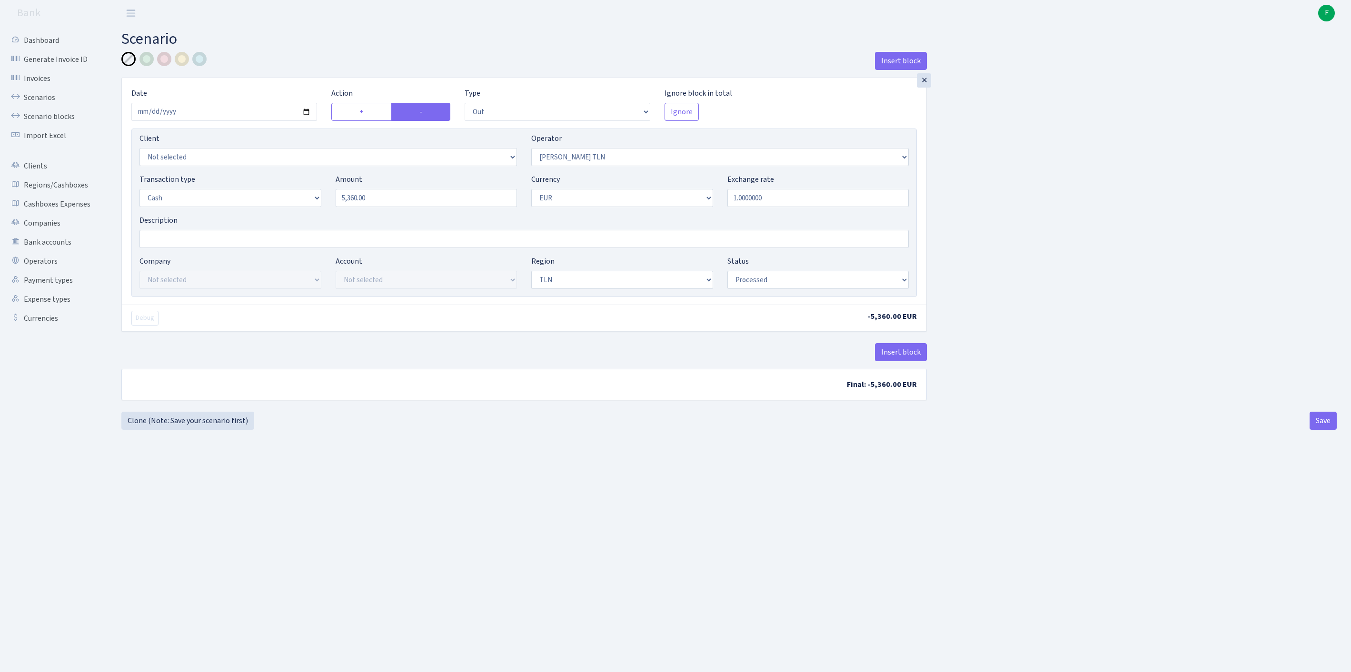
select select "processed"
click at [126, 62] on div at bounding box center [128, 59] width 14 height 14
click at [1320, 430] on button "Save" at bounding box center [1323, 421] width 27 height 18
select select "out"
select select "213"
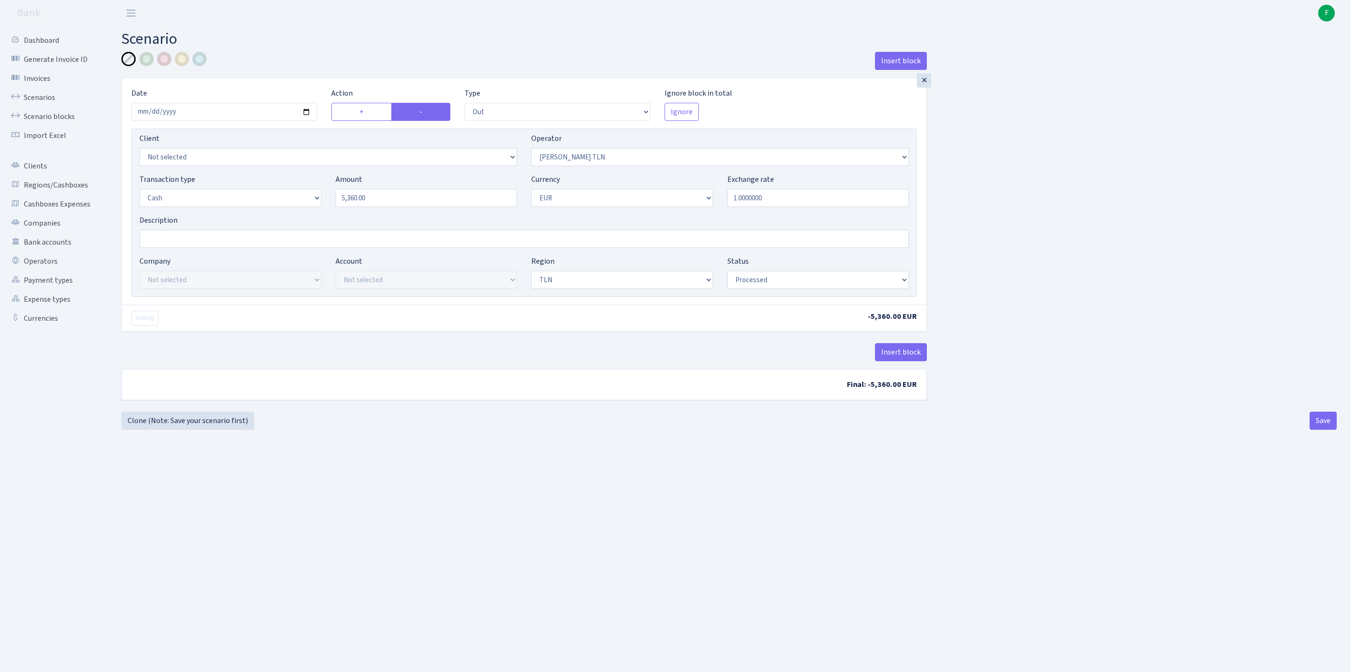
select select "1"
select select "2"
select select "processed"
click at [50, 101] on link "Scenarios" at bounding box center [52, 97] width 95 height 19
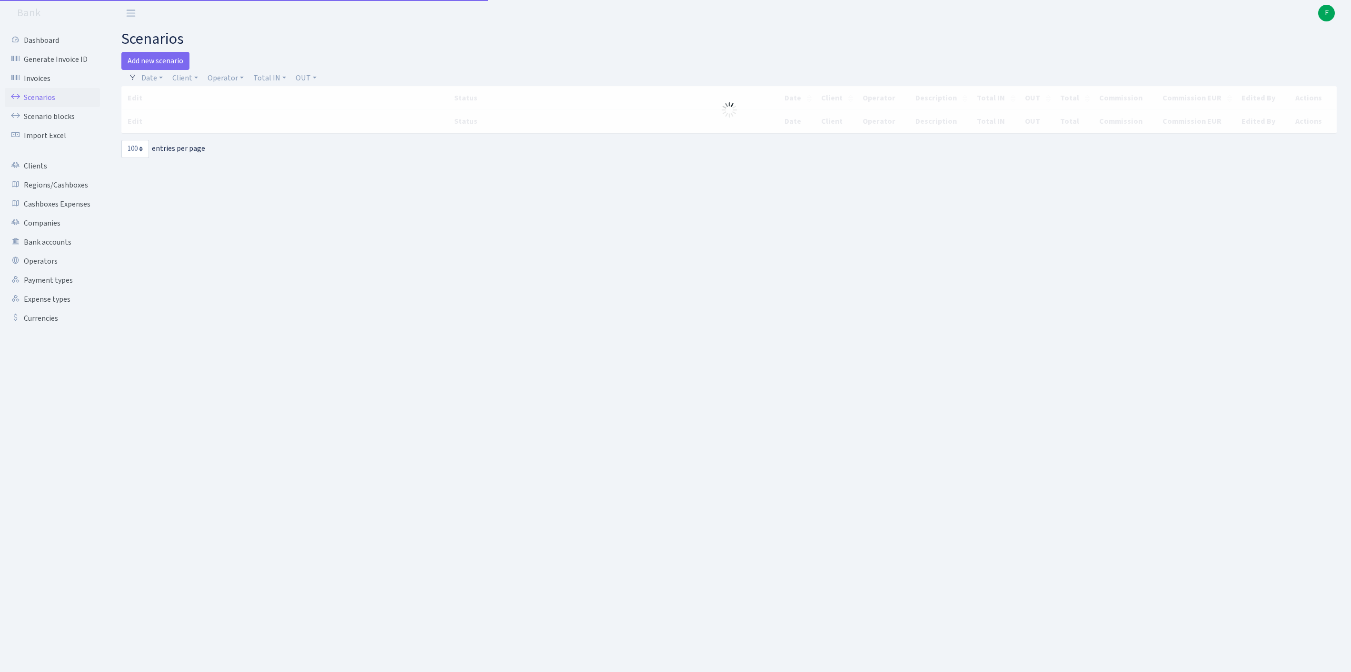
select select "100"
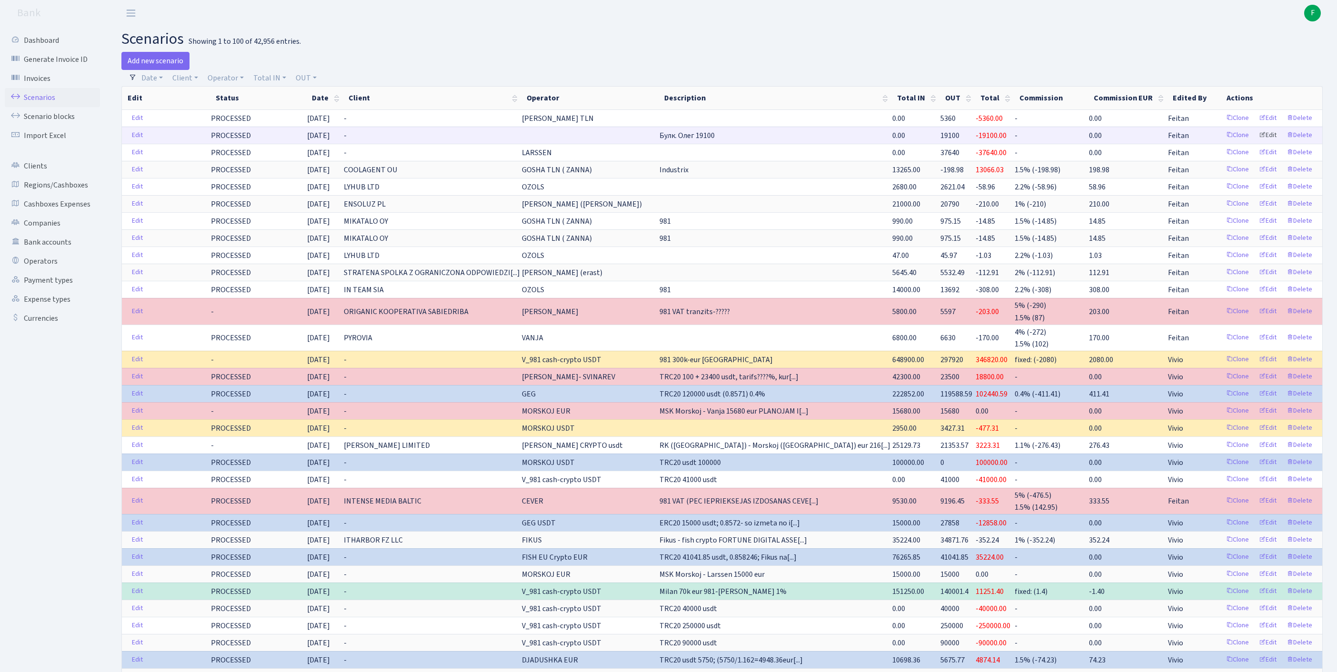
click at [1258, 143] on link "Edit" at bounding box center [1268, 135] width 26 height 15
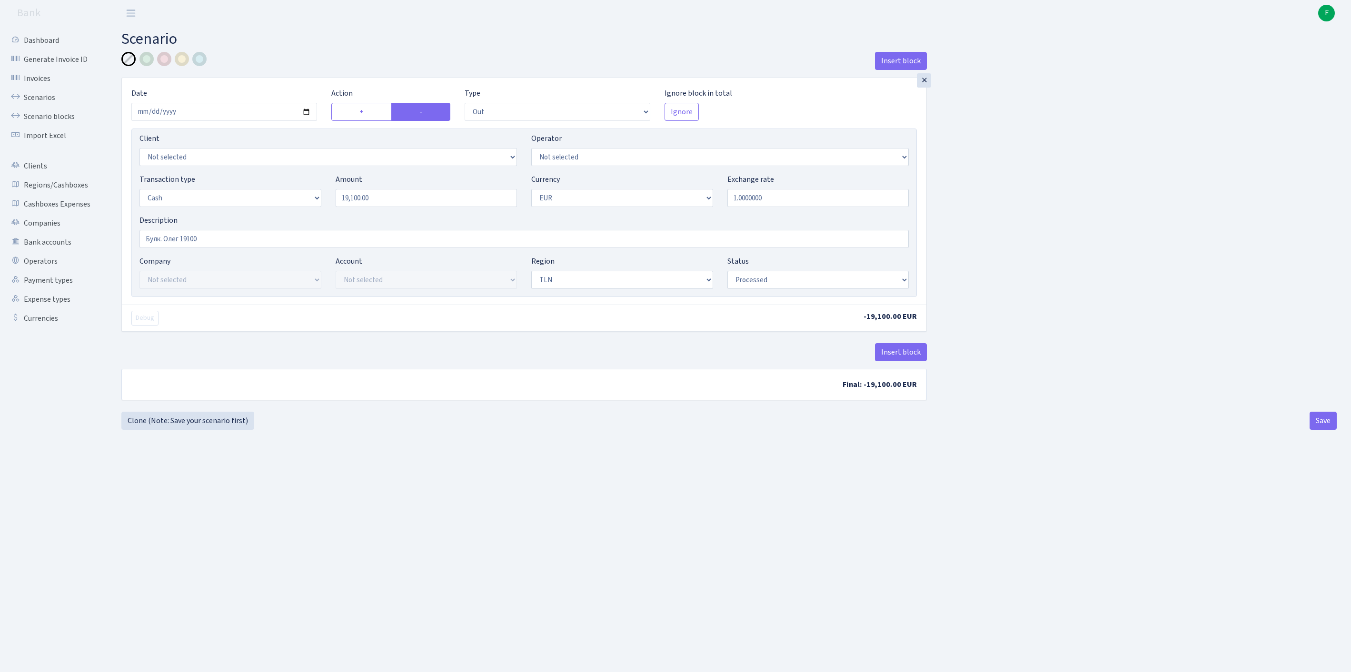
select select "out"
select select "1"
select select "2"
select select "processed"
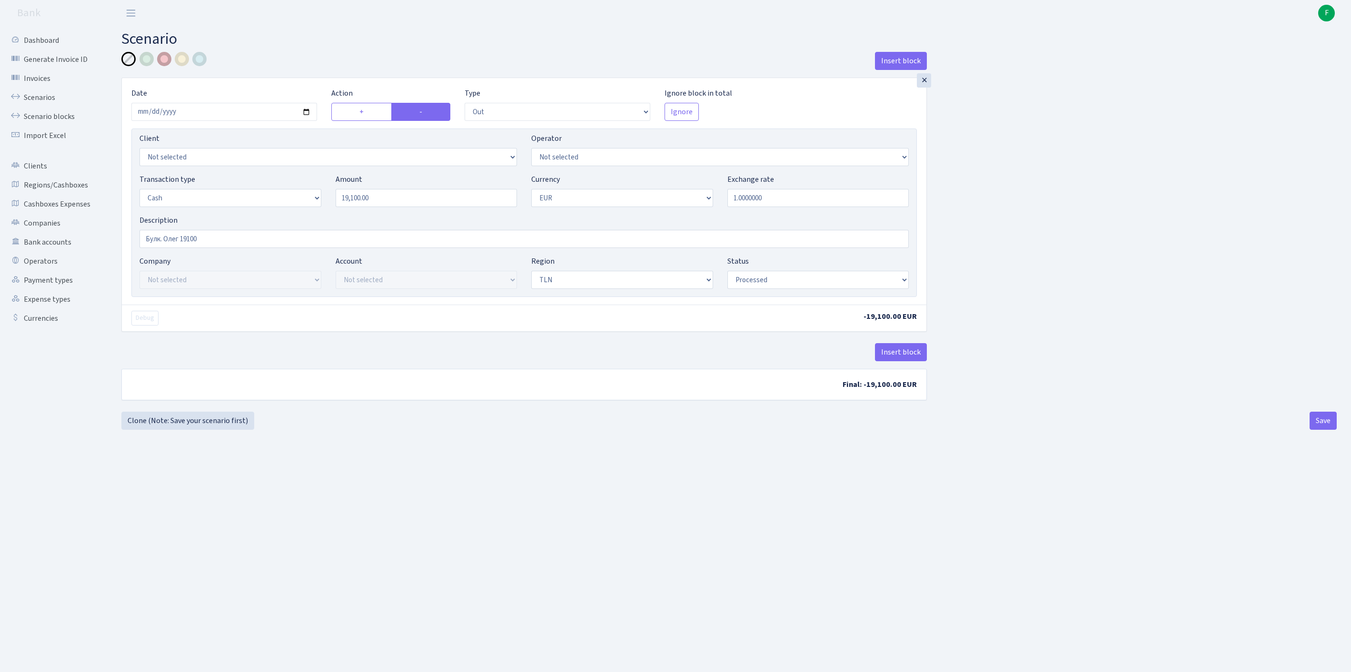
click at [165, 62] on div at bounding box center [164, 59] width 14 height 14
click at [1319, 430] on button "Save" at bounding box center [1323, 421] width 27 height 18
select select "out"
select select "1"
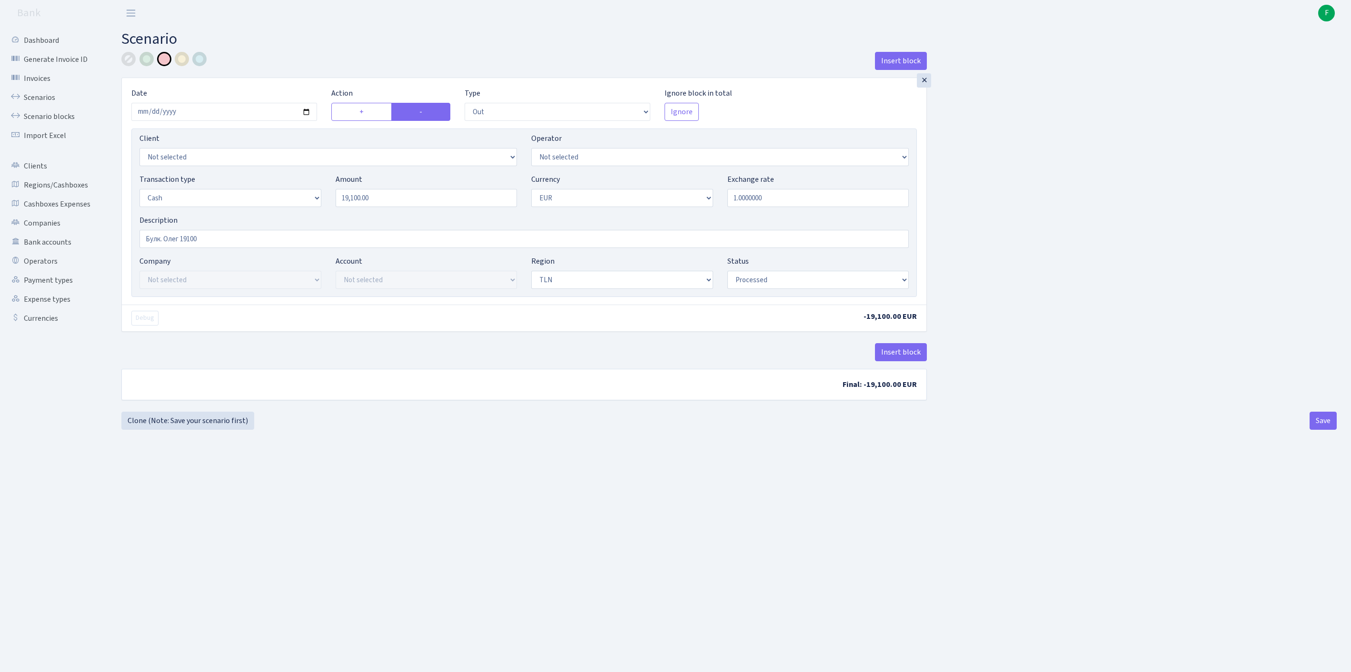
select select "2"
select select "processed"
click at [50, 103] on link "Scenarios" at bounding box center [52, 97] width 95 height 19
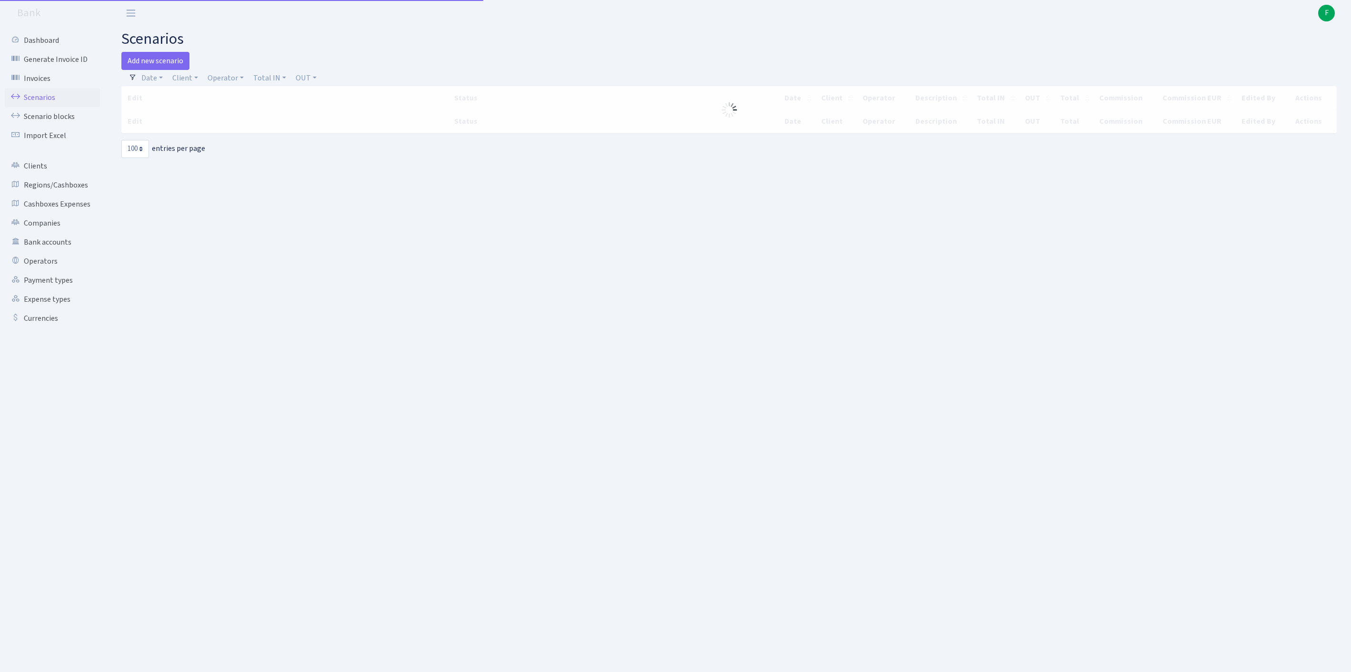
select select "100"
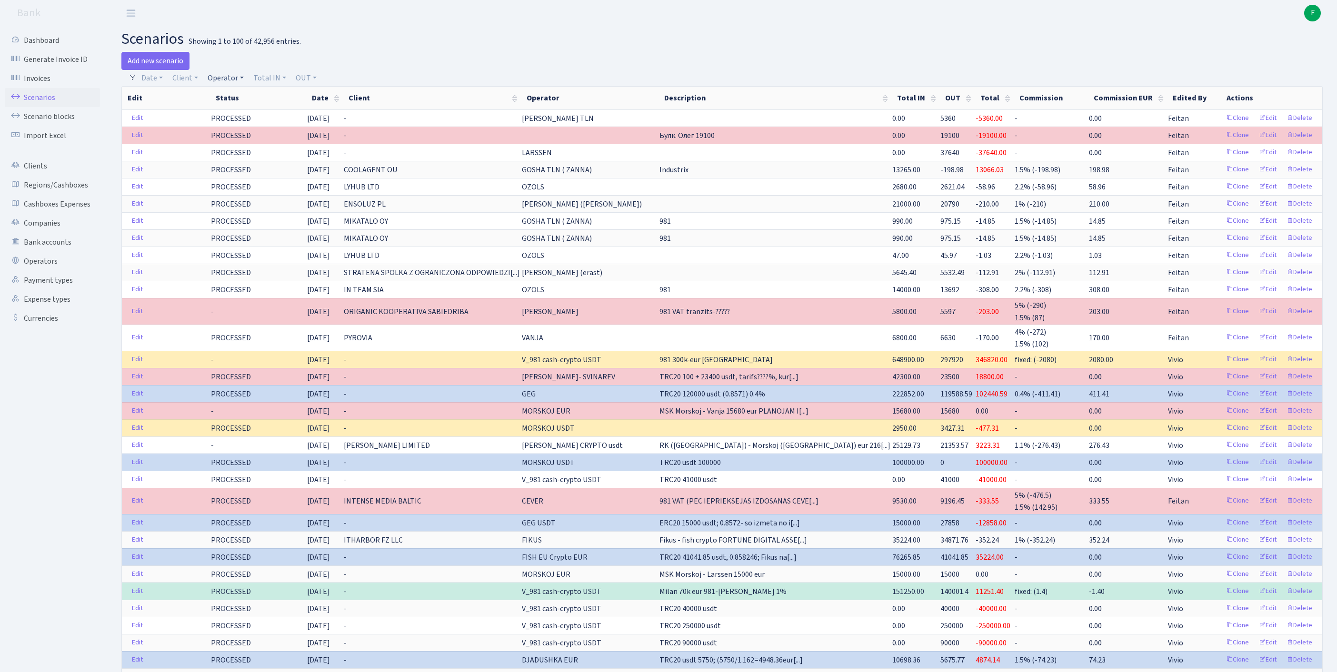
click at [244, 82] on link "Operator" at bounding box center [226, 78] width 44 height 16
click at [253, 113] on input "search" at bounding box center [246, 112] width 79 height 15
type input "FIKU"
click at [277, 137] on li "FIKUS" at bounding box center [246, 129] width 81 height 17
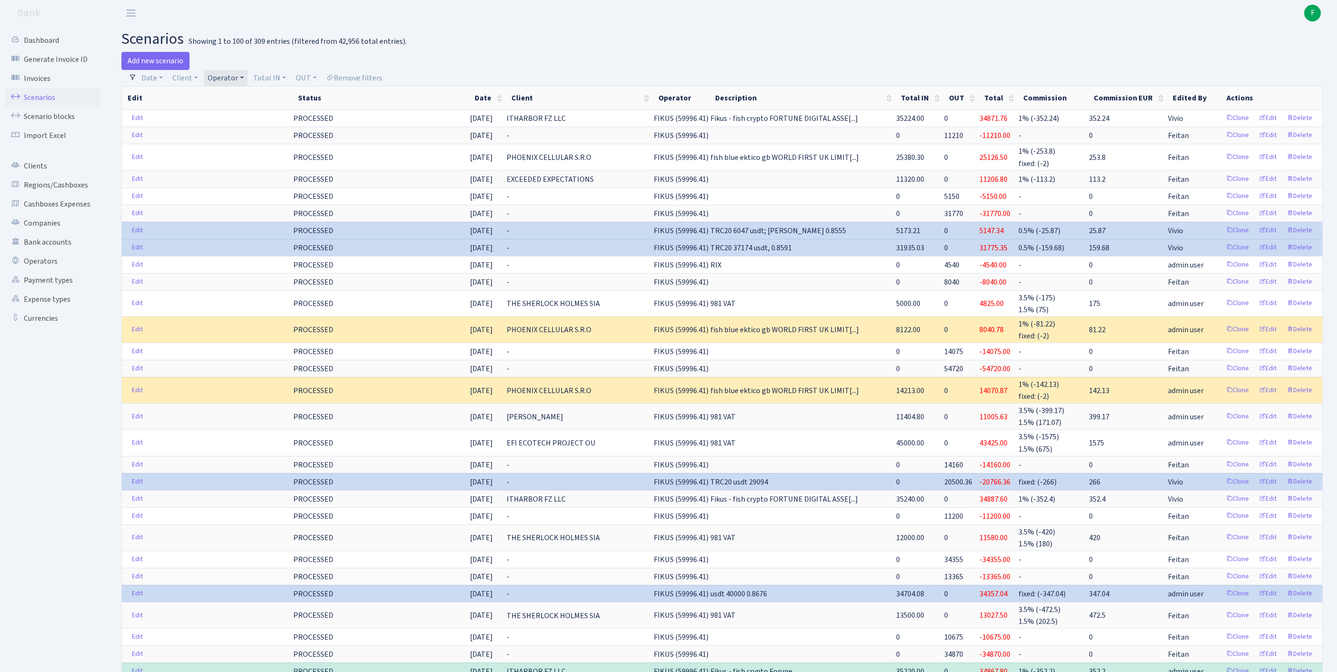
click at [248, 79] on link "Operator" at bounding box center [226, 78] width 44 height 16
click at [268, 100] on span "× FIKUS" at bounding box center [238, 96] width 57 height 10
click at [248, 84] on link "Operator" at bounding box center [226, 78] width 44 height 16
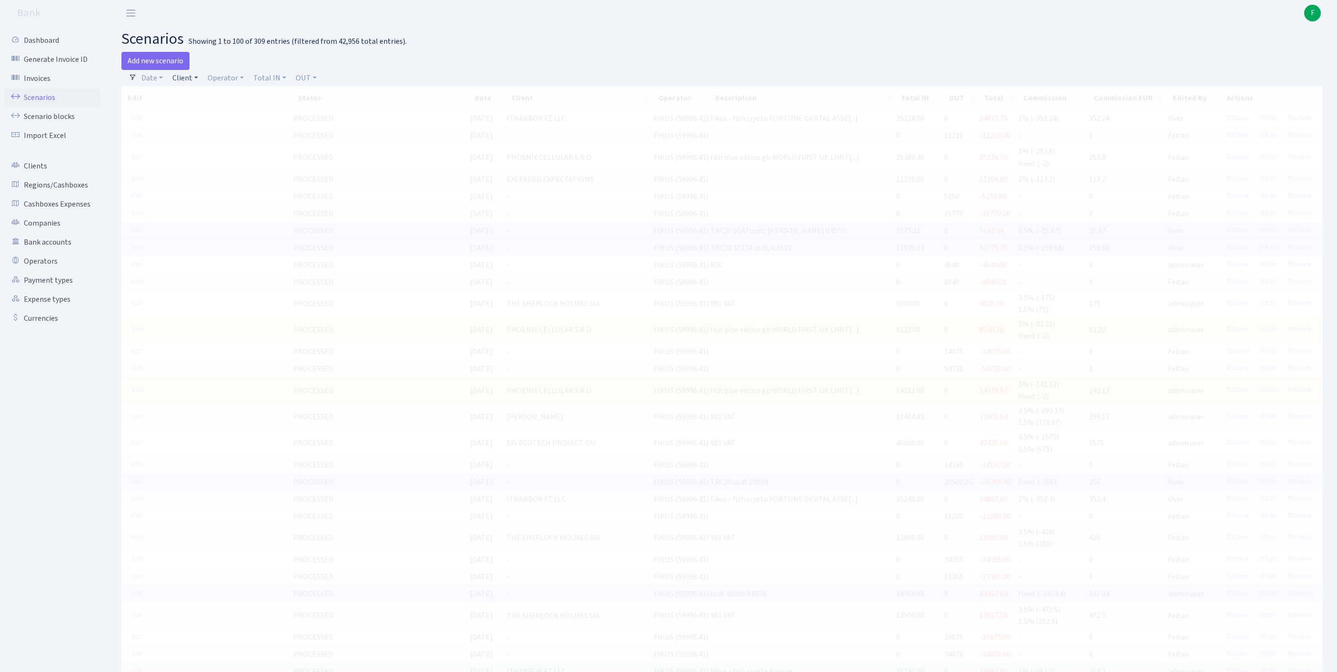
click at [190, 81] on link "Client" at bounding box center [185, 78] width 33 height 16
click at [210, 117] on input "search" at bounding box center [211, 112] width 79 height 15
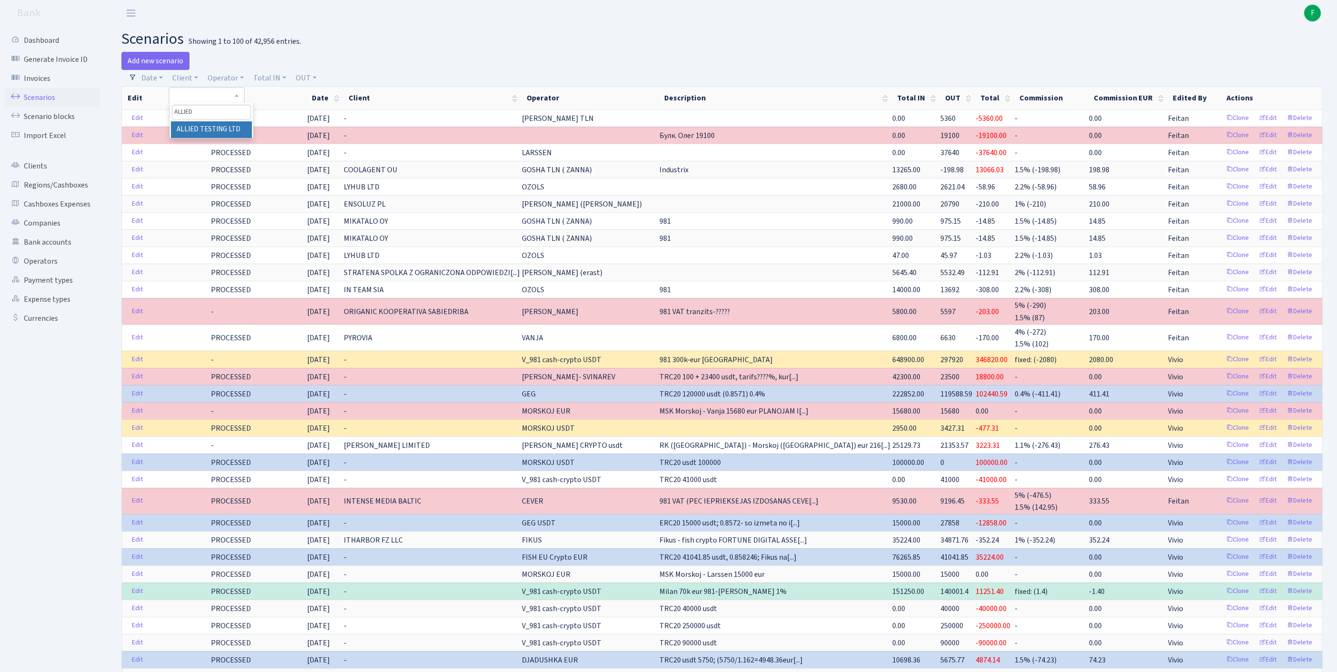
type input "ALLIED"
click at [231, 138] on li "ALLIED TESTING LTD" at bounding box center [211, 129] width 81 height 17
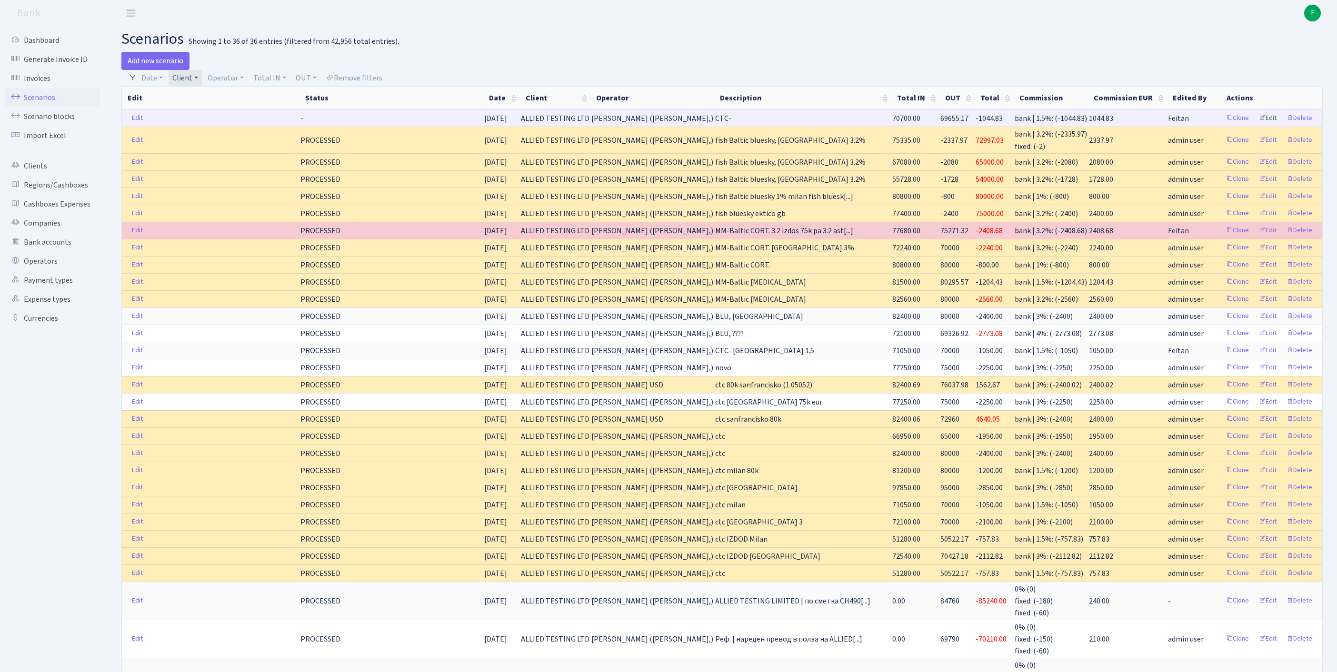
click at [1258, 126] on link "Edit" at bounding box center [1268, 118] width 26 height 15
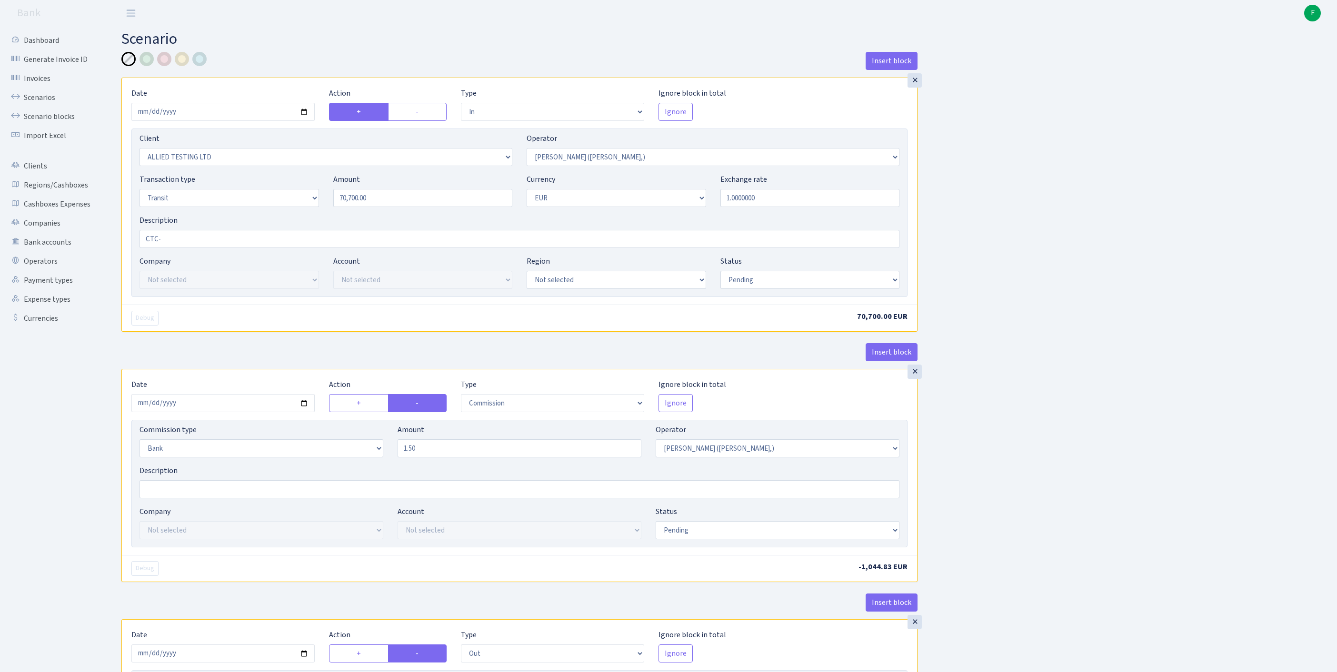
select select "in"
select select "1129"
select select "104"
select select "5"
select select "1"
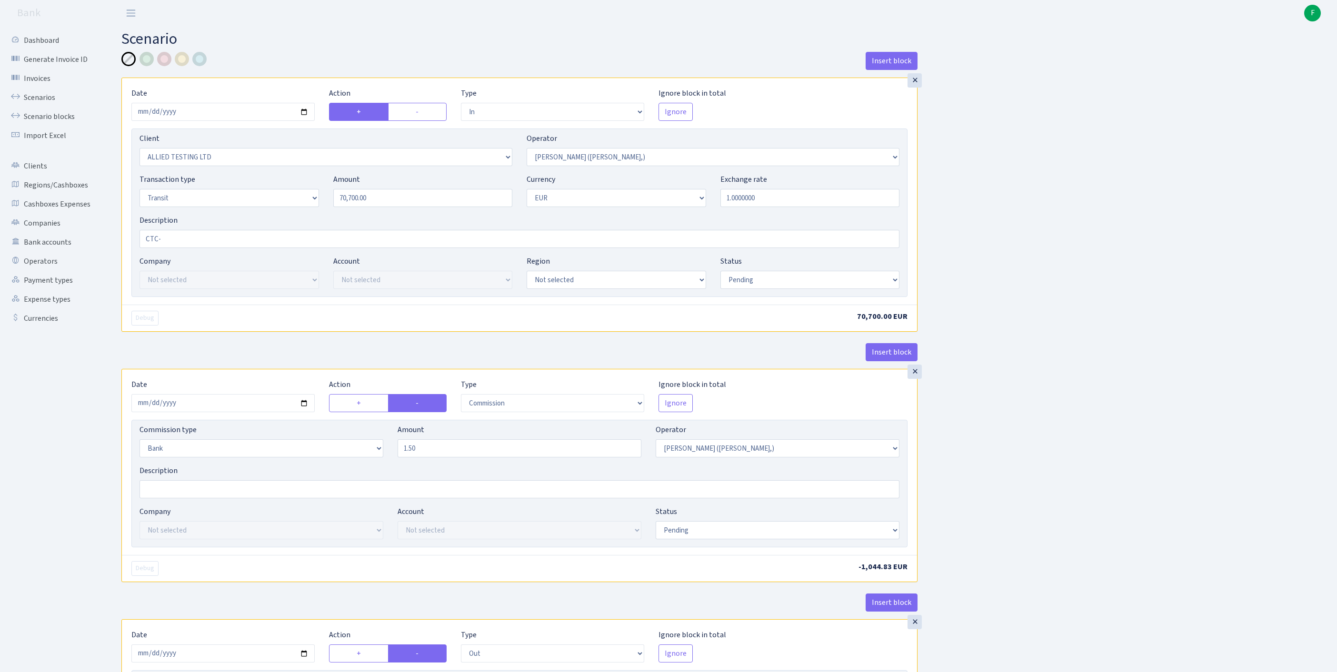
select select "pending"
select select "commission"
select select "bank"
select select "104"
select select "pending"
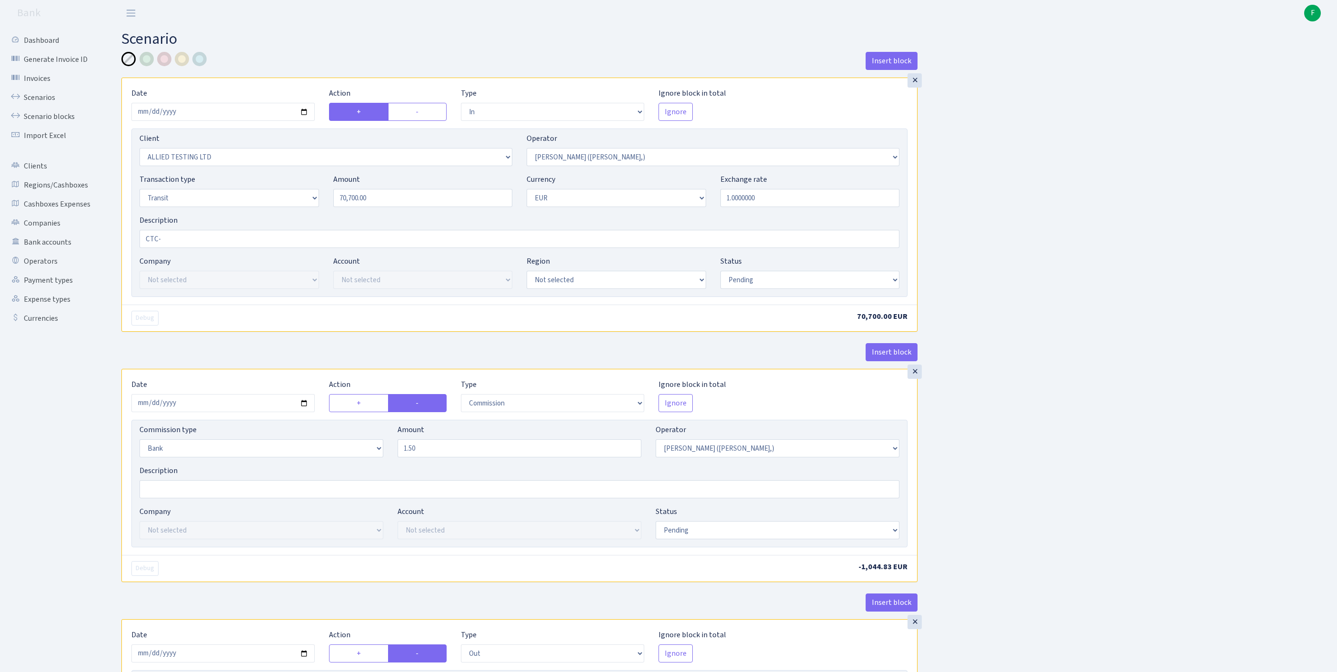
select select "out"
select select "1685"
select select "244"
select select "5"
select select "1"
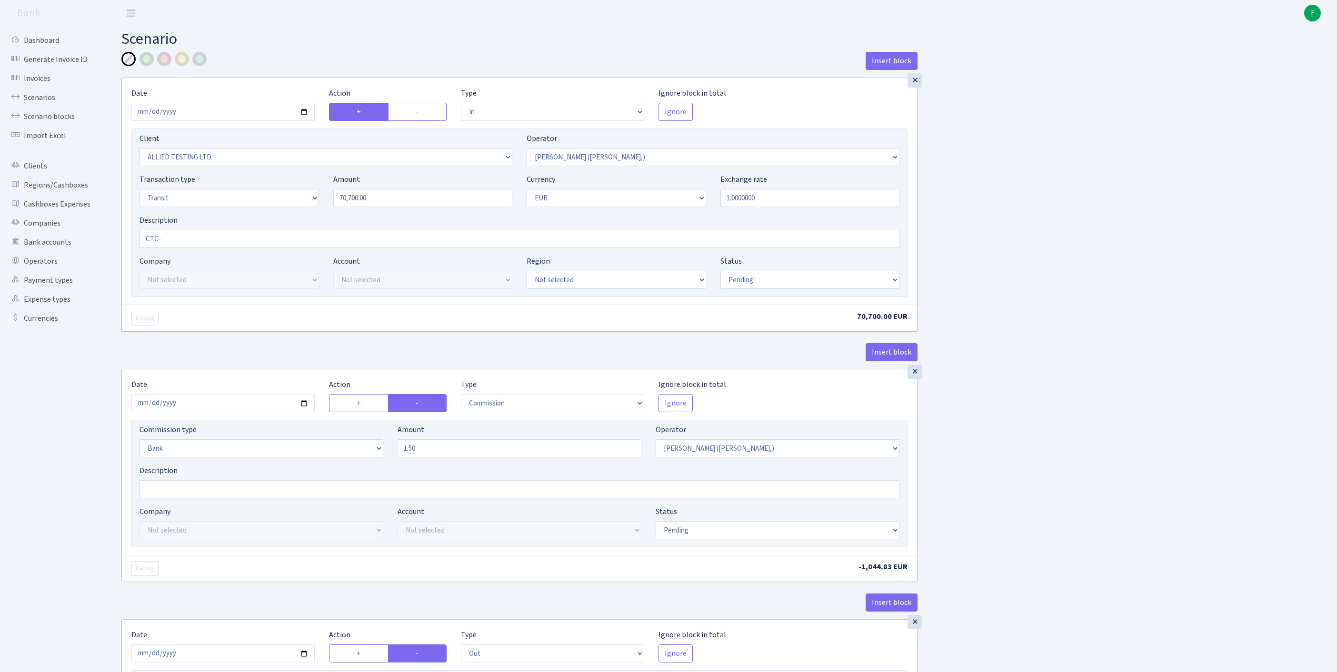
select select "pending"
click at [439, 458] on input "1.50" at bounding box center [520, 448] width 244 height 18
type input "1.00"
click at [194, 248] on input "CTC-" at bounding box center [520, 239] width 760 height 18
type input "CTC- MILANA IZD 1%"
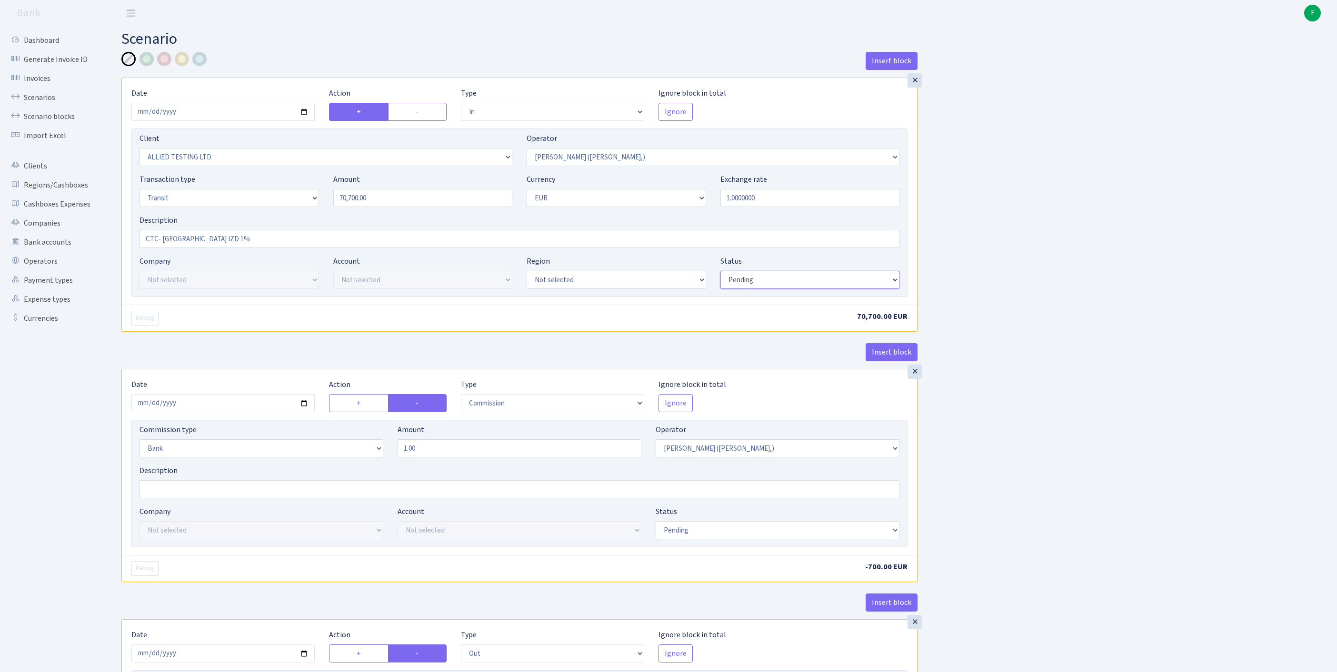
select select "processed"
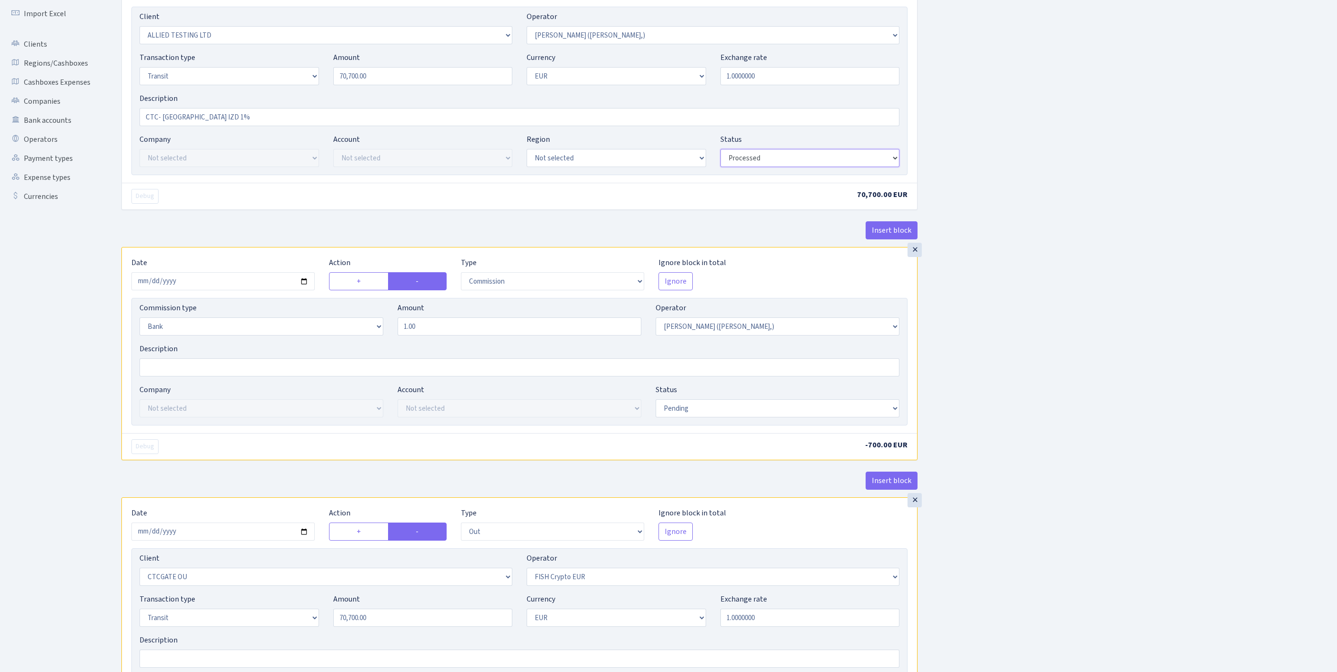
scroll to position [158, 0]
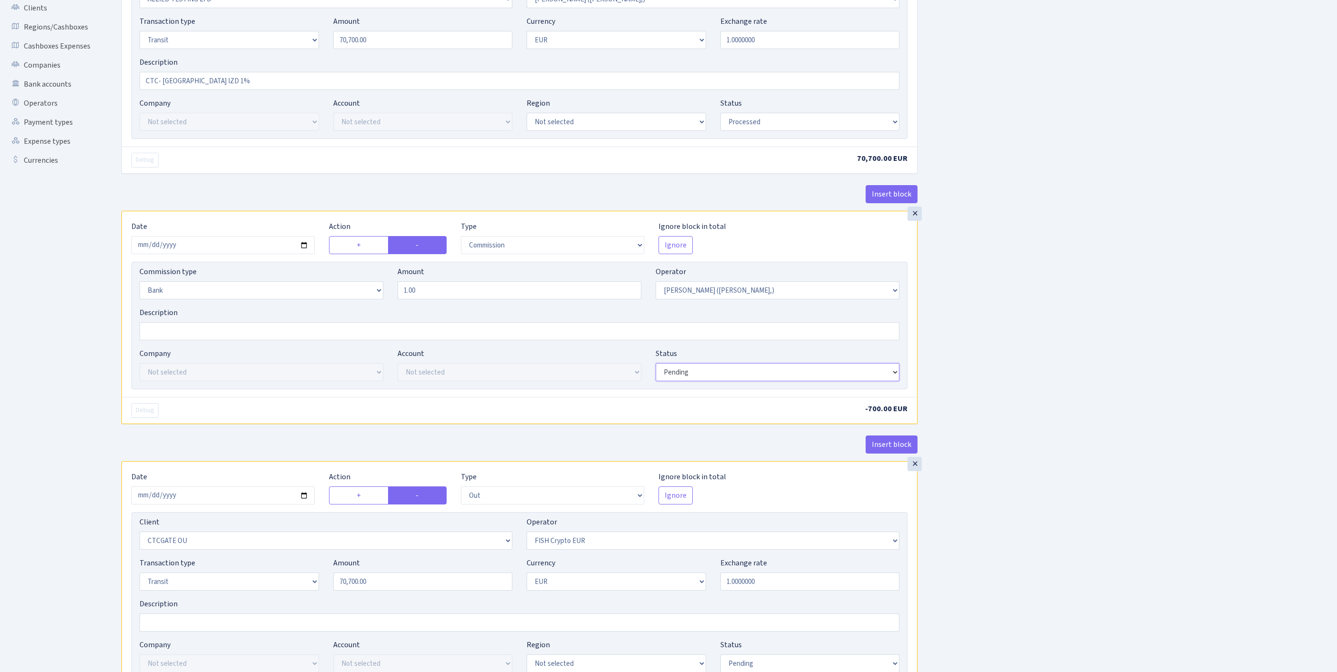
select select "processed"
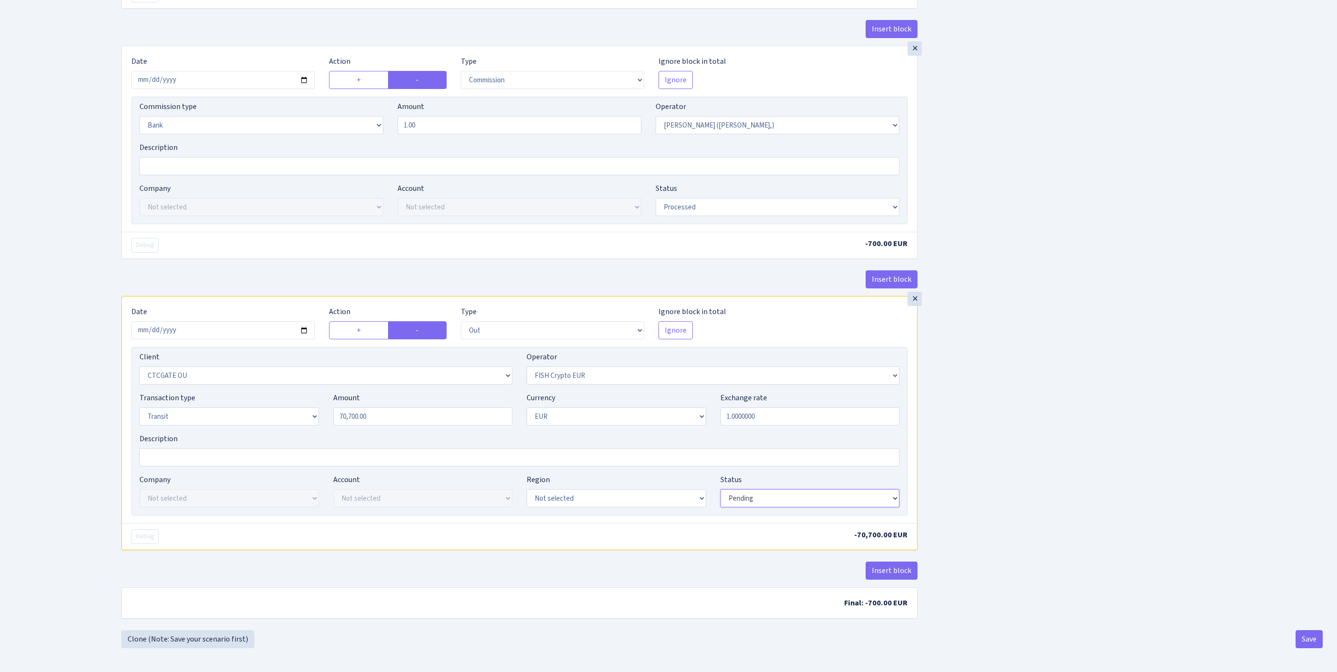
select select "processed"
click at [1306, 636] on button "Save" at bounding box center [1309, 639] width 27 height 18
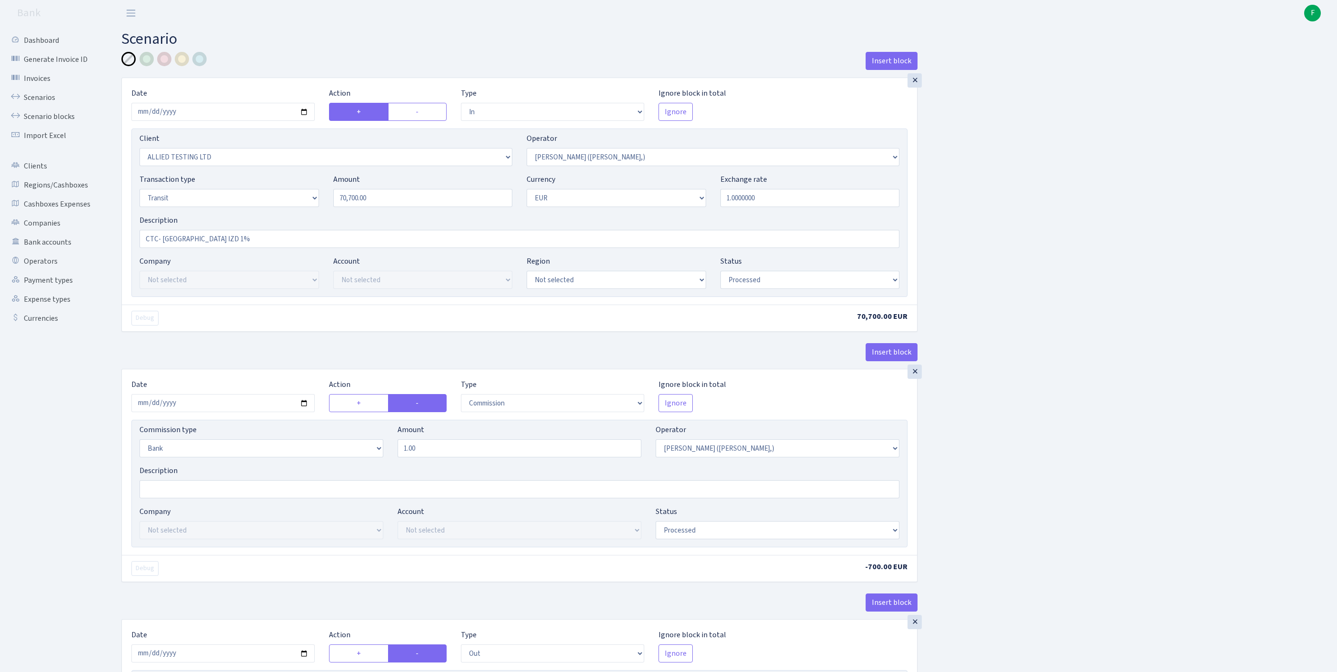
select select "in"
select select "1129"
select select "104"
select select "5"
select select "1"
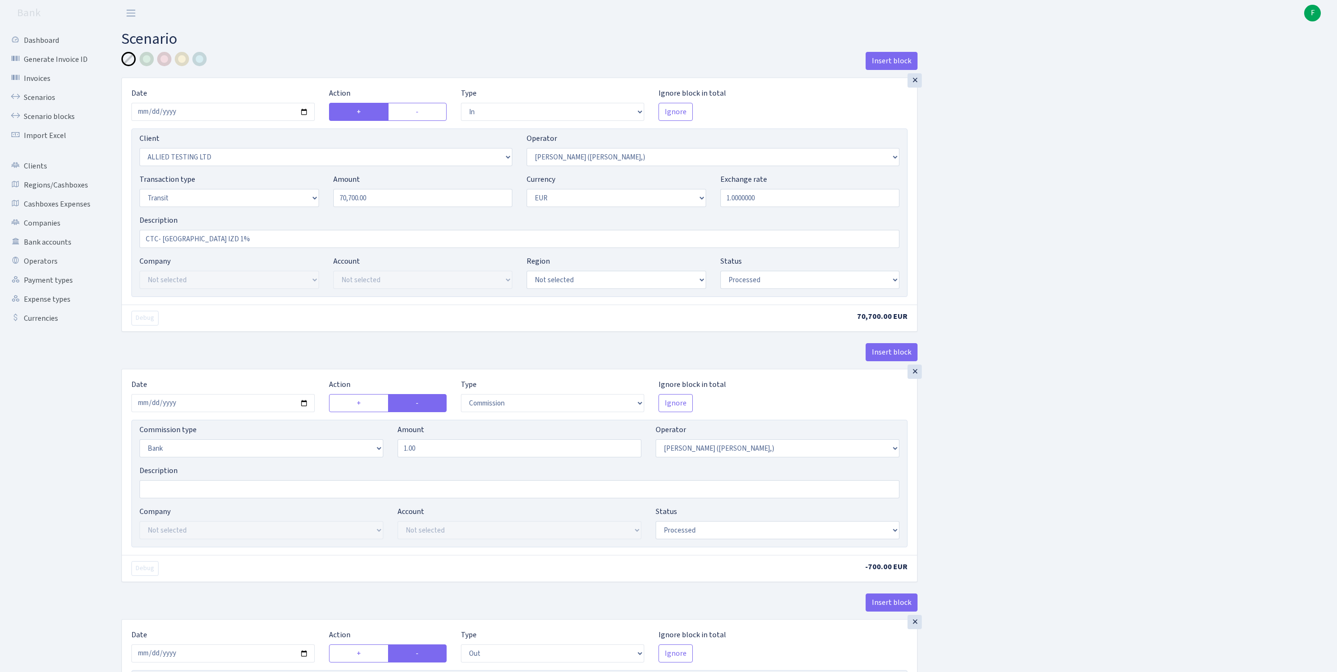
select select "processed"
select select "commission"
select select "bank"
select select "104"
select select "processed"
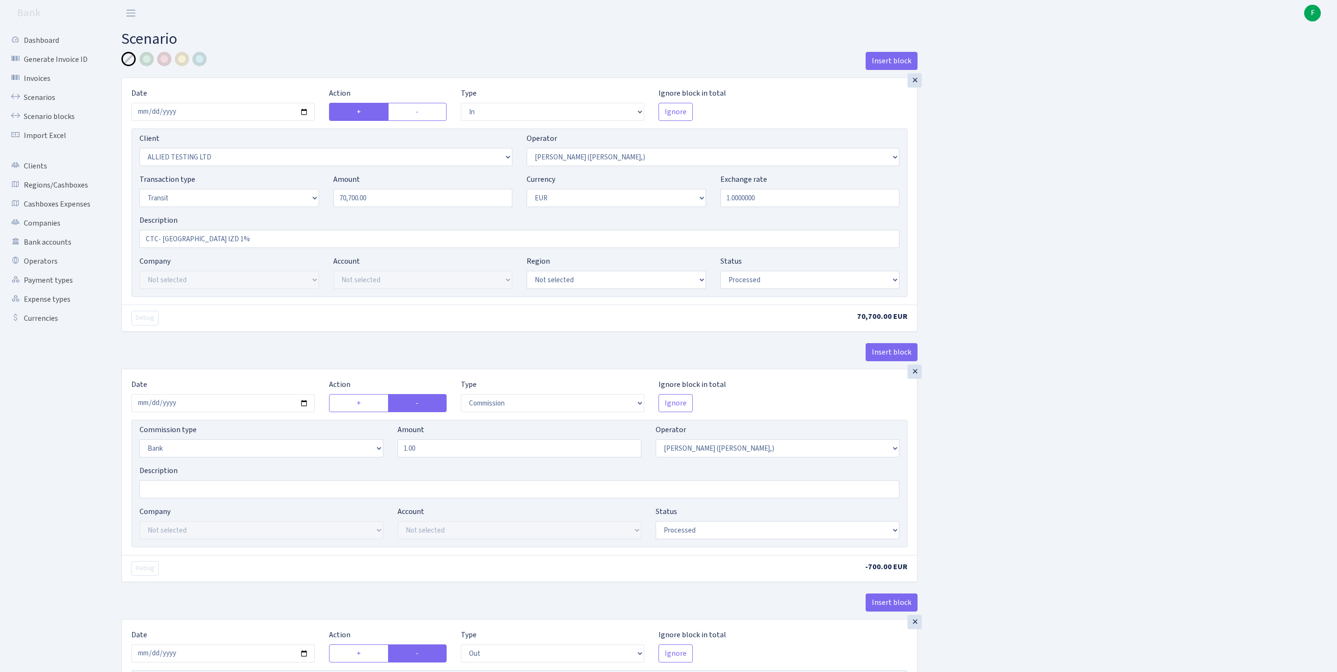
select select "out"
select select "1685"
select select "244"
select select "5"
select select "1"
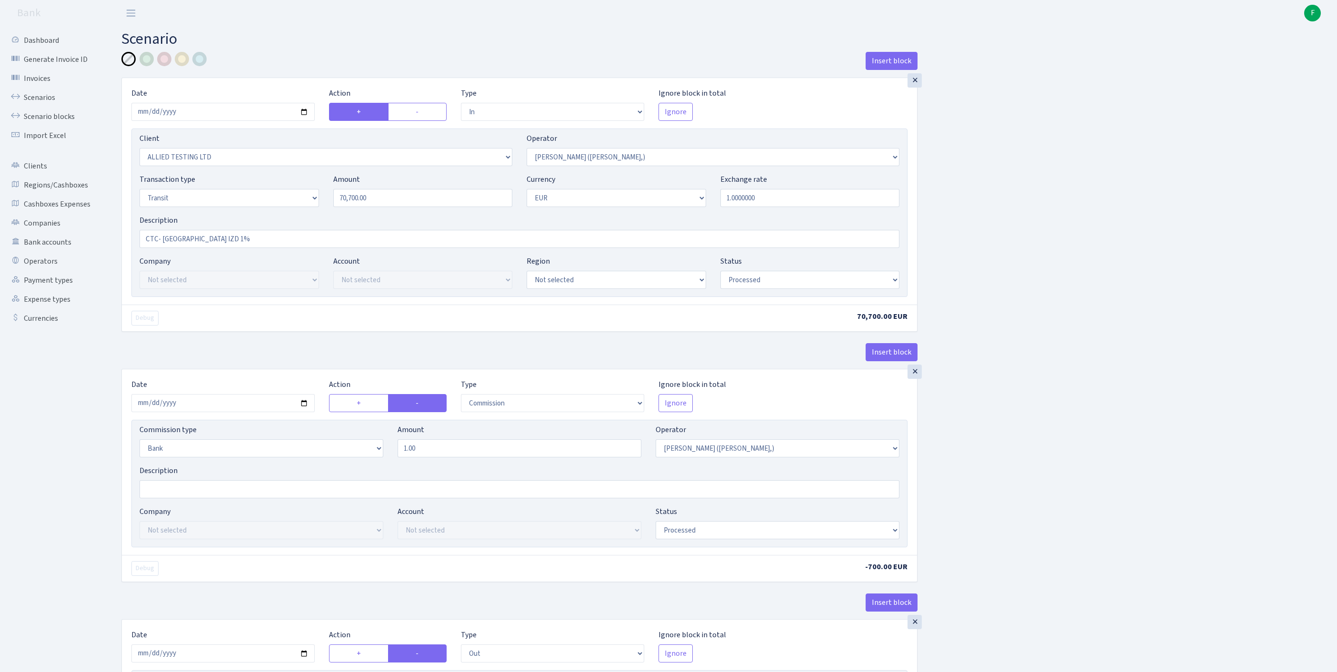
select select "processed"
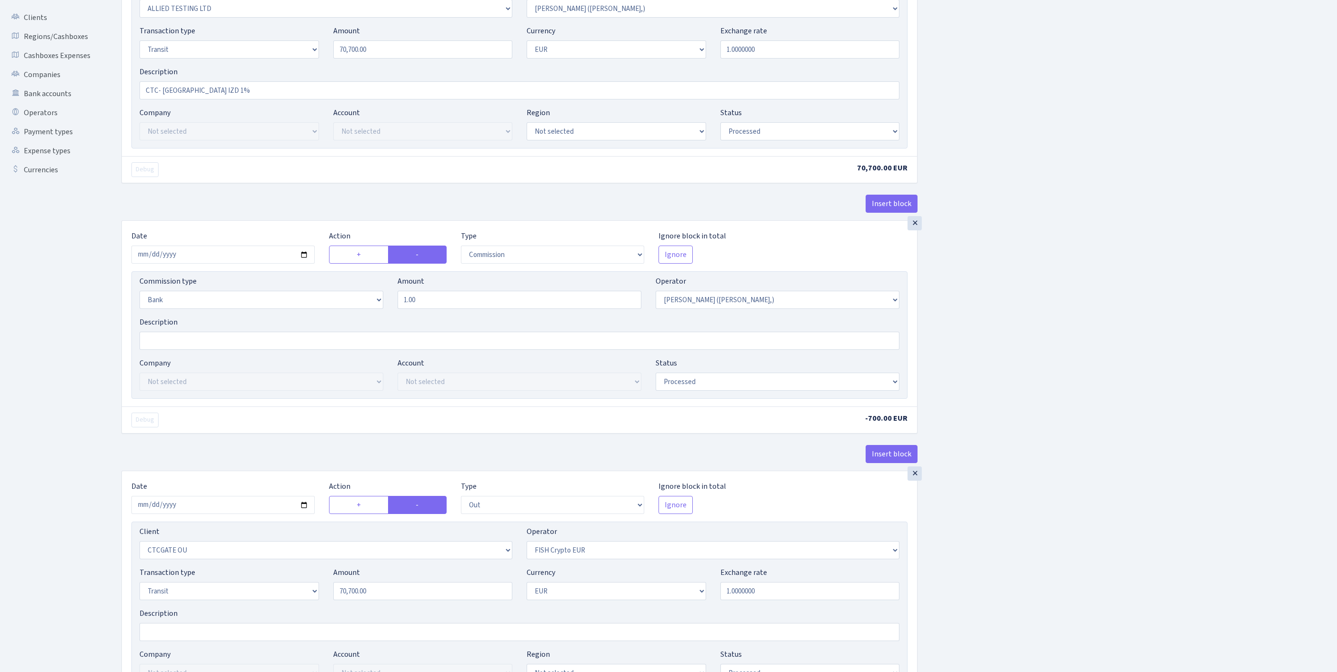
scroll to position [448, 0]
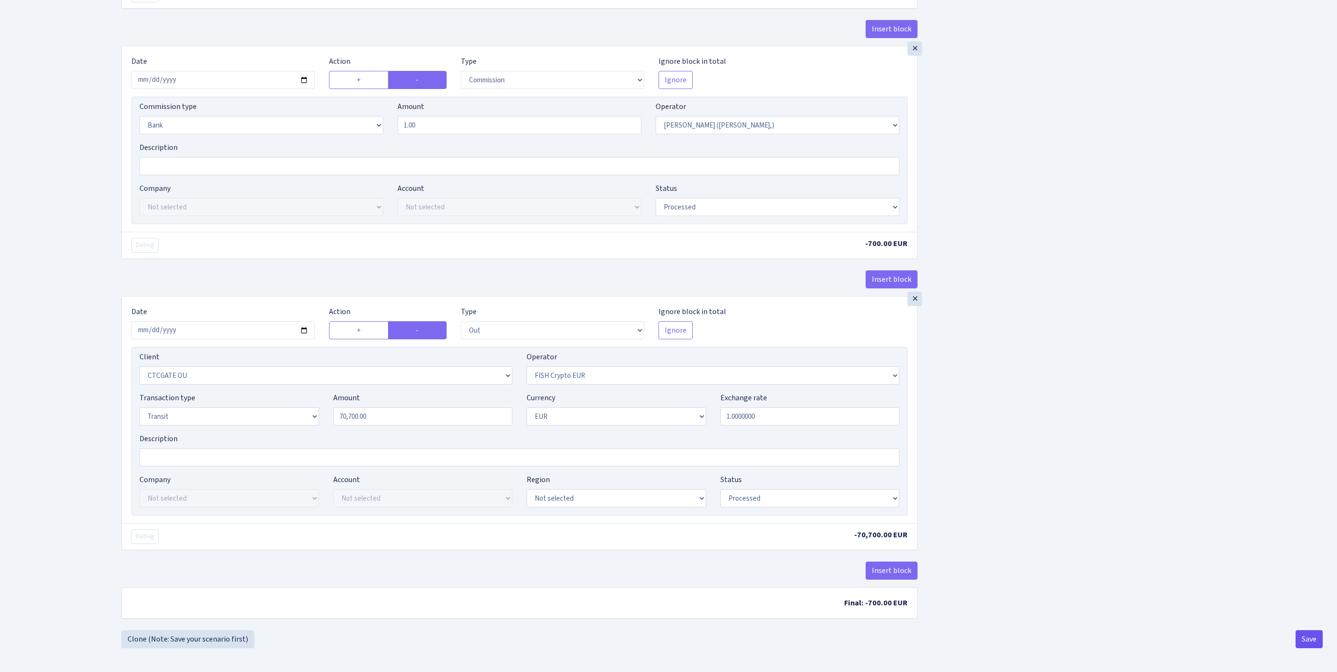
click at [1304, 638] on button "Save" at bounding box center [1309, 639] width 27 height 18
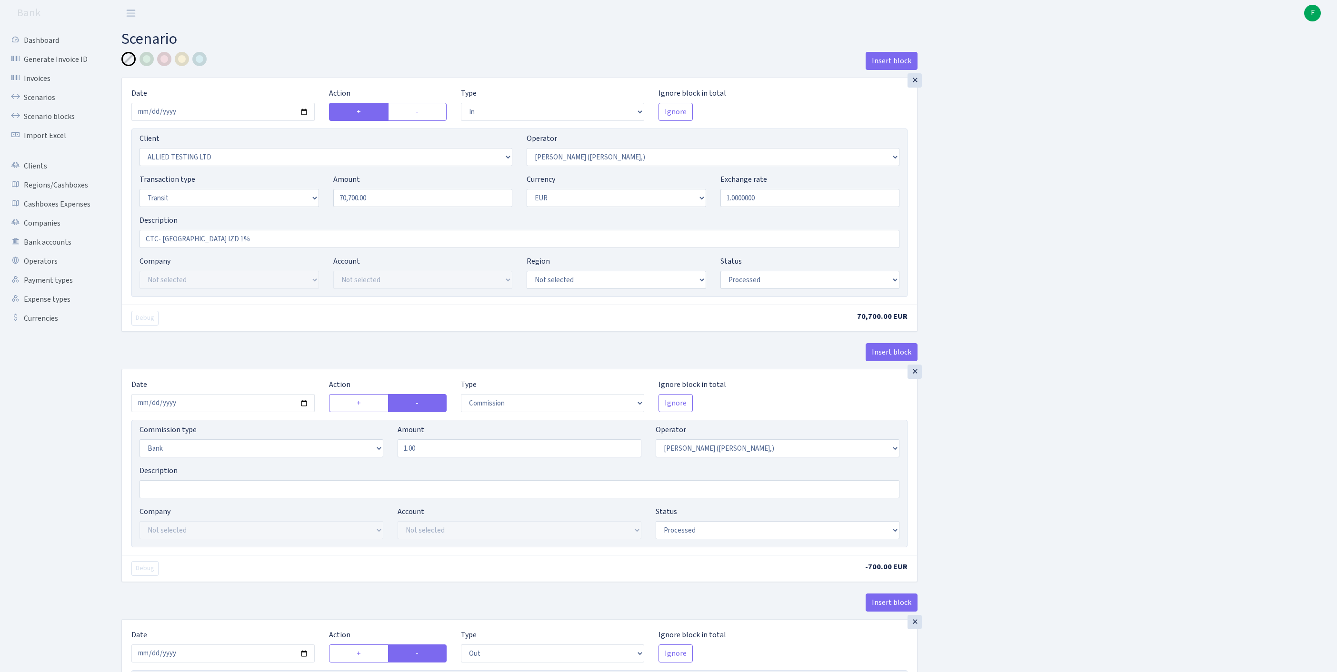
select select "in"
select select "1129"
select select "104"
select select "5"
select select "1"
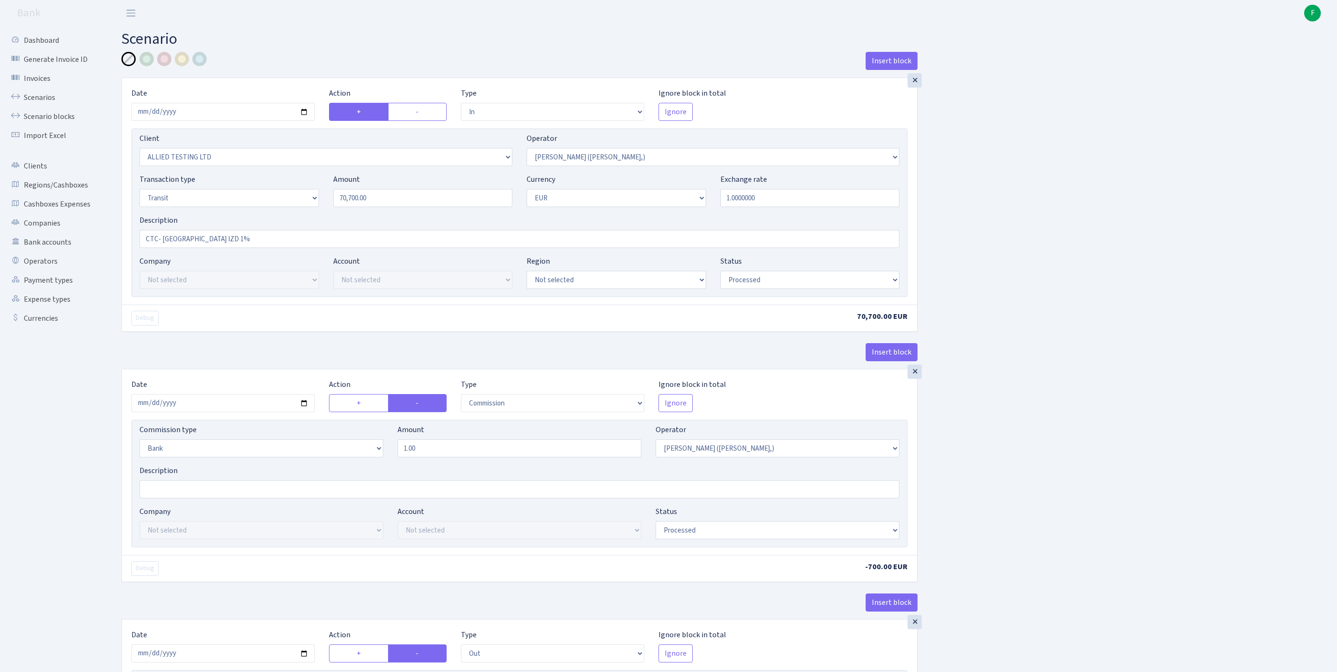
select select "processed"
select select "commission"
select select "bank"
select select "104"
select select "processed"
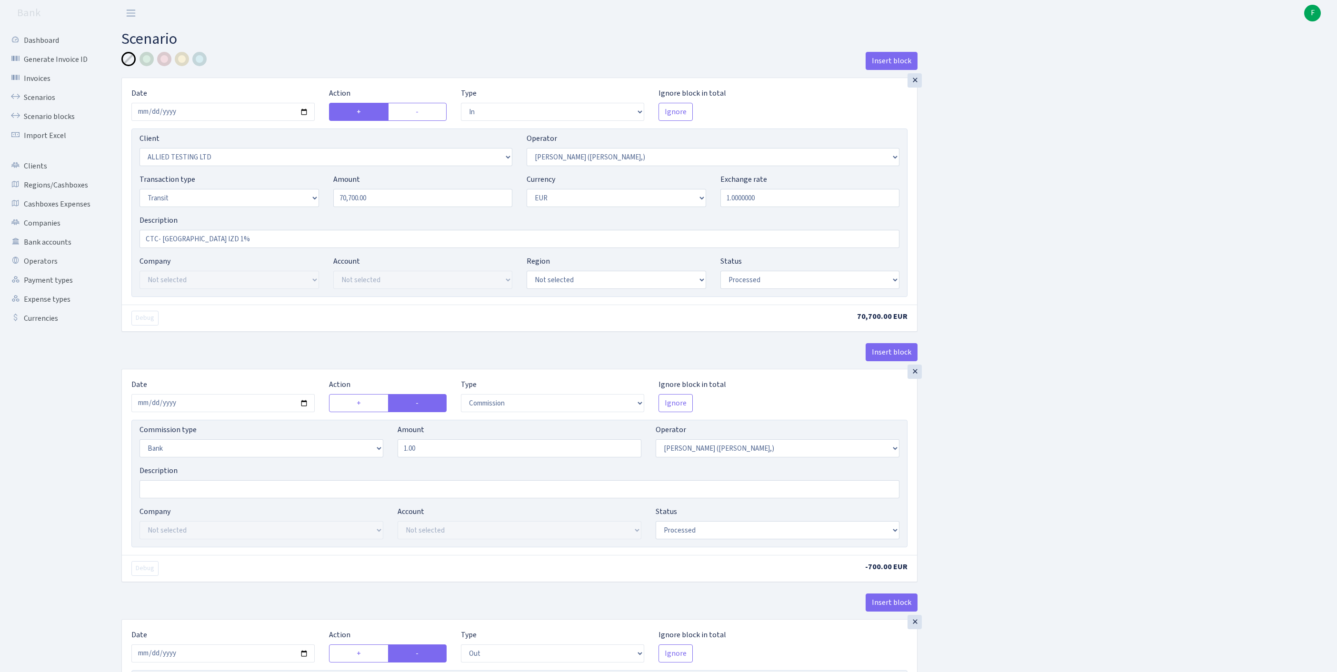
select select "out"
select select "1685"
select select "244"
select select "5"
select select "1"
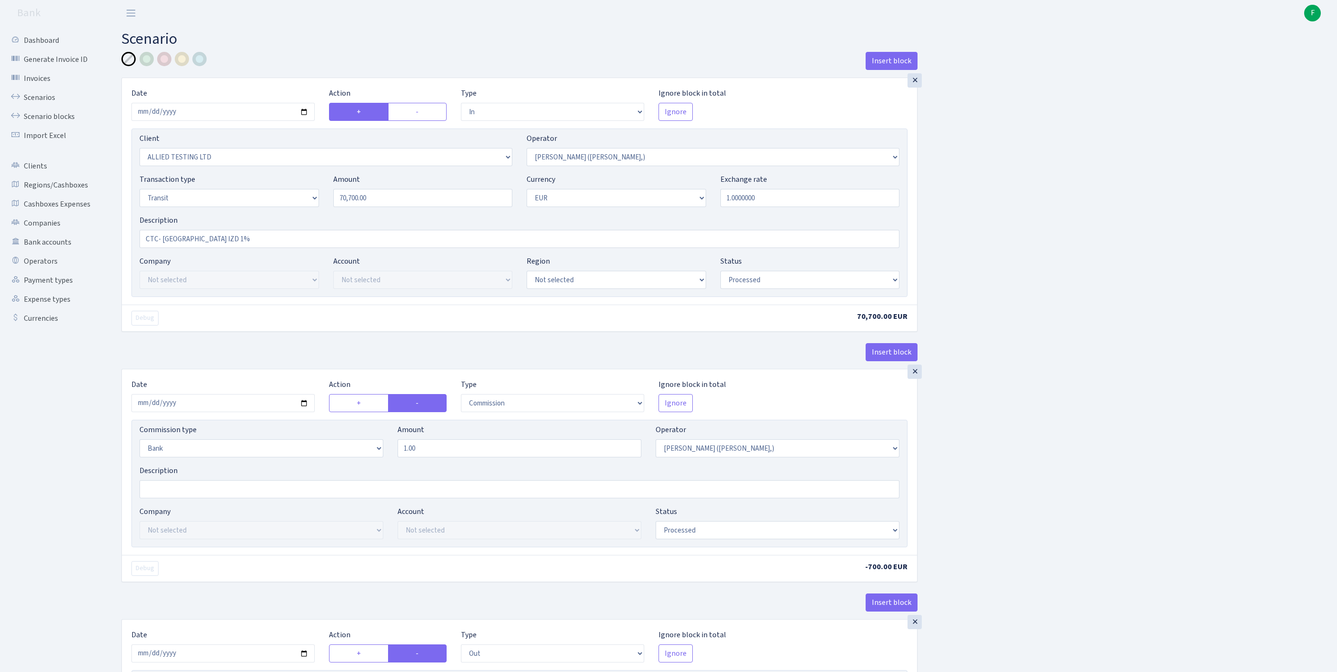
select select "processed"
click at [51, 101] on link "Scenarios" at bounding box center [52, 97] width 95 height 19
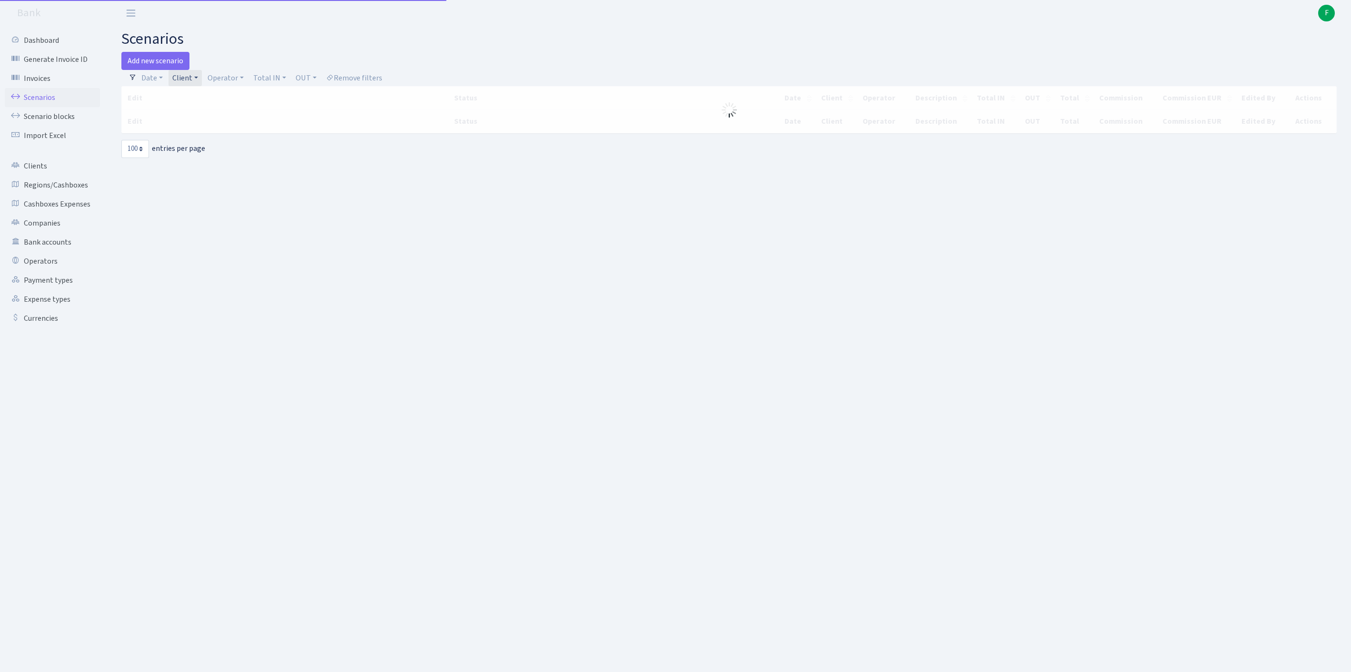
select select "100"
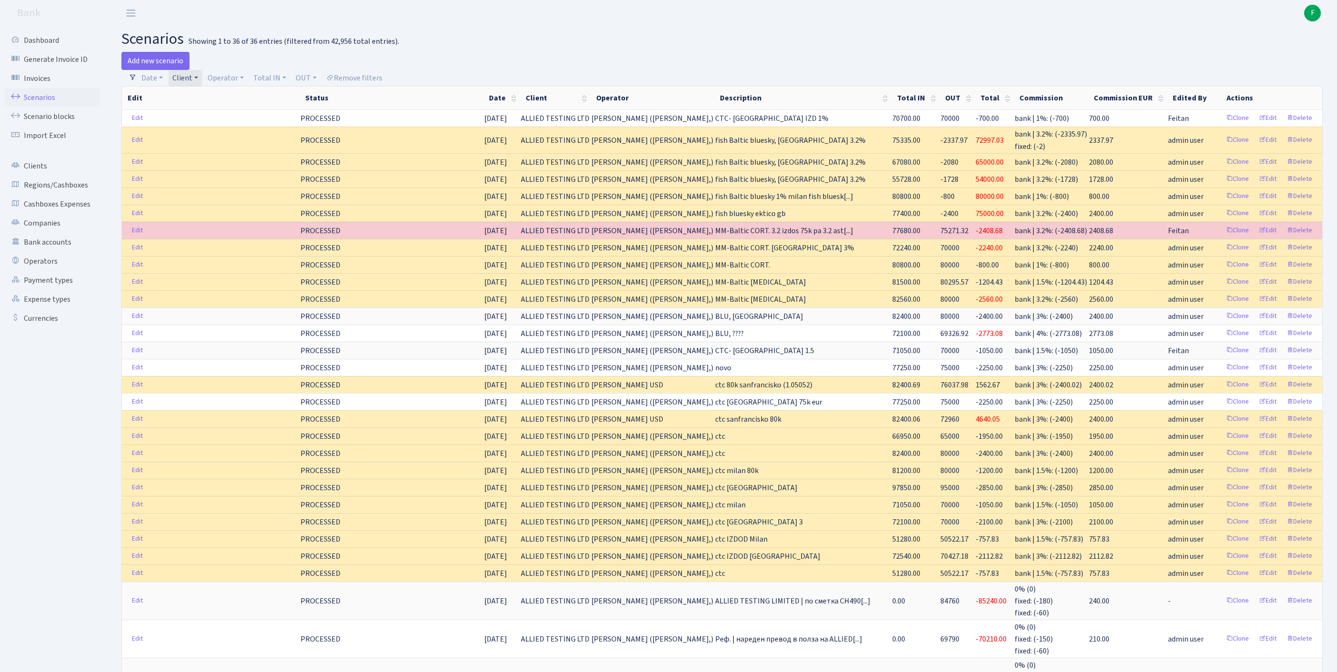
click at [202, 80] on link "Client" at bounding box center [185, 78] width 33 height 16
click at [196, 119] on input "search" at bounding box center [216, 112] width 89 height 15
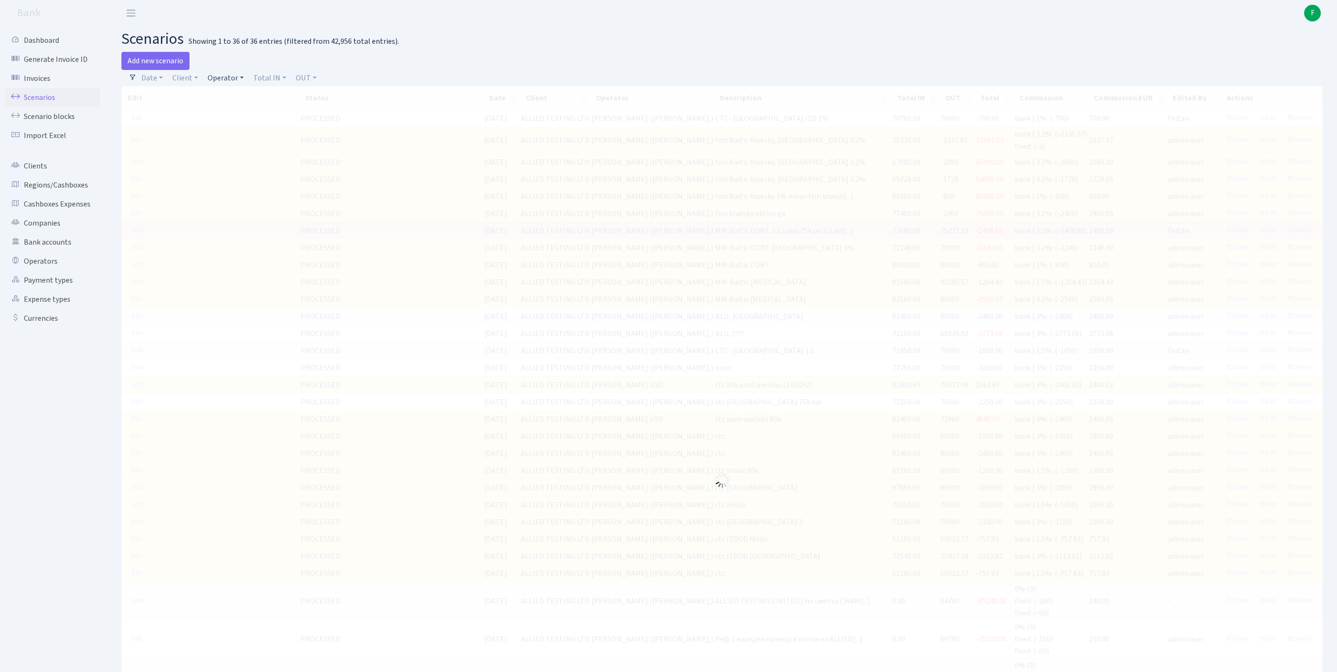
click at [248, 80] on link "Operator" at bounding box center [226, 78] width 44 height 16
click at [255, 116] on input "search" at bounding box center [246, 112] width 79 height 15
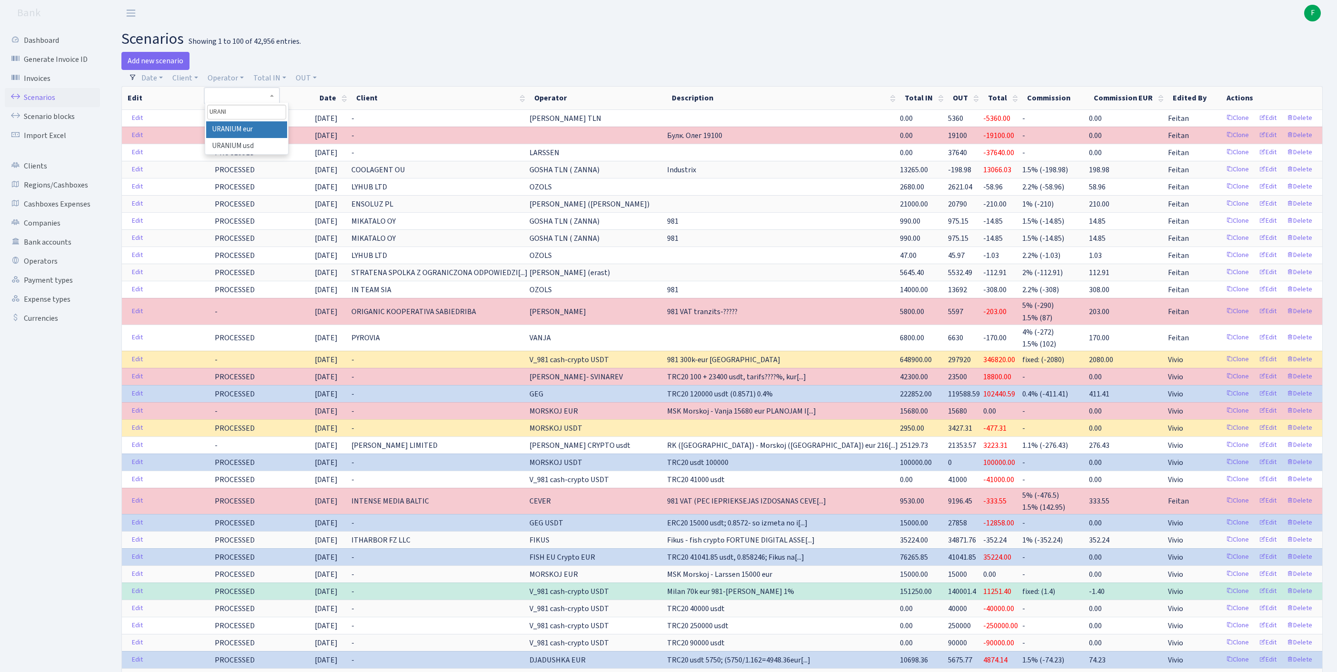
type input "URANI"
click at [275, 138] on li "URANIUM eur" at bounding box center [246, 129] width 81 height 17
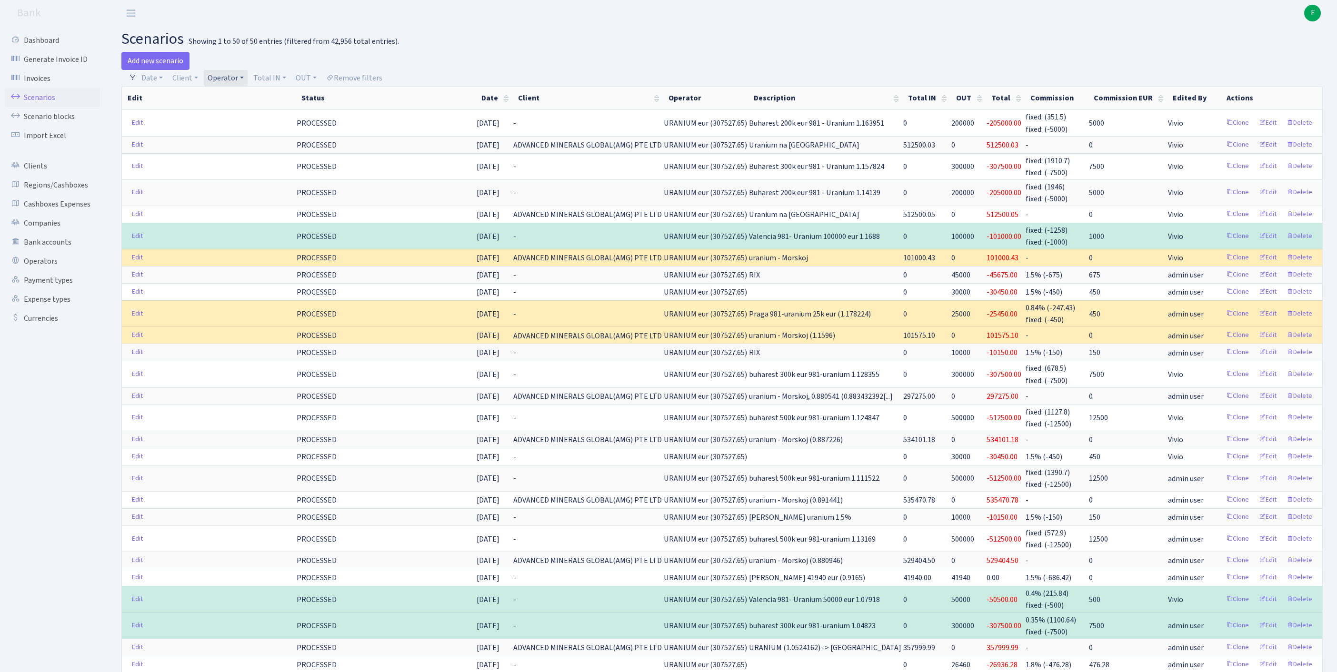
click at [248, 82] on link "Operator" at bounding box center [226, 78] width 44 height 16
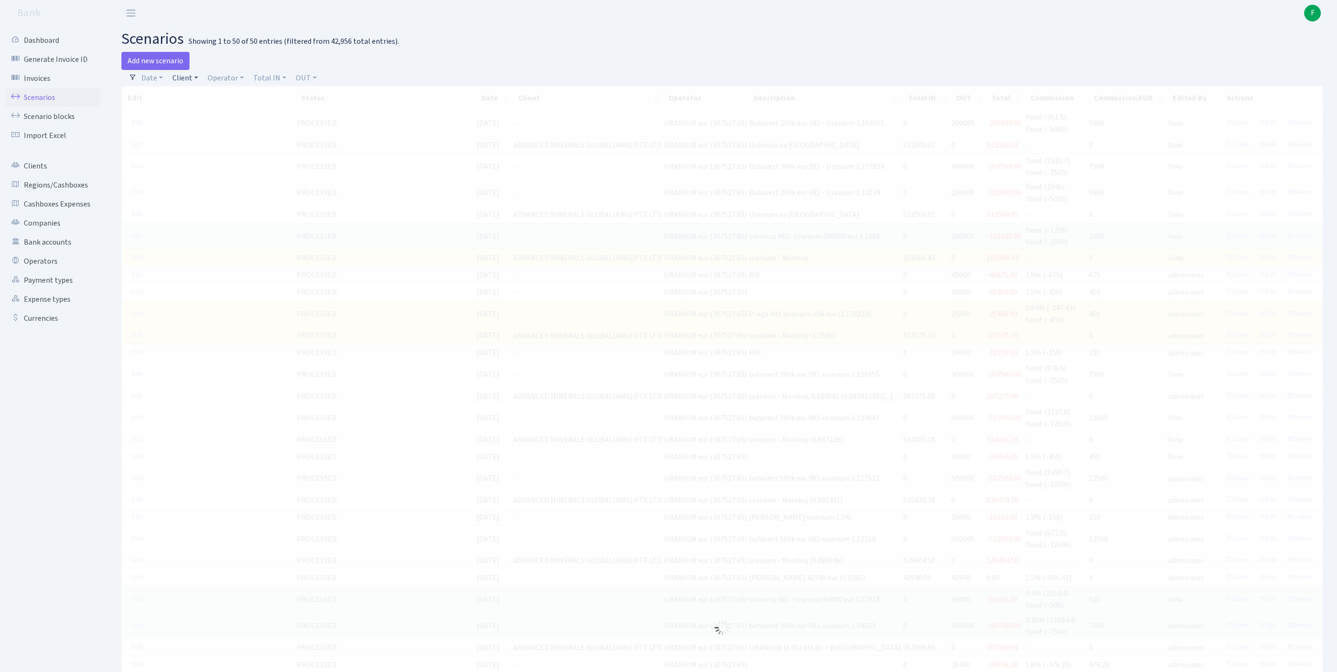
click at [192, 81] on link "Client" at bounding box center [185, 78] width 33 height 16
click at [202, 119] on input "search" at bounding box center [211, 112] width 79 height 15
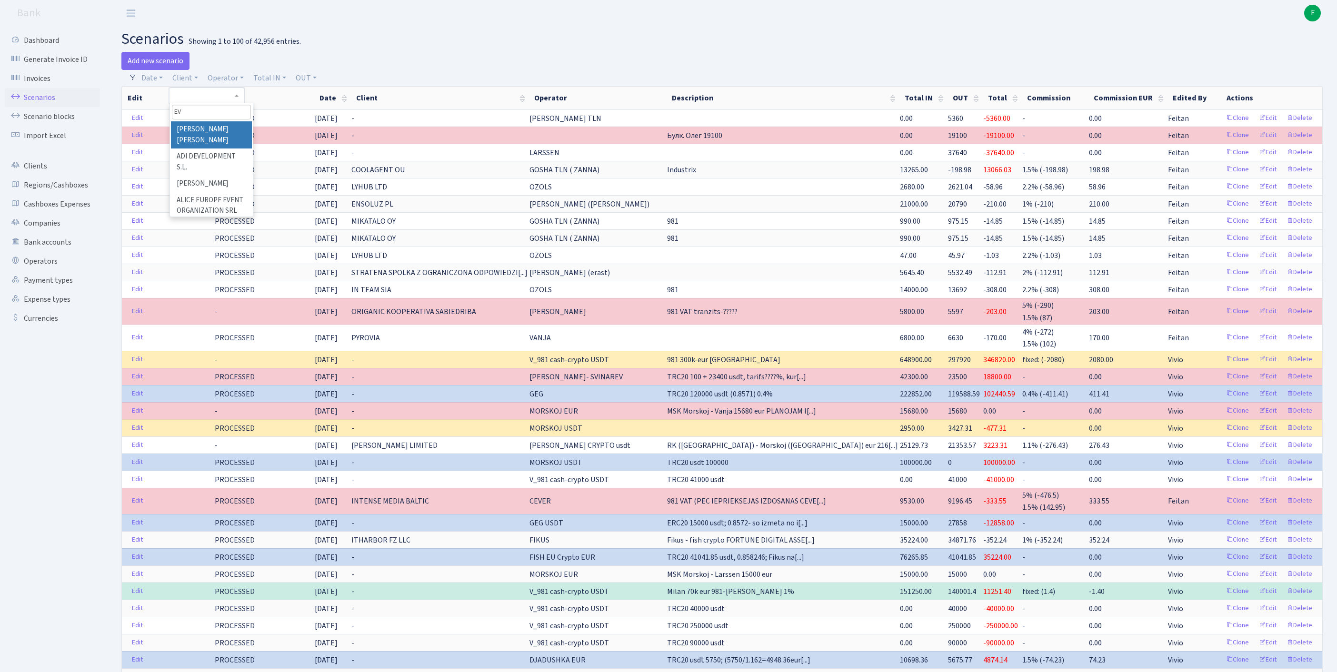
type input "E"
type input "EVENTUS CAPITAL"
click at [203, 139] on li "EVENTUS CAPITAL PARTNERS LTD" at bounding box center [211, 134] width 81 height 27
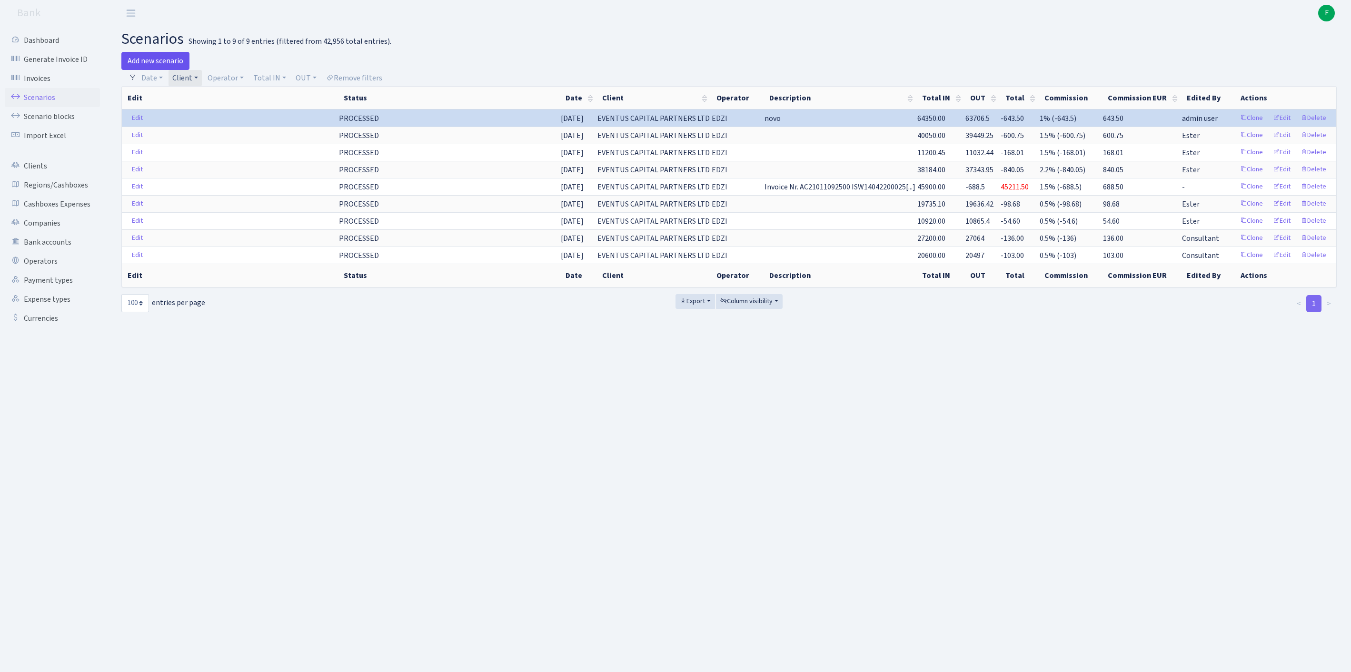
click at [154, 63] on link "Add new scenario" at bounding box center [155, 61] width 68 height 18
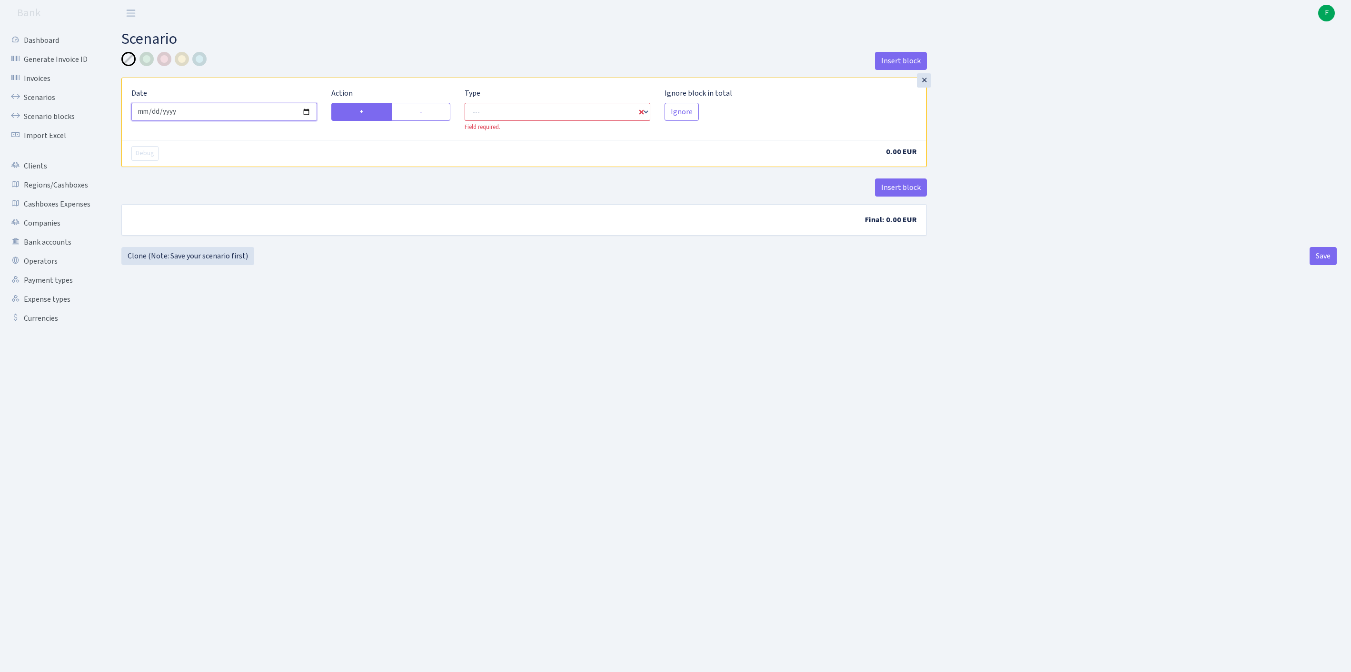
click at [276, 112] on input "2025-08-13" at bounding box center [224, 112] width 186 height 18
type input "[DATE]"
select select "in"
select select "1"
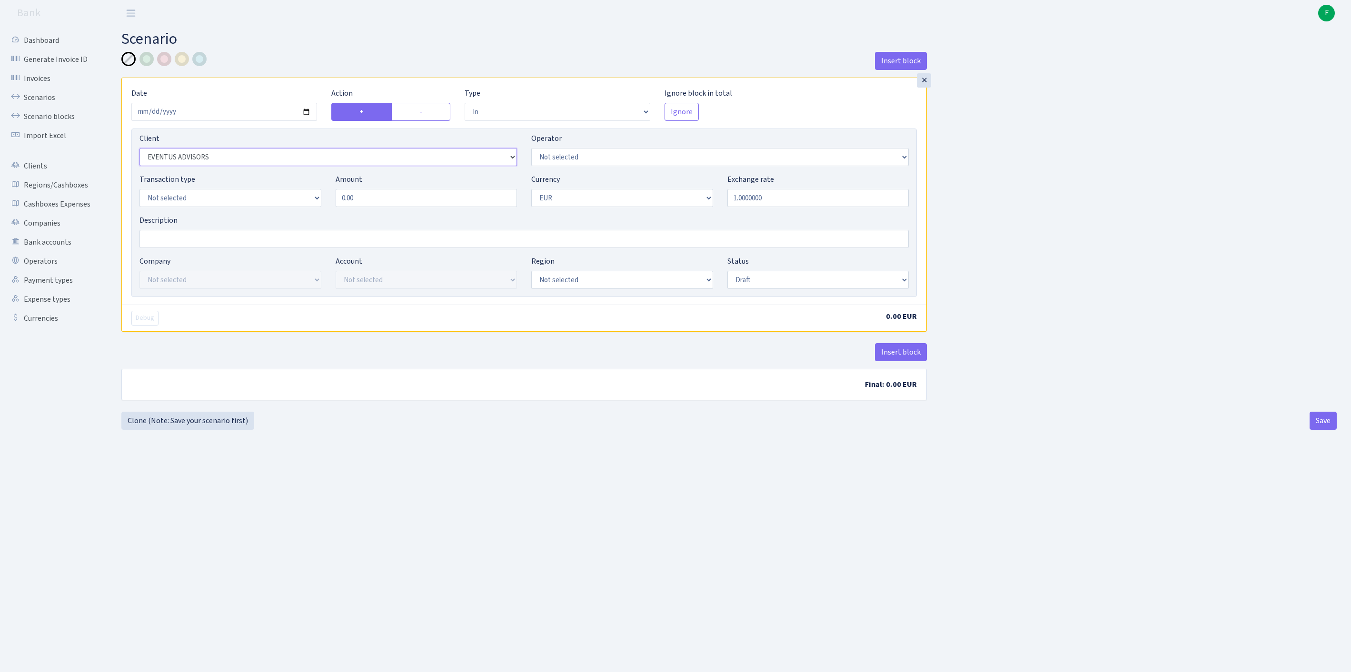
select select "202"
click at [619, 166] on select "Not selected 981 981 AED 981 BN usdt 981 CASH USDT 981 CASH USDT EUR 981 GOLD 9…" at bounding box center [720, 157] width 378 height 18
select select "11"
select select "17"
drag, startPoint x: 329, startPoint y: 220, endPoint x: 228, endPoint y: 219, distance: 100.9
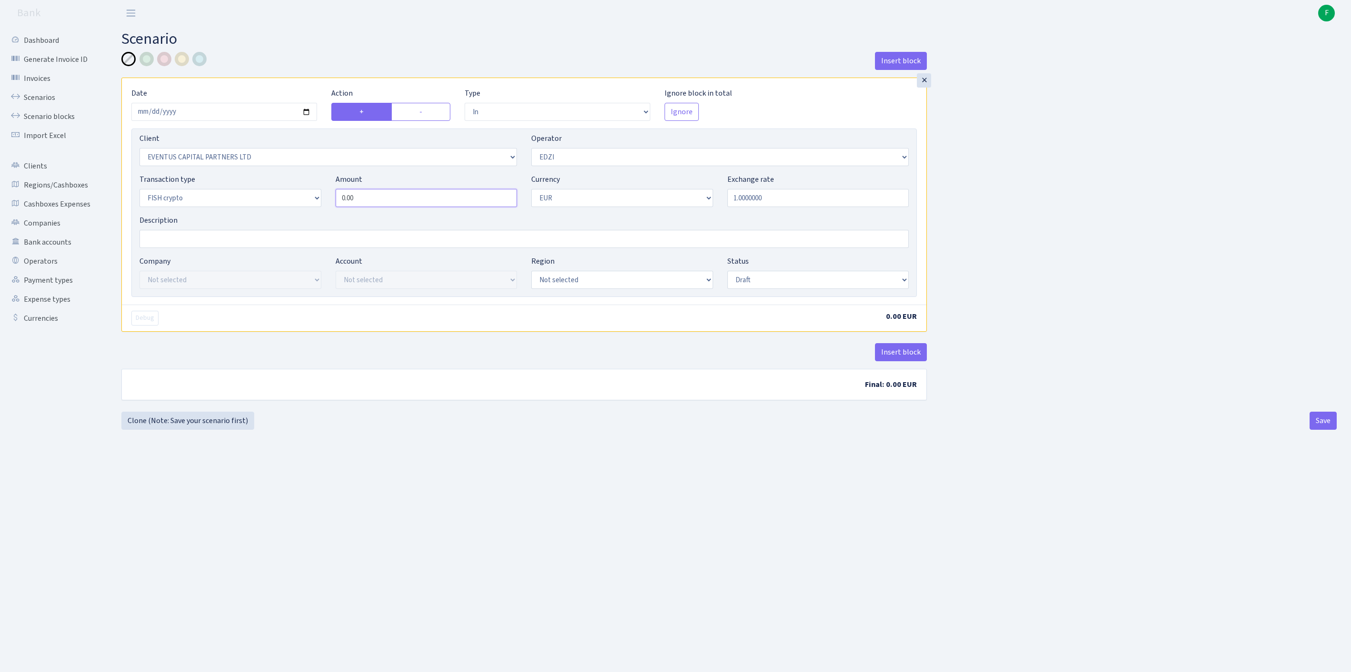
click at [228, 215] on div "Transaction type Not selected 981 ELF FISH crypto GIRT IVO dekl MM-BALTIC eur U…" at bounding box center [524, 194] width 784 height 41
type input "20,420.00"
select select "processed"
click at [899, 361] on button "Insert block" at bounding box center [901, 352] width 52 height 18
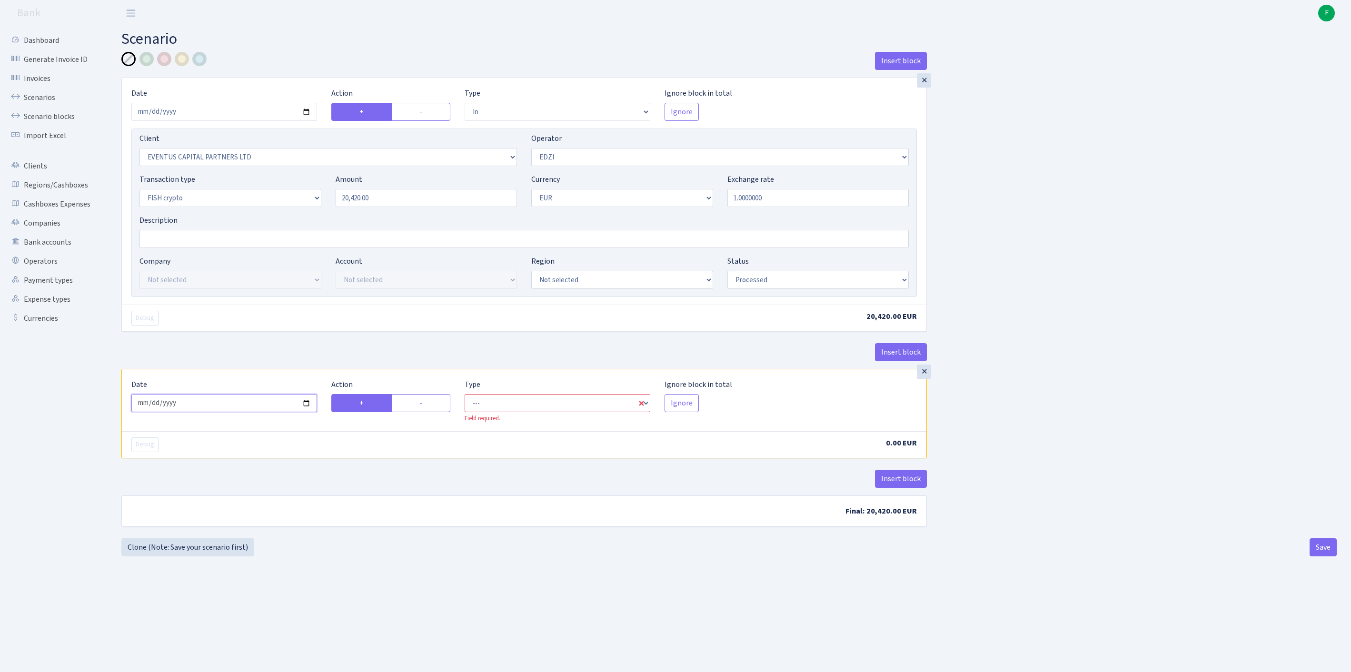
click at [228, 412] on input "2025-08-13" at bounding box center [224, 403] width 186 height 18
type input "[DATE]"
click at [420, 412] on label "-" at bounding box center [420, 403] width 59 height 18
click at [420, 404] on input "-" at bounding box center [422, 401] width 6 height 6
radio input "true"
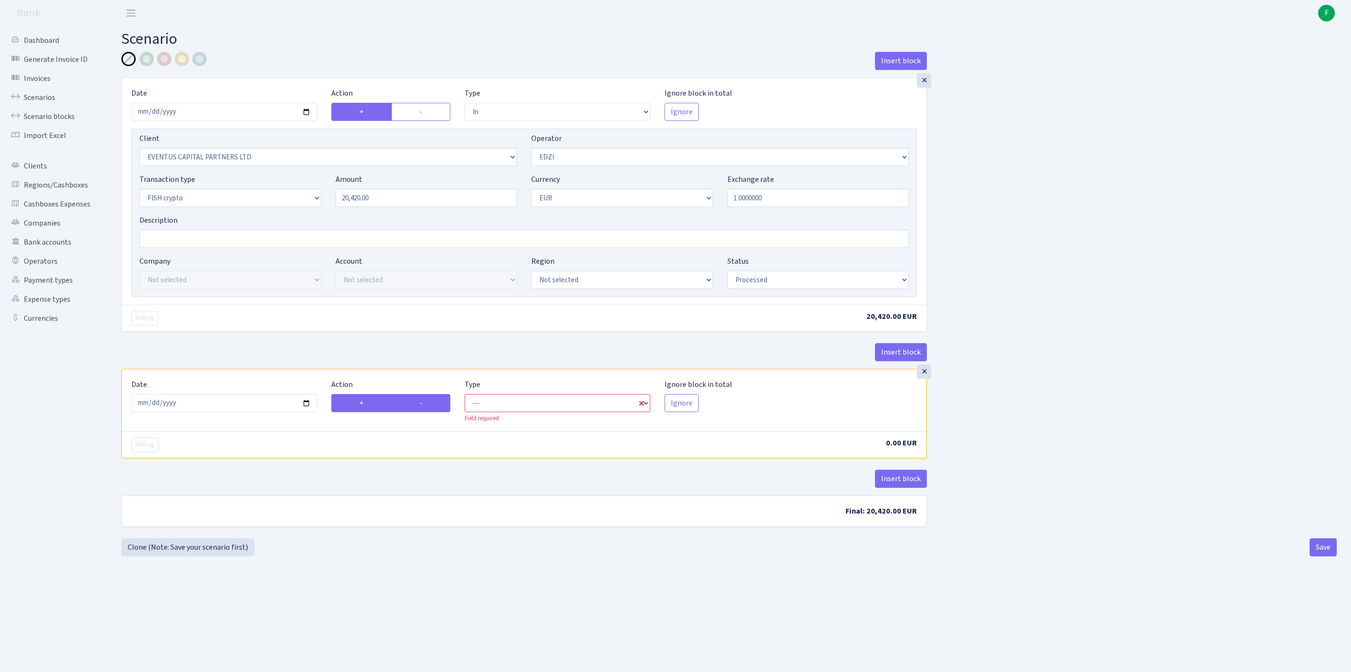
radio input "false"
select select "commission"
select select "11"
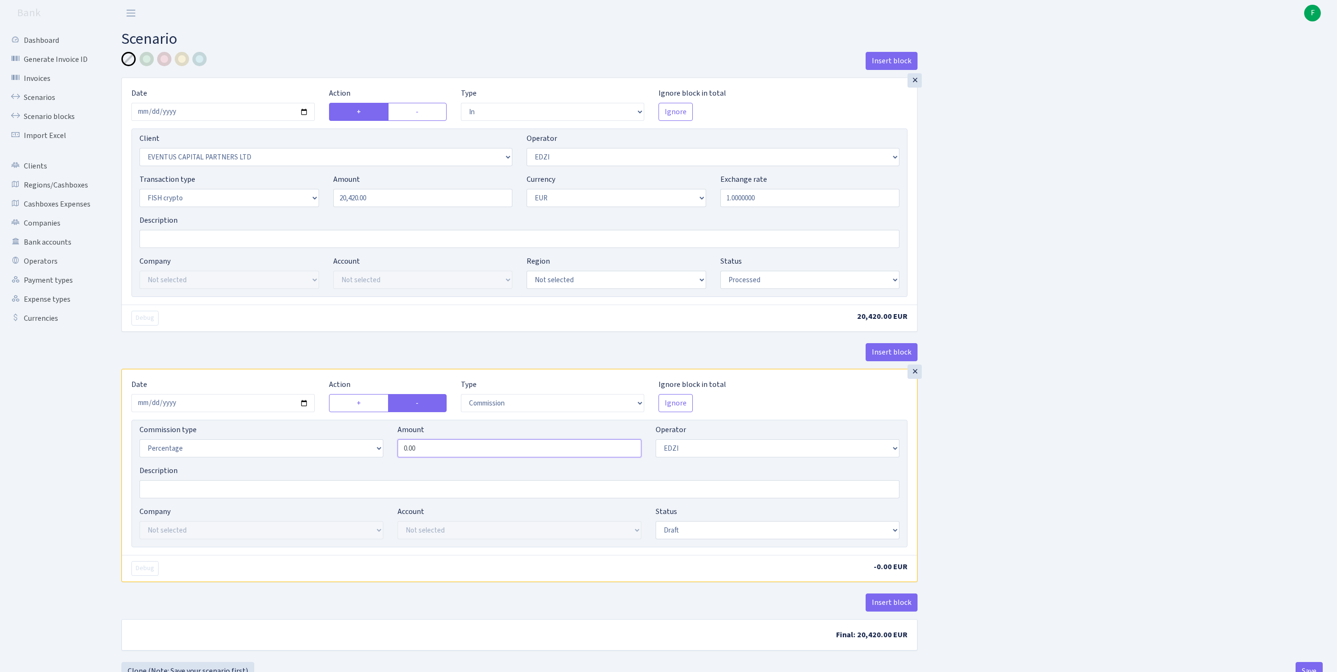
drag, startPoint x: 488, startPoint y: 503, endPoint x: 235, endPoint y: 492, distance: 252.6
click at [236, 465] on div "Commission type Percentage Fixed Bank Amount 0.00 Operator Not selected 981 981…" at bounding box center [519, 444] width 774 height 41
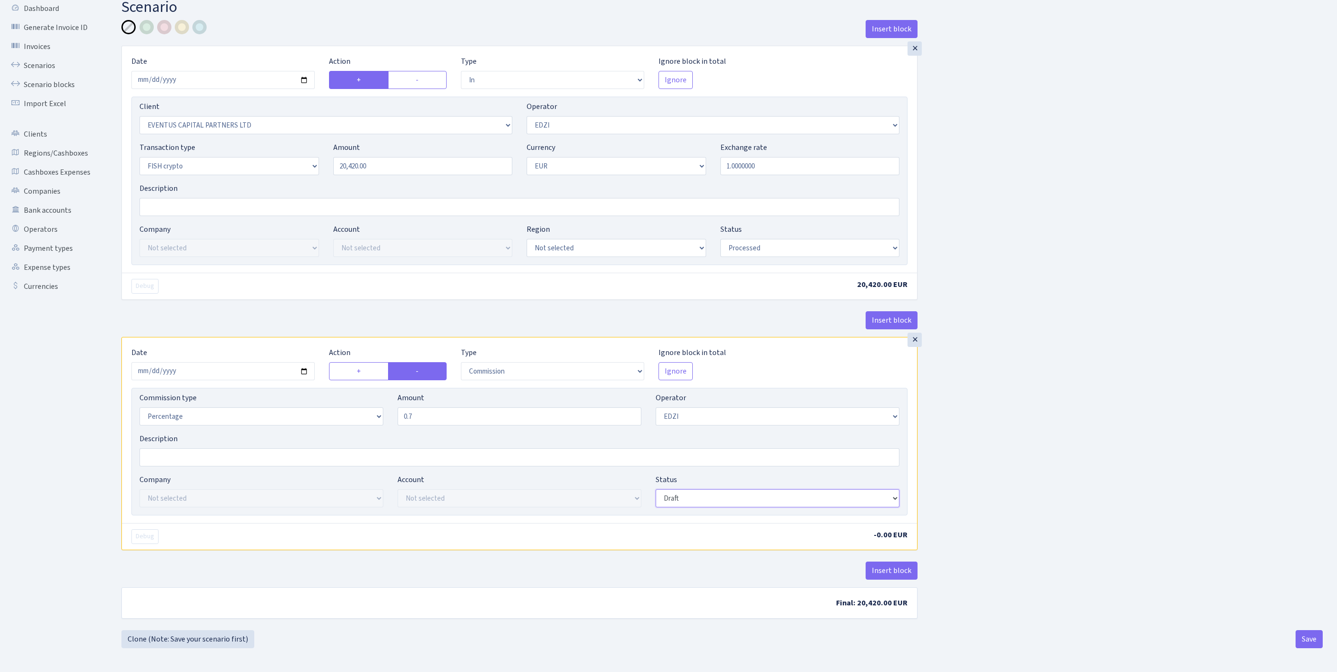
type input "0.70"
select select "processed"
click at [874, 563] on button "Insert block" at bounding box center [892, 571] width 52 height 18
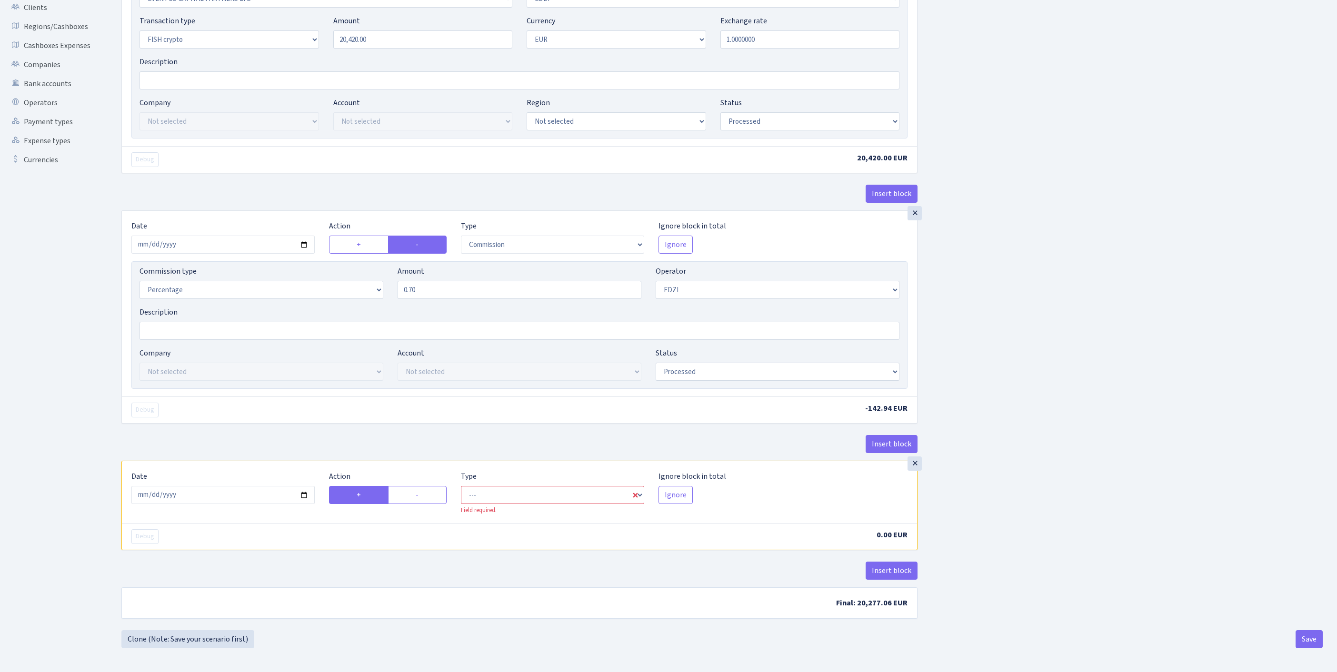
scroll to position [265, 0]
click at [249, 486] on input "2025-08-13" at bounding box center [222, 495] width 183 height 18
type input "[DATE]"
click at [418, 486] on label "-" at bounding box center [417, 495] width 58 height 18
click at [418, 489] on input "-" at bounding box center [419, 492] width 6 height 6
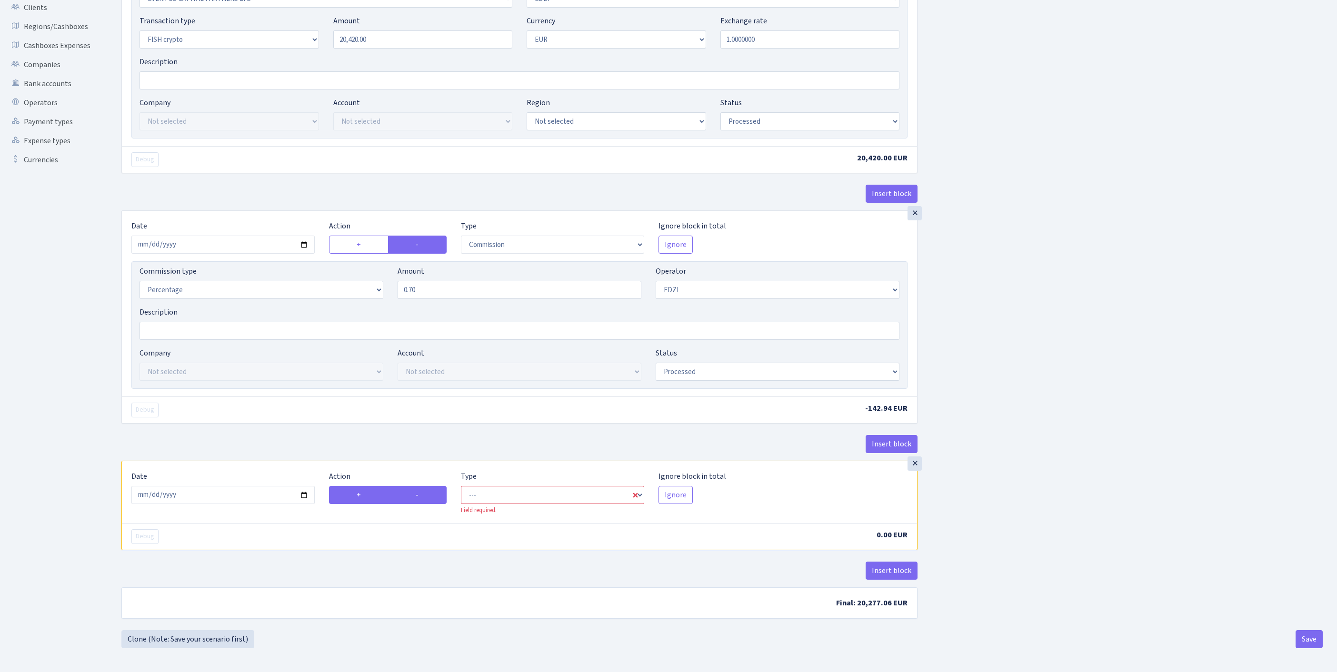
radio input "true"
radio input "false"
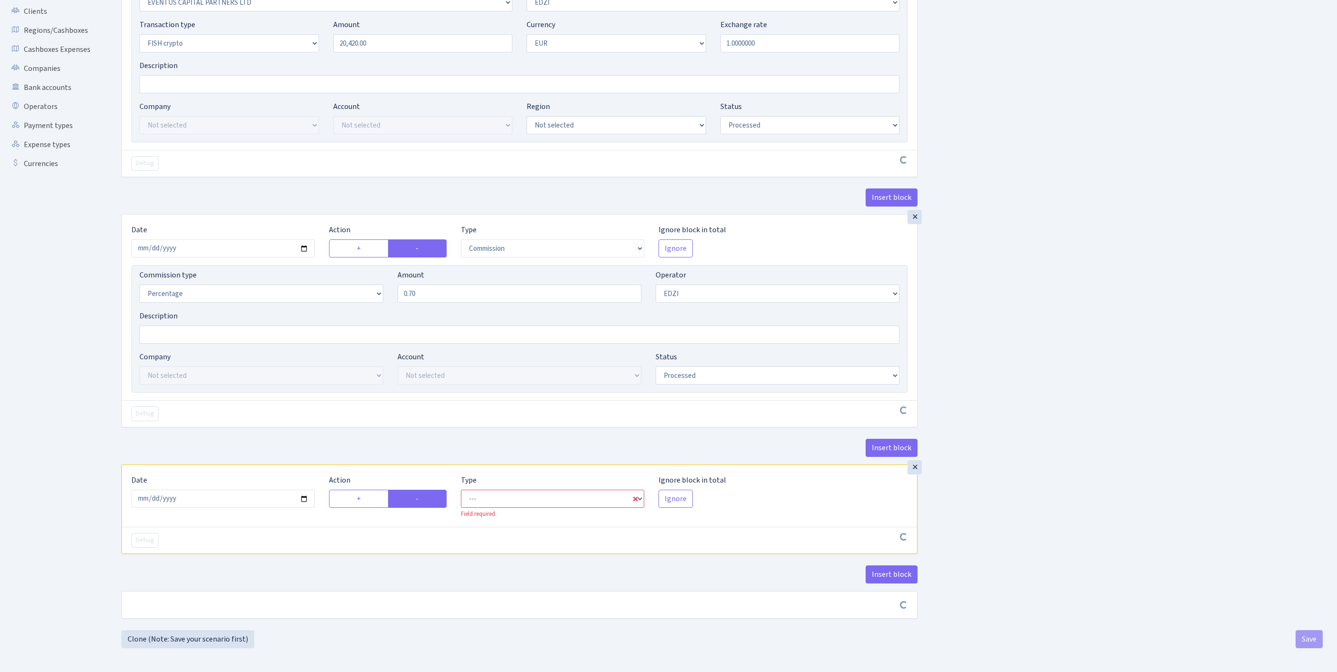
scroll to position [261, 0]
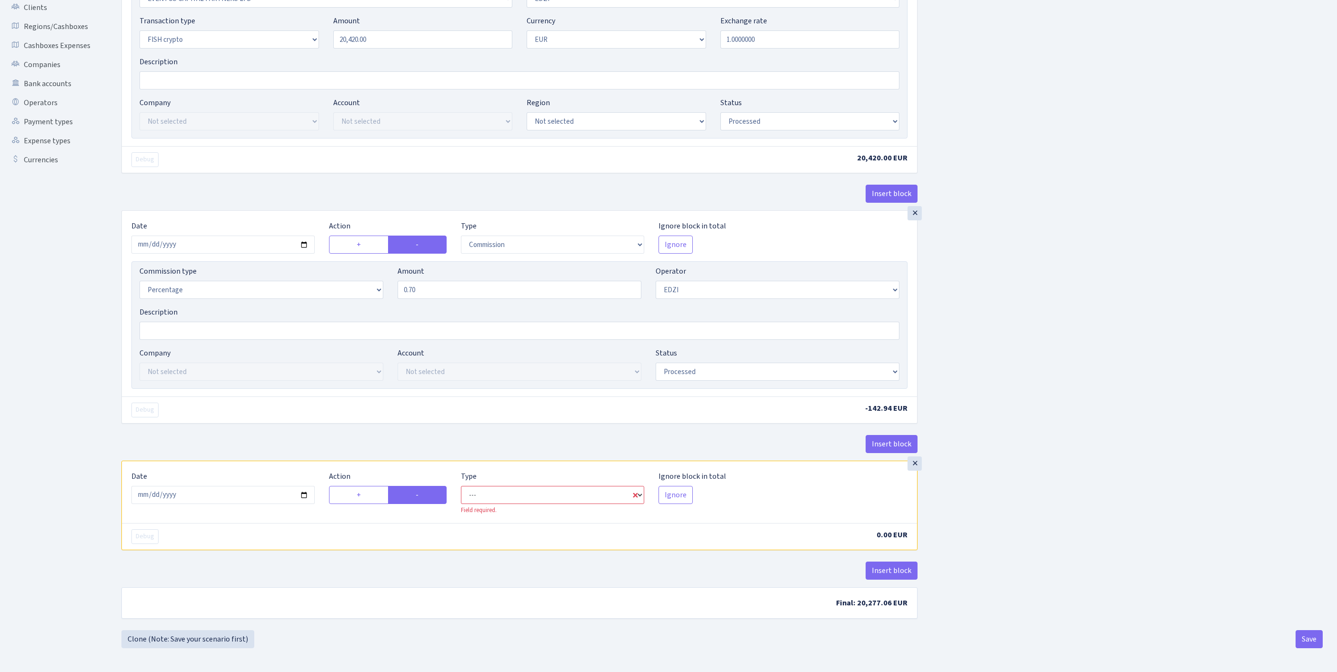
select select "out"
select select "11"
select select "1"
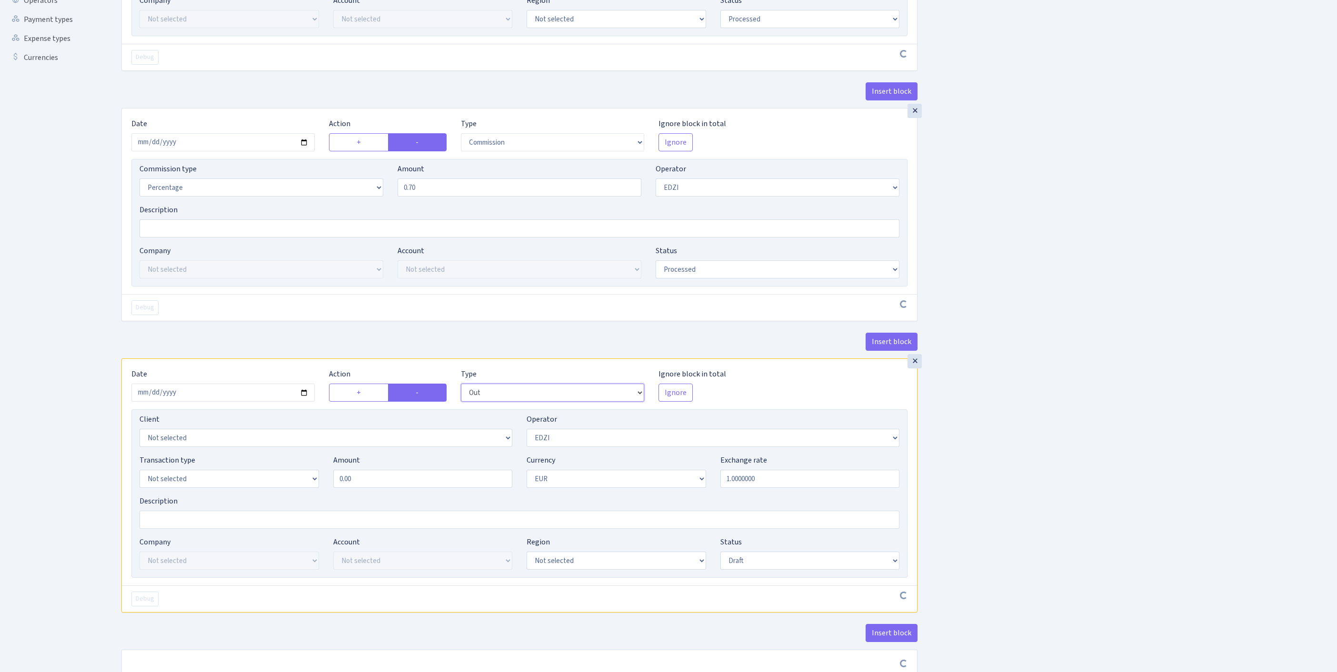
scroll to position [0, 0]
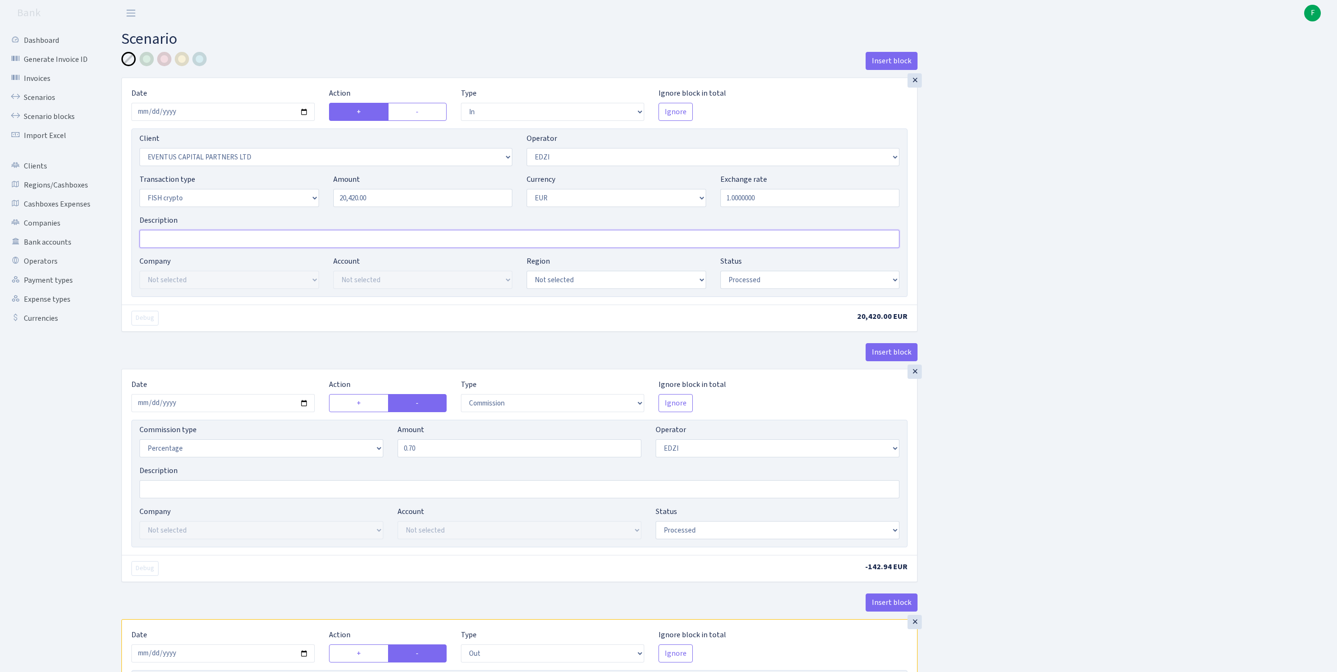
click at [180, 248] on input "Description" at bounding box center [520, 239] width 760 height 18
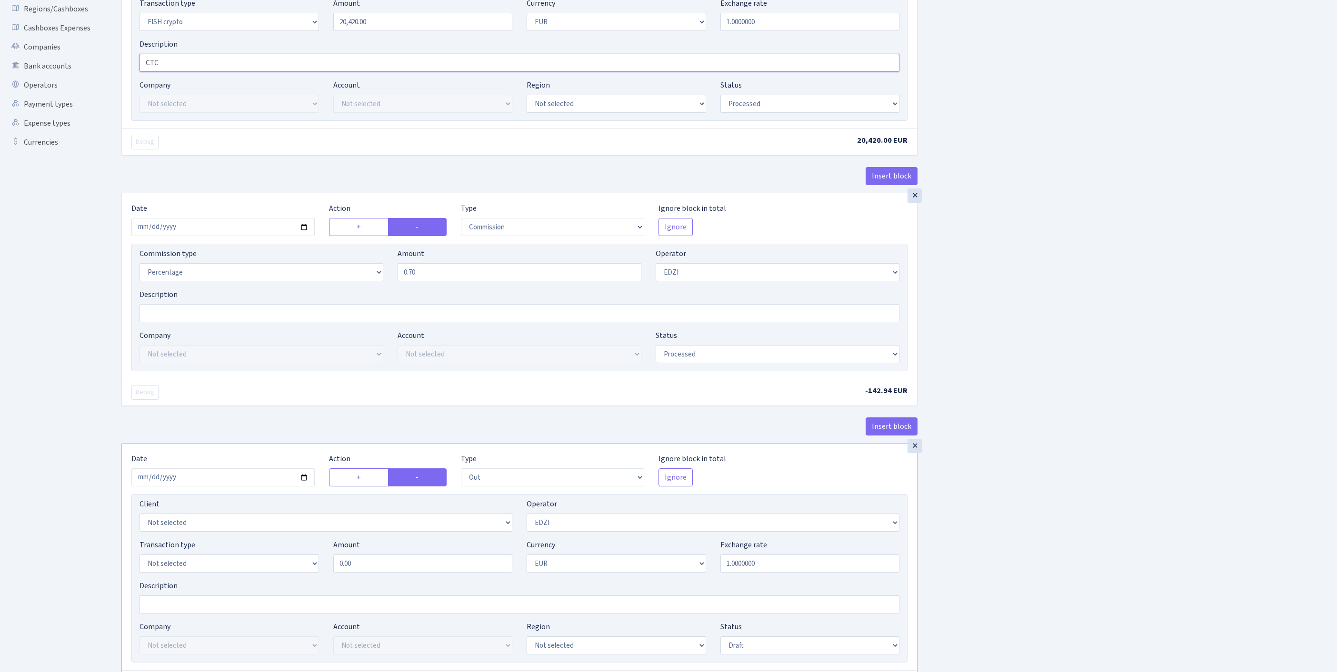
scroll to position [378, 0]
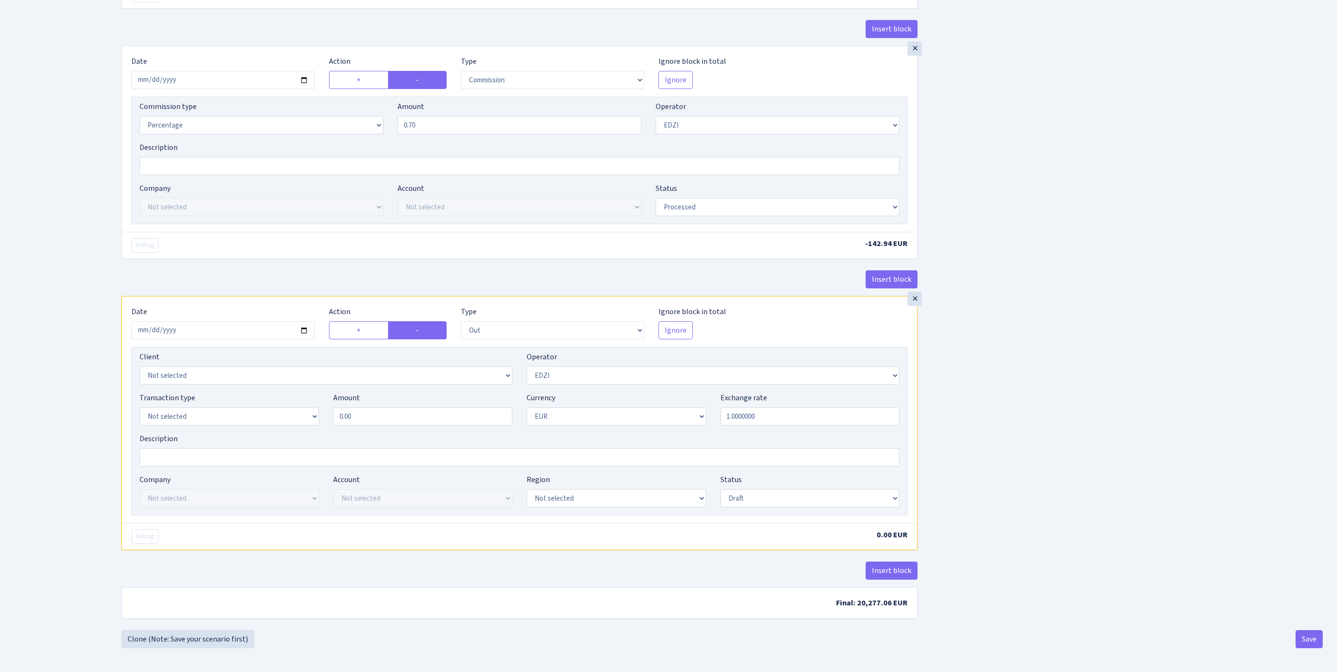
type input "CTC"
select select "1685"
select select "409"
select select "17"
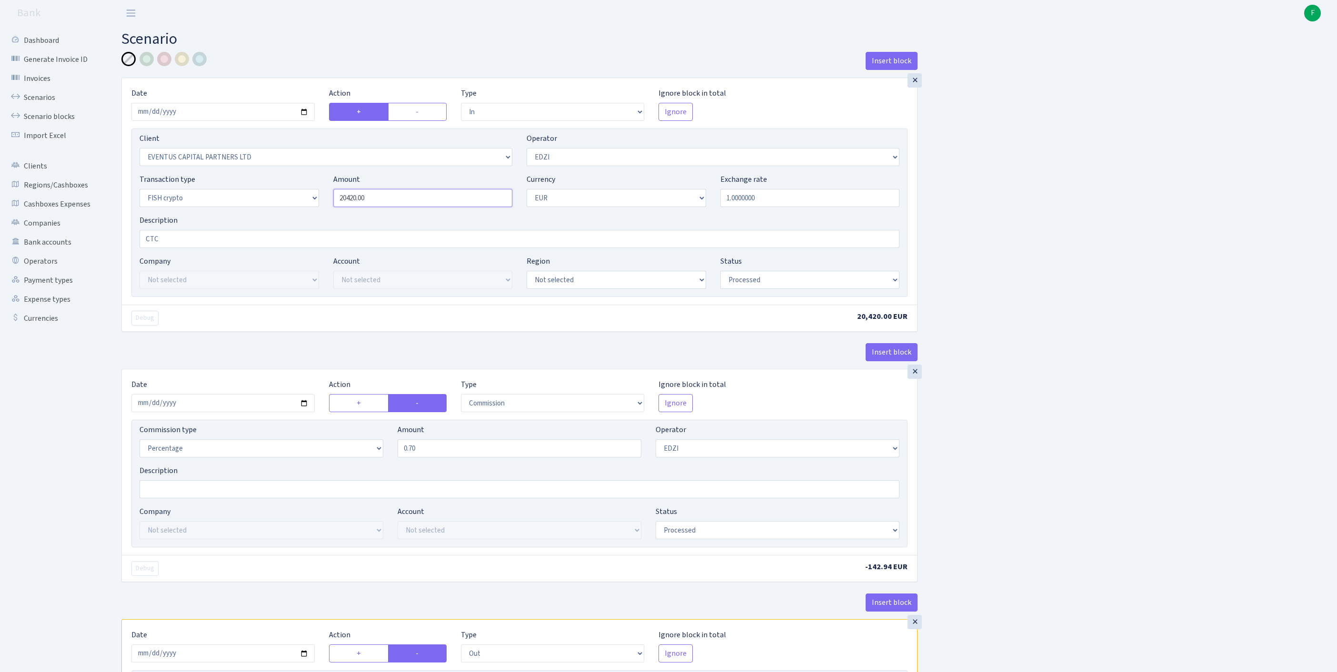
drag, startPoint x: 400, startPoint y: 223, endPoint x: 309, endPoint y: 220, distance: 91.5
click at [309, 215] on div "Transaction type Not selected 981 ELF FISH crypto GIRT IVO dekl MM-BALTIC eur U…" at bounding box center [519, 194] width 774 height 41
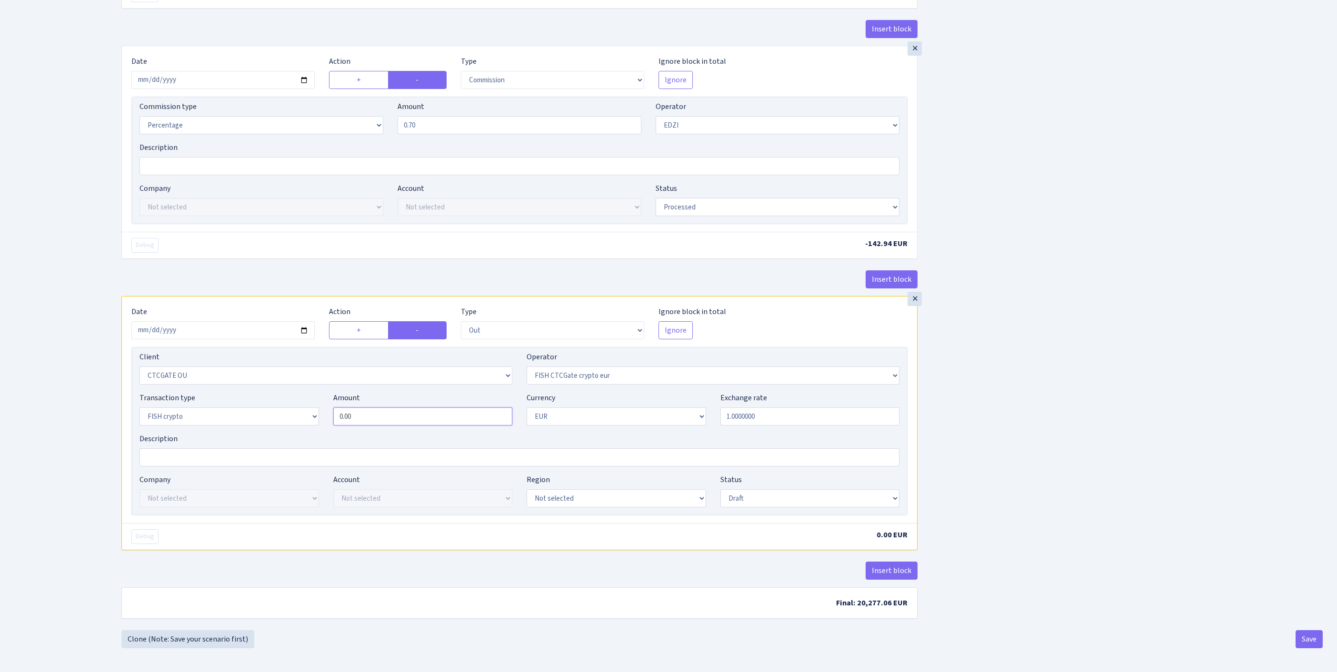
type input "20,420.00"
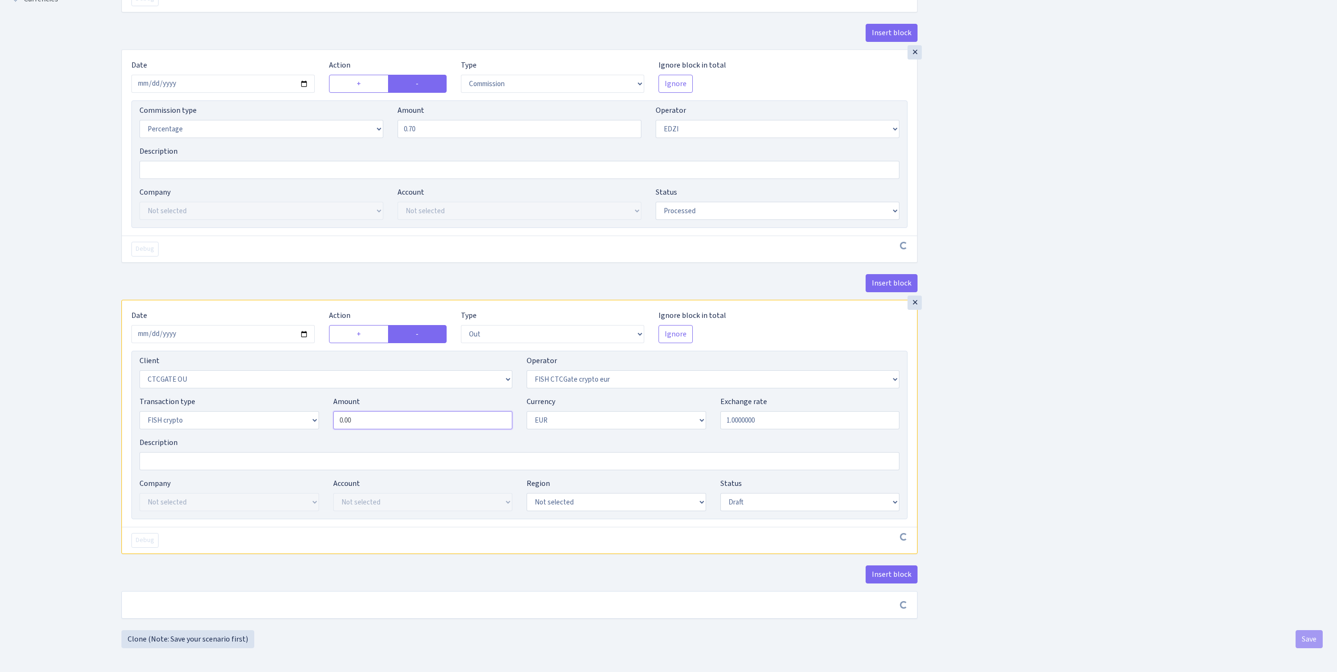
scroll to position [444, 0]
drag, startPoint x: 378, startPoint y: 385, endPoint x: 269, endPoint y: 384, distance: 108.6
click at [269, 396] on div "Transaction type Not selected 981 ELF FISH crypto GIRT IVO dekl MM-BALTIC eur U…" at bounding box center [519, 416] width 774 height 41
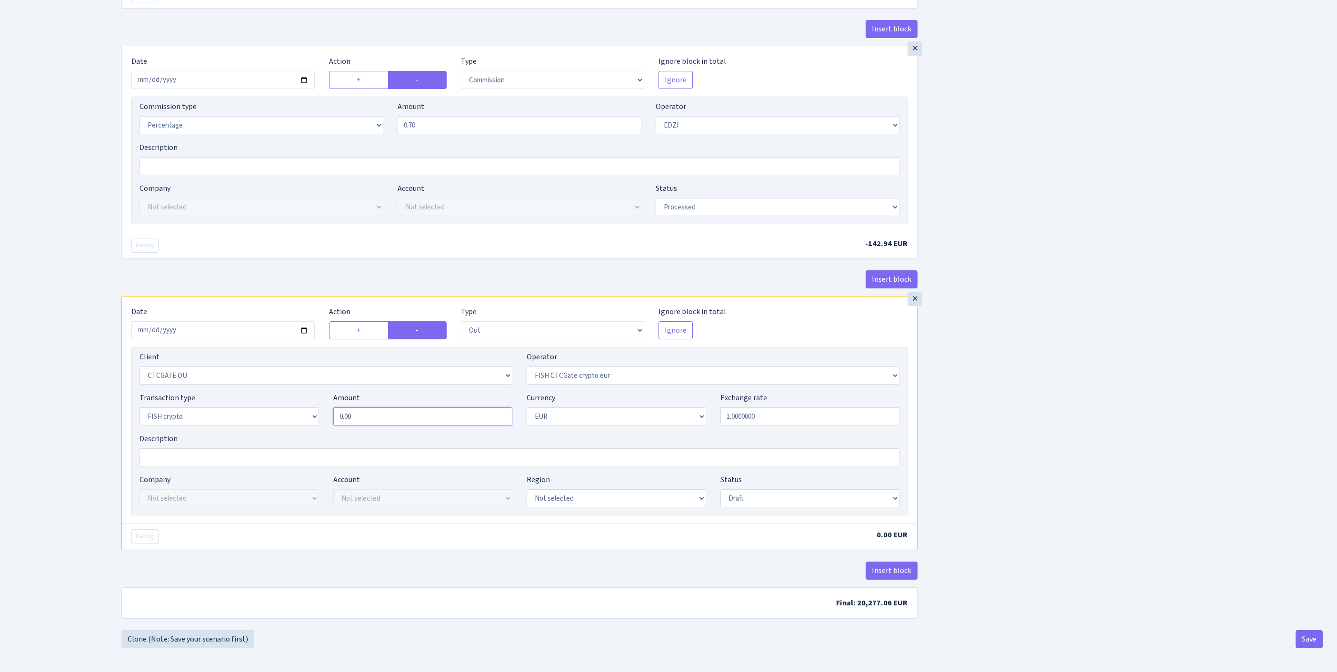
paste input "2042"
type input "20,420.00"
select select "processed"
click at [1302, 643] on button "Save" at bounding box center [1309, 639] width 27 height 18
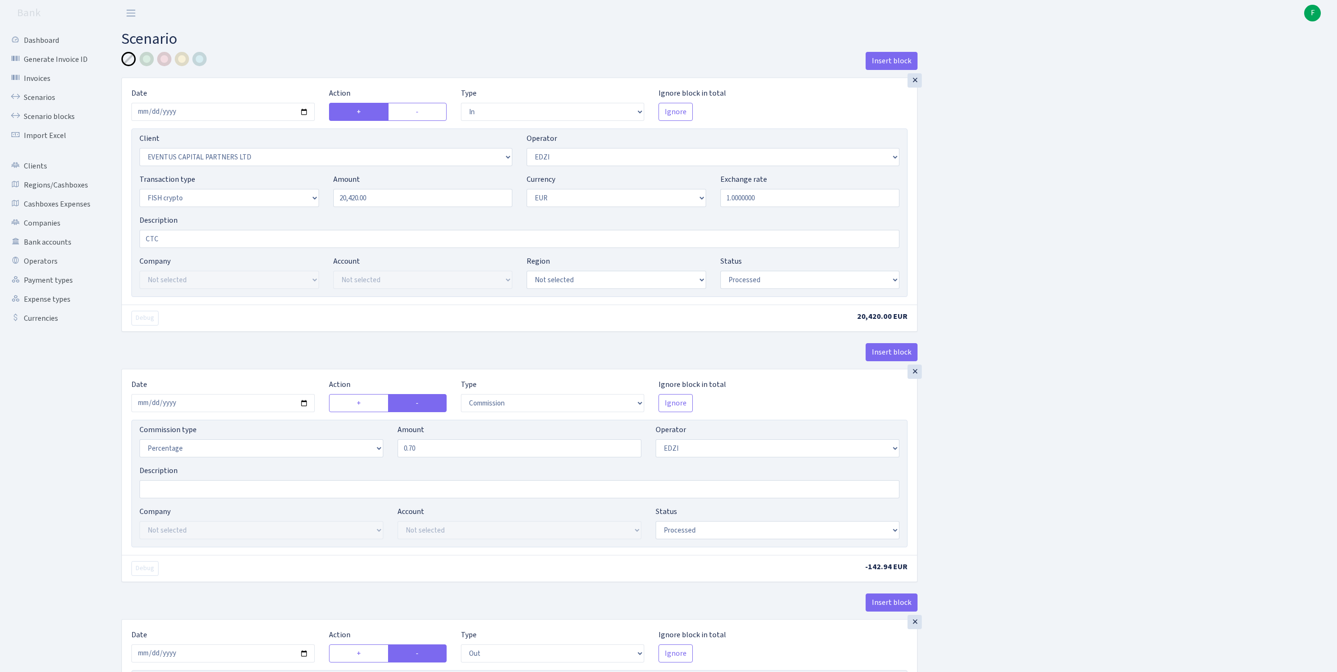
select select "in"
select select "202"
select select "11"
select select "17"
select select "1"
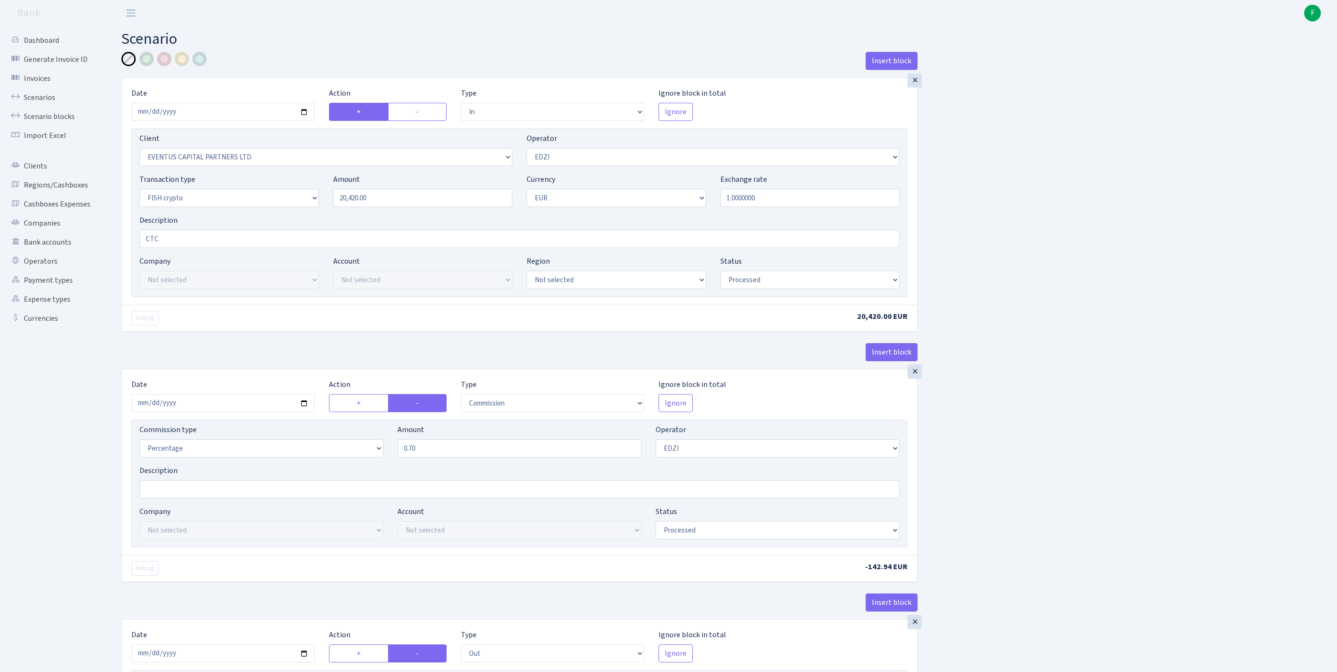
select select "processed"
select select "commission"
select select "11"
select select "processed"
select select "out"
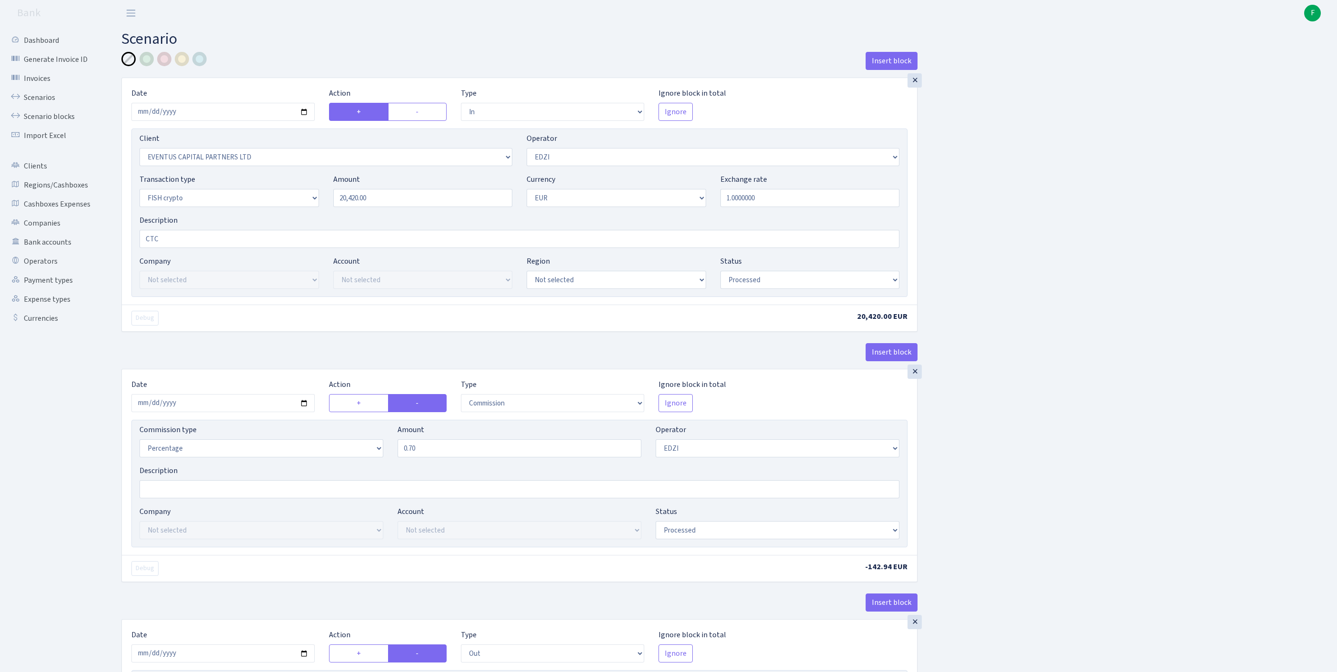
select select "1685"
select select "409"
select select "17"
select select "1"
select select "processed"
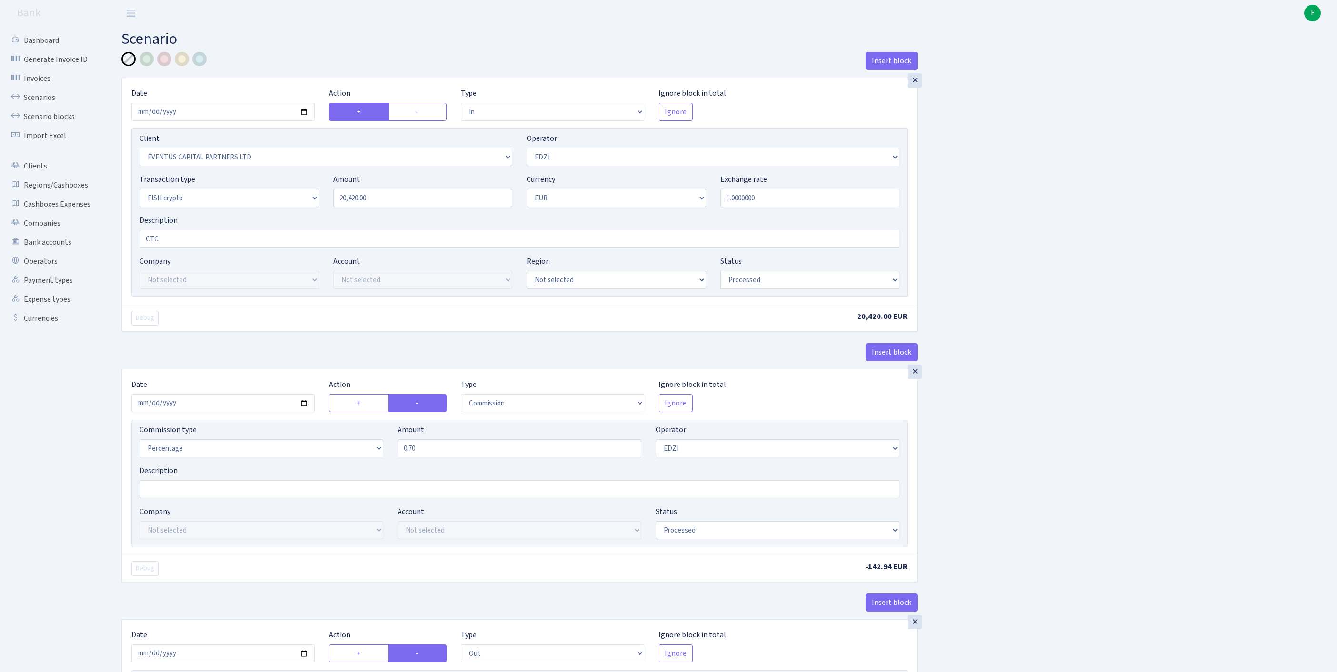
scroll to position [448, 0]
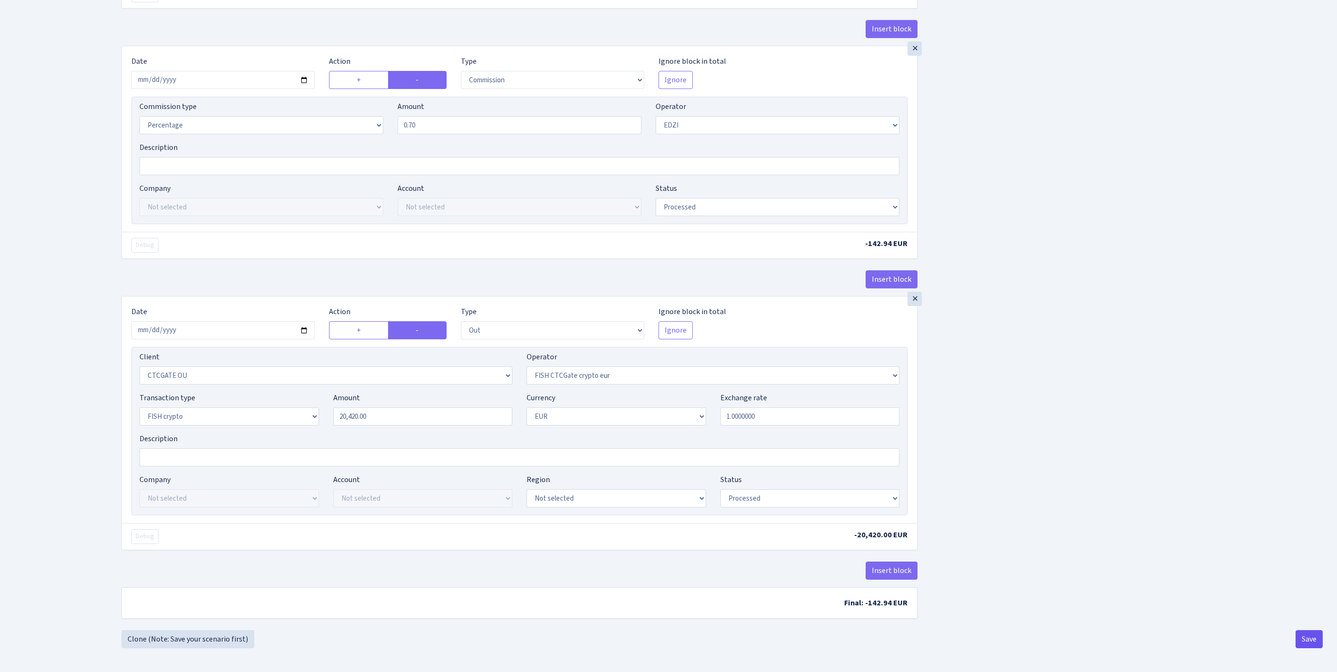
click at [1303, 640] on button "Save" at bounding box center [1309, 639] width 27 height 18
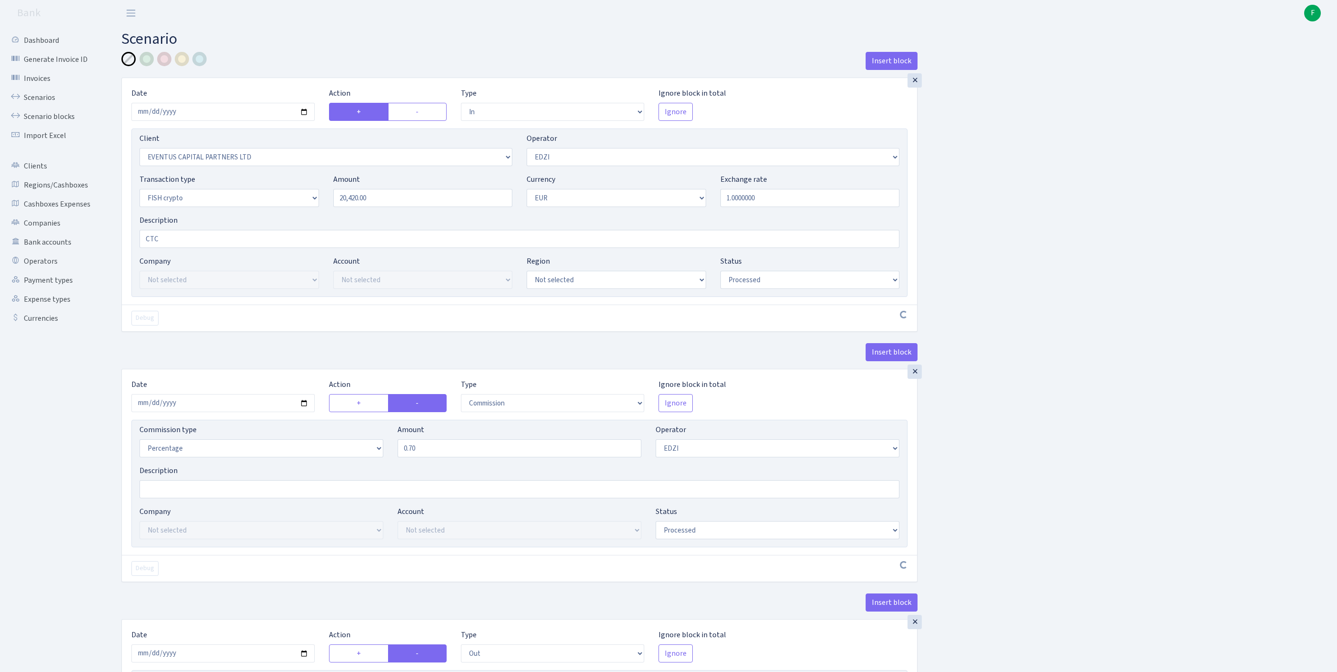
select select "in"
select select "202"
select select "11"
select select "17"
select select "1"
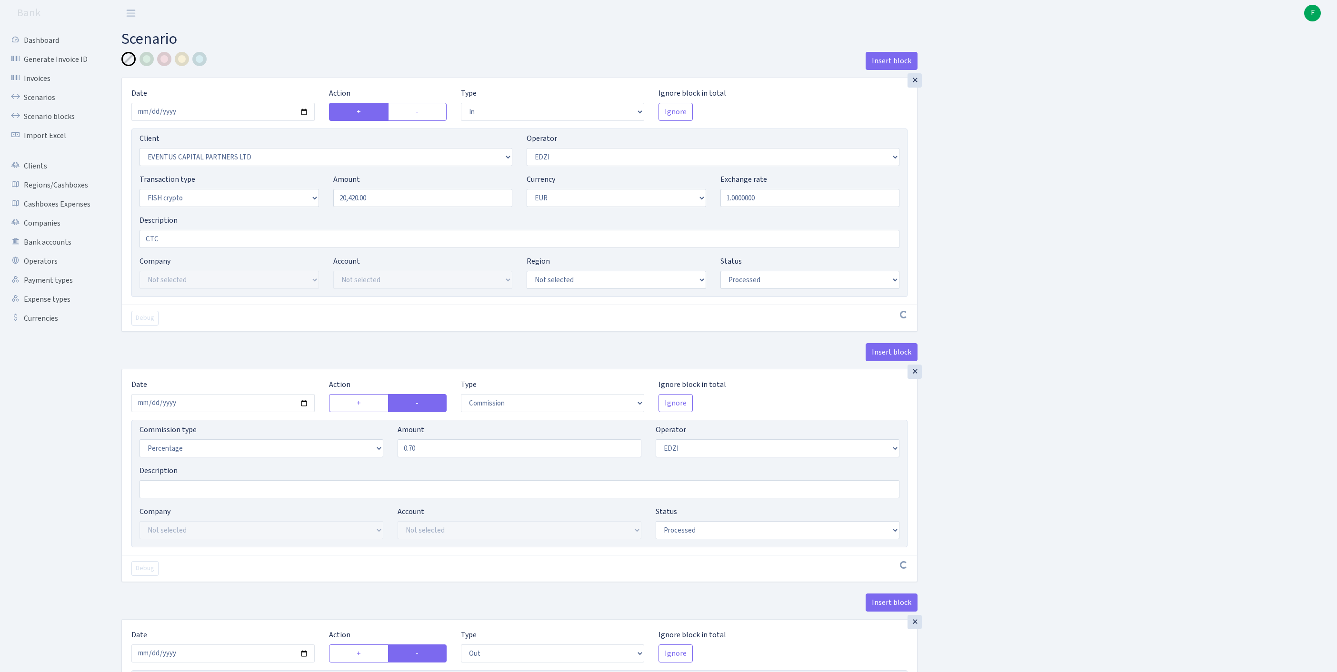
select select "processed"
select select "commission"
select select "11"
select select "processed"
select select "out"
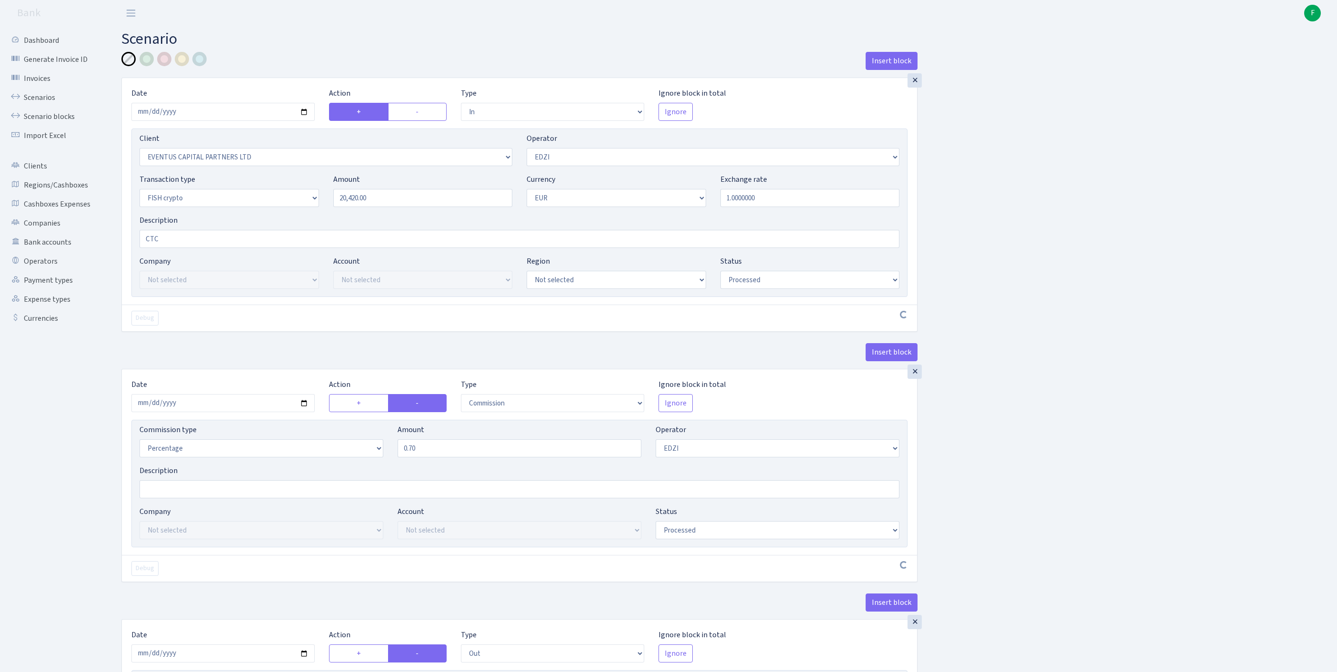
select select "1685"
select select "409"
select select "17"
select select "1"
select select "processed"
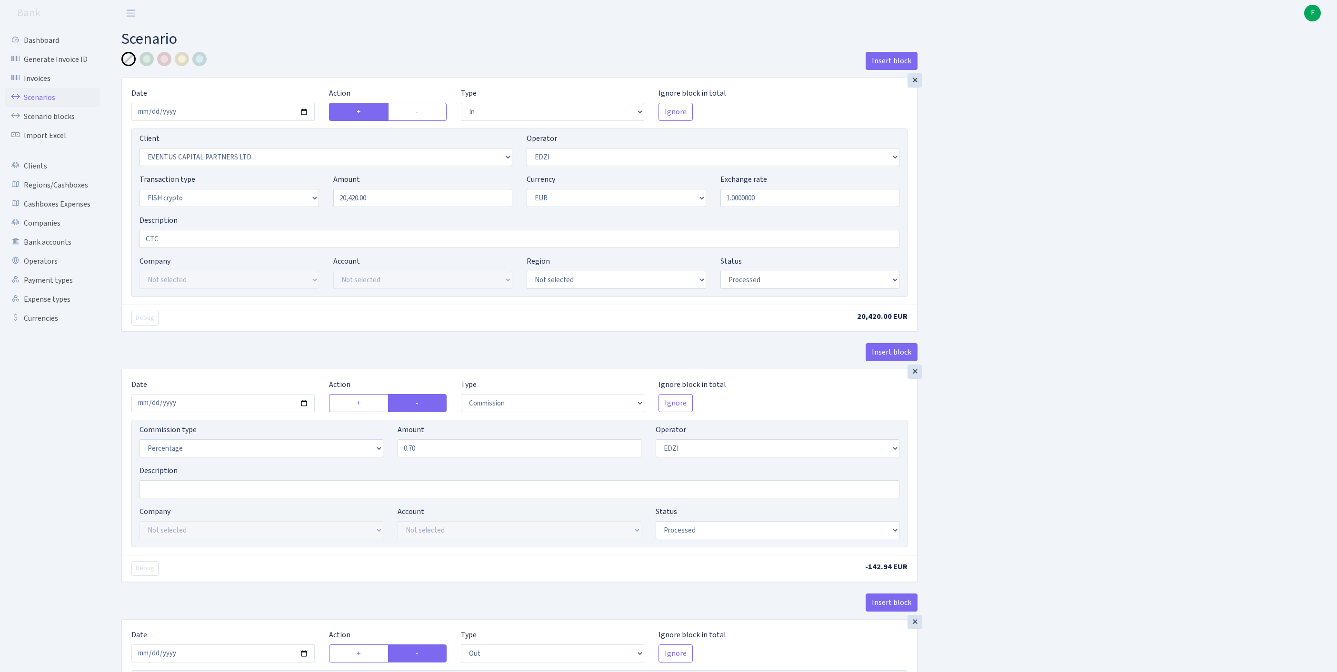
click at [45, 105] on link "Scenarios" at bounding box center [52, 97] width 95 height 19
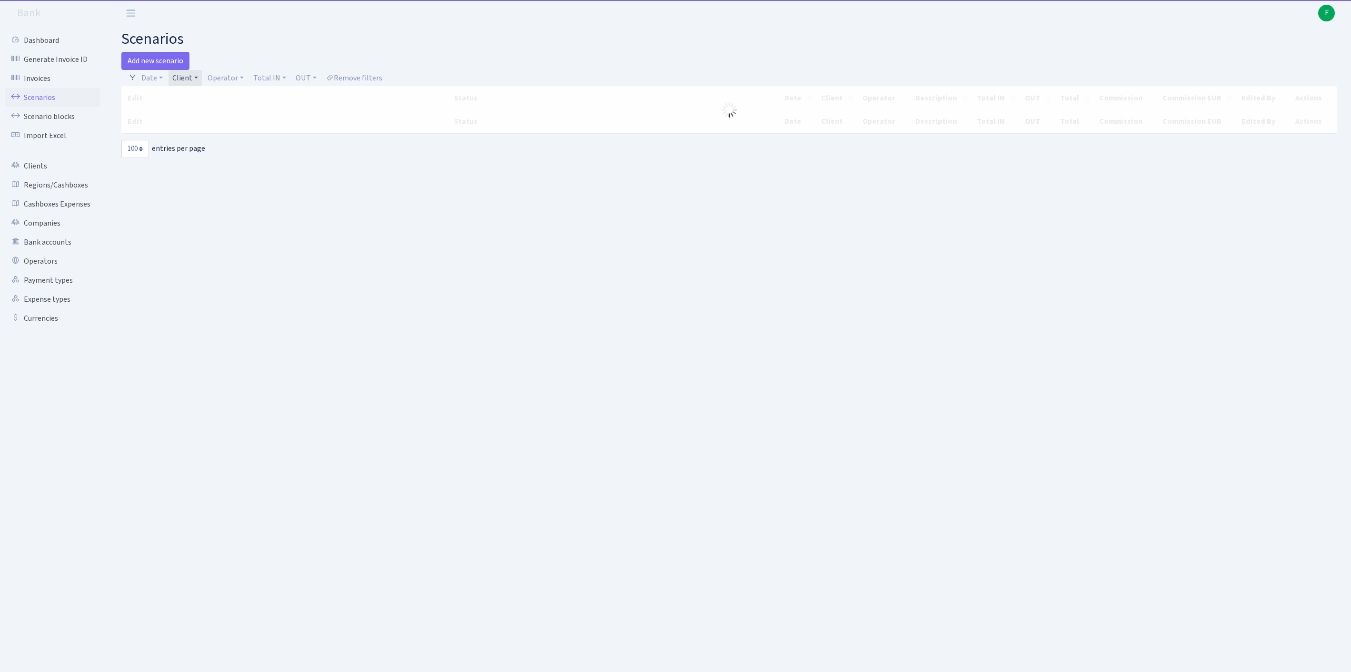
select select "100"
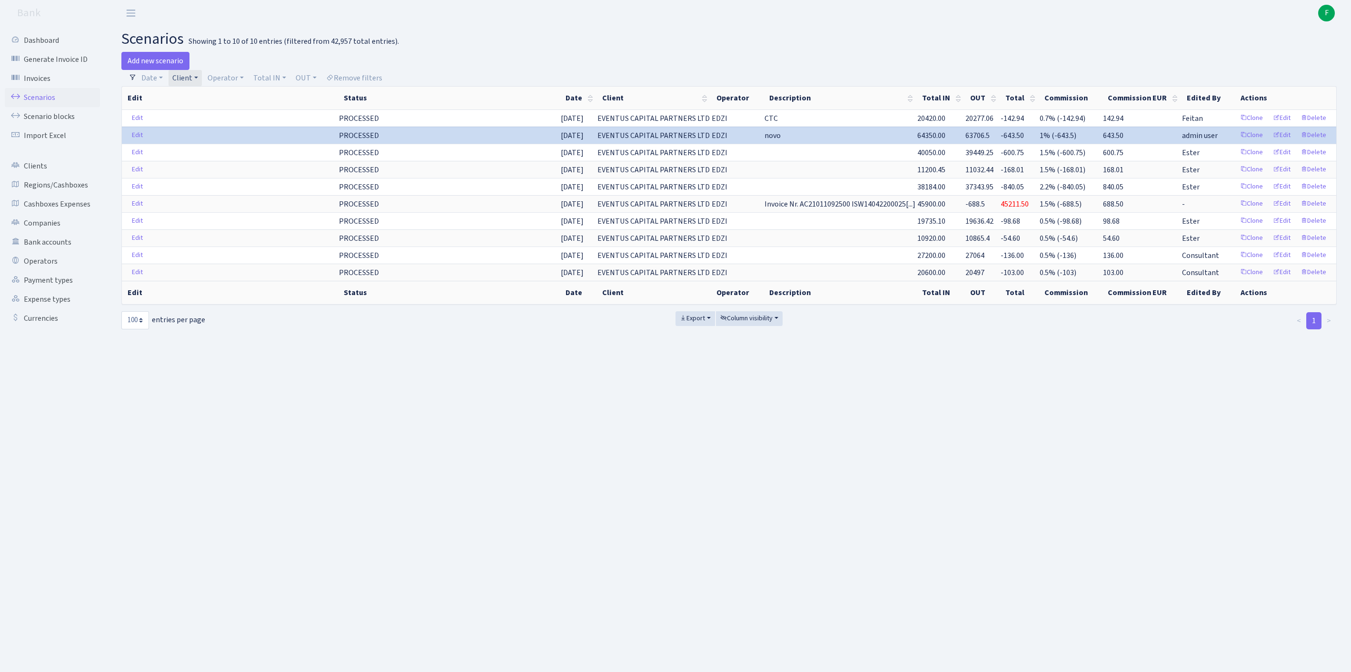
click at [202, 83] on link "Client" at bounding box center [185, 78] width 33 height 16
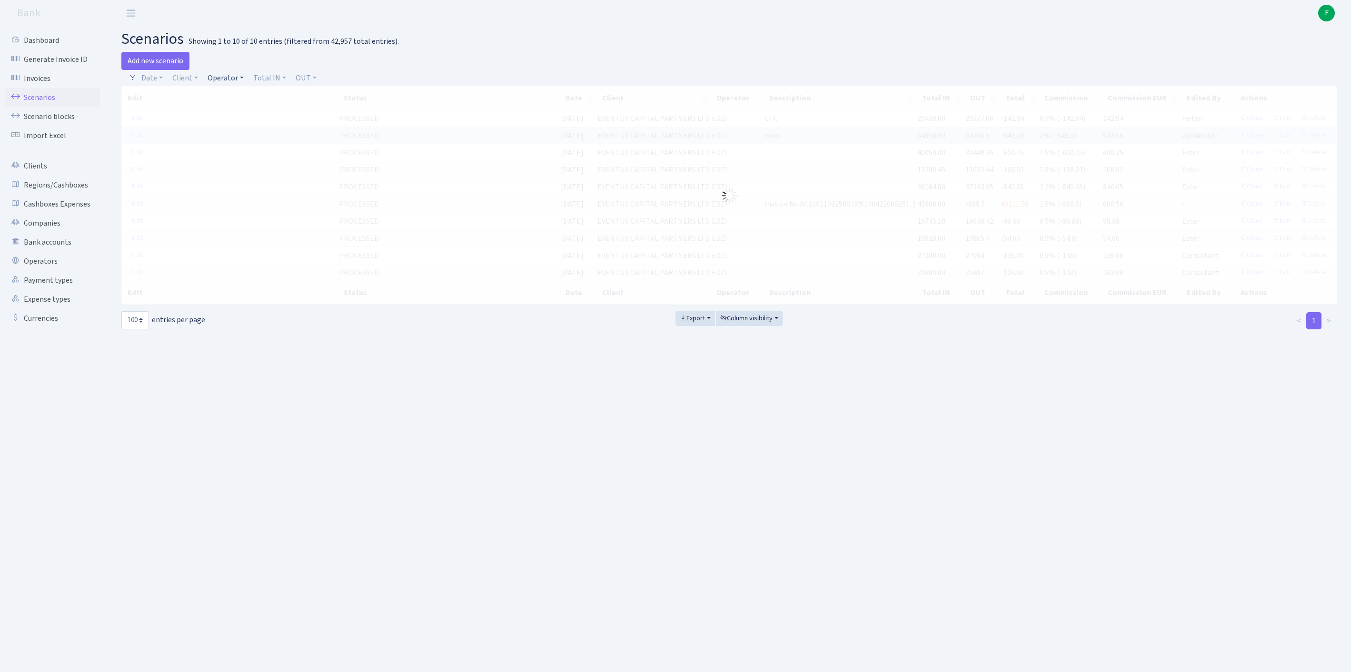
click at [238, 82] on link "Operator" at bounding box center [226, 78] width 44 height 16
click at [241, 120] on input "search" at bounding box center [246, 112] width 79 height 15
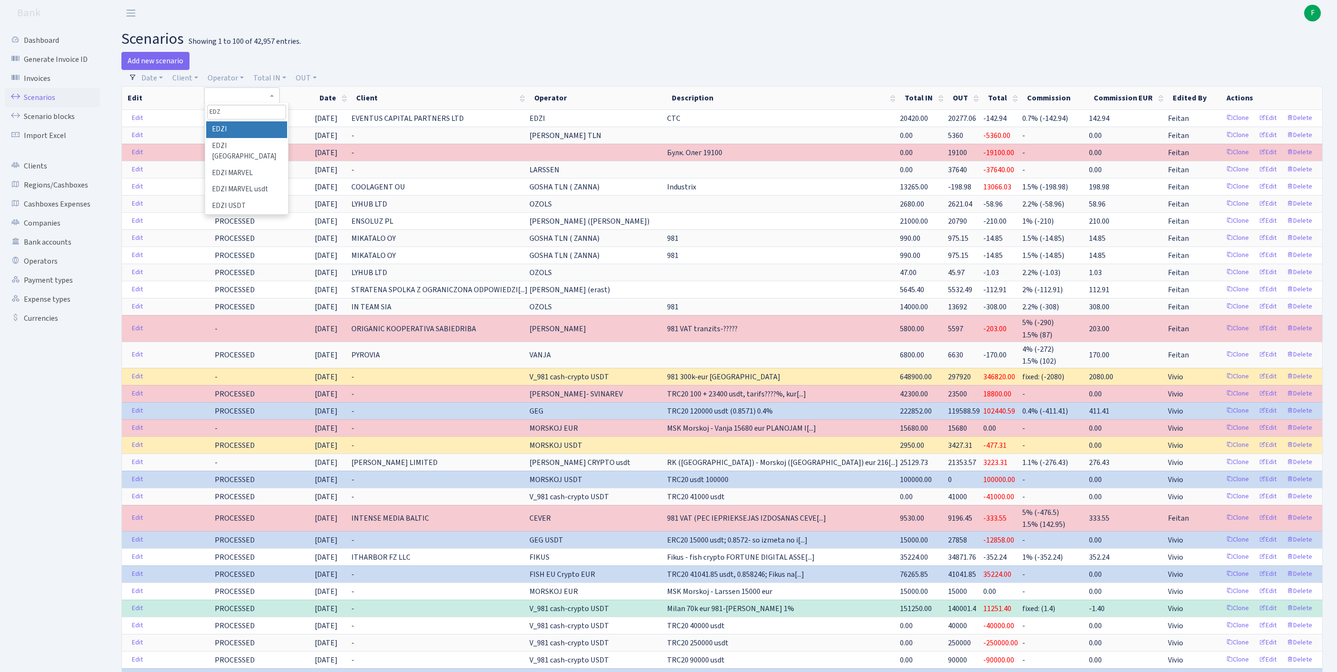
type input "EDZ"
click at [259, 138] on li "EDZI" at bounding box center [246, 129] width 81 height 17
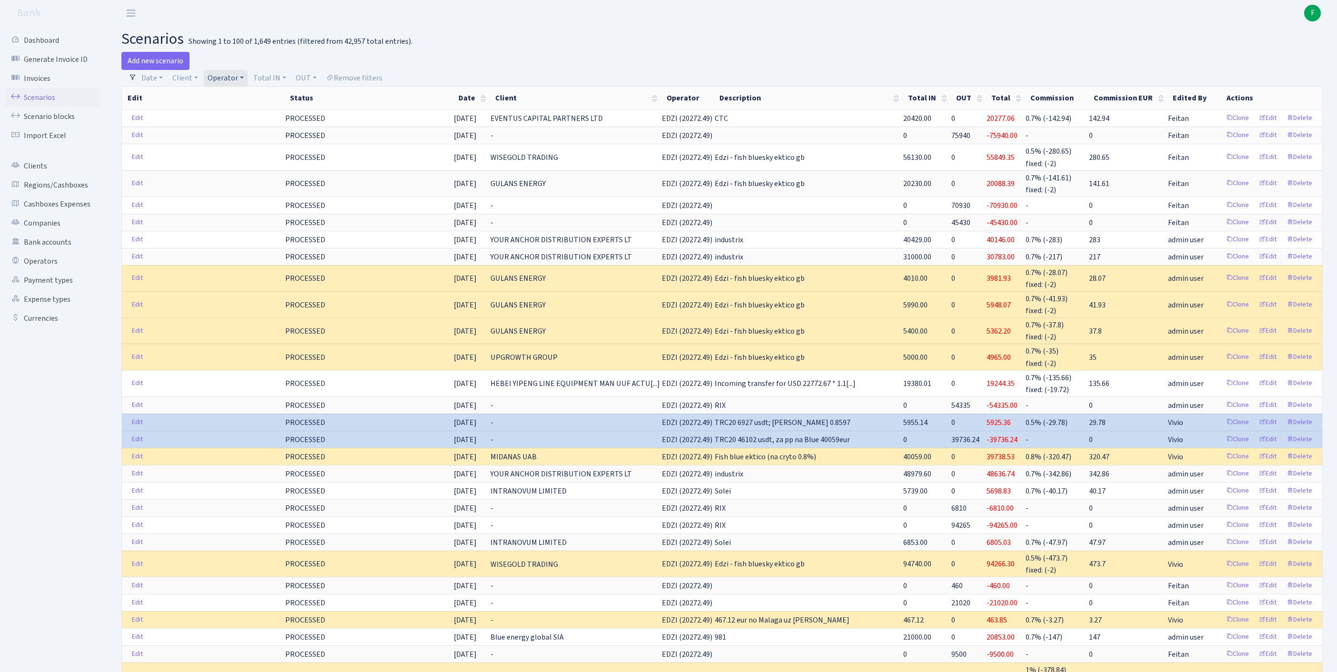
click at [248, 78] on link "Operator" at bounding box center [226, 78] width 44 height 16
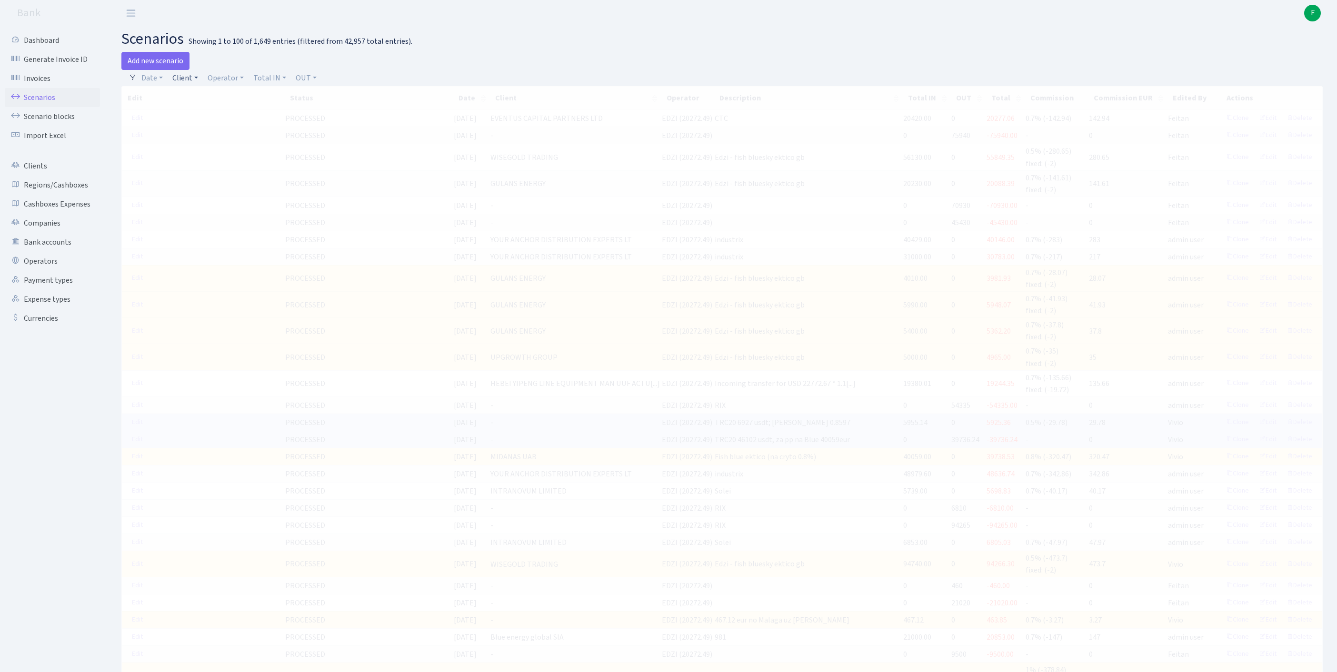
click at [193, 81] on link "Client" at bounding box center [185, 78] width 33 height 16
click at [205, 120] on input "search" at bounding box center [211, 112] width 79 height 15
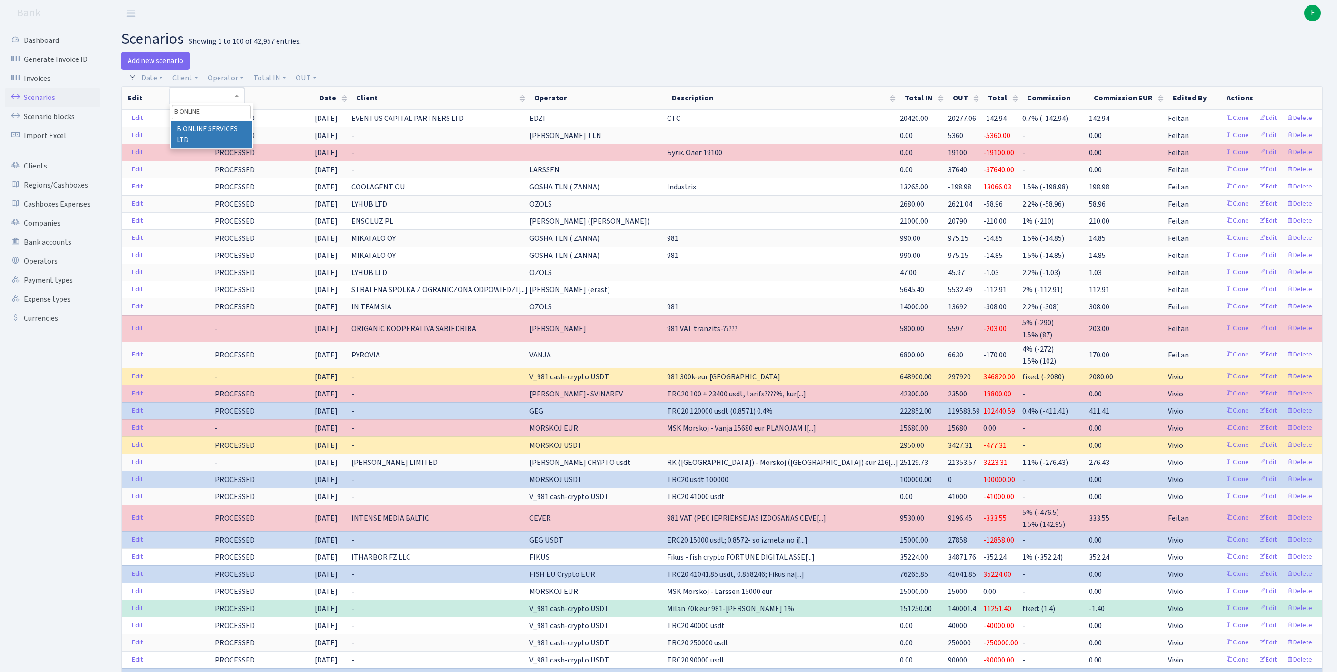
type input "B ONLINE"
click at [240, 149] on li "B ONLINE SERVICES LTD" at bounding box center [211, 134] width 81 height 27
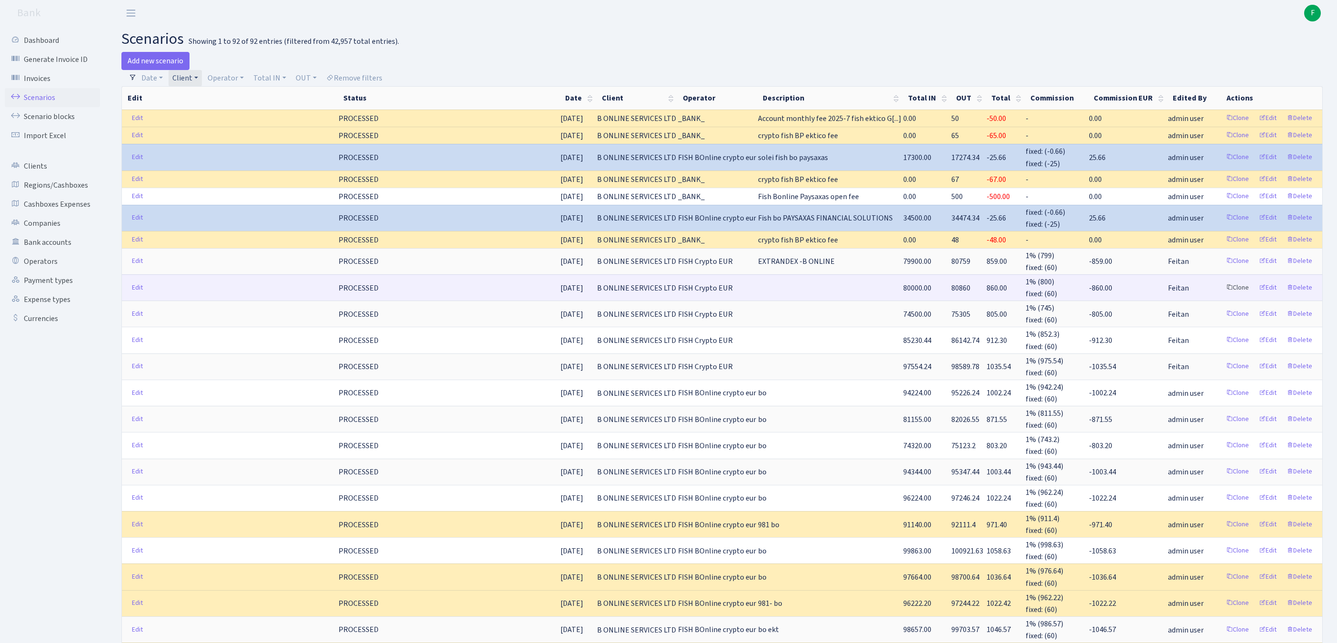
click at [1222, 295] on link "Clone" at bounding box center [1237, 287] width 31 height 15
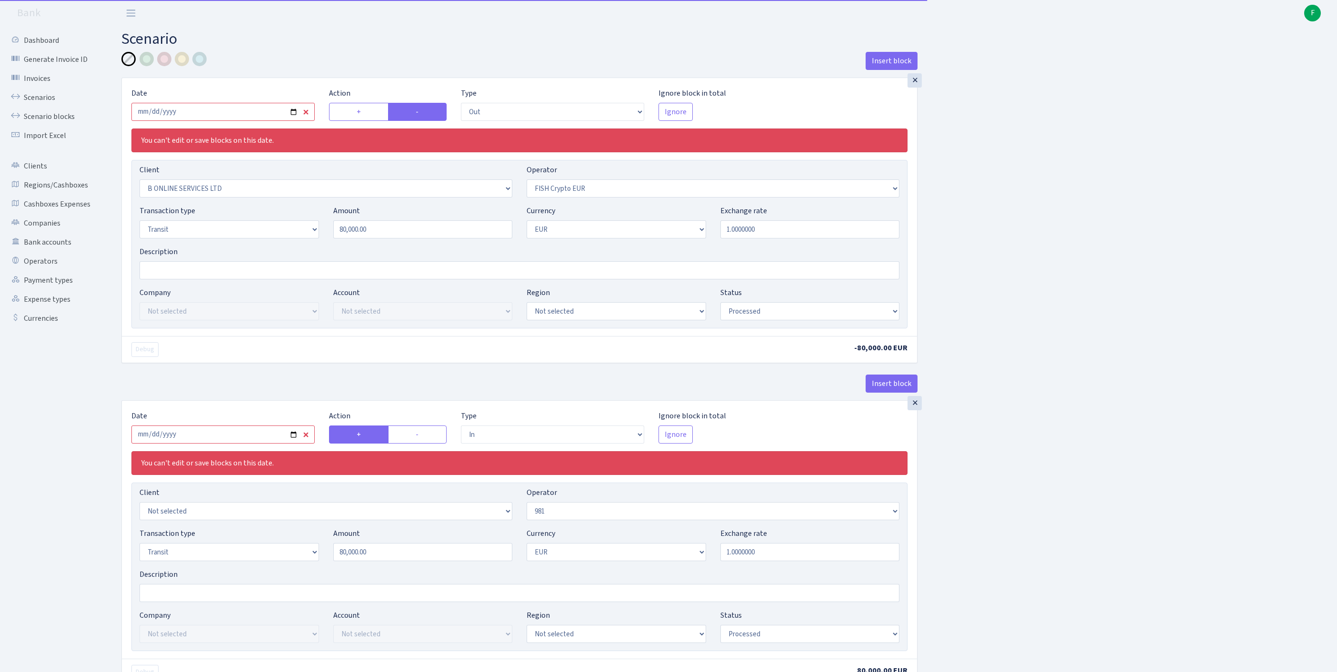
select select "out"
select select "1844"
select select "244"
select select "5"
select select "1"
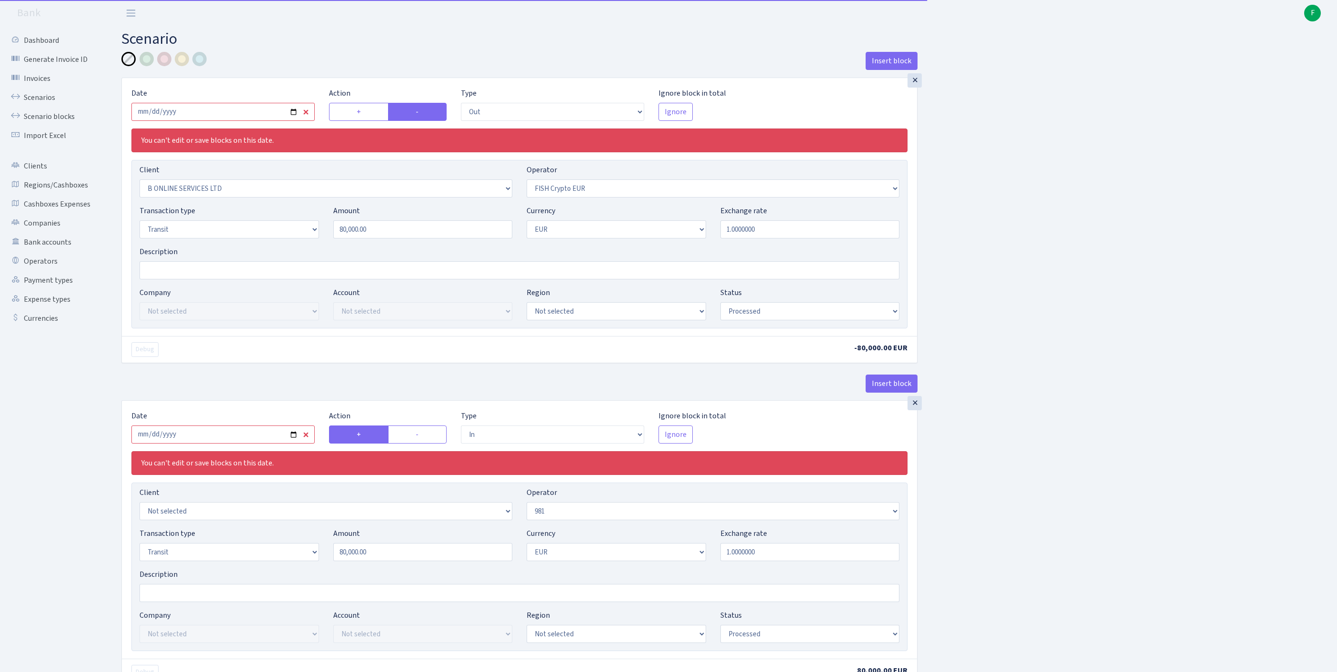
select select "processed"
select select "in"
select select "61"
select select "5"
select select "1"
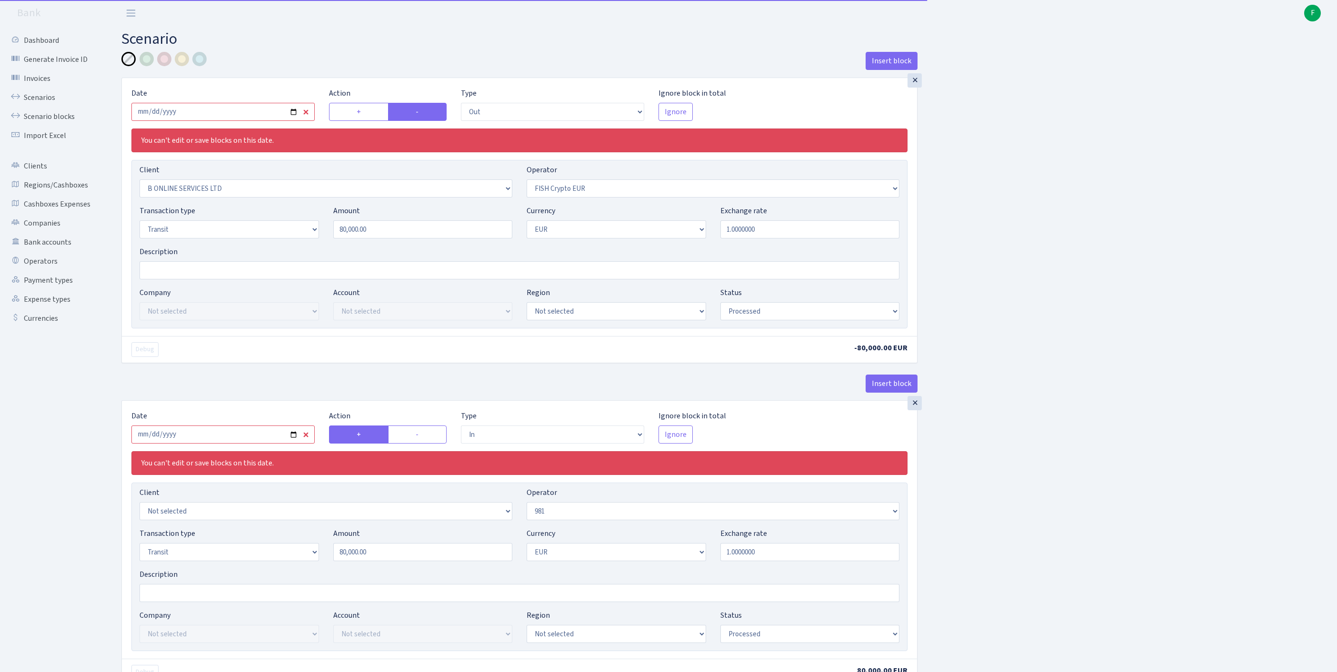
select select "processed"
select select "commission"
select select "61"
select select "processed"
select select "commission"
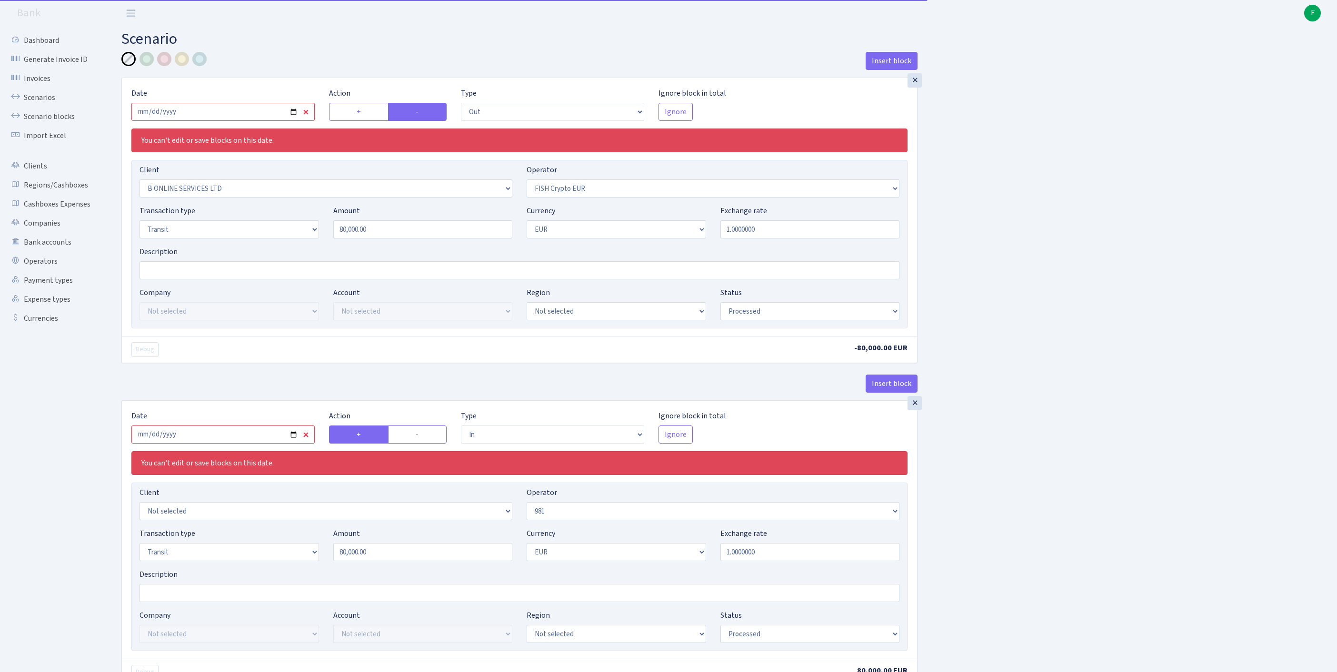
select select "fixed"
select select "61"
select select "processed"
click at [246, 115] on input "2025-02-28" at bounding box center [222, 112] width 183 height 18
type input "[DATE]"
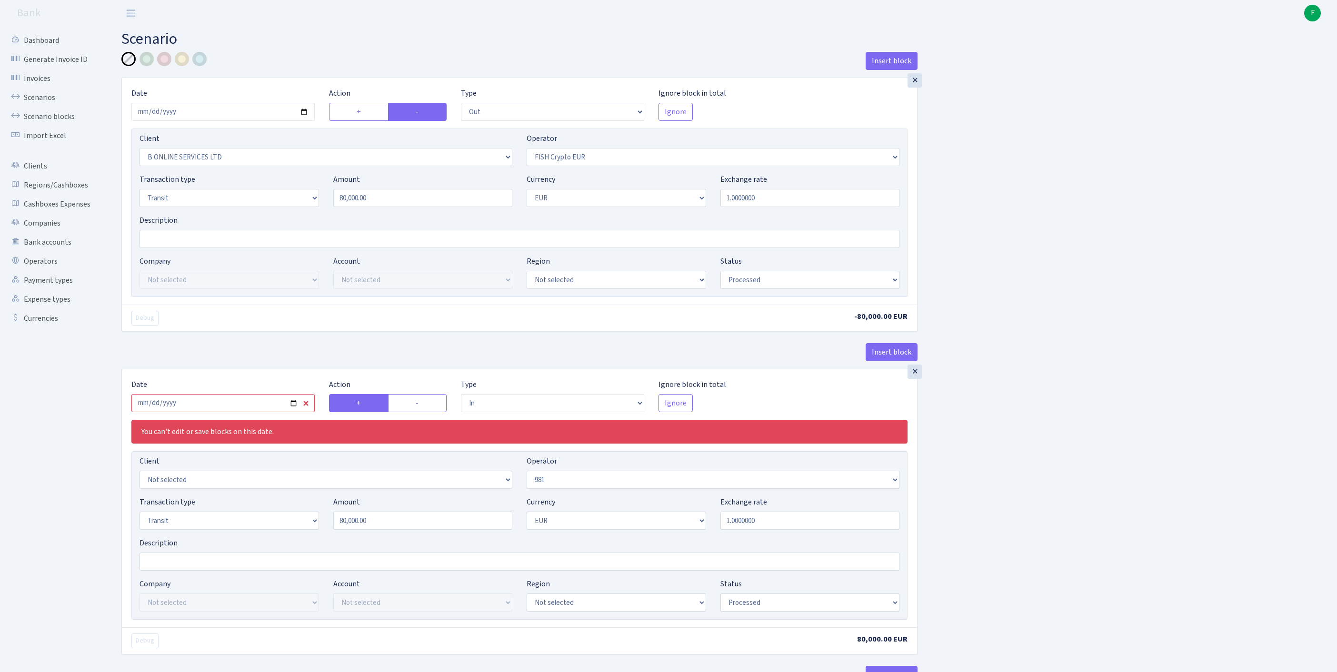
click at [1220, 274] on div "Insert block × Date 2025-08-12 Action + - Type --- In Out Commission Field requ…" at bounding box center [722, 675] width 1216 height 1247
click at [357, 120] on label "+" at bounding box center [359, 112] width 60 height 18
click at [357, 112] on input "+" at bounding box center [360, 109] width 6 height 6
radio input "true"
radio input "false"
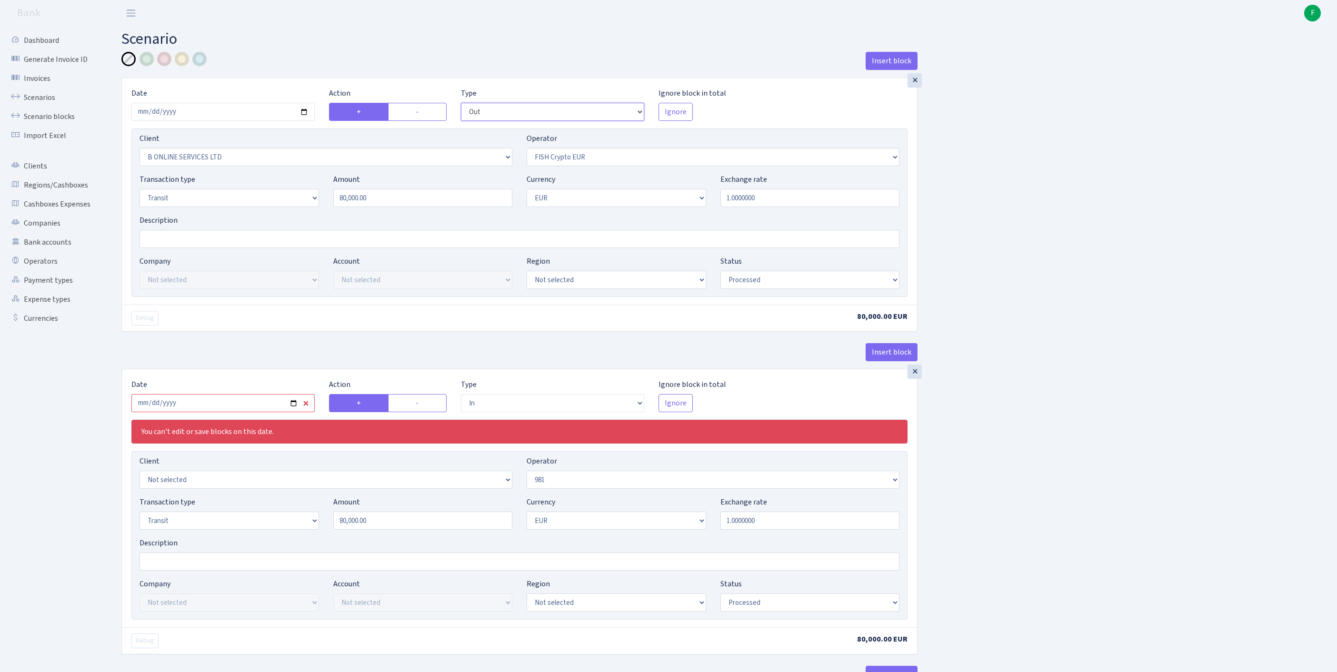
select select "in"
click at [427, 121] on label "-" at bounding box center [417, 112] width 58 height 18
click at [422, 112] on input "-" at bounding box center [419, 109] width 6 height 6
radio input "true"
radio input "false"
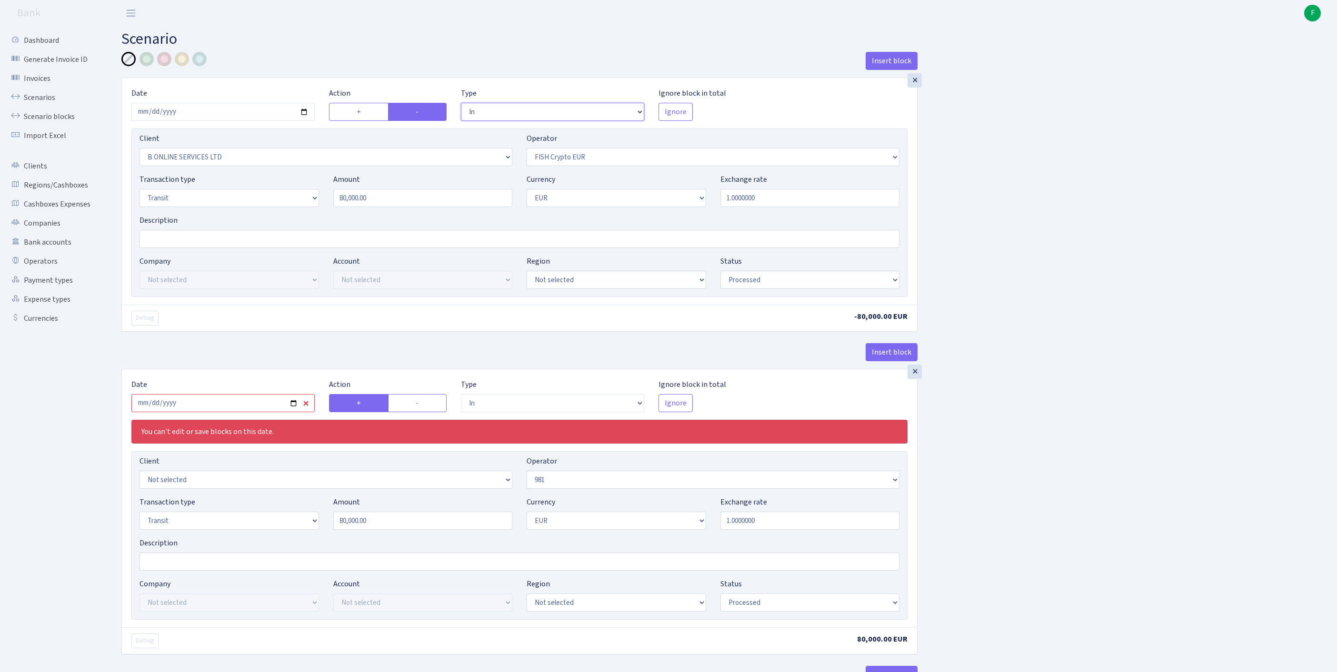
select select "out"
drag, startPoint x: 397, startPoint y: 217, endPoint x: 195, endPoint y: 187, distance: 204.2
click at [208, 185] on div "Client Not selected 1 KOC GEMICILIK VE TASIMACILIK 1/BALDERE-SILDEDZE SIGNE 1/S…" at bounding box center [519, 213] width 776 height 169
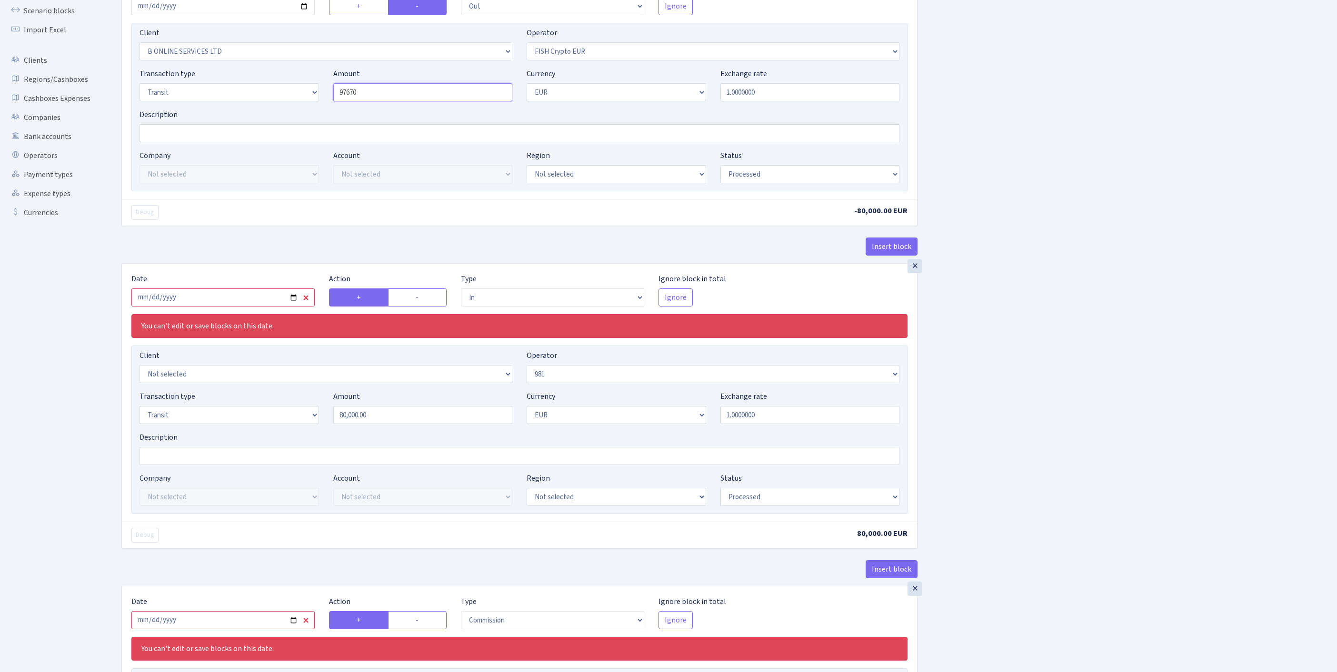
scroll to position [150, 0]
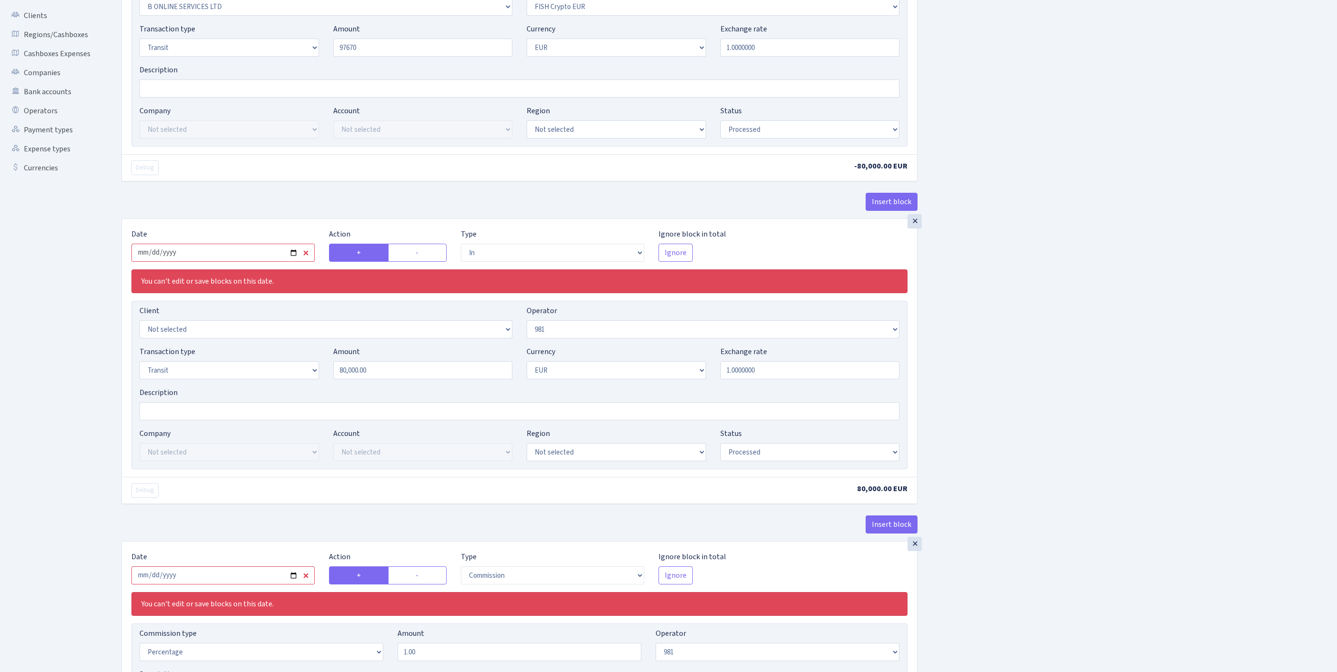
type input "97,670.00"
click at [246, 262] on input "2025-02-28" at bounding box center [222, 253] width 183 height 18
type input "[DATE]"
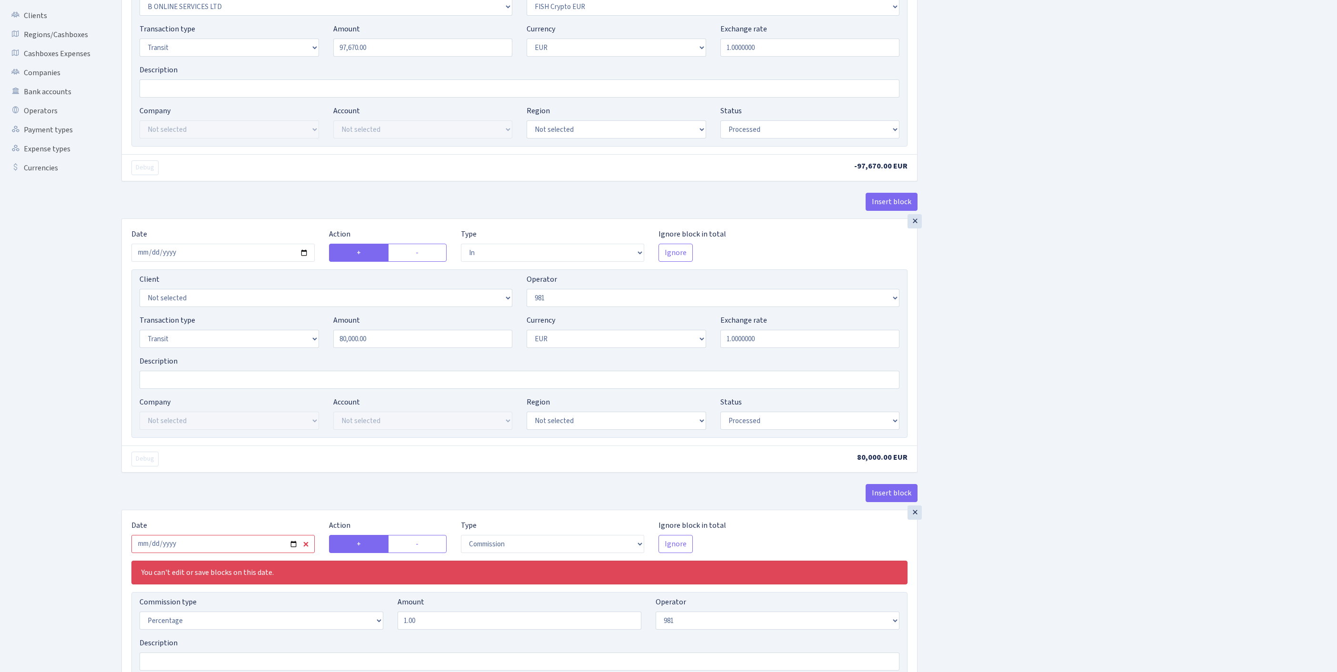
click at [1163, 377] on div "Insert block × Date 2025-08-12 Action + - Type --- In Out Commission Field requ…" at bounding box center [722, 508] width 1216 height 1215
click at [204, 307] on select "Not selected 1 KOC GEMICILIK VE TASIMACILIK 1/BALDERE-SILDEDZE SIGNE 1/SCP NERO…" at bounding box center [326, 298] width 373 height 18
select select "3102"
drag, startPoint x: 390, startPoint y: 70, endPoint x: 332, endPoint y: 68, distance: 58.2
click at [332, 57] on div "Amount 97670.00" at bounding box center [423, 39] width 194 height 33
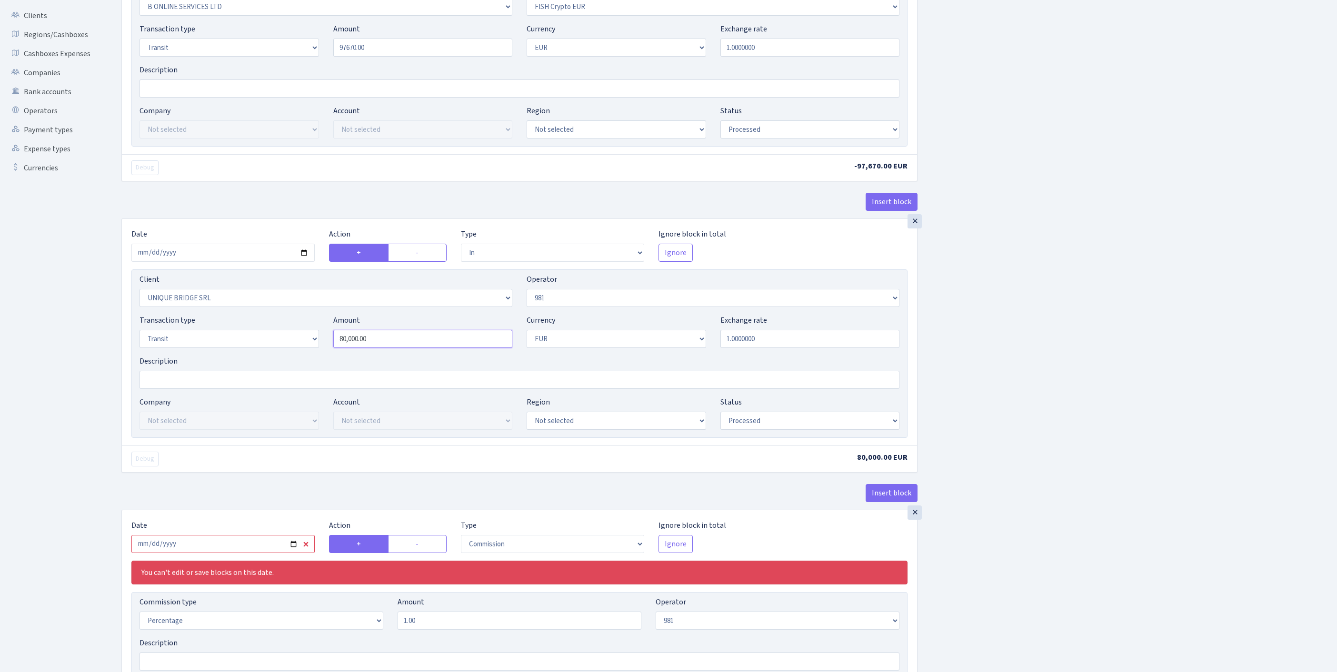
type input "97,670.00"
drag, startPoint x: 389, startPoint y: 393, endPoint x: 321, endPoint y: 395, distance: 67.6
click at [321, 356] on div "Transaction type Not selected 981 ELF FISH crypto GIRT IVO dekl MM-BALTIC eur U…" at bounding box center [519, 335] width 774 height 41
paste input "9767"
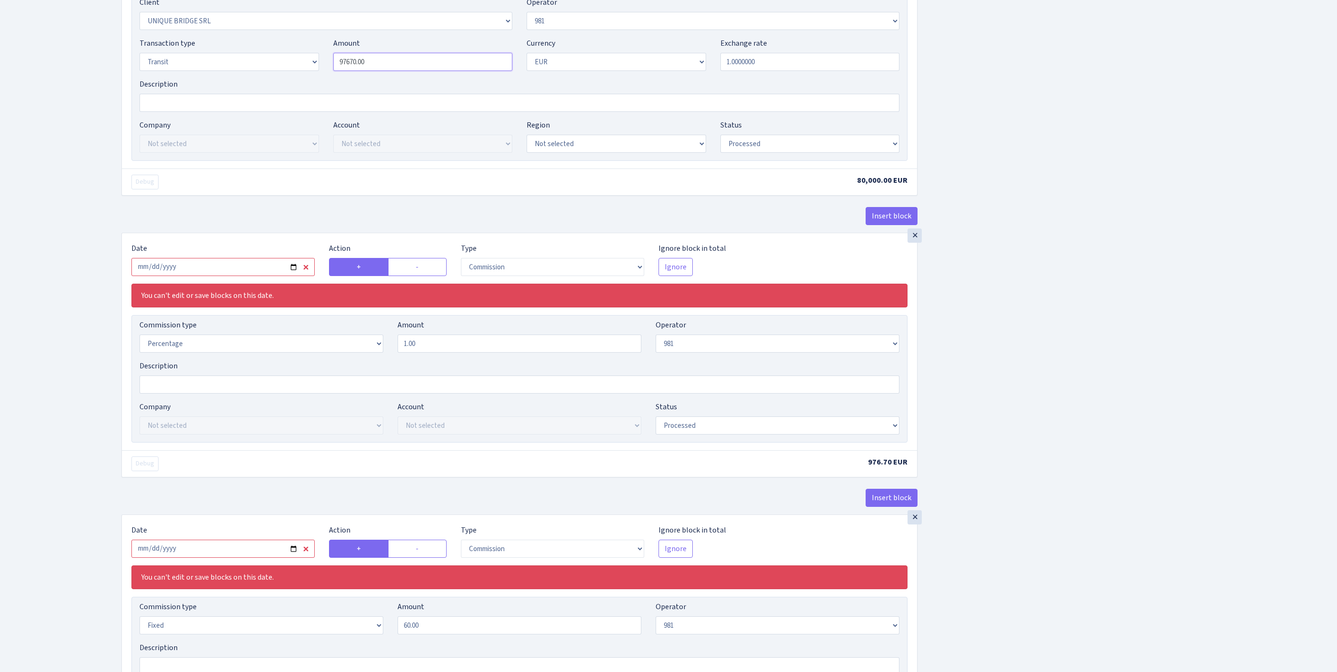
scroll to position [518, 0]
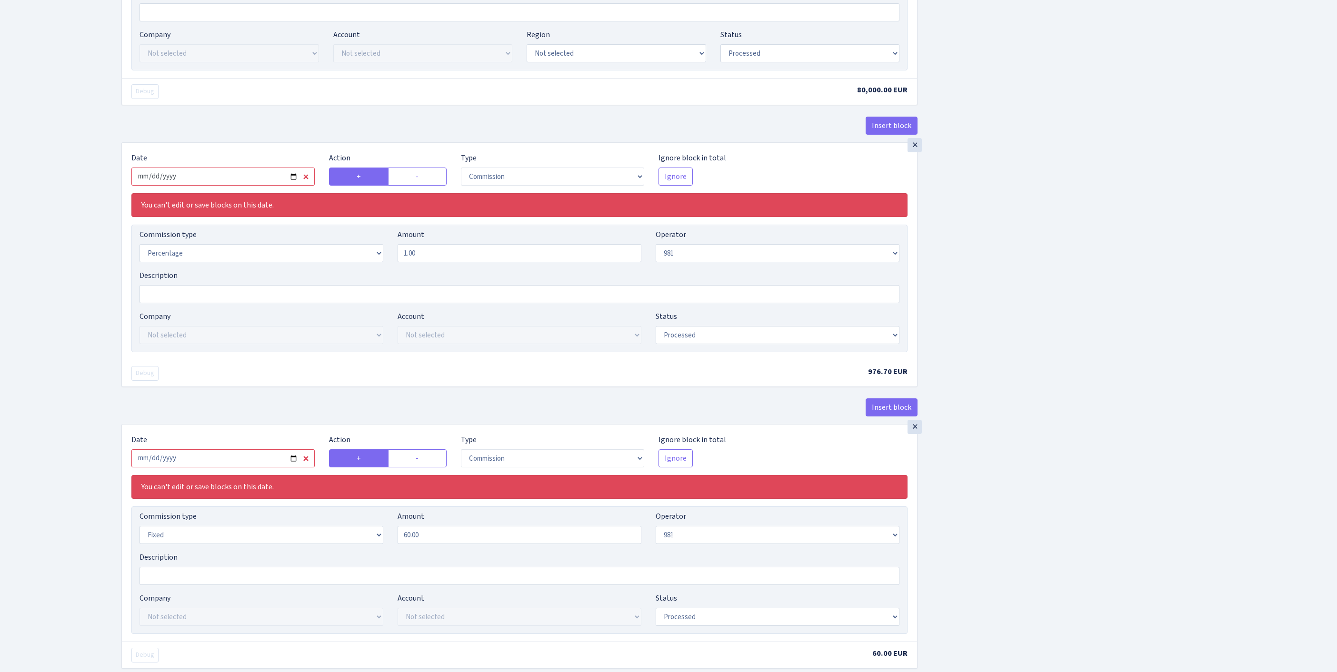
type input "97,670.00"
click at [224, 186] on input "2025-02-28" at bounding box center [222, 177] width 183 height 18
type input "[DATE]"
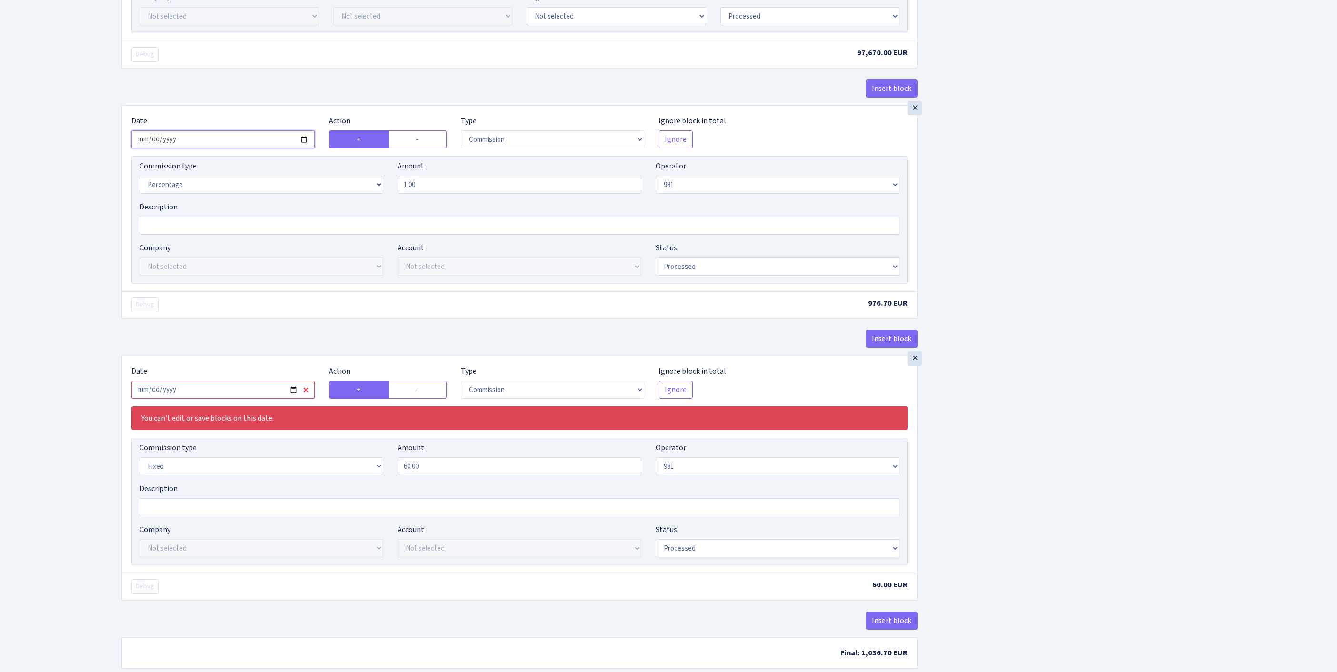
scroll to position [769, 0]
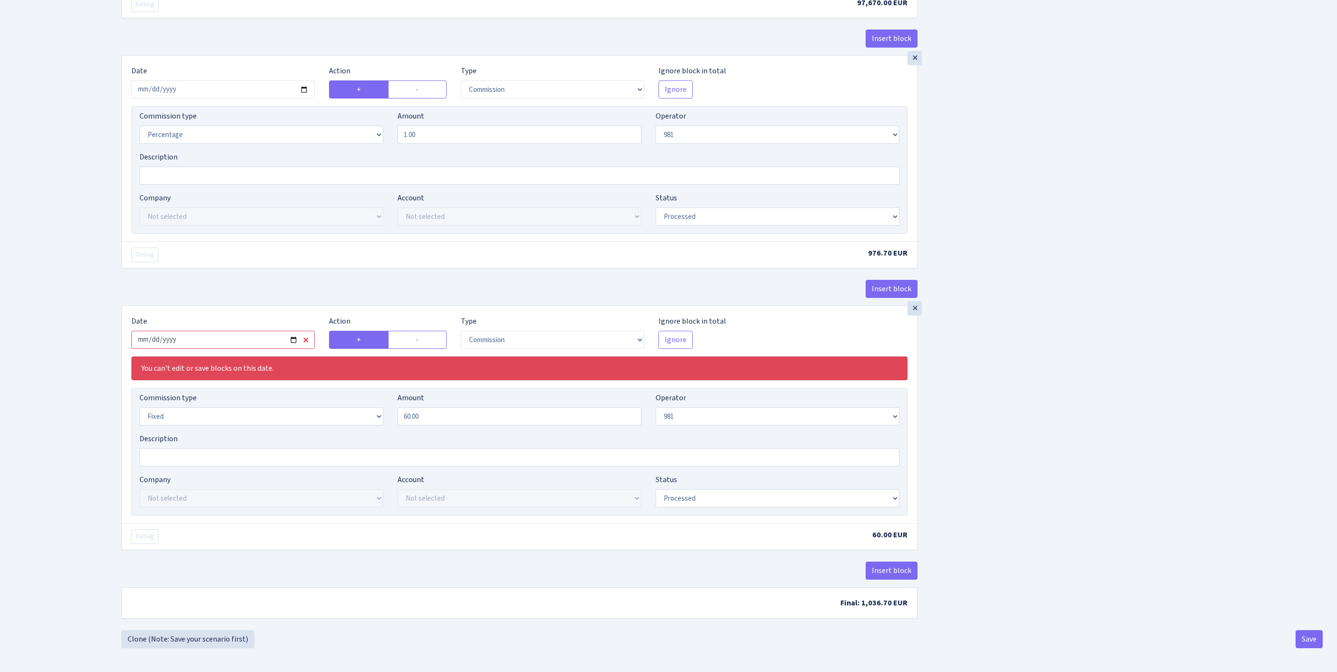
click at [268, 331] on input "2025-02-28" at bounding box center [222, 340] width 183 height 18
type input "[DATE]"
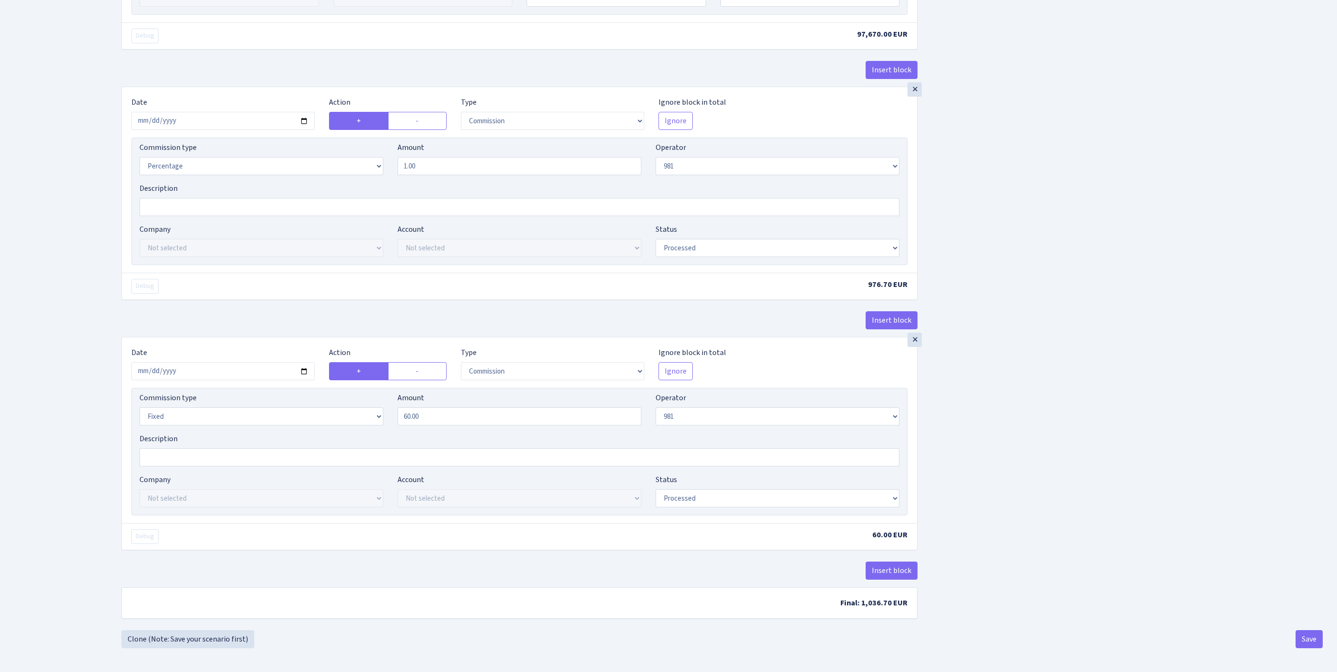
click at [1220, 440] on div "Insert block × Date 2025-08-12 Action + - Type --- In Out Commission Field requ…" at bounding box center [722, 54] width 1216 height 1152
click at [1306, 636] on button "Save" at bounding box center [1309, 639] width 27 height 18
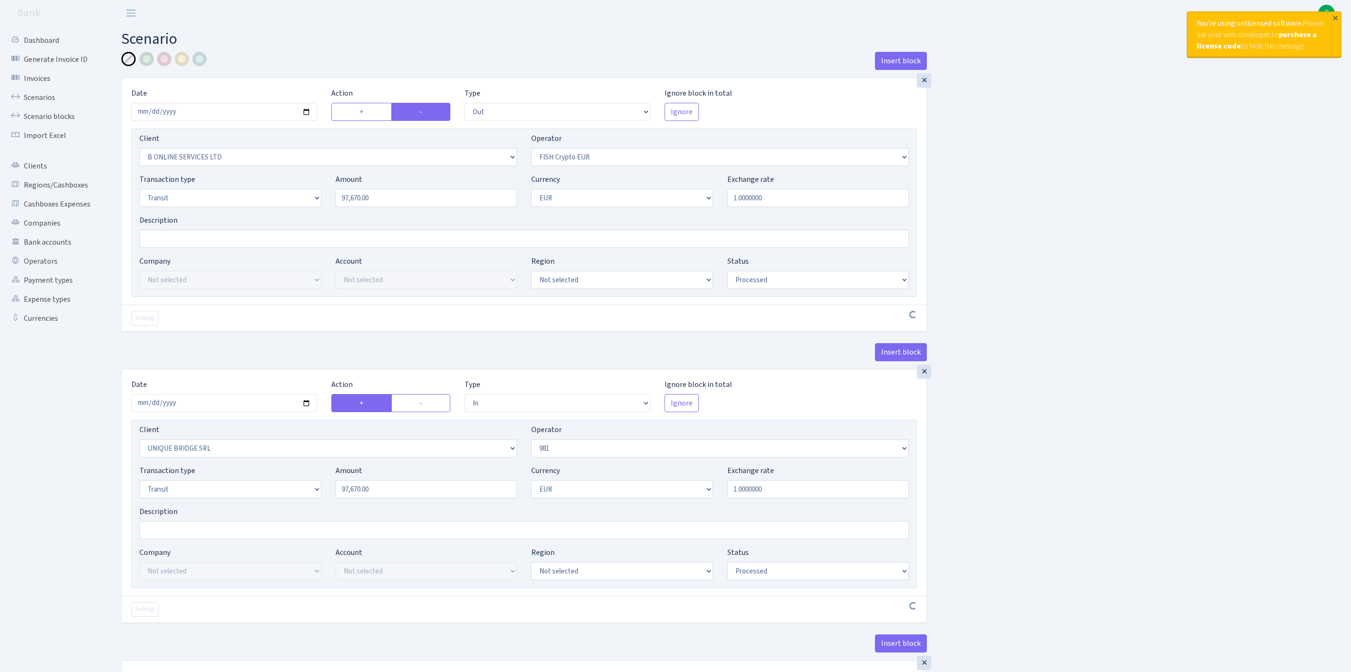
select select "out"
select select "1844"
select select "244"
select select "5"
select select "1"
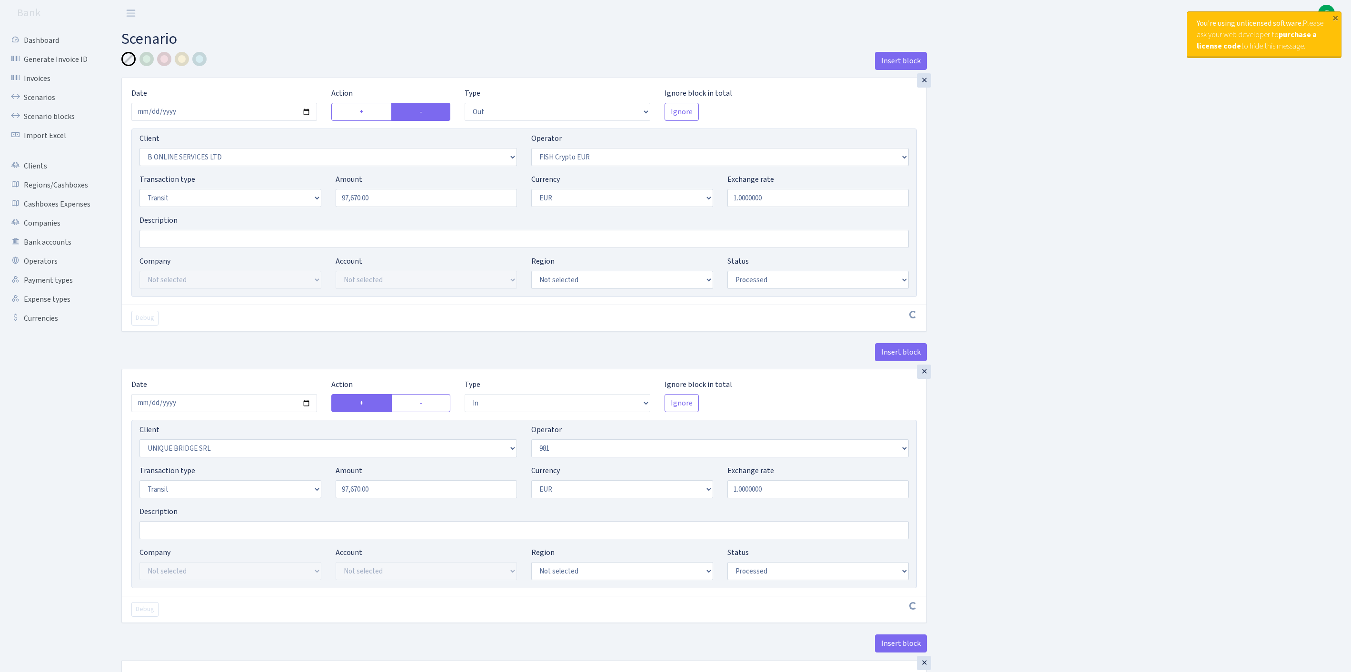
select select "processed"
select select "in"
select select "3102"
select select "61"
select select "5"
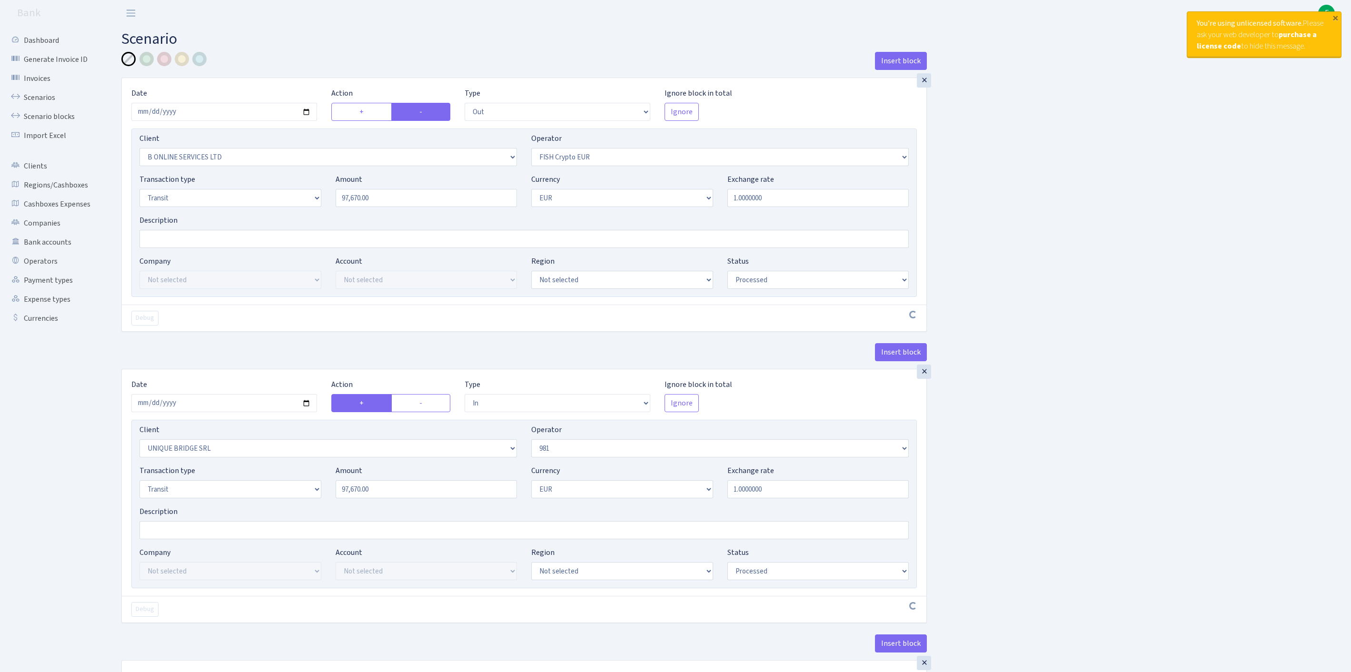
select select "1"
select select "processed"
select select "commission"
select select "61"
select select "processed"
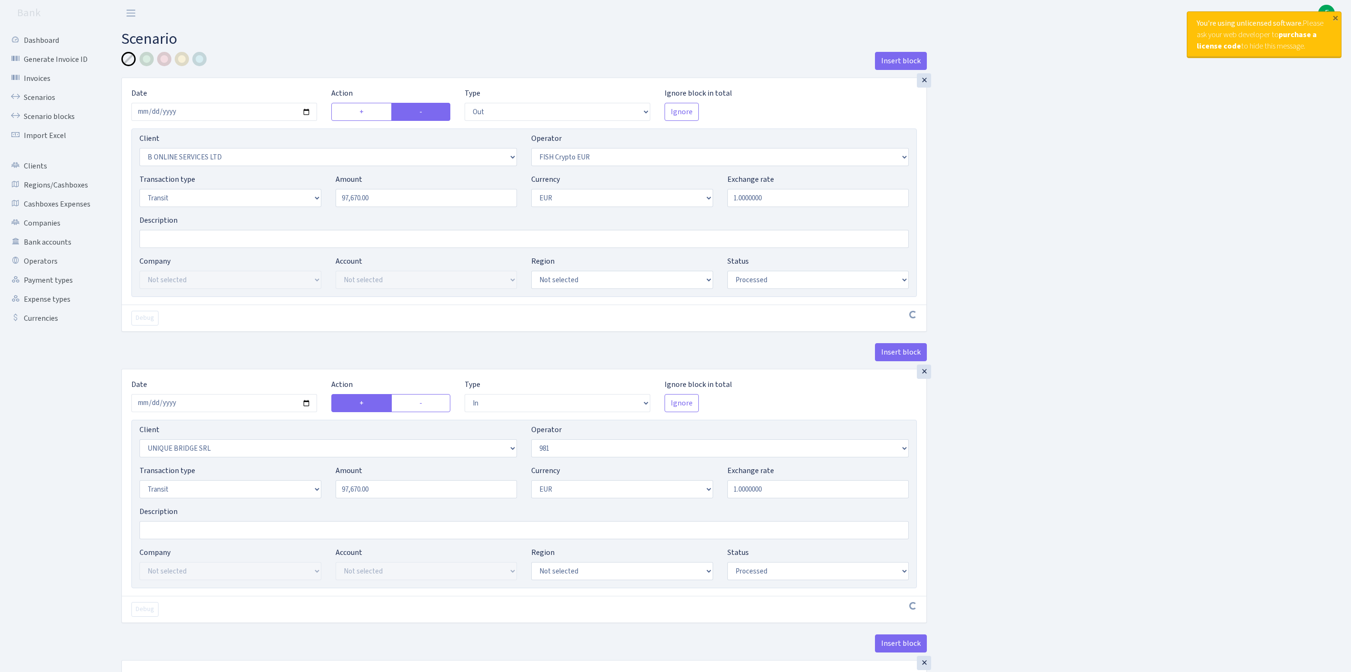
select select "commission"
select select "fixed"
select select "61"
select select "processed"
click at [46, 102] on link "Scenarios" at bounding box center [52, 97] width 95 height 19
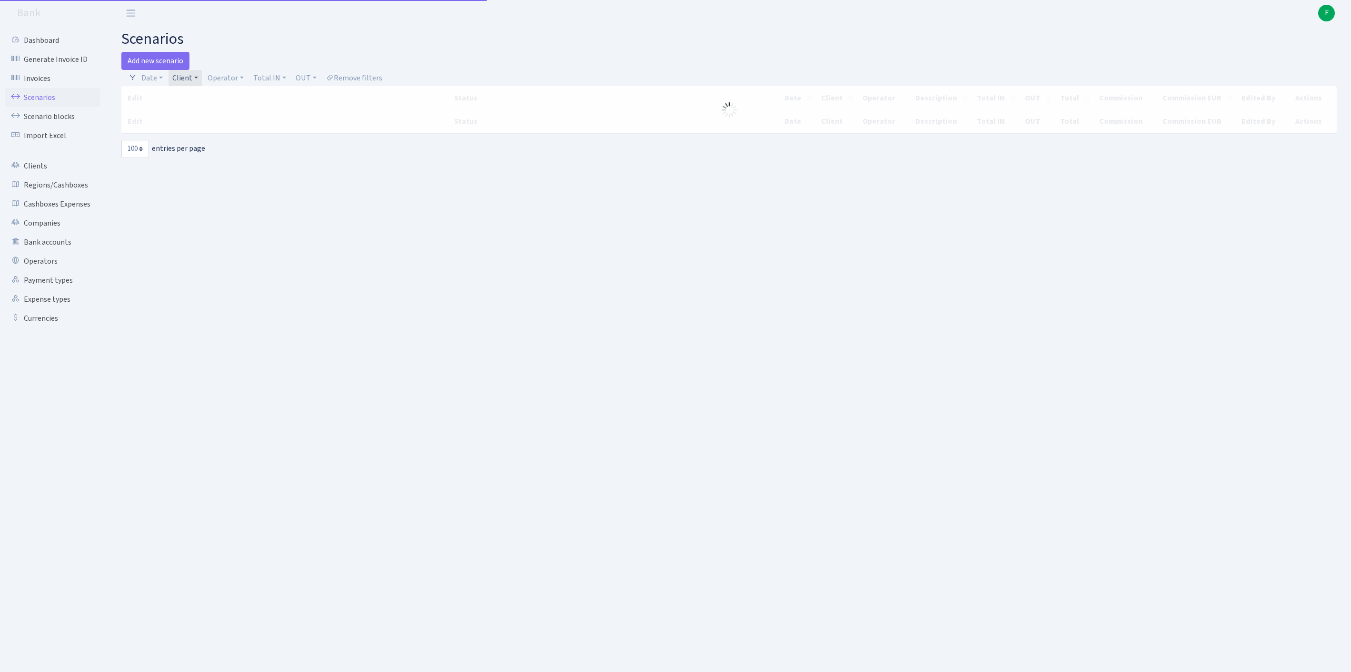
select select "100"
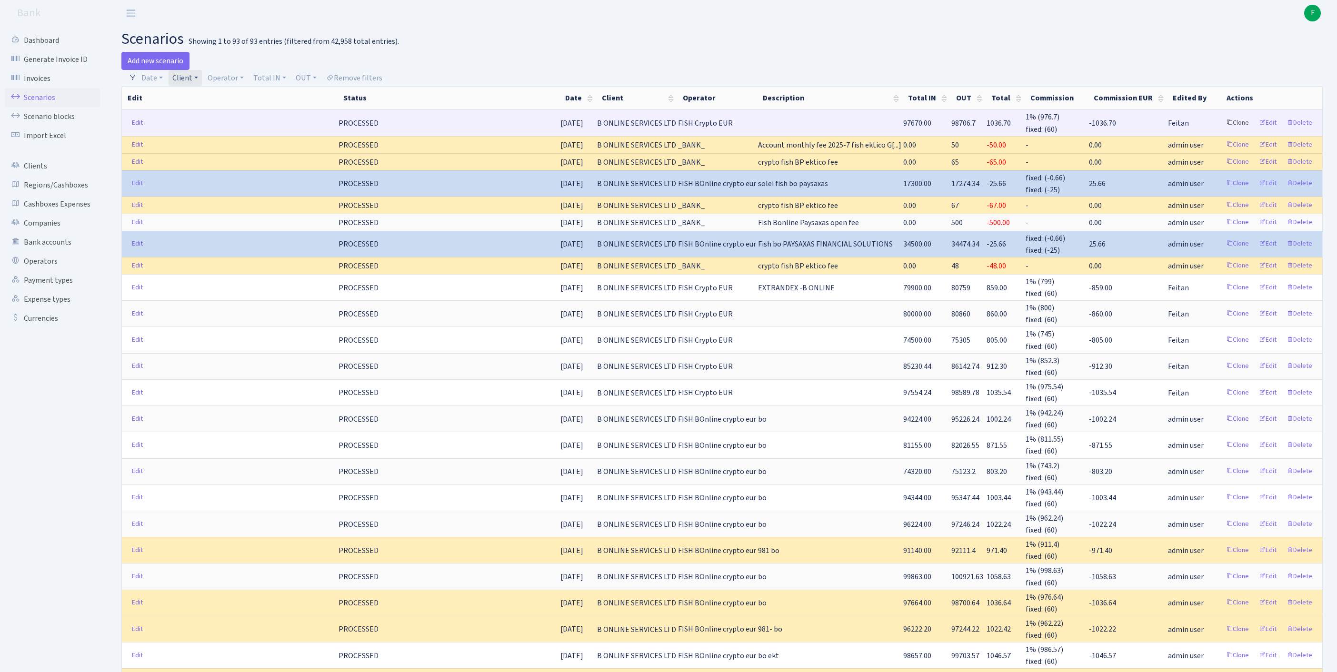
click at [1222, 129] on link "Clone" at bounding box center [1237, 123] width 31 height 15
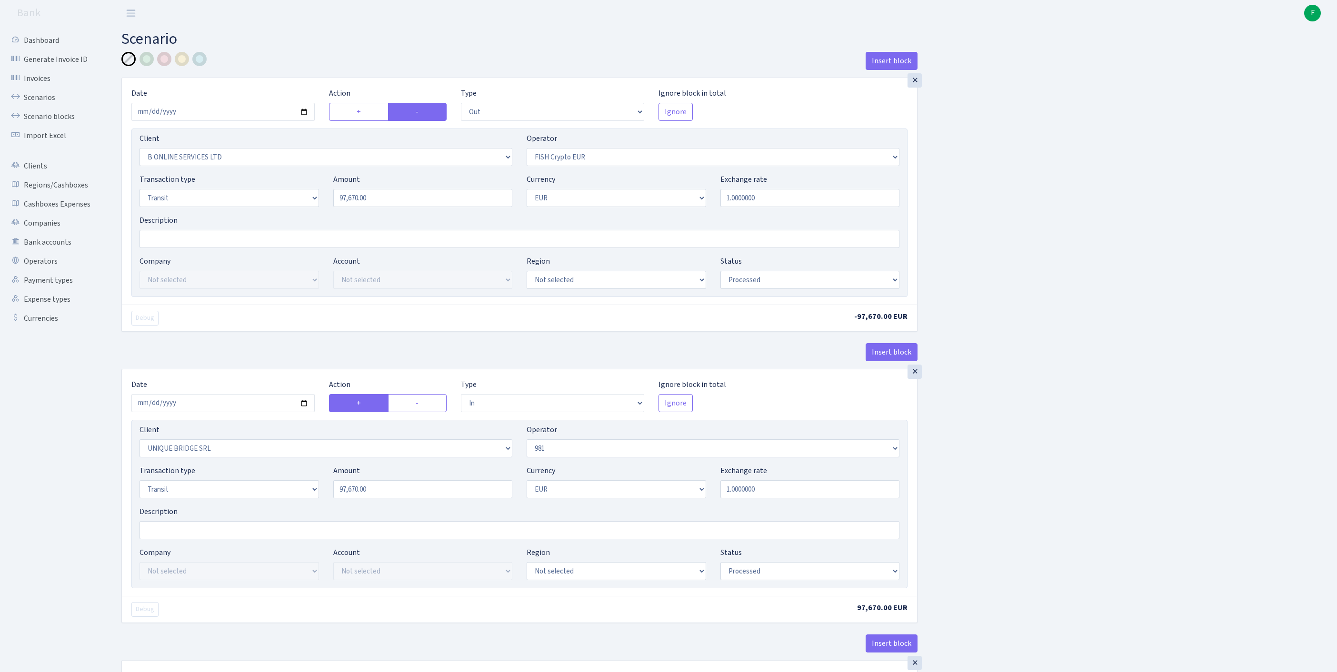
select select "out"
select select "1844"
select select "244"
select select "5"
select select "1"
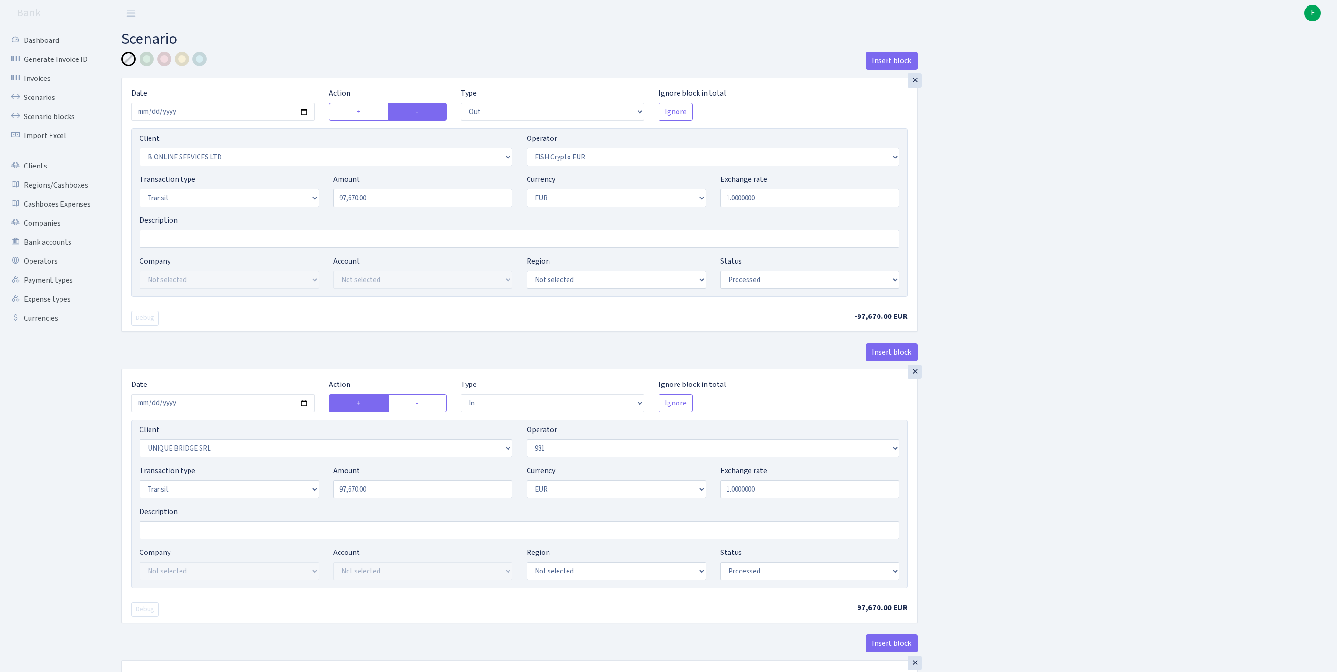
select select "processed"
select select "in"
select select "3102"
select select "61"
select select "5"
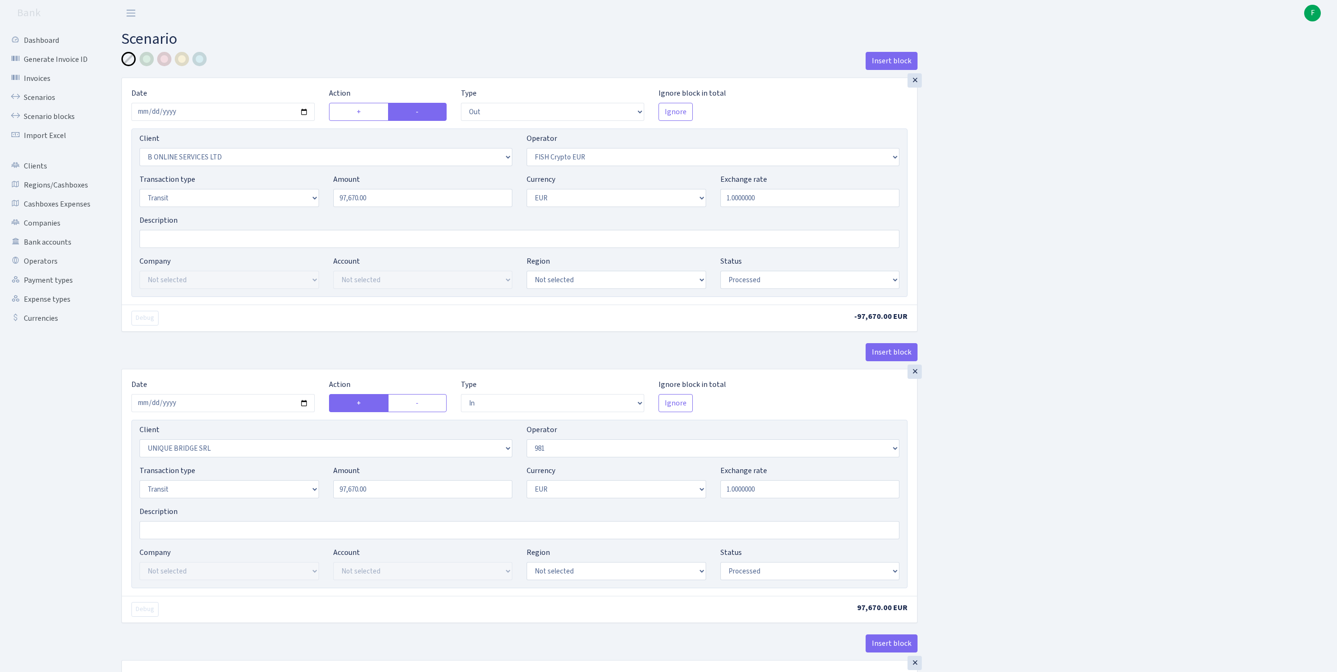
select select "1"
select select "processed"
select select "commission"
select select "61"
select select "processed"
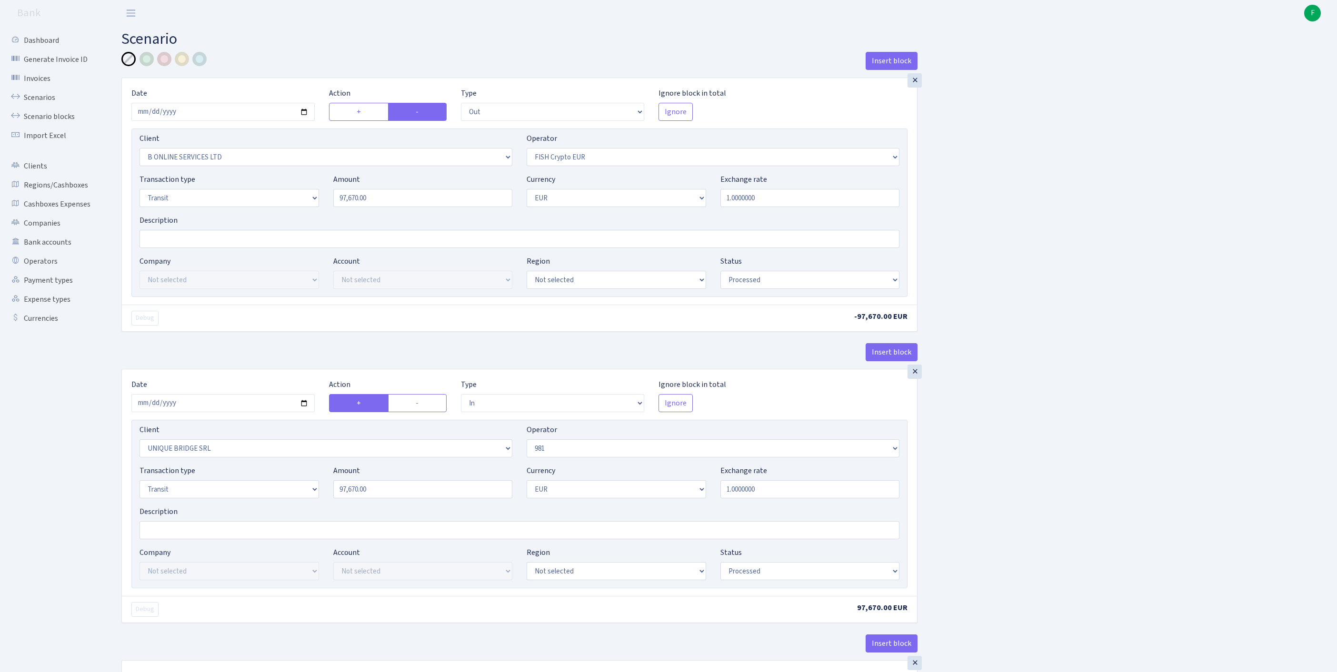
select select "commission"
select select "fixed"
select select "61"
select select "processed"
drag, startPoint x: 399, startPoint y: 217, endPoint x: 265, endPoint y: 212, distance: 134.4
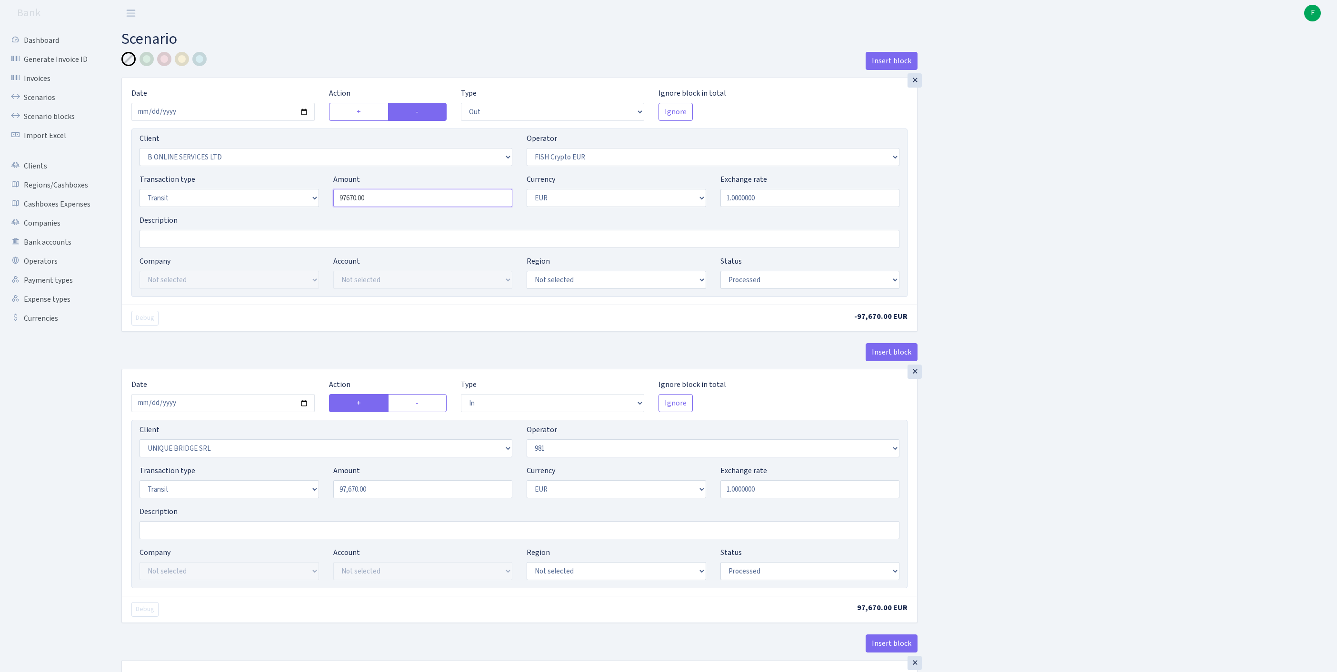
click at [265, 212] on div "Transaction type Not selected 981 ELF FISH crypto [PERSON_NAME] MM-BALTIC eur U…" at bounding box center [519, 194] width 774 height 41
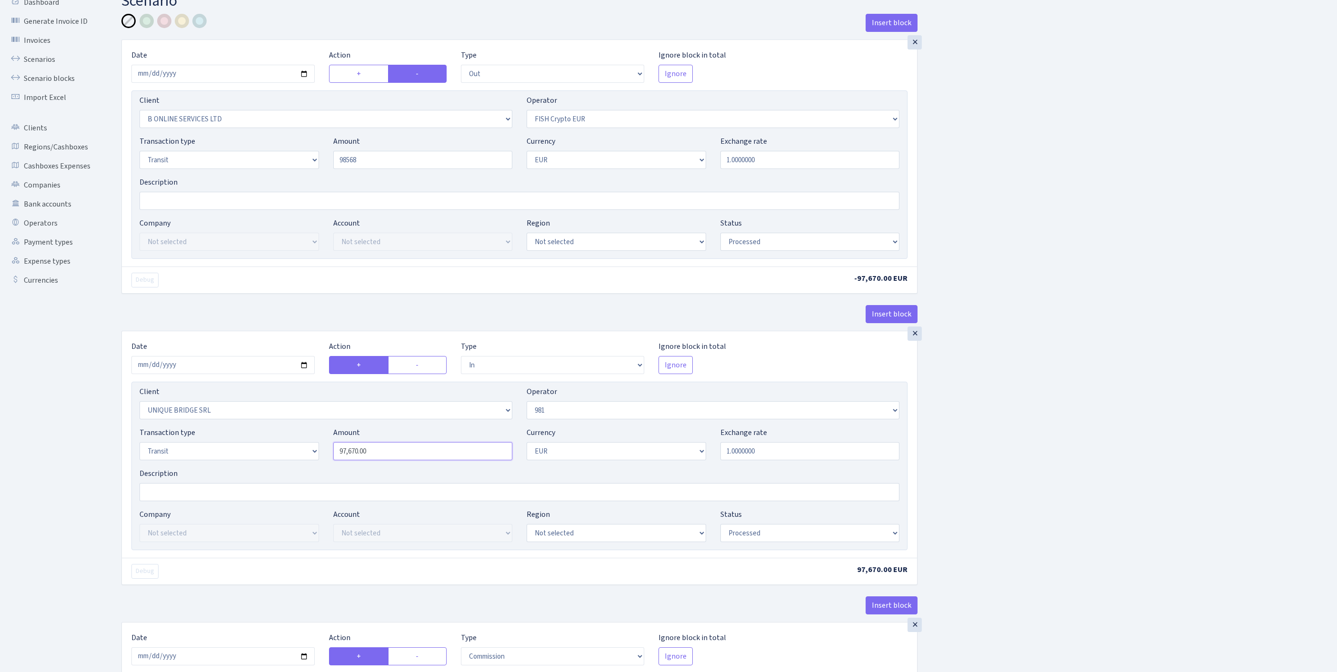
type input "98,568.00"
drag, startPoint x: 391, startPoint y: 511, endPoint x: 229, endPoint y: 509, distance: 162.9
click at [246, 468] on div "Transaction type Not selected 981 ELF FISH crypto [PERSON_NAME] MM-BALTIC eur U…" at bounding box center [519, 447] width 774 height 41
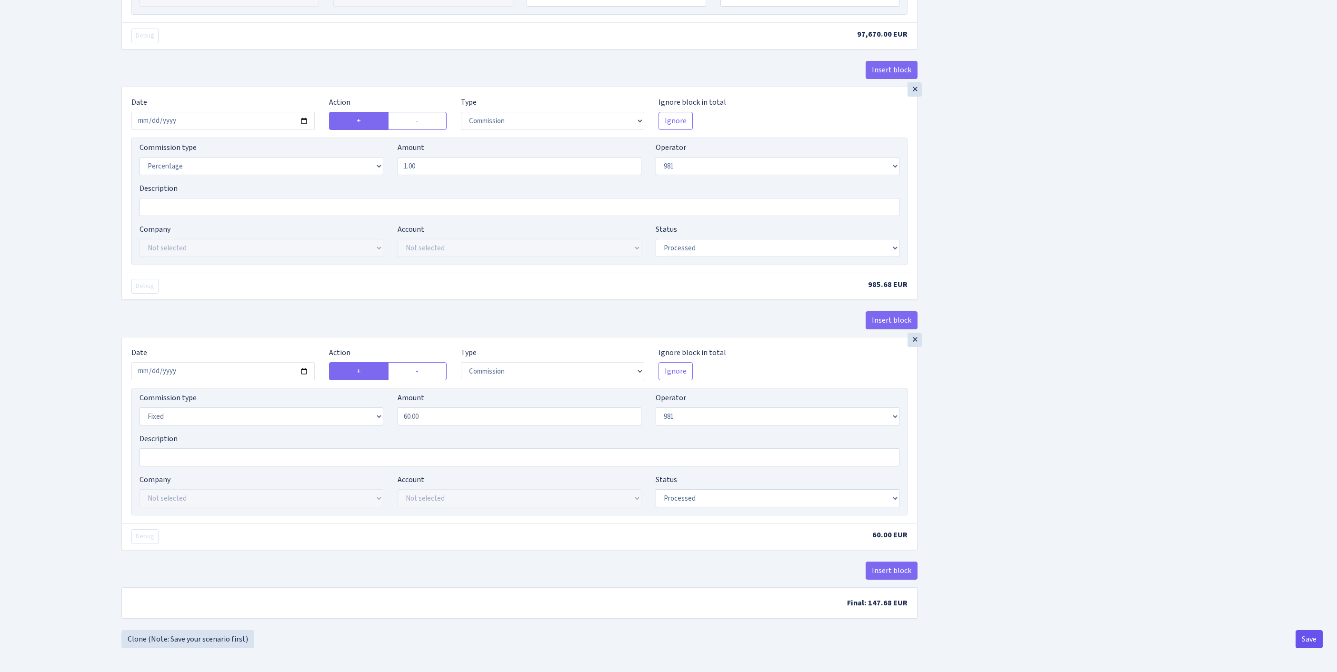
type input "98,568.00"
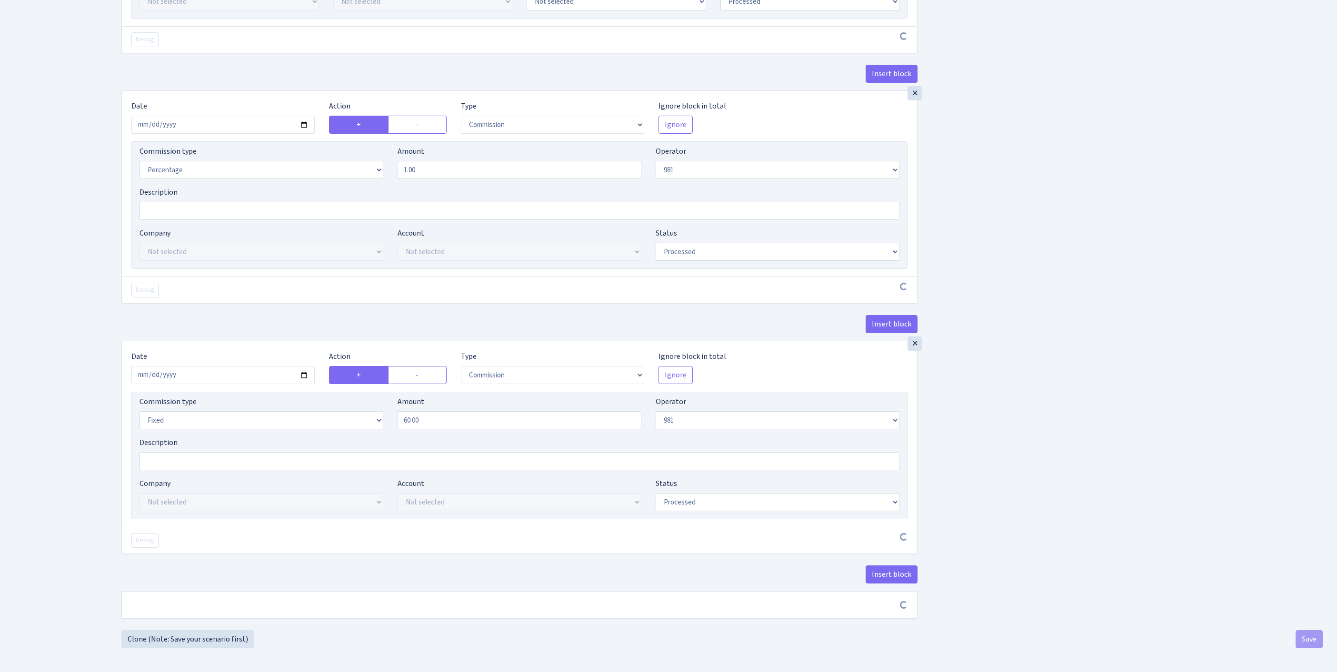
scroll to position [729, 0]
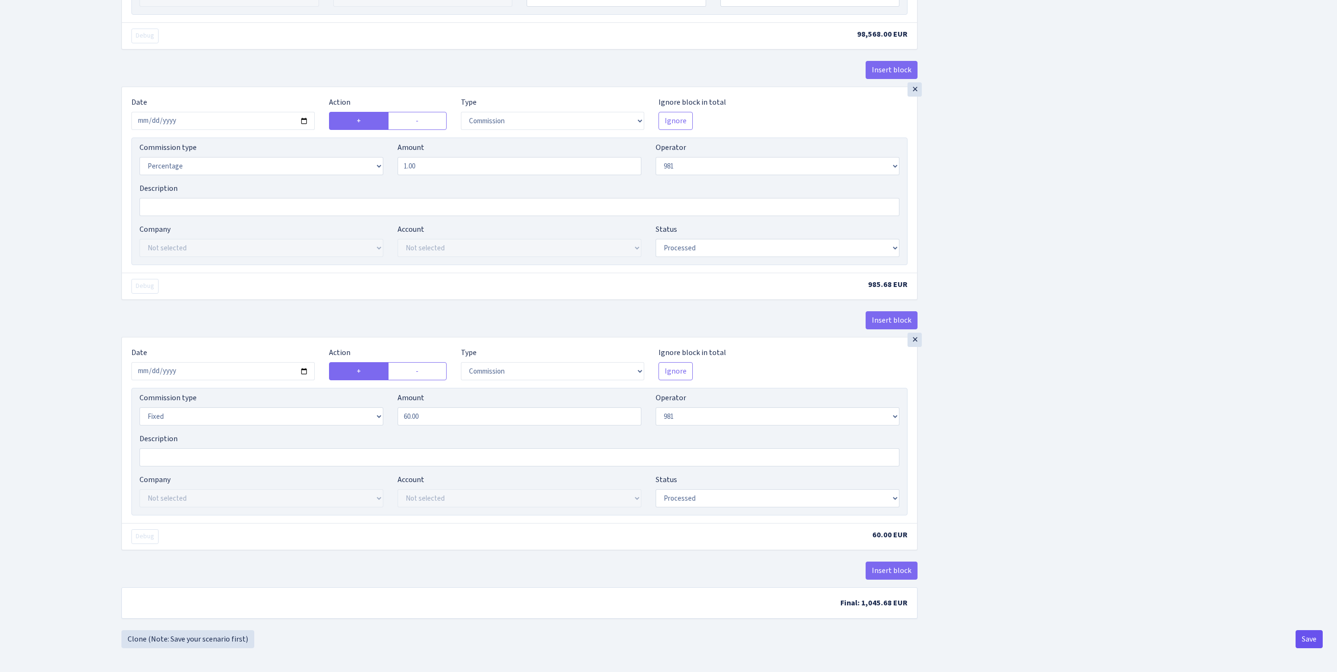
click at [1307, 636] on button "Save" at bounding box center [1309, 639] width 27 height 18
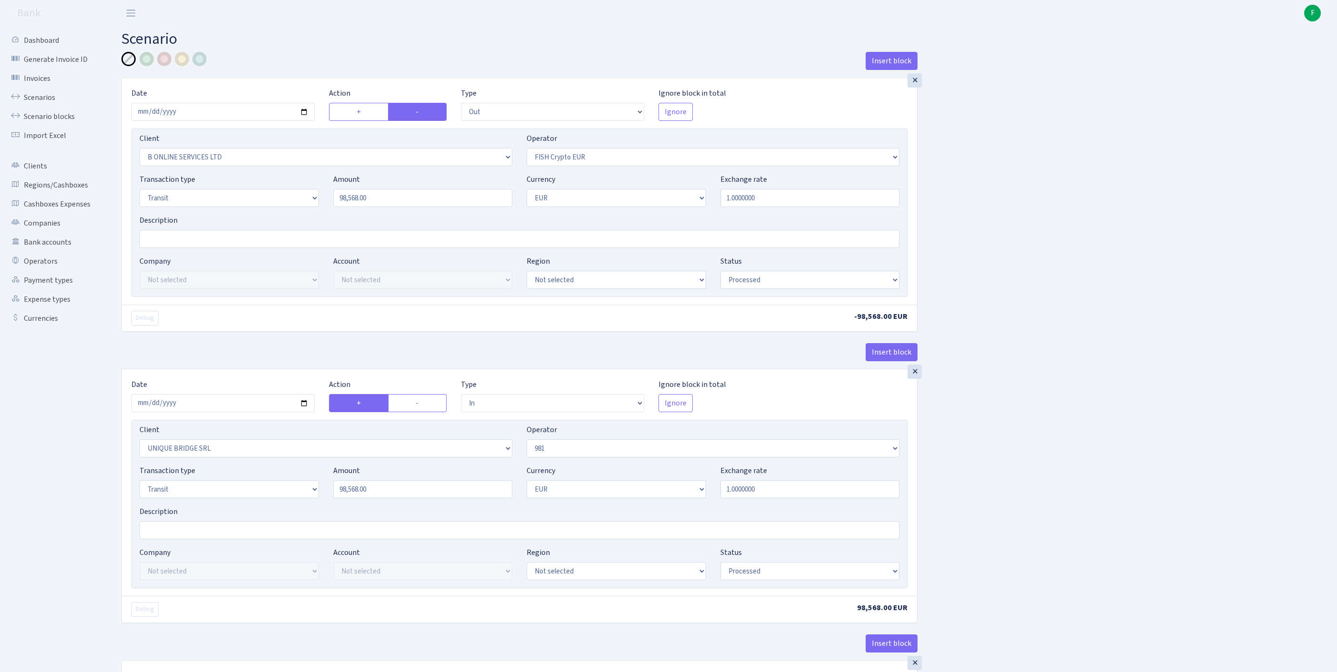
select select "out"
select select "1844"
select select "244"
select select "5"
select select "1"
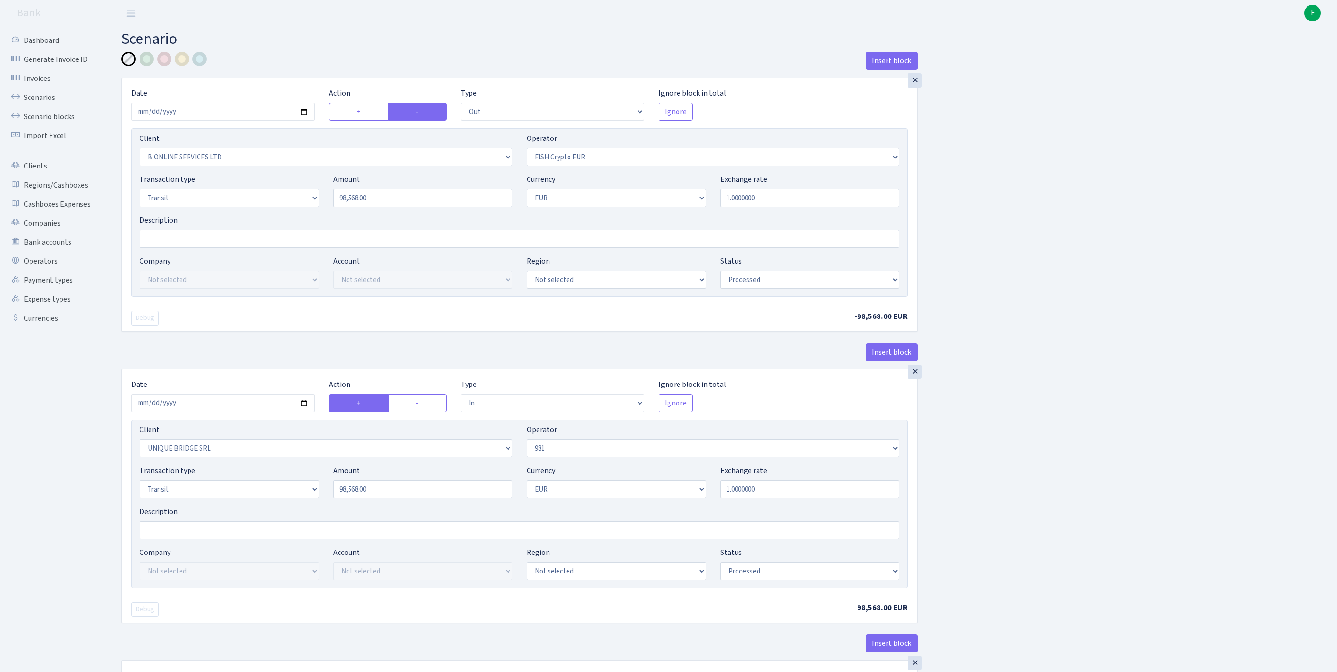
select select "processed"
select select "in"
select select "3102"
select select "61"
select select "5"
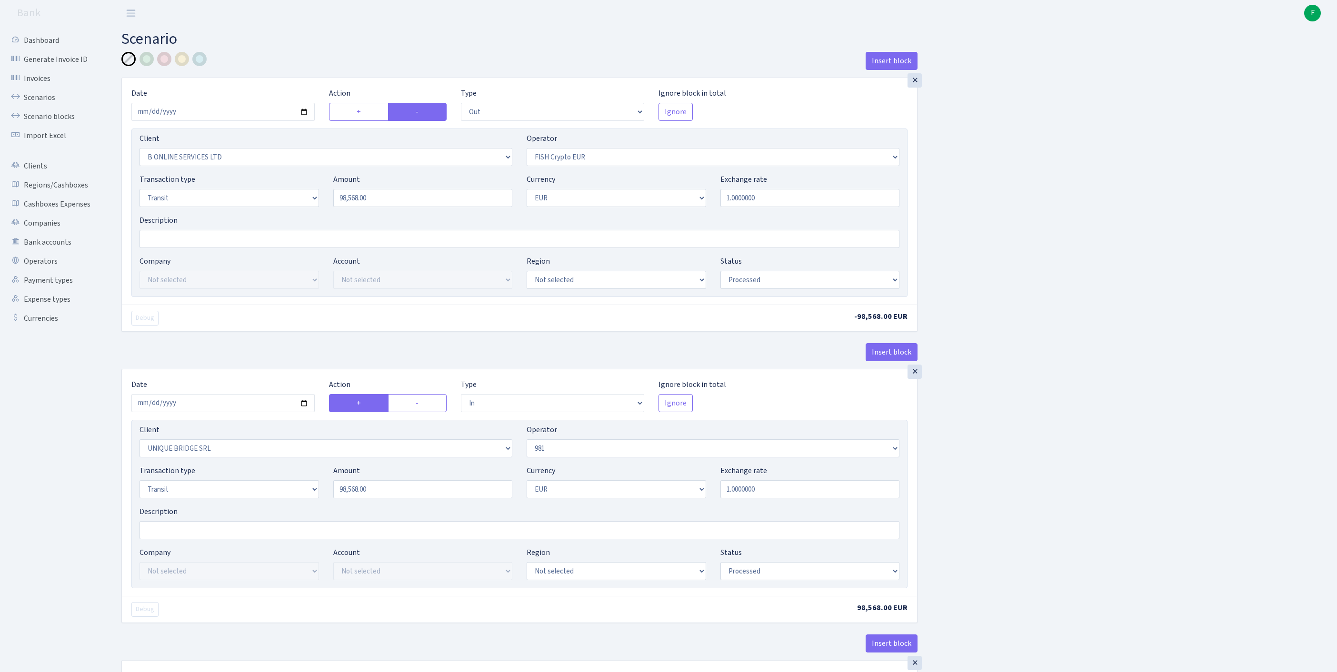
select select "1"
select select "processed"
select select "commission"
select select "61"
select select "processed"
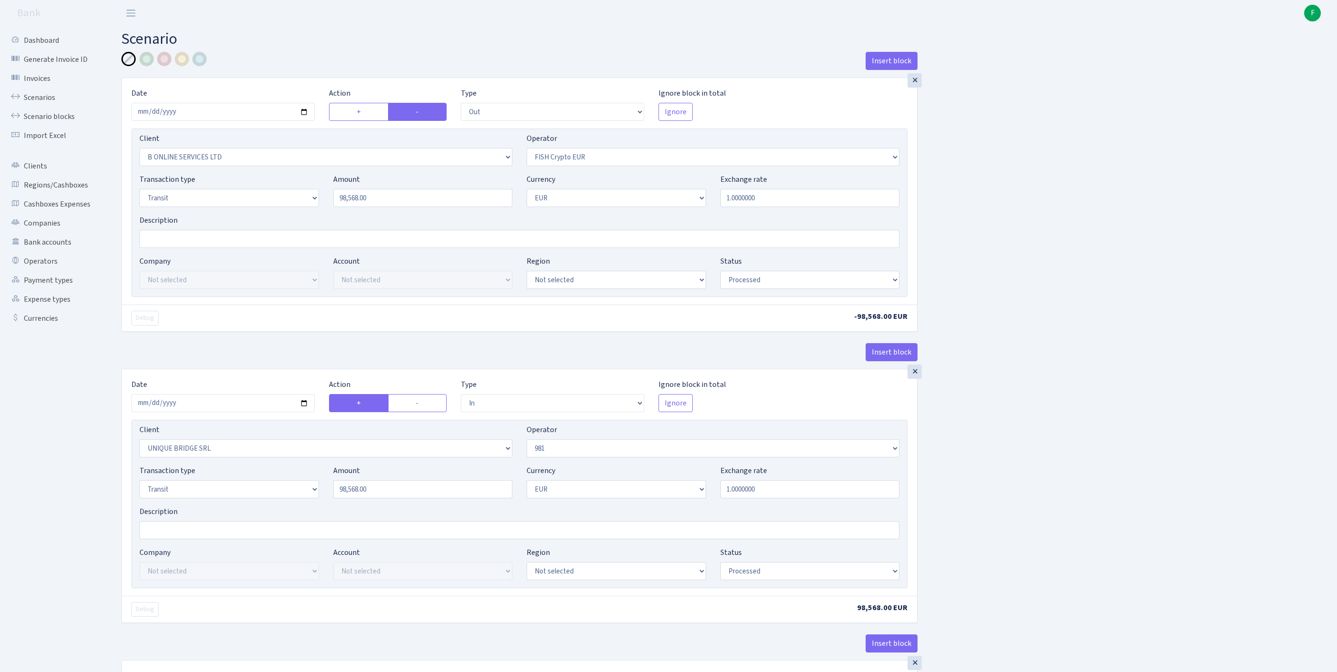
select select "commission"
select select "fixed"
select select "61"
select select "processed"
click at [44, 103] on link "Scenarios" at bounding box center [52, 97] width 95 height 19
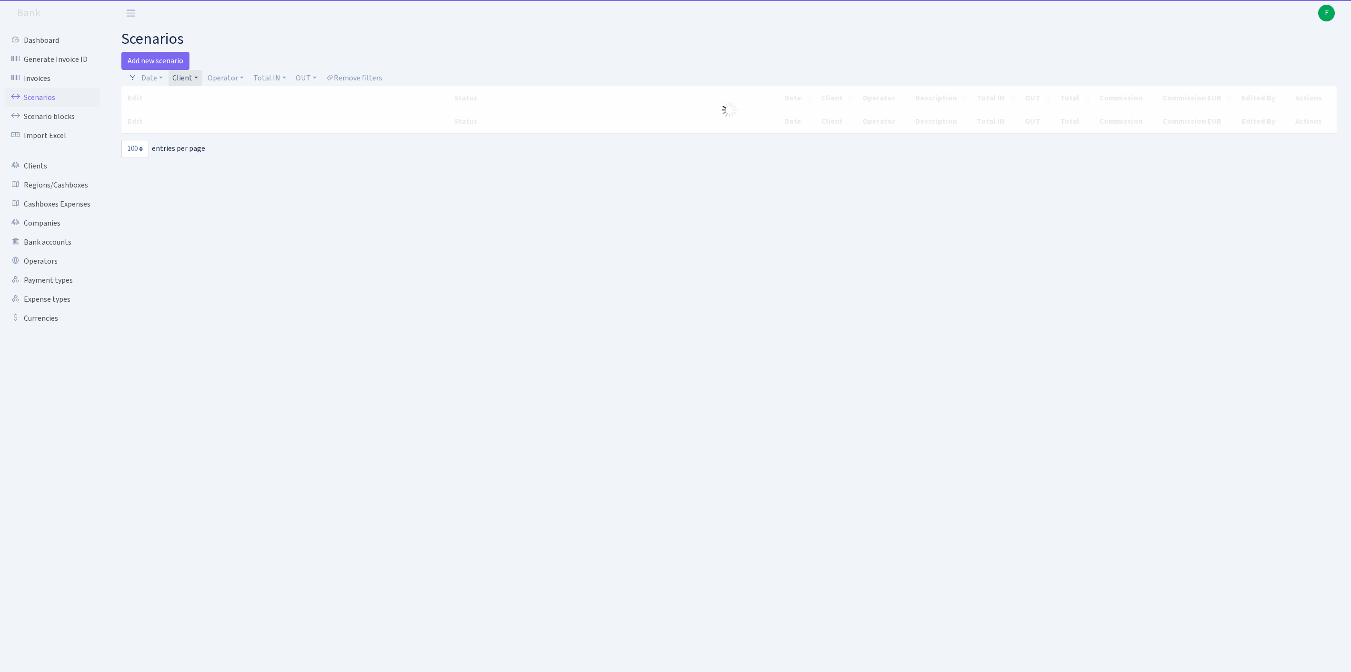
select select "100"
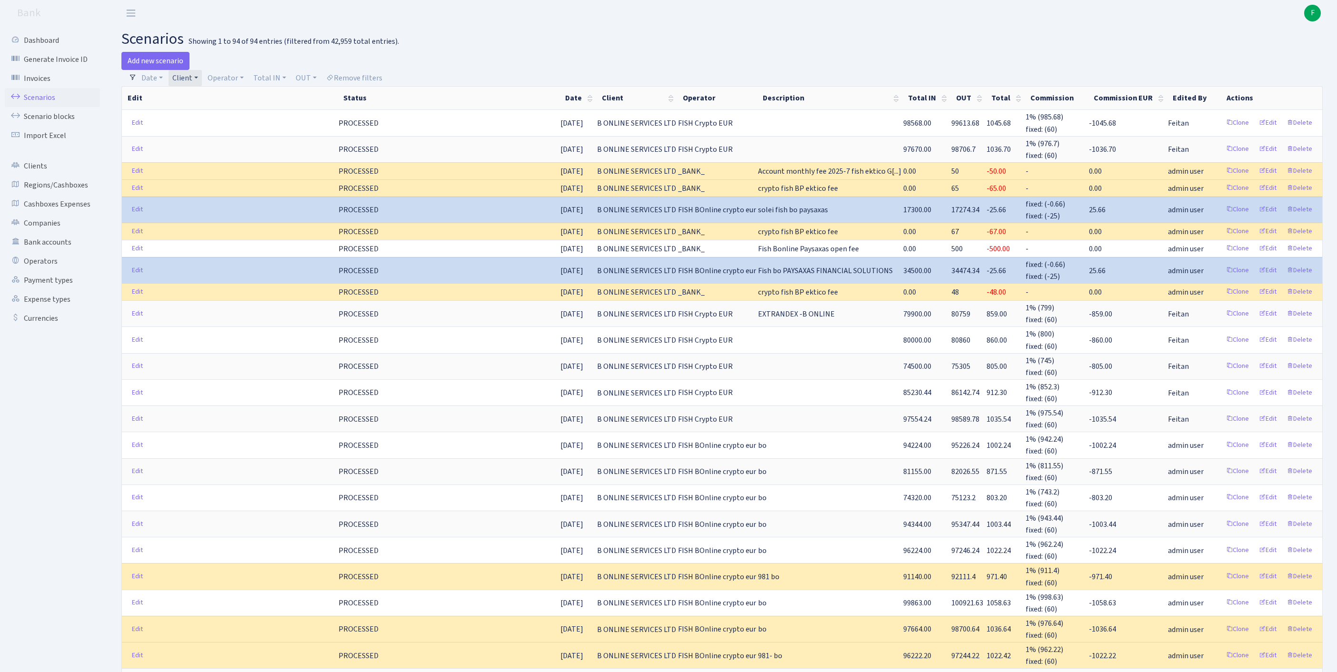
click at [202, 81] on link "Client" at bounding box center [185, 78] width 33 height 16
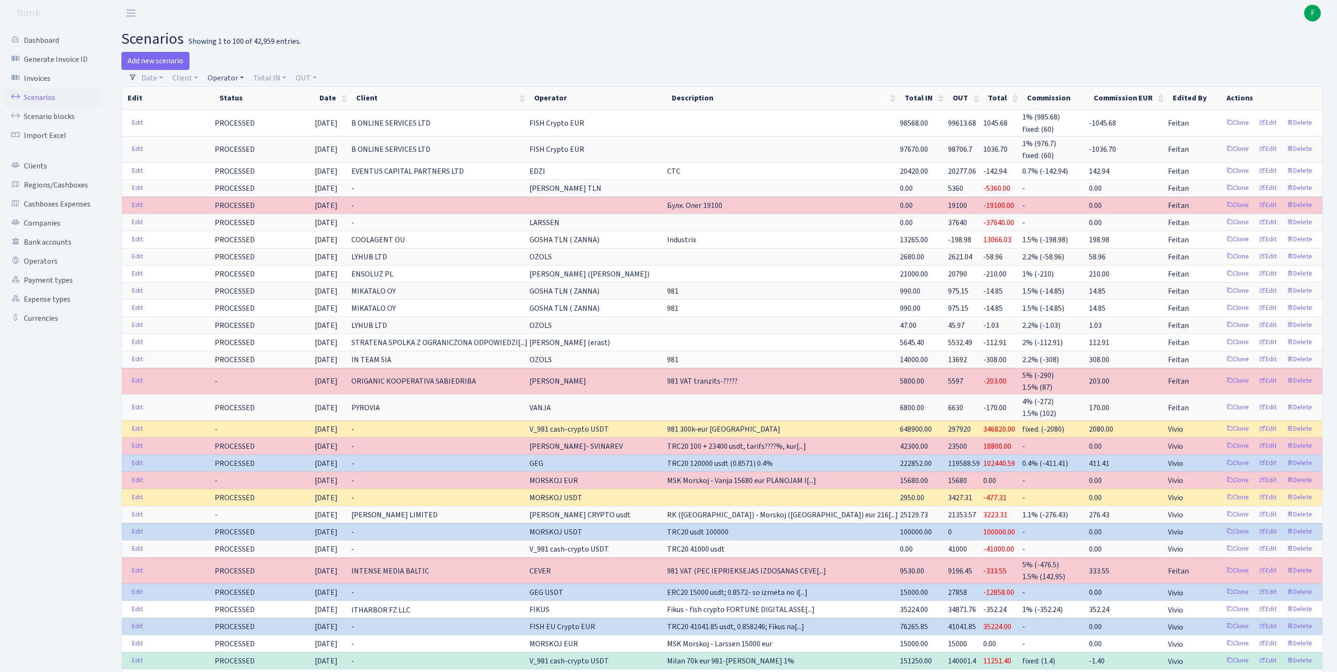
click at [239, 83] on link "Operator" at bounding box center [226, 78] width 44 height 16
click at [429, 54] on div "Add new scenario" at bounding box center [418, 61] width 594 height 18
click at [49, 271] on link "Operators" at bounding box center [52, 261] width 95 height 19
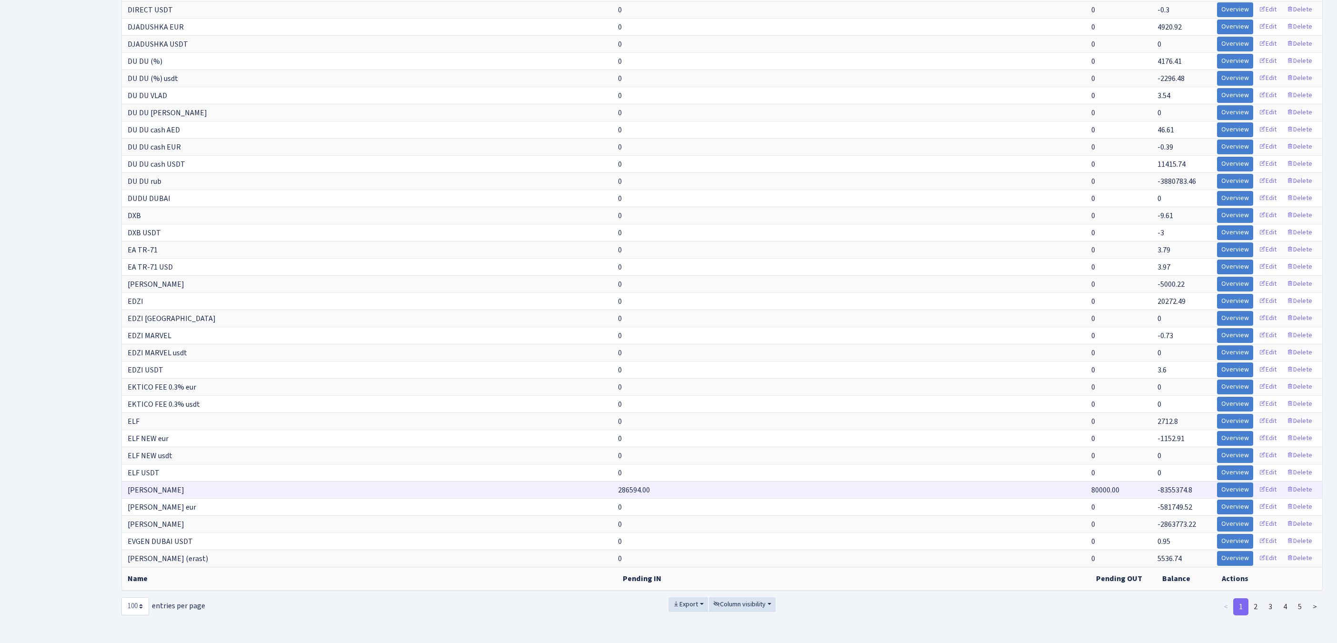
scroll to position [1697, 0]
select select "-1"
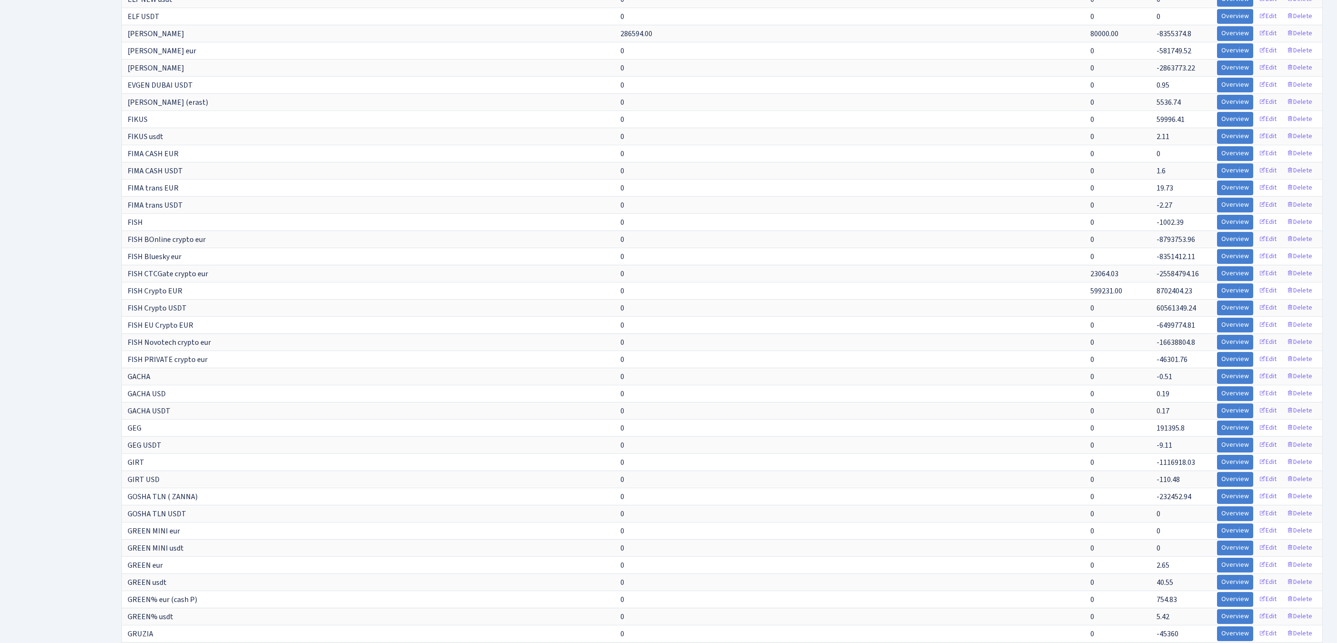
scroll to position [3561, 0]
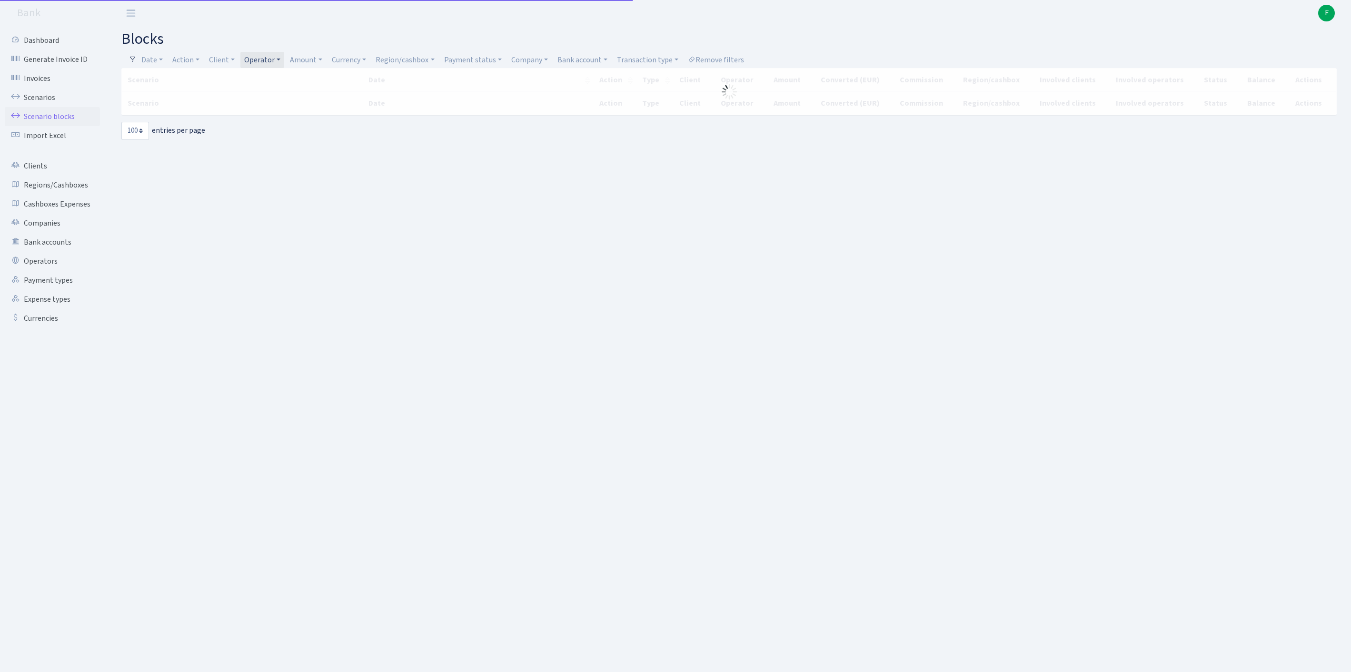
select select "100"
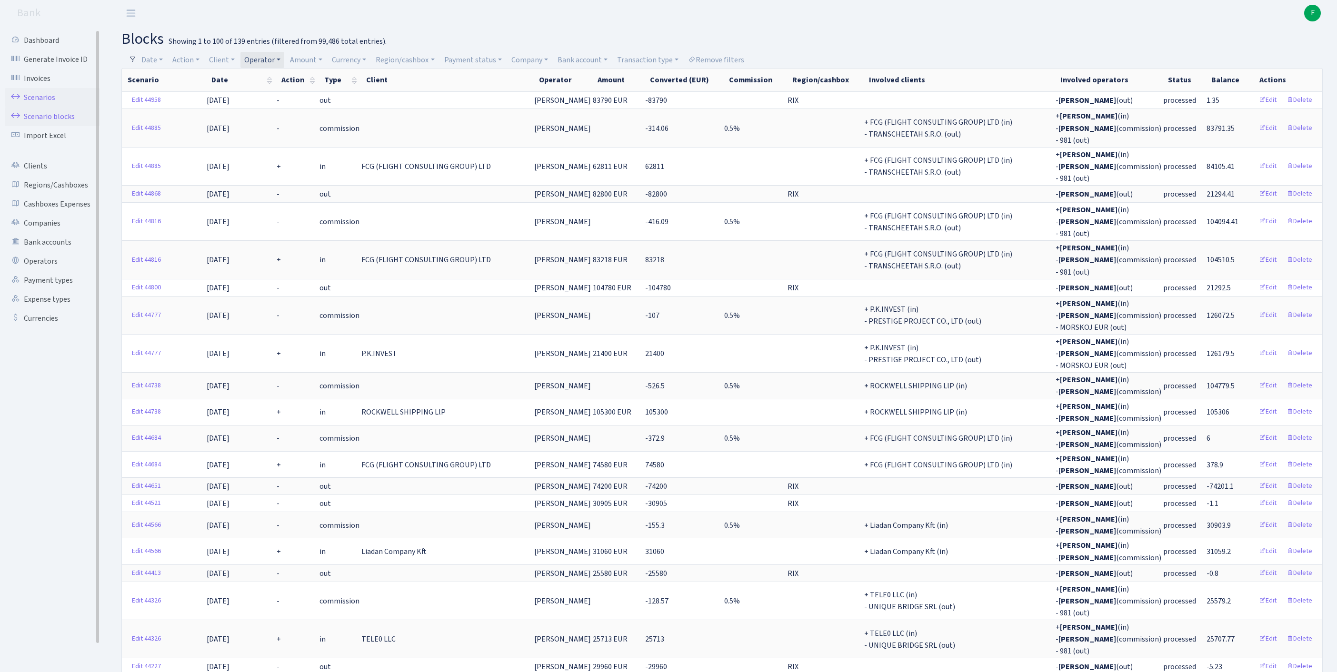
click at [51, 102] on link "Scenarios" at bounding box center [52, 97] width 95 height 19
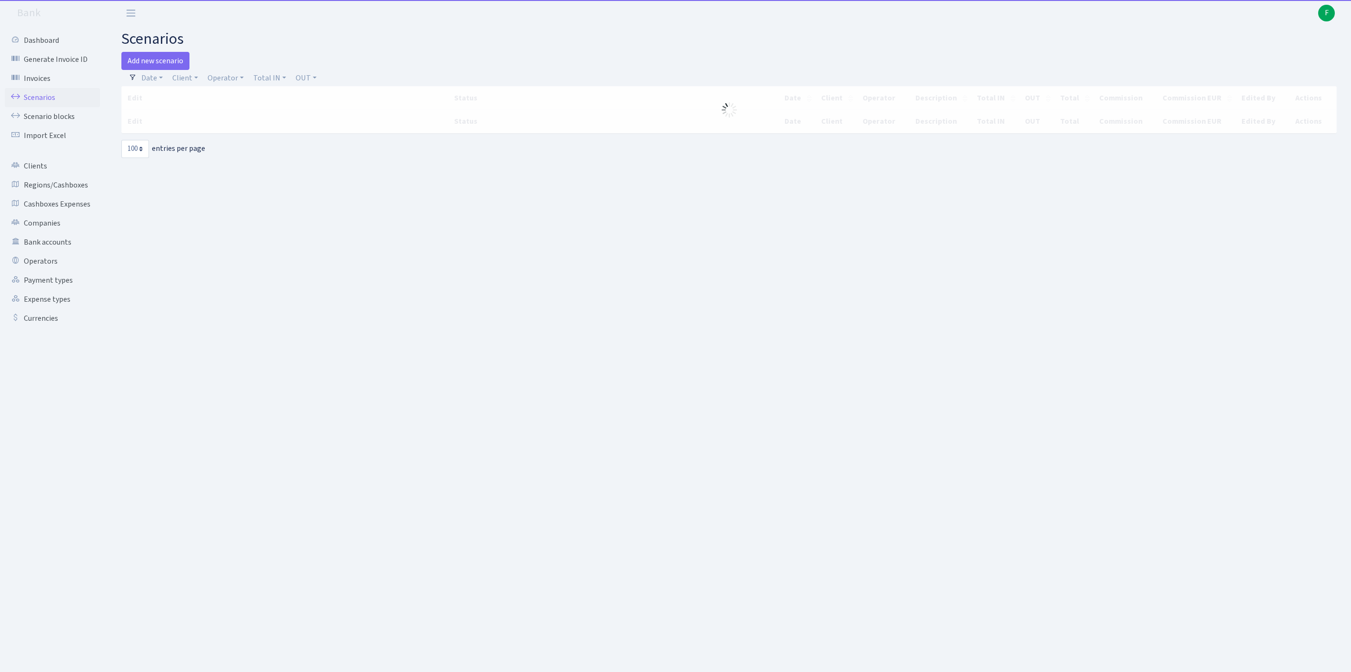
select select "100"
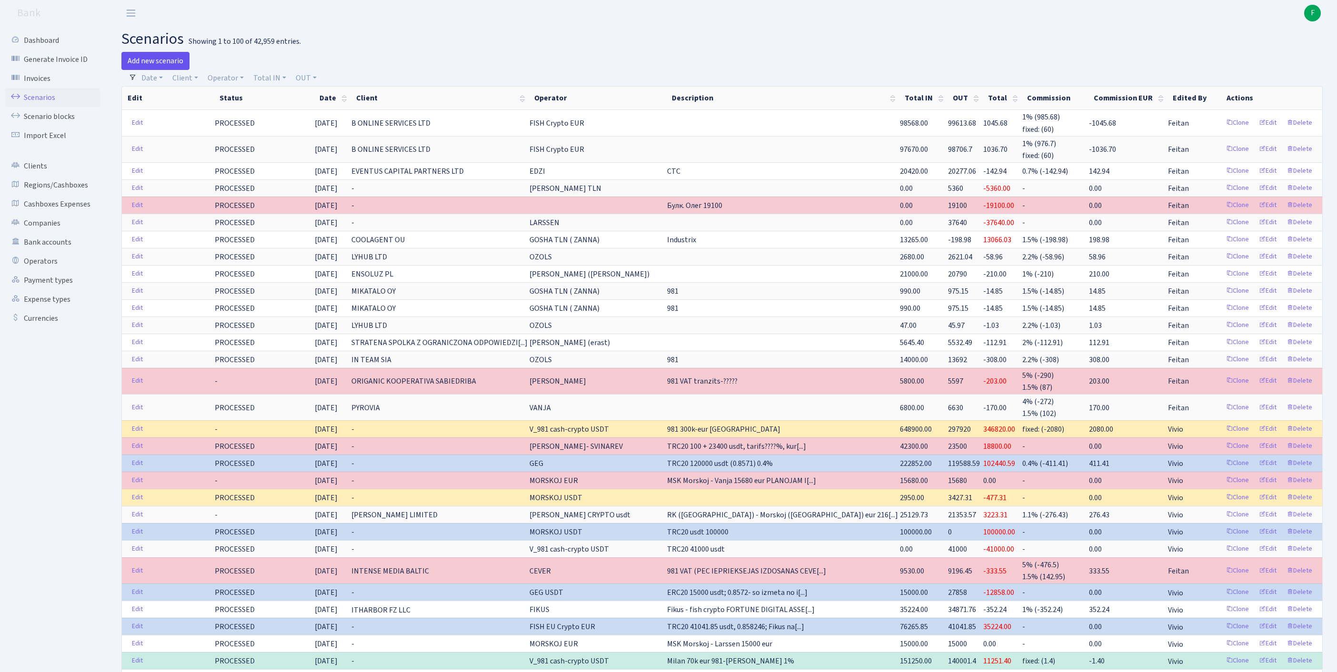
click at [163, 64] on link "Add new scenario" at bounding box center [155, 61] width 68 height 18
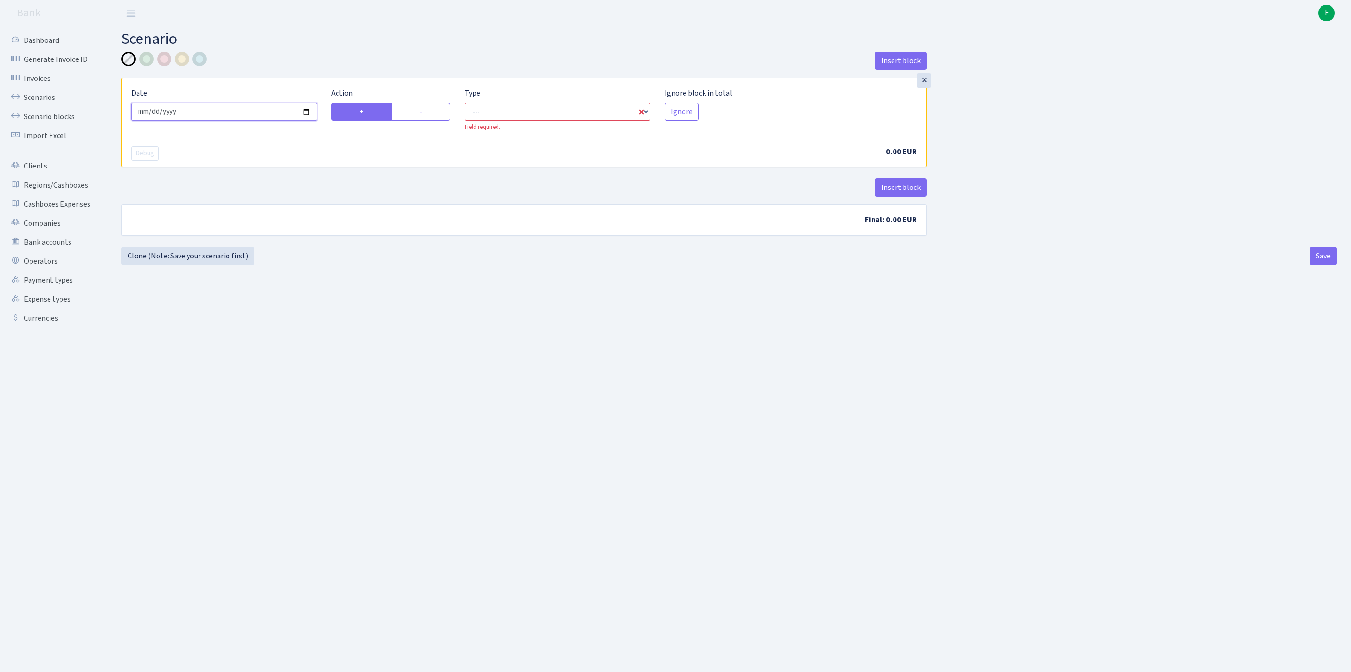
click at [222, 120] on input "[DATE]" at bounding box center [224, 112] width 186 height 18
type input "[DATE]"
select select "in"
select select "1"
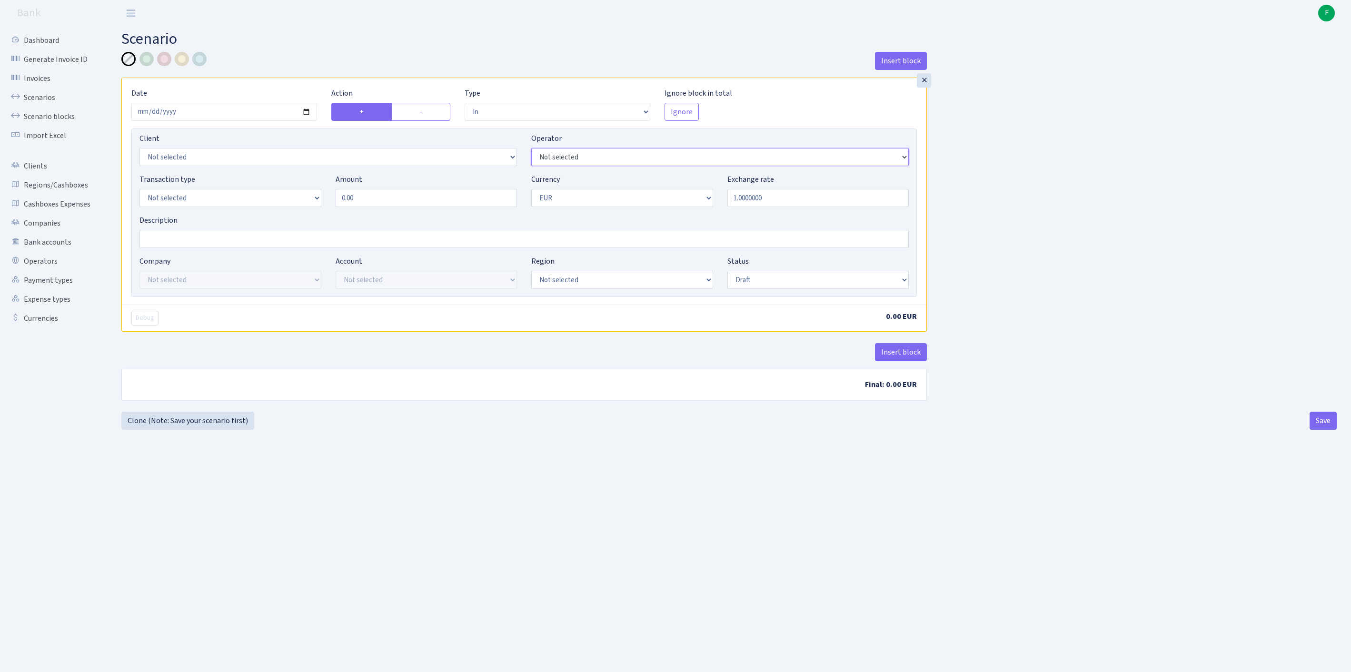
select select "3"
select select "1"
drag, startPoint x: 356, startPoint y: 214, endPoint x: 302, endPoint y: 216, distance: 54.3
click at [302, 215] on div "Transaction type Not selected 981 ELF FISH crypto [PERSON_NAME] MM-BALTIC eur U…" at bounding box center [524, 194] width 784 height 41
type input "15,680.00"
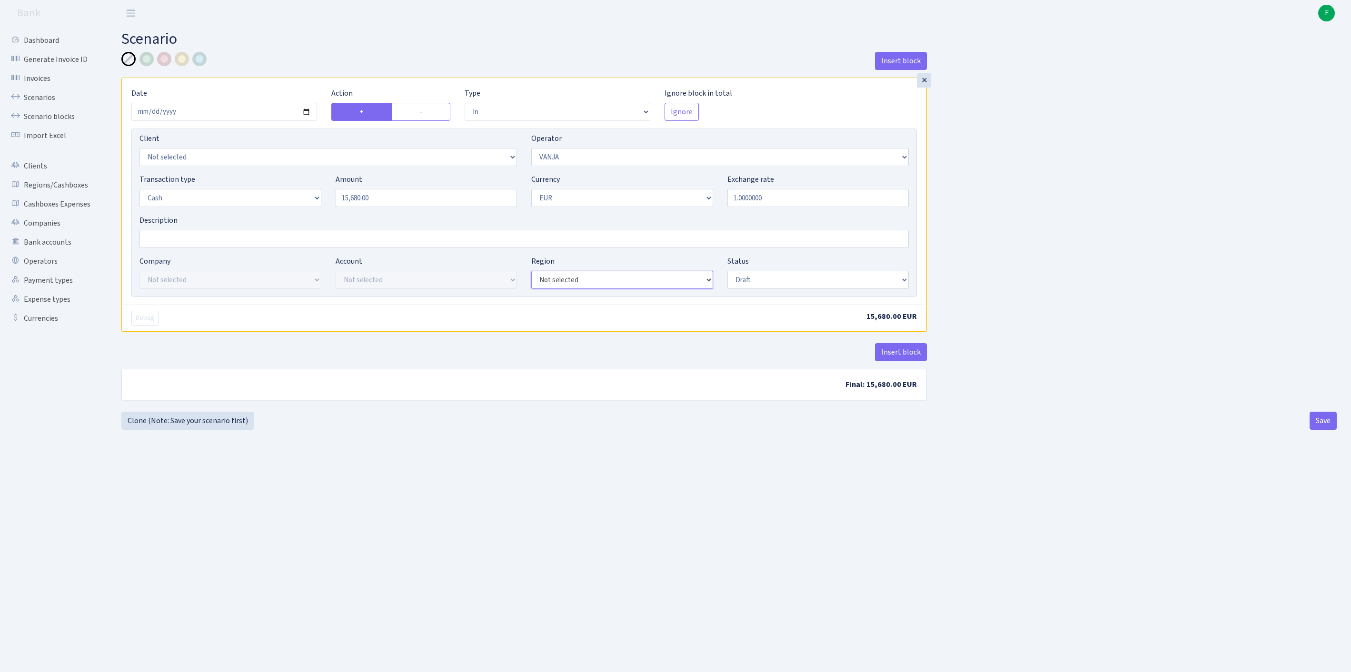
select select "1"
select select "processed"
click at [1313, 430] on button "Save" at bounding box center [1323, 421] width 27 height 18
select select "in"
select select "3"
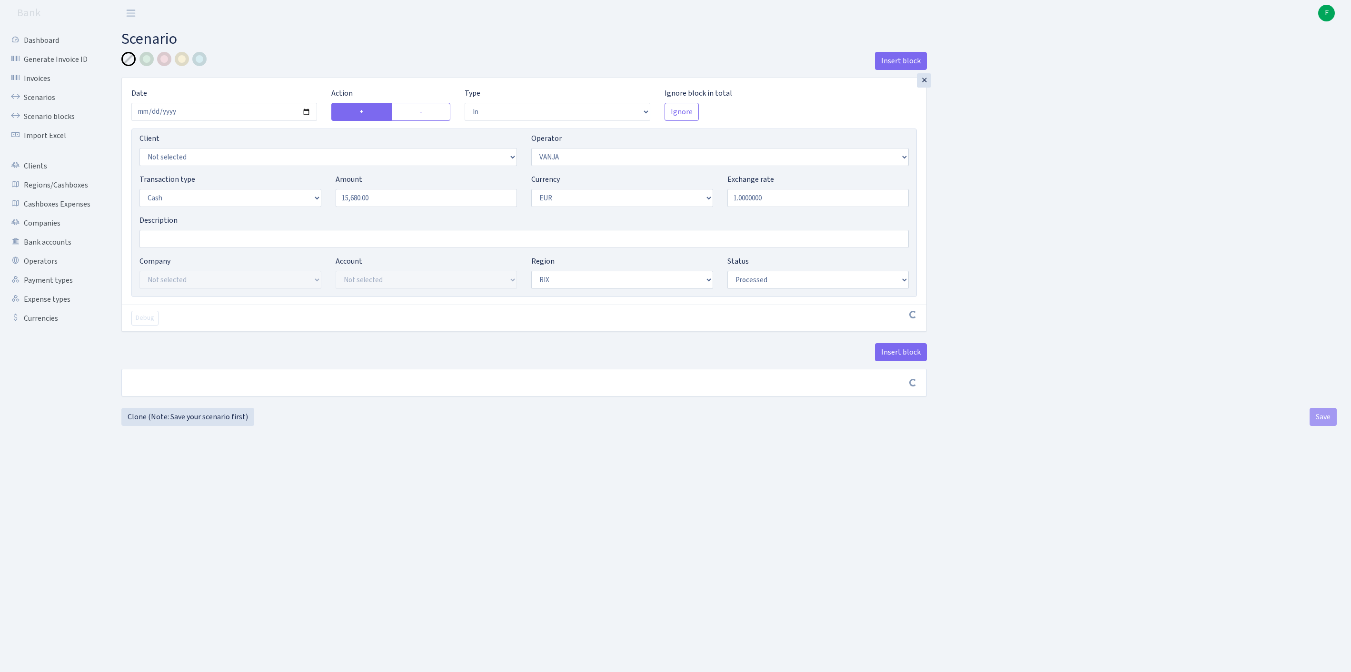
select select "1"
select select "processed"
click at [161, 430] on link "Clone (Note: Save your scenario first)" at bounding box center [187, 421] width 133 height 18
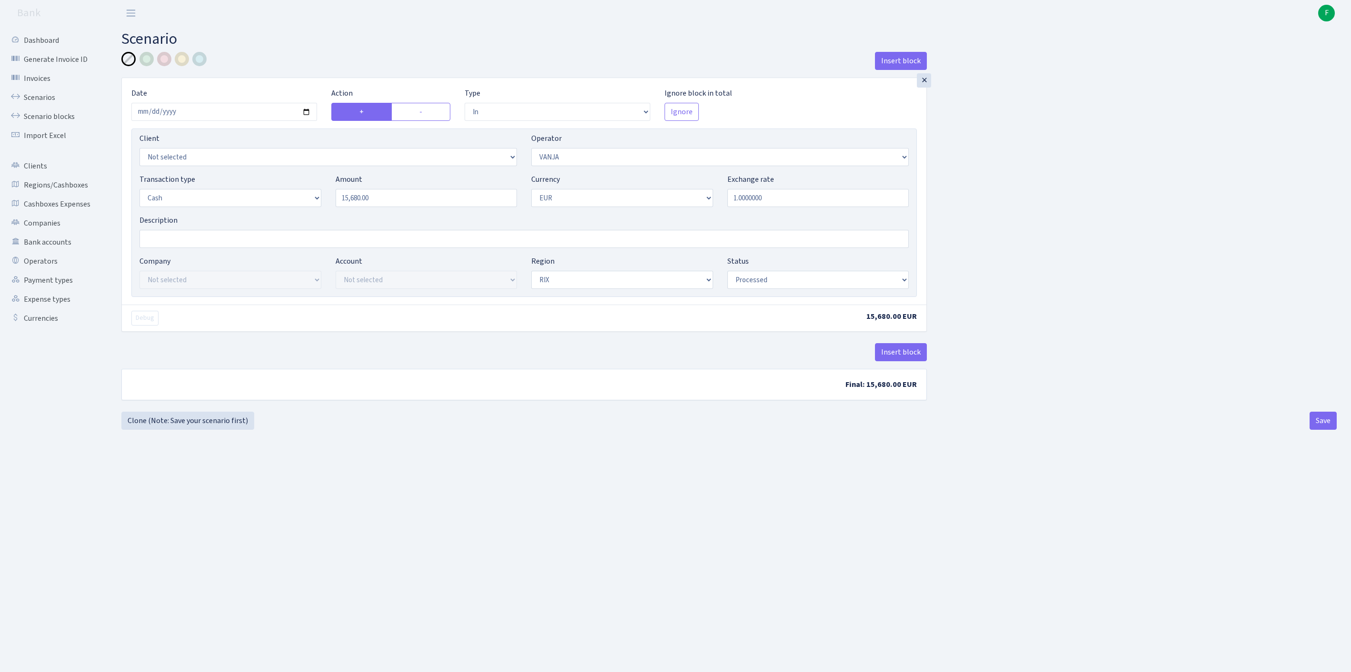
select select "in"
select select "3"
select select "1"
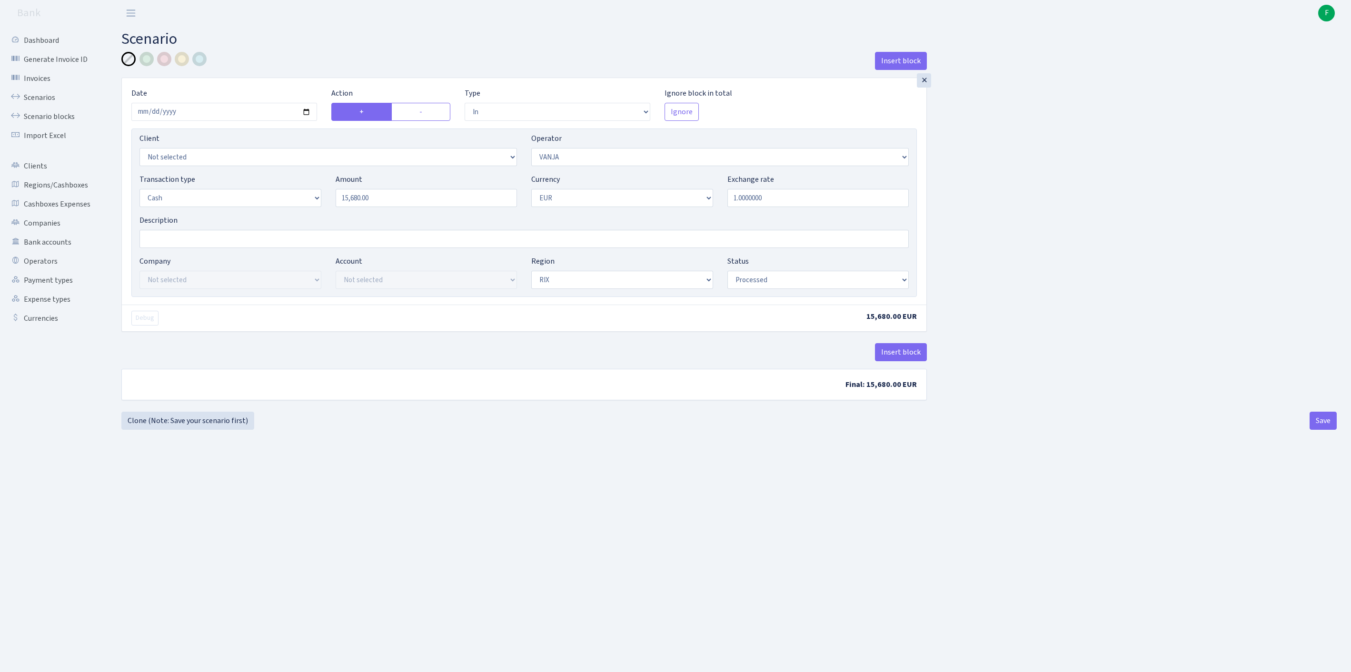
select select "processed"
select select "7"
drag, startPoint x: 377, startPoint y: 218, endPoint x: 252, endPoint y: 215, distance: 124.8
click at [252, 215] on div "Transaction type Not selected 981 ELF FISH crypto GIRT IVO dekl MM-BALTIC eur U…" at bounding box center [524, 194] width 784 height 41
type input "2"
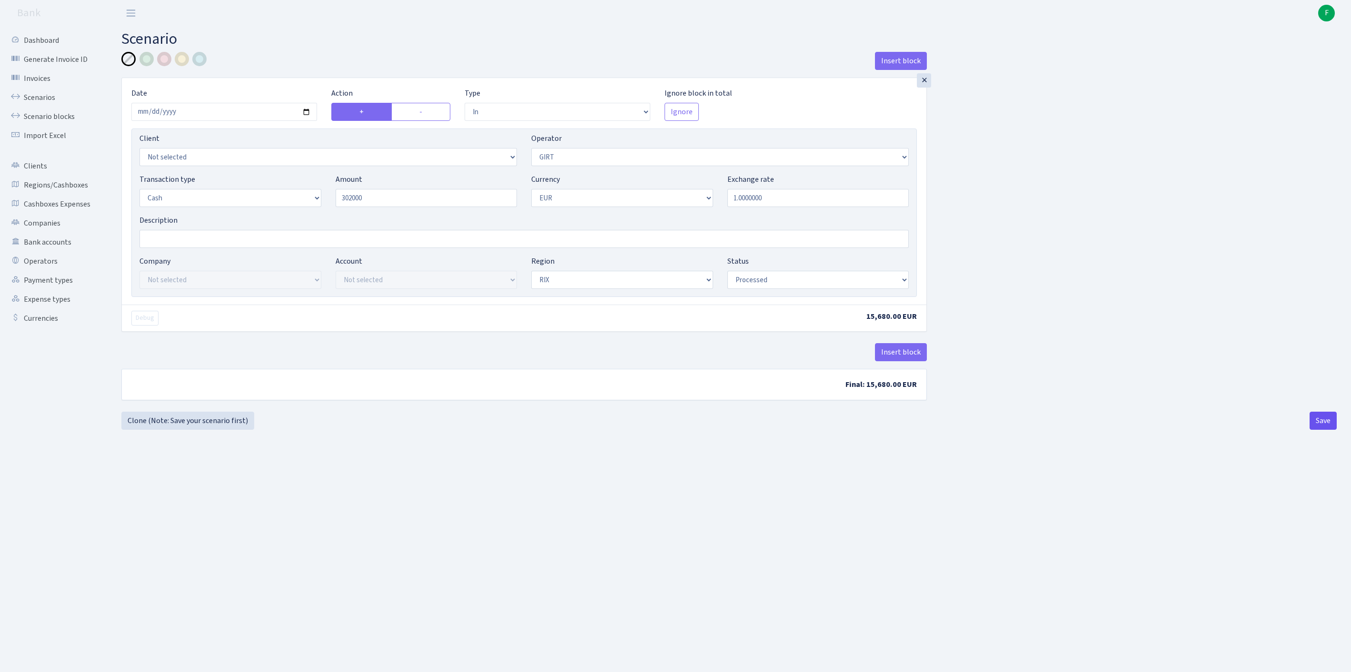
type input "302,000.00"
click at [1317, 430] on button "Save" at bounding box center [1323, 421] width 27 height 18
select select "in"
select select "7"
select select "1"
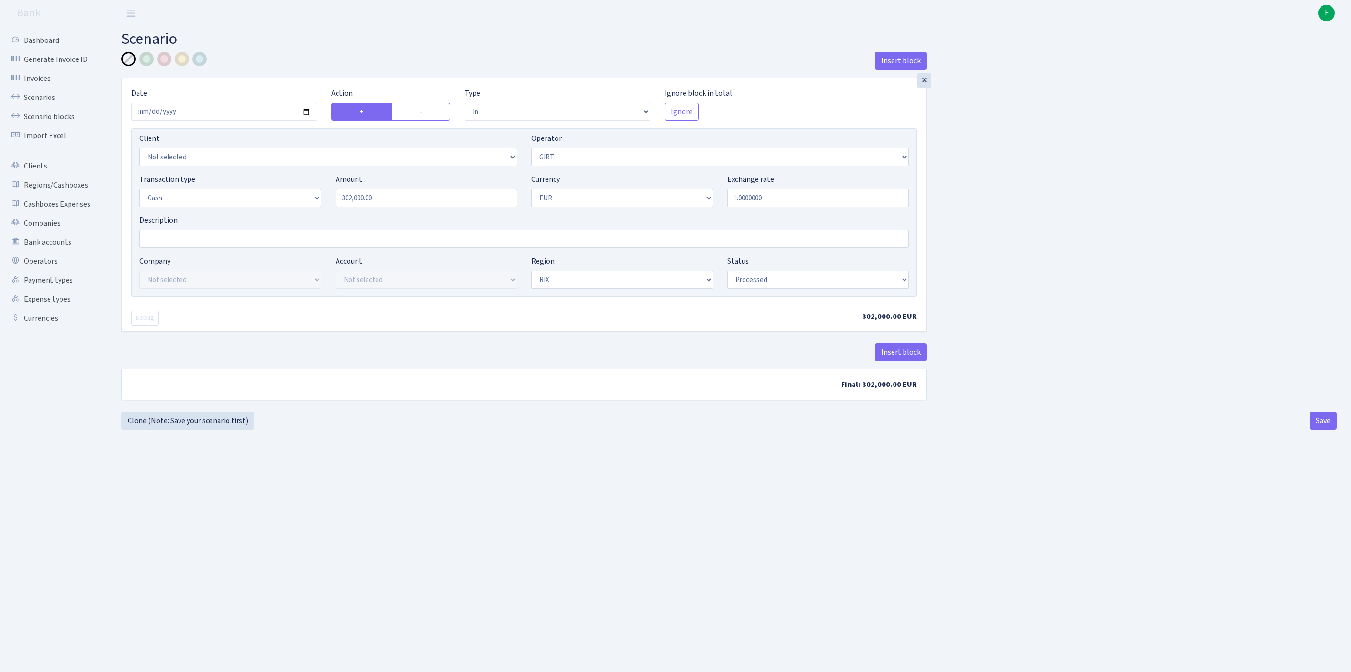
select select "1"
select select "processed"
click at [189, 430] on link "Clone (Note: Save your scenario first)" at bounding box center [187, 421] width 133 height 18
select select "in"
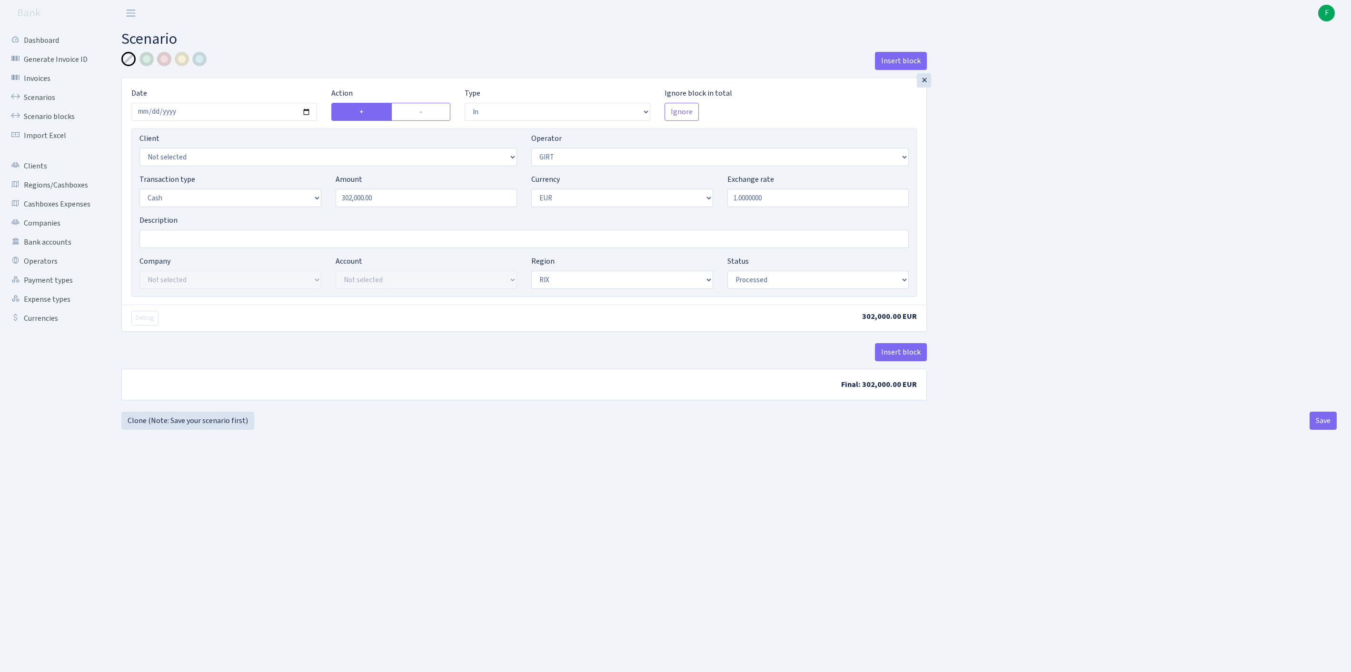
select select "7"
select select "1"
select select "processed"
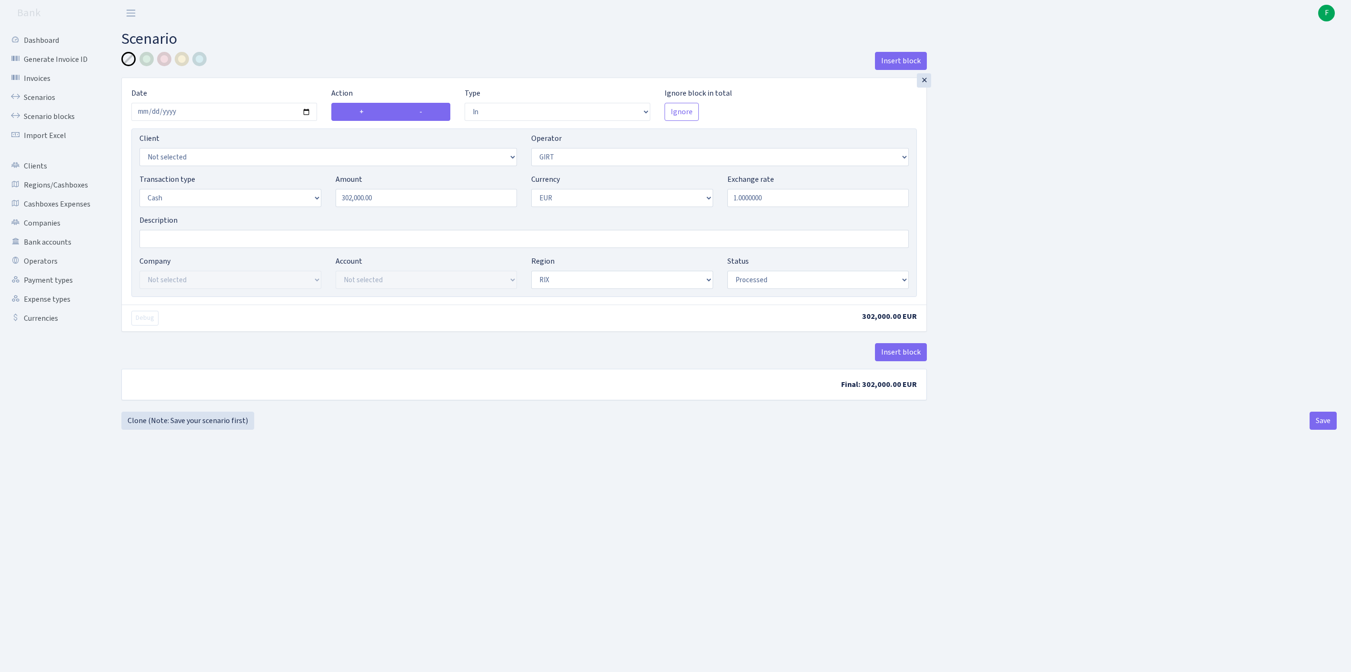
click at [430, 120] on label "-" at bounding box center [420, 112] width 59 height 18
click at [426, 112] on input "-" at bounding box center [422, 109] width 6 height 6
radio input "true"
radio input "false"
select select "out"
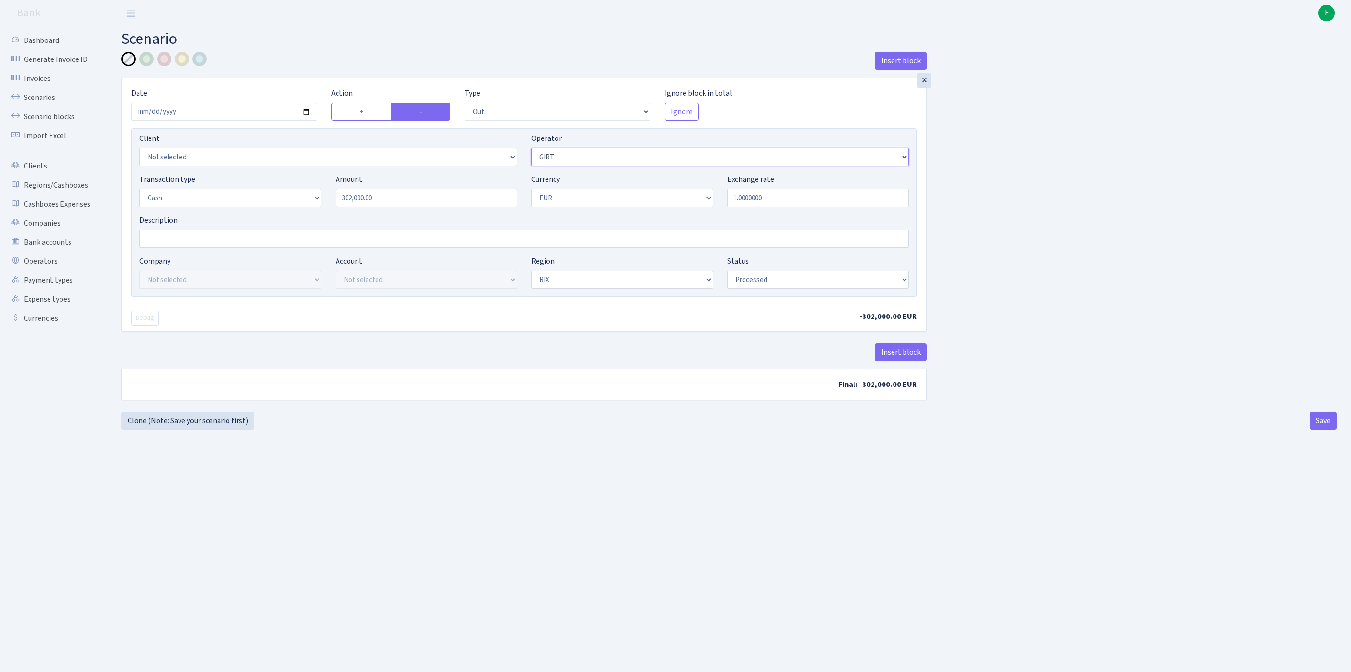
select select "392"
drag, startPoint x: 336, startPoint y: 219, endPoint x: 235, endPoint y: 219, distance: 100.9
click at [235, 215] on div "Transaction type Not selected 981 ELF FISH crypto GIRT IVO dekl MM-BALTIC eur U…" at bounding box center [524, 194] width 784 height 41
type input "26,770.00"
click at [1319, 430] on button "Save" at bounding box center [1323, 421] width 27 height 18
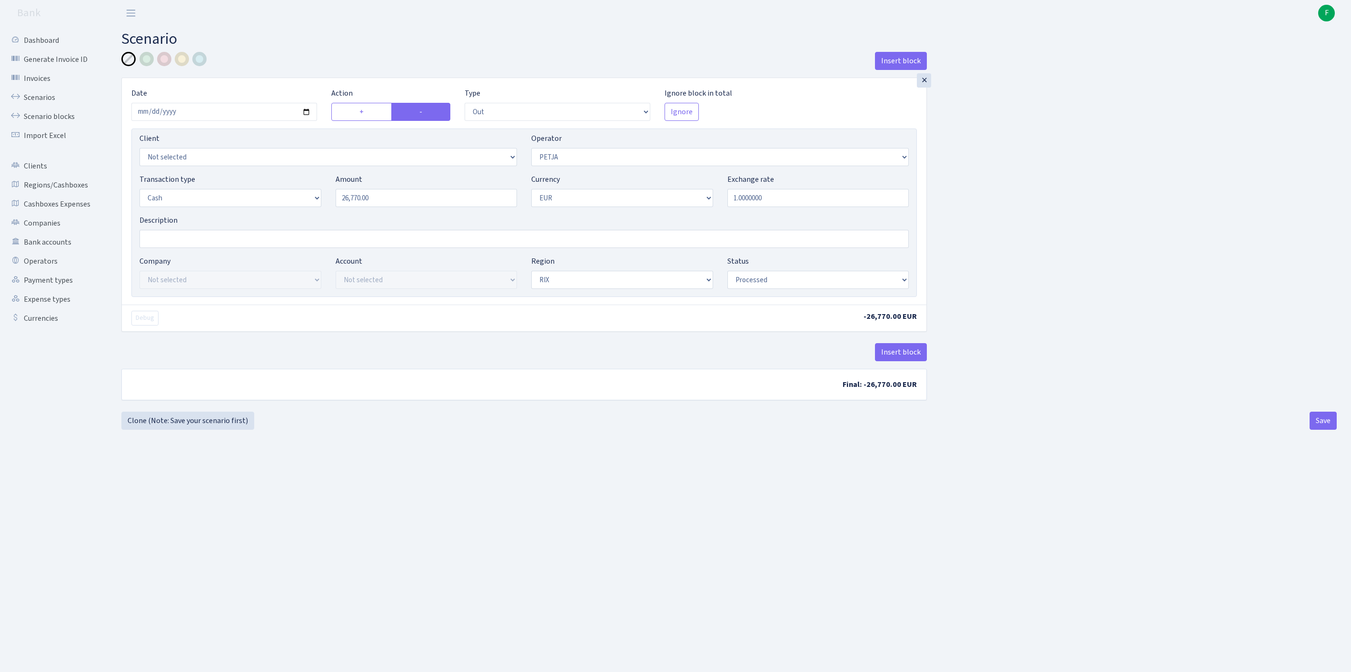
select select "out"
select select "392"
select select "1"
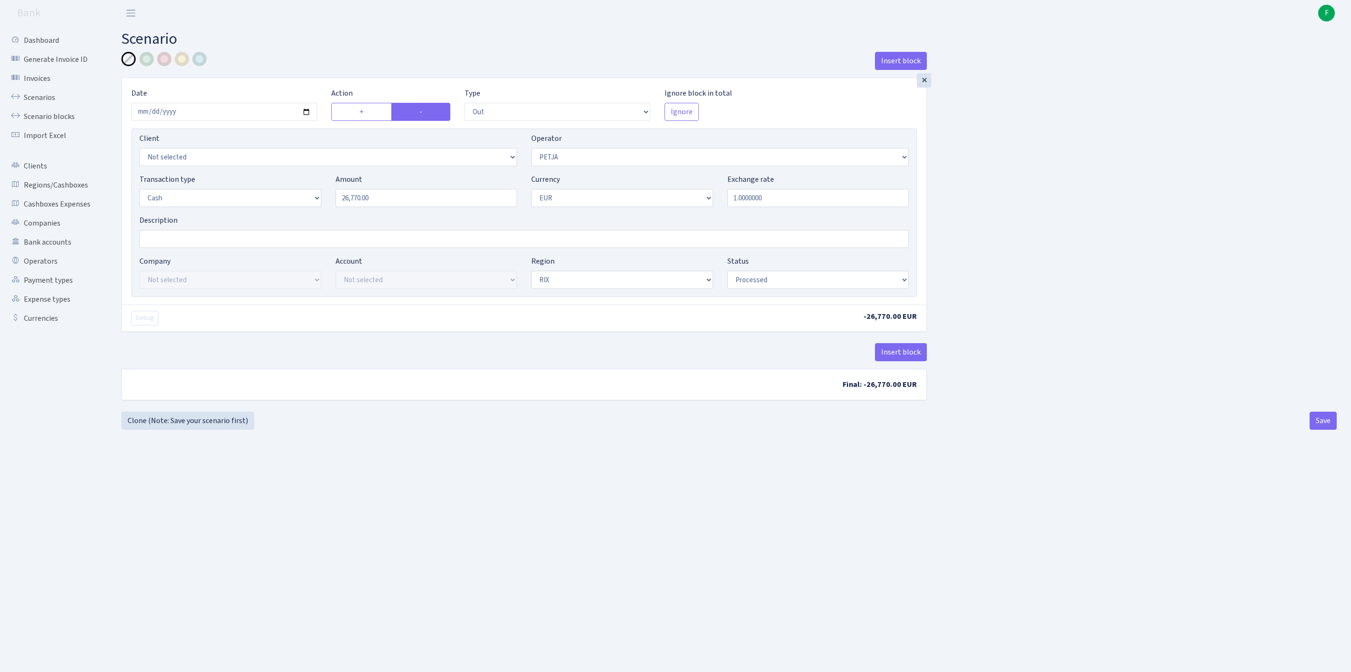
select select "processed"
click at [192, 430] on link "Clone (Note: Save your scenario first)" at bounding box center [187, 421] width 133 height 18
select select "out"
select select "392"
select select "1"
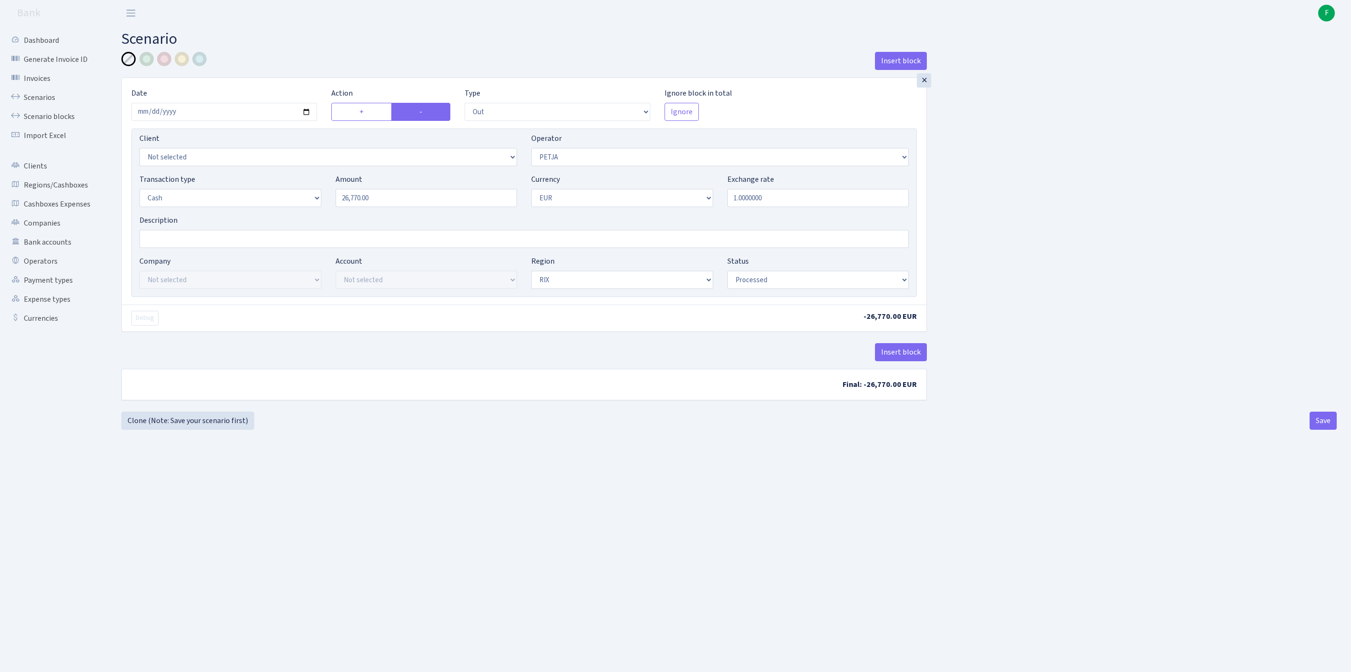
select select "1"
select select "processed"
select select "272"
drag, startPoint x: 380, startPoint y: 220, endPoint x: 280, endPoint y: 217, distance: 100.0
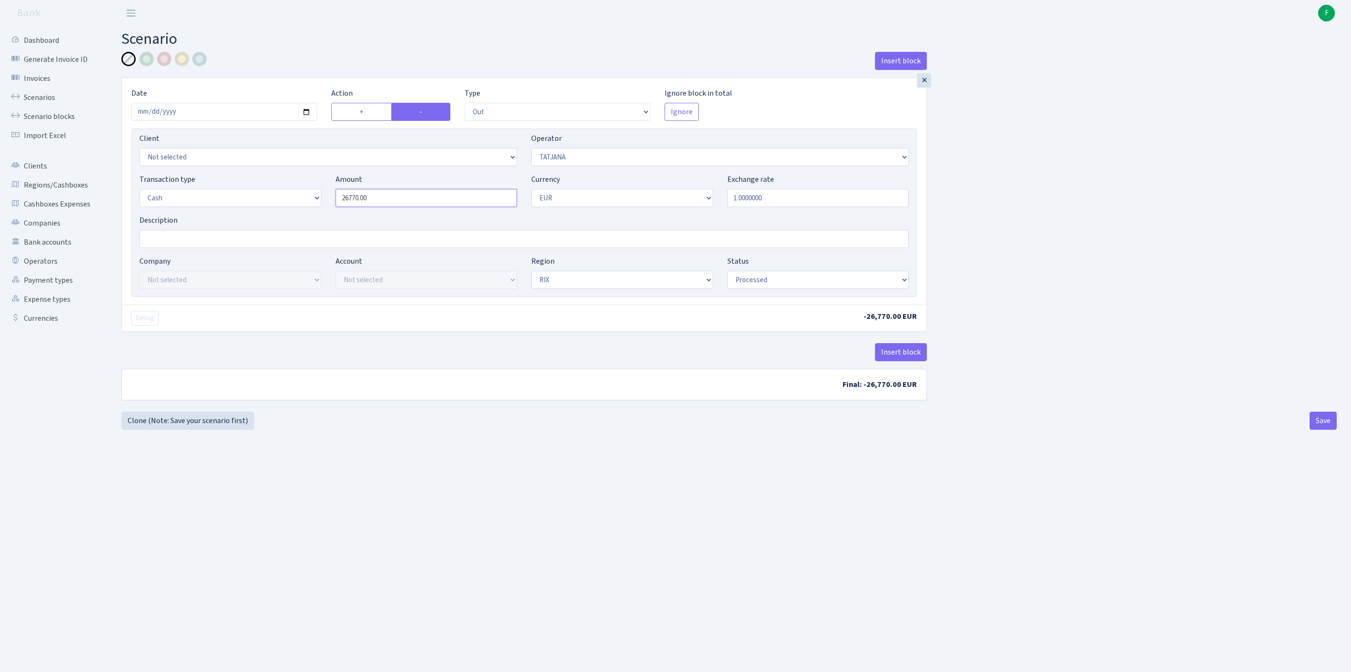
click at [280, 215] on div "Transaction type Not selected 981 ELF FISH crypto GIRT IVO dekl MM-BALTIC eur U…" at bounding box center [524, 194] width 784 height 41
type input "14,900.00"
click at [1313, 430] on button "Save" at bounding box center [1323, 421] width 27 height 18
select select "out"
select select "272"
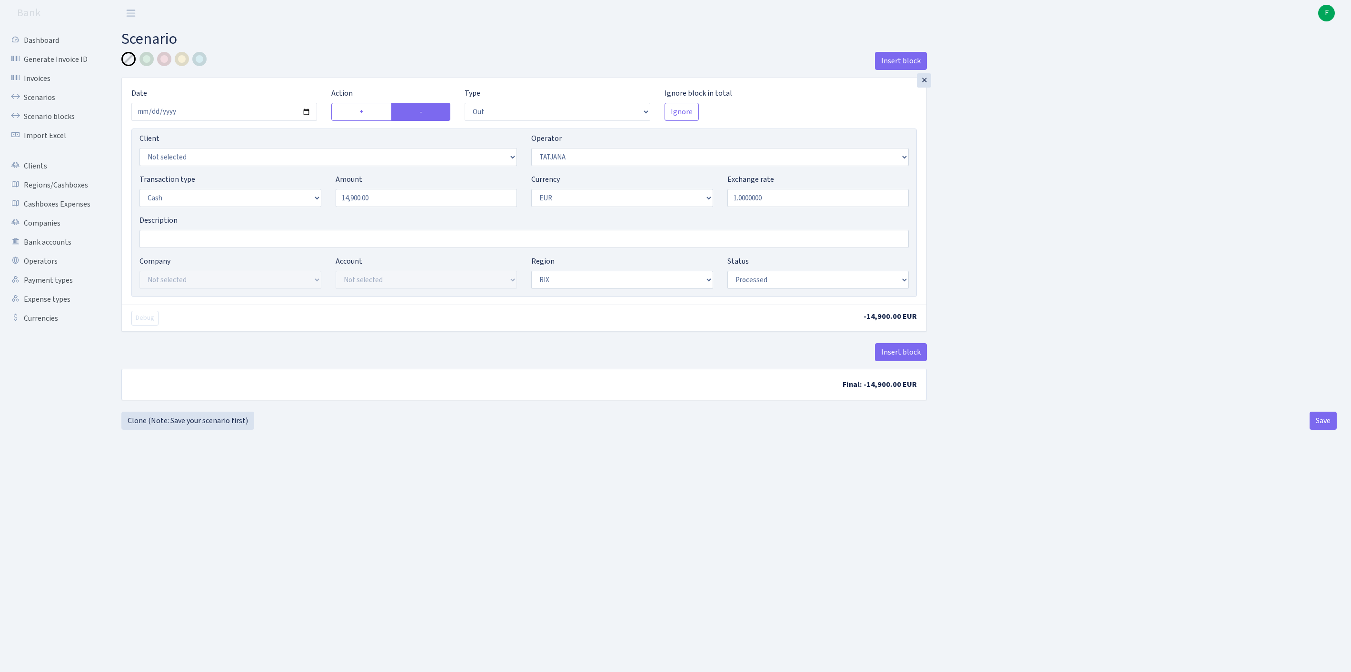
select select "1"
select select "processed"
click at [164, 430] on link "Clone (Note: Save your scenario first)" at bounding box center [187, 421] width 133 height 18
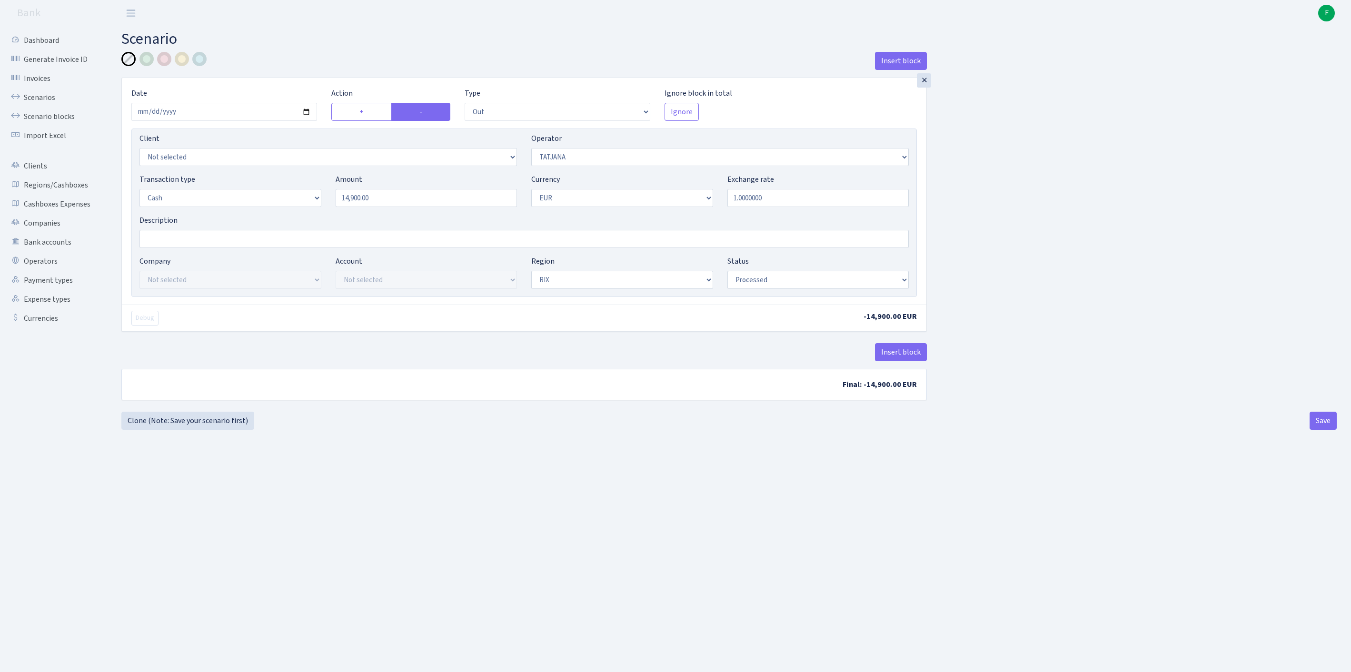
select select "out"
select select "272"
select select "1"
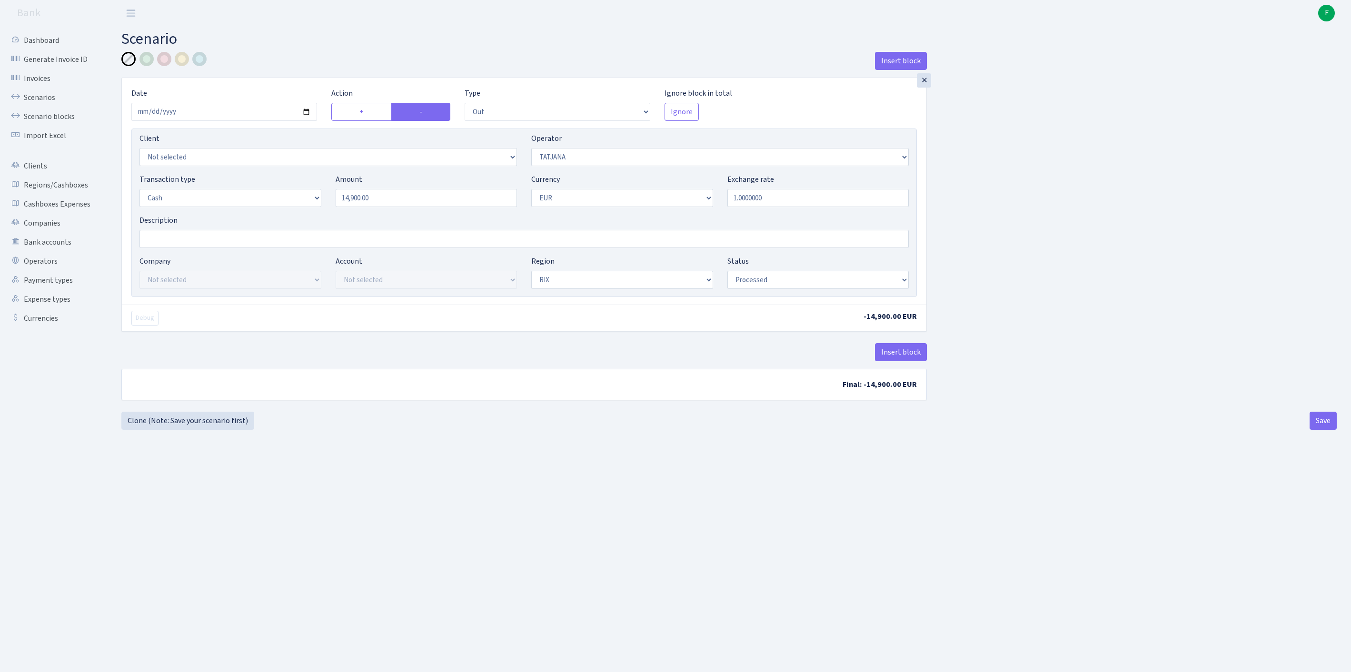
select select "processed"
select select "68"
drag, startPoint x: 423, startPoint y: 220, endPoint x: 291, endPoint y: 210, distance: 131.8
click at [291, 210] on div "Transaction type Not selected 981 ELF FISH crypto [PERSON_NAME] MM-BALTIC eur U…" at bounding box center [524, 194] width 784 height 41
type input "20,920.00"
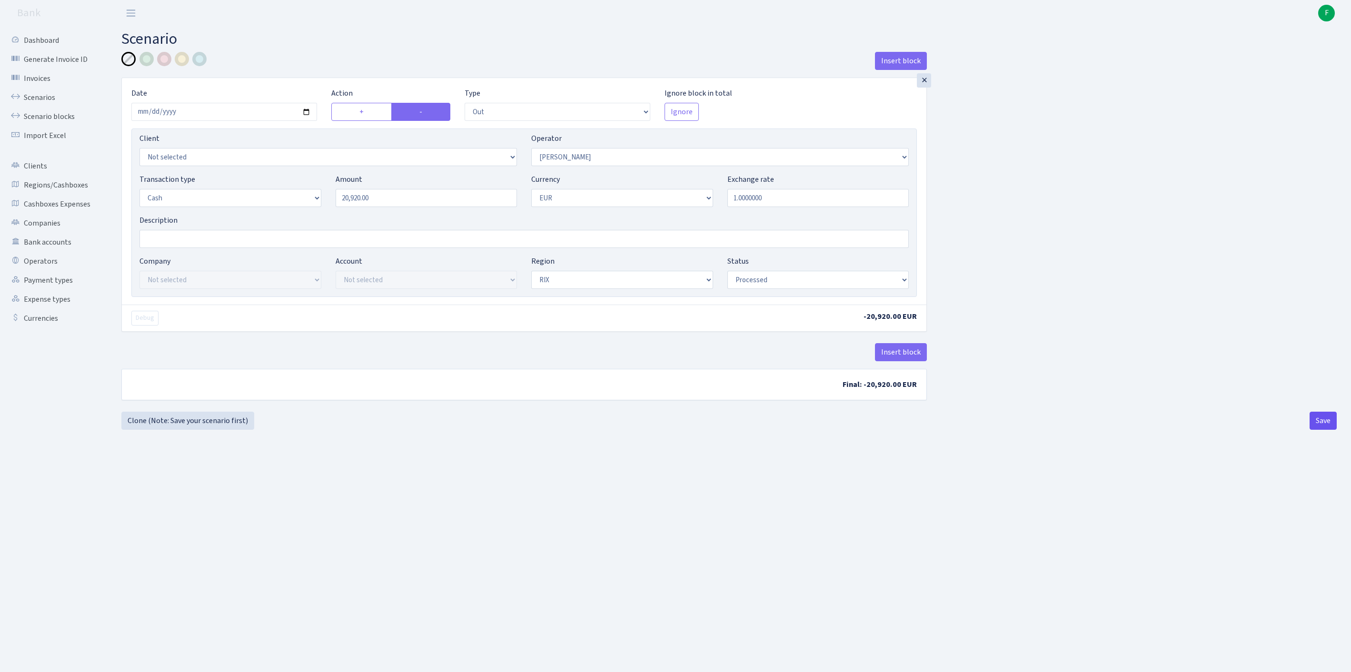
click at [1321, 430] on button "Save" at bounding box center [1323, 421] width 27 height 18
select select "out"
select select "68"
select select "1"
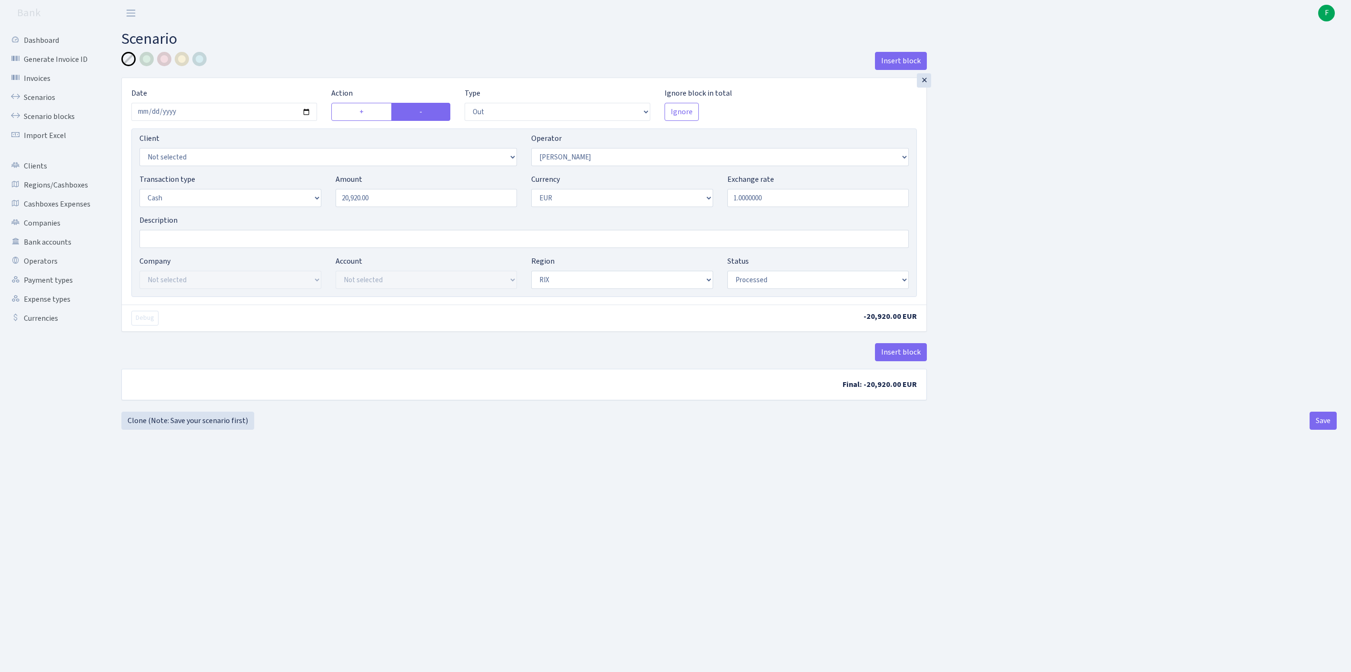
select select "1"
select select "processed"
click at [186, 430] on link "Clone (Note: Save your scenario first)" at bounding box center [187, 421] width 133 height 18
select select "out"
select select "68"
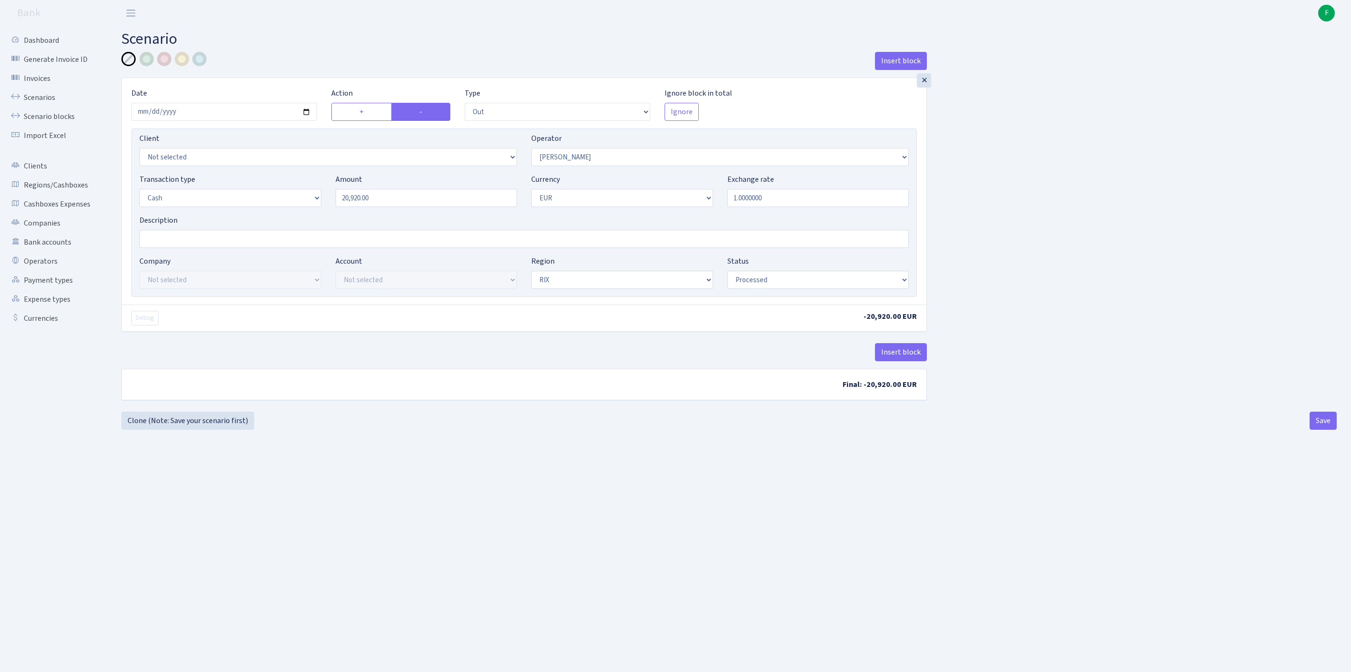
select select "1"
select select "processed"
select select "486"
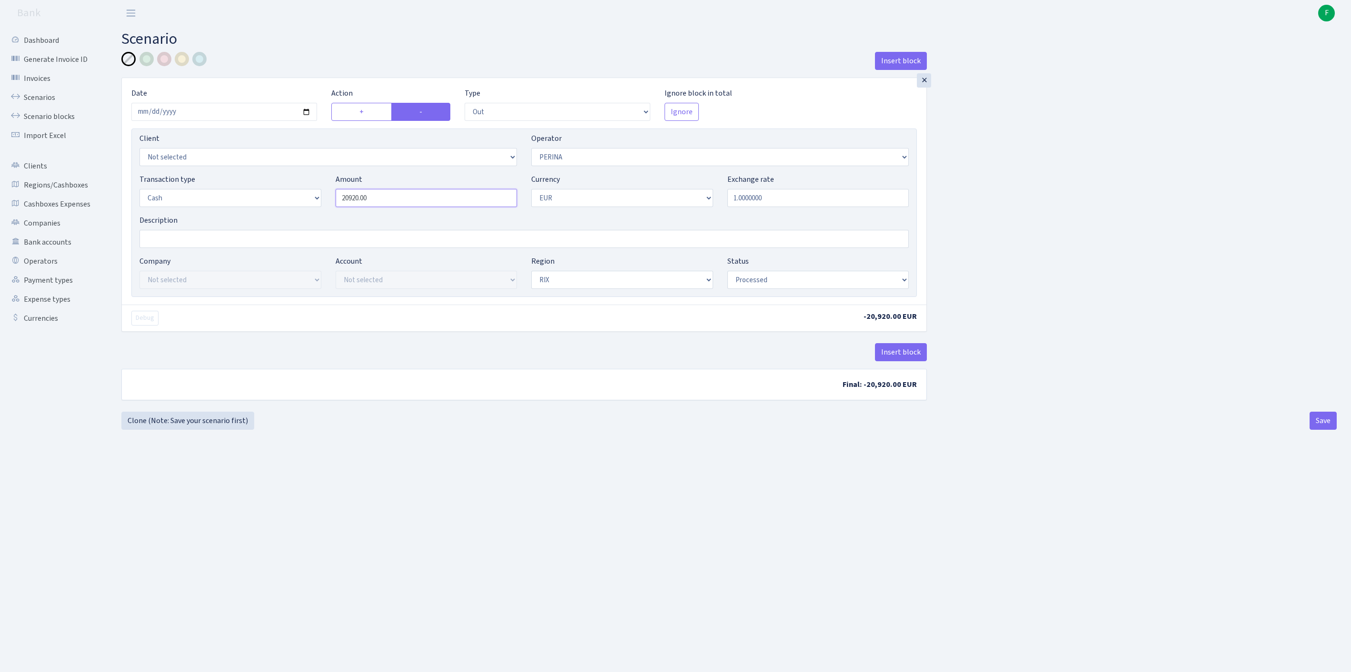
drag, startPoint x: 395, startPoint y: 221, endPoint x: 274, endPoint y: 215, distance: 121.1
click at [274, 213] on div "Transaction type Not selected 981 ELF FISH crypto GIRT IVO dekl MM-BALTIC eur U…" at bounding box center [524, 194] width 784 height 41
type input "8,440.00"
click at [1316, 430] on button "Save" at bounding box center [1323, 421] width 27 height 18
select select "out"
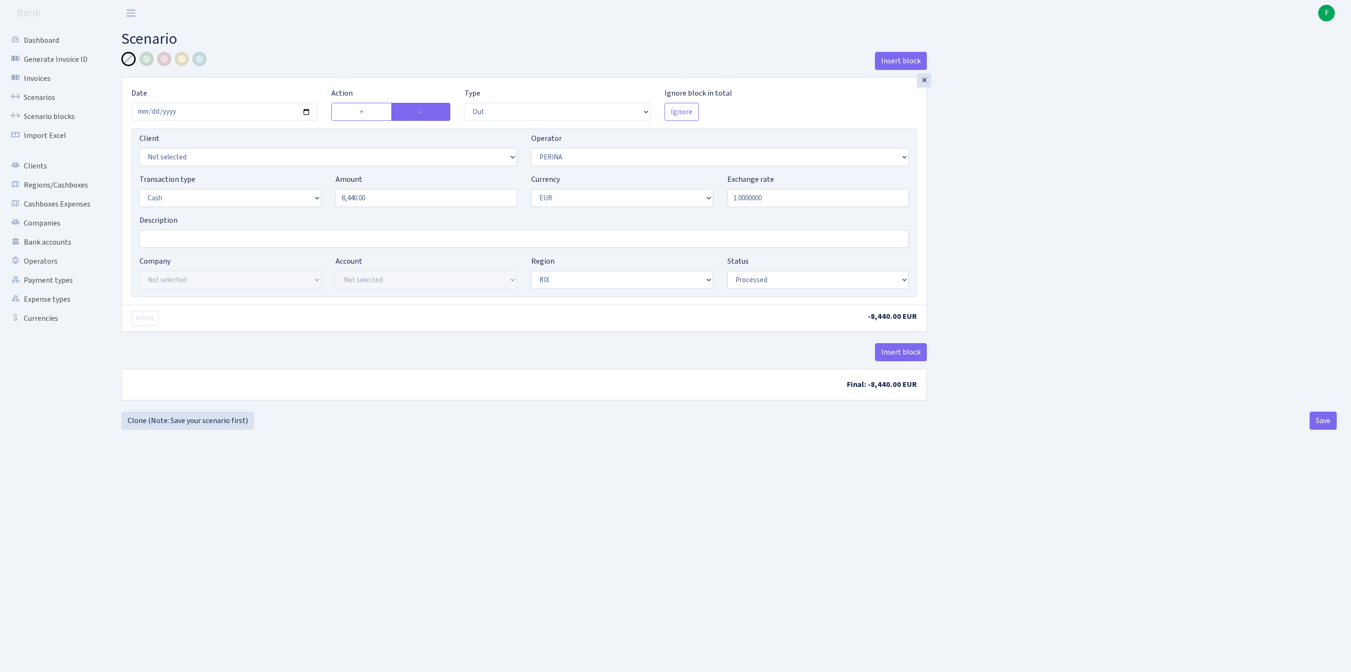
select select "486"
select select "1"
select select "processed"
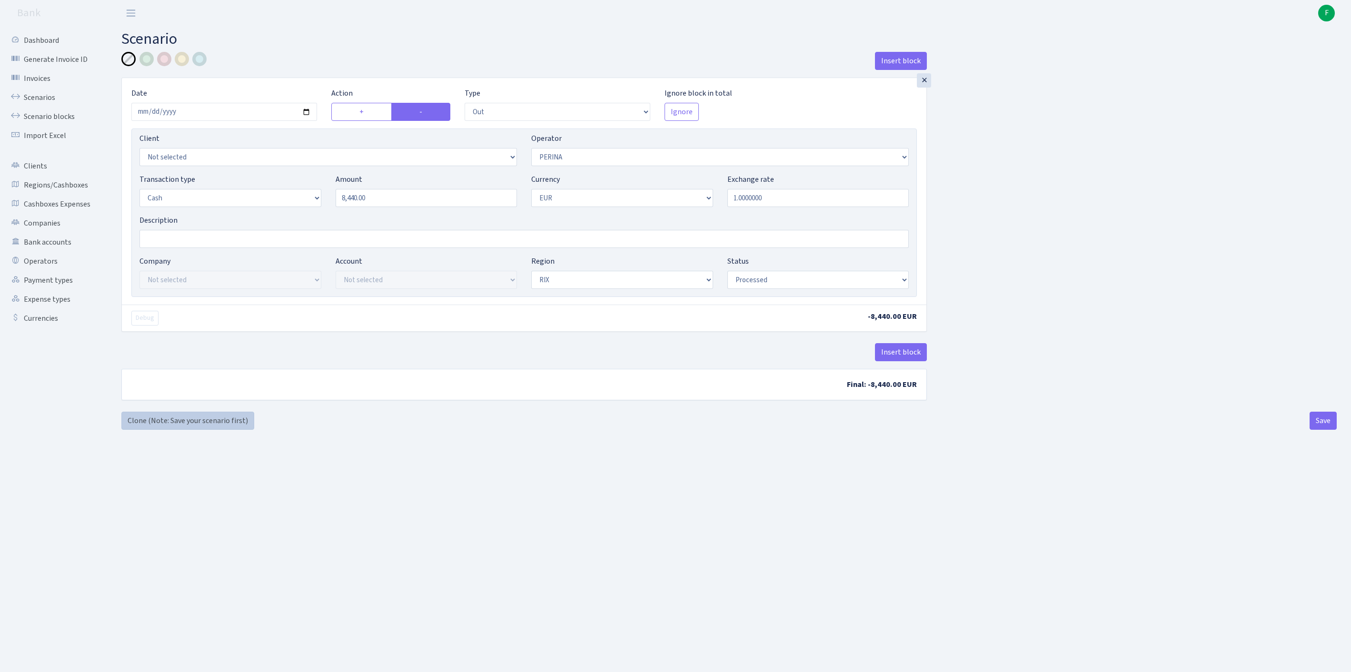
click at [173, 430] on link "Clone (Note: Save your scenario first)" at bounding box center [187, 421] width 133 height 18
select select "out"
select select "486"
select select "1"
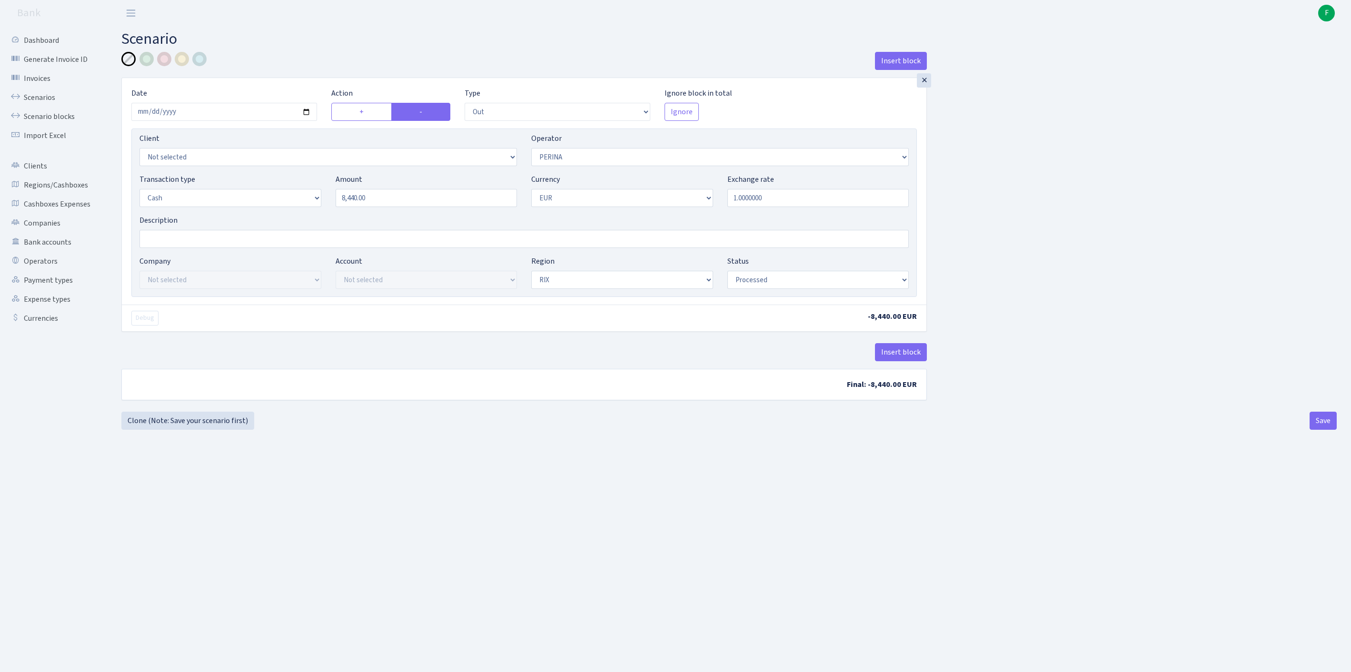
select select "1"
select select "processed"
select select "328"
drag, startPoint x: 329, startPoint y: 215, endPoint x: 283, endPoint y: 214, distance: 45.7
click at [283, 214] on div "Transaction type Not selected 981 ELF FISH crypto GIRT IVO dekl MM-BALTIC eur U…" at bounding box center [524, 194] width 784 height 41
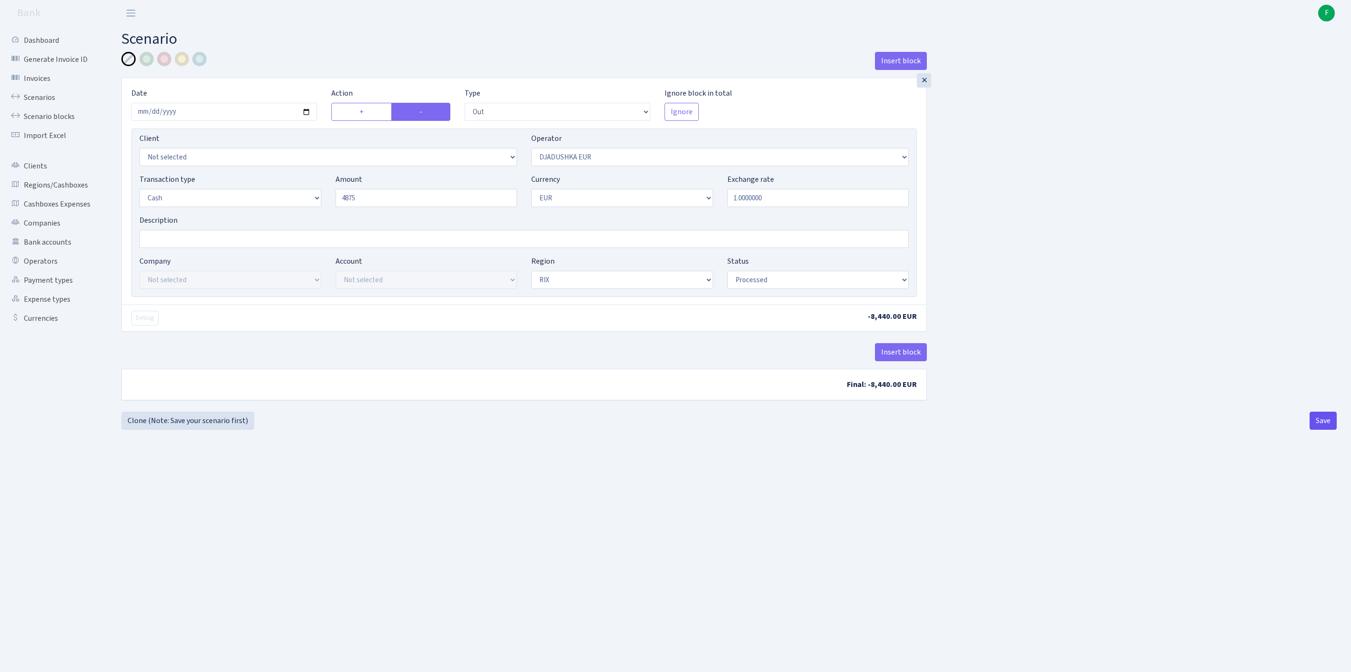
type input "4,875.00"
click at [1324, 430] on button "Save" at bounding box center [1323, 421] width 27 height 18
select select "out"
select select "328"
select select "1"
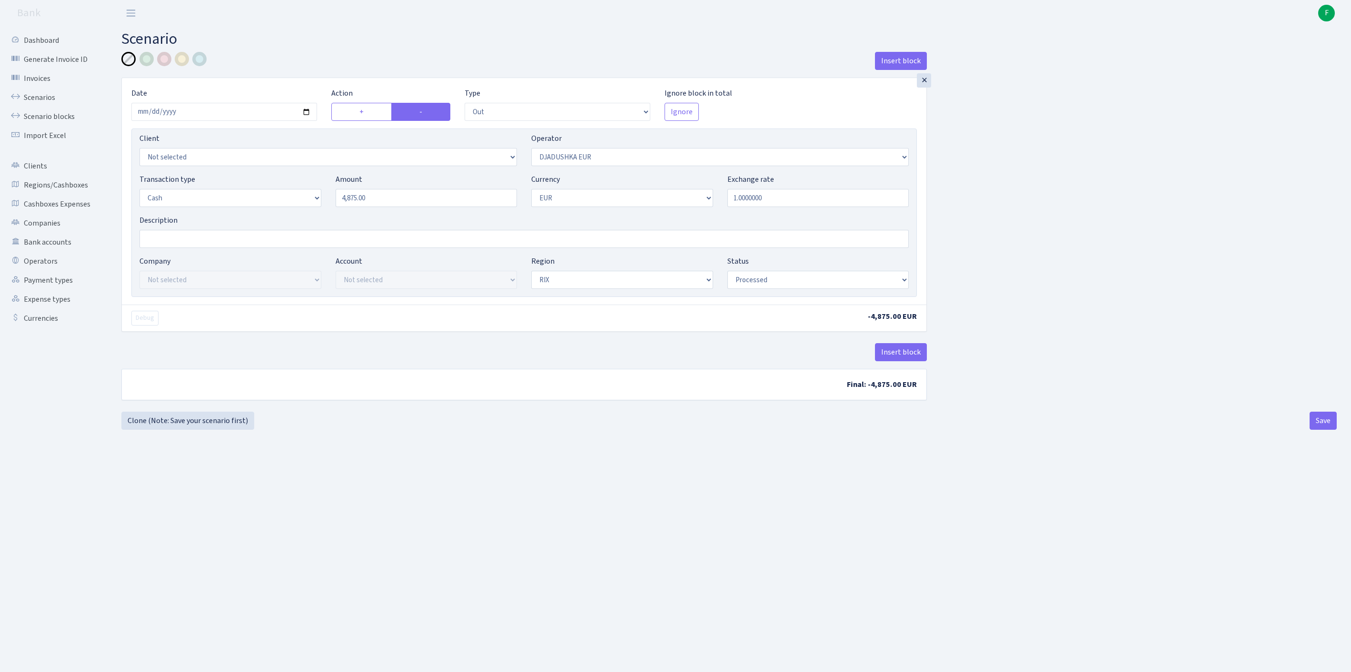
select select "1"
select select "processed"
click at [177, 430] on link "Clone (Note: Save your scenario first)" at bounding box center [187, 421] width 133 height 18
select select "out"
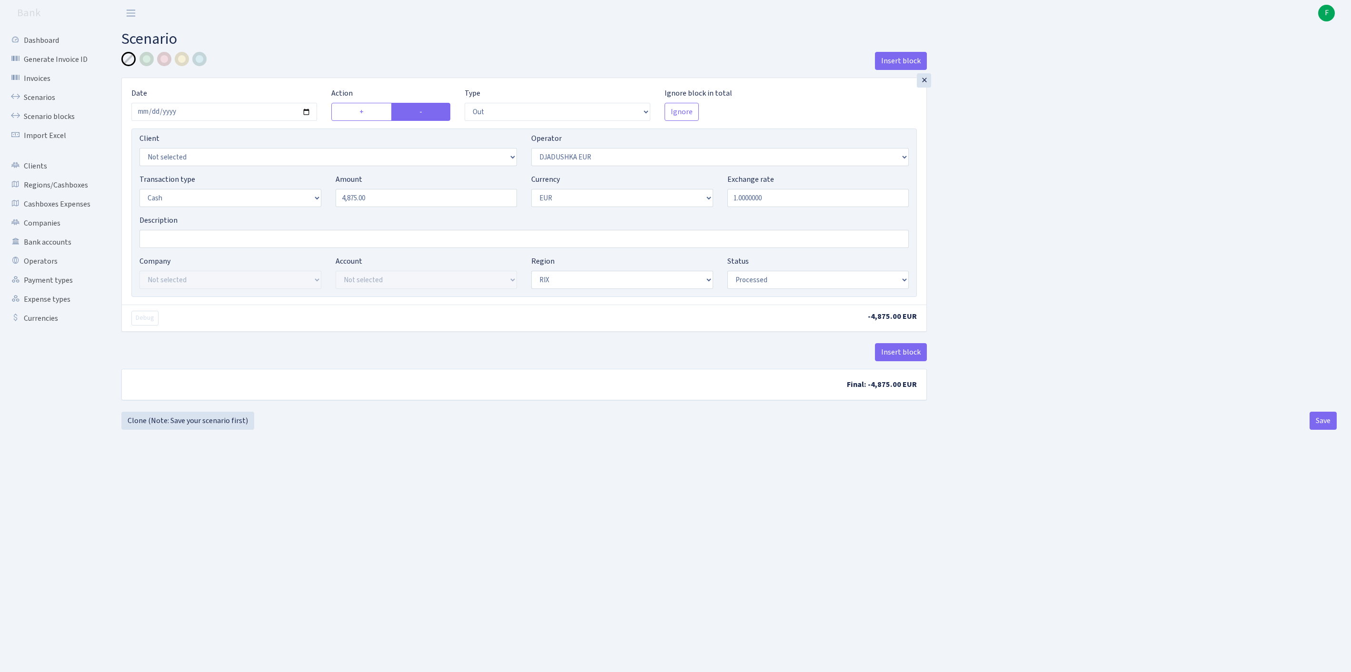
select select "328"
select select "1"
select select "processed"
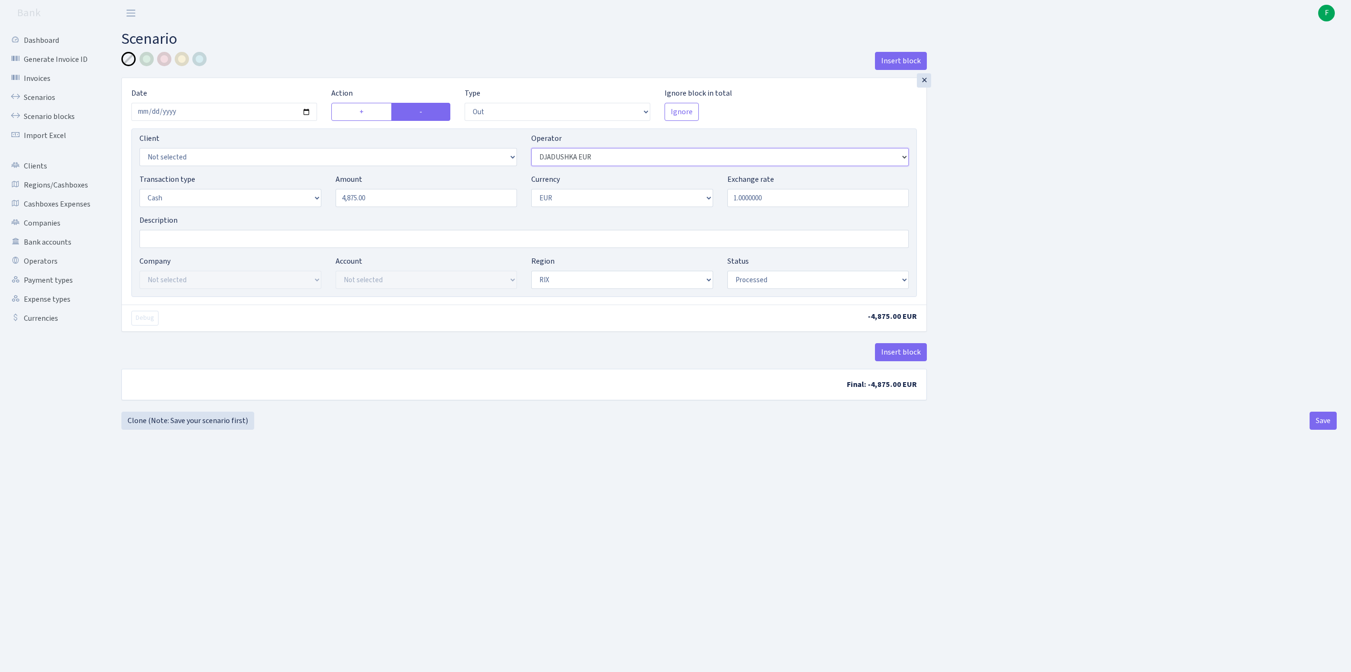
select select "10"
drag, startPoint x: 409, startPoint y: 225, endPoint x: 250, endPoint y: 220, distance: 160.1
click at [250, 215] on div "Transaction type Not selected 981 ELF FISH crypto GIRT IVO dekl MM-BALTIC eur U…" at bounding box center [524, 194] width 784 height 41
type input "31,700.00"
click at [1314, 430] on button "Save" at bounding box center [1323, 421] width 27 height 18
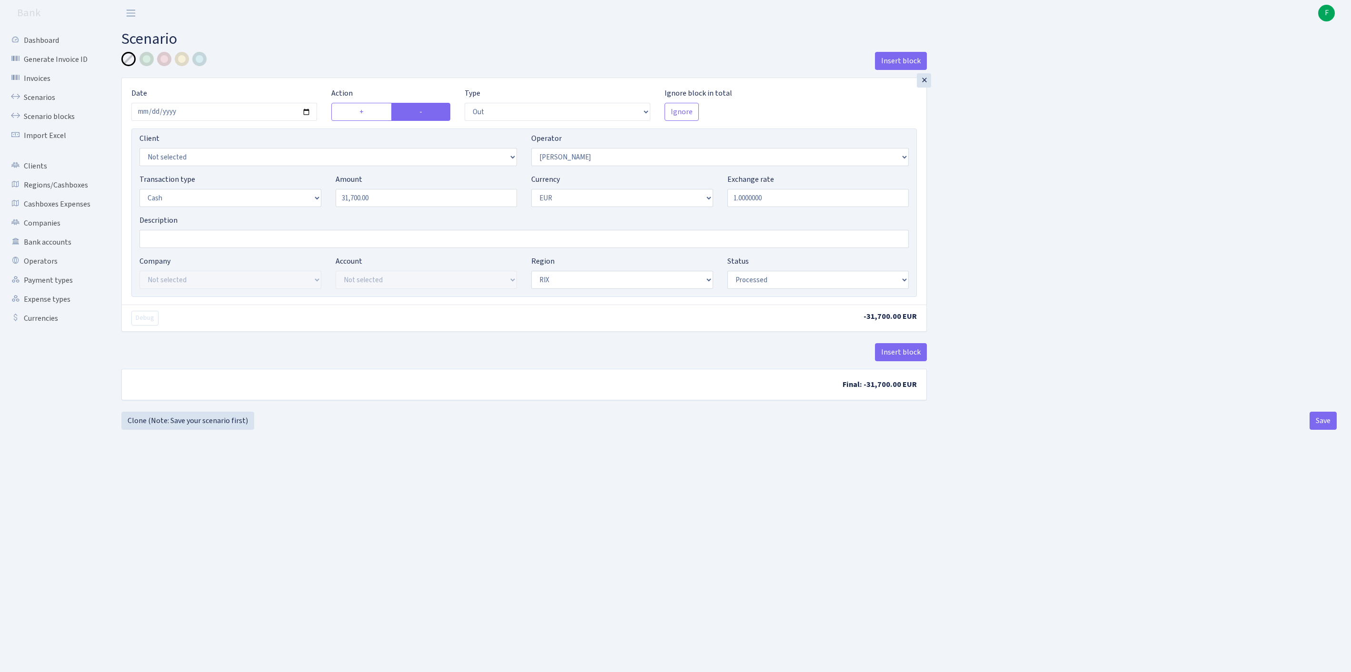
select select "out"
select select "10"
select select "1"
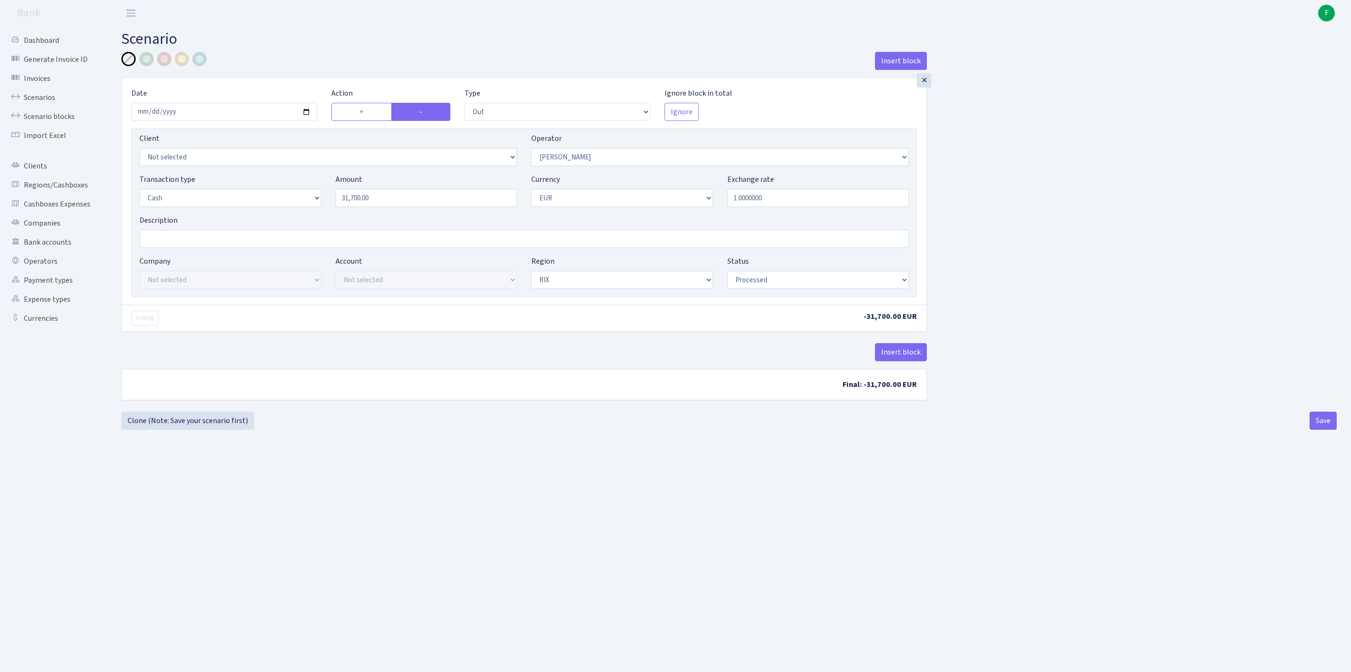
select select "processed"
click at [212, 430] on link "Clone (Note: Save your scenario first)" at bounding box center [187, 421] width 133 height 18
select select "out"
select select "10"
select select "1"
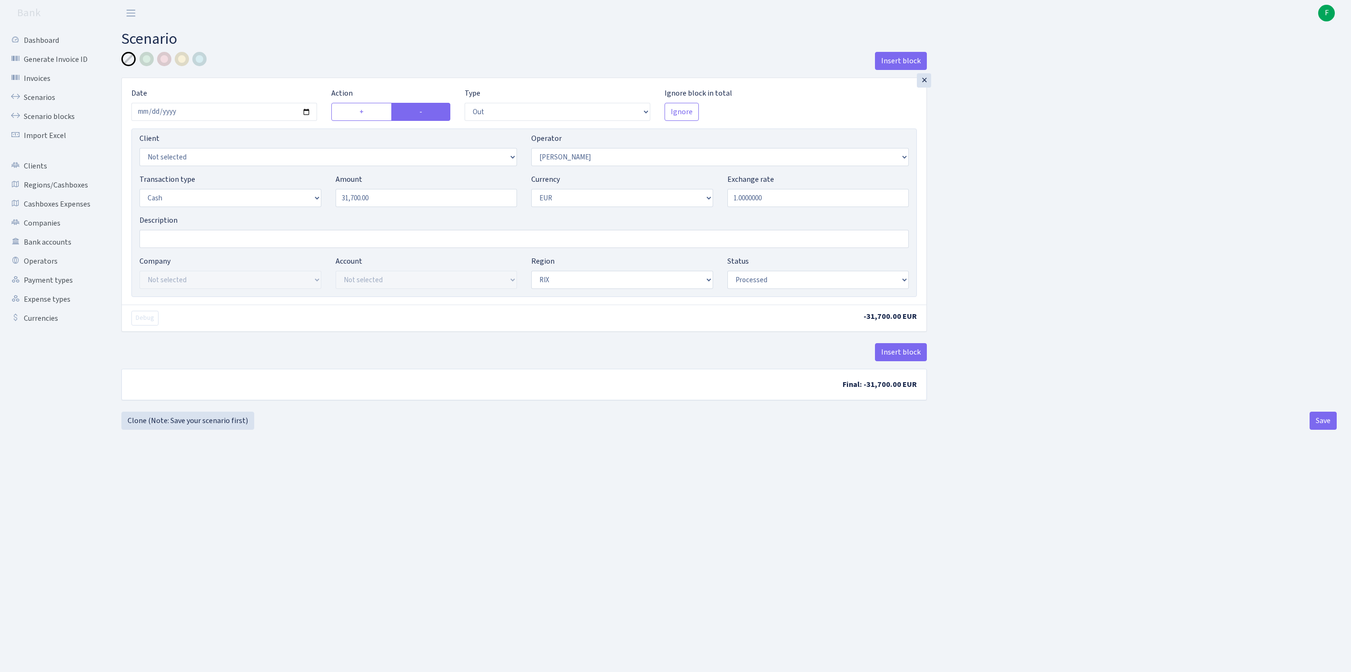
select select "1"
select select "processed"
select select "37"
drag, startPoint x: 395, startPoint y: 213, endPoint x: 293, endPoint y: 211, distance: 101.9
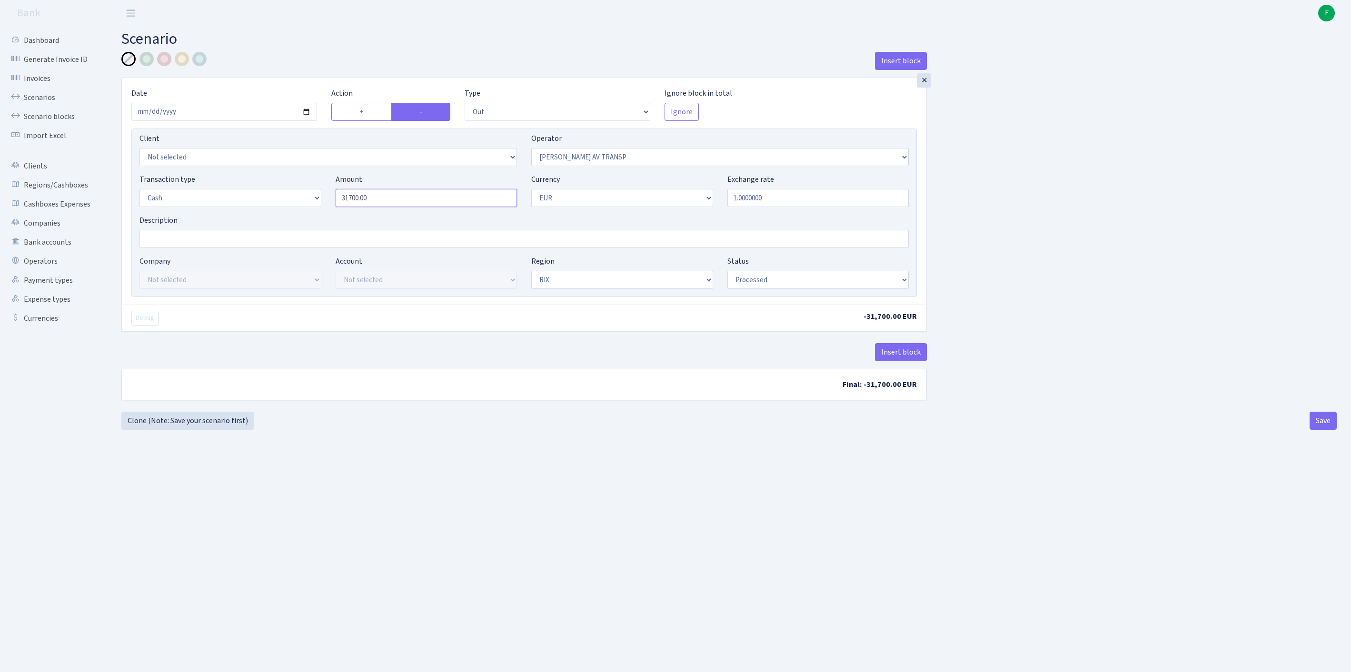
click at [293, 211] on div "Transaction type Not selected 981 ELF FISH crypto [PERSON_NAME] MM-BALTIC eur U…" at bounding box center [524, 194] width 784 height 41
type input "18,425.00"
click at [1324, 430] on button "Save" at bounding box center [1323, 421] width 27 height 18
select select "out"
select select "37"
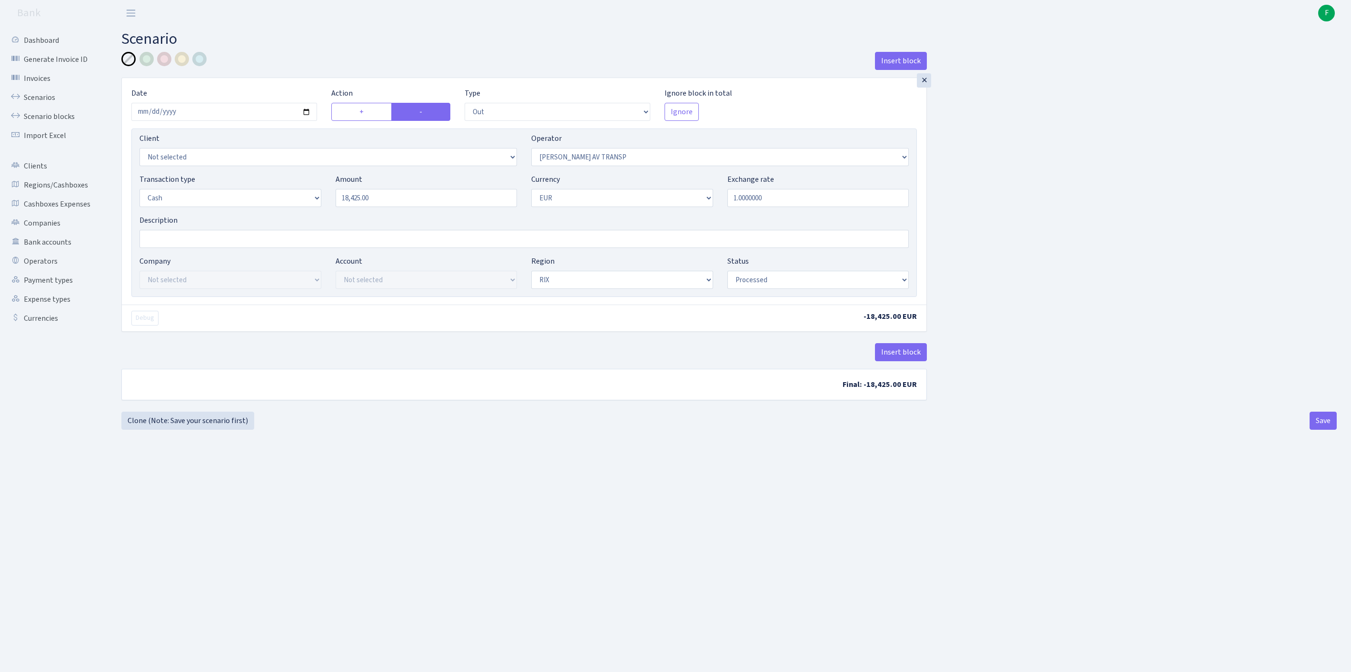
select select "1"
select select "processed"
click at [176, 430] on link "Clone (Note: Save your scenario first)" at bounding box center [187, 421] width 133 height 18
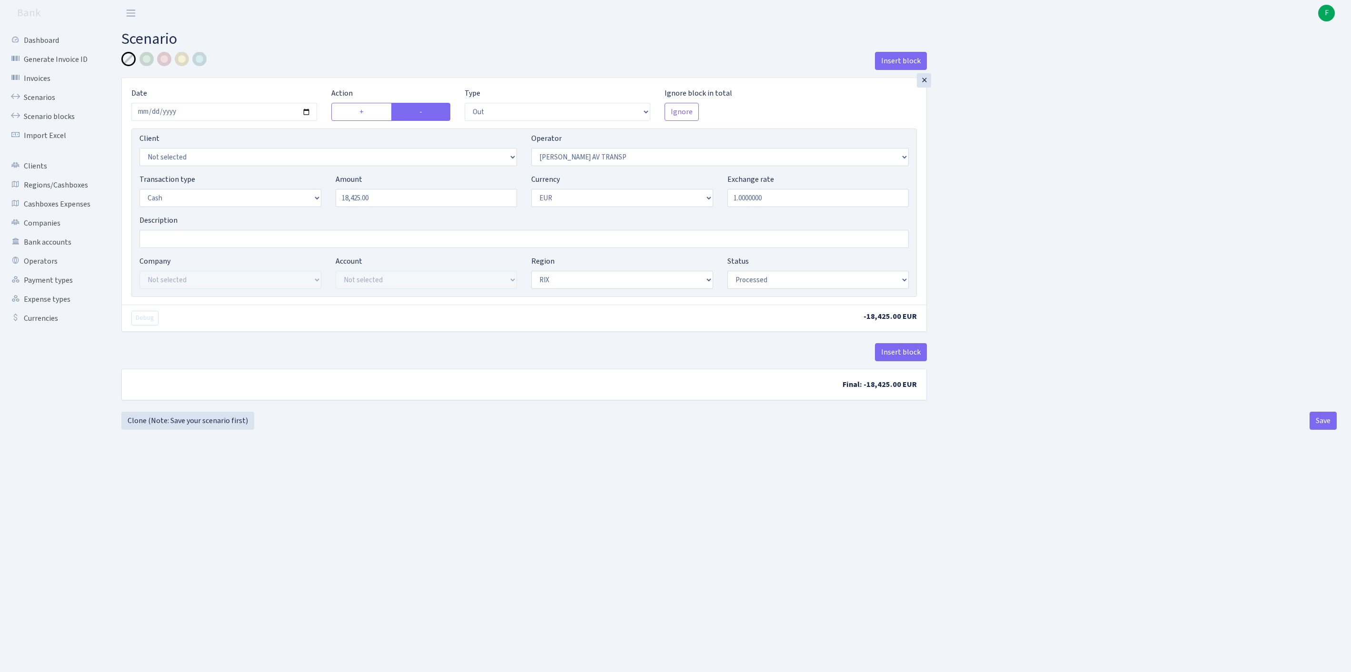
select select "out"
select select "37"
select select "1"
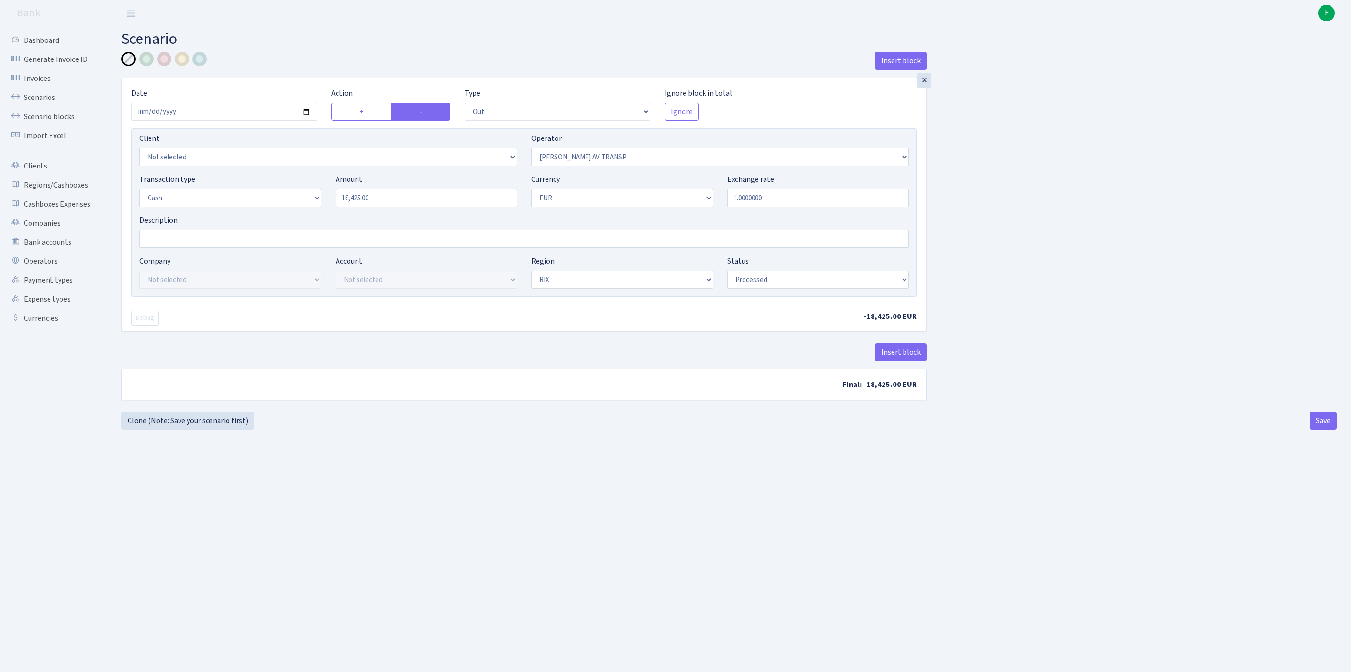
select select "processed"
select select "2"
drag, startPoint x: 393, startPoint y: 219, endPoint x: 262, endPoint y: 216, distance: 131.4
click at [263, 215] on div "Transaction type Not selected 981 ELF FISH crypto GIRT IVO dekl MM-BALTIC eur U…" at bounding box center [524, 194] width 784 height 41
type input "29,220.00"
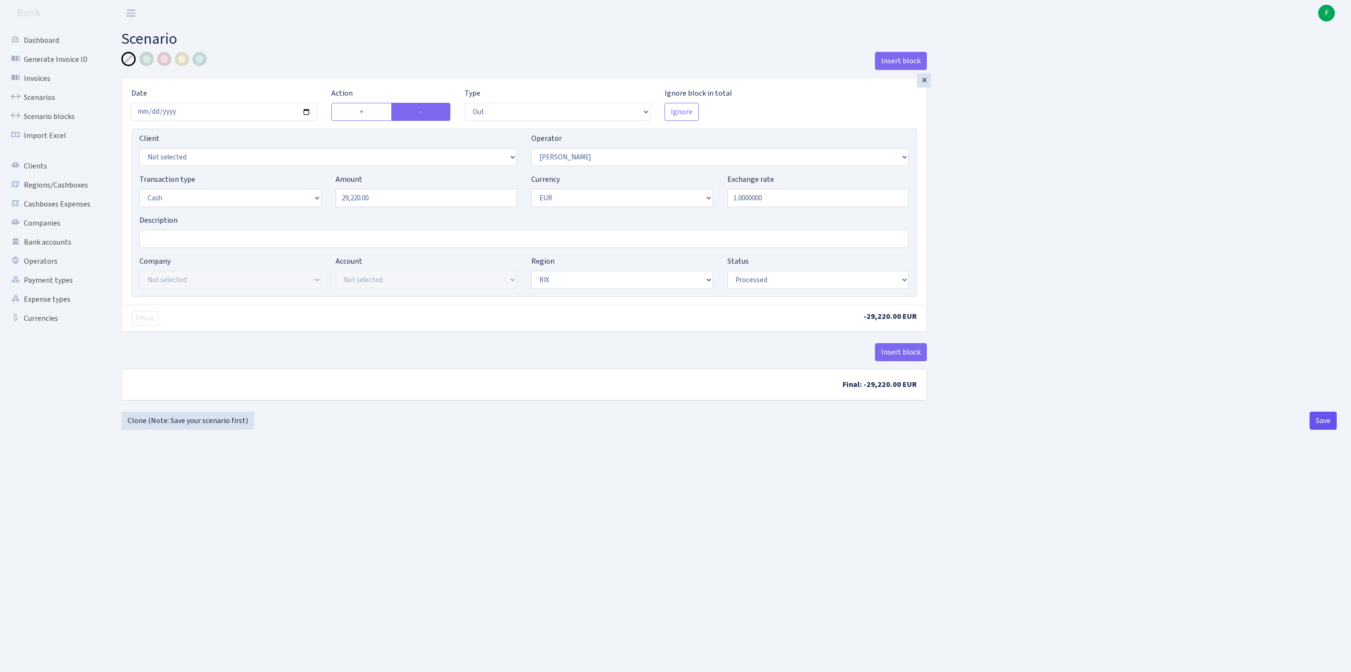
click at [1317, 430] on button "Save" at bounding box center [1323, 421] width 27 height 18
select select "out"
select select "2"
select select "1"
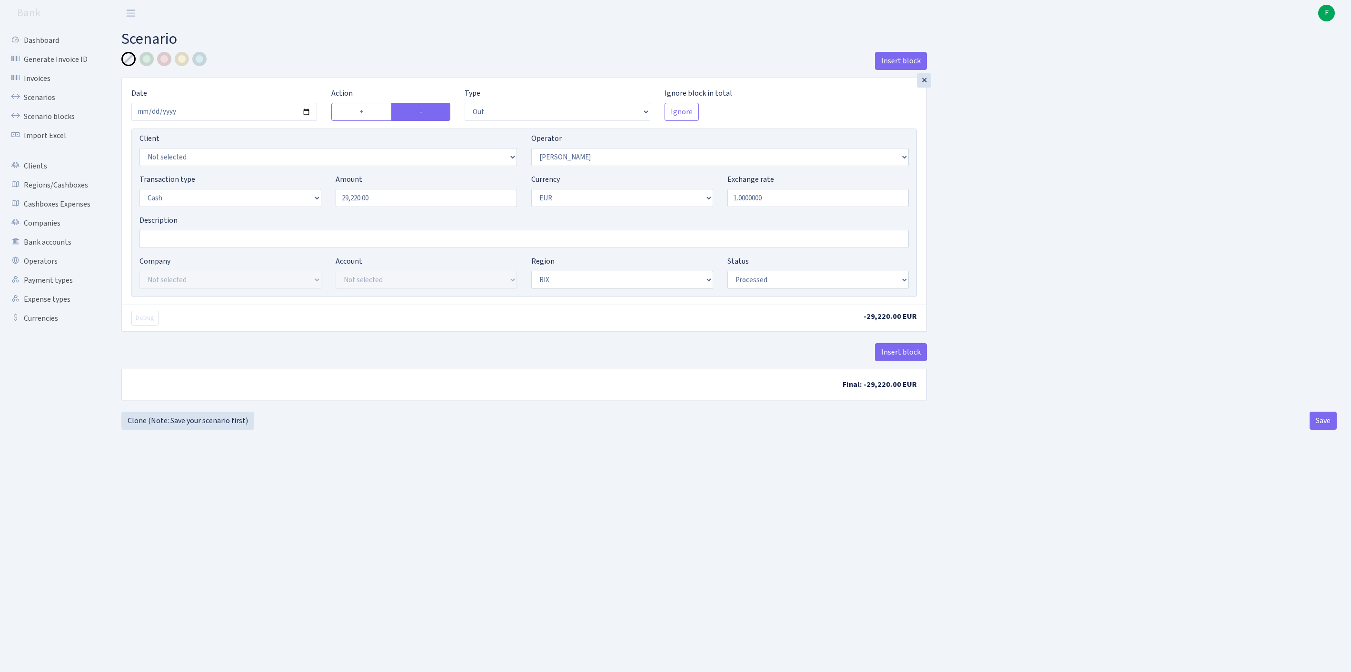
select select "1"
select select "processed"
click at [186, 430] on link "Clone (Note: Save your scenario first)" at bounding box center [187, 421] width 133 height 18
select select "out"
select select "2"
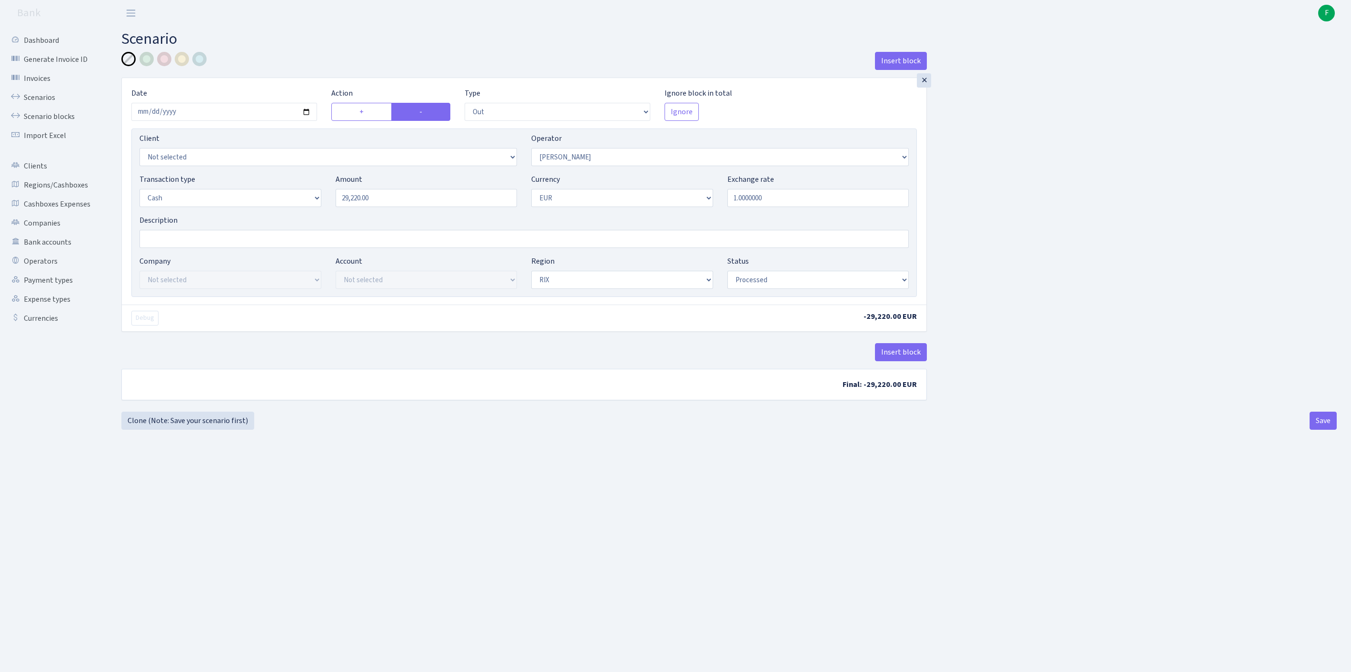
select select "1"
select select "processed"
select select "392"
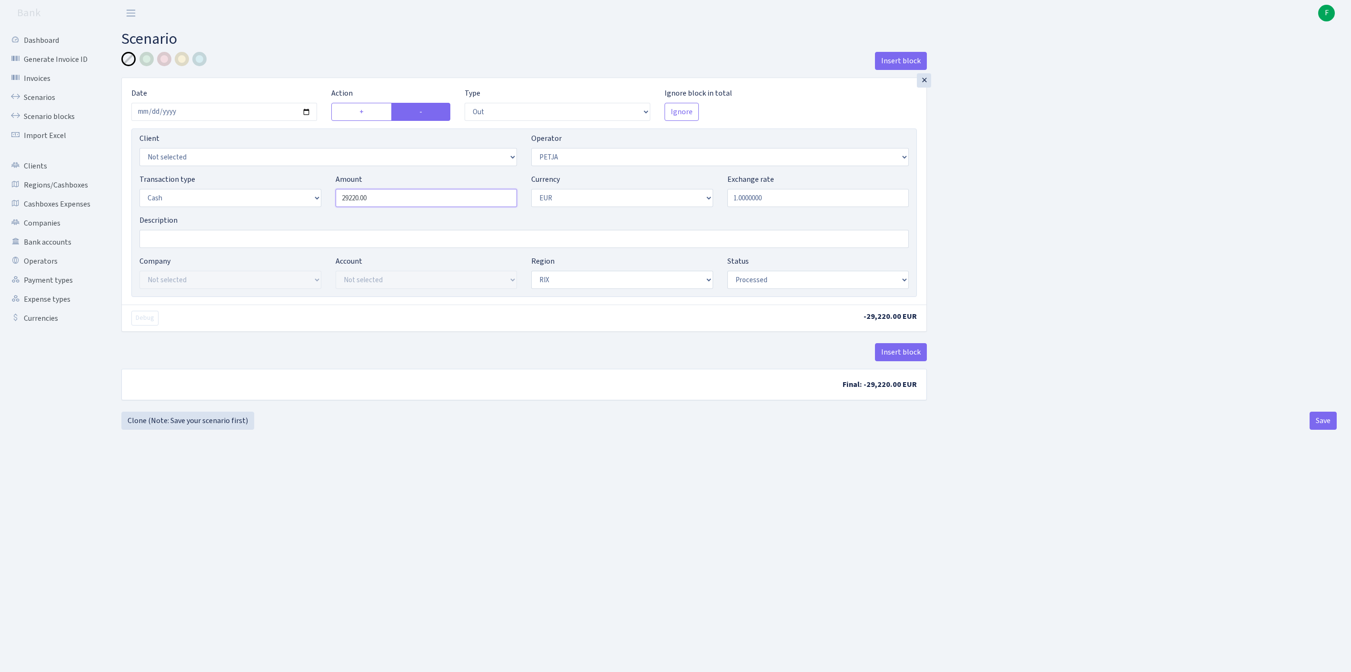
drag, startPoint x: 408, startPoint y: 217, endPoint x: 289, endPoint y: 214, distance: 119.1
click at [289, 214] on div "Transaction type Not selected 981 ELF FISH crypto [PERSON_NAME] MM-BALTIC eur U…" at bounding box center [524, 194] width 784 height 41
type input "19,000.00"
click at [1324, 430] on button "Save" at bounding box center [1323, 421] width 27 height 18
select select "out"
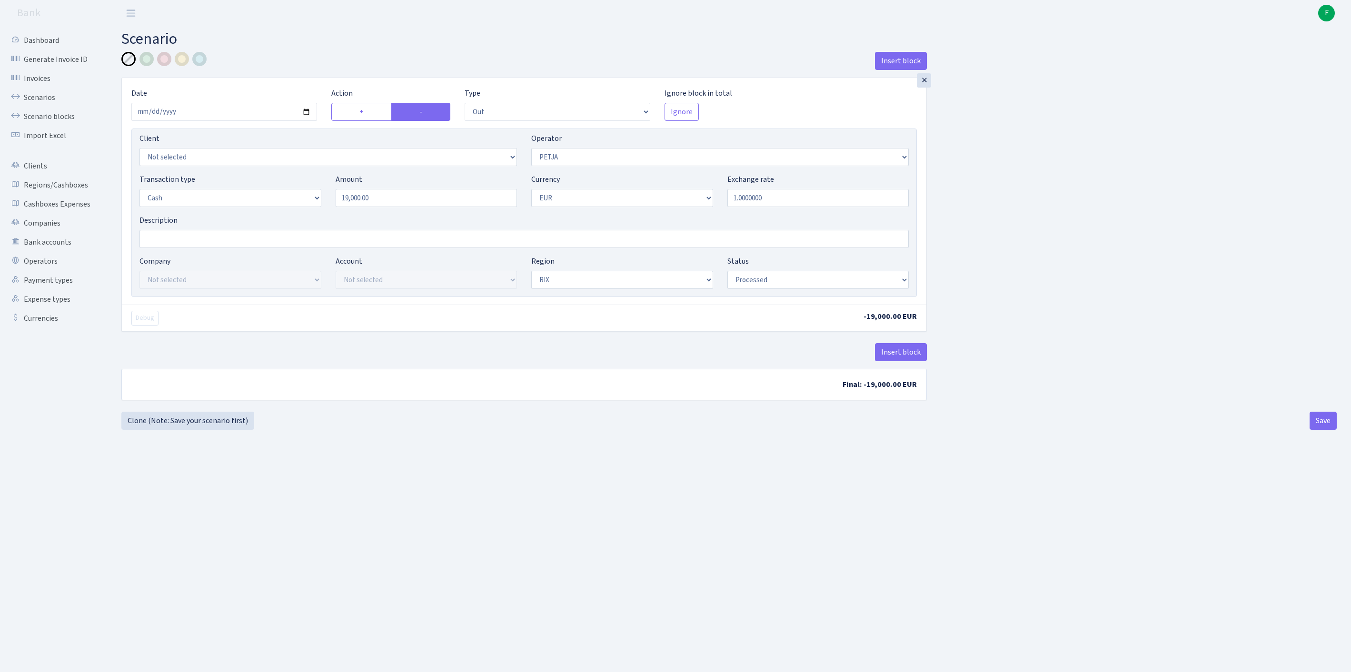
select select "392"
select select "1"
select select "processed"
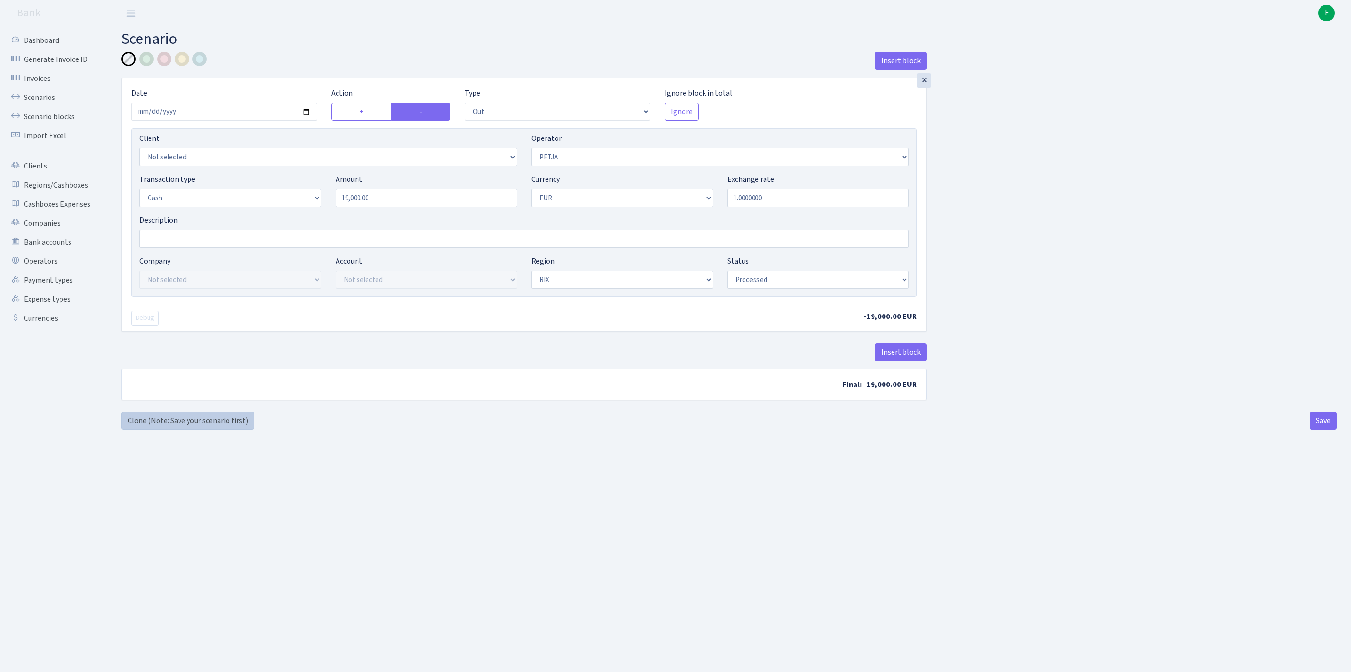
click at [150, 430] on link "Clone (Note: Save your scenario first)" at bounding box center [187, 421] width 133 height 18
select select "out"
select select "392"
select select "1"
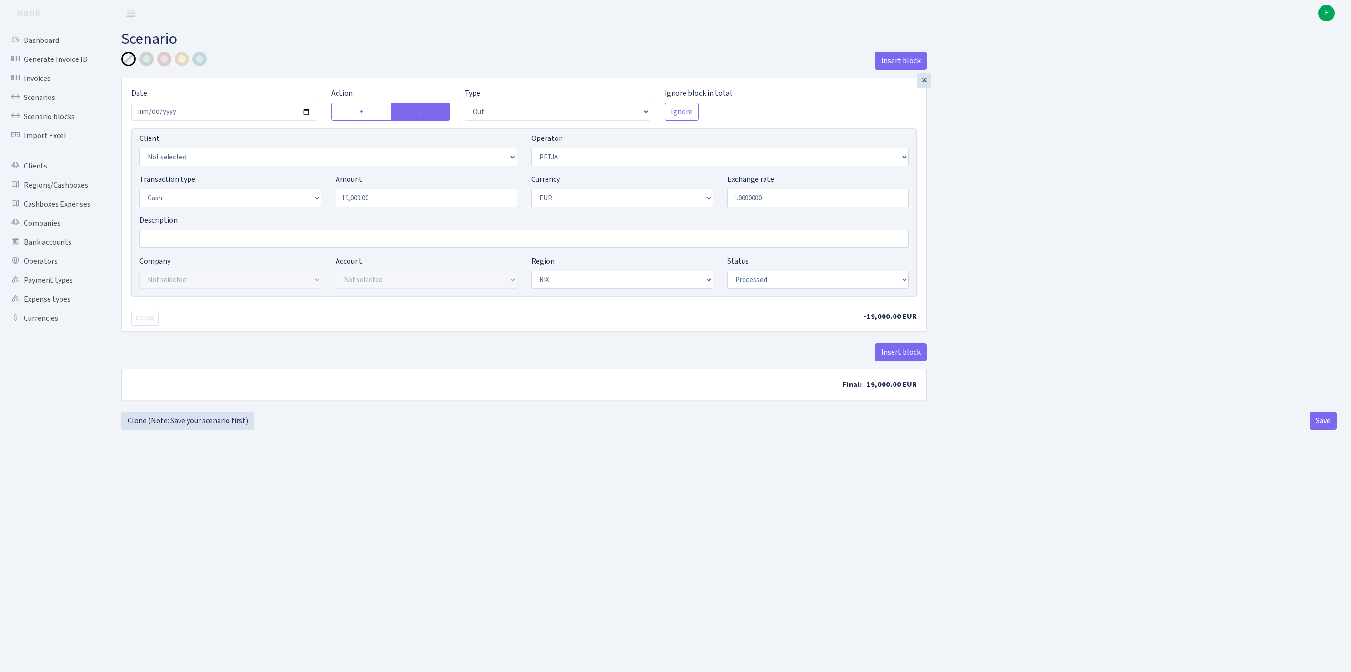
select select "1"
select select "processed"
select select "23"
drag, startPoint x: 342, startPoint y: 212, endPoint x: 279, endPoint y: 207, distance: 63.1
click at [279, 207] on div "Transaction type Not selected 981 ELF FISH crypto [PERSON_NAME] MM-BALTIC eur U…" at bounding box center [524, 194] width 784 height 41
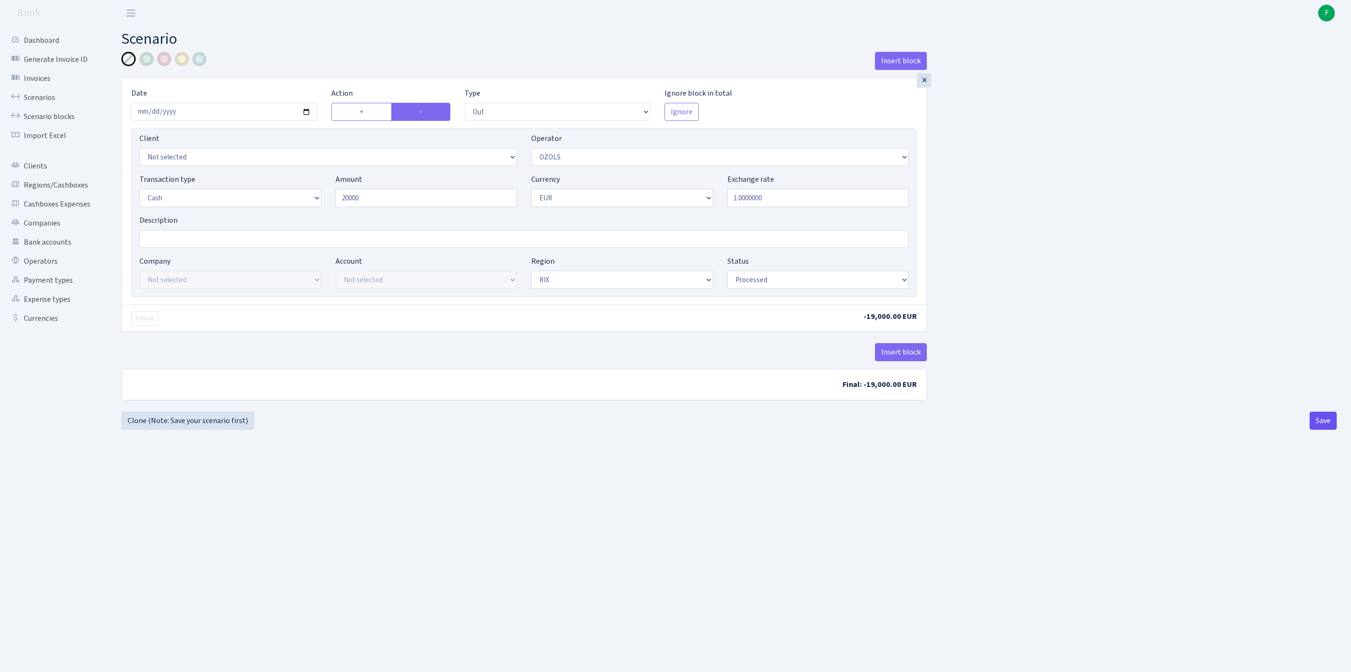
type input "20,000.00"
click at [1317, 430] on button "Save" at bounding box center [1323, 421] width 27 height 18
select select "out"
select select "23"
select select "1"
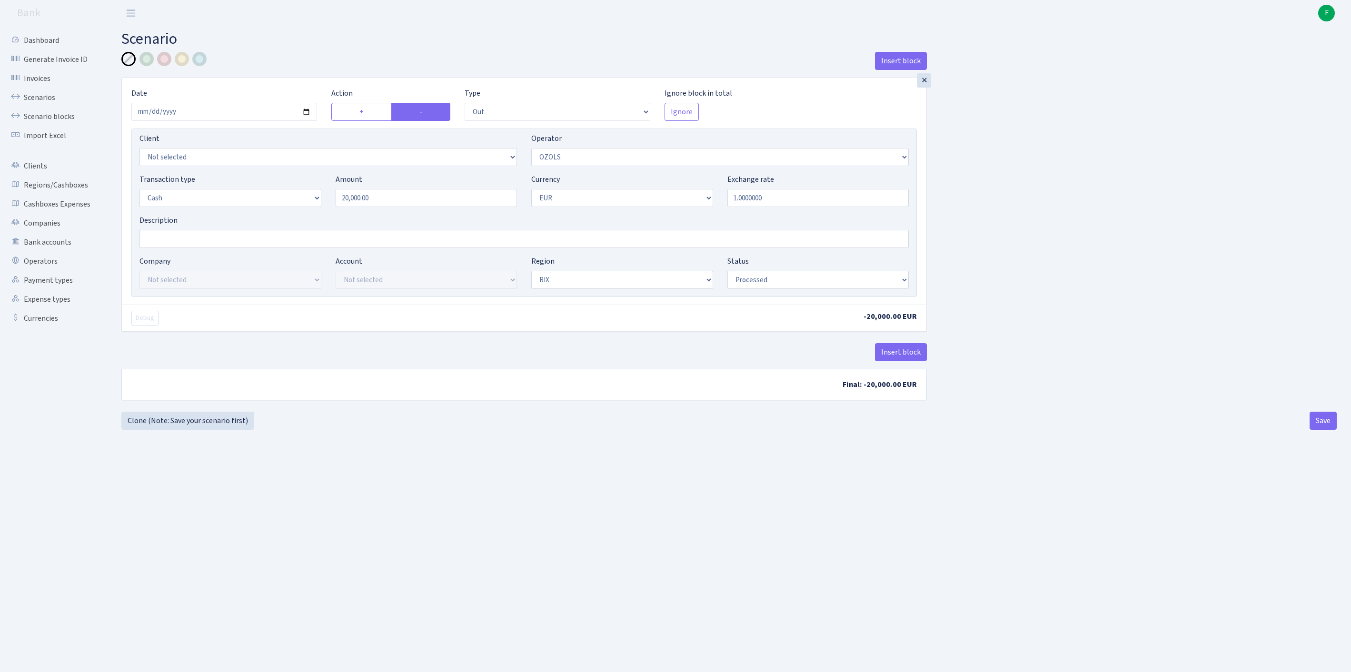
select select "1"
select select "processed"
click at [181, 430] on link "Clone (Note: Save your scenario first)" at bounding box center [187, 421] width 133 height 18
select select "out"
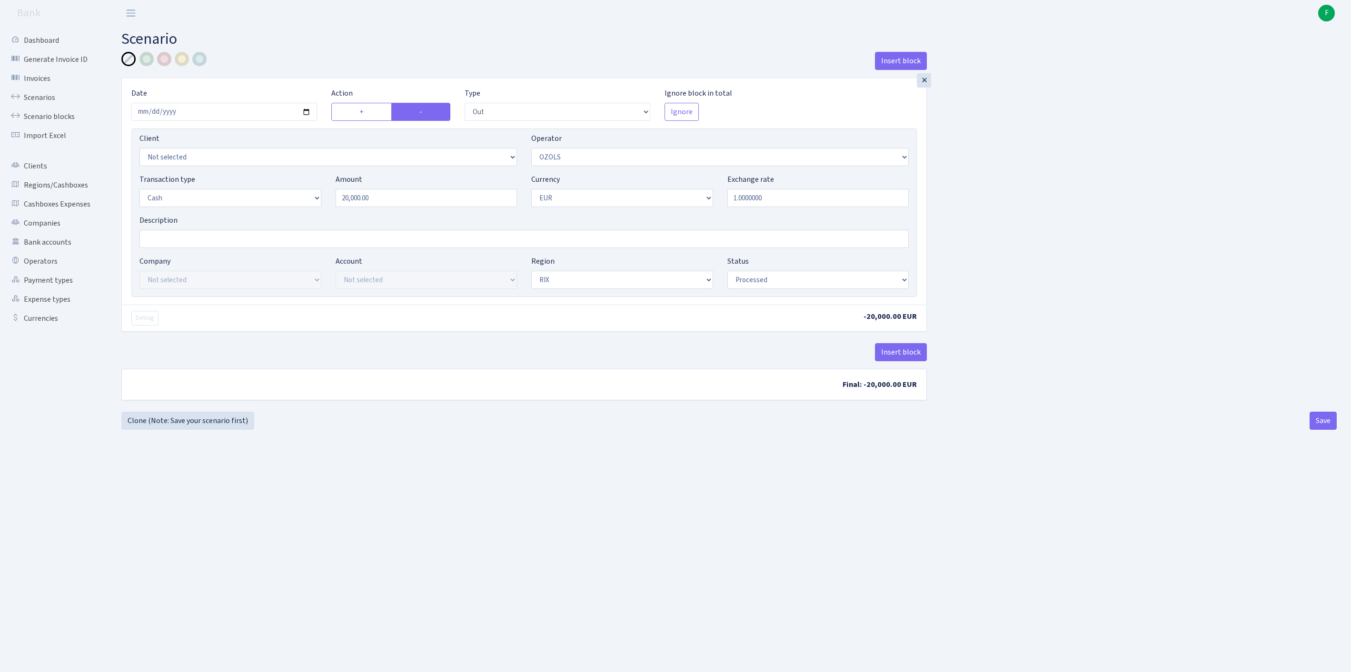
select select "23"
select select "1"
select select "processed"
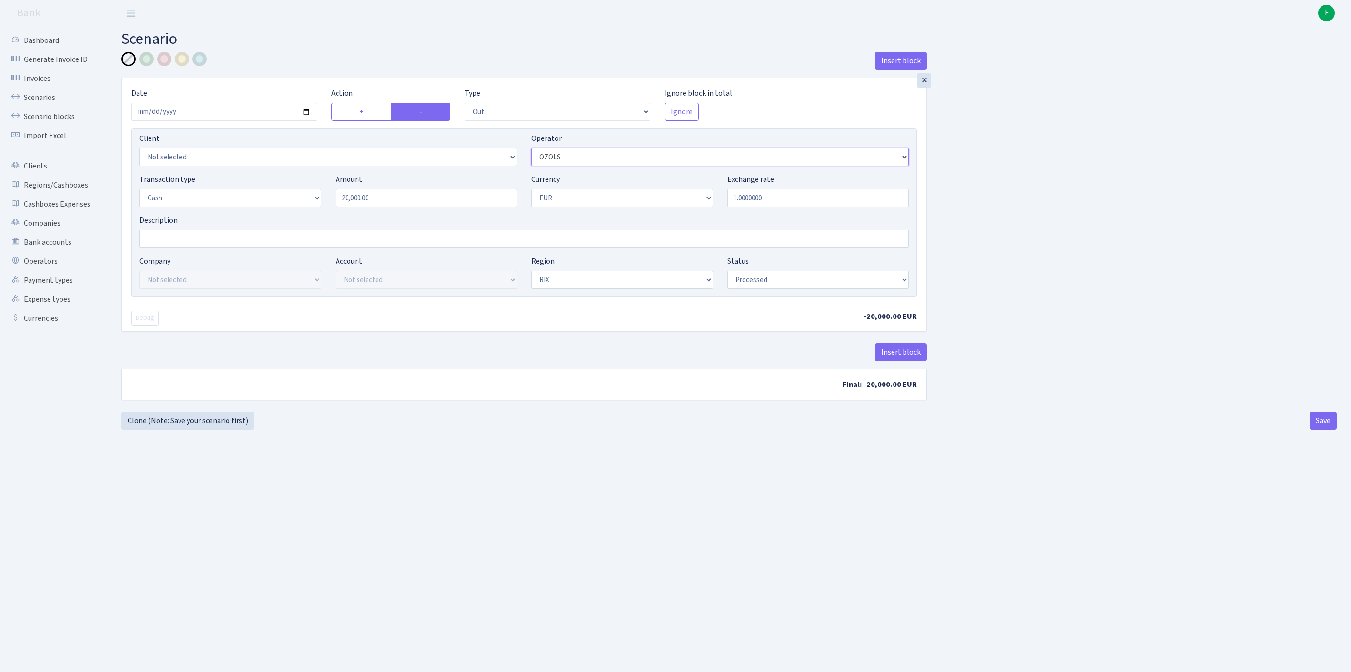
select select "65"
drag, startPoint x: 408, startPoint y: 219, endPoint x: 258, endPoint y: 217, distance: 149.5
click at [258, 215] on div "Transaction type Not selected 981 ELF FISH crypto GIRT IVO dekl MM-BALTIC eur U…" at bounding box center [524, 194] width 784 height 41
type input "102,440.00"
click at [1319, 430] on button "Save" at bounding box center [1323, 421] width 27 height 18
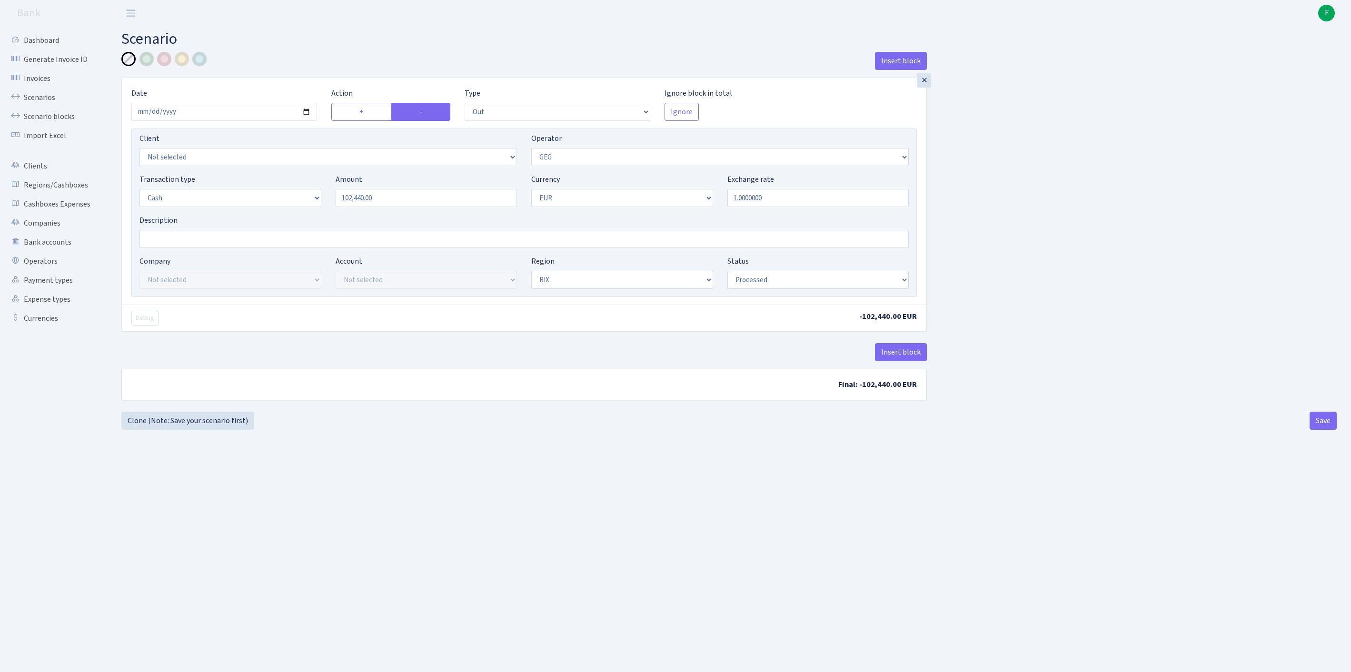
select select "out"
select select "65"
select select "1"
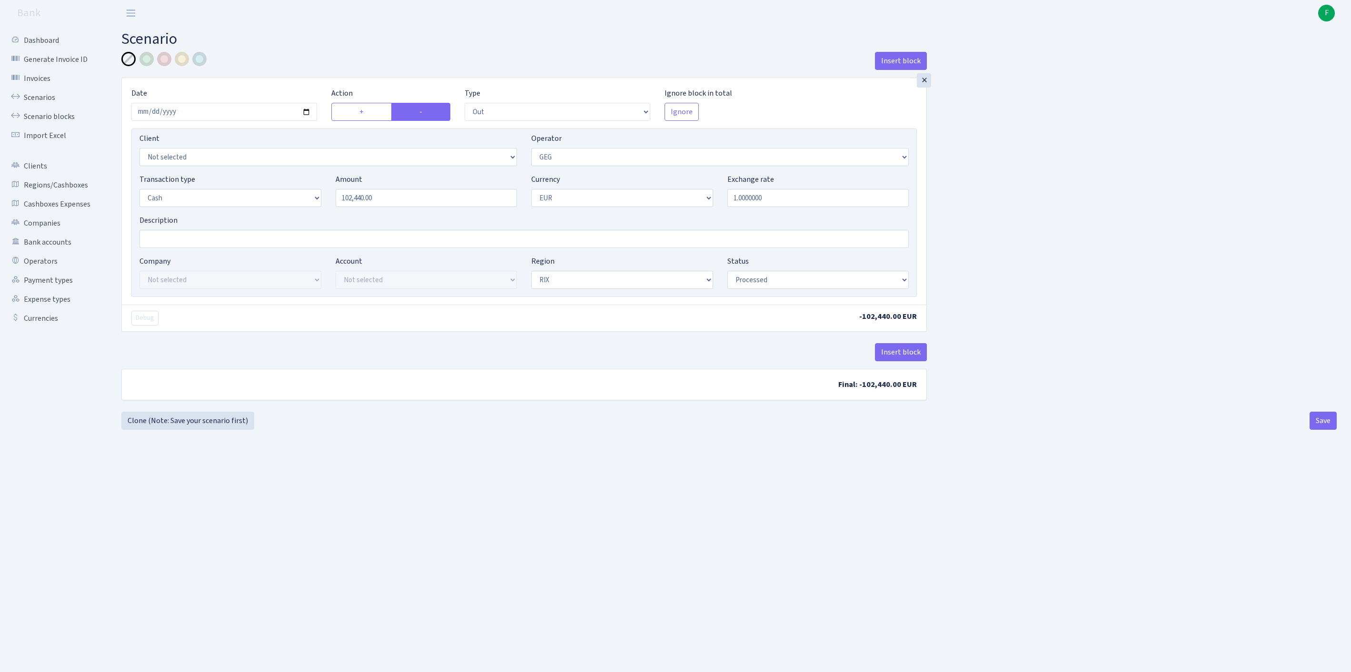
select select "processed"
click at [45, 214] on link "Cashboxes Expenses" at bounding box center [52, 204] width 95 height 19
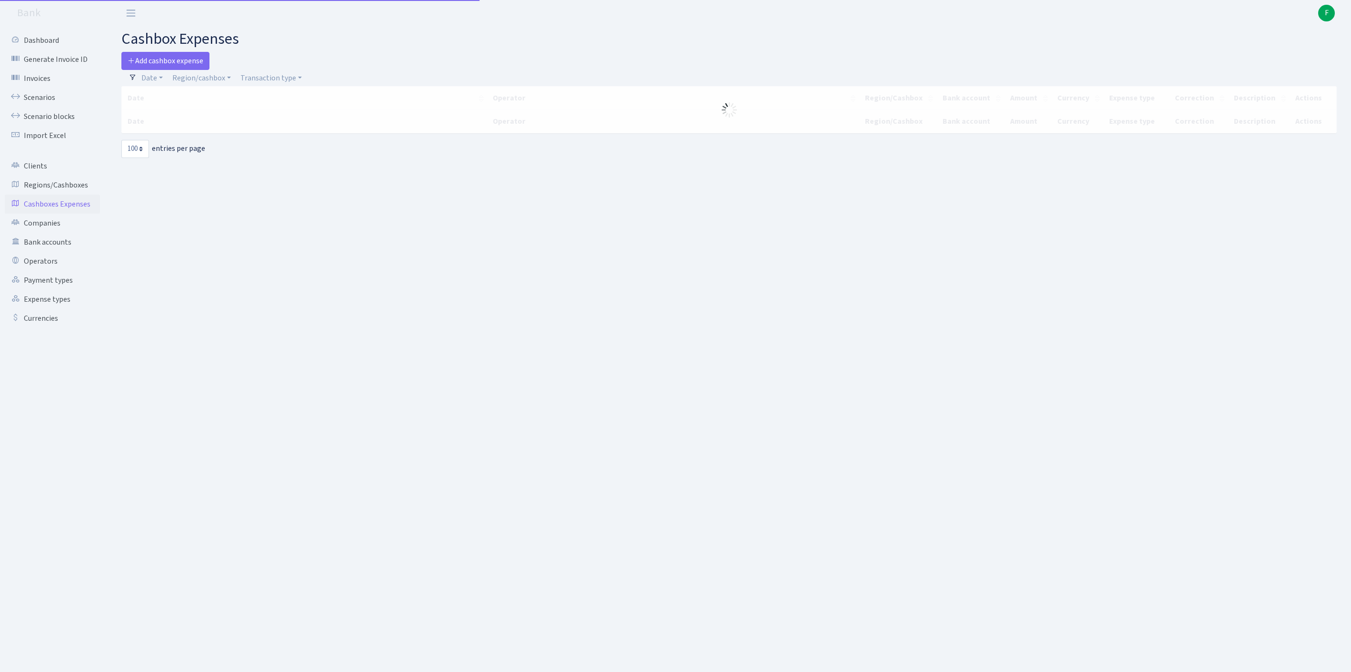
select select "100"
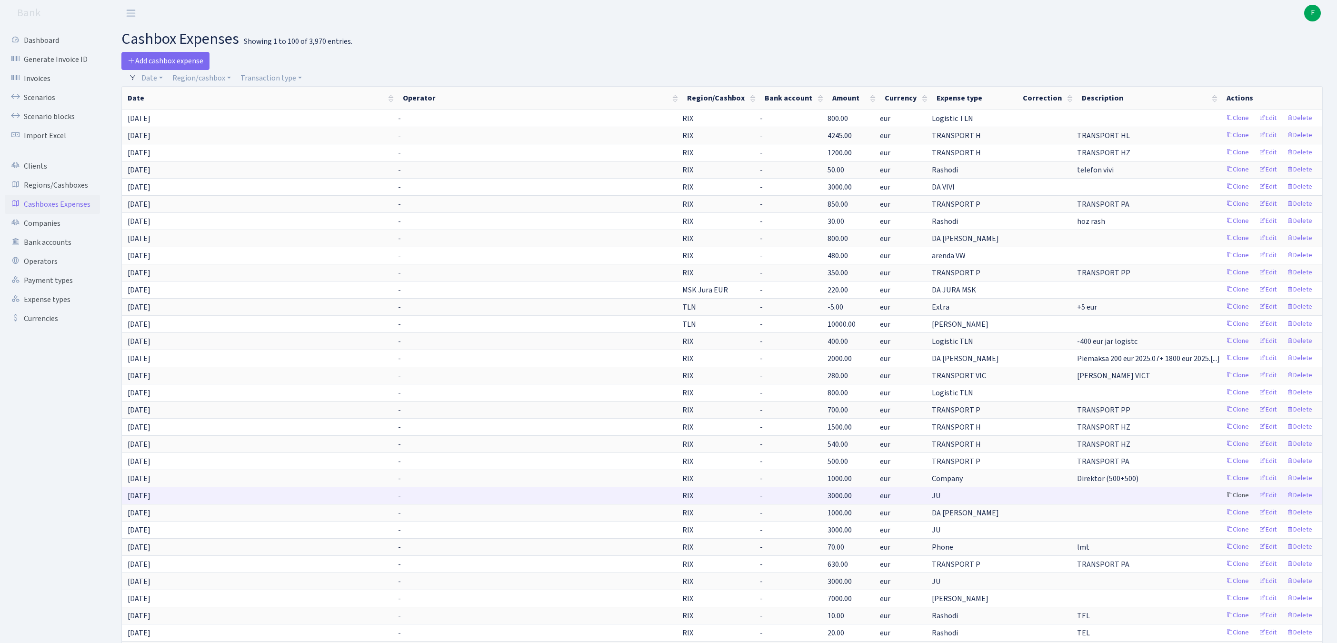
click at [1222, 503] on link "Clone" at bounding box center [1237, 495] width 31 height 15
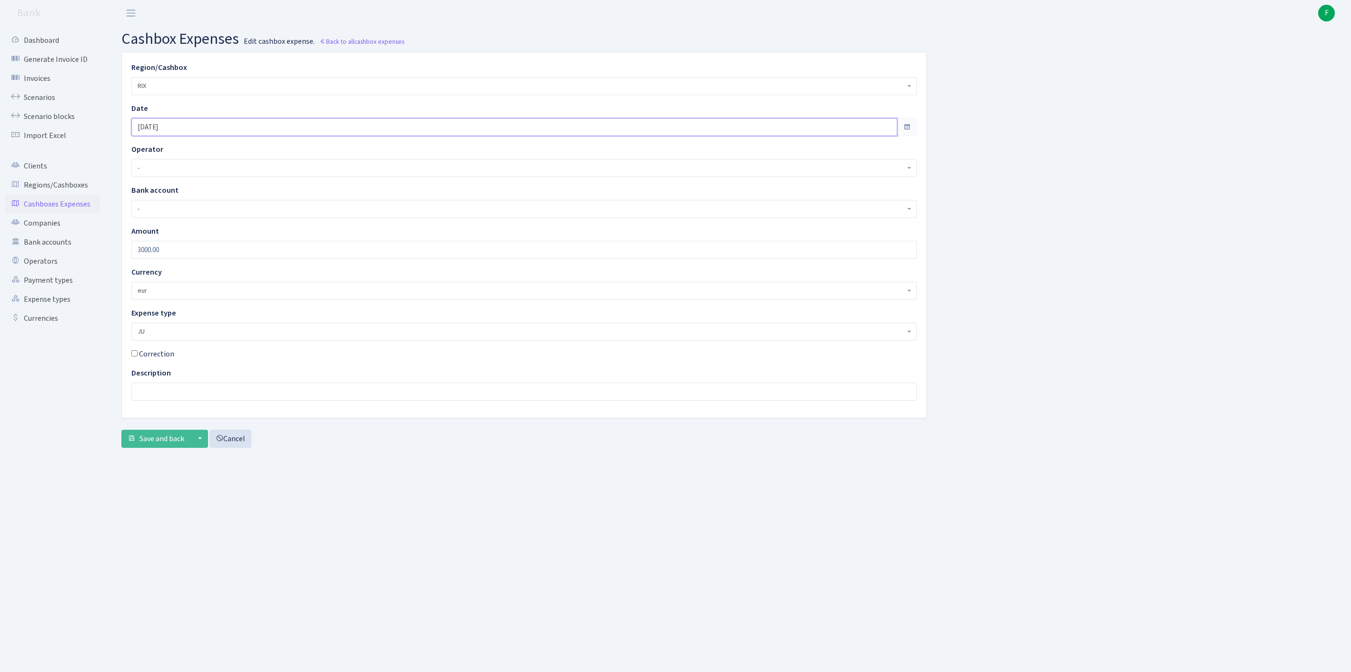
click at [210, 130] on input "04.08.2025" at bounding box center [514, 127] width 766 height 18
click at [159, 212] on td "12" at bounding box center [157, 212] width 14 height 14
type input "12.08.2025"
drag, startPoint x: 101, startPoint y: 259, endPoint x: 71, endPoint y: 256, distance: 29.7
click at [71, 256] on div "Dashboard Generate Invoice ID Invoices Scenarios Scenario blocks Import Excel C…" at bounding box center [675, 337] width 1351 height 622
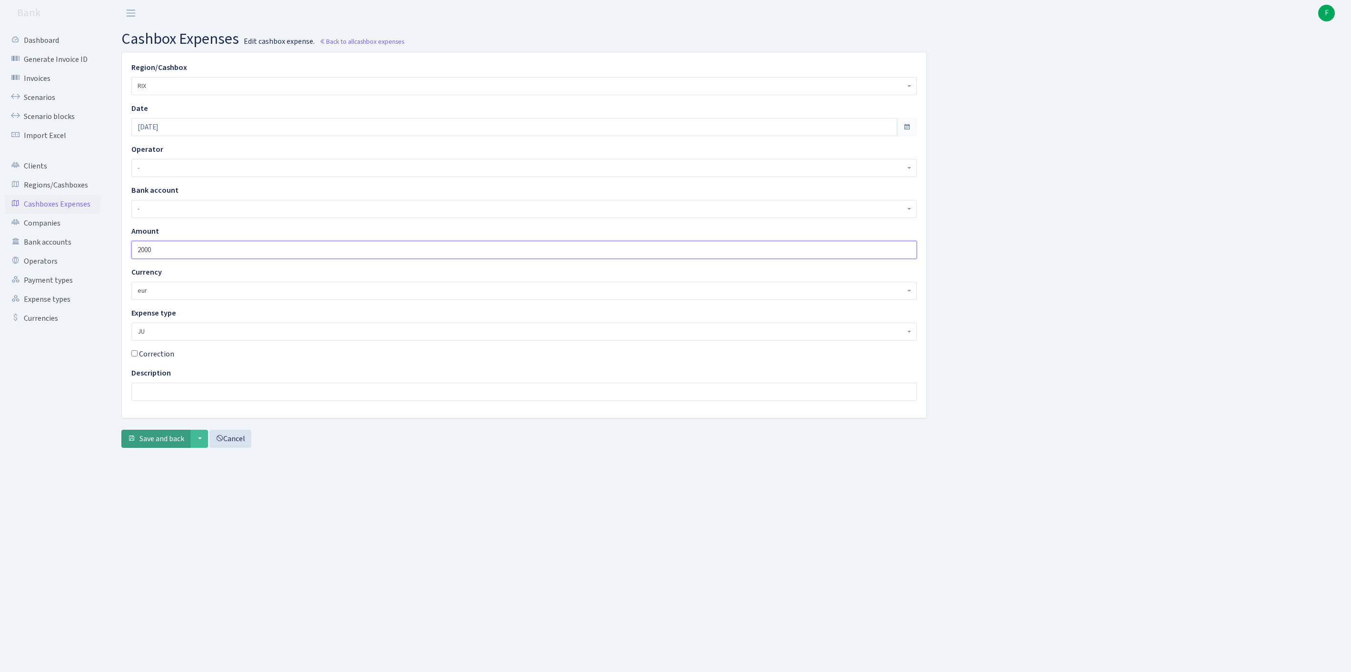
type input "2000"
click at [165, 444] on span "Save and back" at bounding box center [162, 439] width 45 height 10
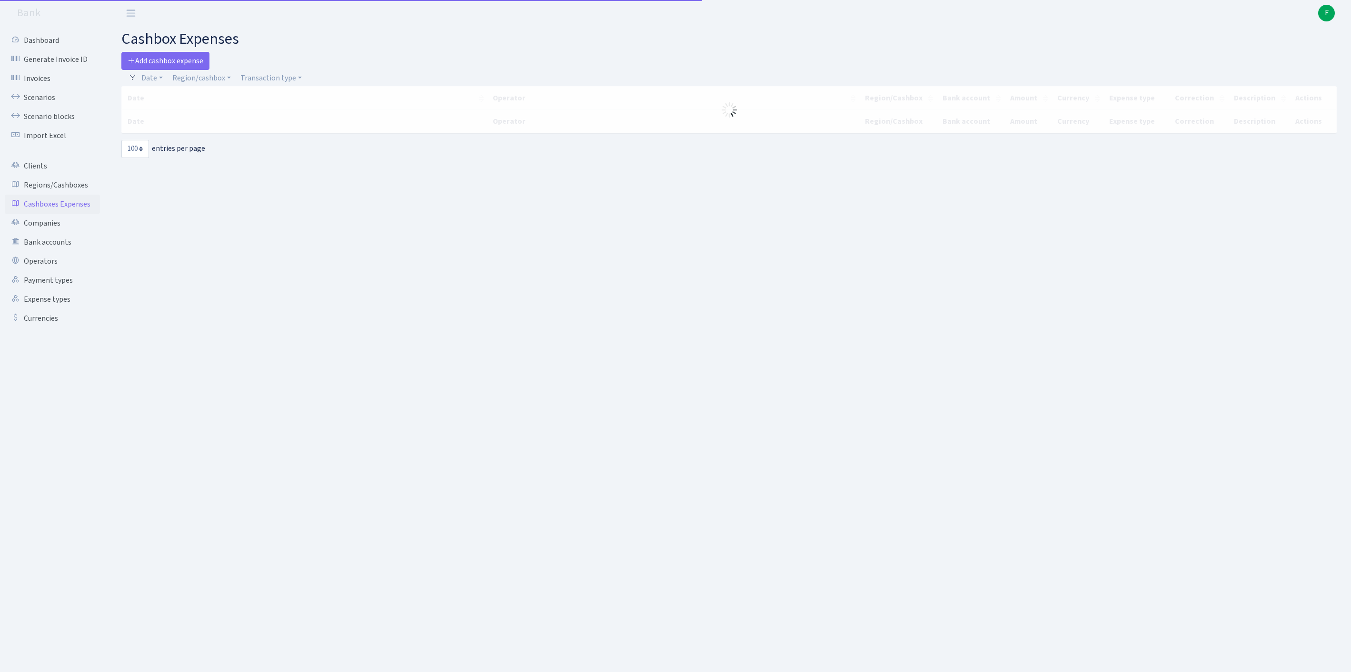
select select "100"
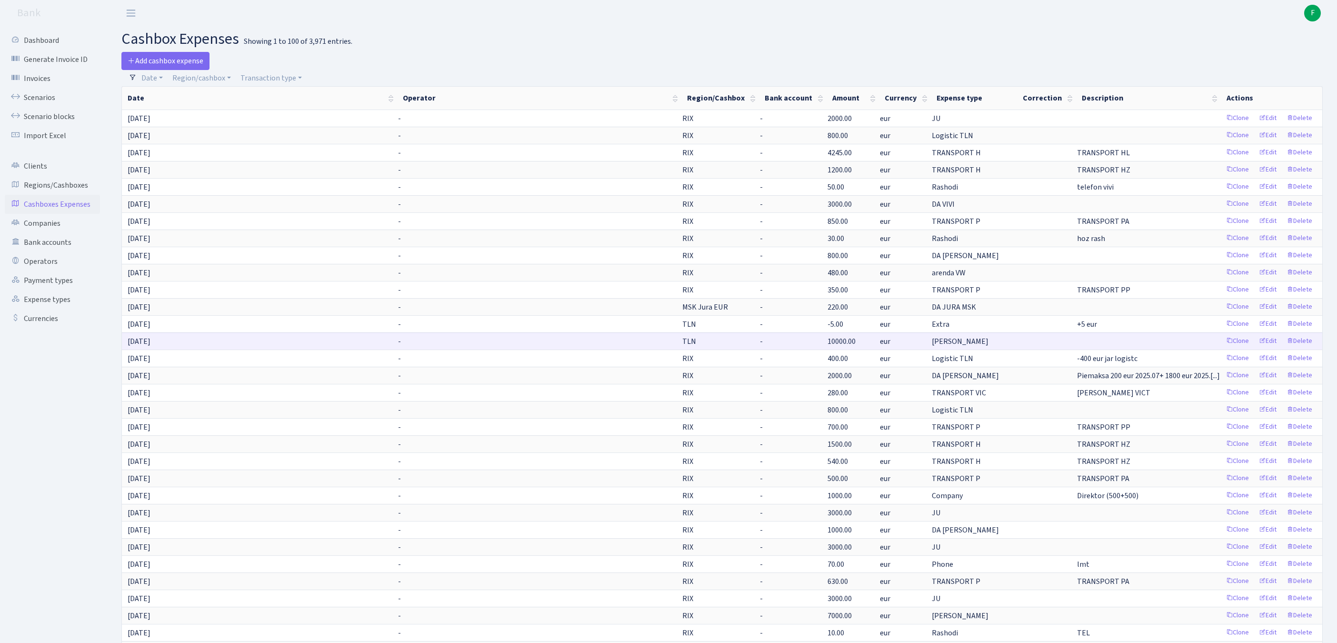
scroll to position [1071, 0]
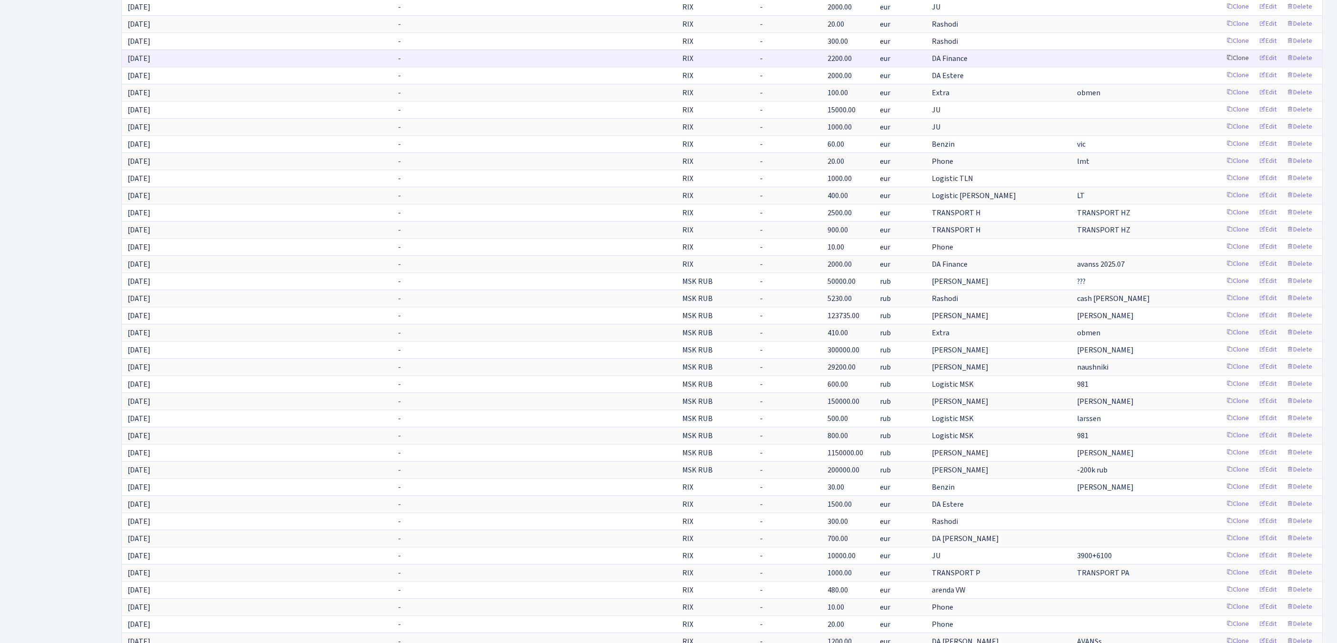
click at [1222, 66] on link "Clone" at bounding box center [1237, 58] width 31 height 15
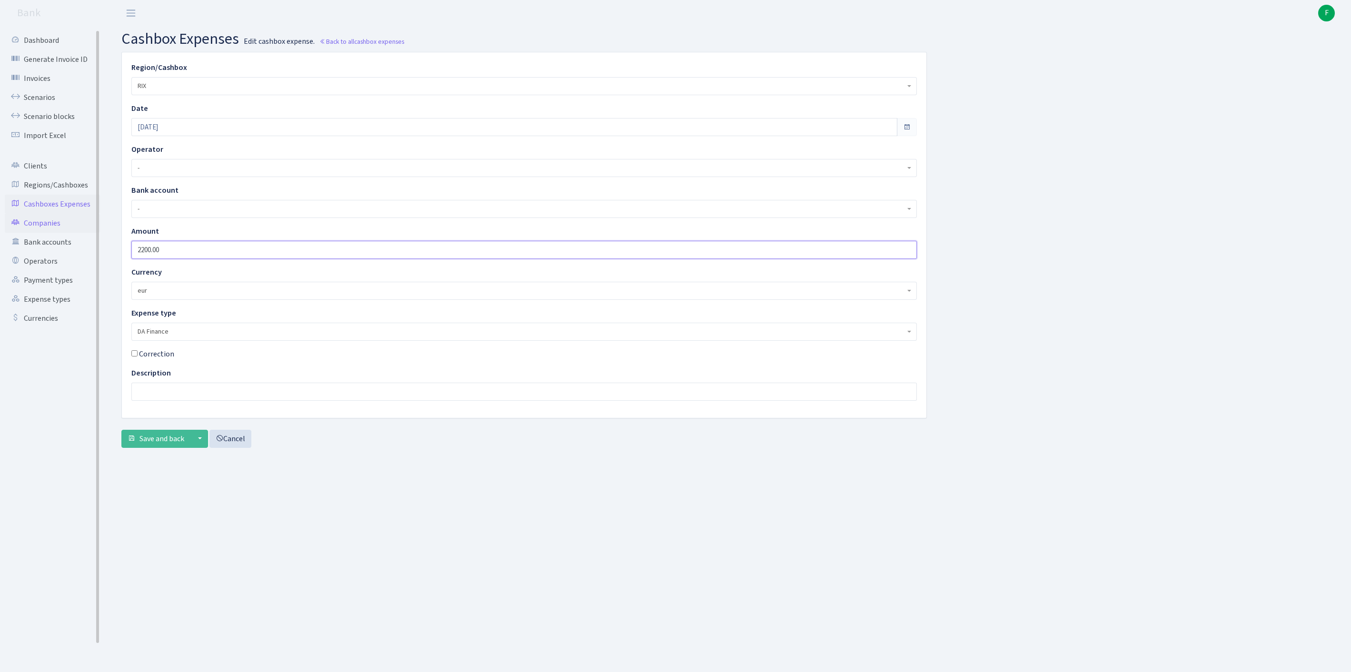
drag, startPoint x: 77, startPoint y: 258, endPoint x: 19, endPoint y: 254, distance: 58.2
click at [19, 254] on div "Dashboard Generate Invoice ID Invoices Scenarios Scenario blocks Import Excel C…" at bounding box center [675, 337] width 1351 height 622
type input "2000"
click at [167, 444] on span "Save and back" at bounding box center [162, 439] width 45 height 10
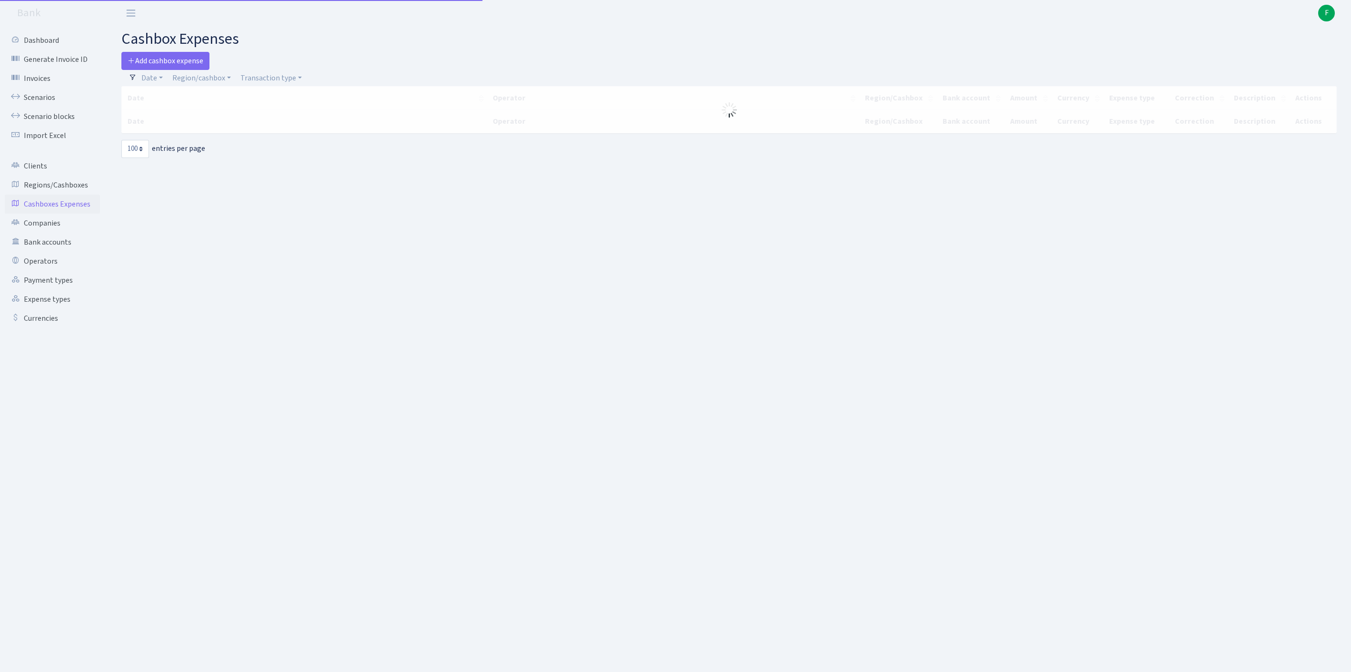
select select "100"
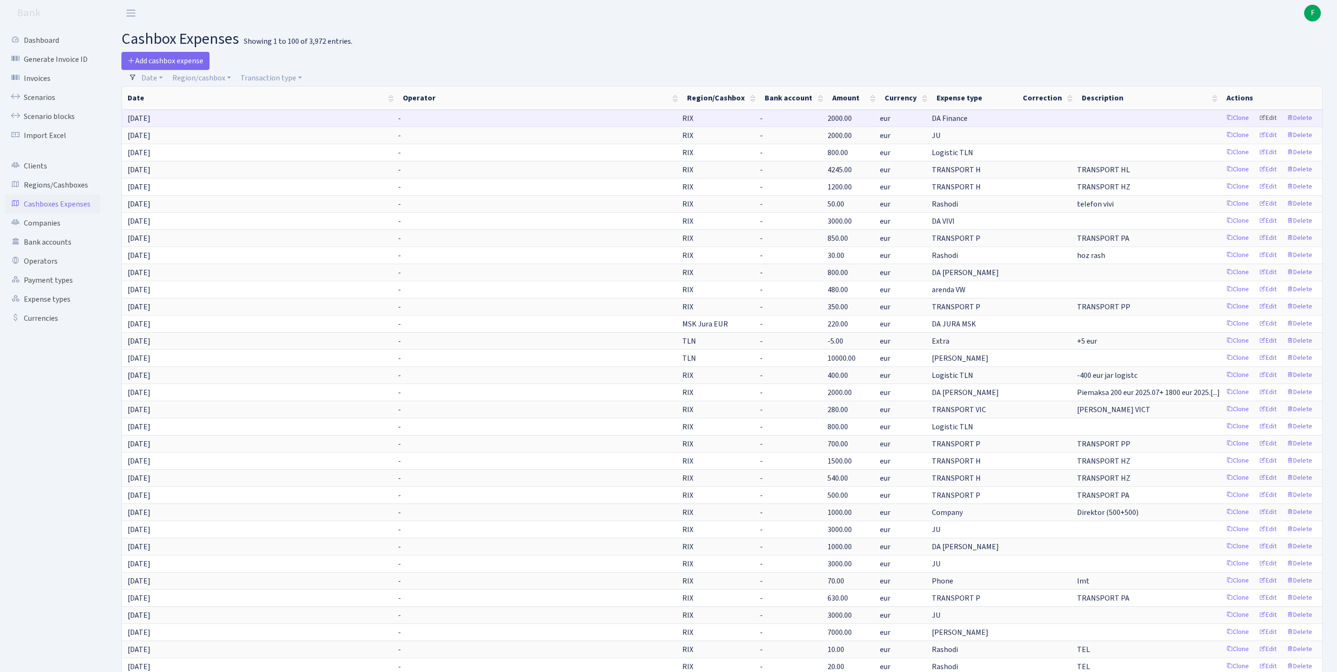
click at [1263, 126] on link "Edit" at bounding box center [1268, 118] width 26 height 15
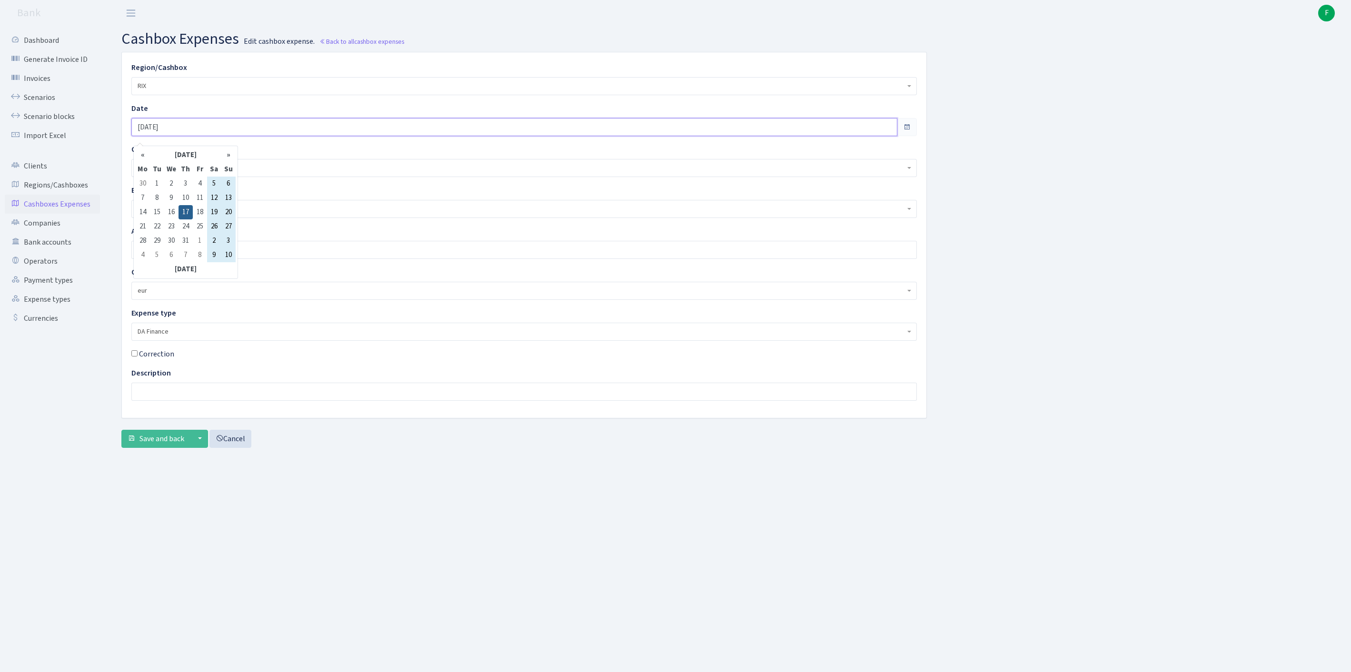
drag, startPoint x: 216, startPoint y: 130, endPoint x: 105, endPoint y: 130, distance: 111.4
click at [105, 130] on div "Dashboard Generate Invoice ID Invoices Scenarios Scenario blocks Import Excel C…" at bounding box center [675, 337] width 1351 height 622
click at [230, 156] on th "»" at bounding box center [228, 155] width 14 height 14
click at [160, 211] on td "12" at bounding box center [157, 212] width 14 height 14
type input "[DATE]"
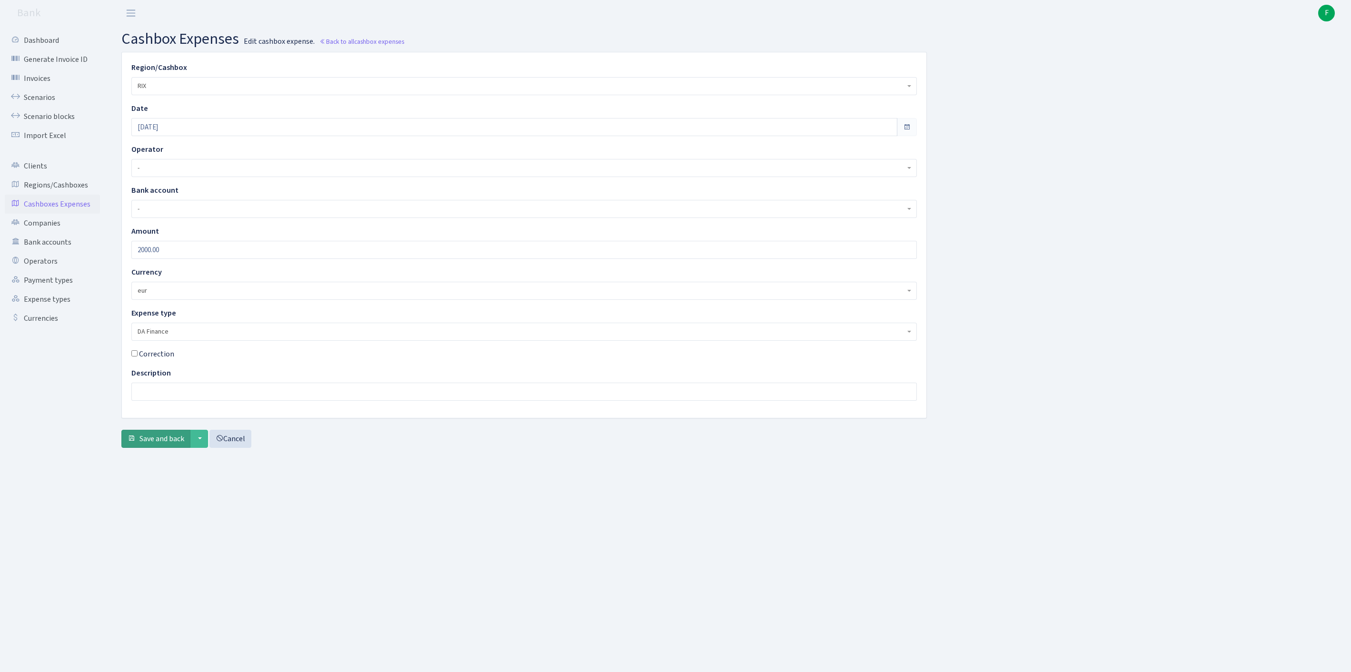
click at [157, 444] on span "Save and back" at bounding box center [162, 439] width 45 height 10
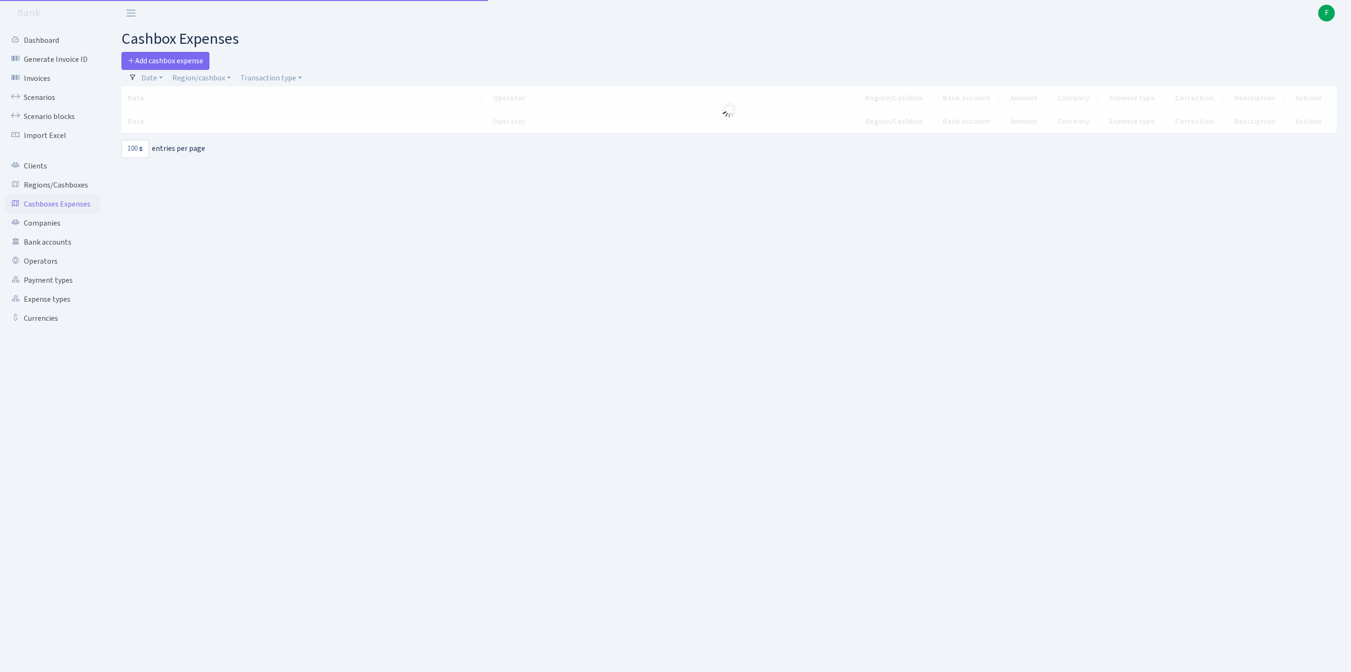
select select "100"
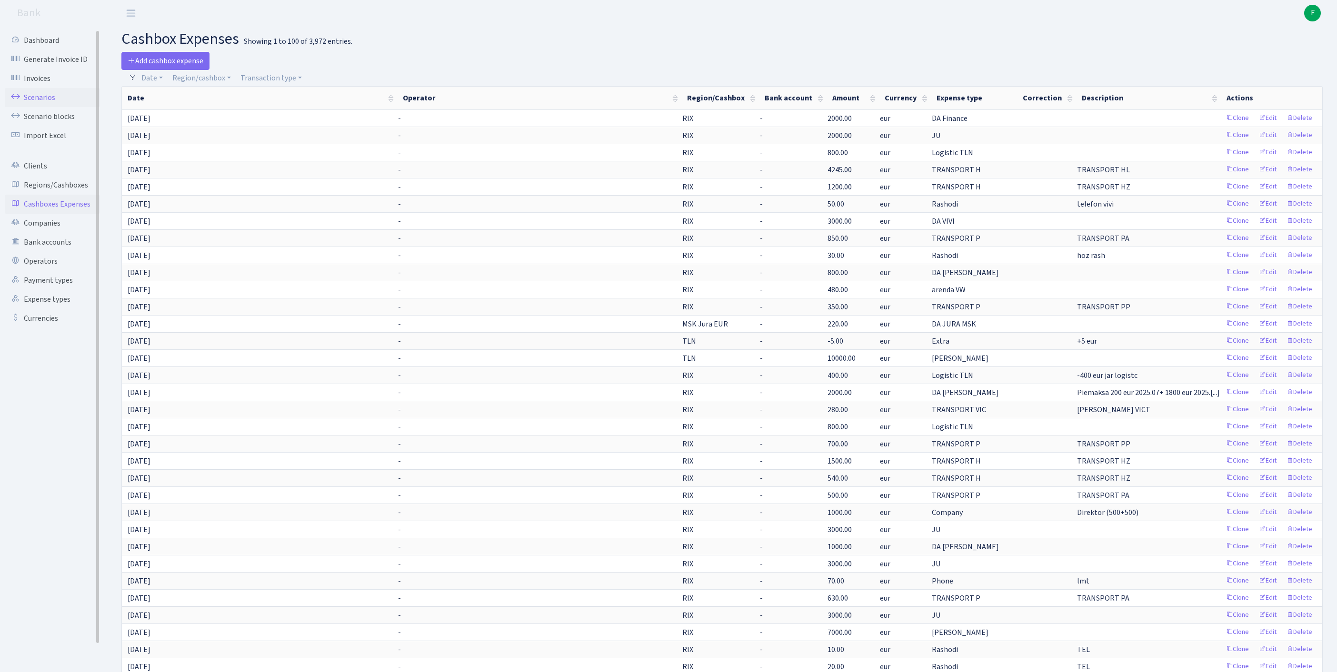
click at [46, 102] on link "Scenarios" at bounding box center [52, 97] width 95 height 19
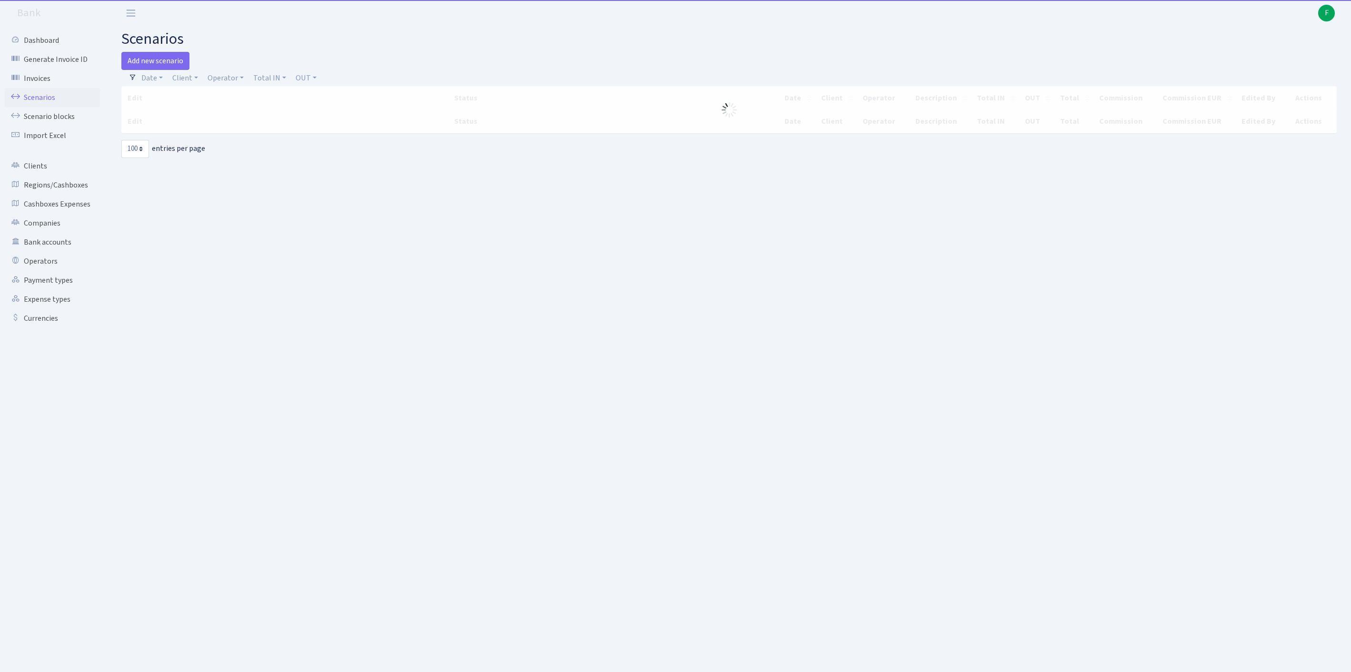
select select "100"
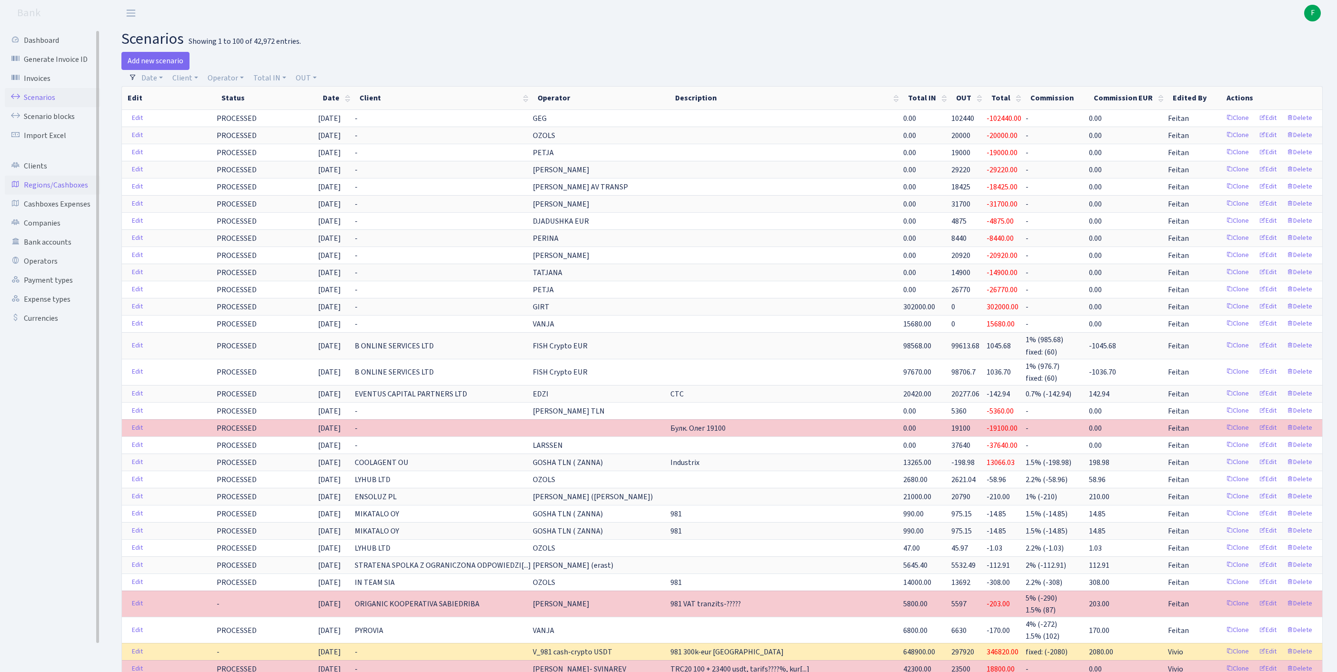
click at [46, 195] on link "Regions/Cashboxes" at bounding box center [52, 185] width 95 height 19
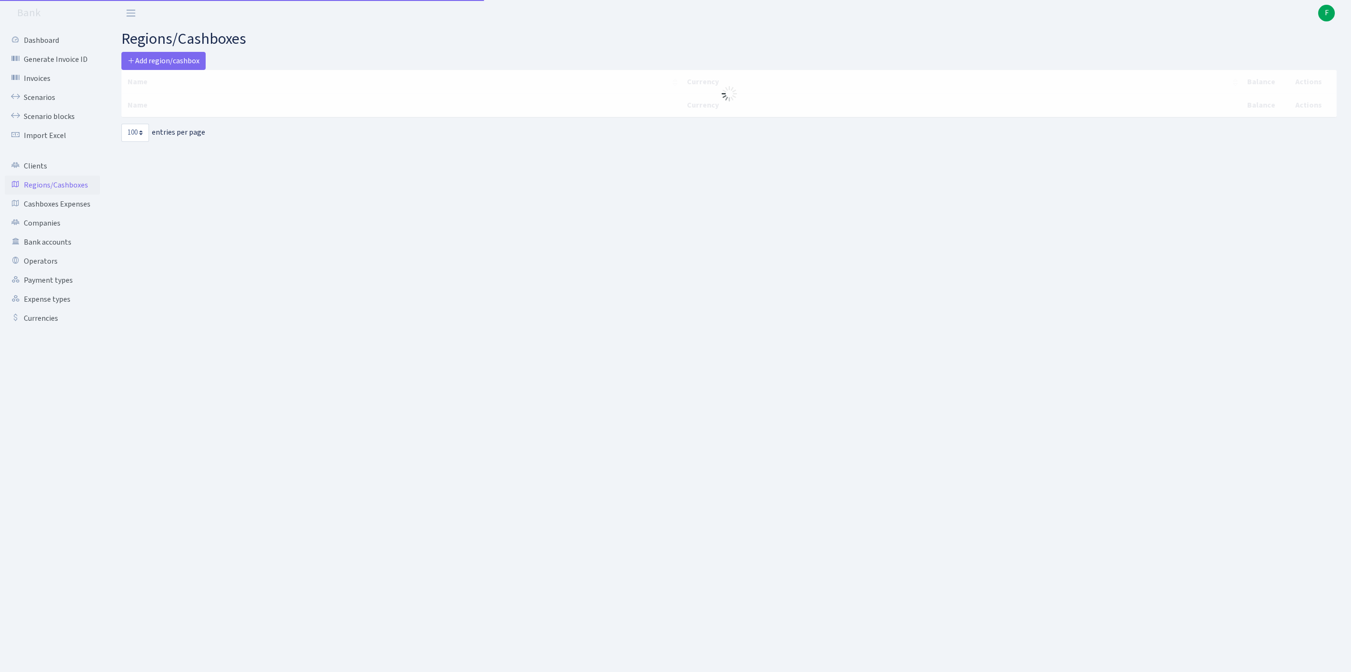
select select "100"
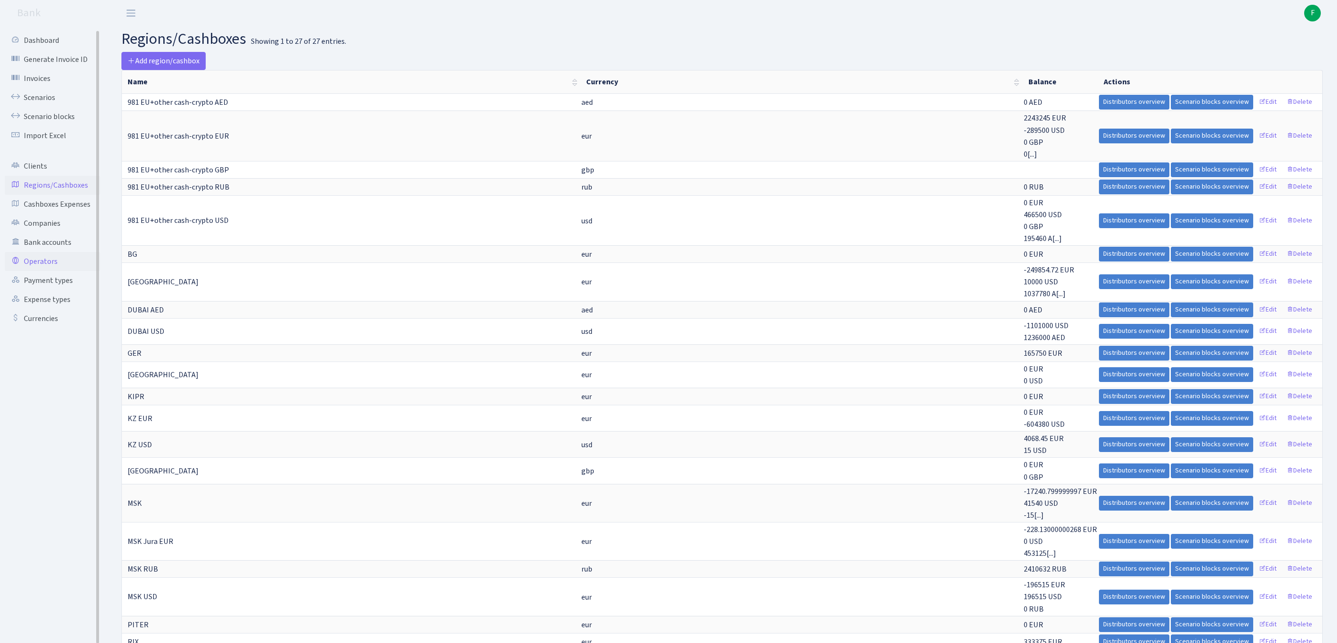
click at [44, 271] on link "Operators" at bounding box center [52, 261] width 95 height 19
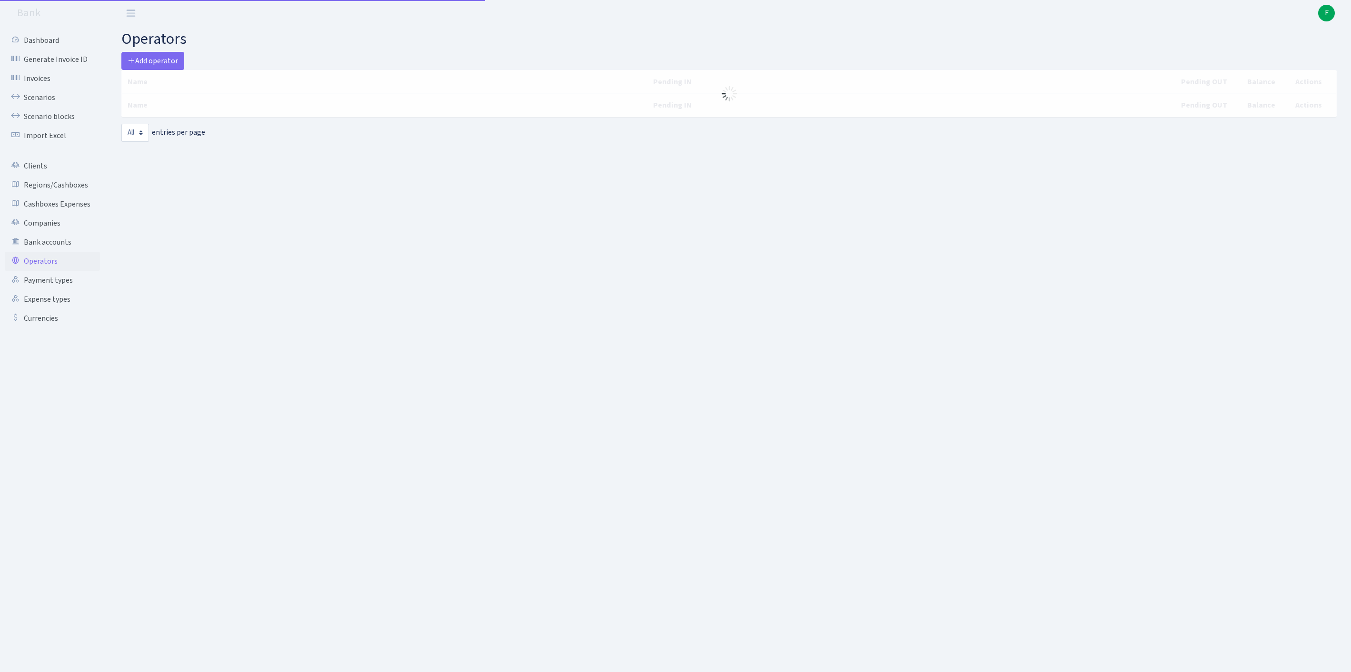
select select "-1"
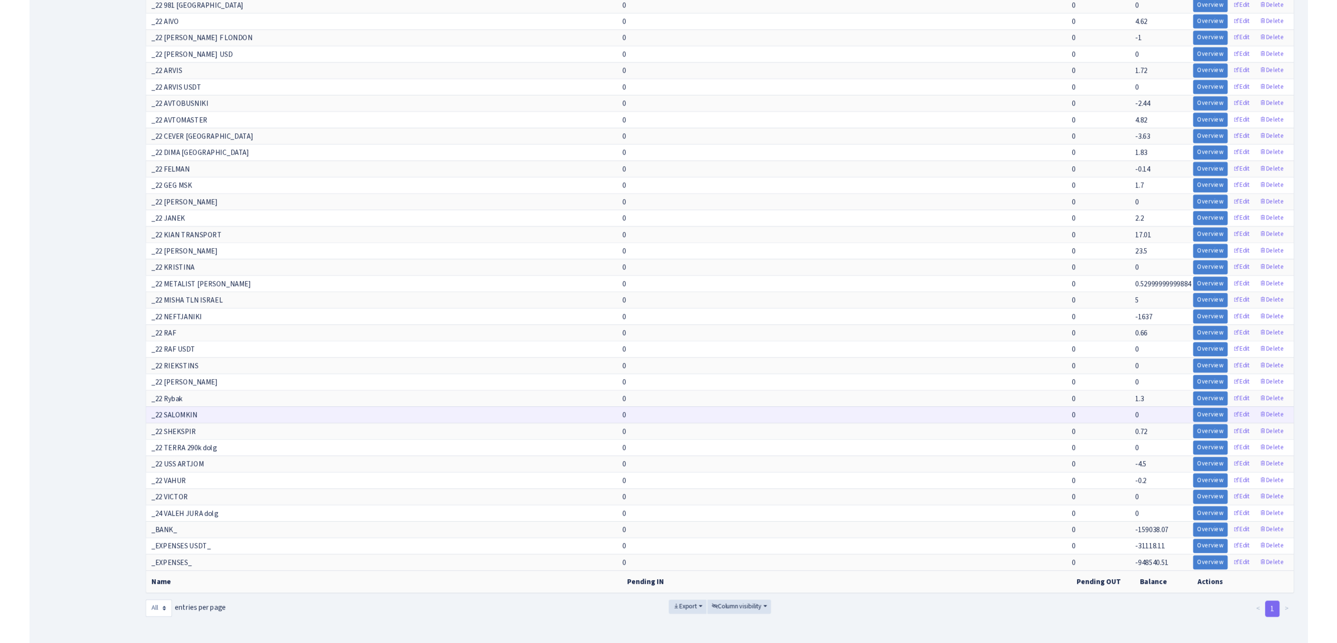
scroll to position [8524, 0]
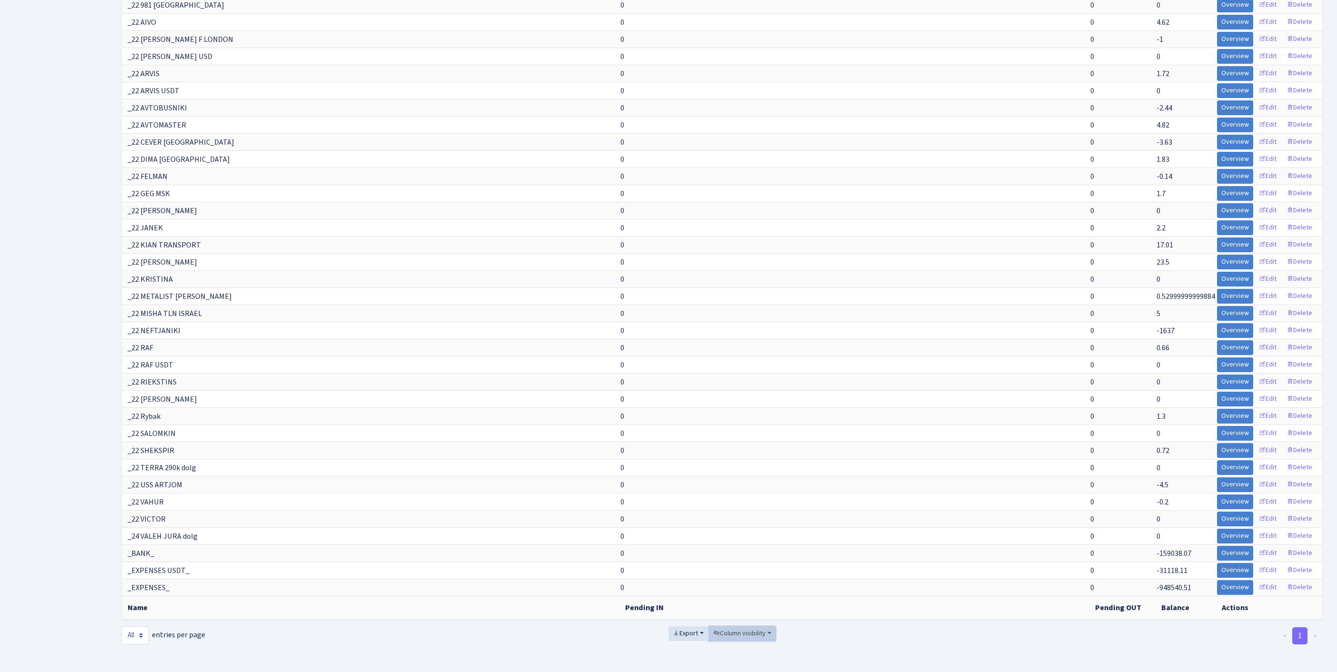
click at [731, 629] on span "Column visibility" at bounding box center [739, 634] width 52 height 10
click at [750, 575] on span "Pending IN" at bounding box center [736, 580] width 33 height 10
drag, startPoint x: 741, startPoint y: 581, endPoint x: 682, endPoint y: 628, distance: 75.3
click at [741, 589] on span "Pending OUT" at bounding box center [740, 594] width 40 height 10
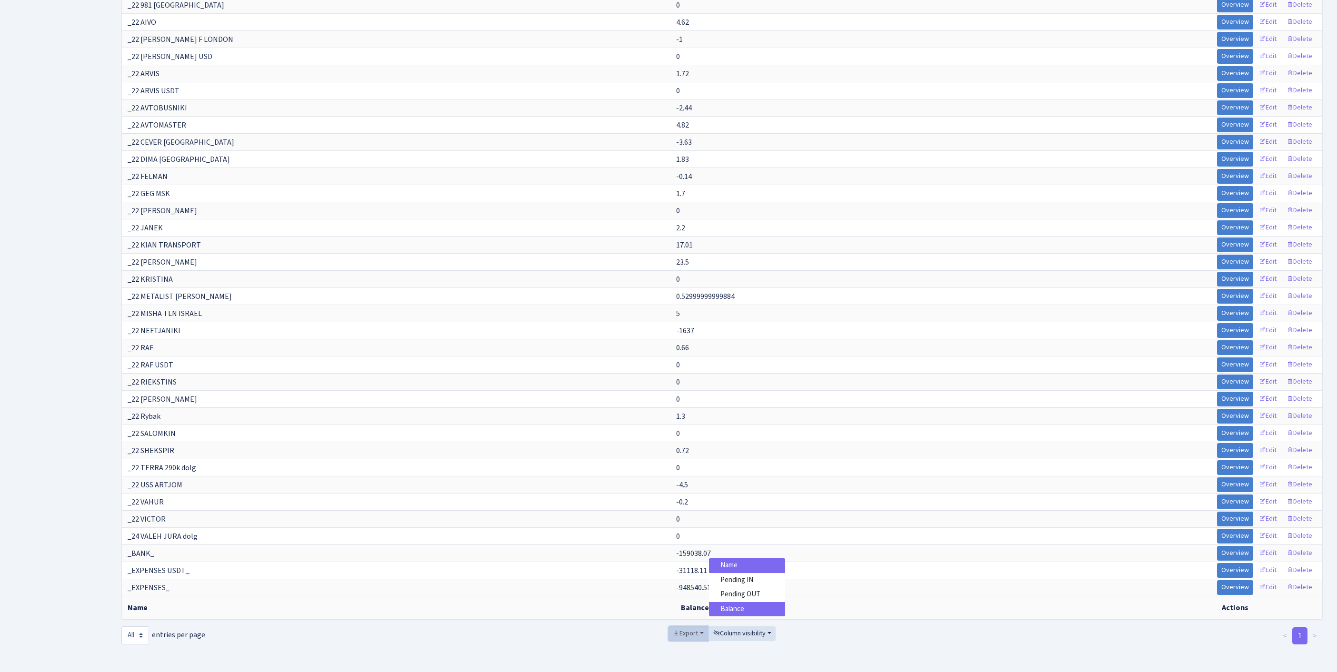
click at [673, 629] on span "Export" at bounding box center [685, 634] width 25 height 10
click at [680, 559] on span "Excel" at bounding box center [688, 564] width 16 height 10
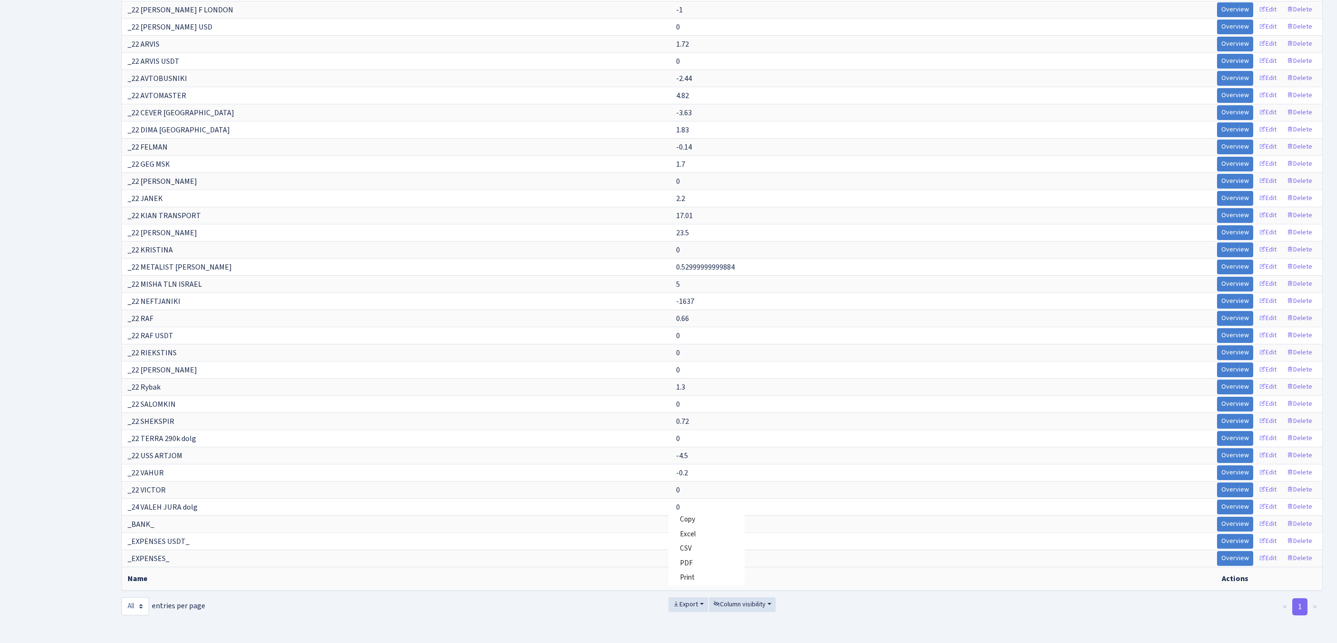
scroll to position [5554, 0]
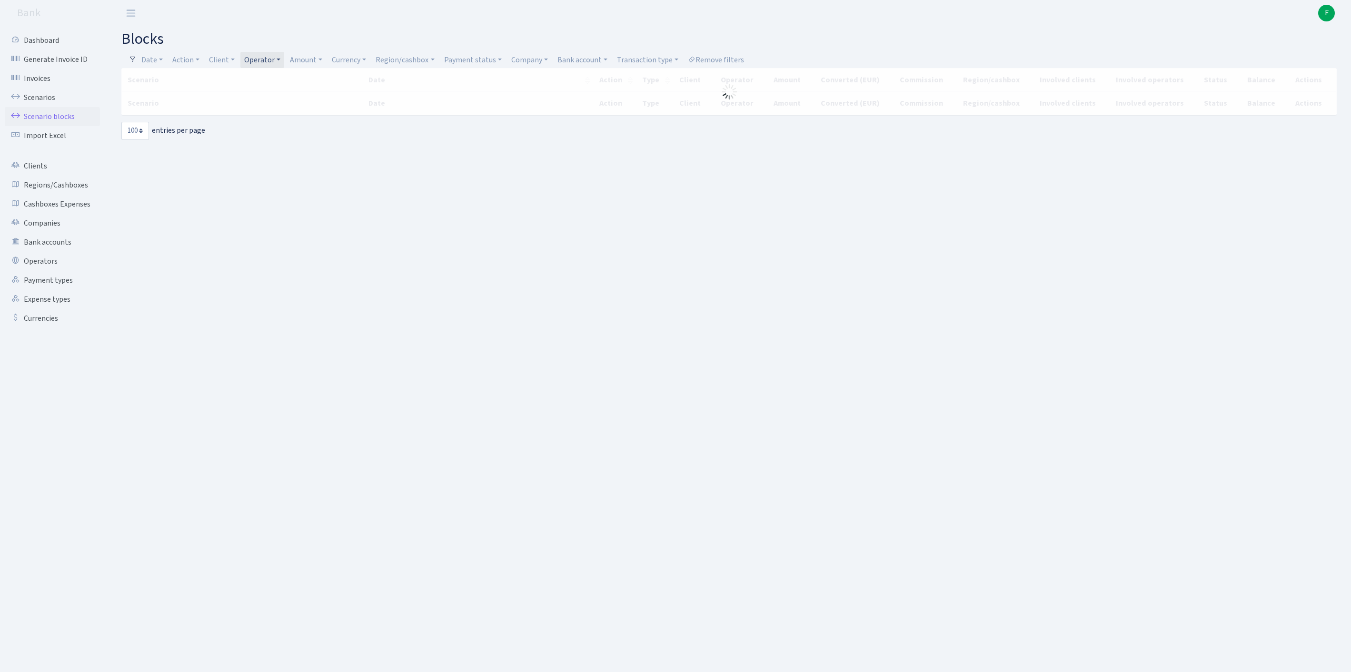
select select "100"
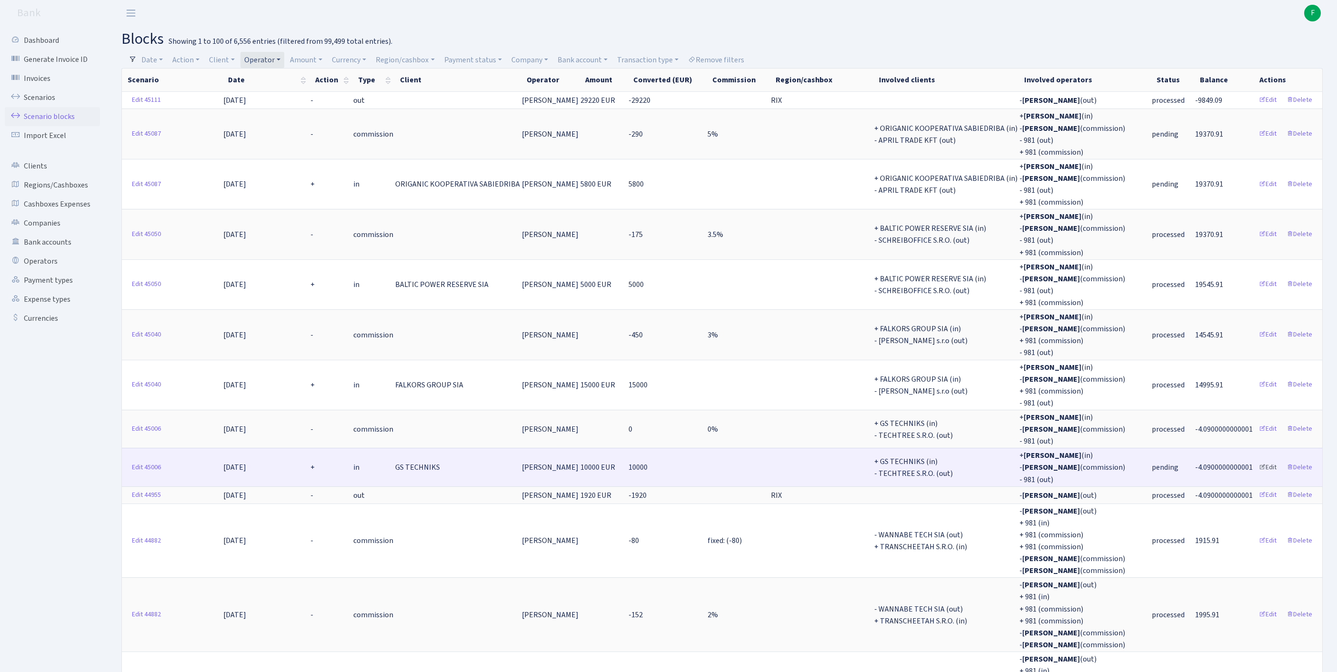
click at [1257, 475] on link "Edit" at bounding box center [1268, 467] width 26 height 15
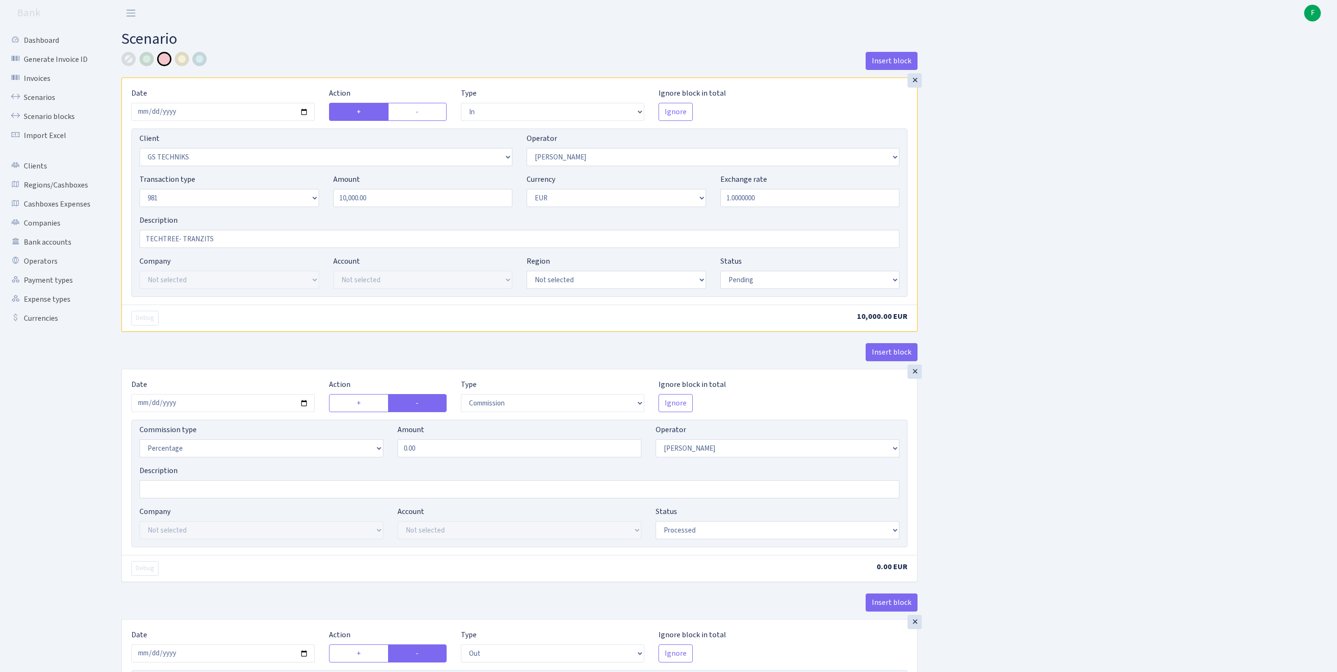
select select "in"
select select "3296"
select select "2"
select select "8"
select select "1"
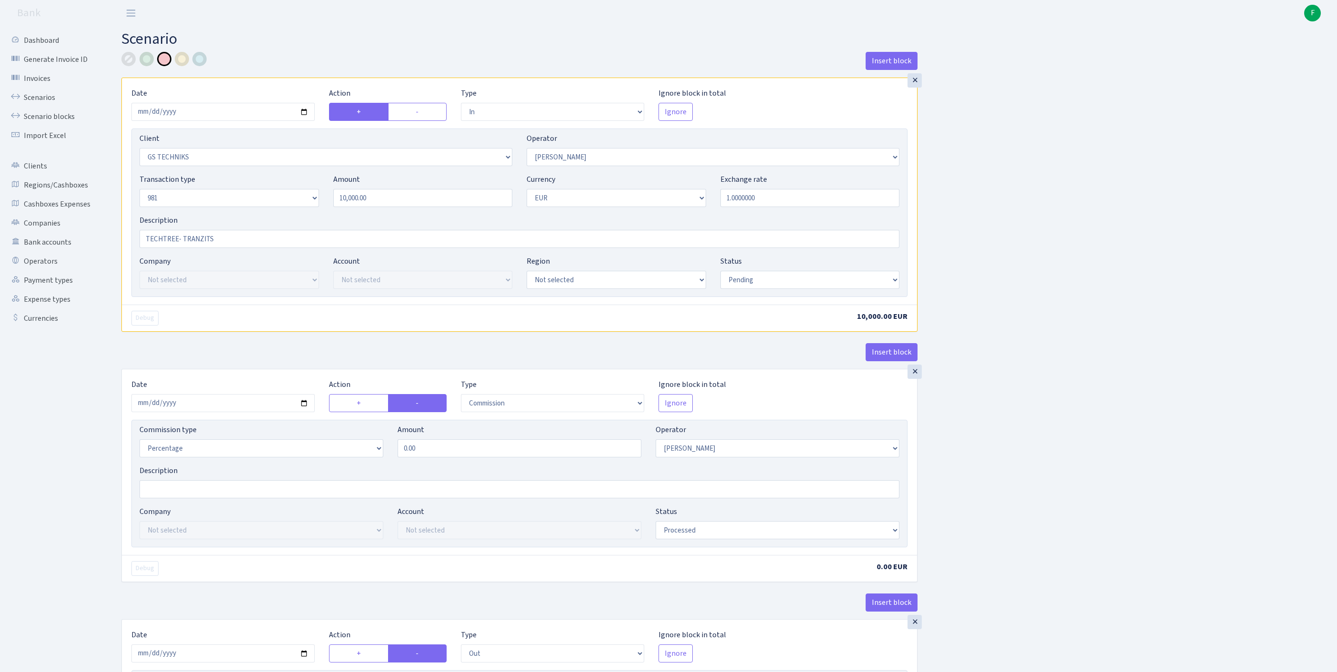
select select "pending"
select select "commission"
select select "2"
select select "processed"
select select "out"
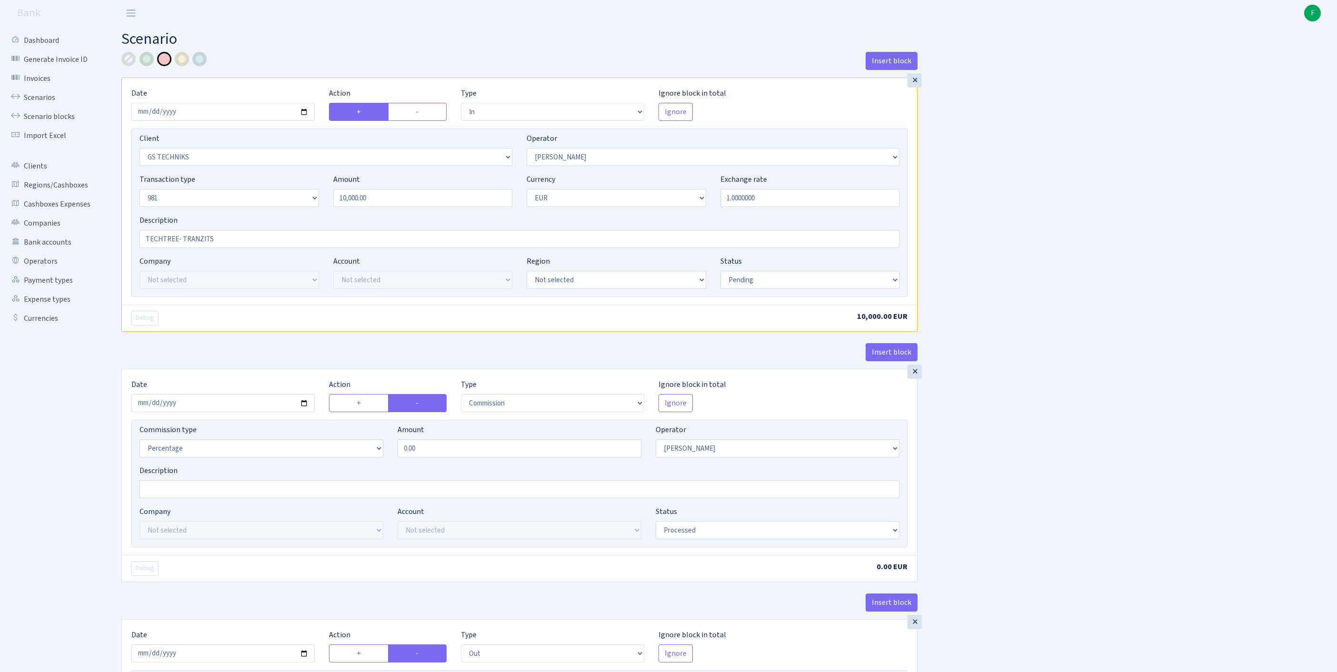
select select "342"
select select "61"
select select "8"
select select "1"
select select "processed"
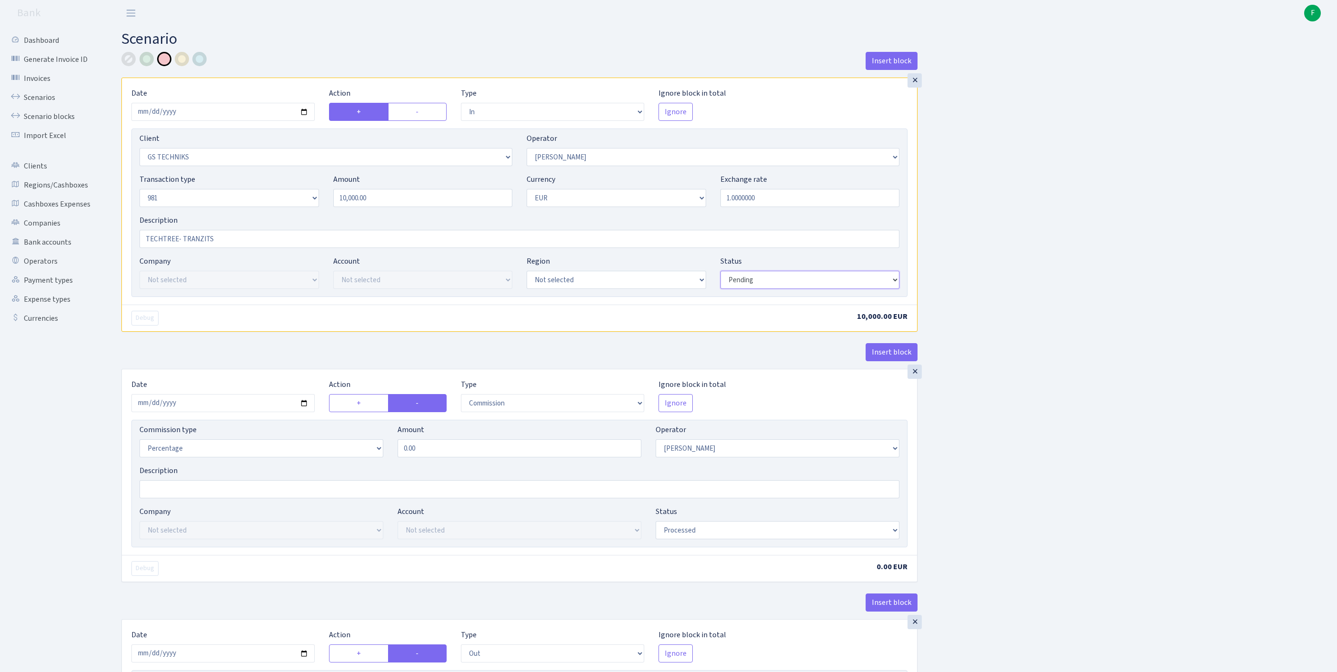
select select "processed"
drag, startPoint x: 451, startPoint y: 504, endPoint x: 315, endPoint y: 498, distance: 136.3
click at [318, 465] on div "Commission type Percentage Fixed Bank Amount 0.00 Operator Not selected 981 981…" at bounding box center [519, 444] width 774 height 41
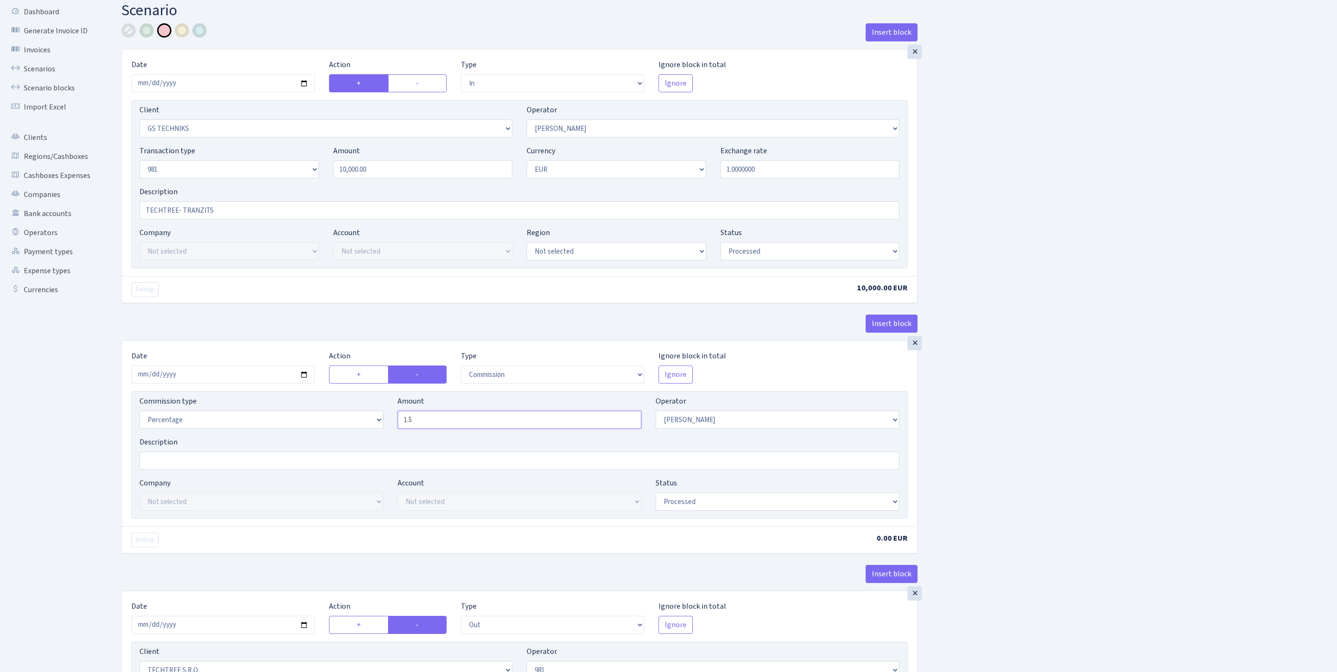
scroll to position [101, 0]
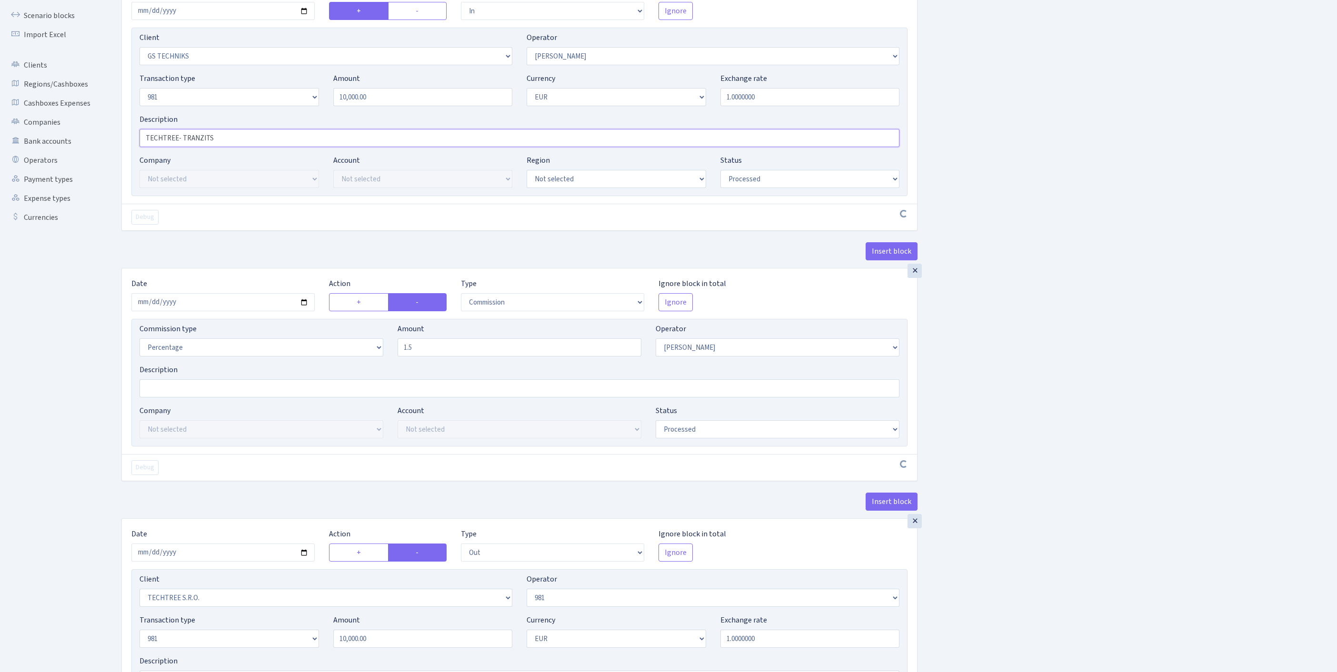
type input "1.50"
click at [267, 147] on input "TECHTREE- TRANZITS" at bounding box center [520, 138] width 760 height 18
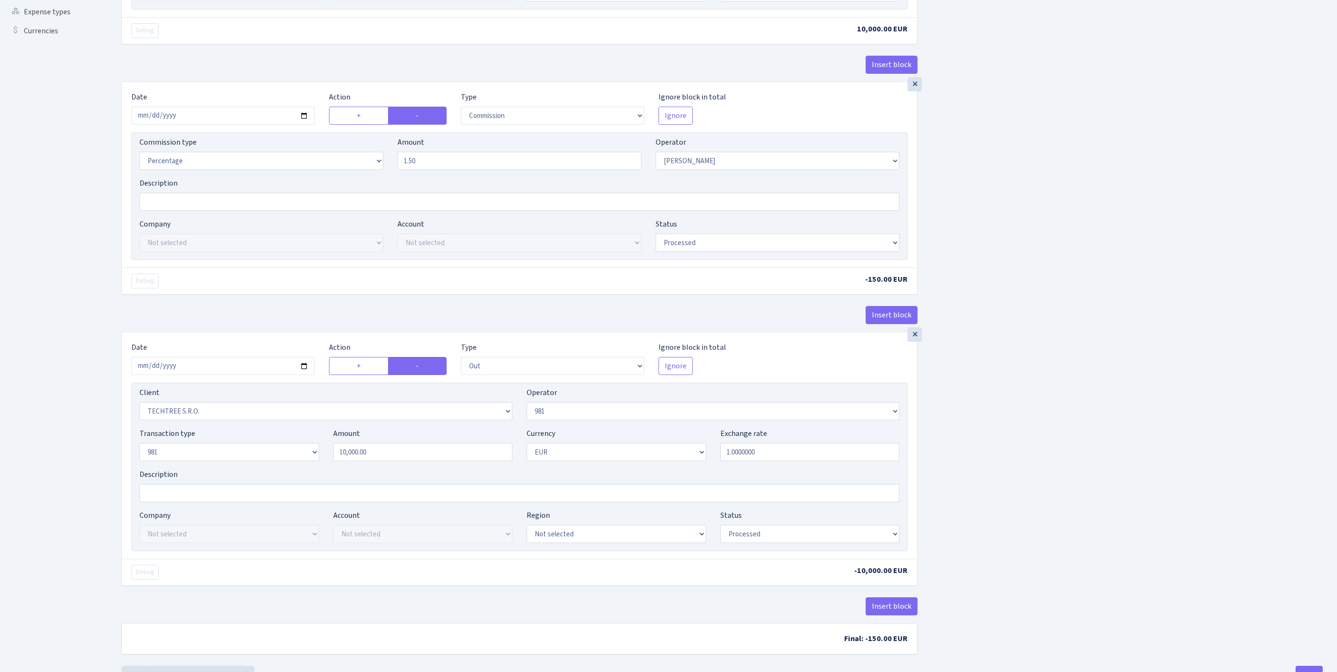
scroll to position [448, 0]
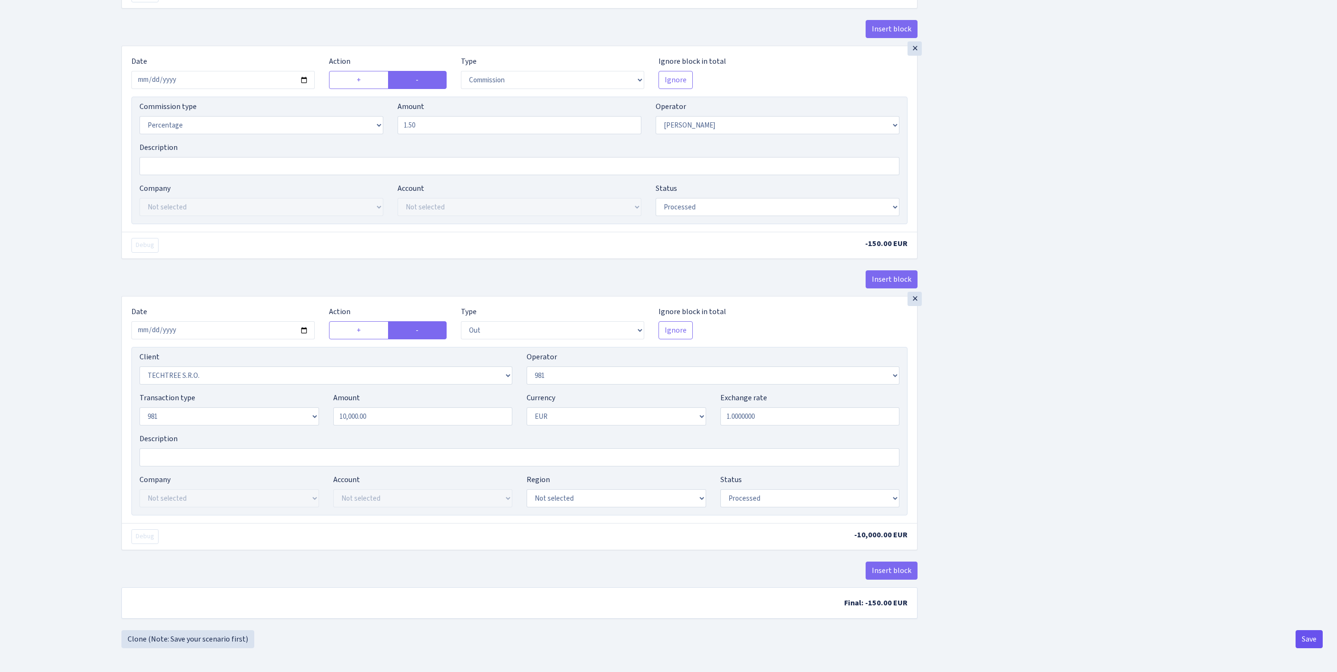
type input "TECHTREE- UZ CASH"
click at [1309, 638] on button "Save" at bounding box center [1309, 639] width 27 height 18
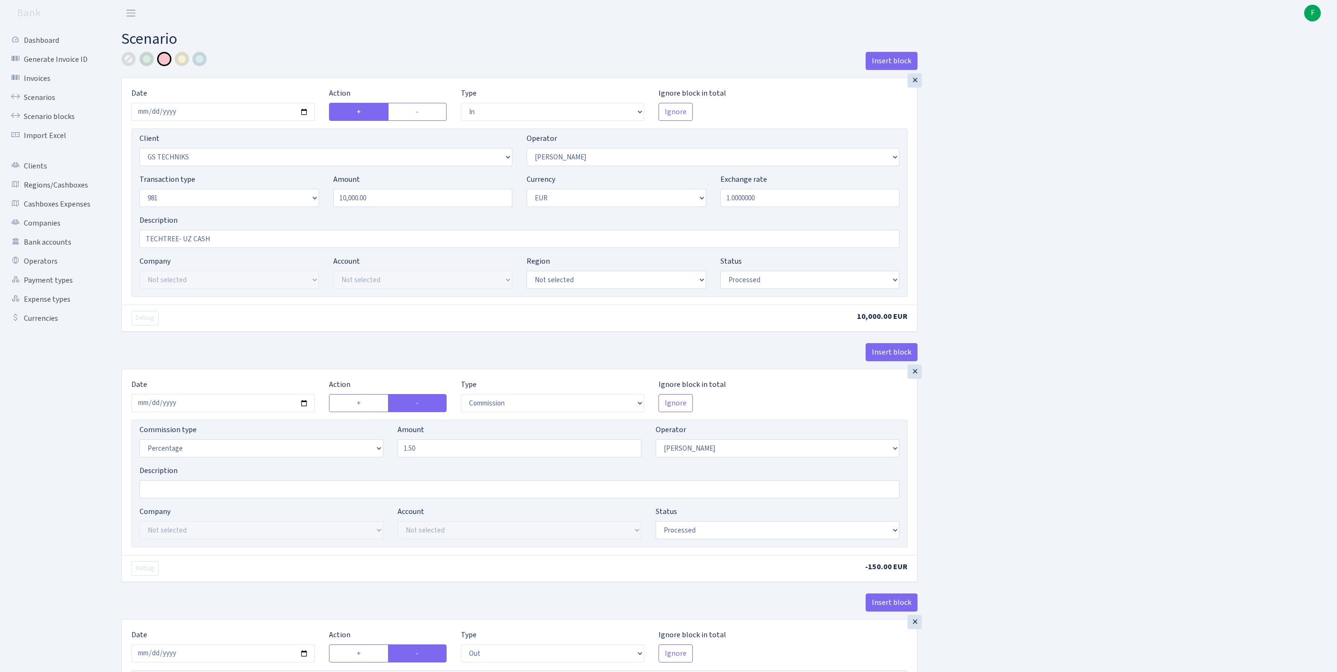
select select "in"
select select "3296"
select select "2"
select select "8"
select select "1"
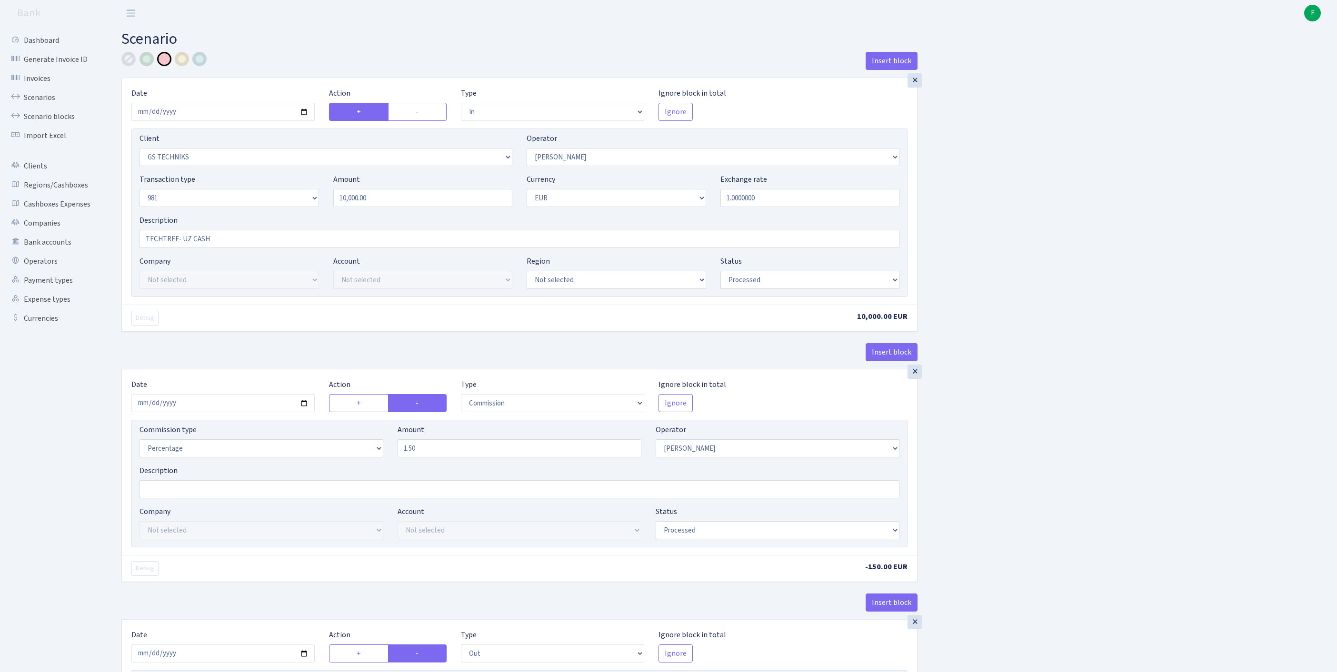
select select "processed"
select select "commission"
select select "2"
select select "processed"
select select "out"
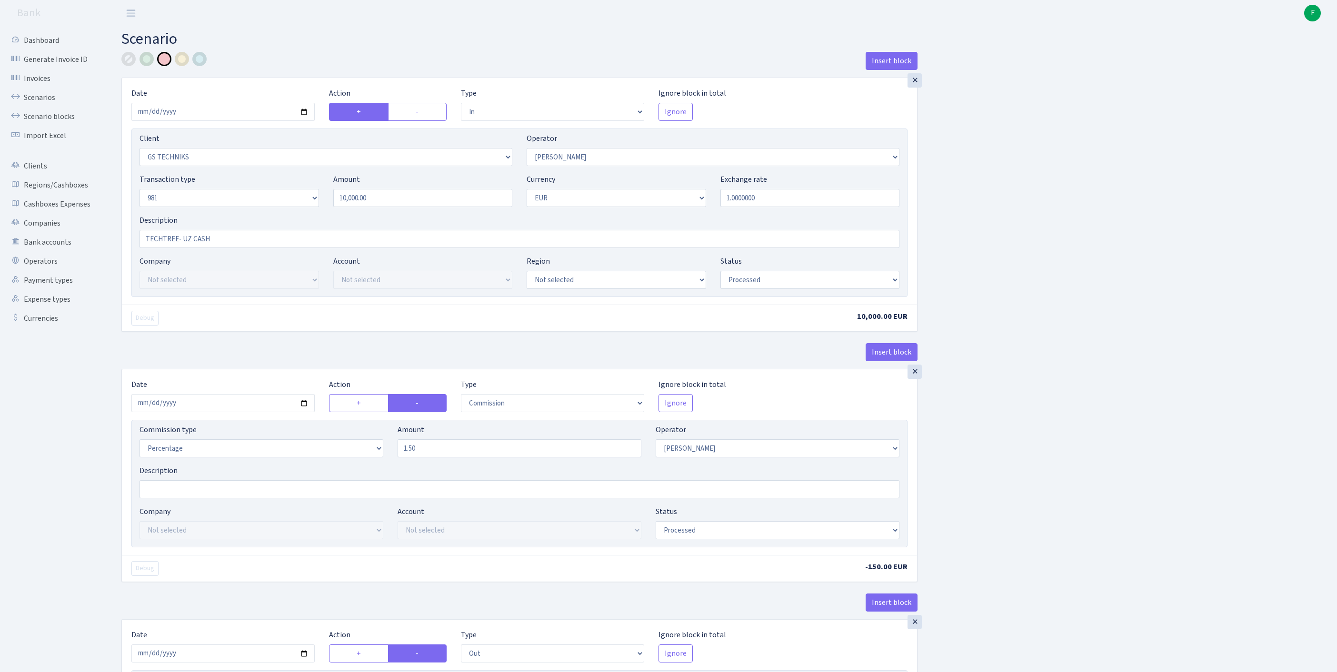
select select "342"
select select "61"
select select "8"
select select "1"
select select "processed"
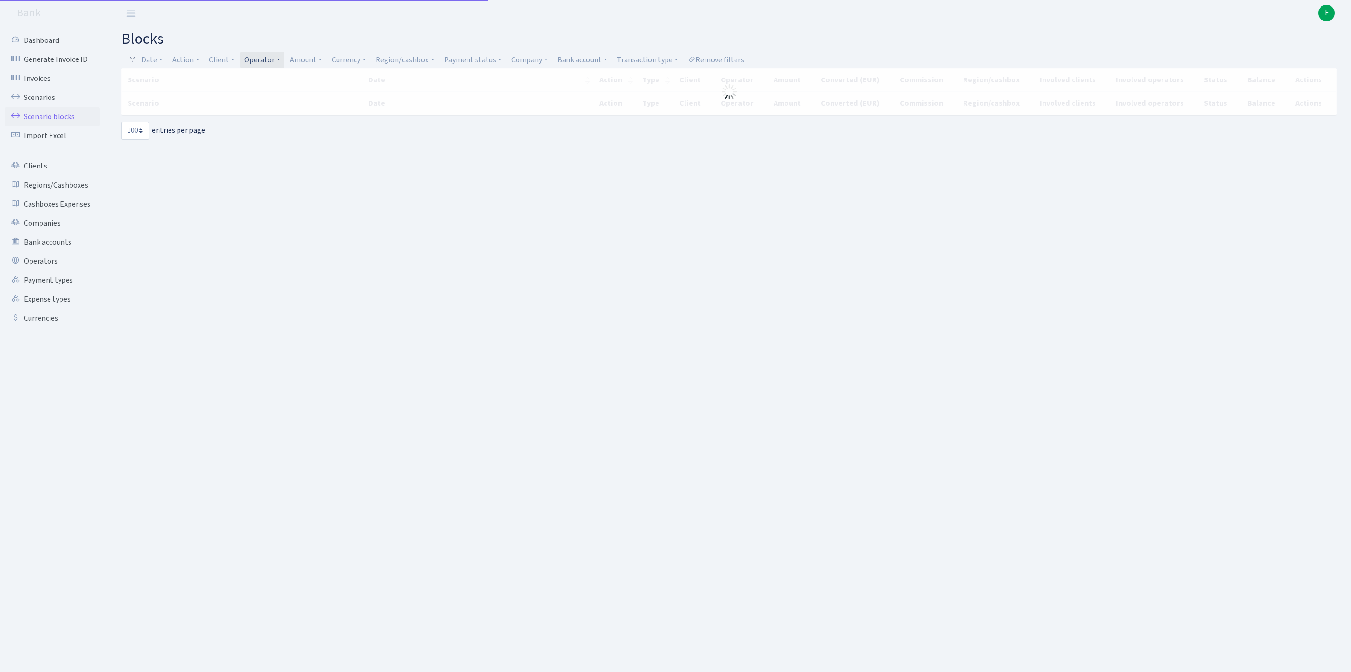
select select "100"
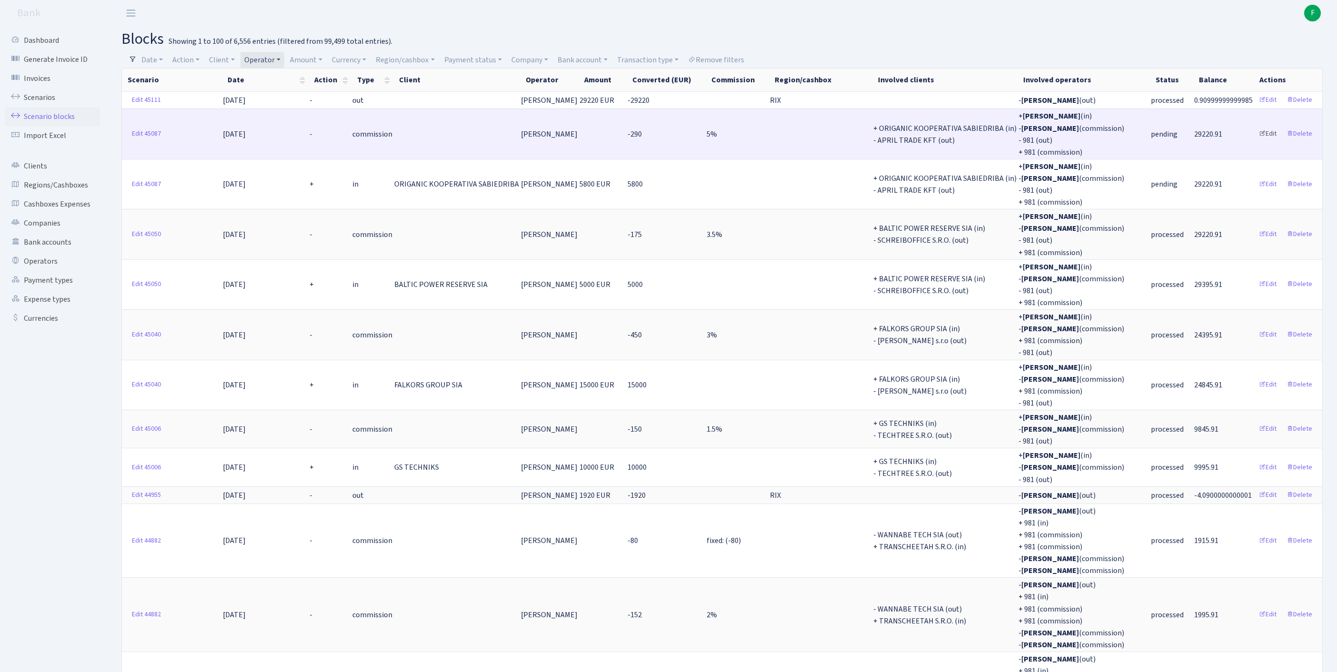
click at [1258, 141] on link "Edit" at bounding box center [1268, 134] width 26 height 15
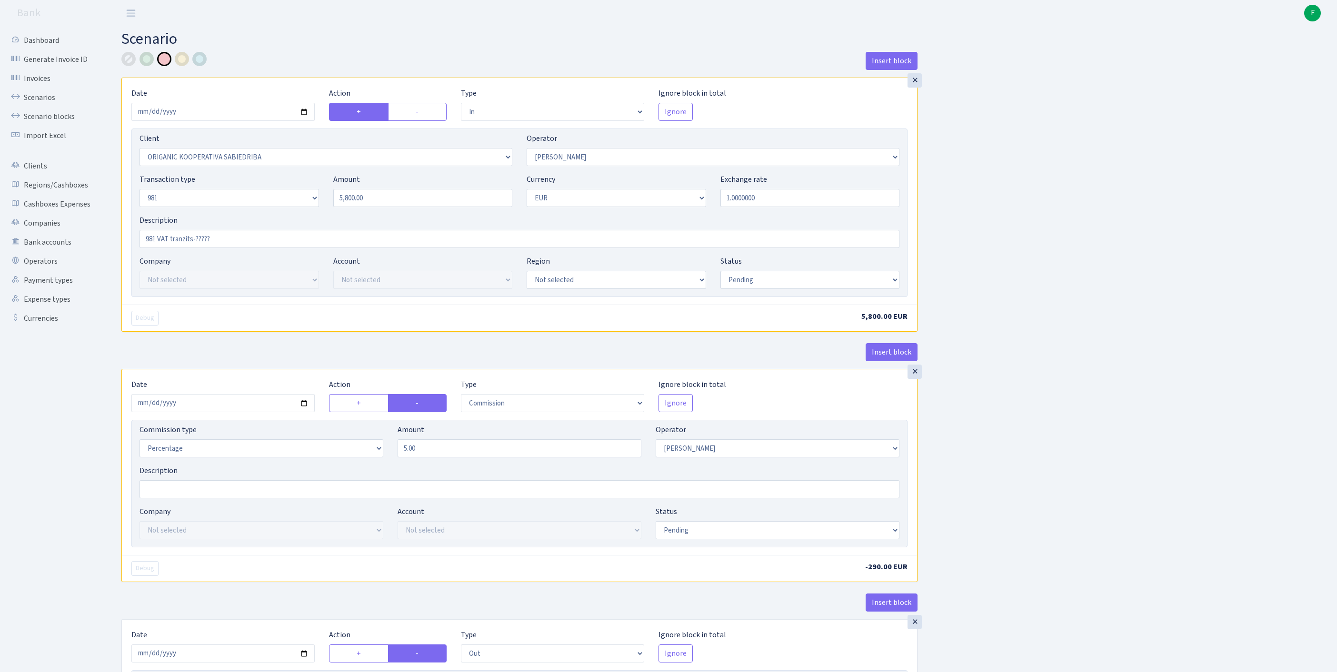
select select "in"
select select "3075"
select select "2"
select select "8"
select select "1"
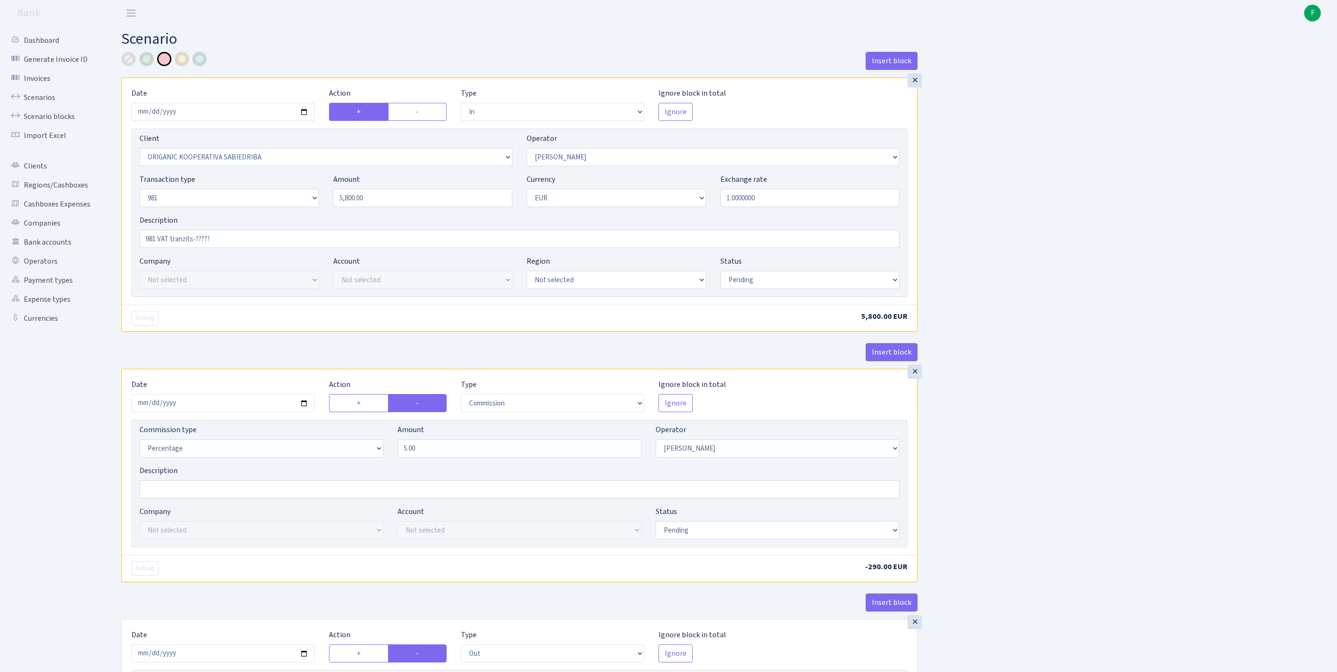
select select "pending"
select select "commission"
select select "2"
select select "pending"
select select "out"
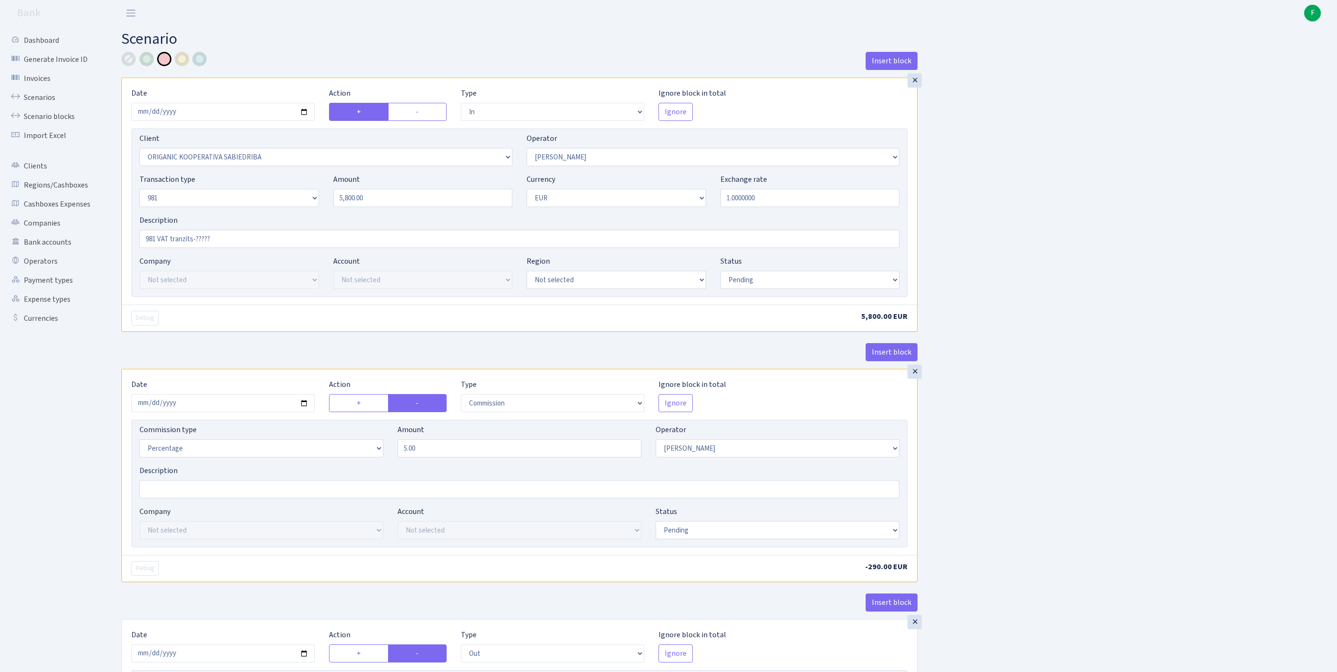
select select "2448"
select select "61"
select select "8"
select select "1"
select select "processed"
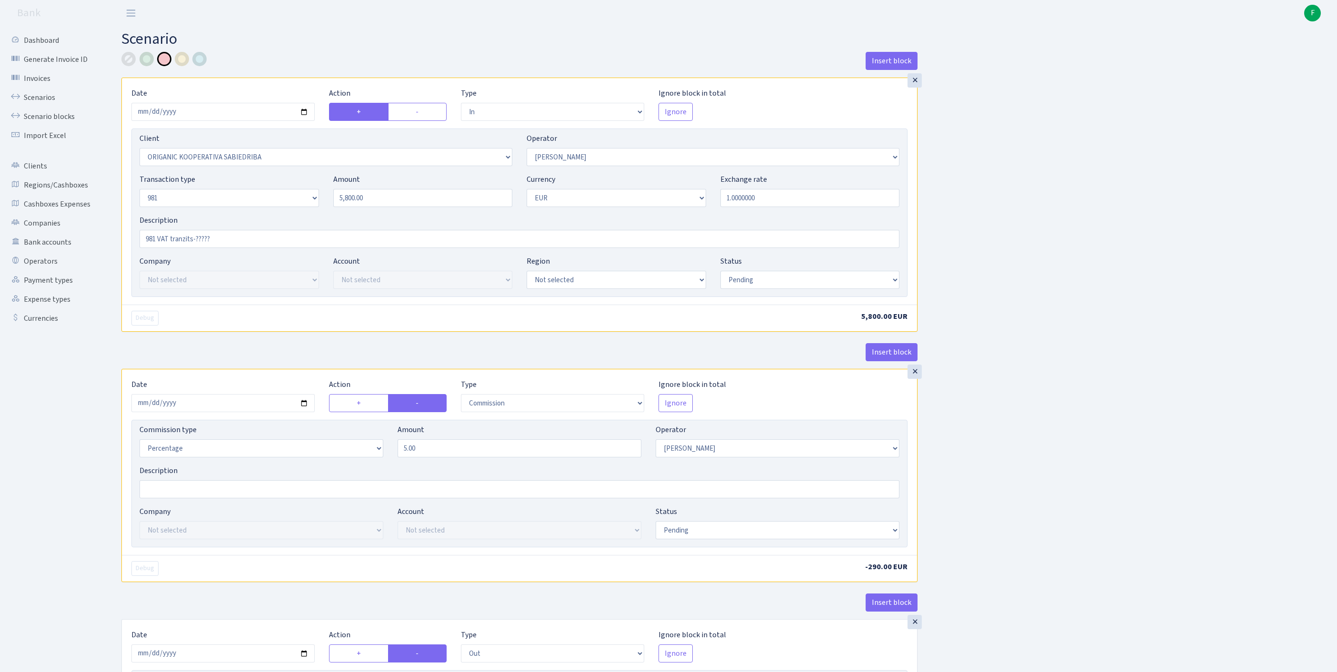
select select "commission"
select select "61"
select select "processed"
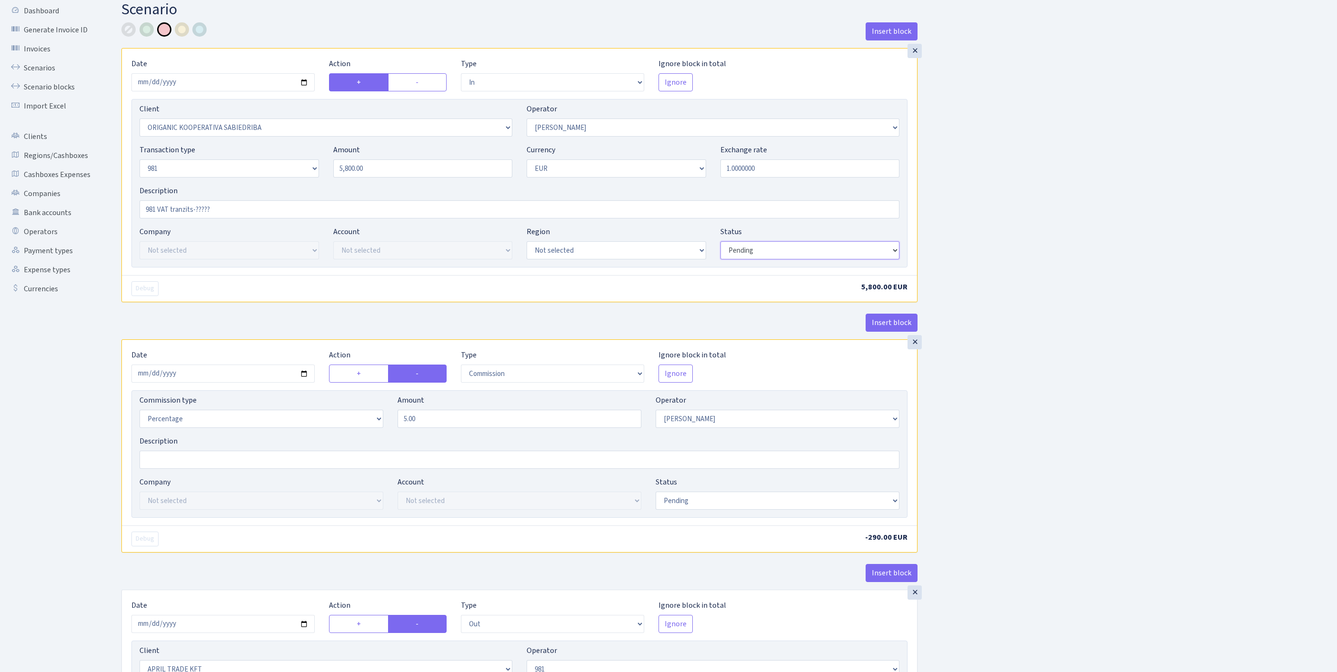
select select "processed"
drag, startPoint x: 262, startPoint y: 235, endPoint x: 89, endPoint y: 220, distance: 174.0
click at [89, 220] on div "Dashboard Generate Invoice ID Invoices Scenarios Scenario blocks Import Excel C…" at bounding box center [668, 595] width 1337 height 1196
type input "ATDOD"
click at [342, 436] on div "Commission type Percentage Fixed Bank Amount 5.00 Operator Not selected 981 981…" at bounding box center [519, 415] width 774 height 41
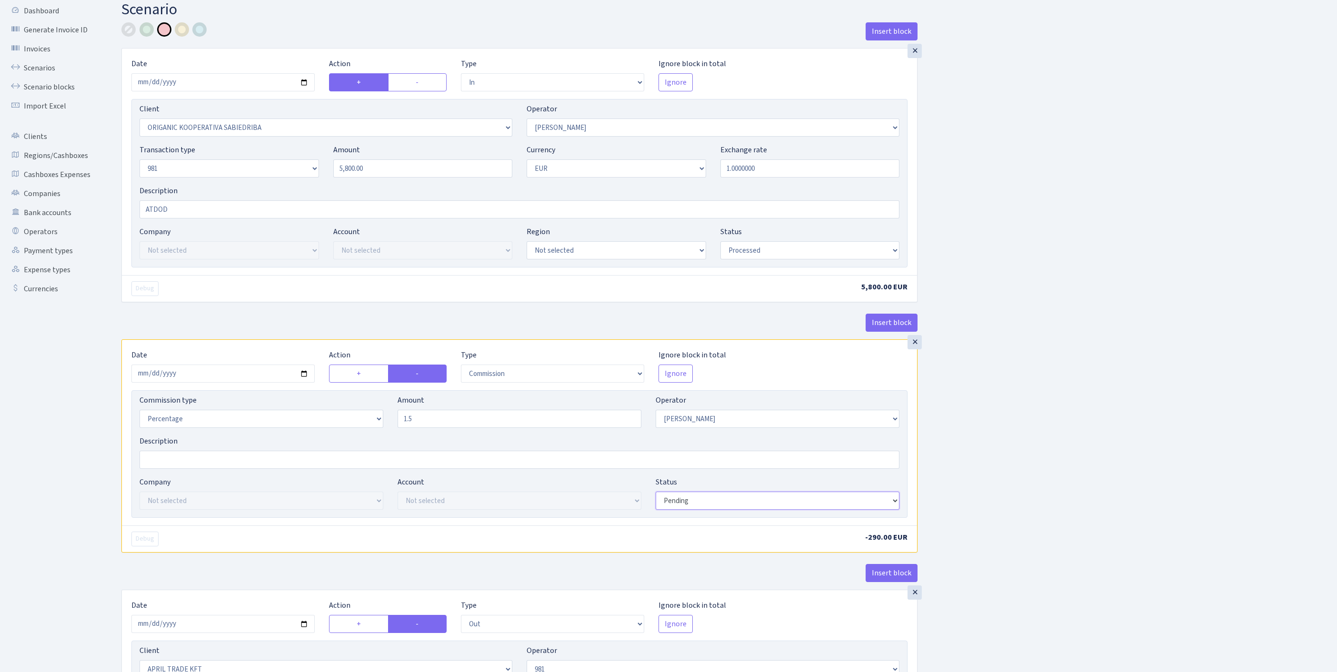
type input "1.50"
select select "processed"
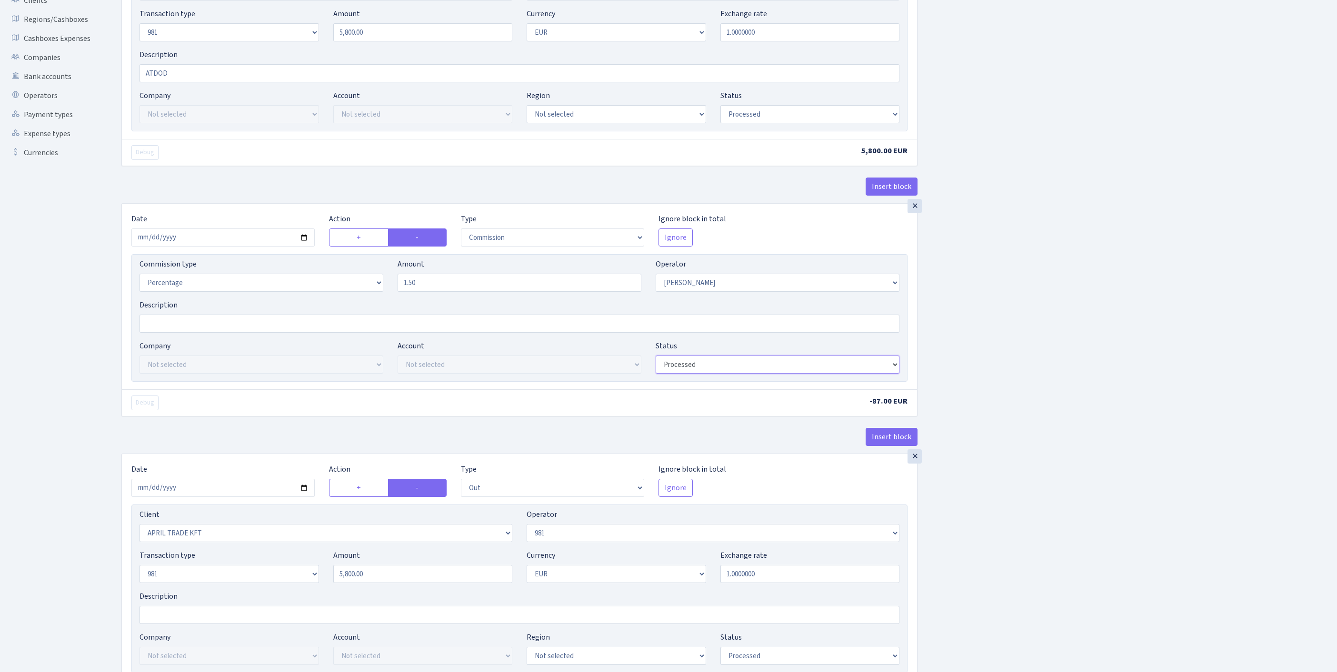
scroll to position [318, 0]
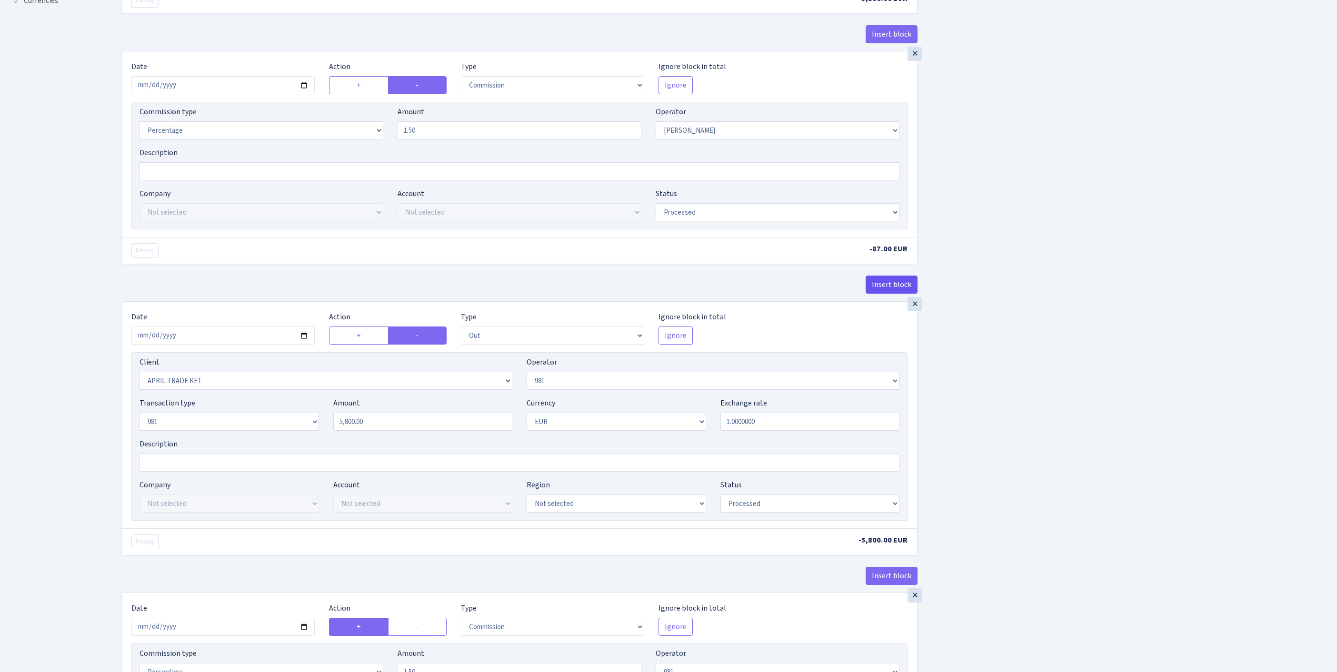
click at [897, 294] on button "Insert block" at bounding box center [892, 285] width 52 height 18
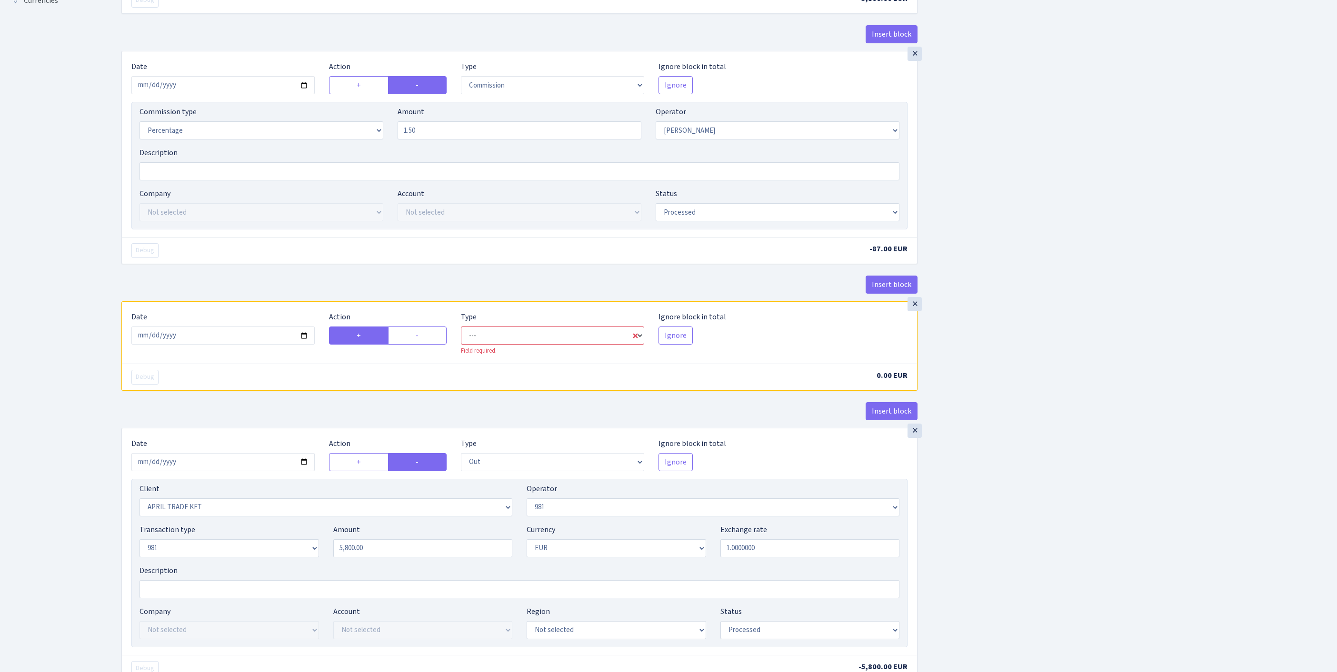
select select "commission"
select select "61"
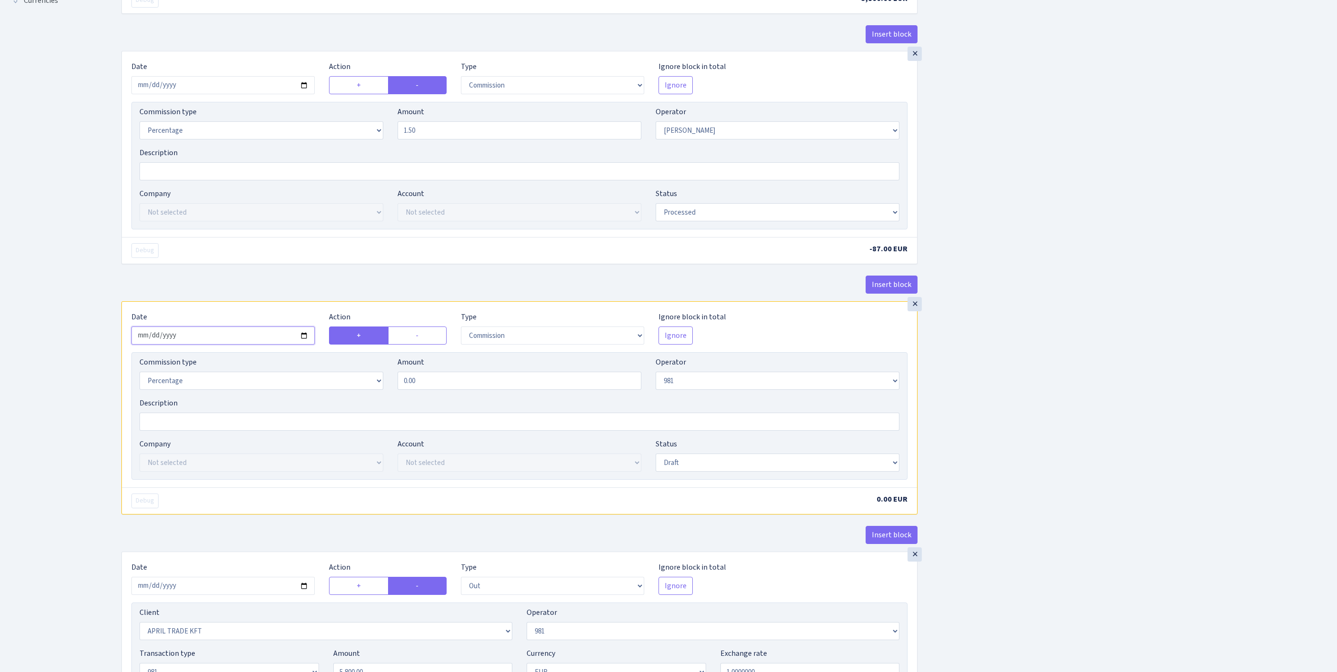
click at [233, 345] on input "2025-08-13" at bounding box center [222, 336] width 183 height 18
type input "[DATE]"
drag, startPoint x: 444, startPoint y: 463, endPoint x: 308, endPoint y: 464, distance: 136.2
click at [308, 398] on div "Commission type Percentage Fixed Bank Amount 0.00 Operator Not selected 981 981…" at bounding box center [519, 377] width 774 height 41
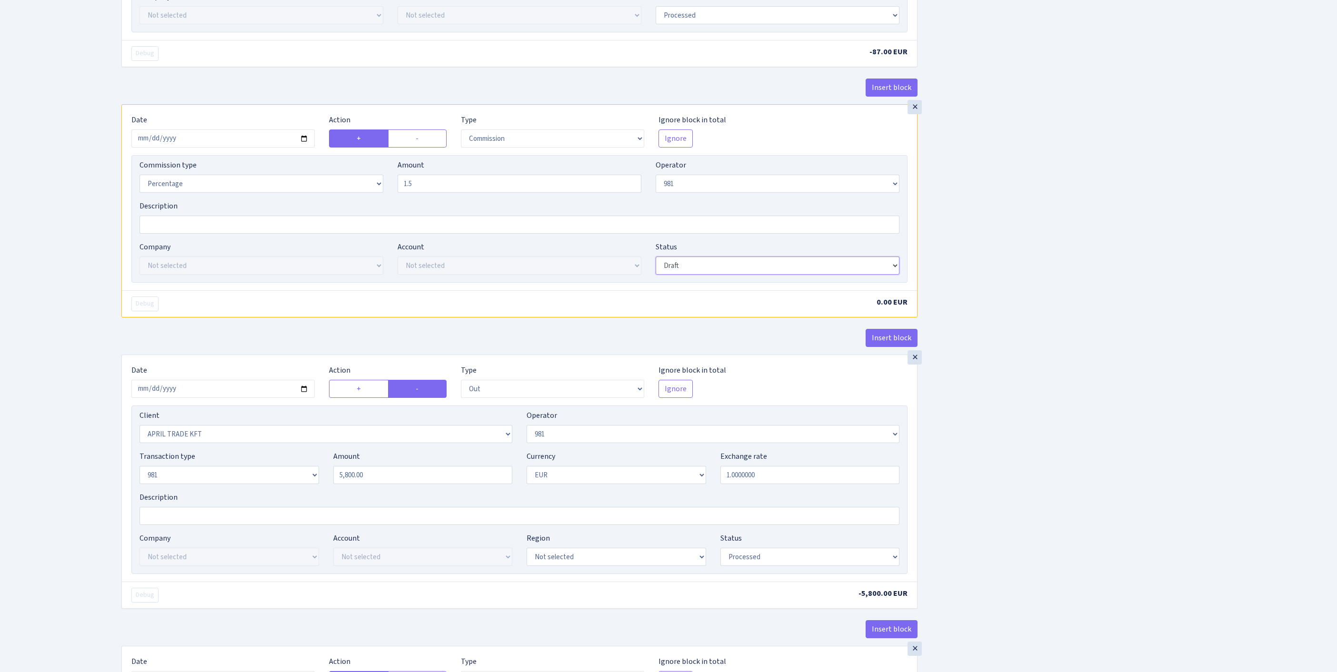
type input "1.50"
select select "processed"
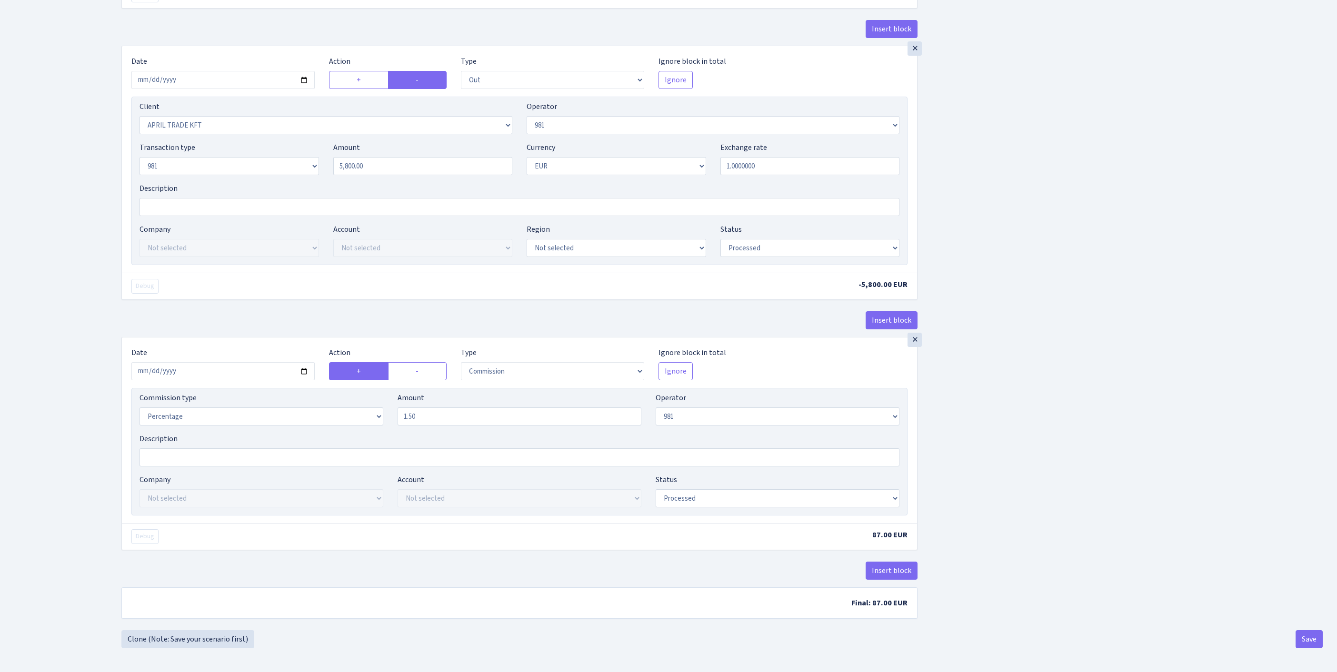
scroll to position [1017, 0]
click at [1304, 636] on button "Save" at bounding box center [1309, 639] width 27 height 18
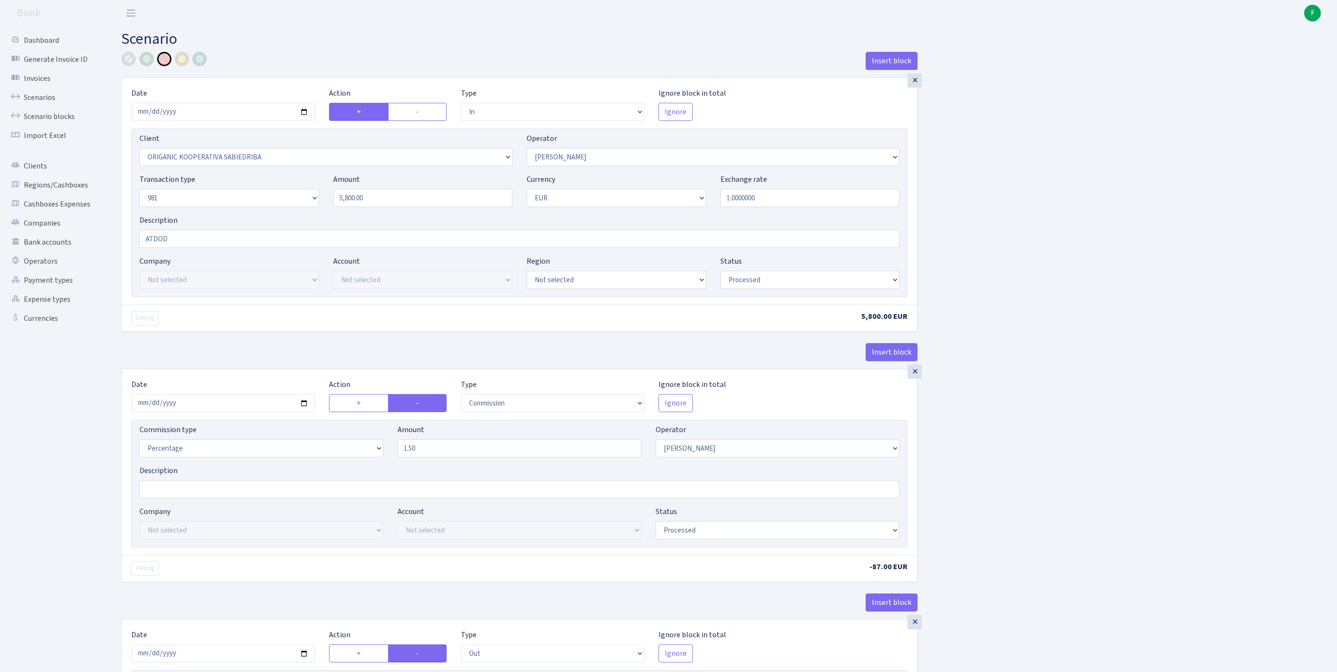
select select "in"
select select "3075"
select select "2"
select select "8"
select select "1"
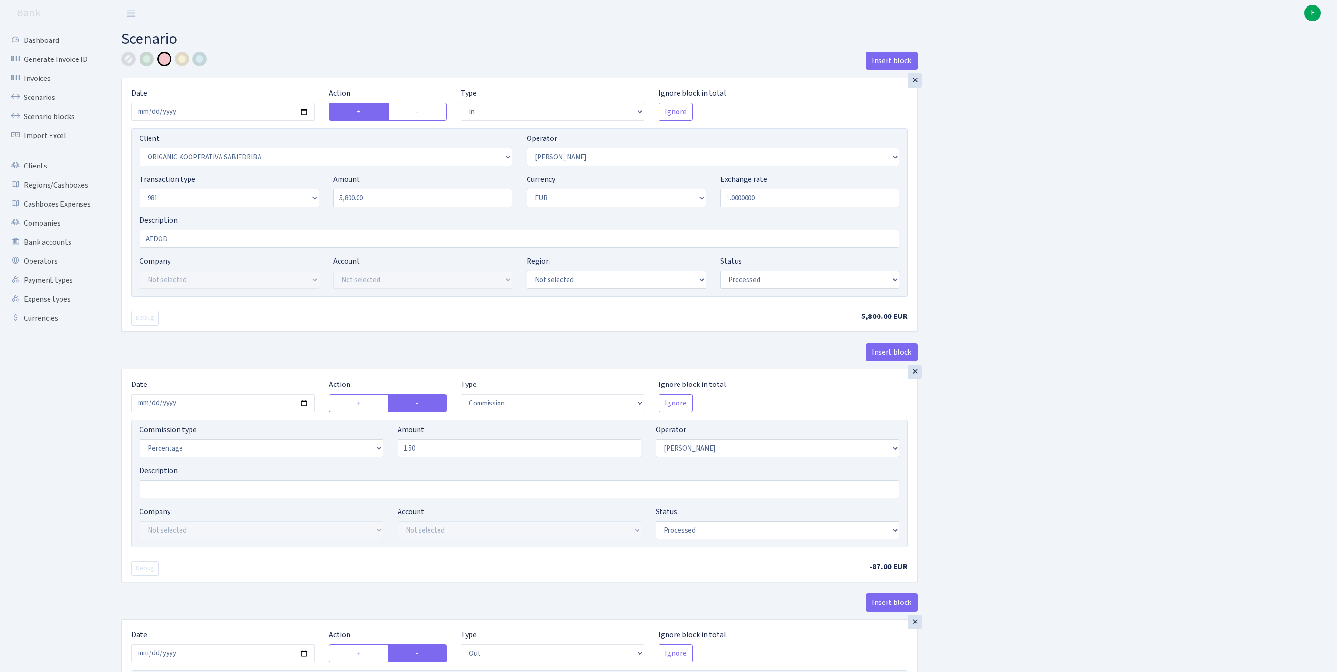
select select "processed"
select select "commission"
select select "2"
select select "processed"
select select "out"
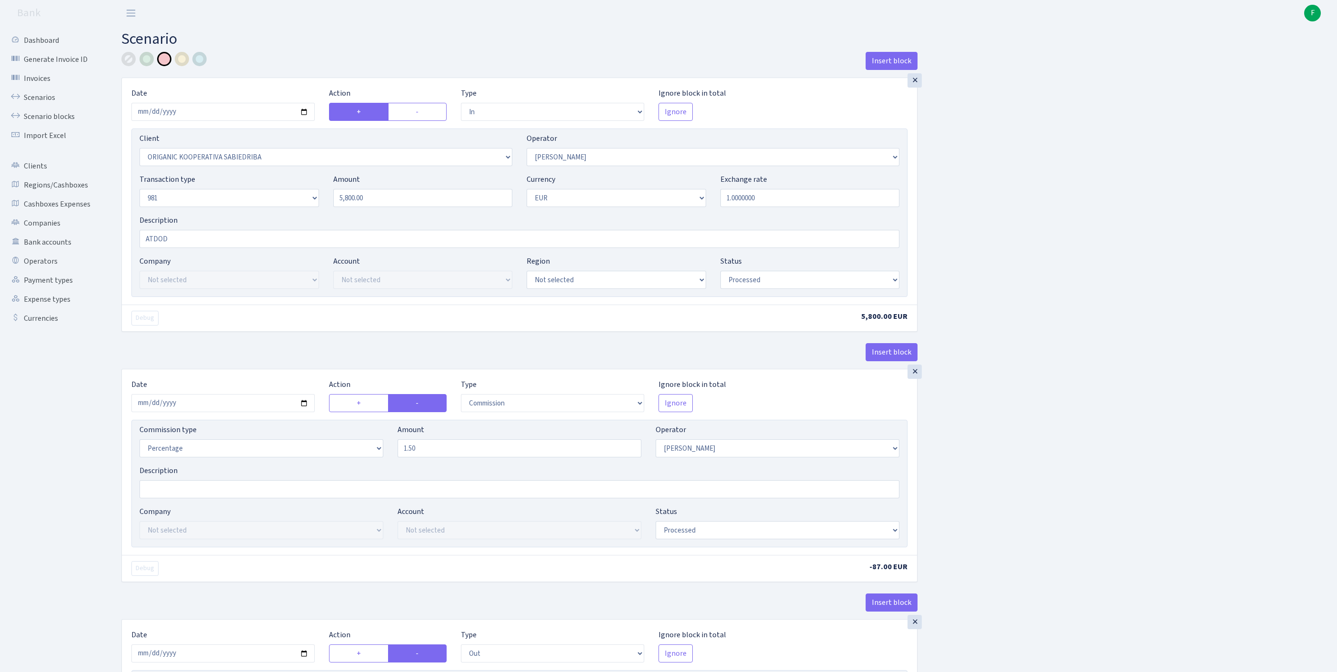
select select "2448"
select select "61"
select select "8"
select select "1"
select select "processed"
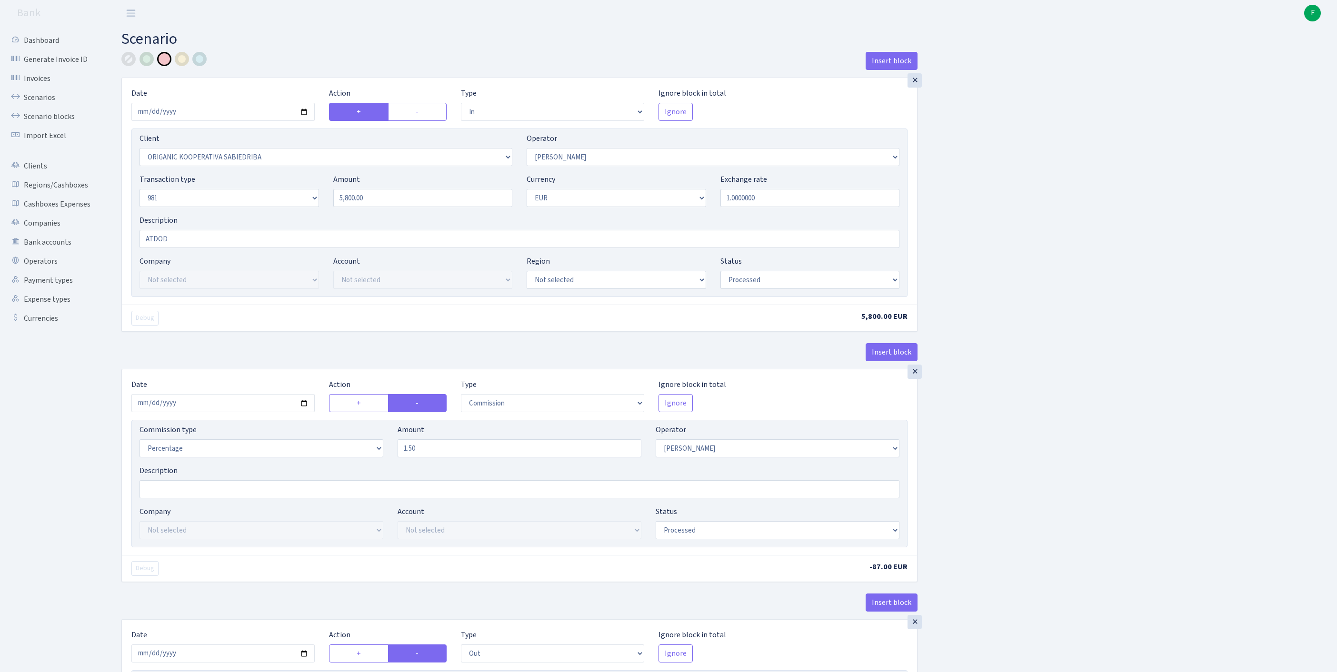
select select "commission"
select select "61"
select select "processed"
select select "commission"
select select "61"
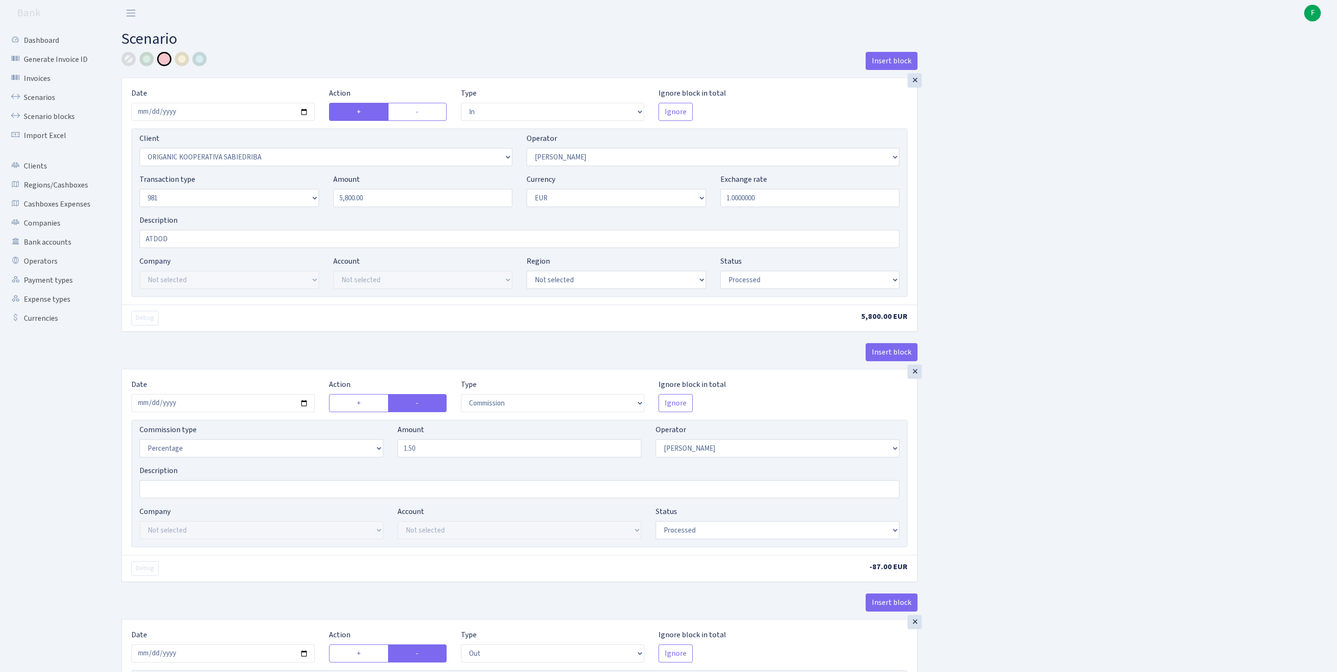
select select "processed"
click at [47, 101] on link "Scenarios" at bounding box center [52, 97] width 95 height 19
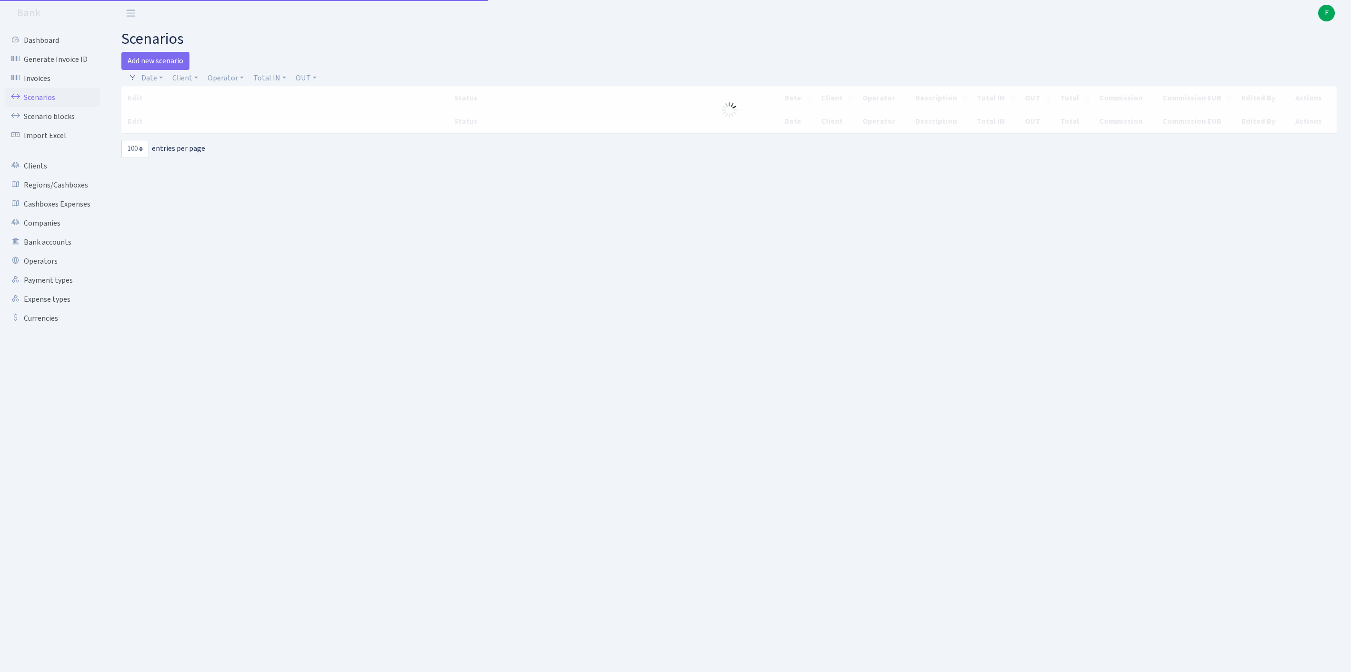
select select "100"
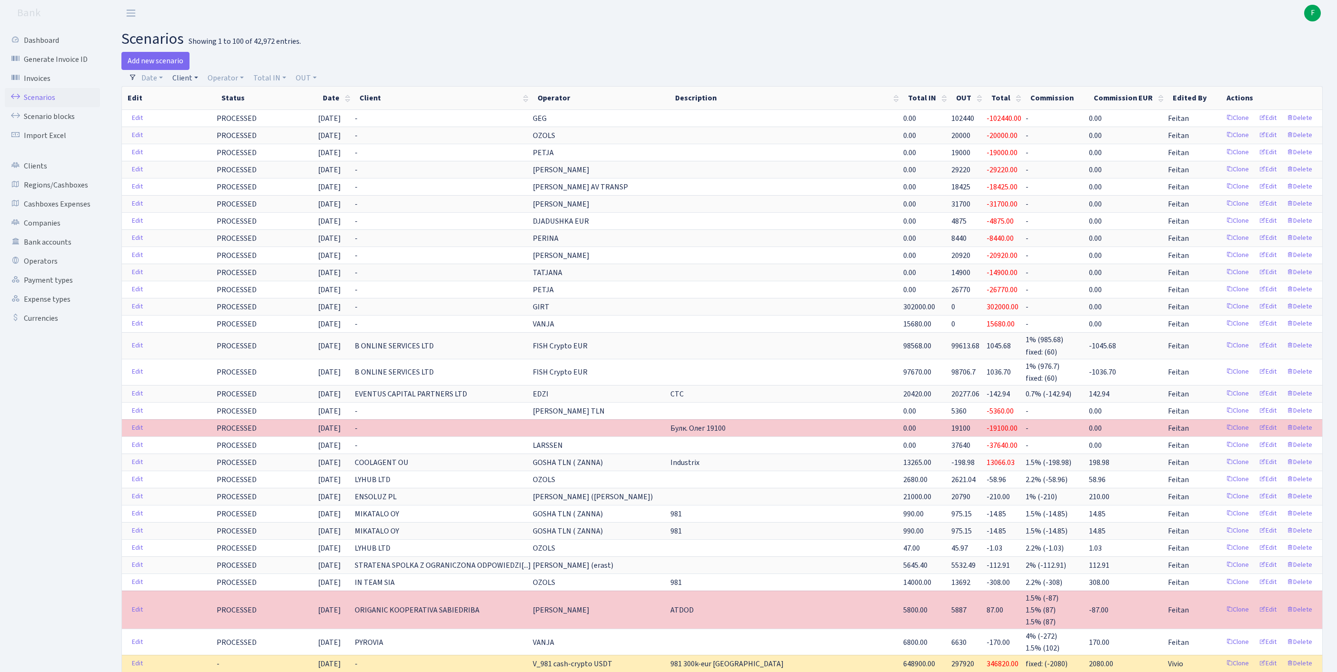
click at [195, 81] on link "Client" at bounding box center [185, 78] width 33 height 16
click at [202, 117] on input "search" at bounding box center [211, 112] width 79 height 15
type input "ORIGANI"
click at [233, 153] on li "ORIGANIC KOOPERATIVA SABIEDRIBA" at bounding box center [211, 140] width 81 height 38
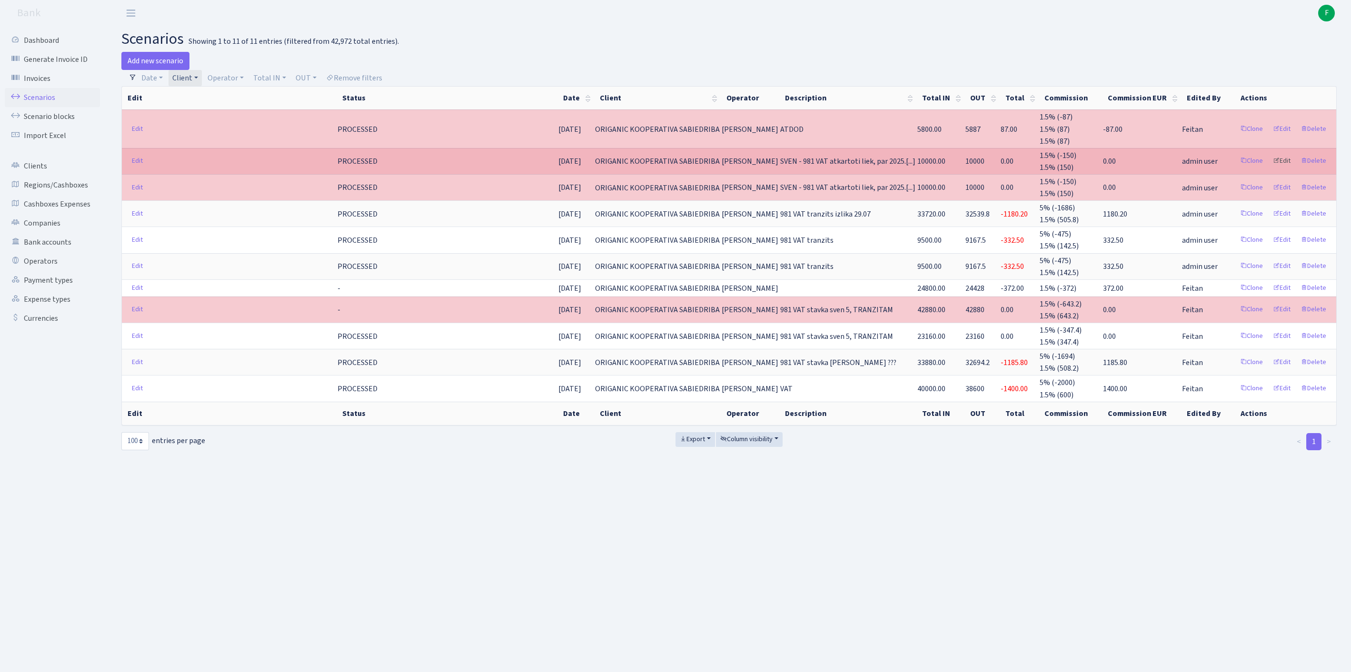
click at [1270, 169] on link "Edit" at bounding box center [1282, 161] width 26 height 15
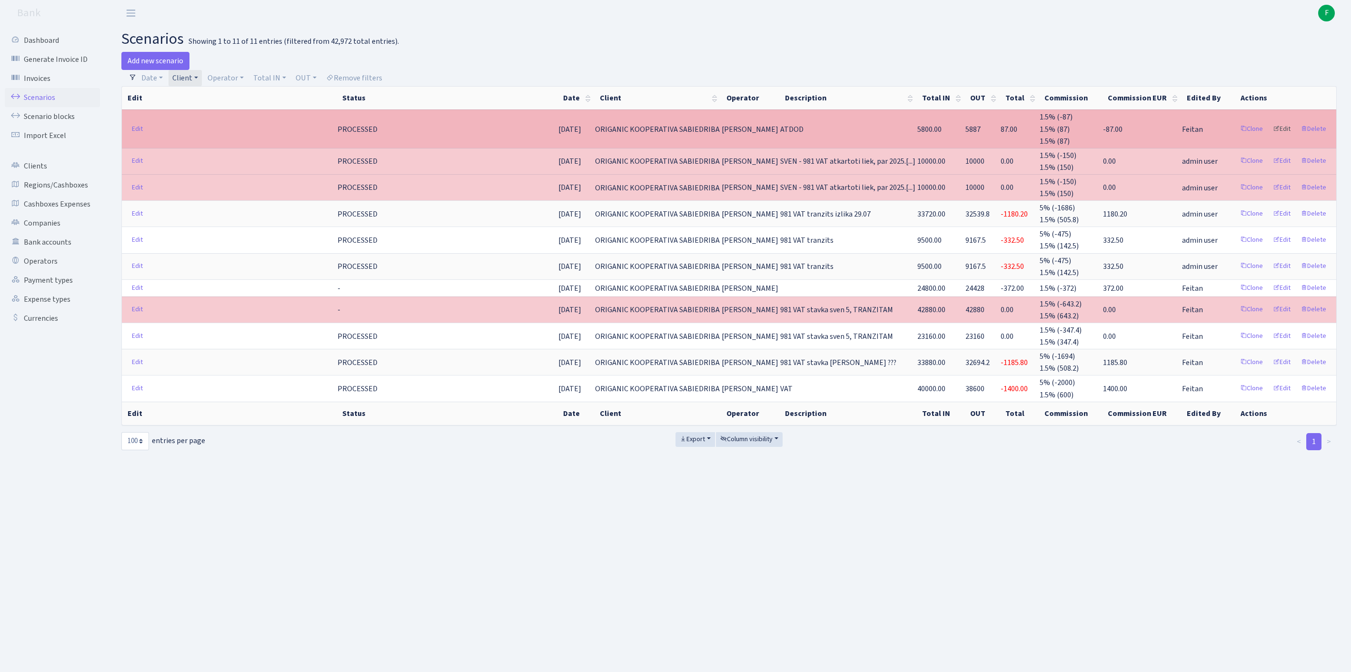
click at [1274, 134] on link "Edit" at bounding box center [1282, 129] width 26 height 15
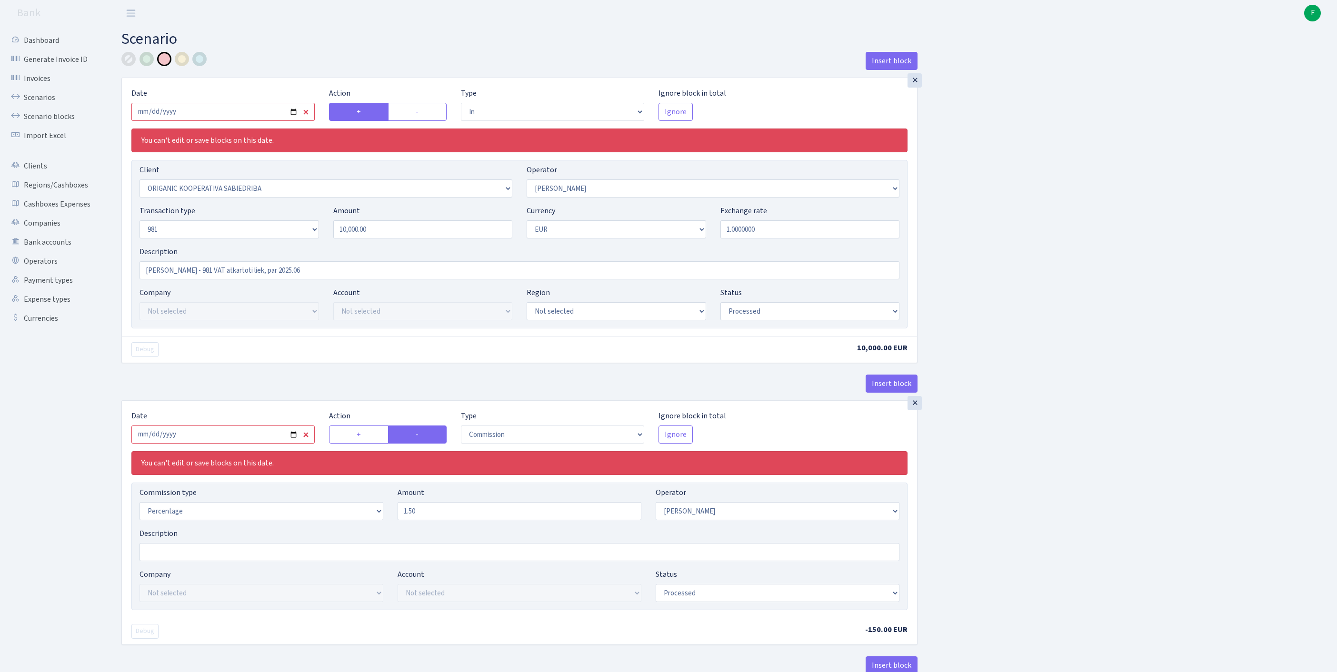
select select "in"
select select "3075"
select select "376"
select select "8"
select select "1"
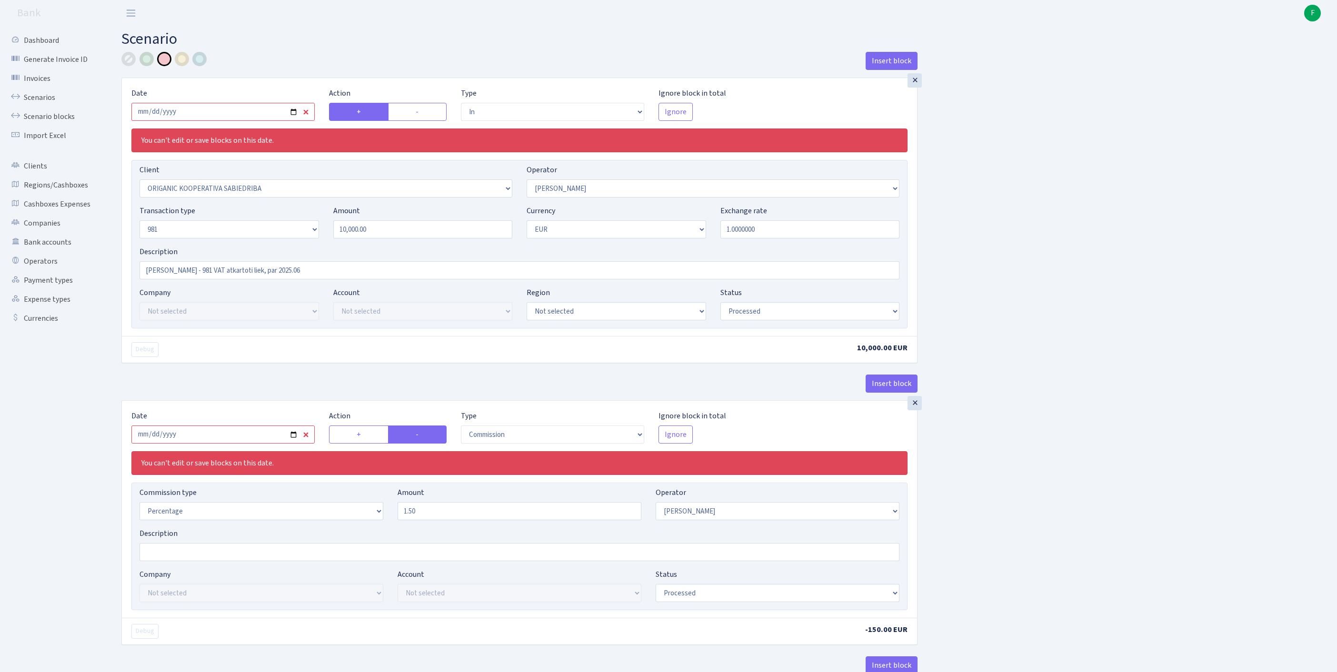
select select "processed"
select select "commission"
select select "376"
select select "processed"
select select "out"
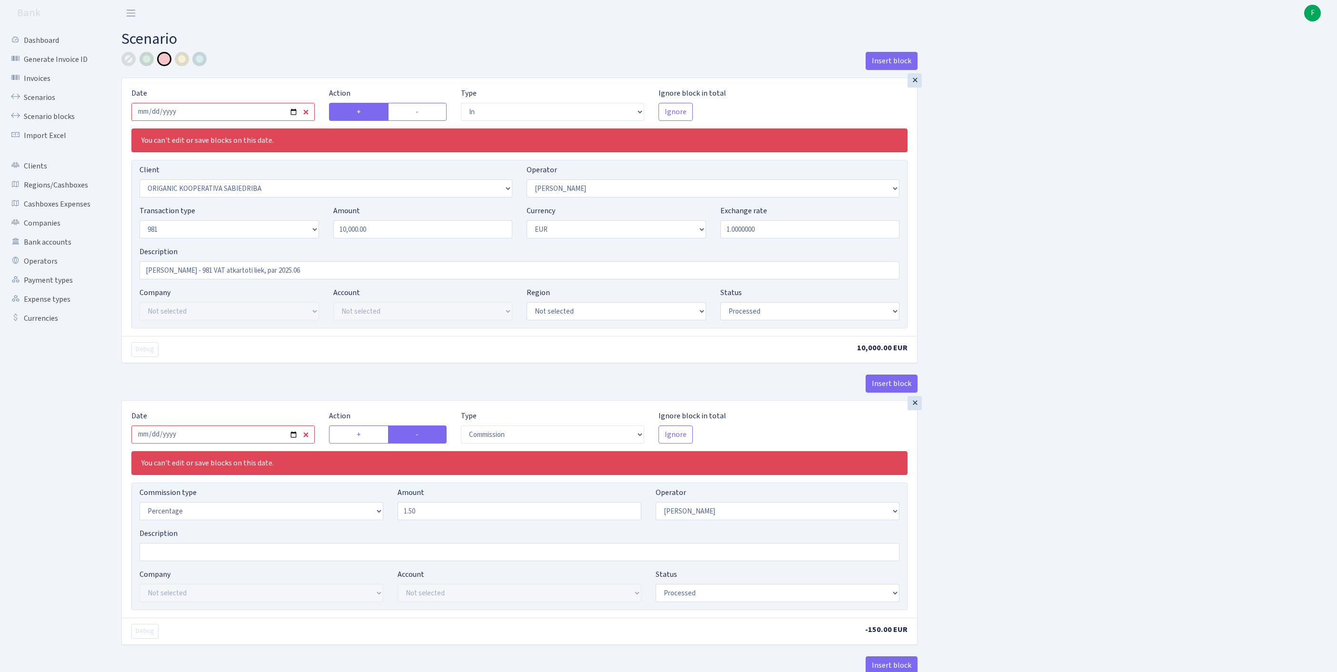
select select "2448"
select select "61"
select select "8"
select select "1"
select select "processed"
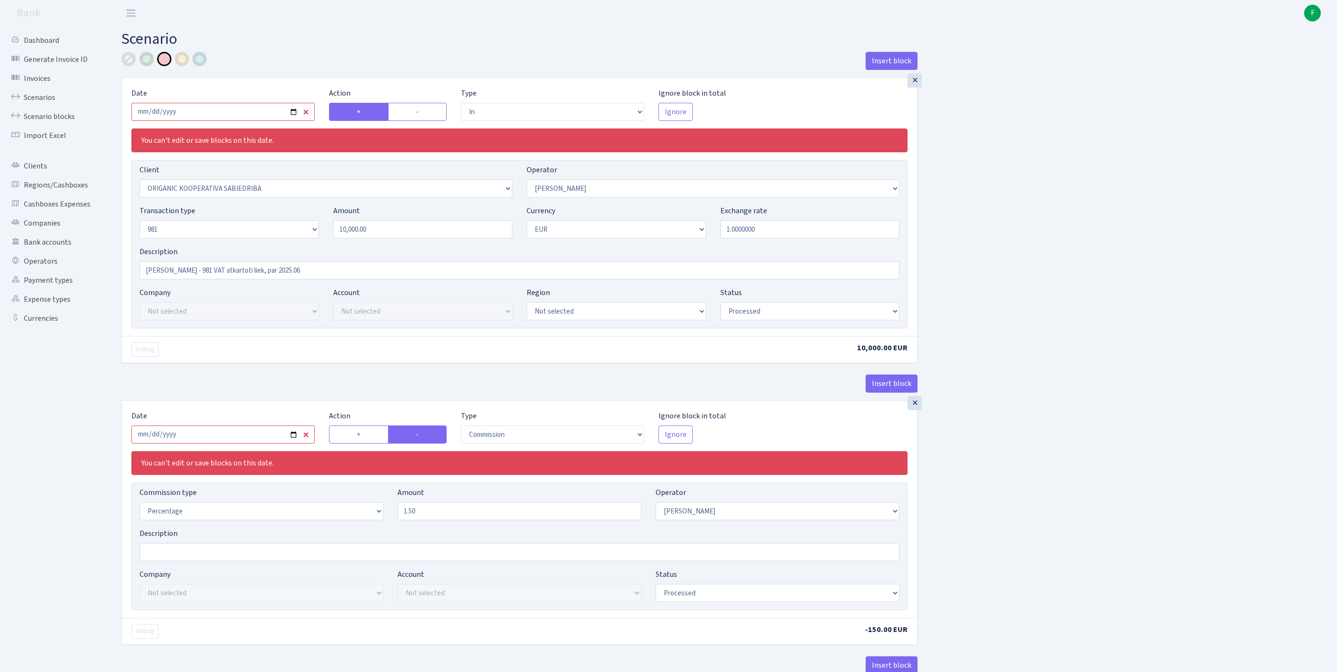
select select "commission"
select select "61"
select select "processed"
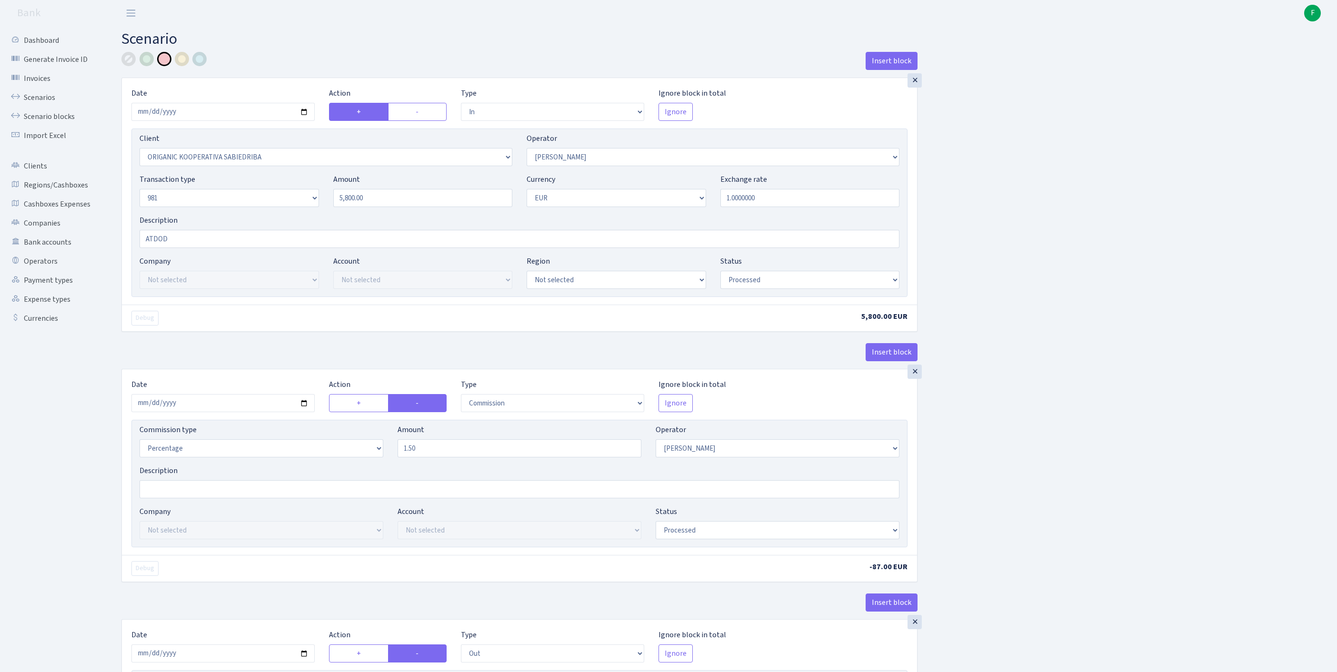
select select "in"
select select "3075"
select select "2"
select select "8"
select select "1"
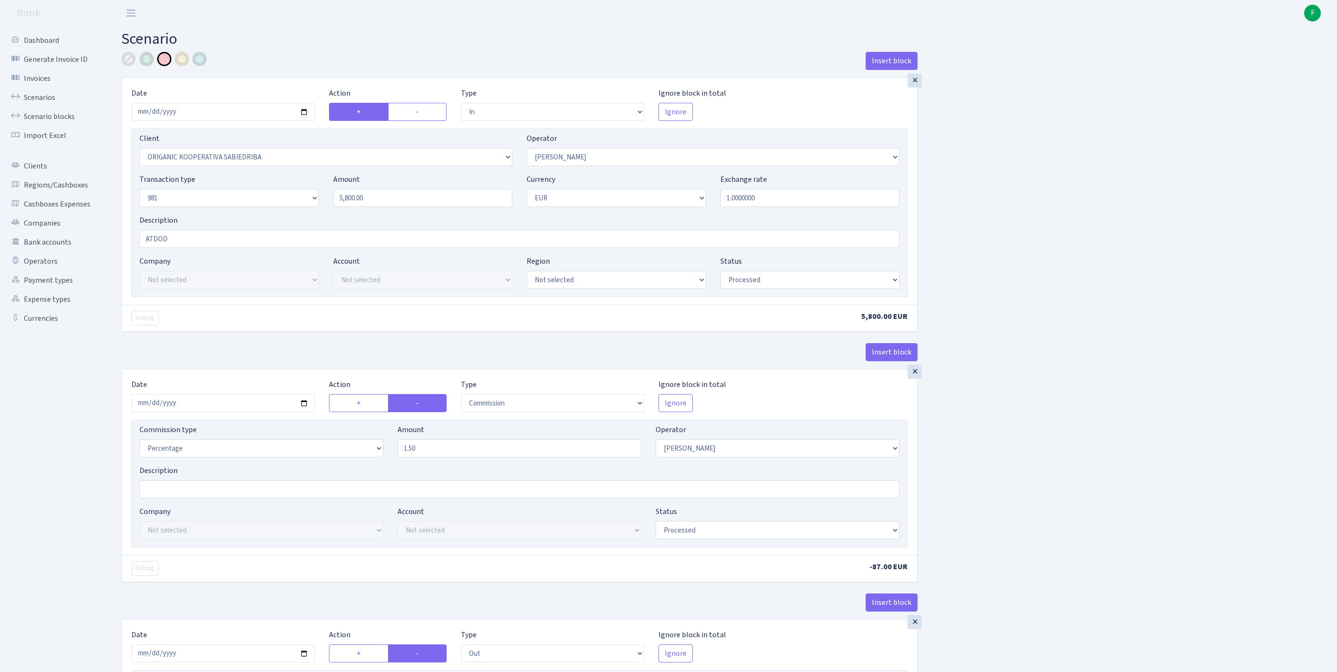
select select "processed"
select select "commission"
select select "2"
select select "processed"
select select "out"
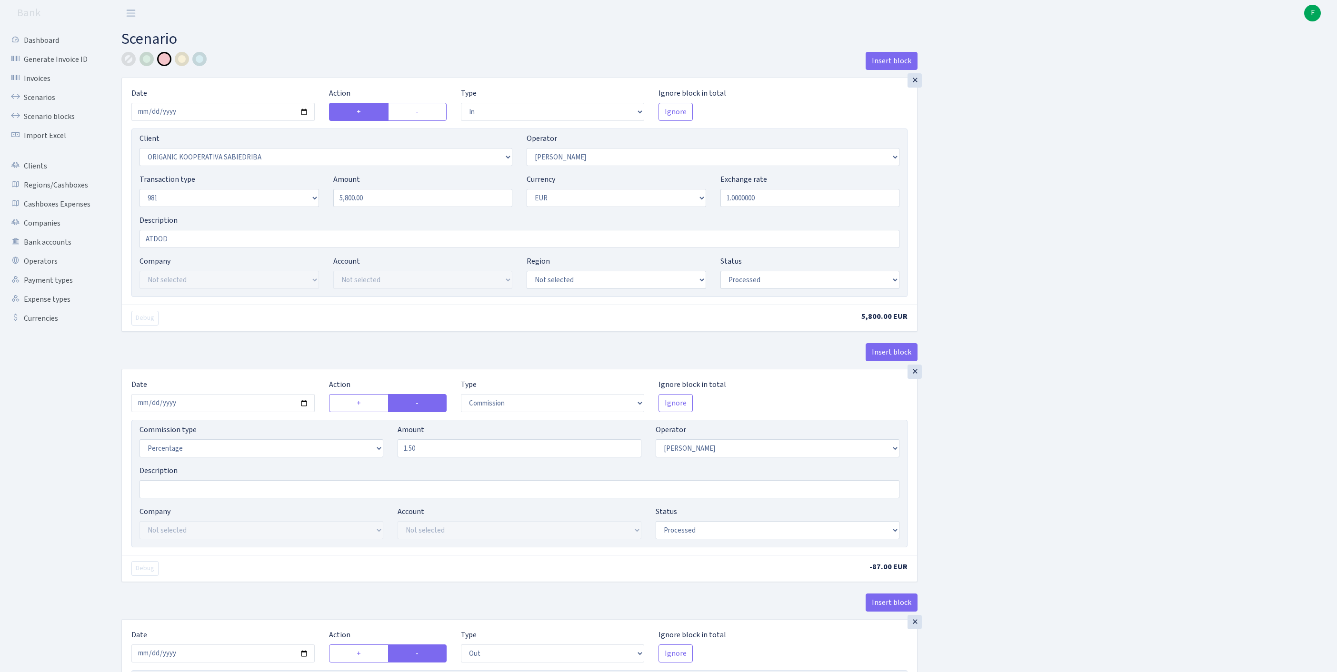
select select "2448"
select select "61"
select select "8"
select select "1"
select select "processed"
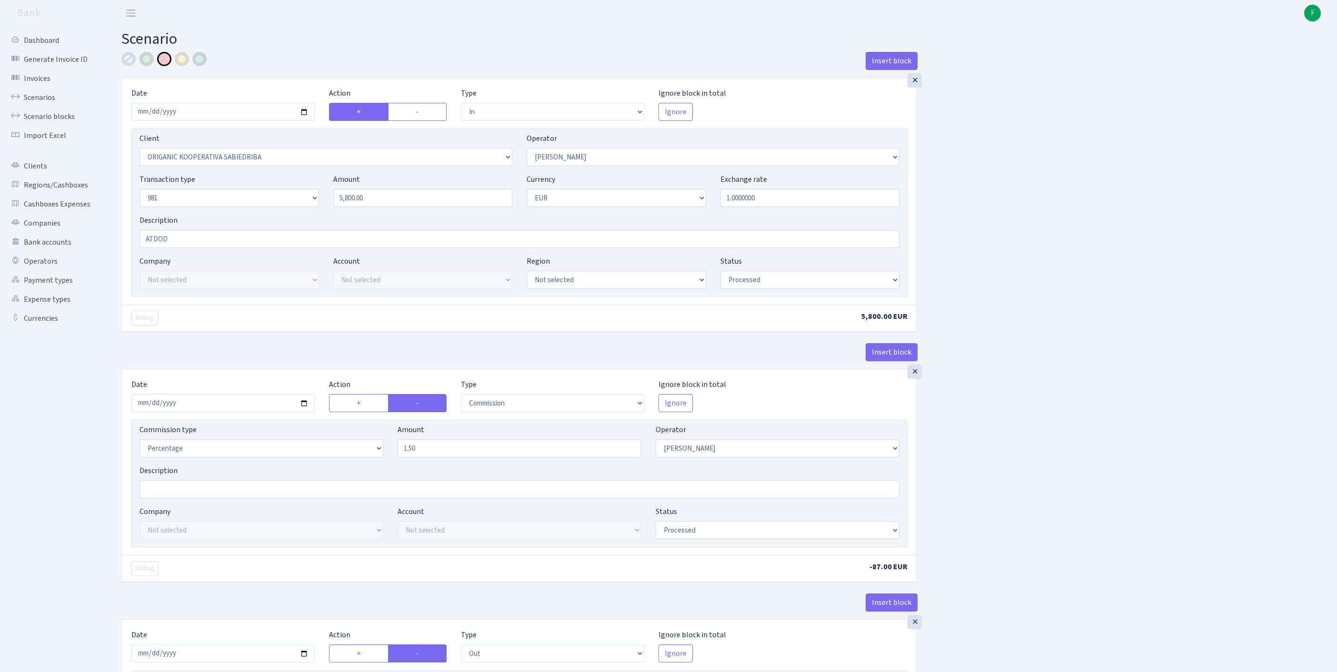
select select "commission"
select select "61"
select select "processed"
select select "commission"
select select "61"
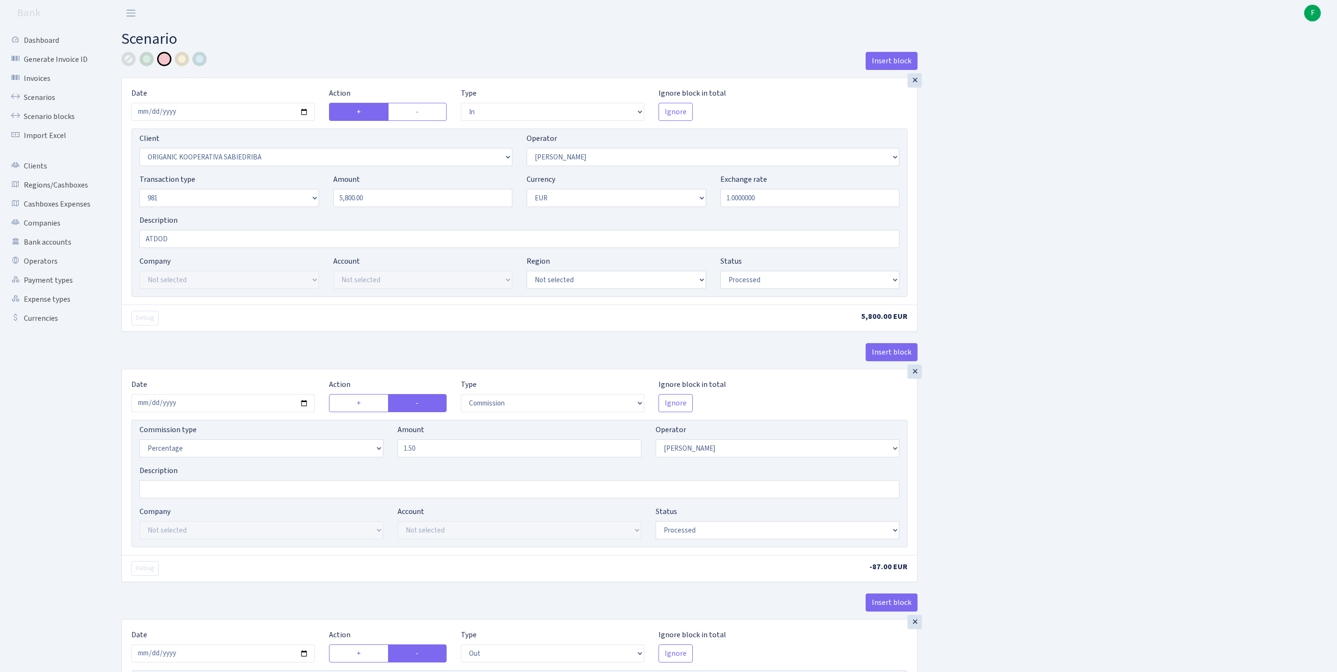
select select "processed"
select select "376"
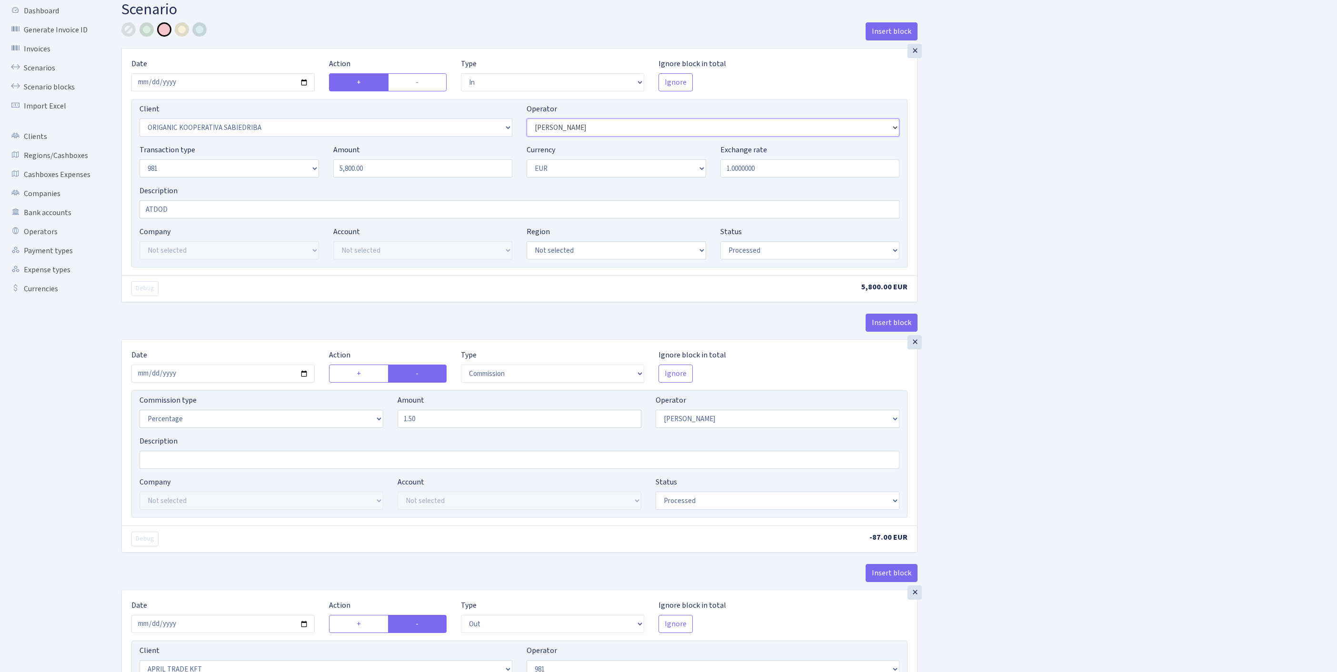
scroll to position [120, 0]
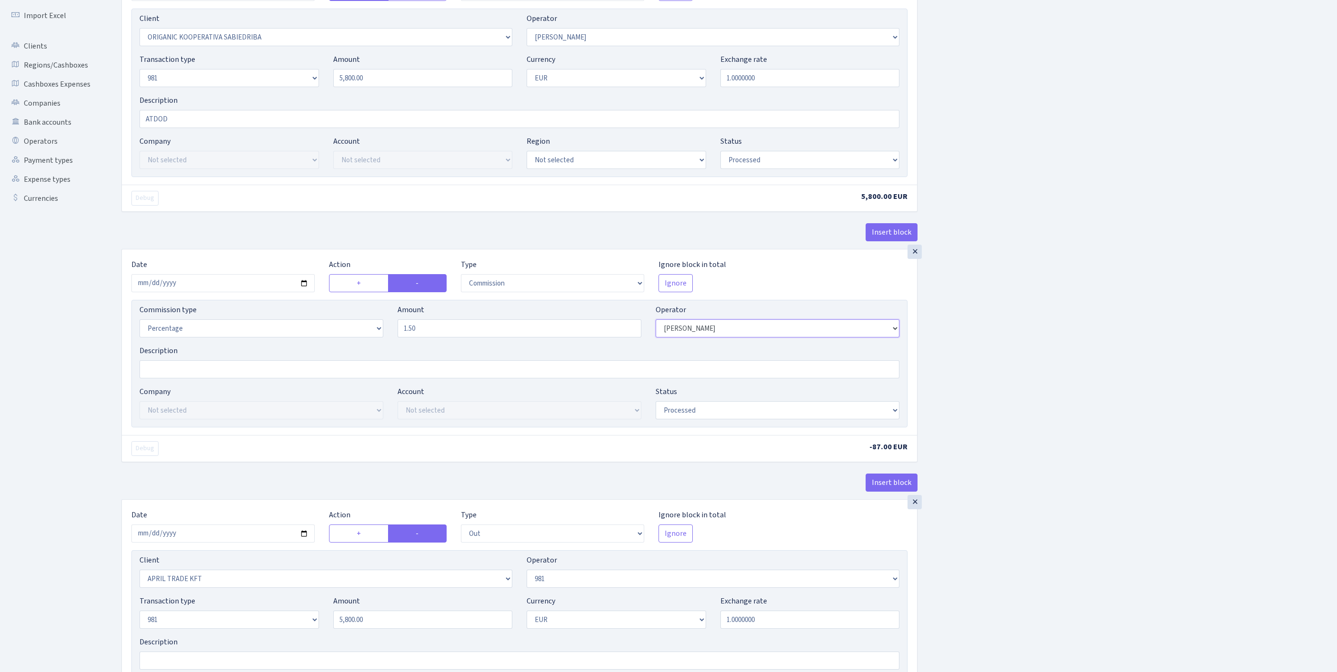
select select "376"
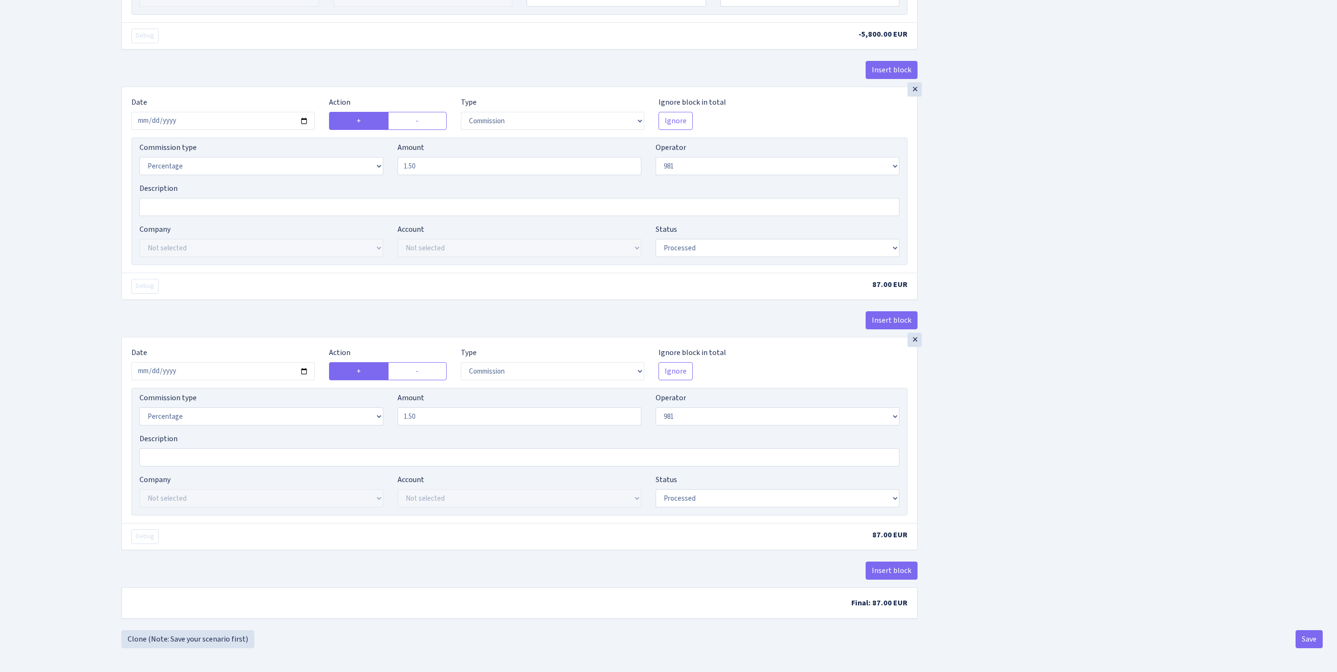
scroll to position [960, 0]
click div "×"
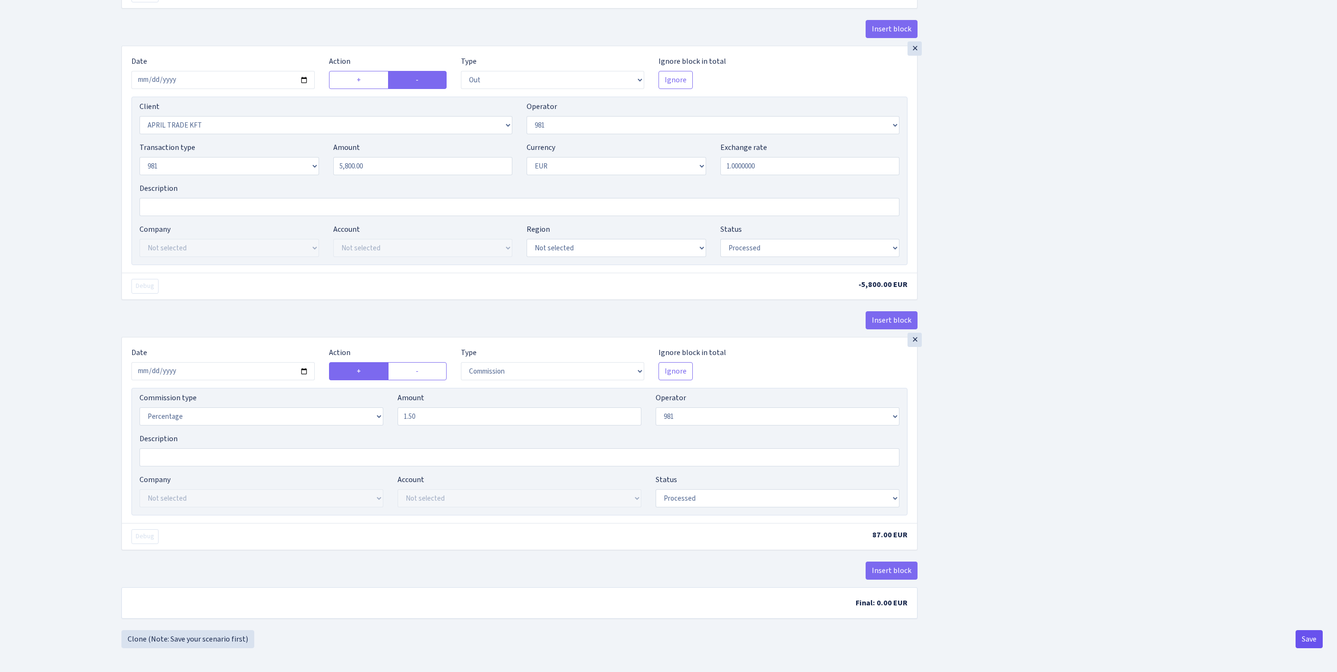
click button "Save"
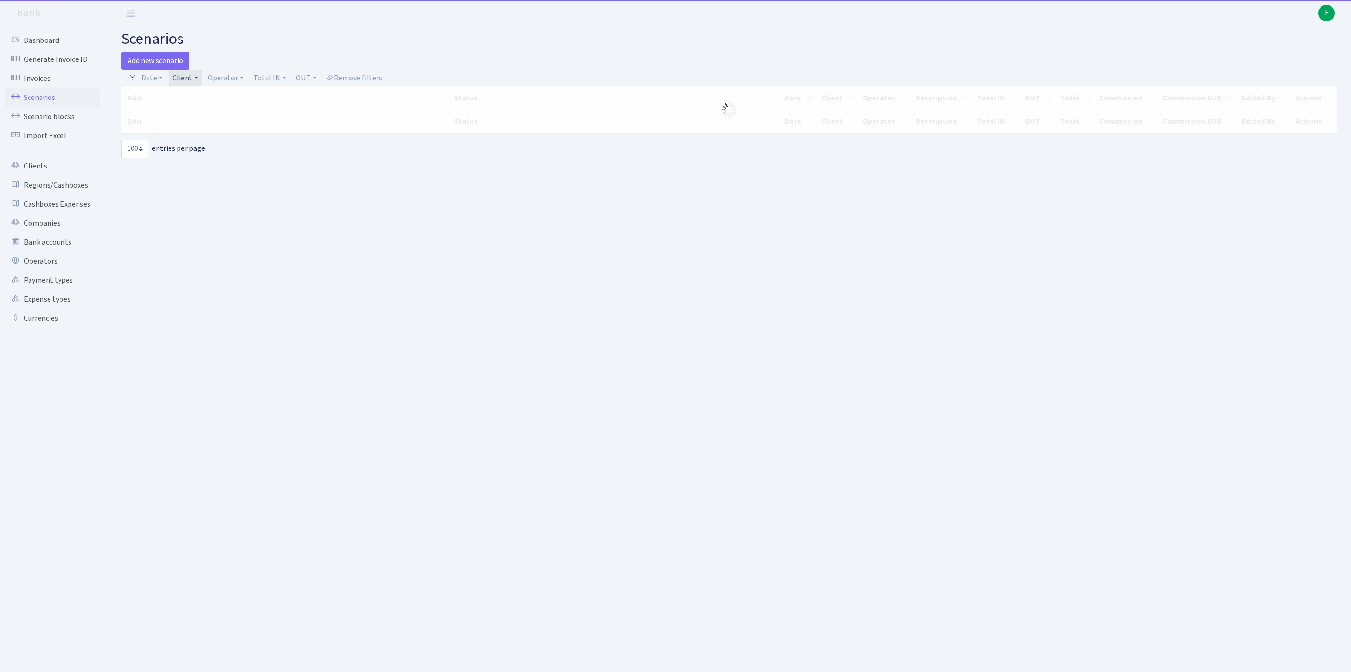
select select "100"
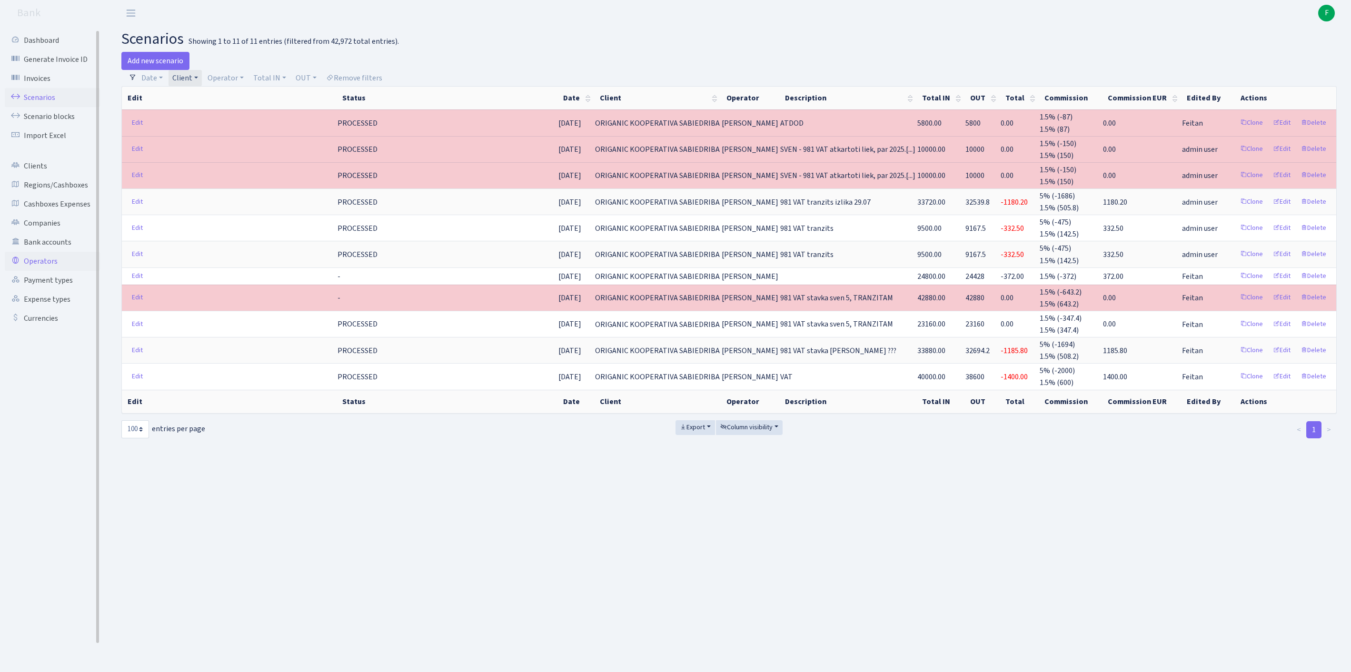
click at [45, 271] on link "Operators" at bounding box center [52, 261] width 95 height 19
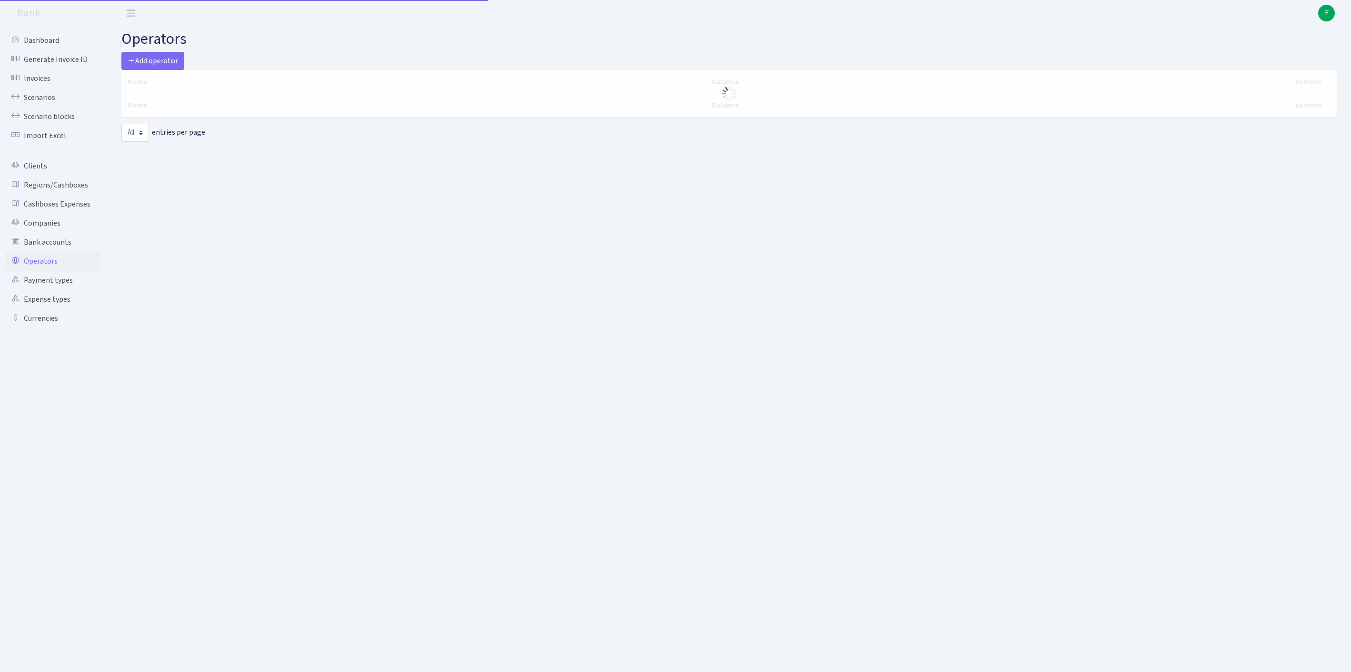
select select "-1"
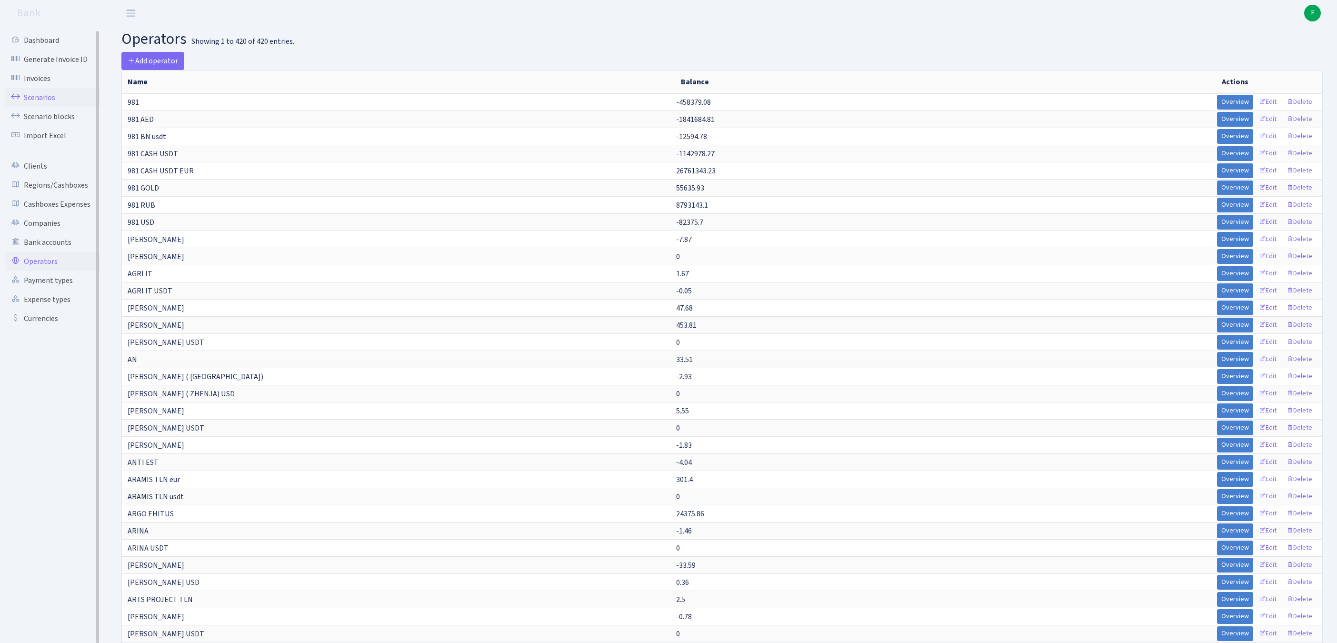
click at [49, 98] on link "Scenarios" at bounding box center [52, 97] width 95 height 19
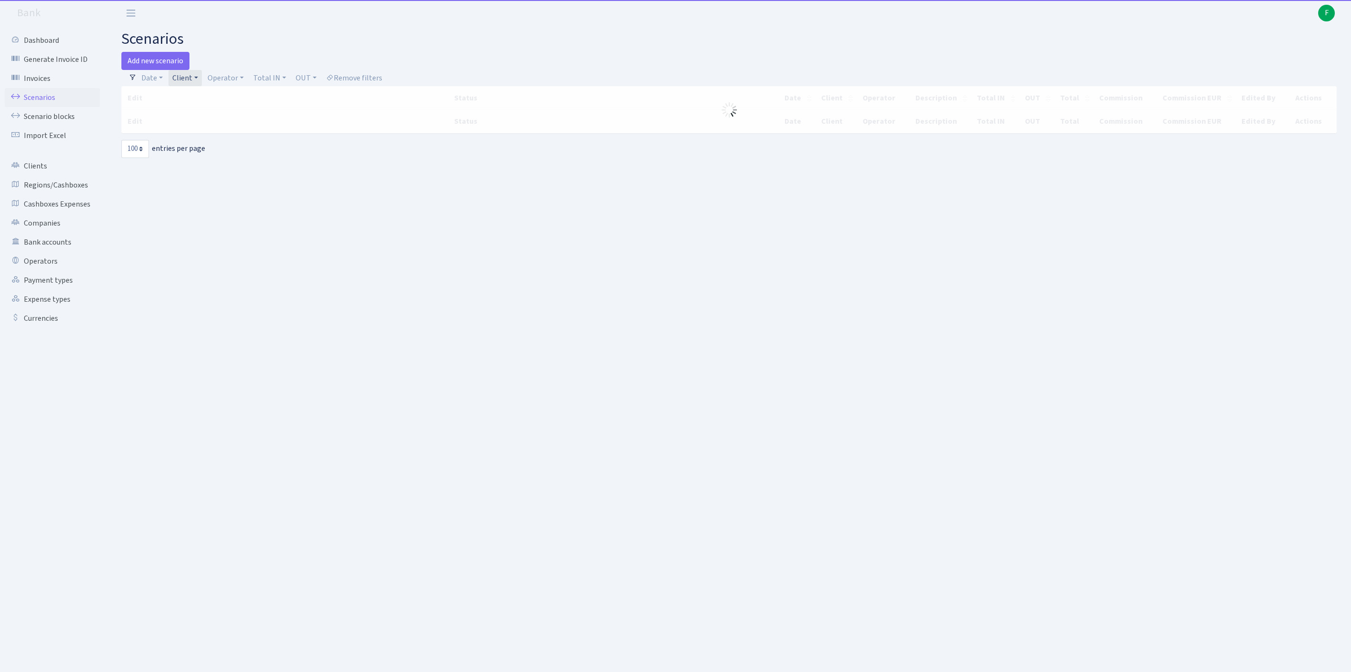
select select "100"
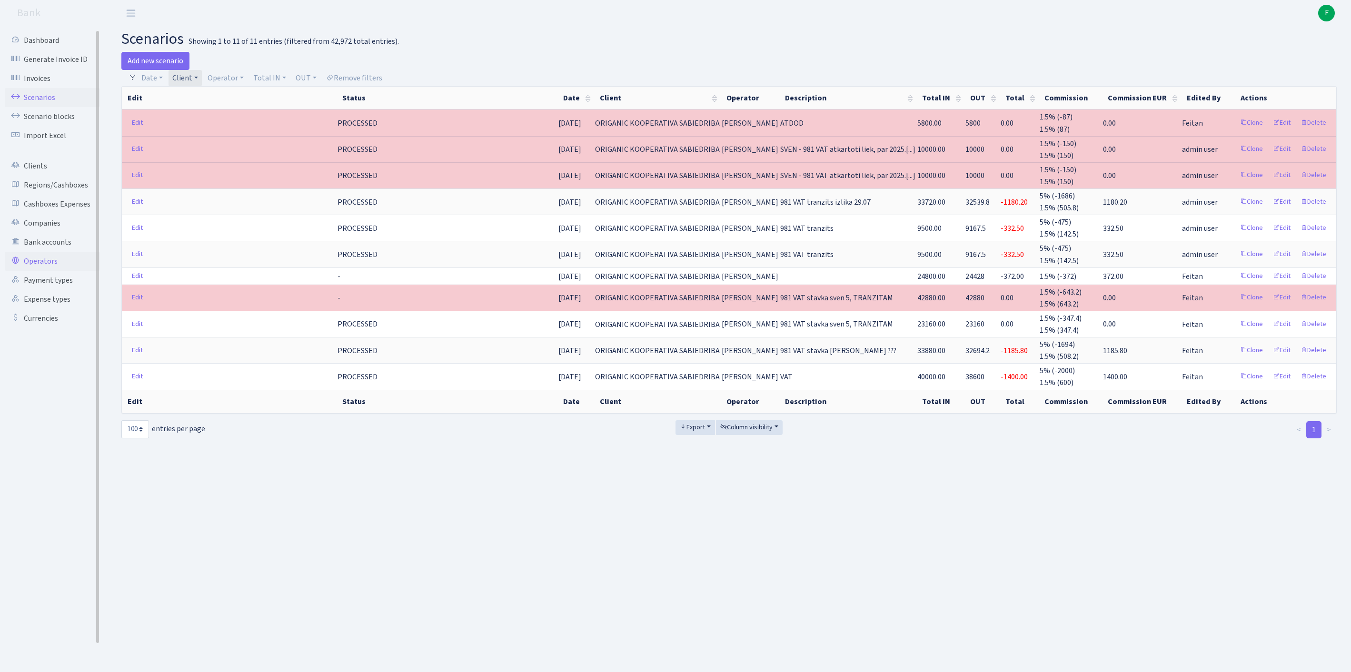
click at [44, 271] on link "Operators" at bounding box center [52, 261] width 95 height 19
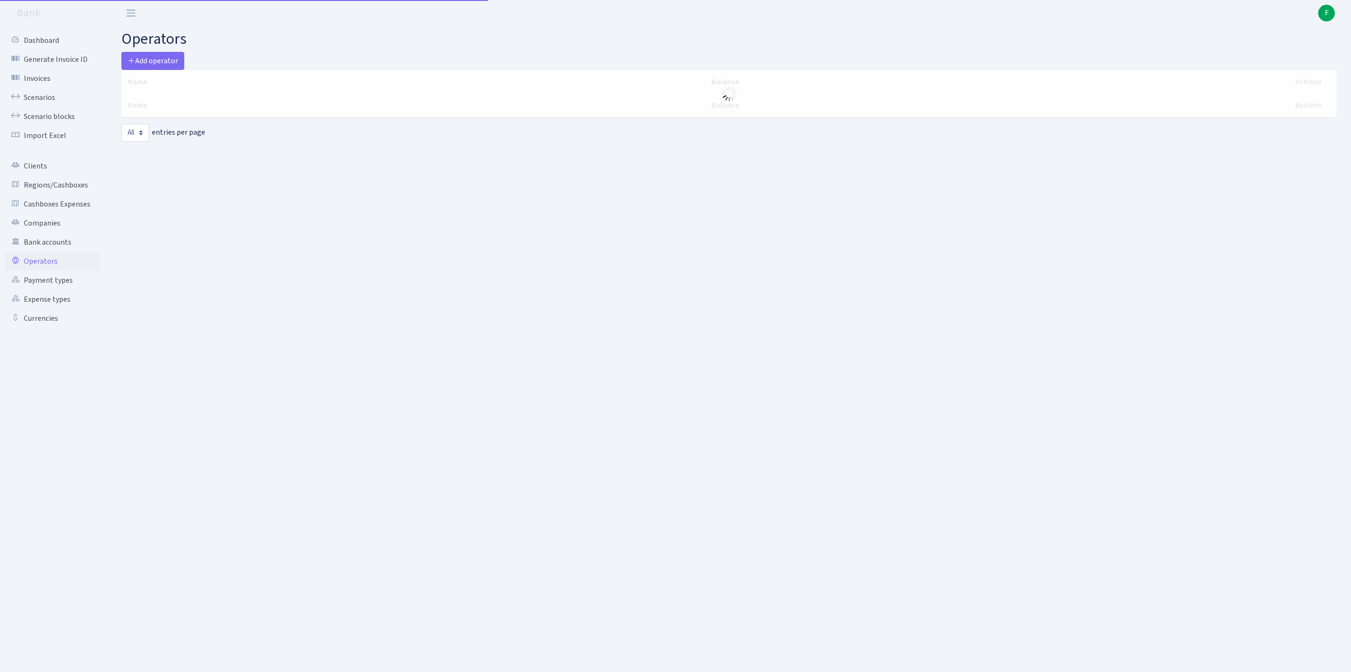
select select "-1"
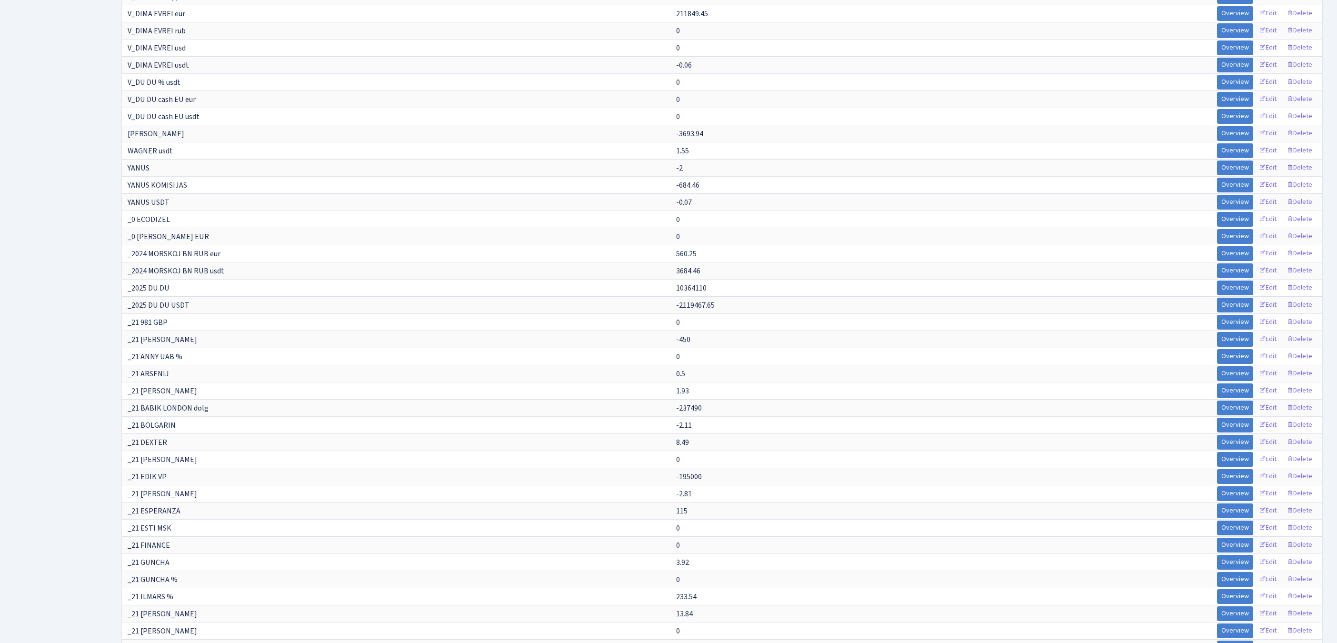
scroll to position [818, 0]
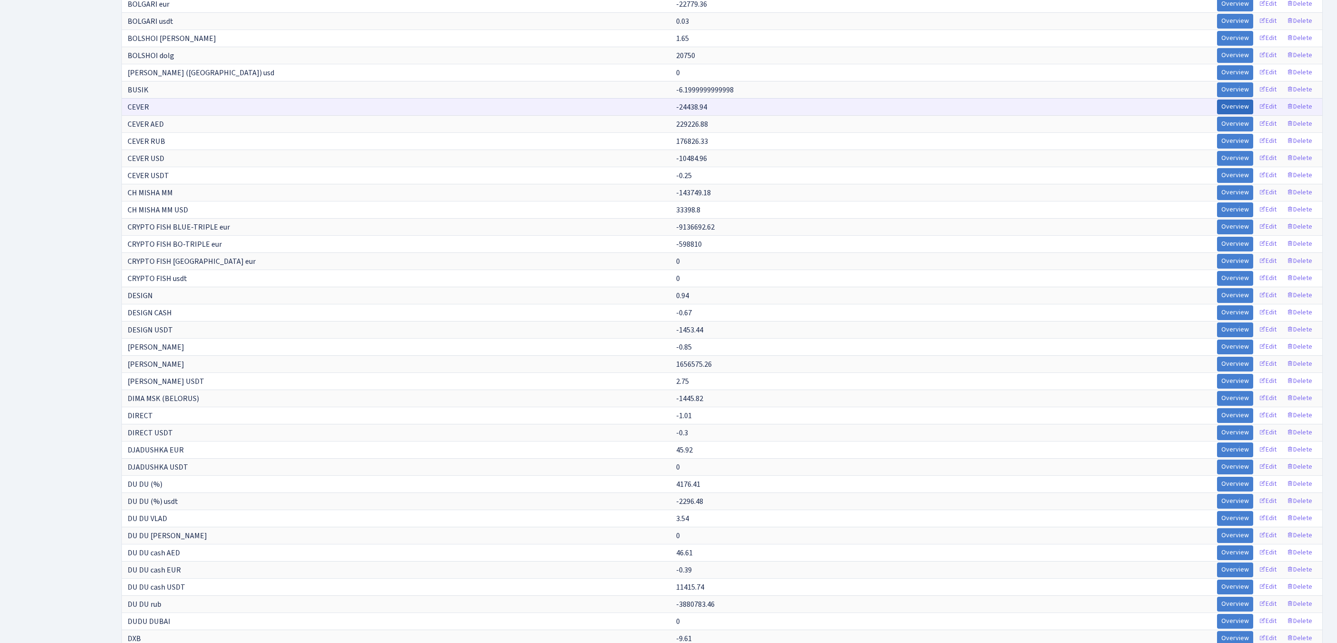
click at [1217, 114] on link "Overview" at bounding box center [1235, 107] width 36 height 15
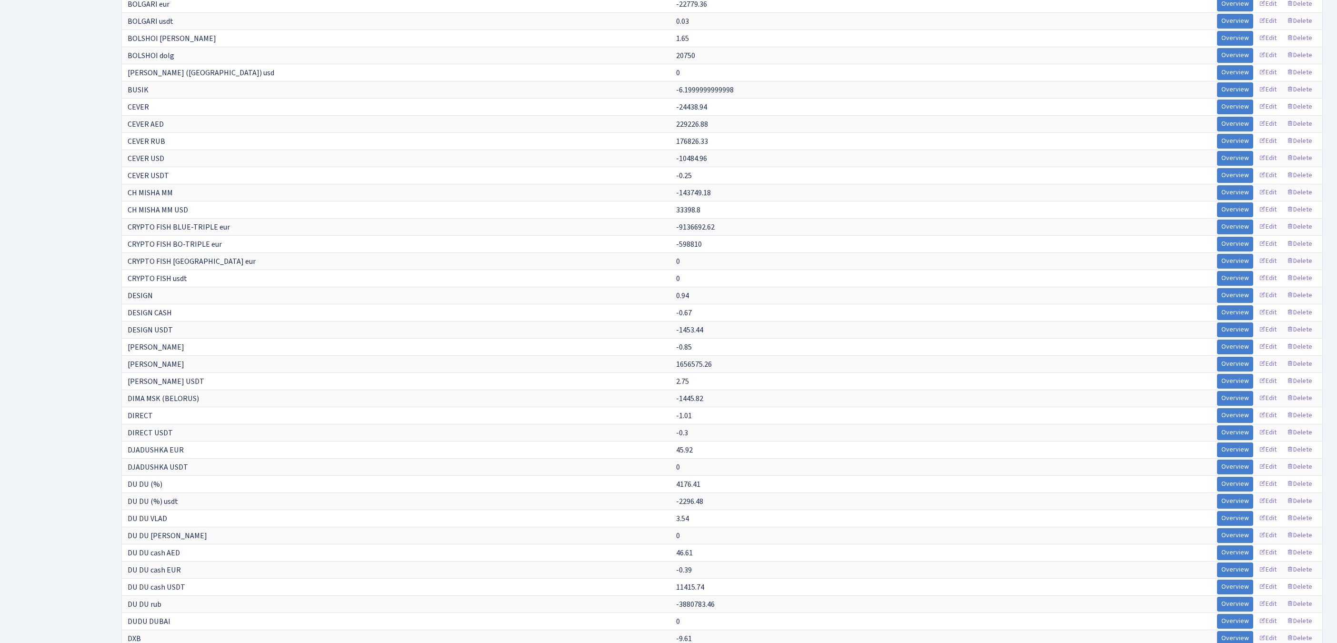
scroll to position [6260, 0]
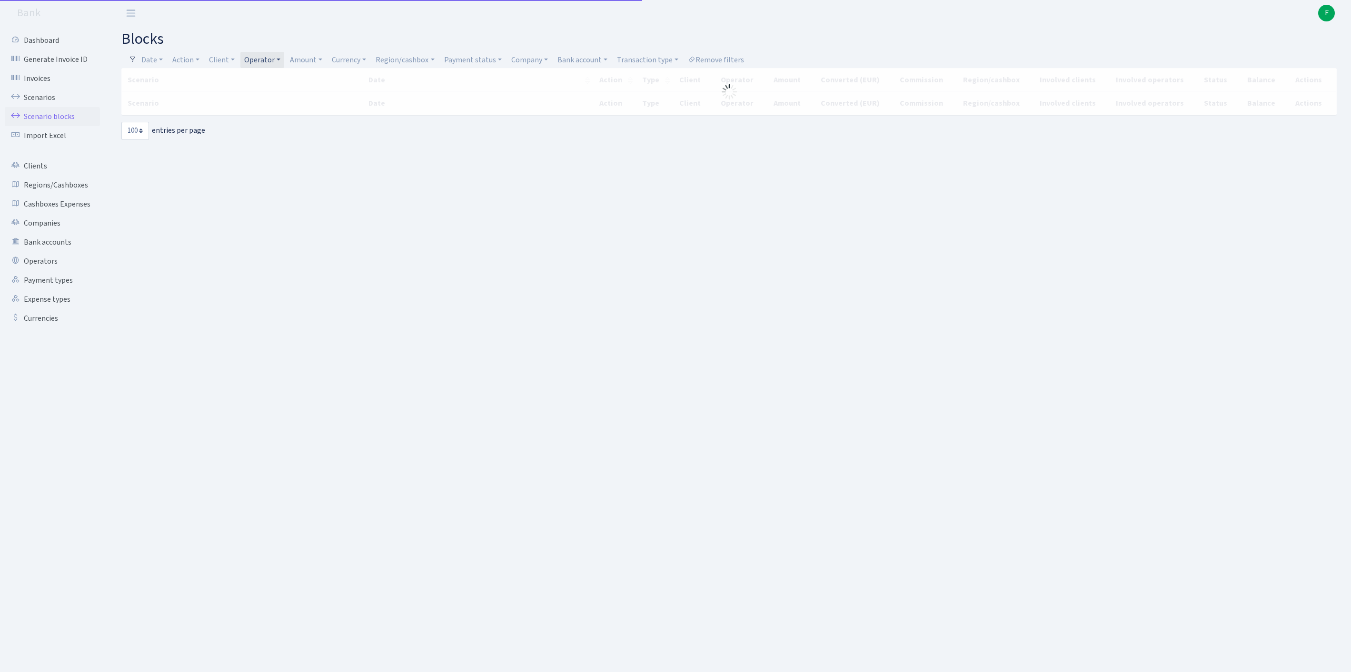
select select "100"
